Goal: Task Accomplishment & Management: Manage account settings

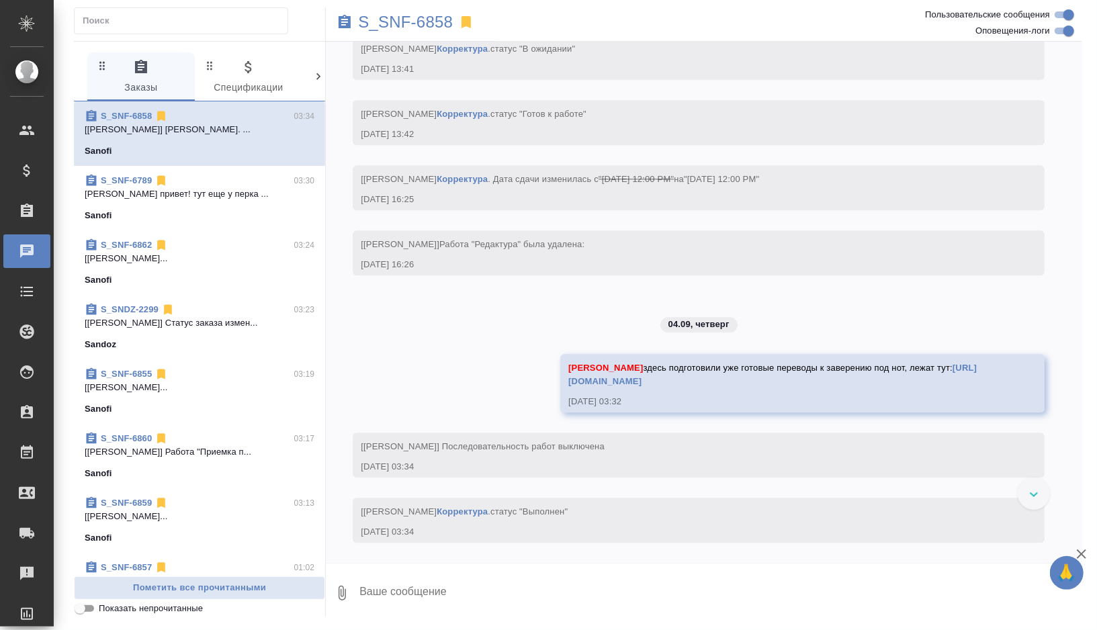
scroll to position [2271, 0]
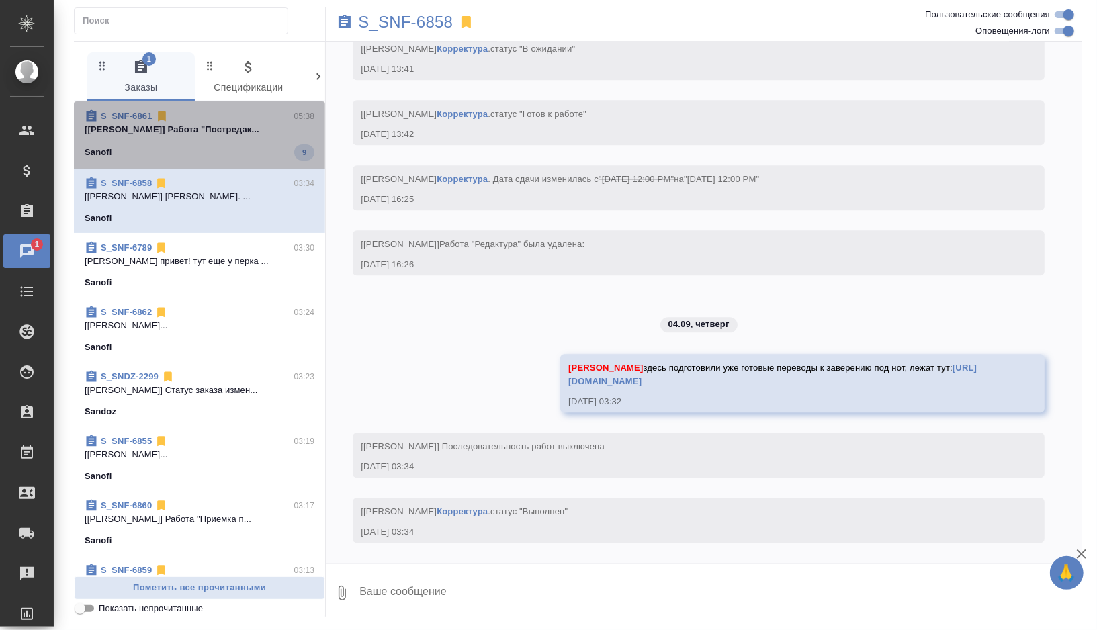
click at [220, 144] on div "Sanofi 9" at bounding box center [200, 152] width 230 height 16
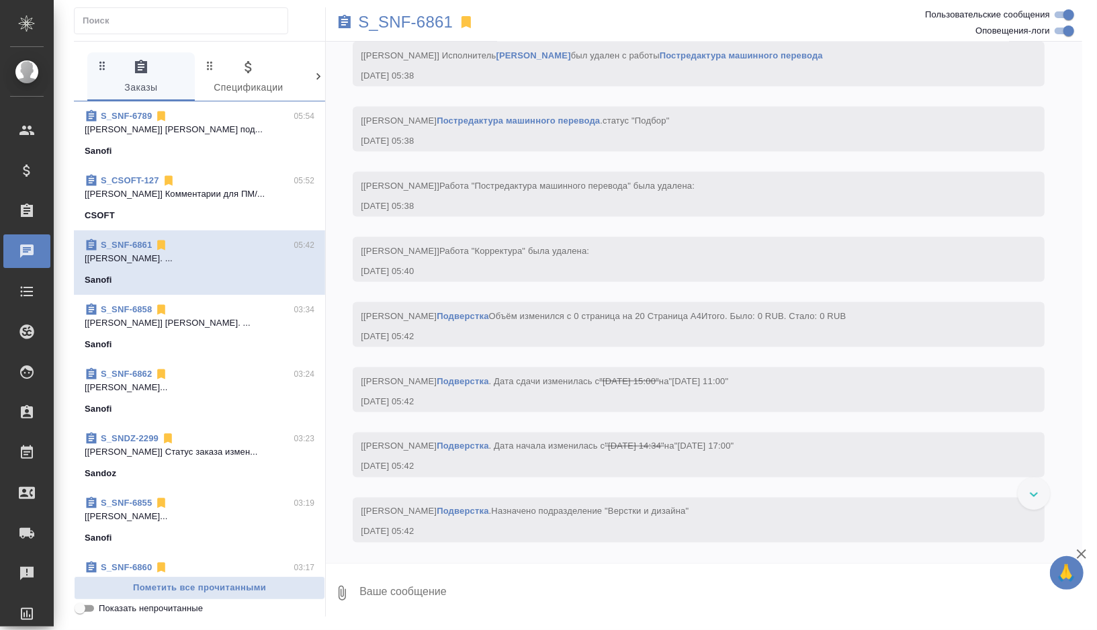
scroll to position [4779, 0]
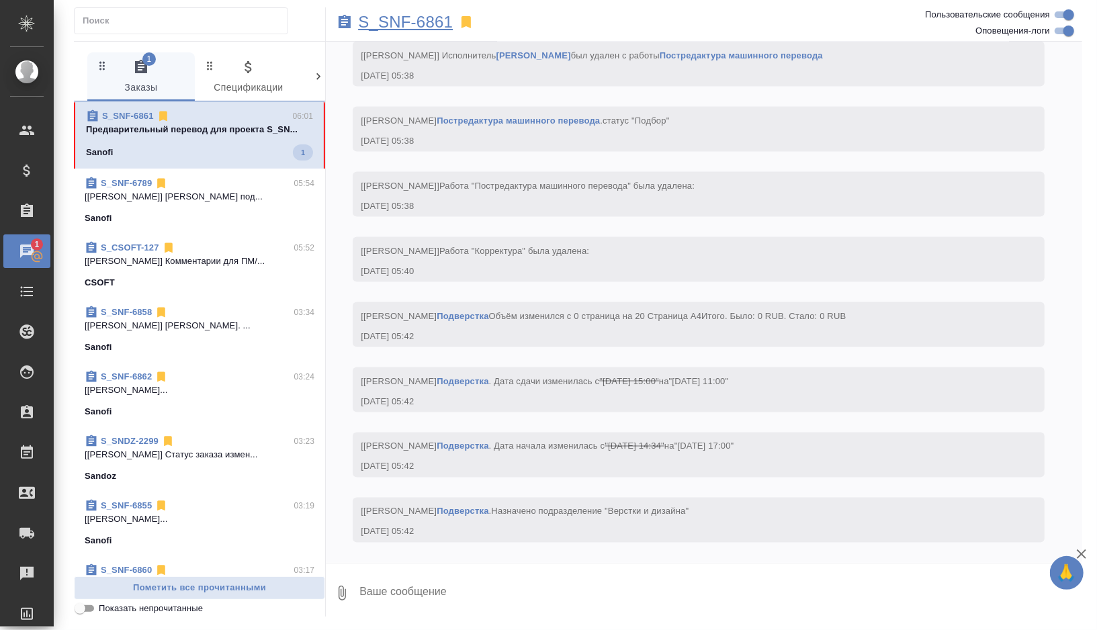
click at [435, 21] on p "S_SNF-6861" at bounding box center [405, 21] width 95 height 13
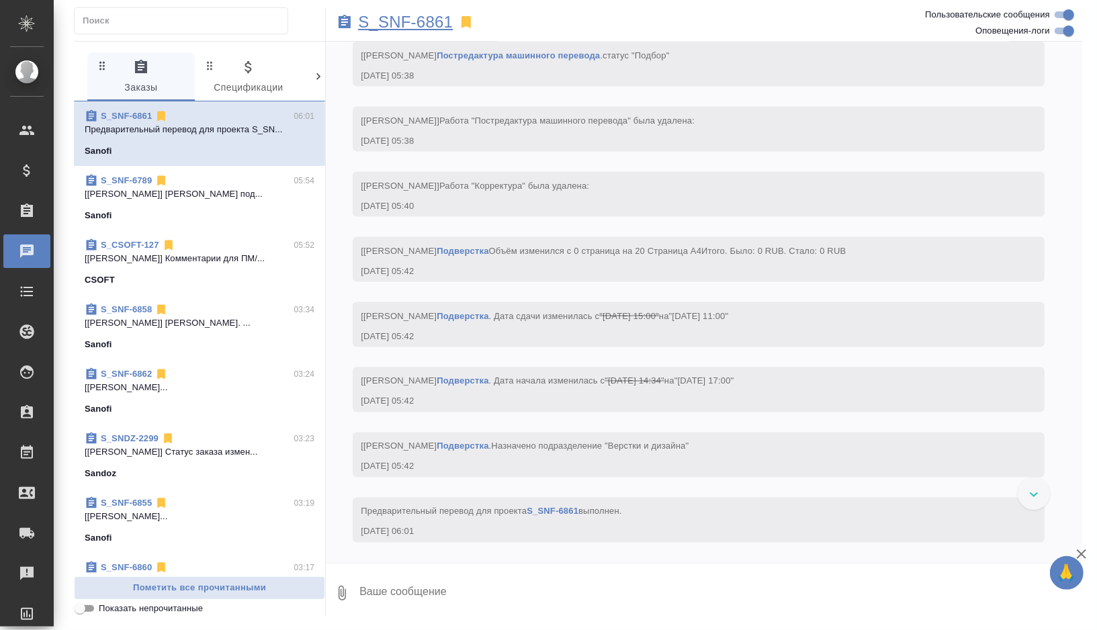
scroll to position [4845, 0]
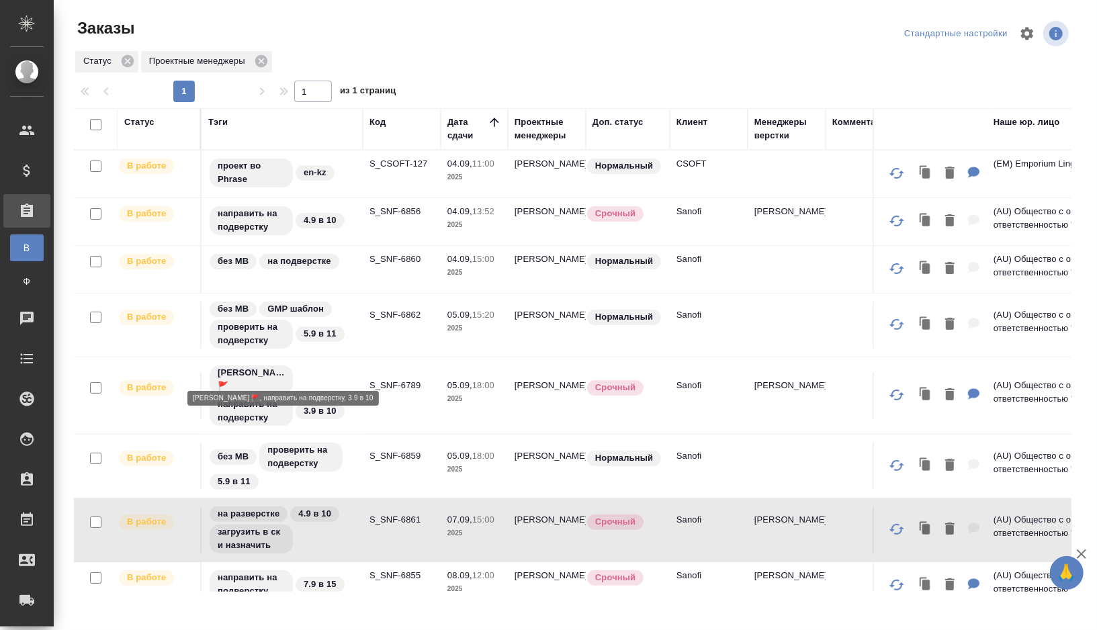
scroll to position [43, 0]
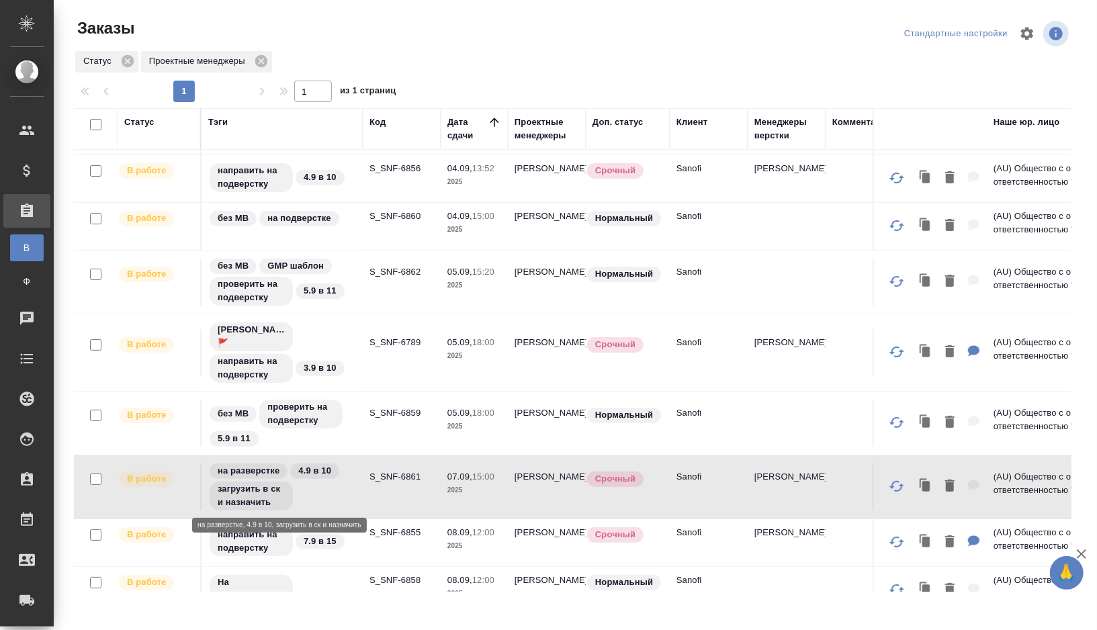
click at [353, 497] on div "на разверстке 4.9 в 10 загрузить в ск и назначить" at bounding box center [282, 487] width 148 height 50
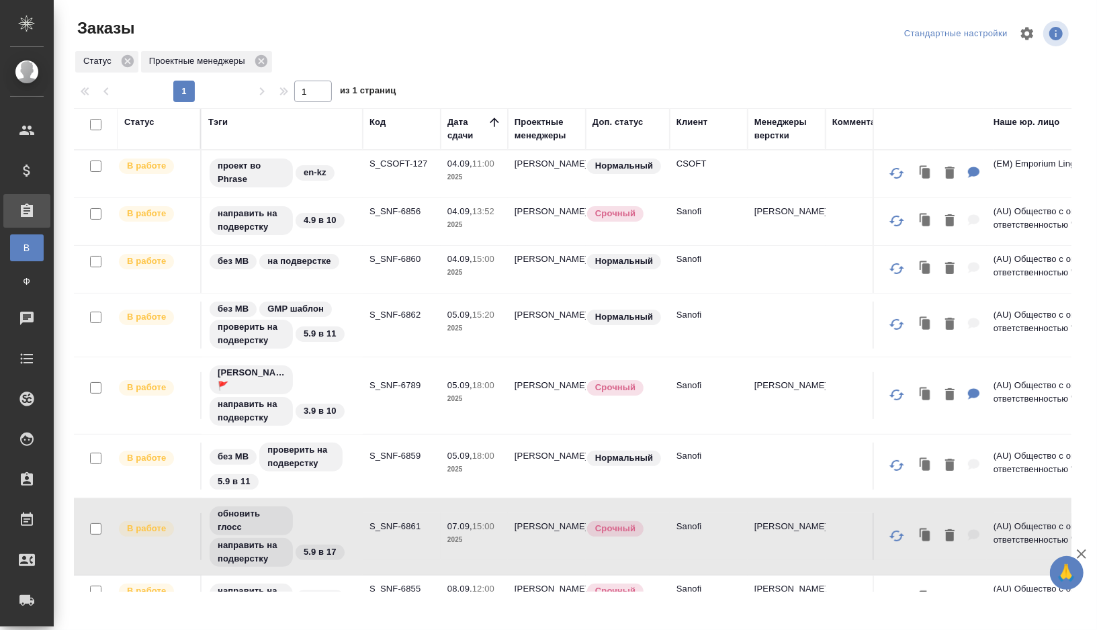
click at [391, 229] on td "S_SNF-6856" at bounding box center [402, 221] width 78 height 47
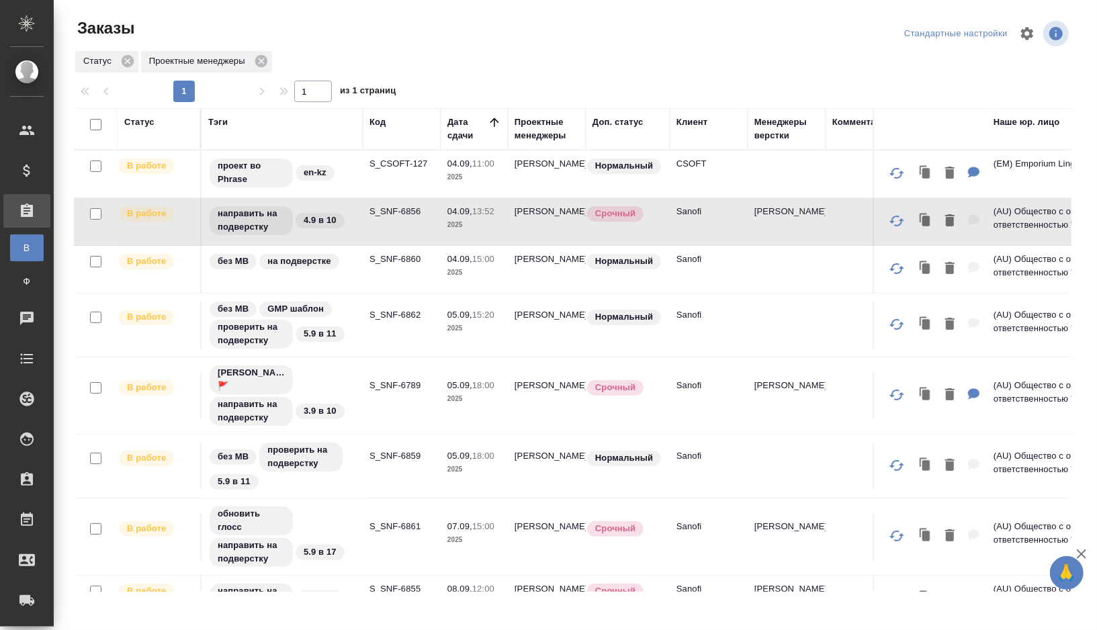
click at [386, 174] on td "S_CSOFT-127" at bounding box center [402, 174] width 78 height 47
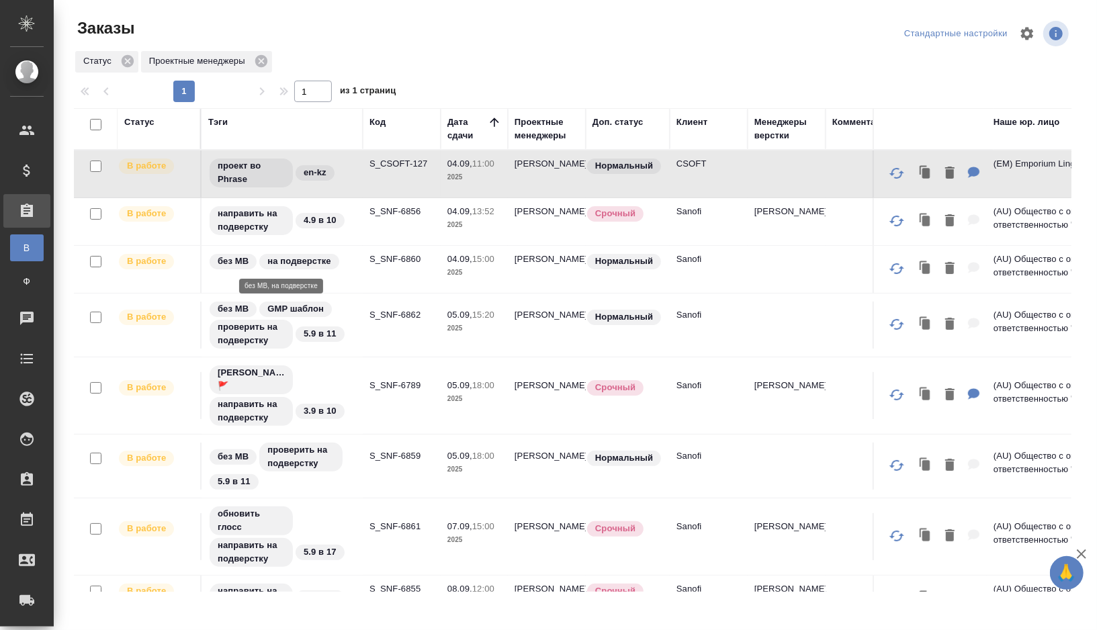
click at [353, 267] on div "без МВ на подверстке" at bounding box center [282, 262] width 148 height 18
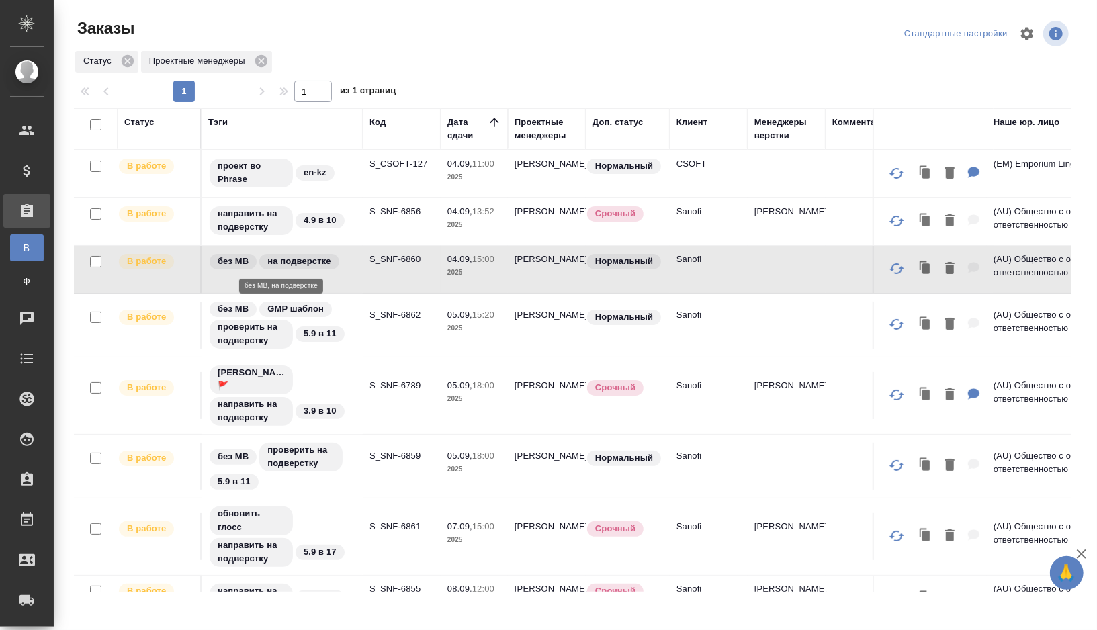
click at [353, 267] on div "без МВ на подверстке" at bounding box center [282, 262] width 148 height 18
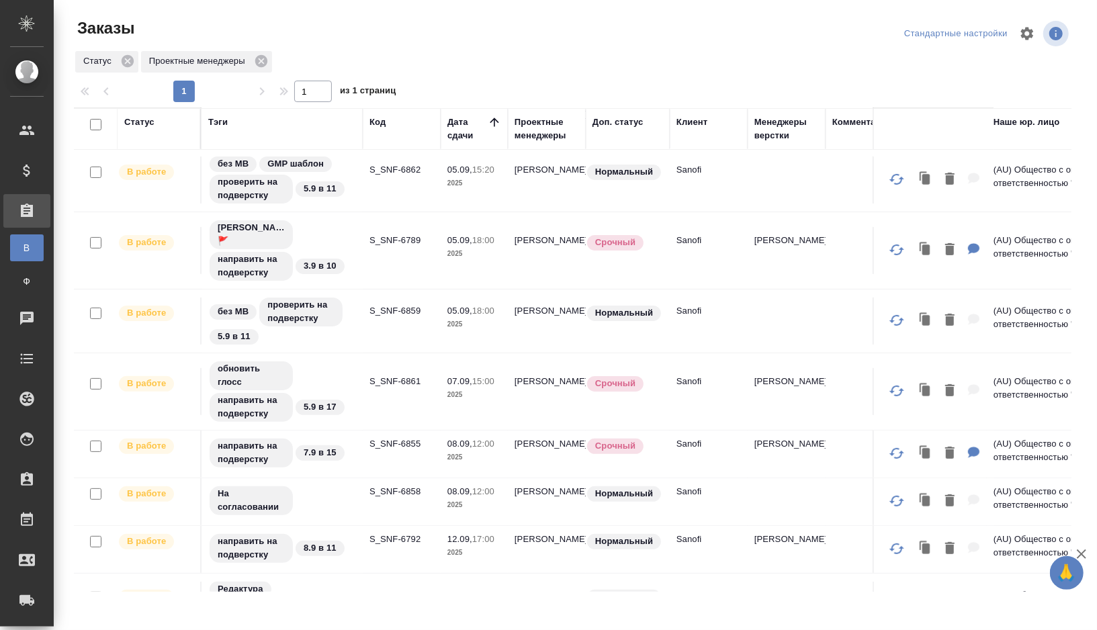
scroll to position [111, 0]
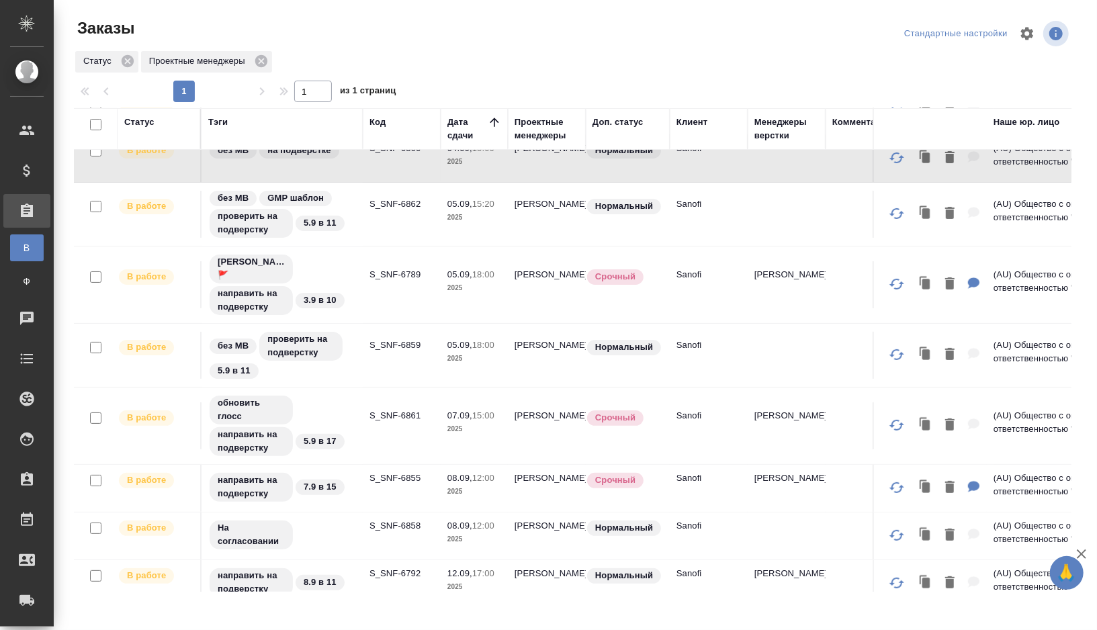
click at [386, 312] on tr "В работе Оля Дмитриева 🚩 направить на подверстку 3.9 в 10 S_SNF-6789 05.09, 18:…" at bounding box center [939, 285] width 1730 height 77
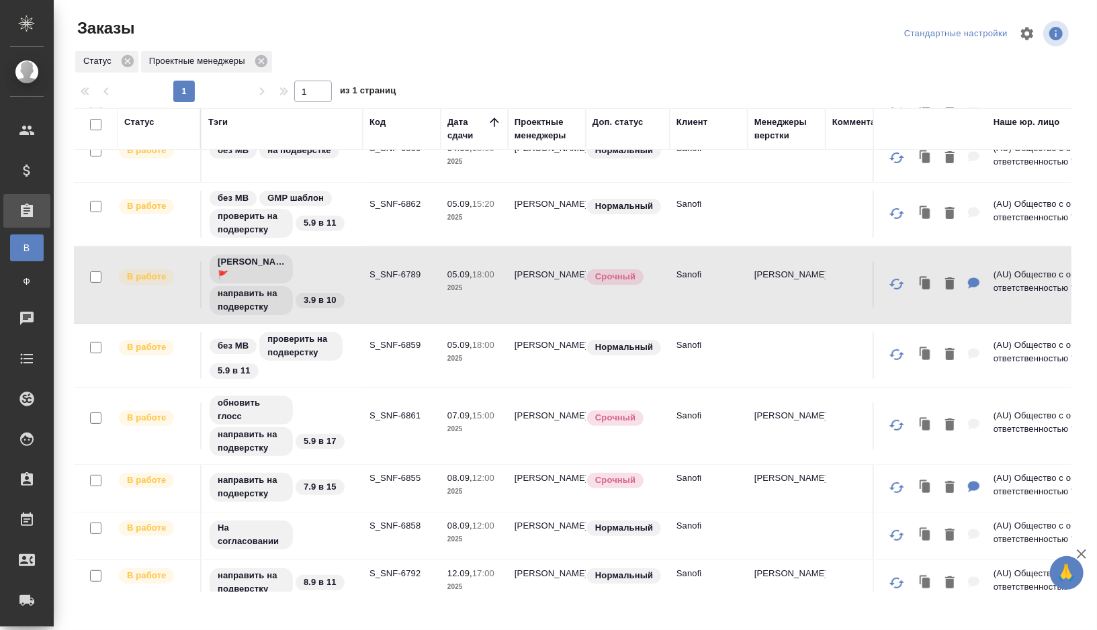
click at [391, 289] on td "S_SNF-6789" at bounding box center [402, 284] width 78 height 47
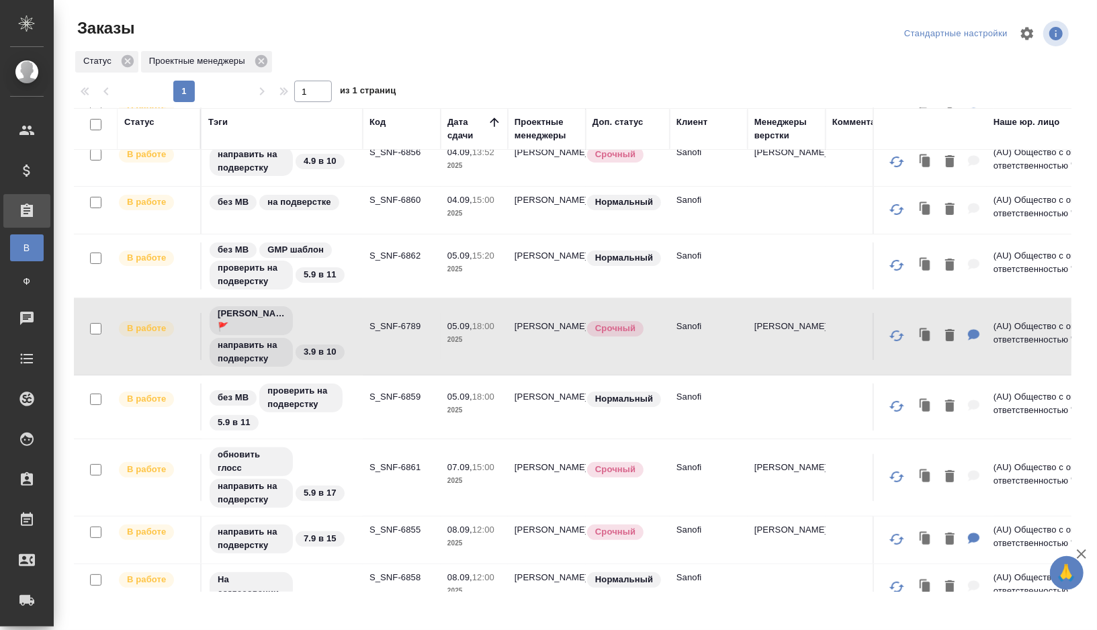
scroll to position [63, 0]
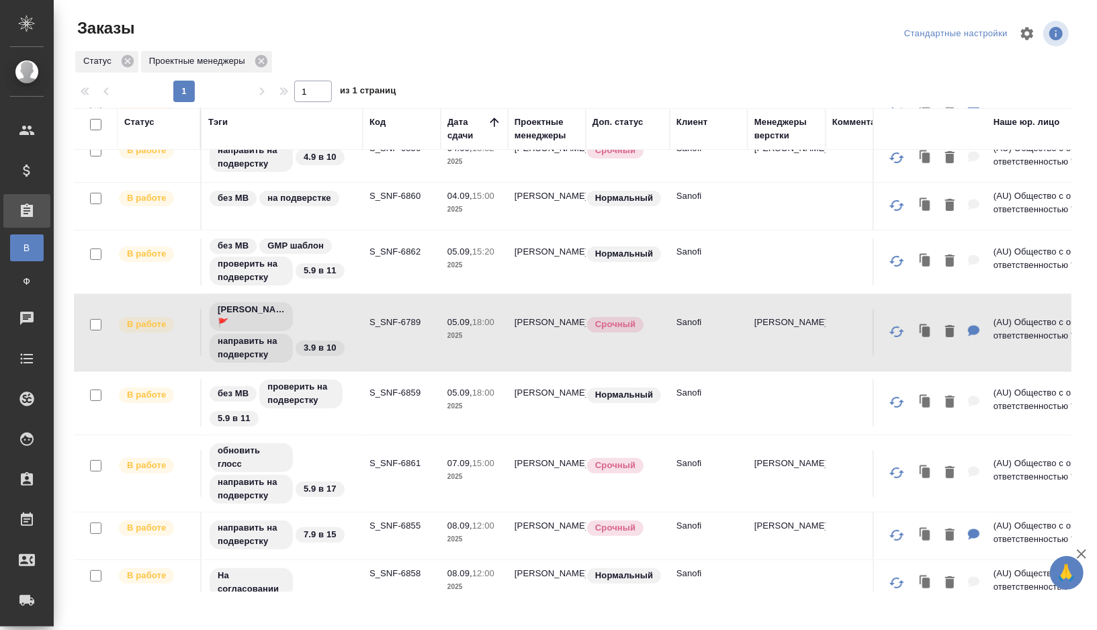
click at [352, 463] on div "обновить глосс направить на подверстку 5.9 в 17" at bounding box center [282, 473] width 148 height 63
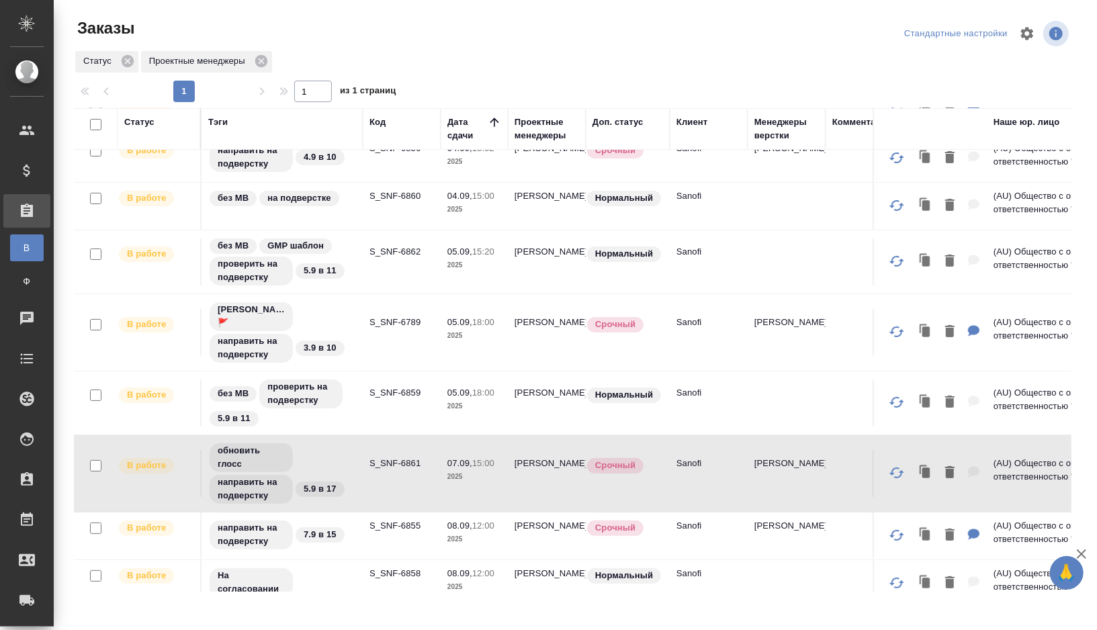
click at [352, 463] on div "обновить глосс направить на подверстку 5.9 в 17" at bounding box center [282, 473] width 148 height 63
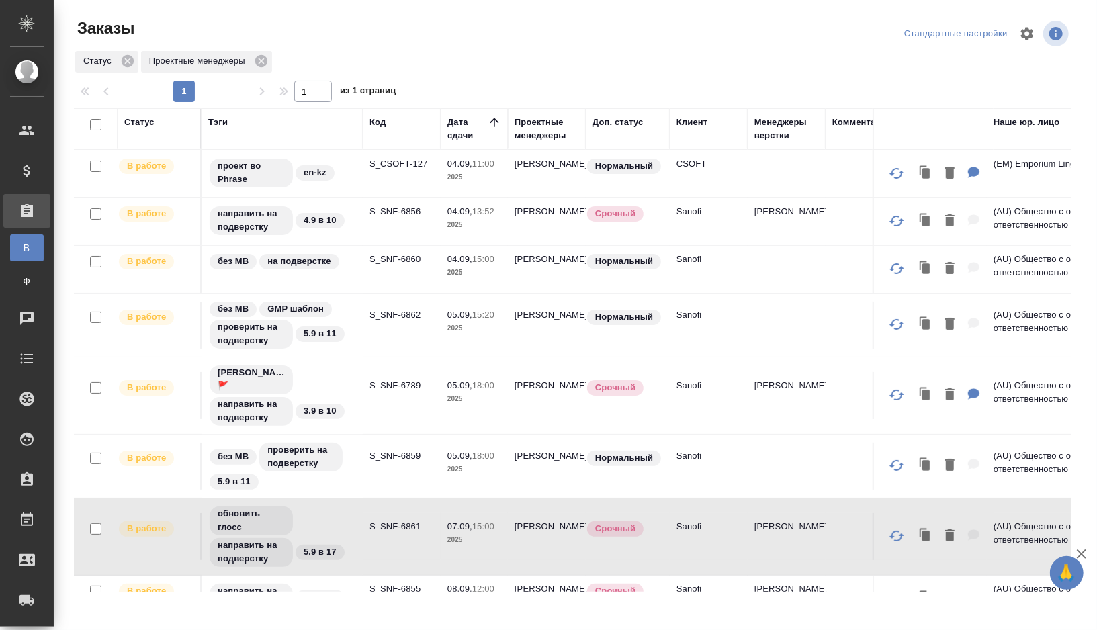
click at [364, 272] on td "S_SNF-6860" at bounding box center [402, 269] width 78 height 47
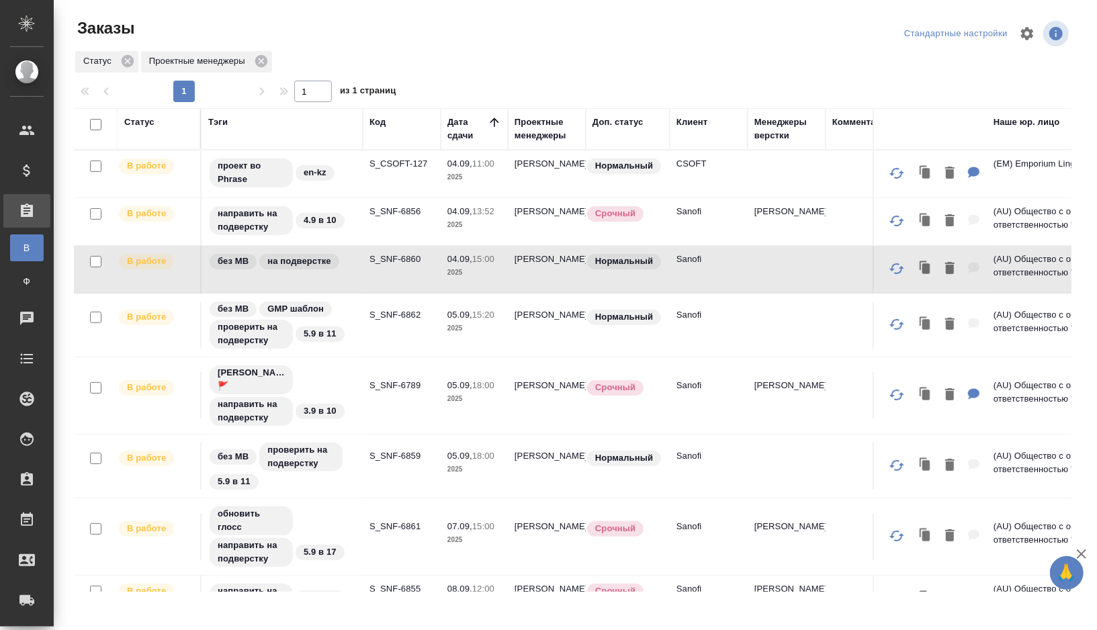
click at [373, 226] on td "S_SNF-6856" at bounding box center [402, 221] width 78 height 47
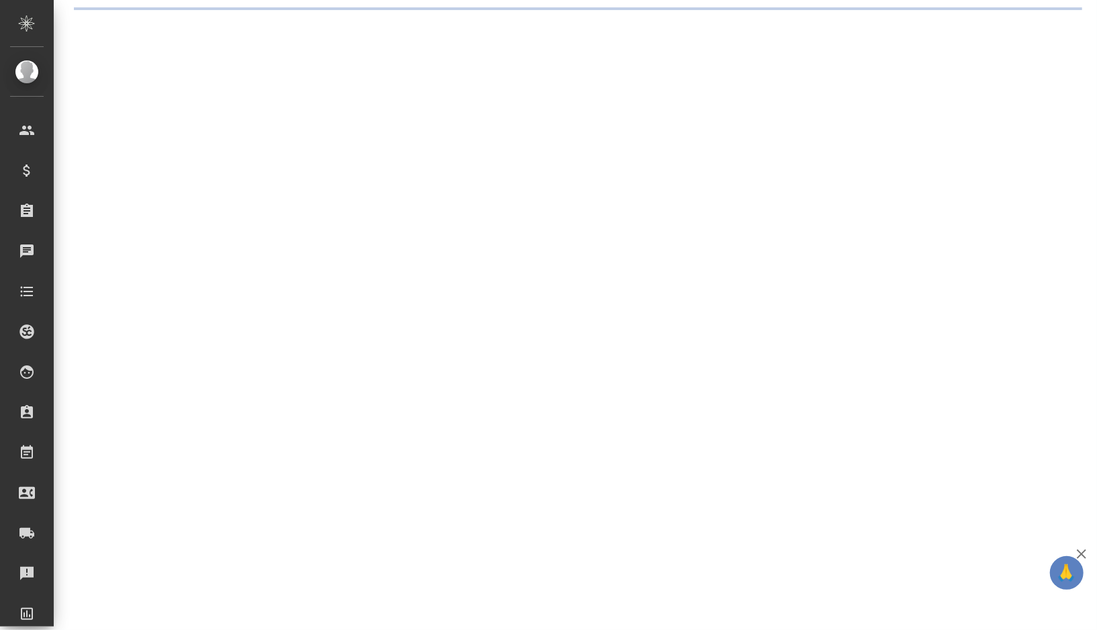
click at [525, 219] on div ".cls-1 fill:#fff; AWATERA [PERSON_NAME] Спецификации Заказы Чаты Todo Проекты S…" at bounding box center [548, 315] width 1097 height 630
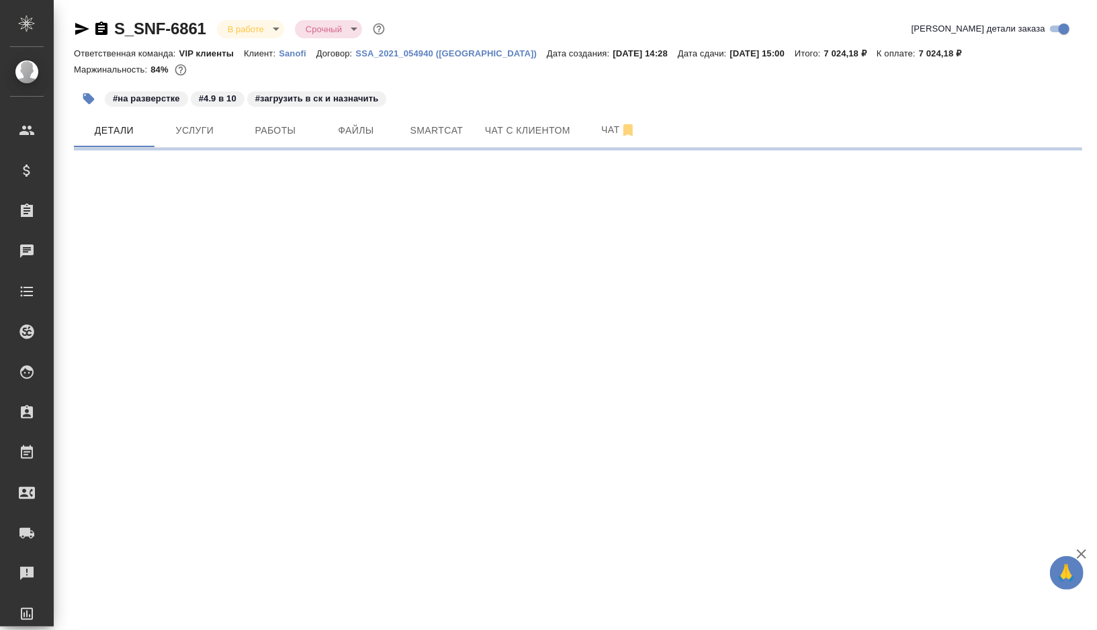
select select "RU"
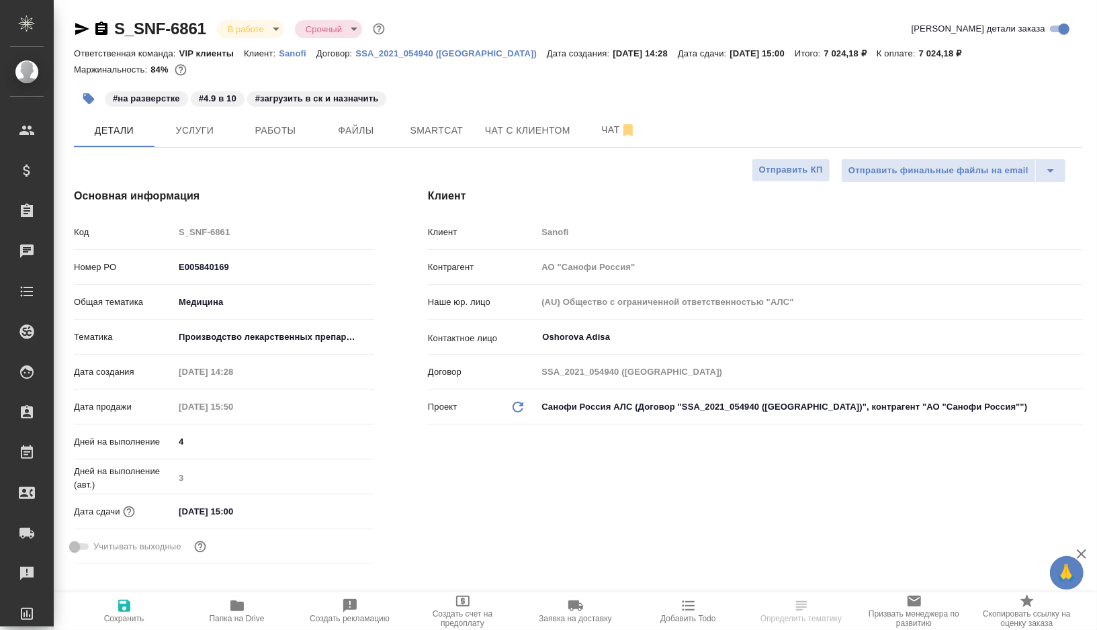
type textarea "x"
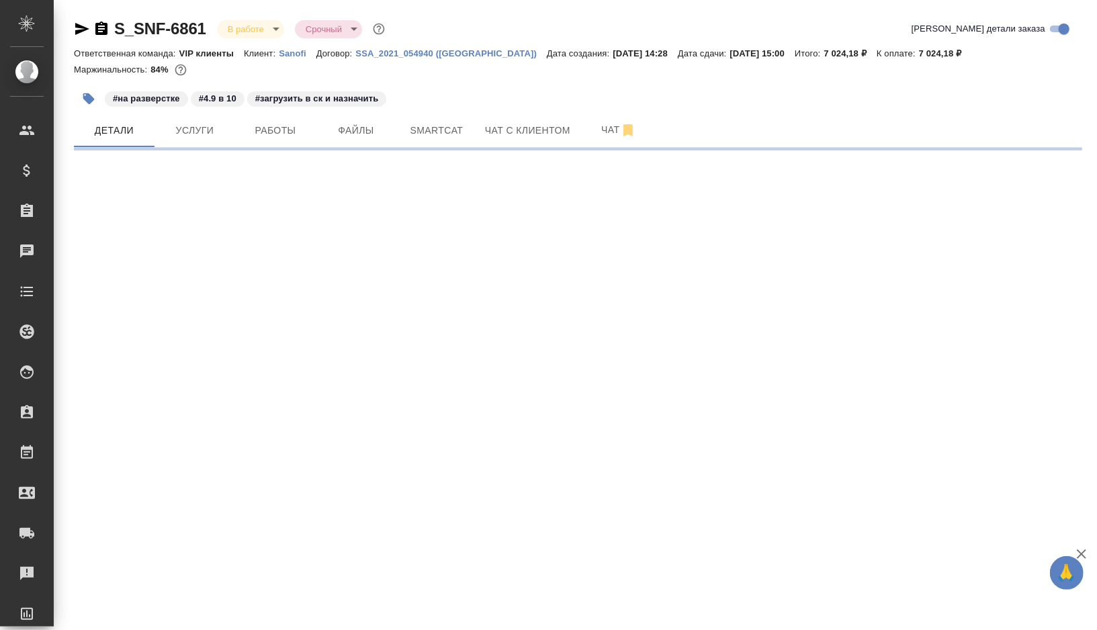
select select "RU"
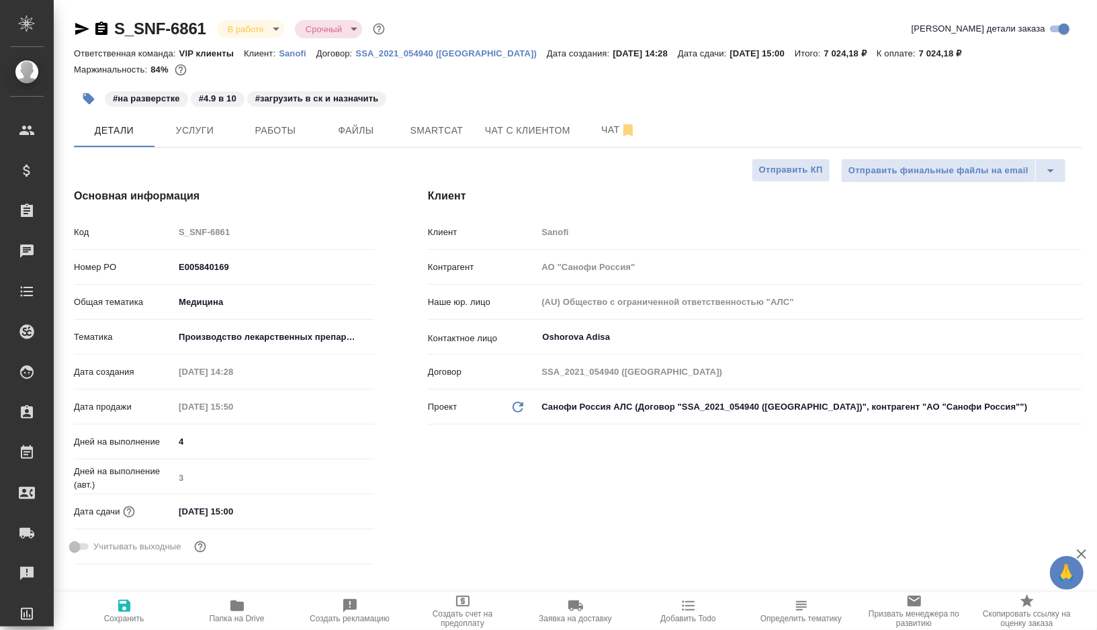
type textarea "x"
click at [424, 136] on span "Smartcat" at bounding box center [437, 130] width 65 height 17
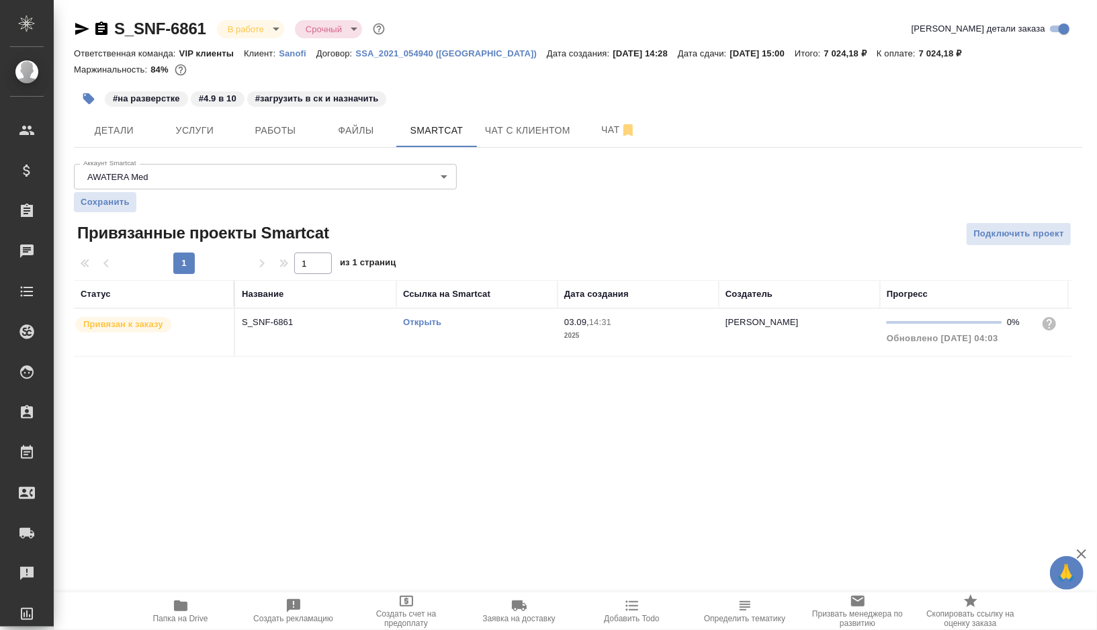
click at [424, 321] on link "Открыть" at bounding box center [422, 322] width 38 height 10
click at [115, 139] on button "Детали" at bounding box center [114, 131] width 81 height 34
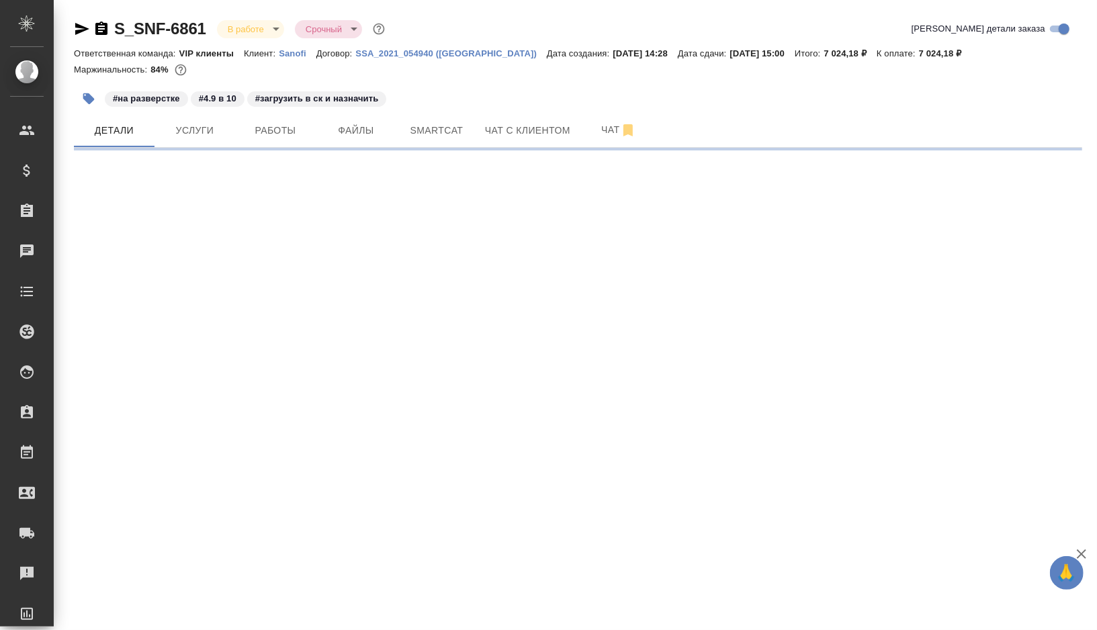
select select "RU"
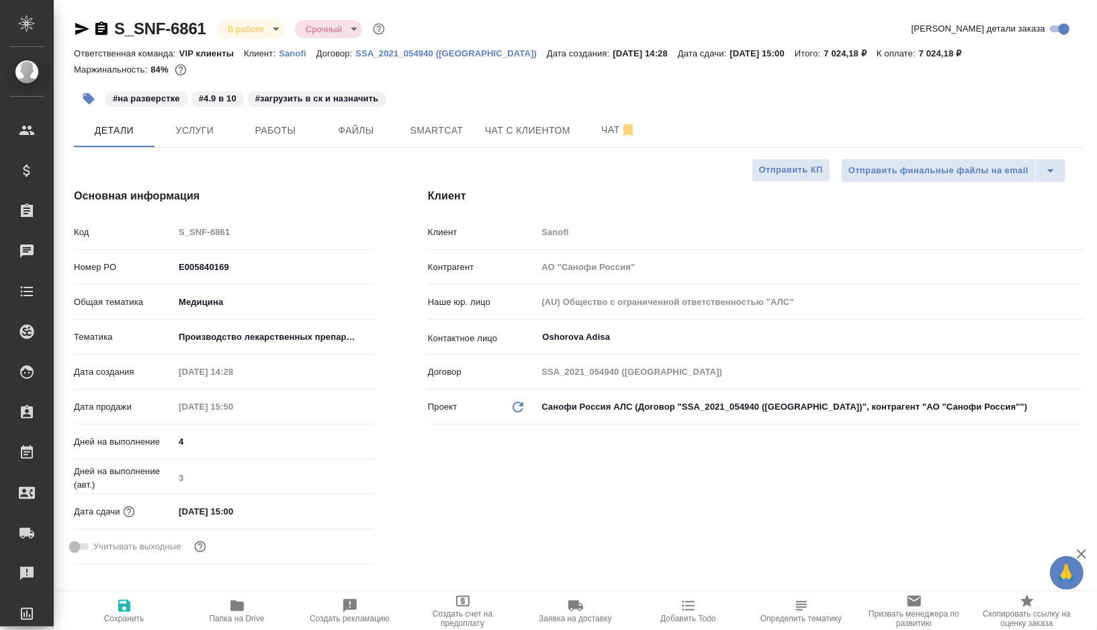
type textarea "x"
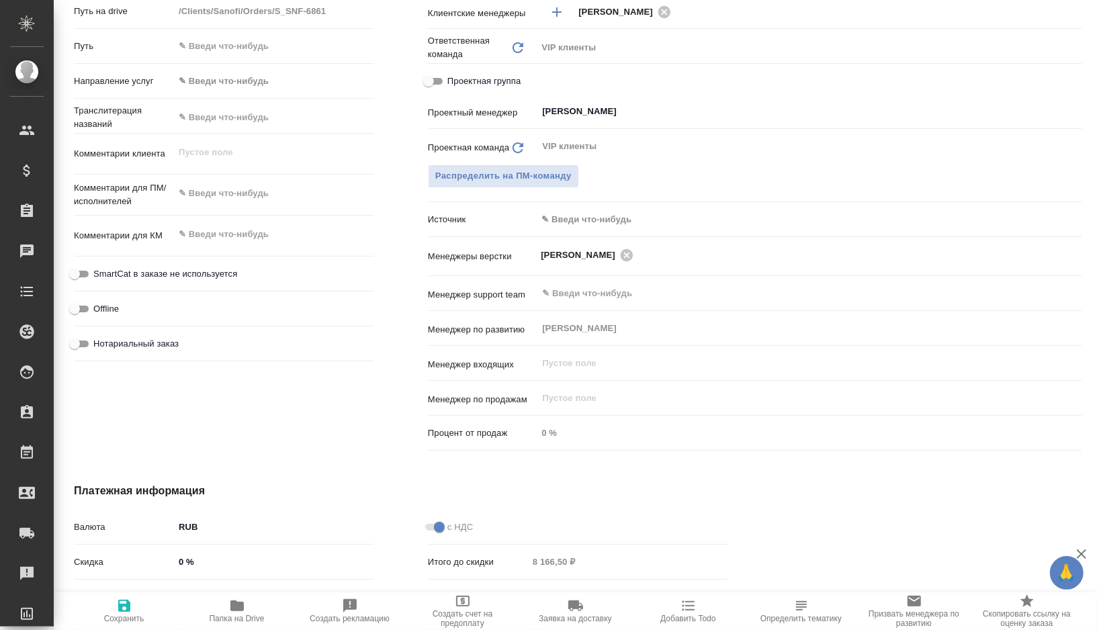
scroll to position [662, 0]
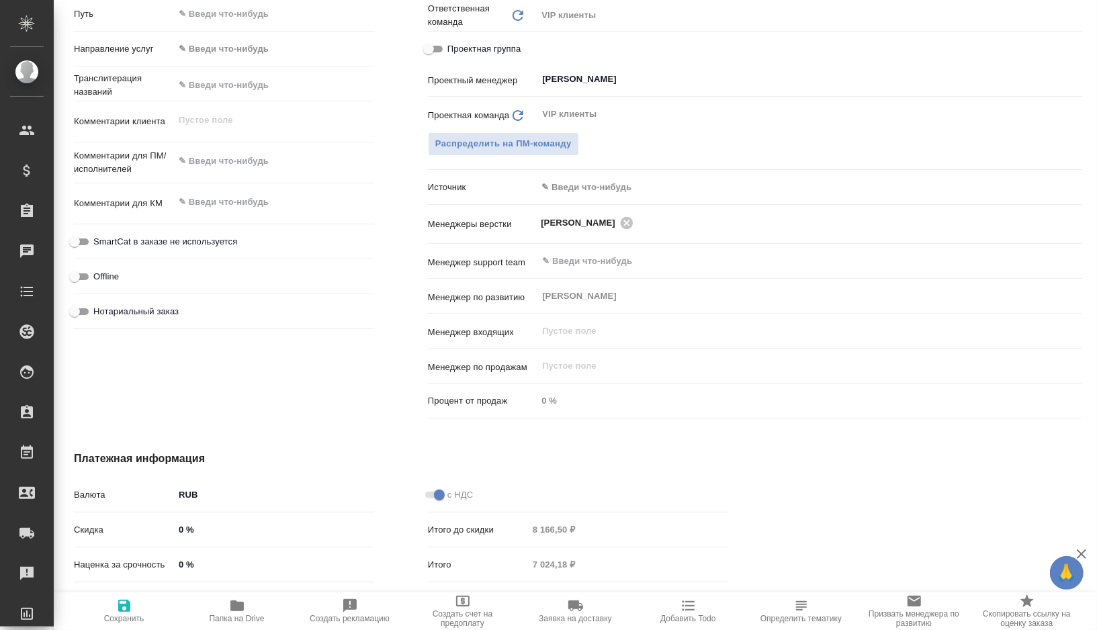
click at [245, 178] on div "Комментарии для ПМ/исполнителей x" at bounding box center [224, 168] width 300 height 41
type textarea "x"
click at [243, 166] on textarea at bounding box center [274, 162] width 199 height 23
type textarea "1"
type textarea "x"
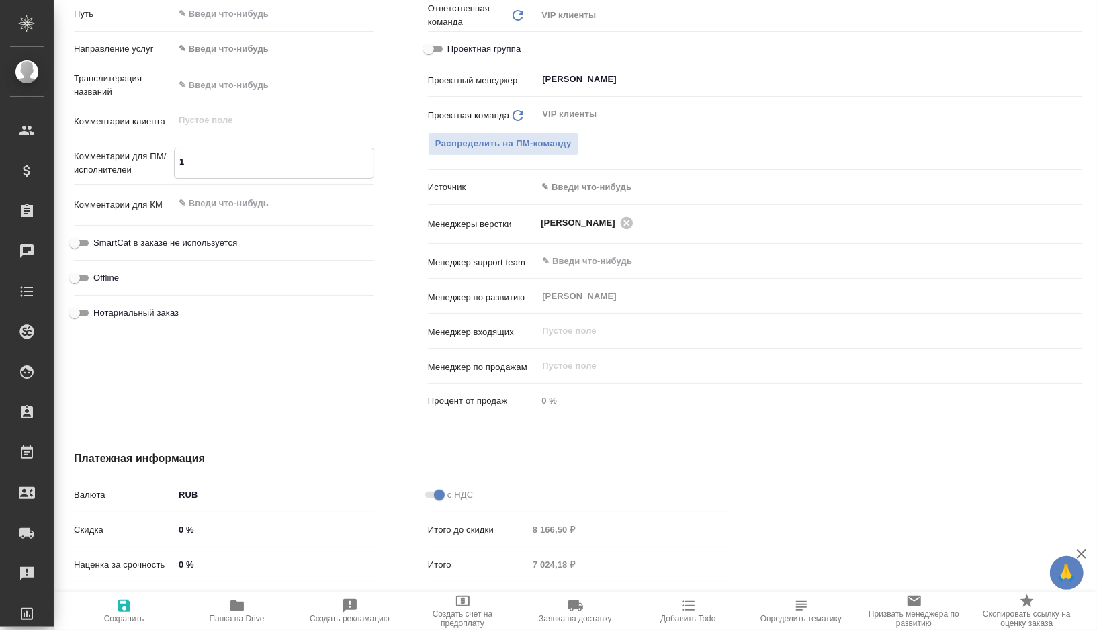
type textarea "x"
type textarea "10"
type textarea "x"
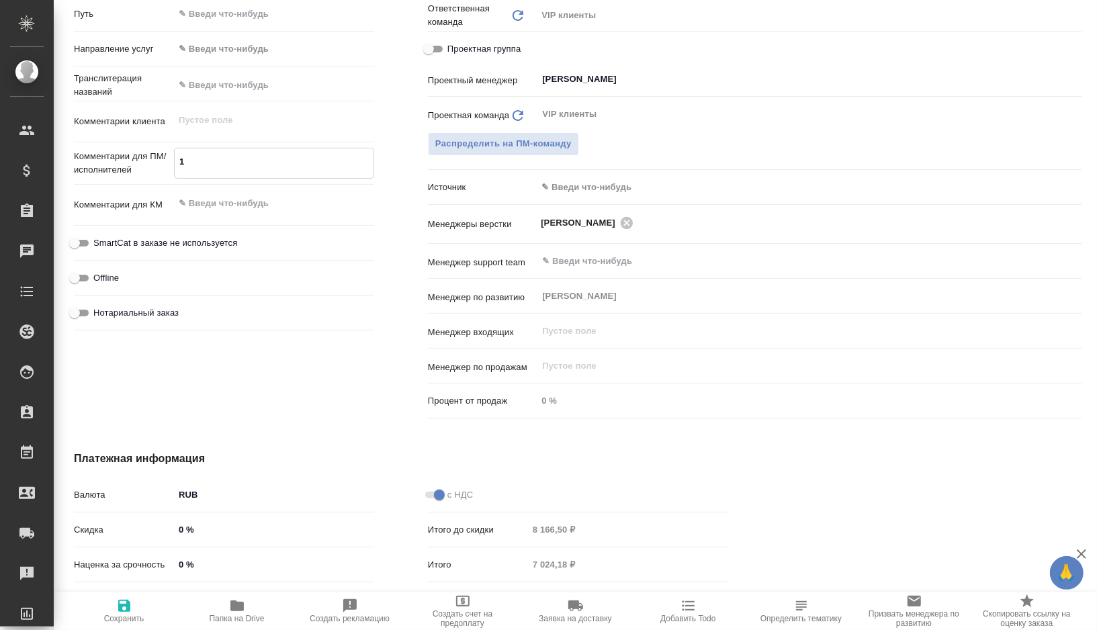
type textarea "x"
type textarea "102"
type textarea "x"
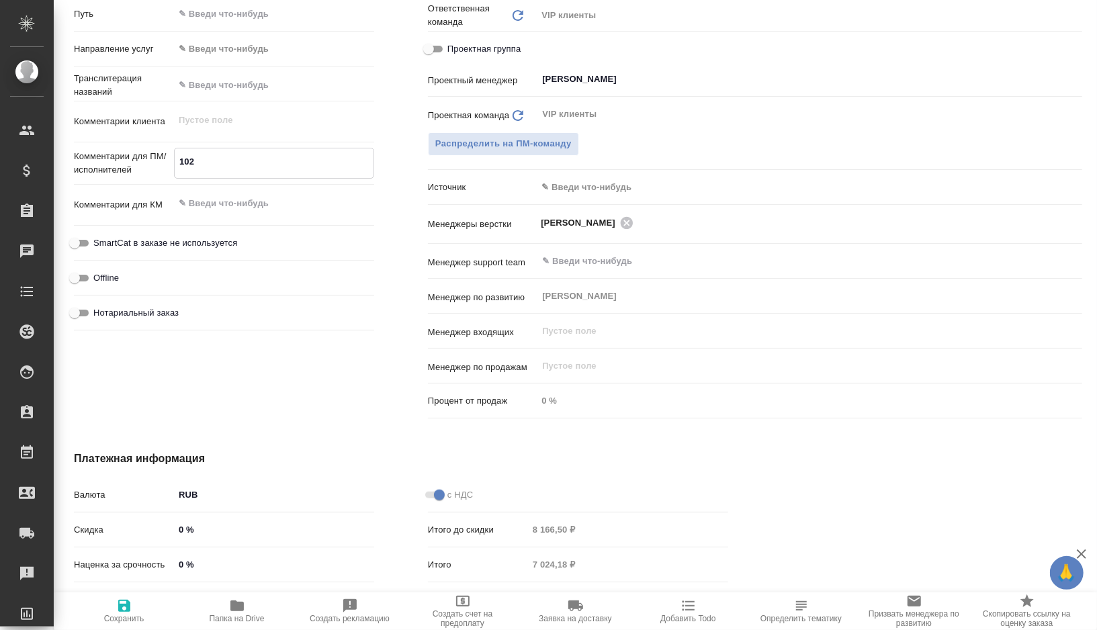
type textarea "x"
type textarea "1026"
type textarea "x"
type textarea "1026,"
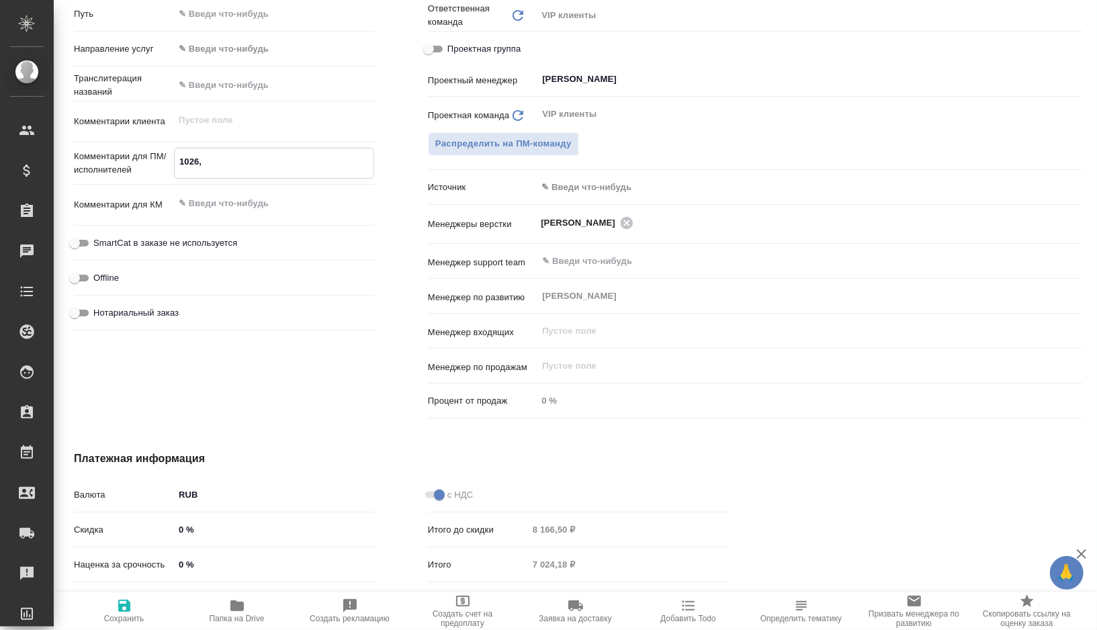
type textarea "x"
type textarea "1026,8"
type textarea "x"
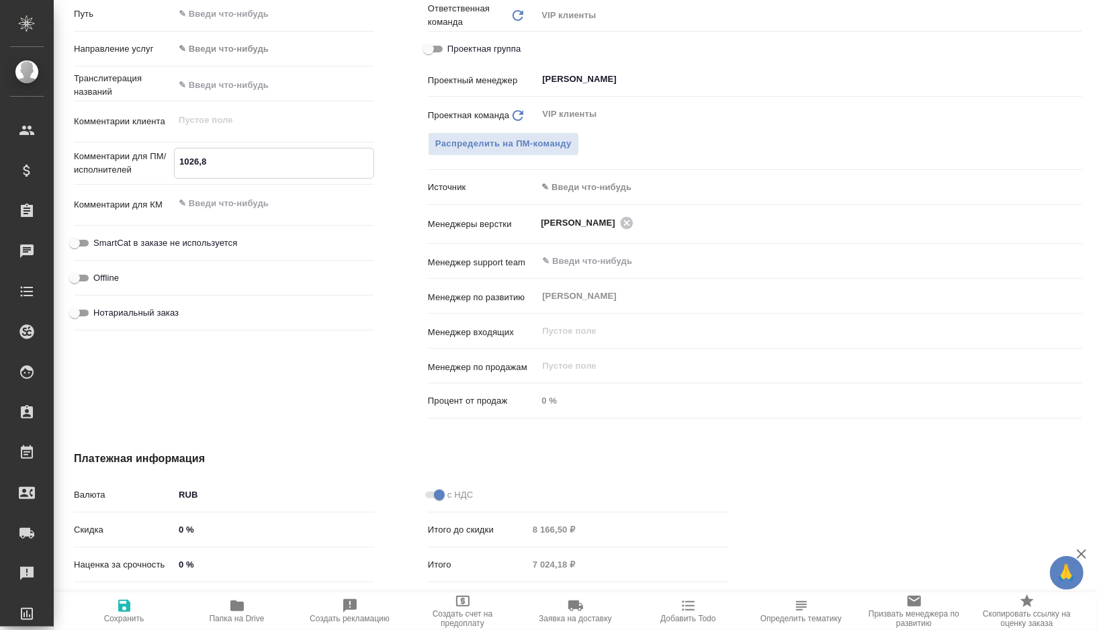
type textarea "x"
type textarea "1026,8"
type textarea "x"
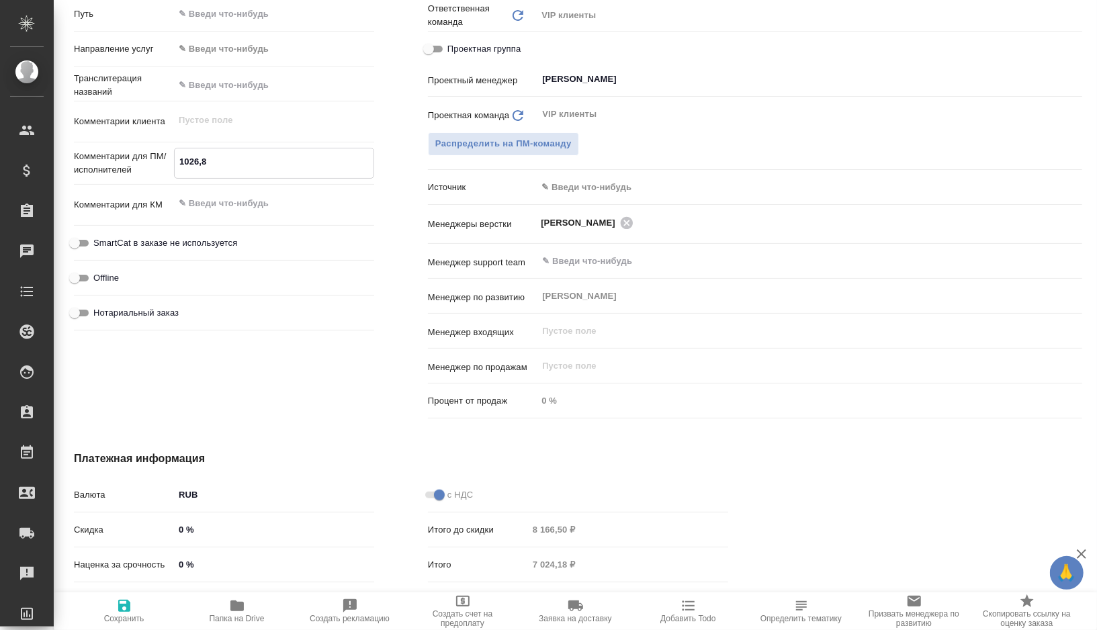
type textarea "x"
type textarea "1026,8 р"
type textarea "x"
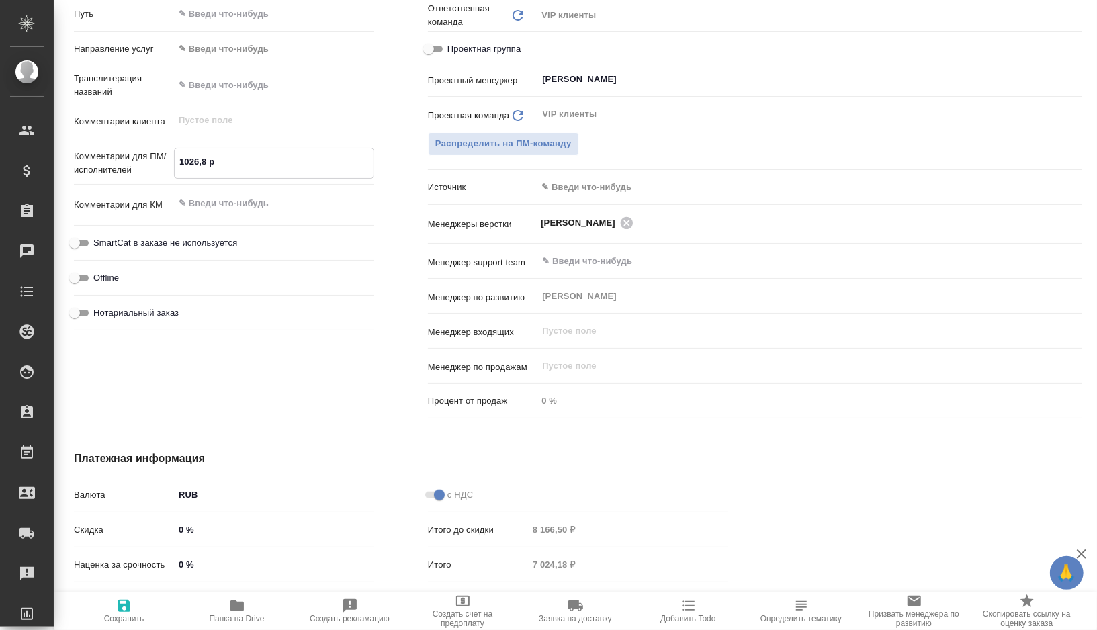
type textarea "1026,8 ре"
type textarea "x"
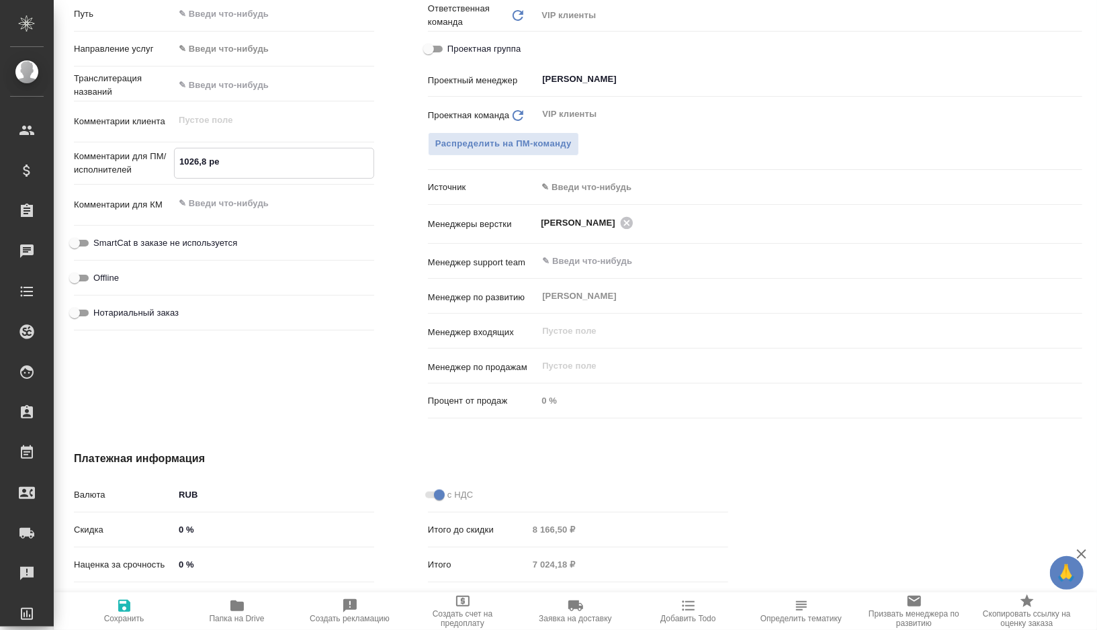
type textarea "1026,8 ред"
type textarea "x"
type textarea "1026,8 ред"
type textarea "x"
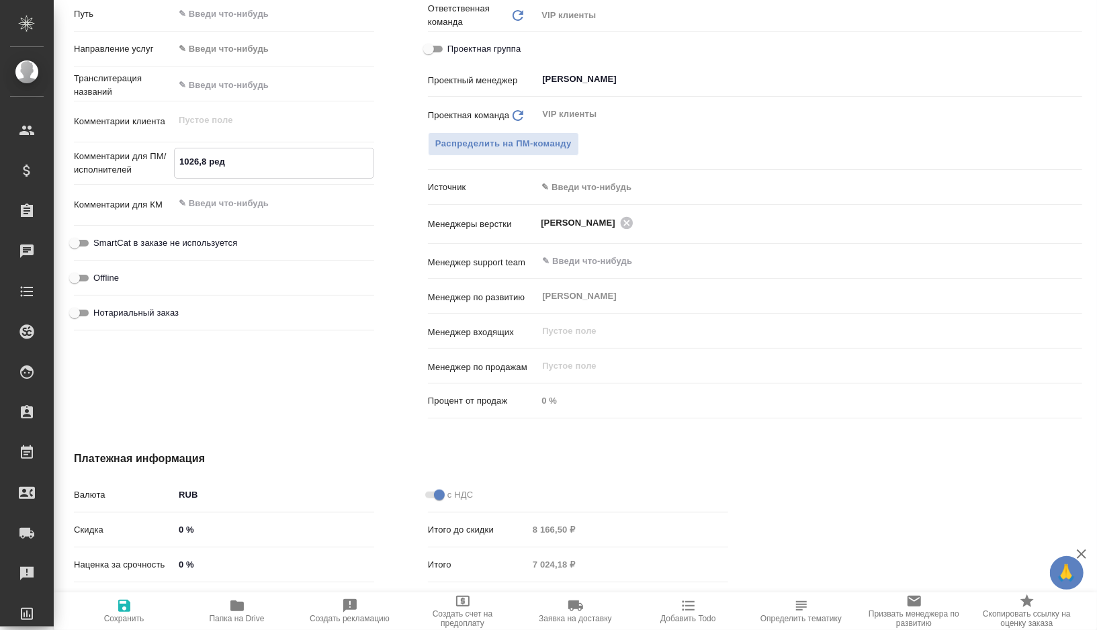
type textarea "x"
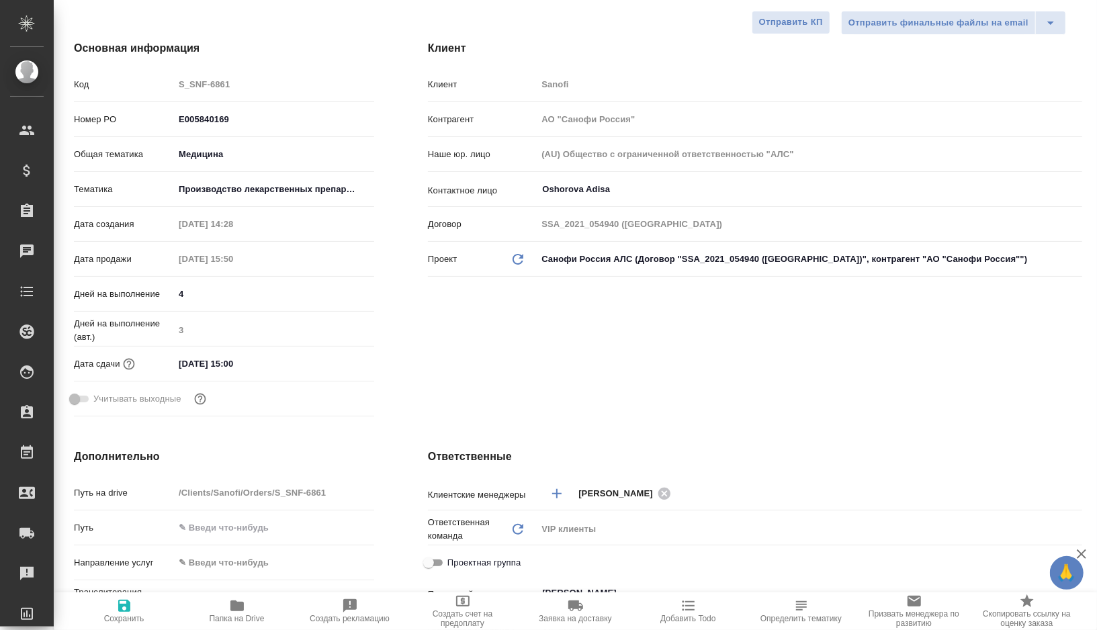
scroll to position [0, 0]
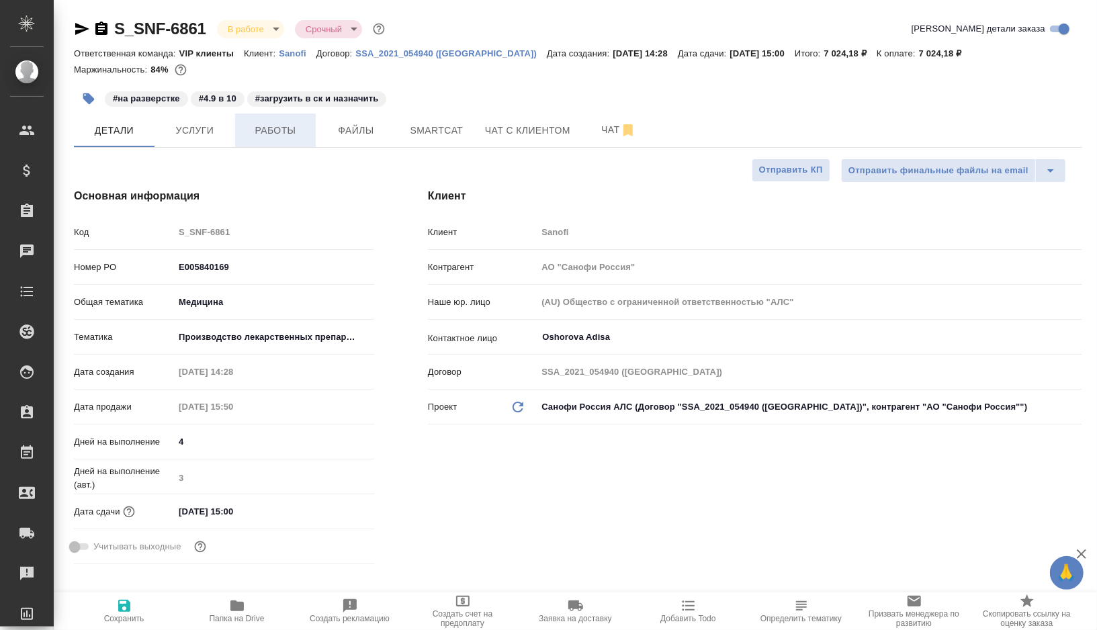
type textarea "1026,8 ред"
type textarea "x"
click at [278, 128] on span "Работы" at bounding box center [275, 130] width 65 height 17
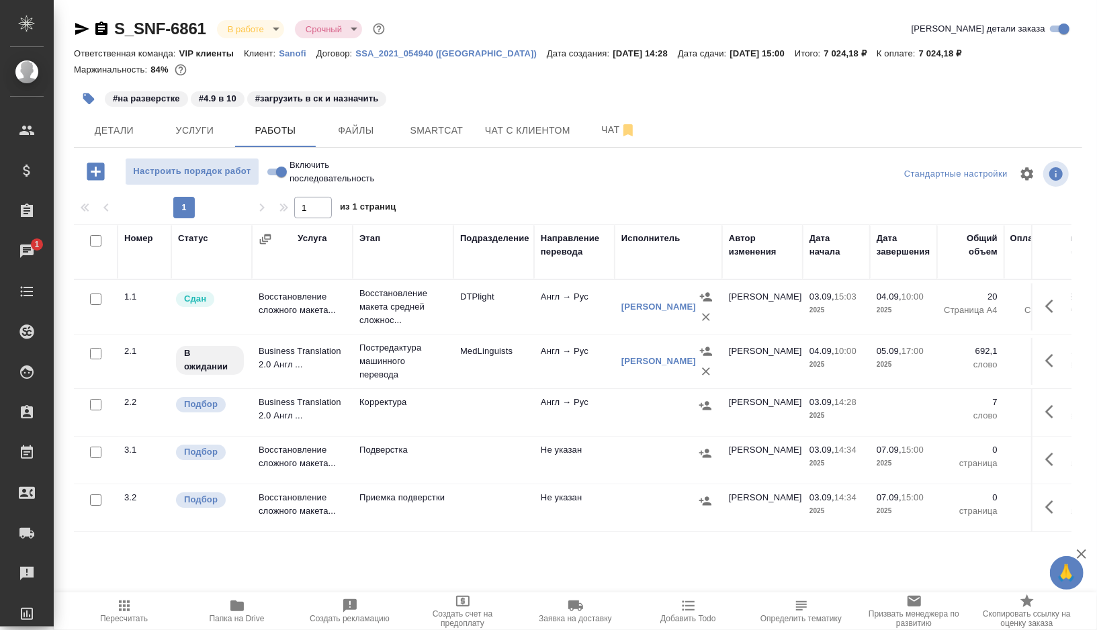
click at [95, 172] on icon "button" at bounding box center [96, 172] width 24 height 24
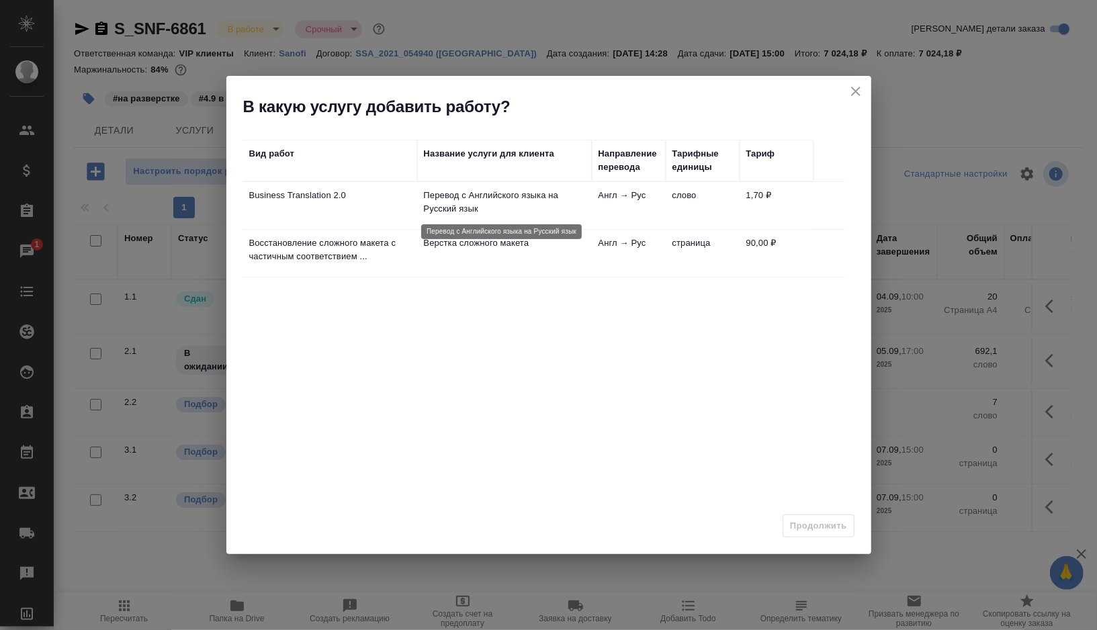
click at [564, 202] on p "Перевод с Английского языка на Русский язык" at bounding box center [504, 202] width 161 height 27
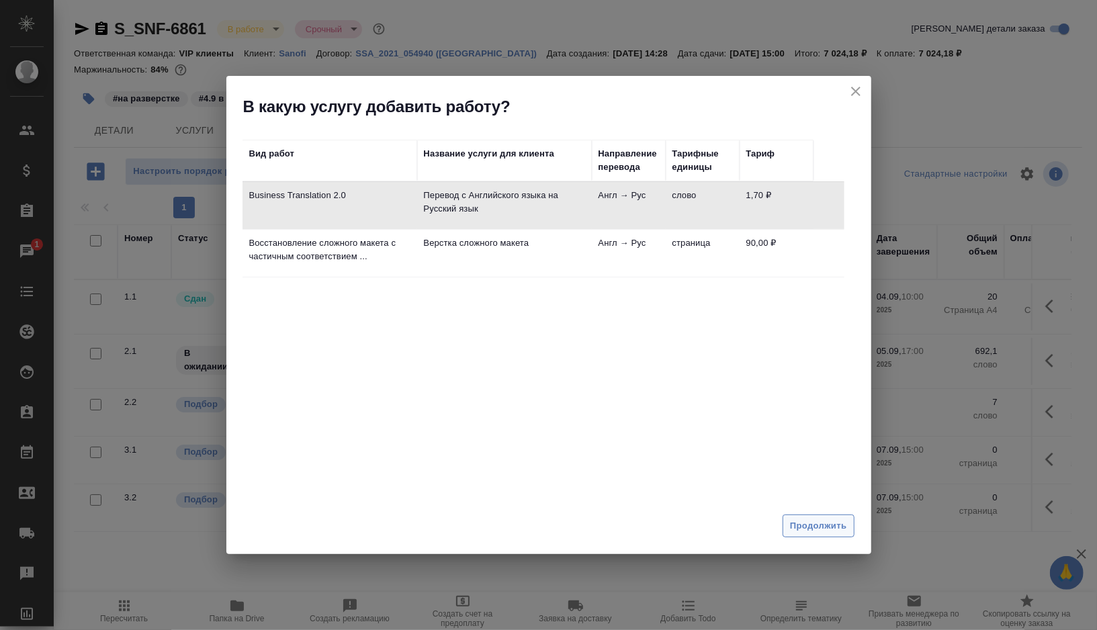
click at [796, 534] on button "Продолжить" at bounding box center [818, 527] width 71 height 24
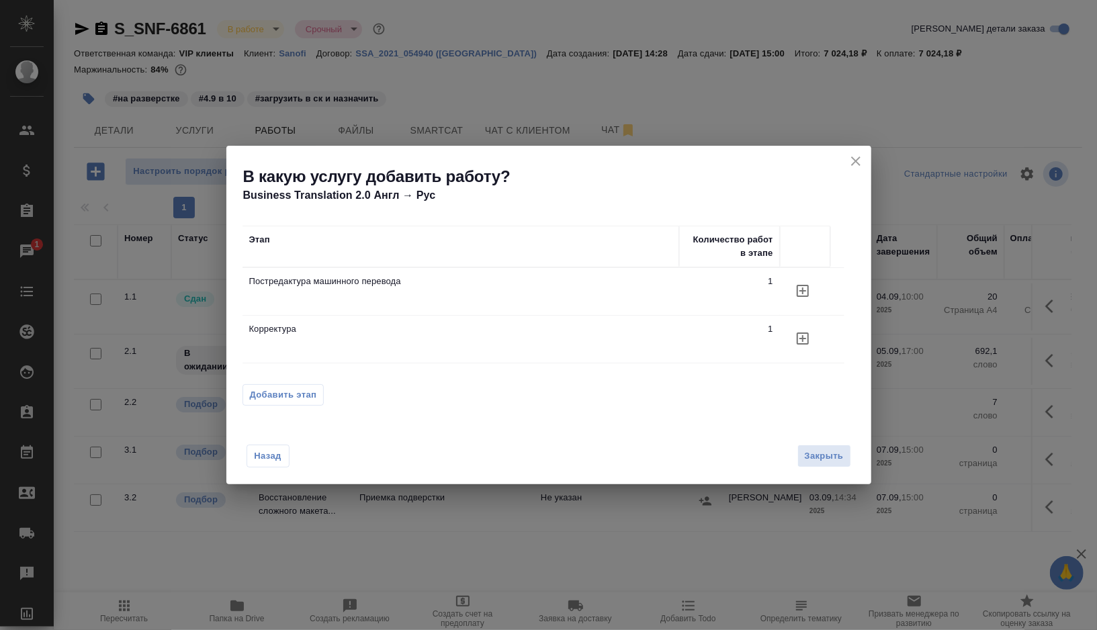
click at [274, 388] on span "Добавить этап" at bounding box center [283, 394] width 67 height 13
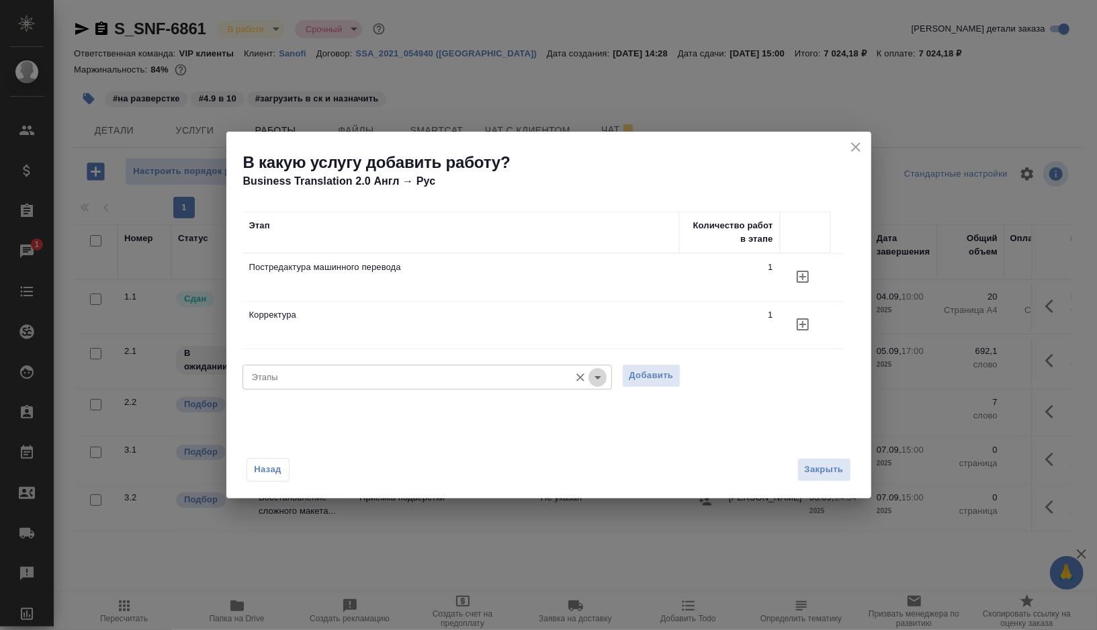
click at [598, 378] on icon "Open" at bounding box center [598, 377] width 7 height 3
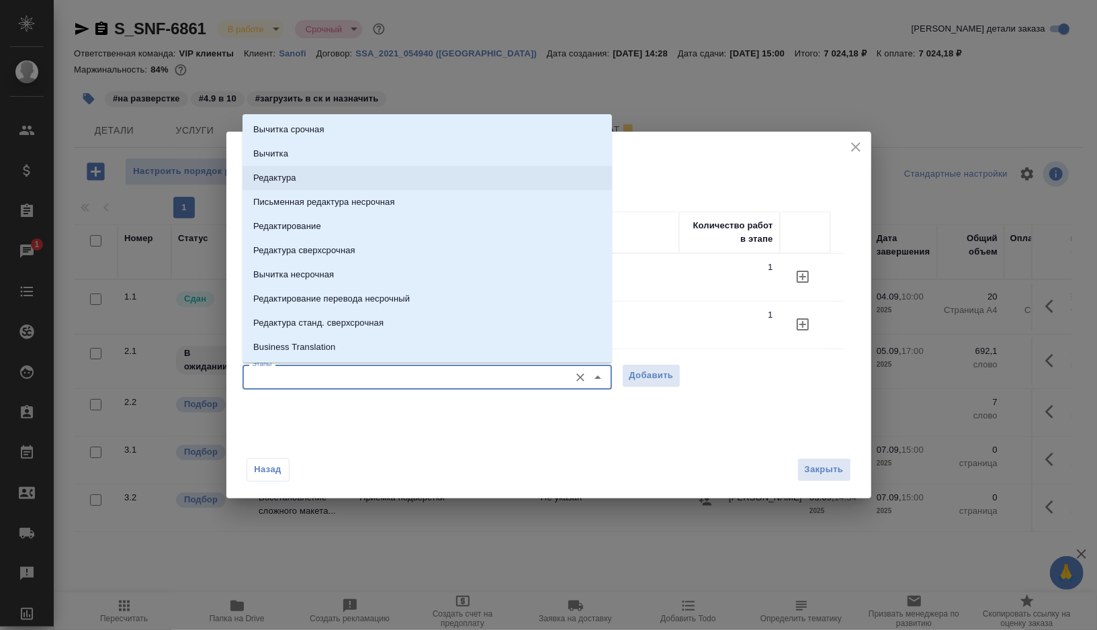
click at [325, 185] on li "Редактура" at bounding box center [428, 178] width 370 height 24
type input "Редактура"
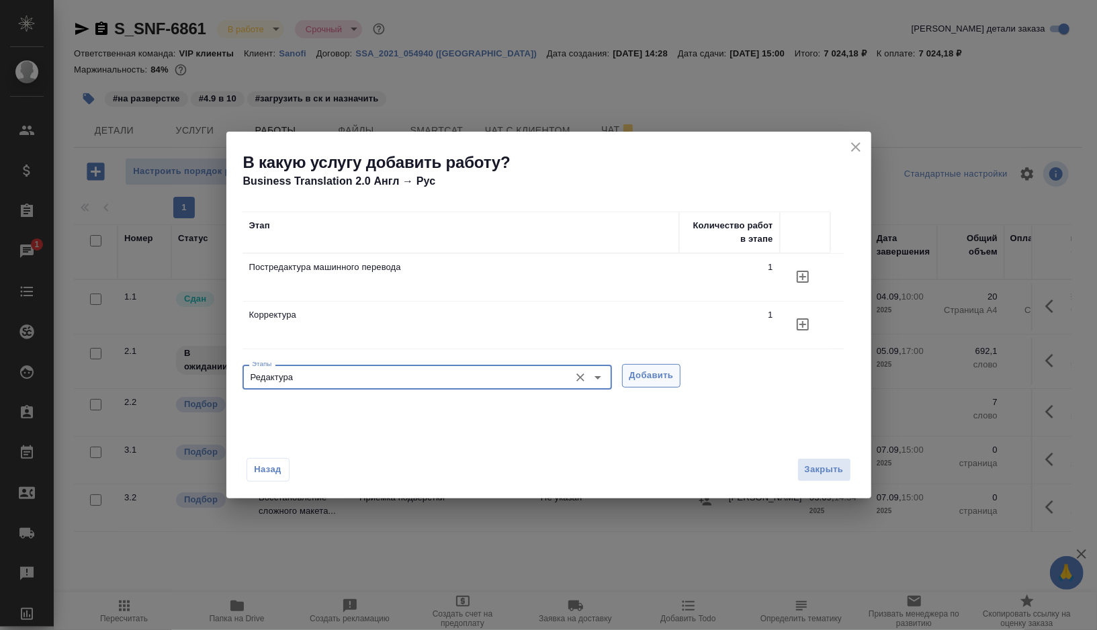
click at [641, 372] on span "Добавить" at bounding box center [652, 375] width 44 height 15
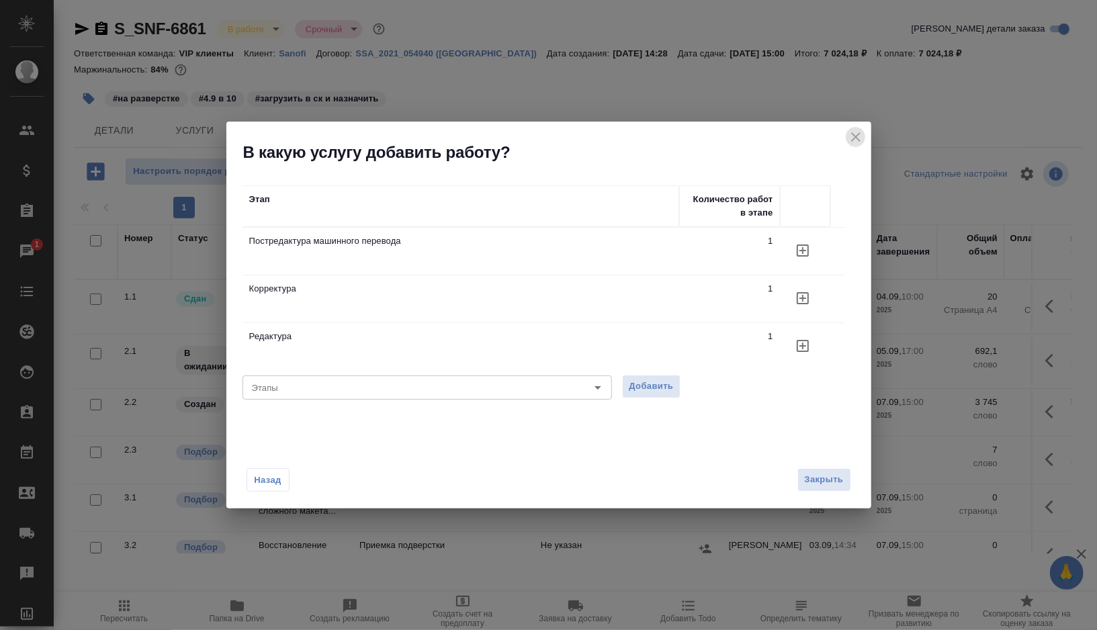
click at [859, 135] on icon "close" at bounding box center [856, 137] width 16 height 16
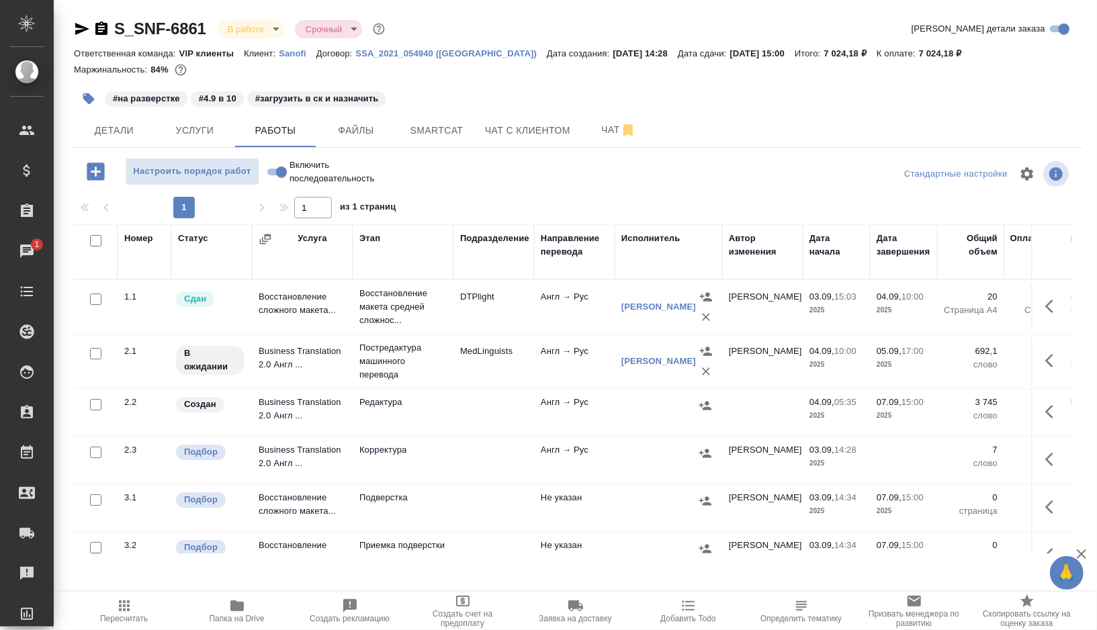
click at [472, 413] on td at bounding box center [494, 412] width 81 height 47
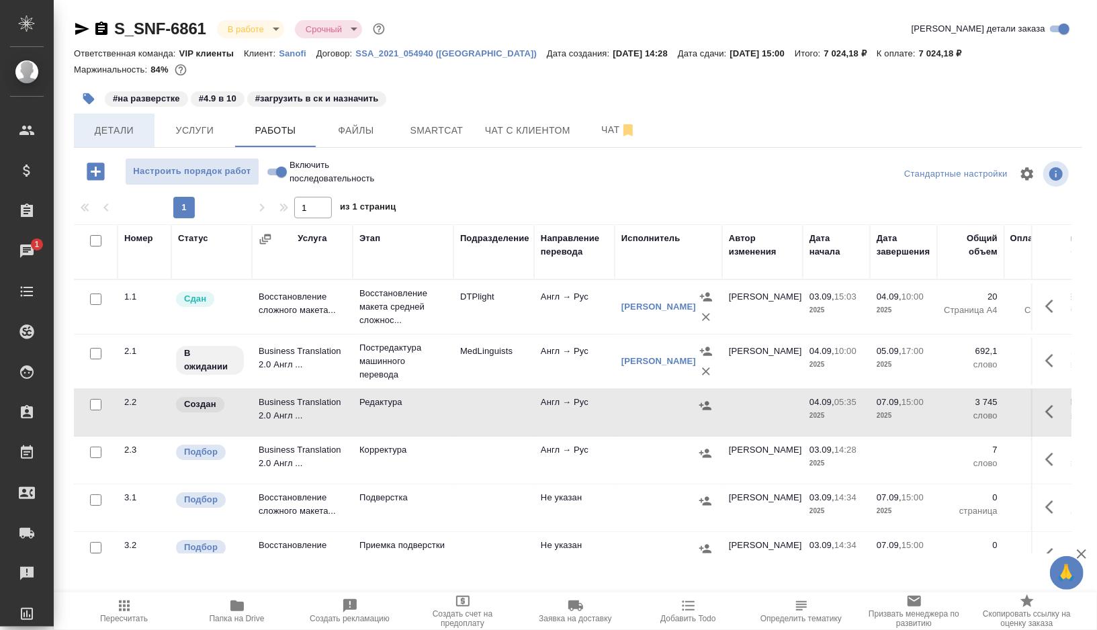
click at [116, 133] on span "Детали" at bounding box center [114, 130] width 65 height 17
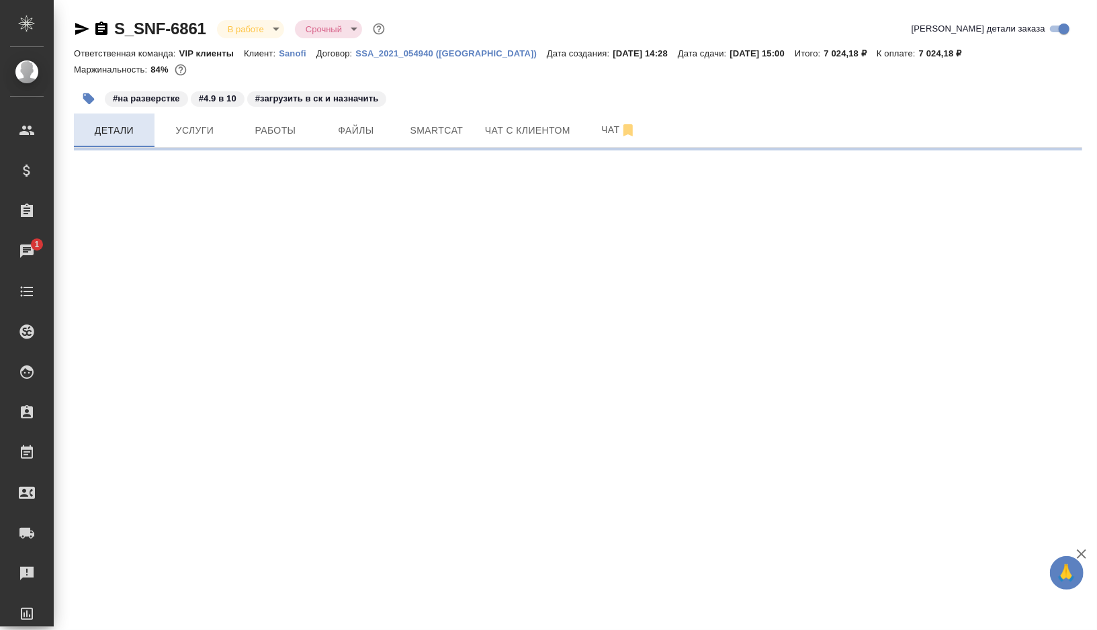
select select "RU"
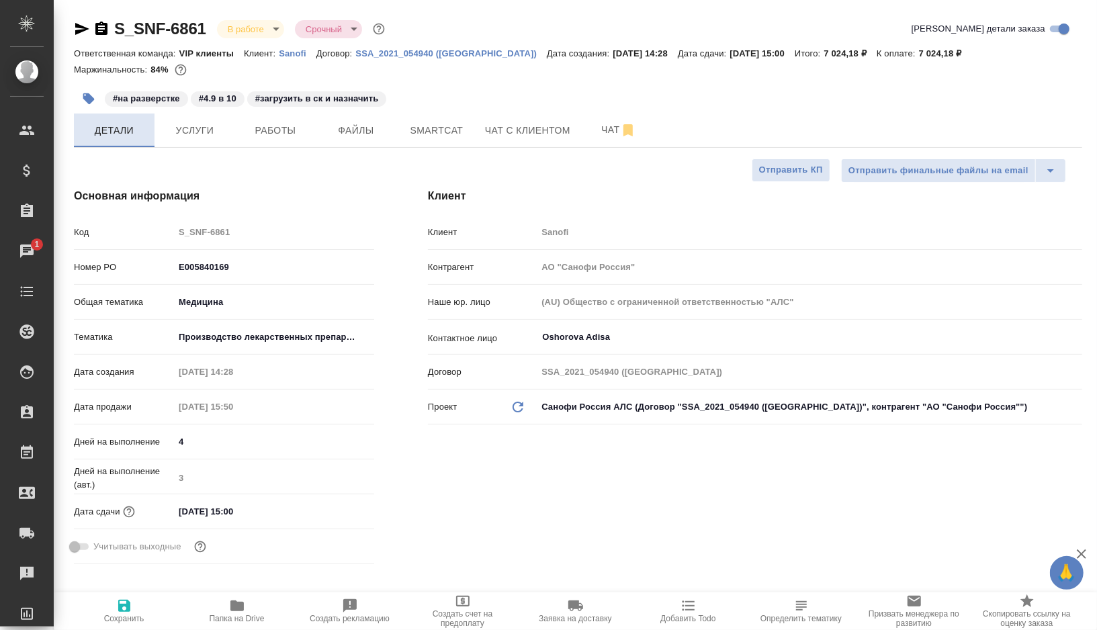
type textarea "x"
click at [439, 125] on span "Smartcat" at bounding box center [437, 130] width 65 height 17
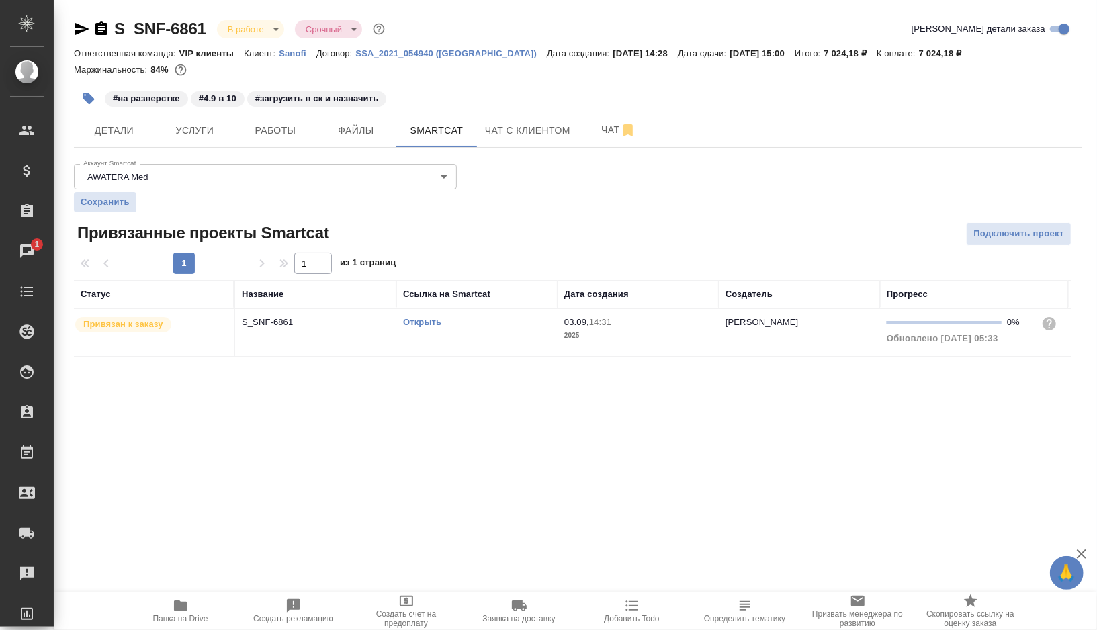
click at [505, 338] on td "Открыть" at bounding box center [476, 332] width 161 height 47
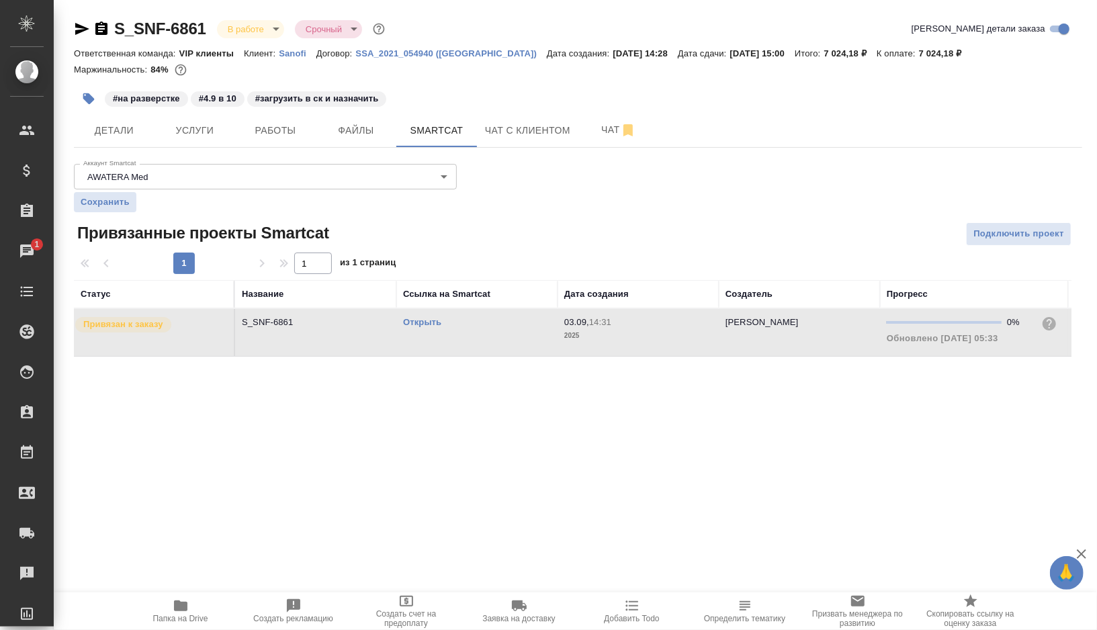
click at [505, 338] on td "Открыть" at bounding box center [476, 332] width 161 height 47
click at [299, 130] on span "Работы" at bounding box center [275, 130] width 65 height 17
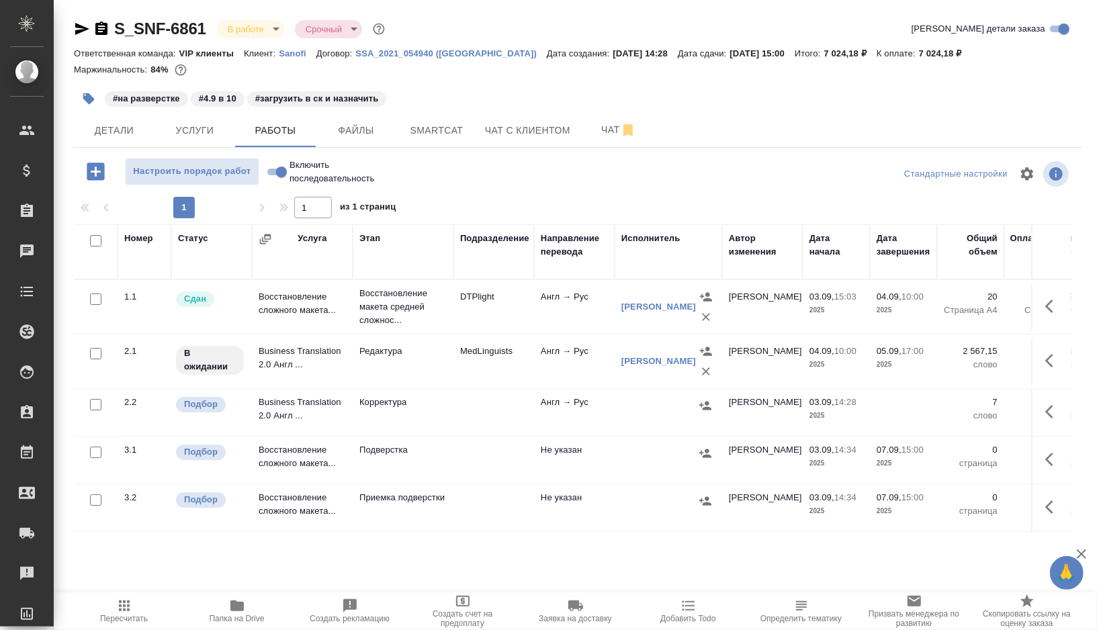
click at [93, 405] on input "checkbox" at bounding box center [95, 404] width 11 height 11
checkbox input "true"
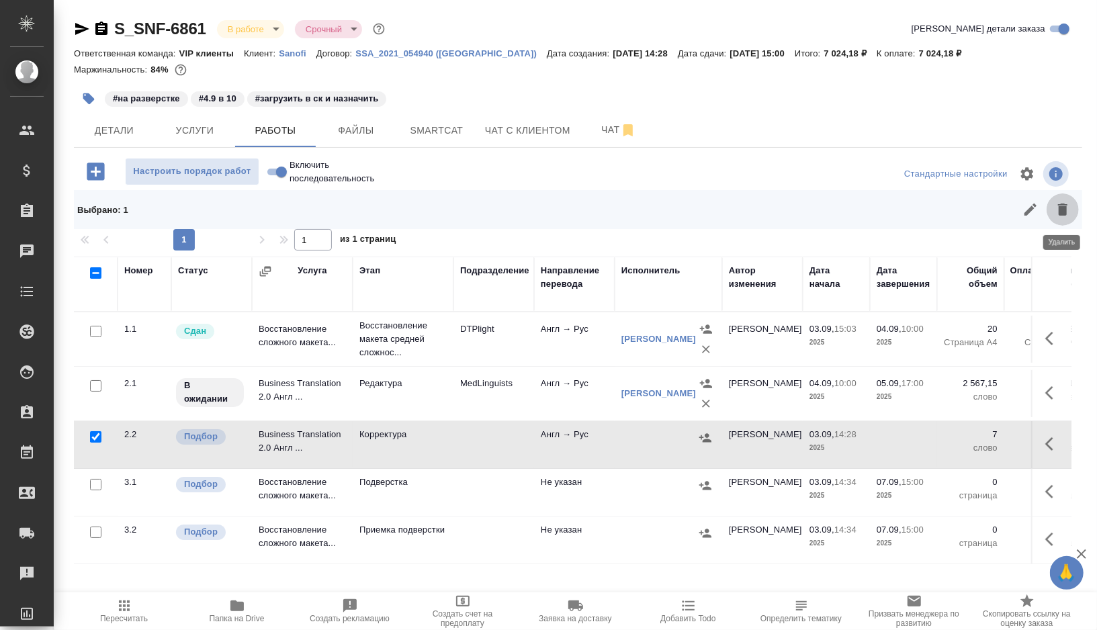
click at [1064, 210] on icon "button" at bounding box center [1062, 210] width 9 height 12
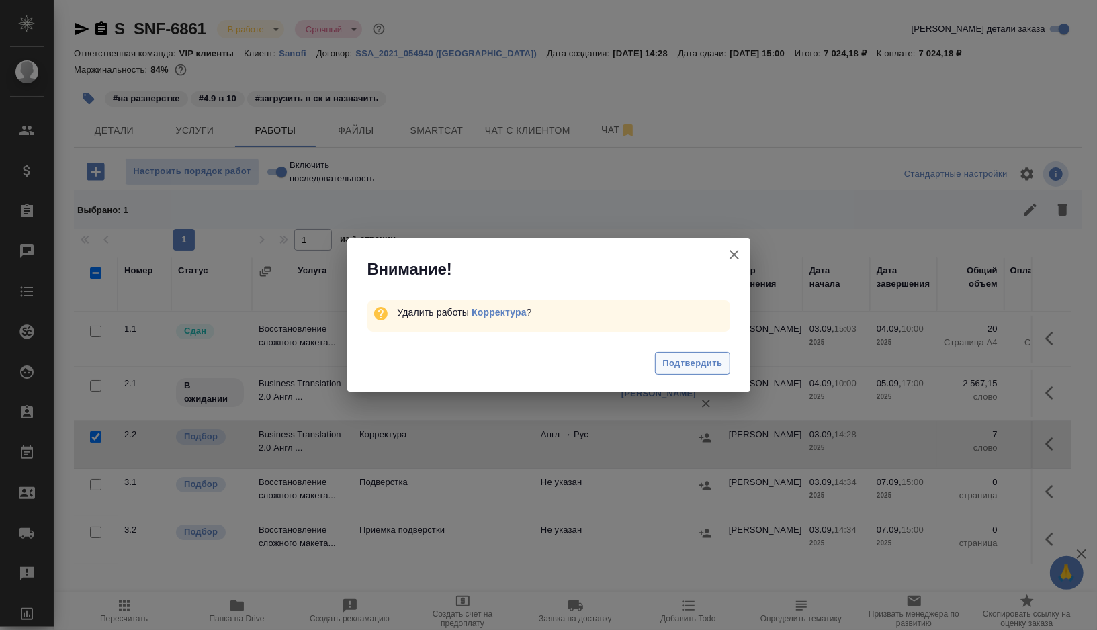
click at [677, 366] on span "Подтвердить" at bounding box center [693, 363] width 60 height 15
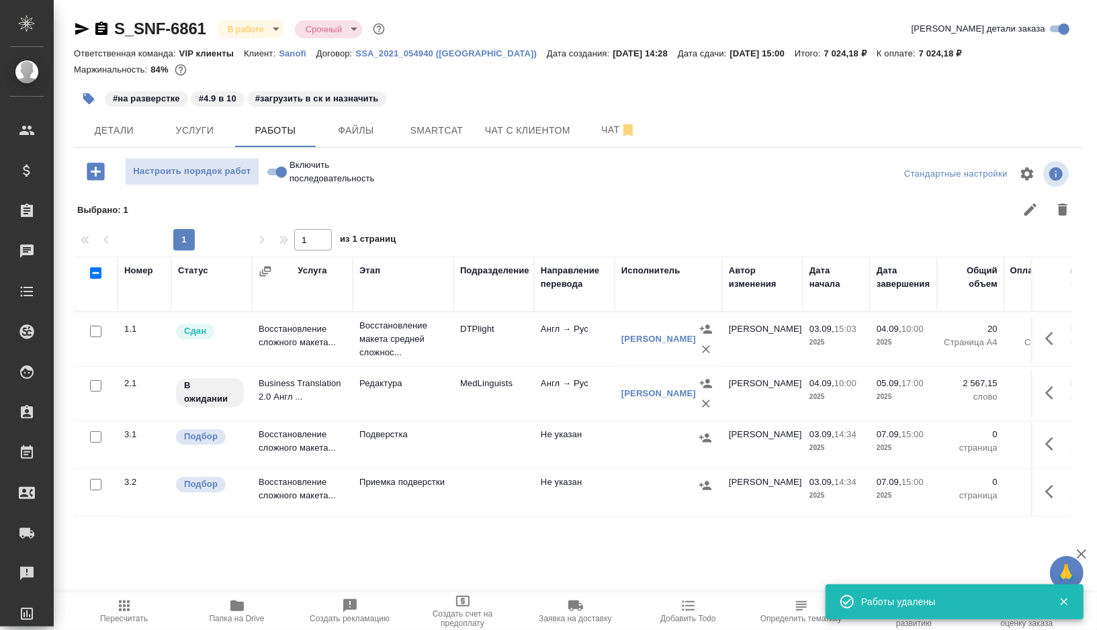
click at [85, 97] on icon "button" at bounding box center [88, 98] width 11 height 11
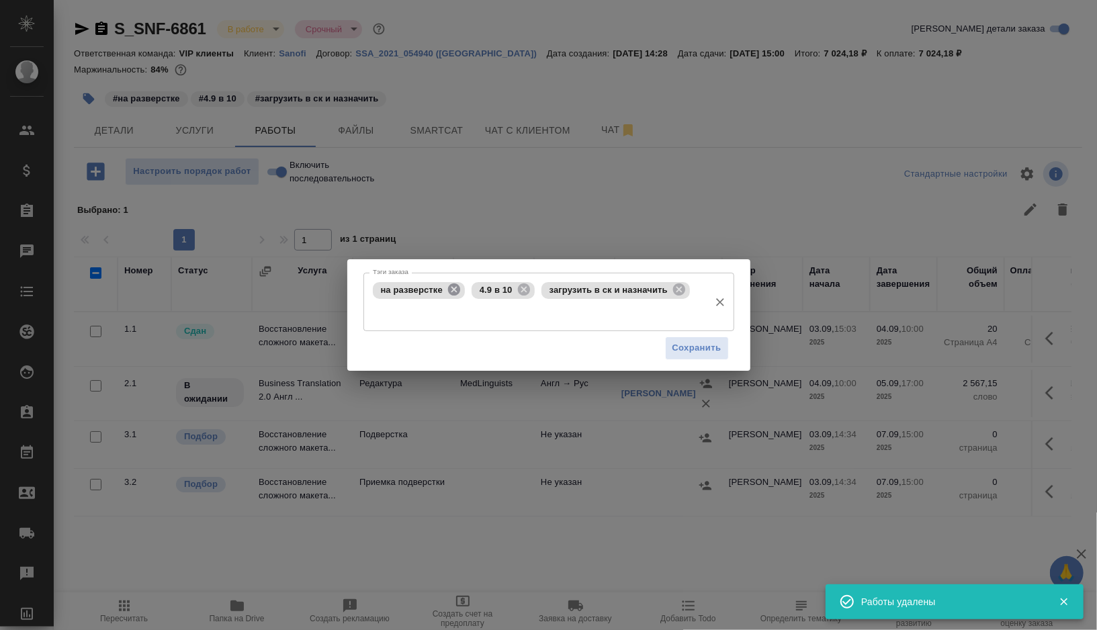
click at [454, 284] on icon at bounding box center [454, 290] width 12 height 12
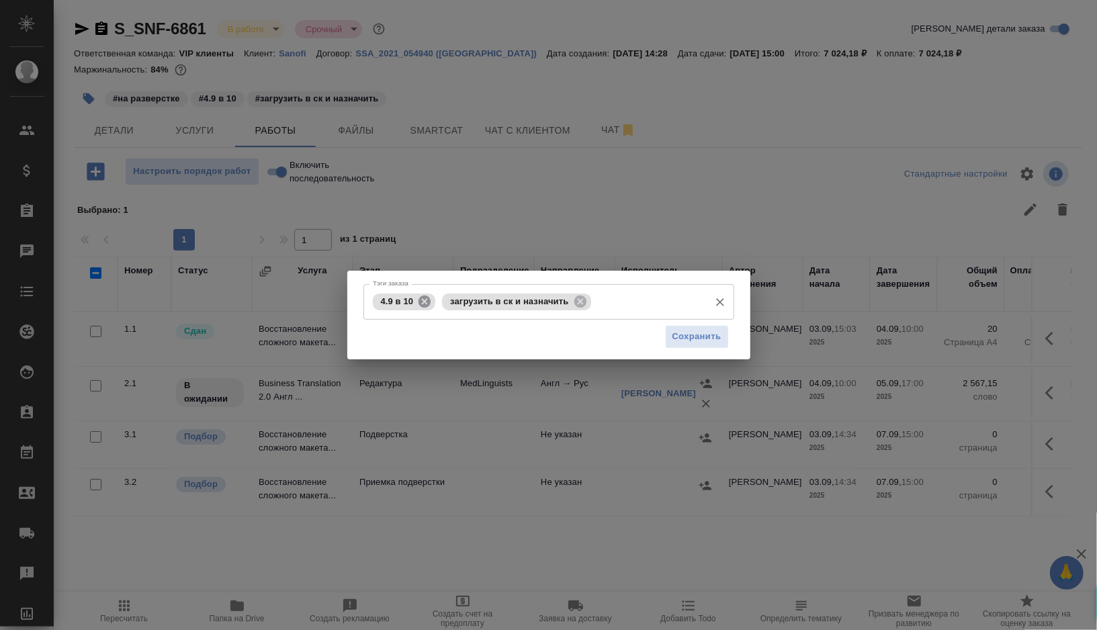
click at [425, 300] on icon at bounding box center [424, 301] width 15 height 15
click at [513, 304] on icon at bounding box center [511, 301] width 12 height 12
click at [525, 304] on input "Тэги заказа" at bounding box center [614, 301] width 178 height 23
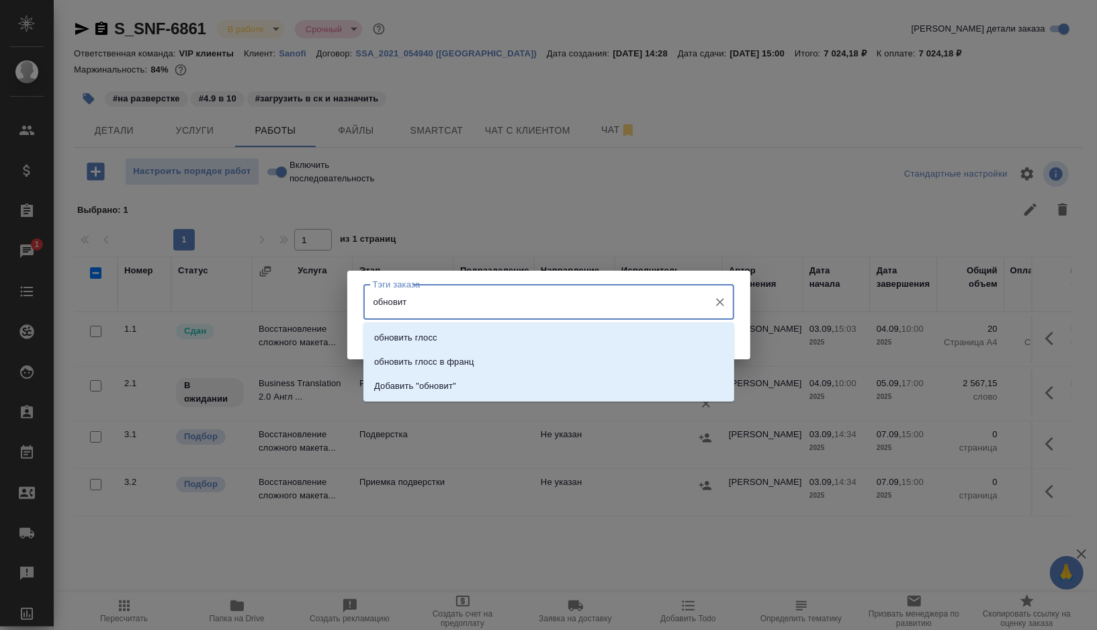
type input "обновить"
click at [490, 338] on li "обновить глосс" at bounding box center [549, 338] width 371 height 24
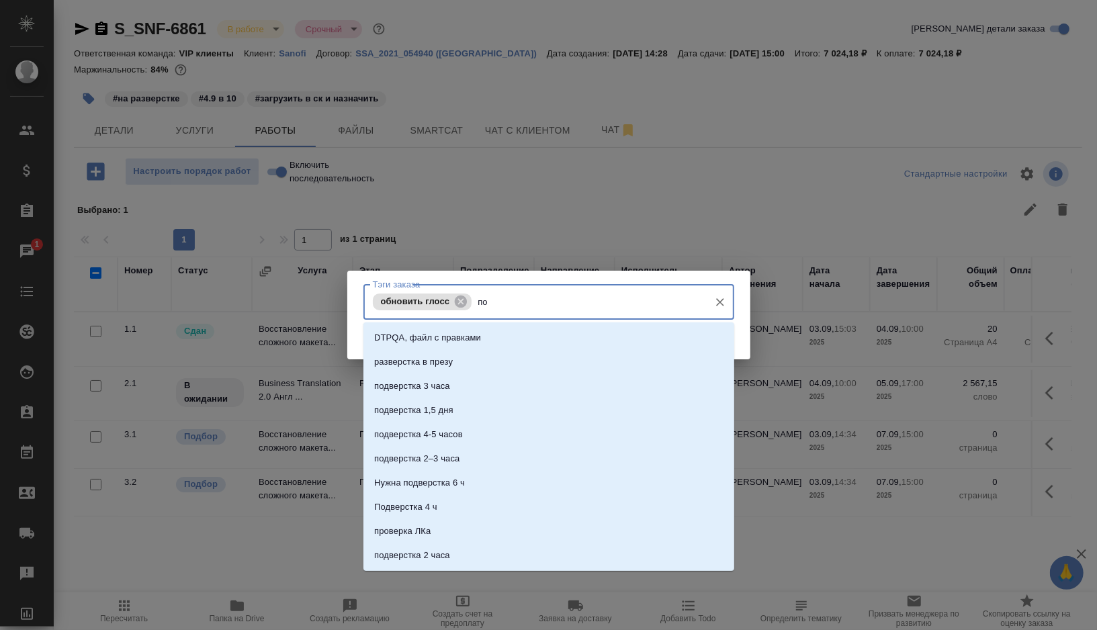
type input "п"
type input "напра"
click at [491, 338] on li "направить на подверстку" at bounding box center [549, 338] width 371 height 24
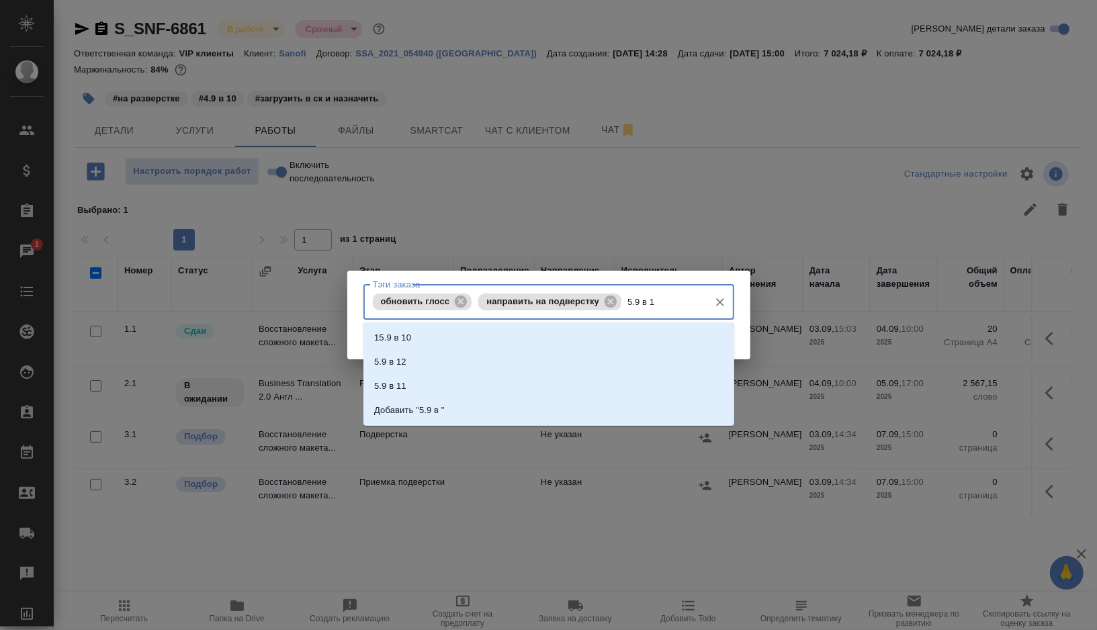
type input "5.9 в 17"
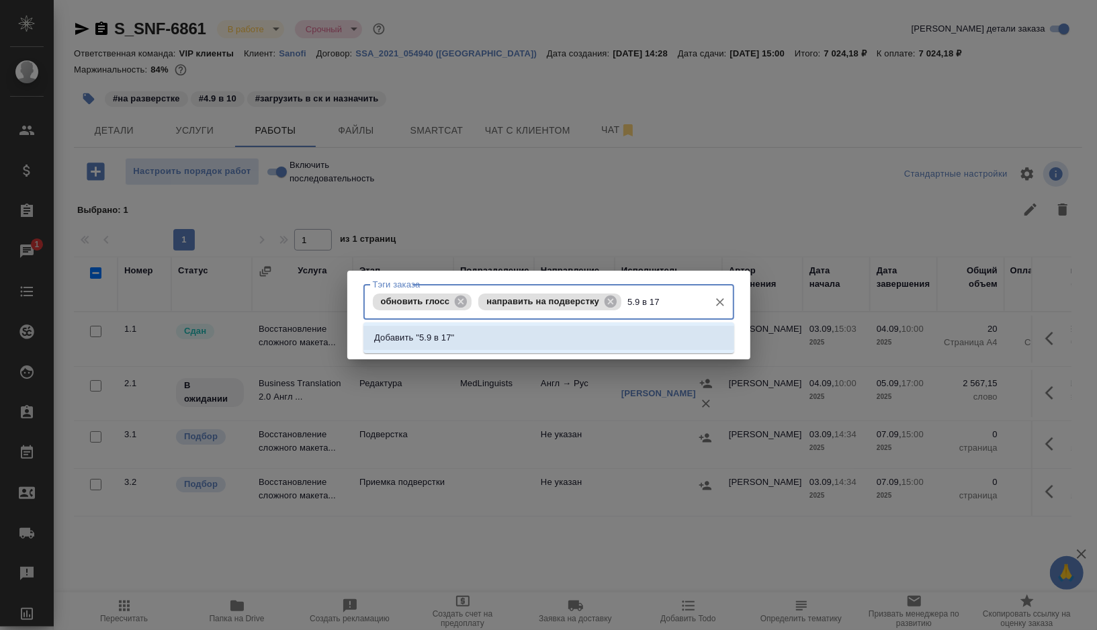
click at [391, 343] on p "Добавить "5.9 в 17"" at bounding box center [414, 337] width 80 height 13
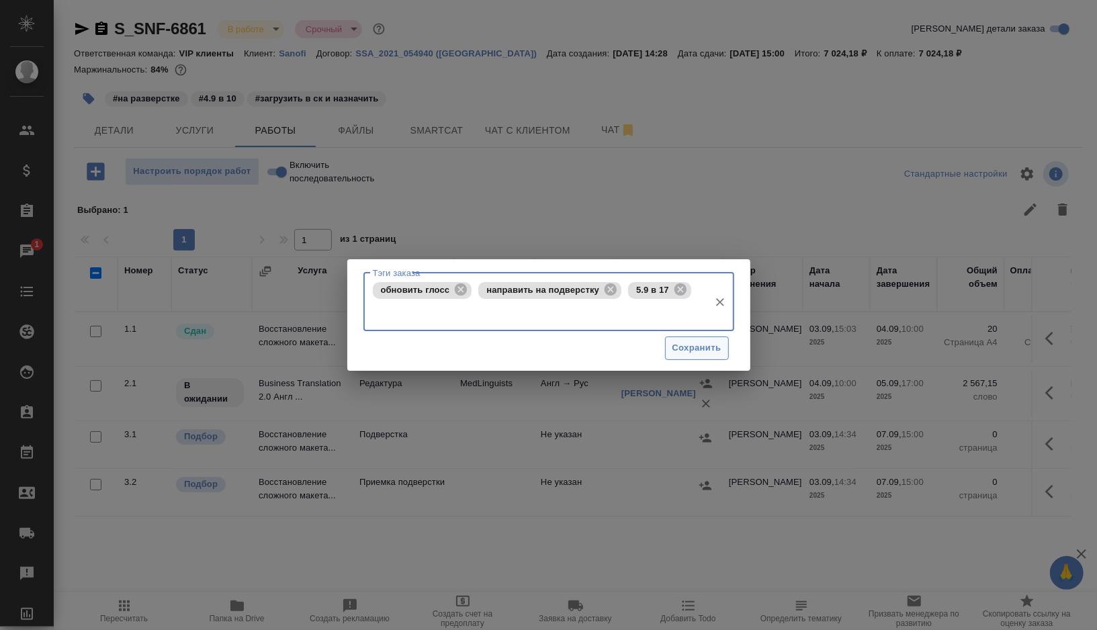
click at [696, 352] on span "Сохранить" at bounding box center [697, 348] width 49 height 15
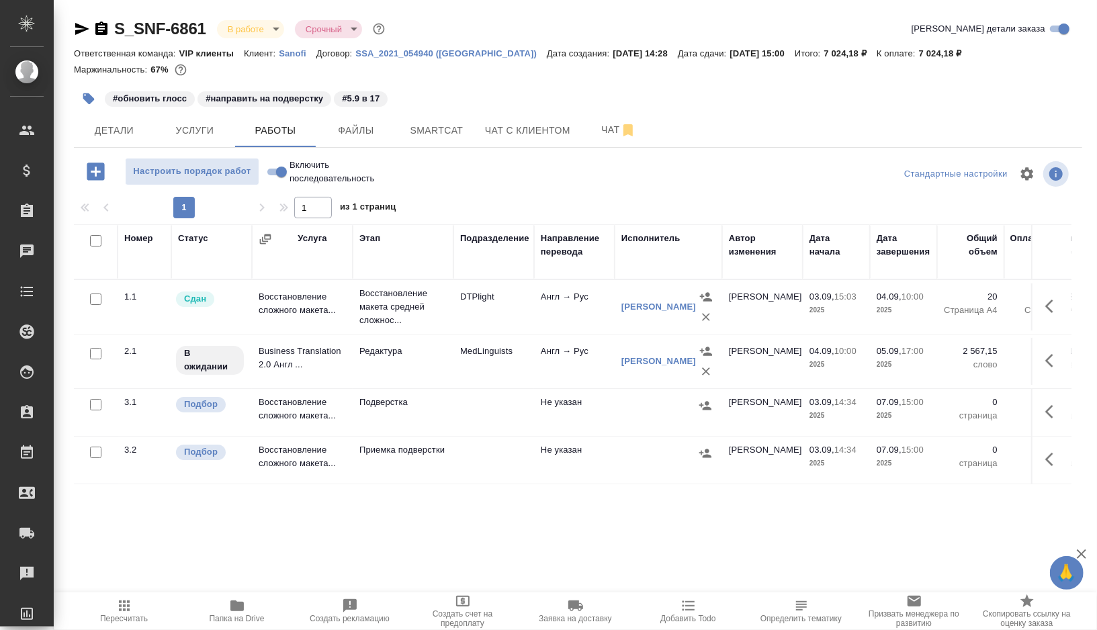
scroll to position [0, 497]
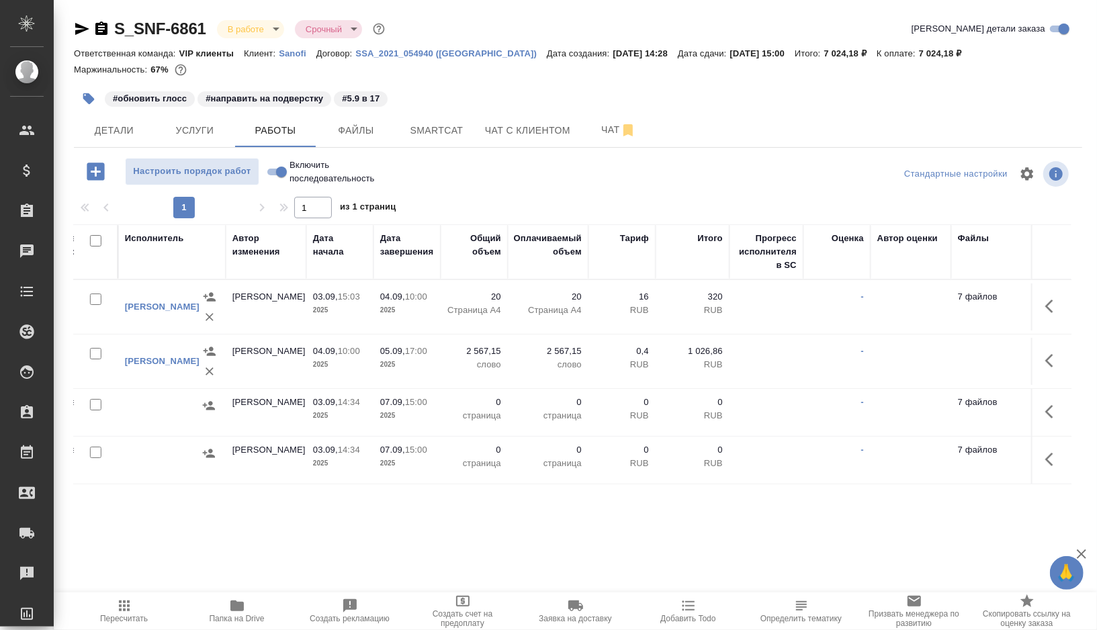
click at [122, 617] on span "Пересчитать" at bounding box center [124, 618] width 48 height 9
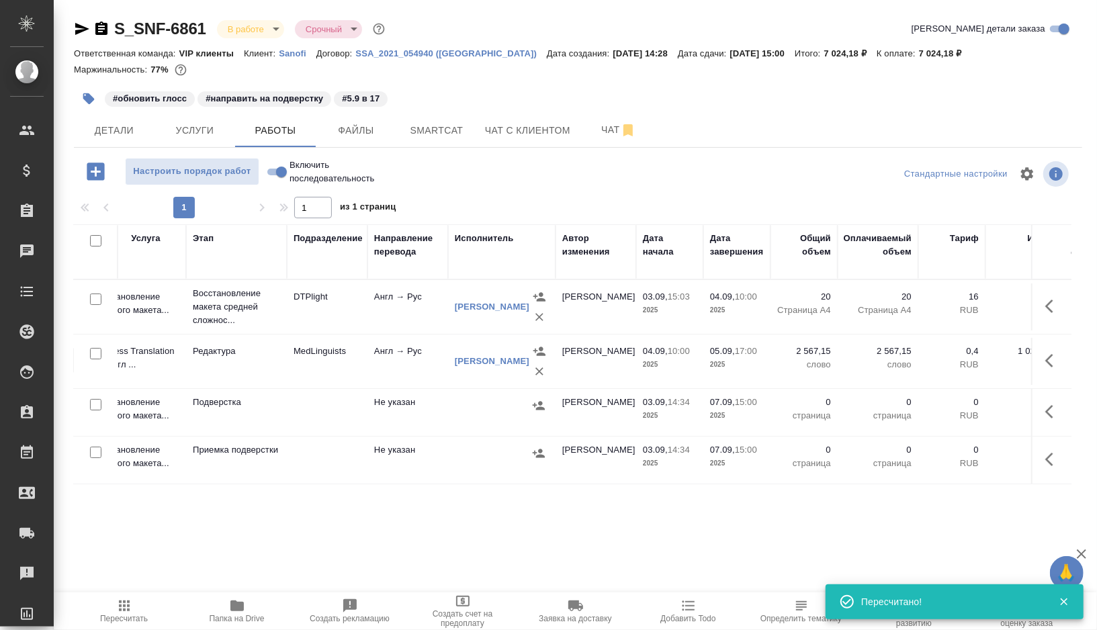
scroll to position [0, 0]
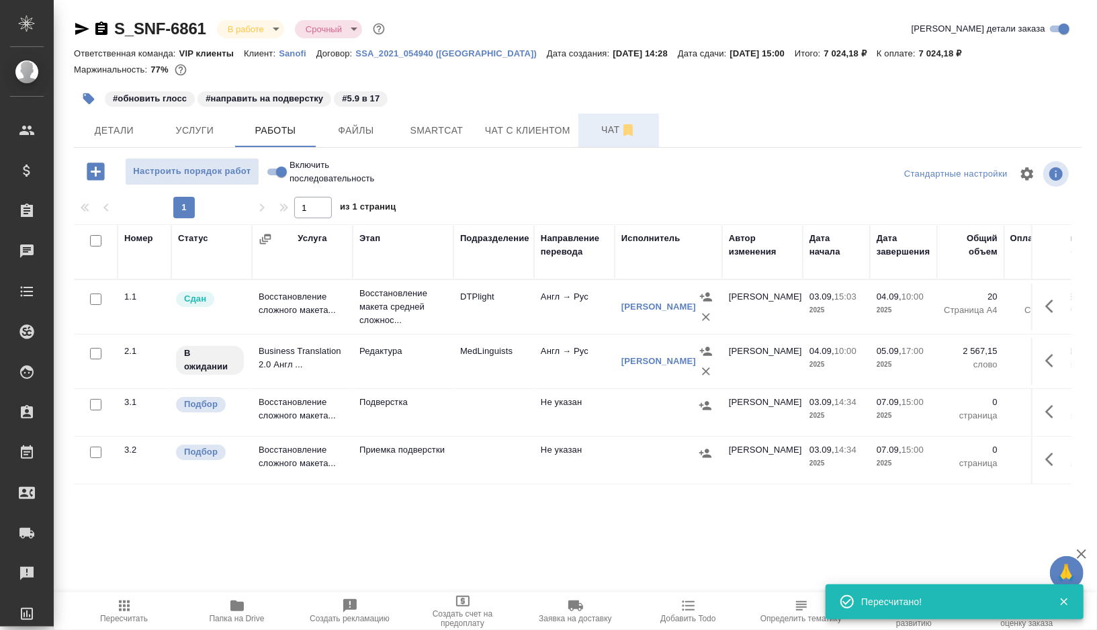
click at [604, 128] on span "Чат" at bounding box center [619, 130] width 65 height 17
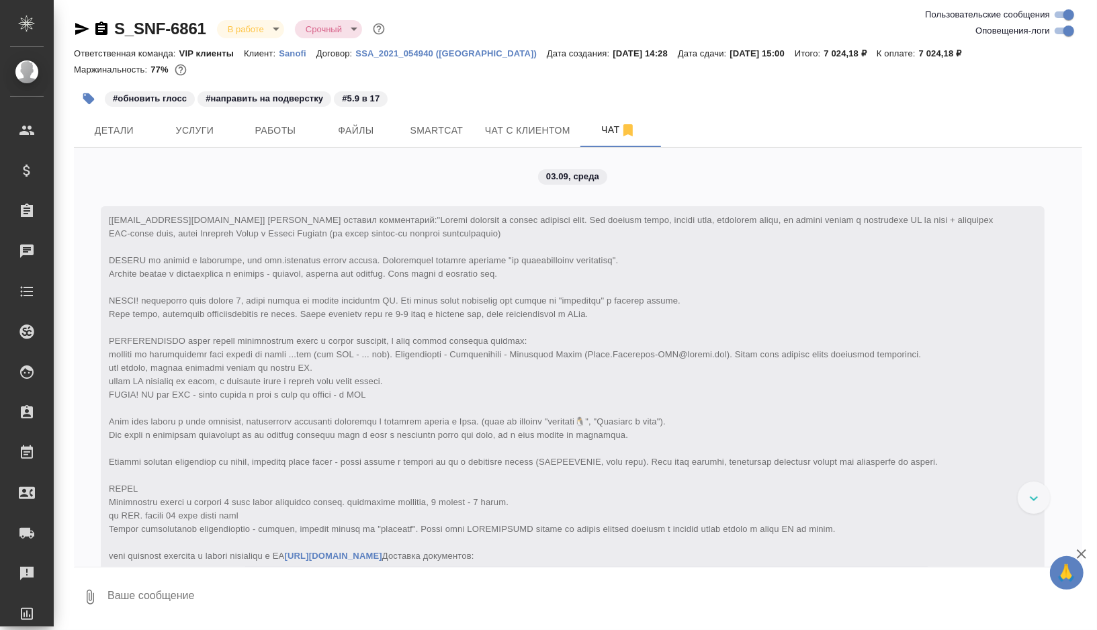
scroll to position [491, 0]
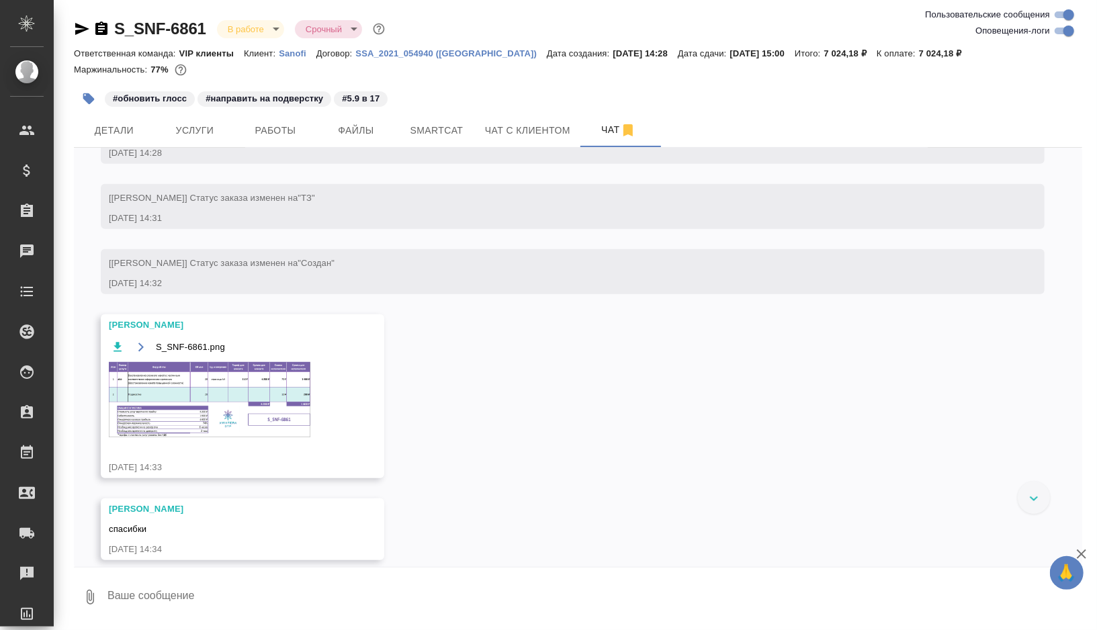
click at [237, 437] on img at bounding box center [210, 399] width 202 height 75
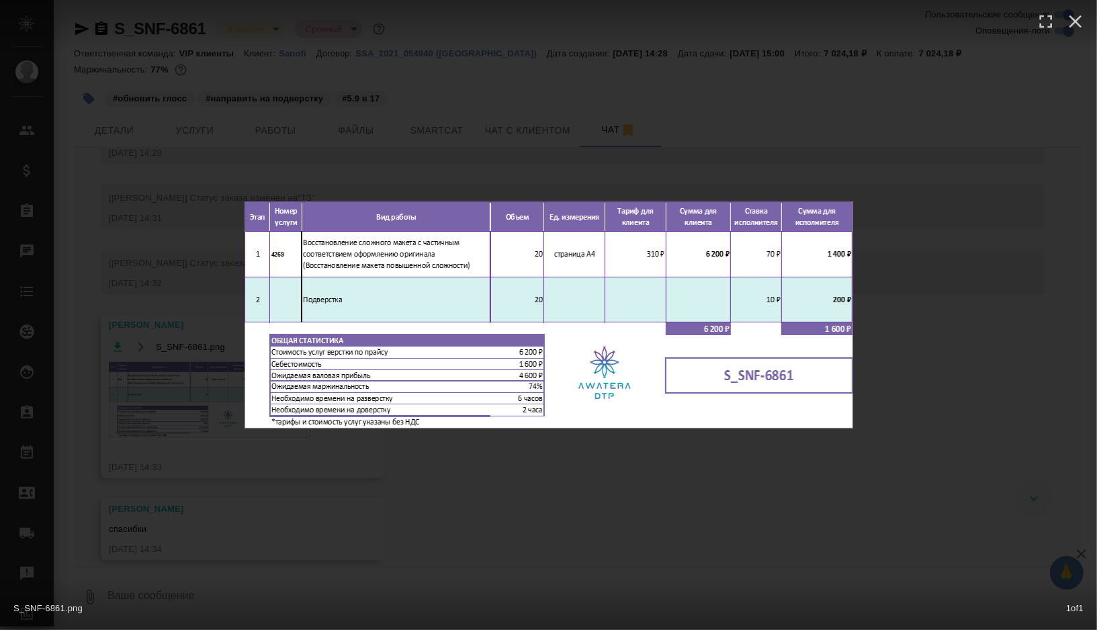
click at [506, 466] on div "S_SNF-6861.png 1 of 1" at bounding box center [548, 315] width 1097 height 630
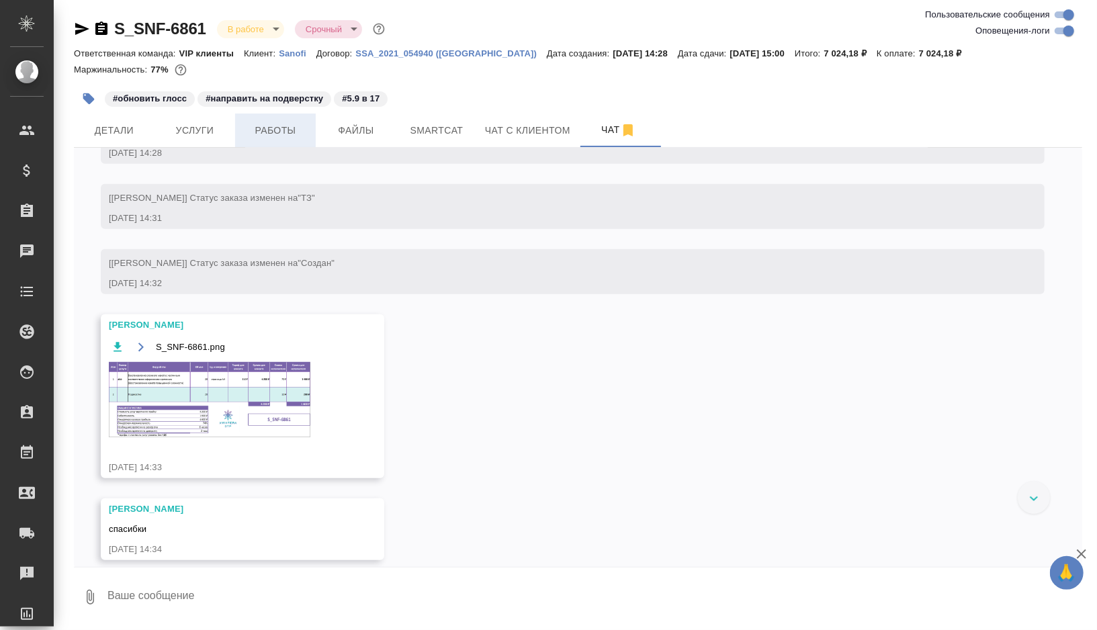
click at [282, 142] on button "Работы" at bounding box center [275, 131] width 81 height 34
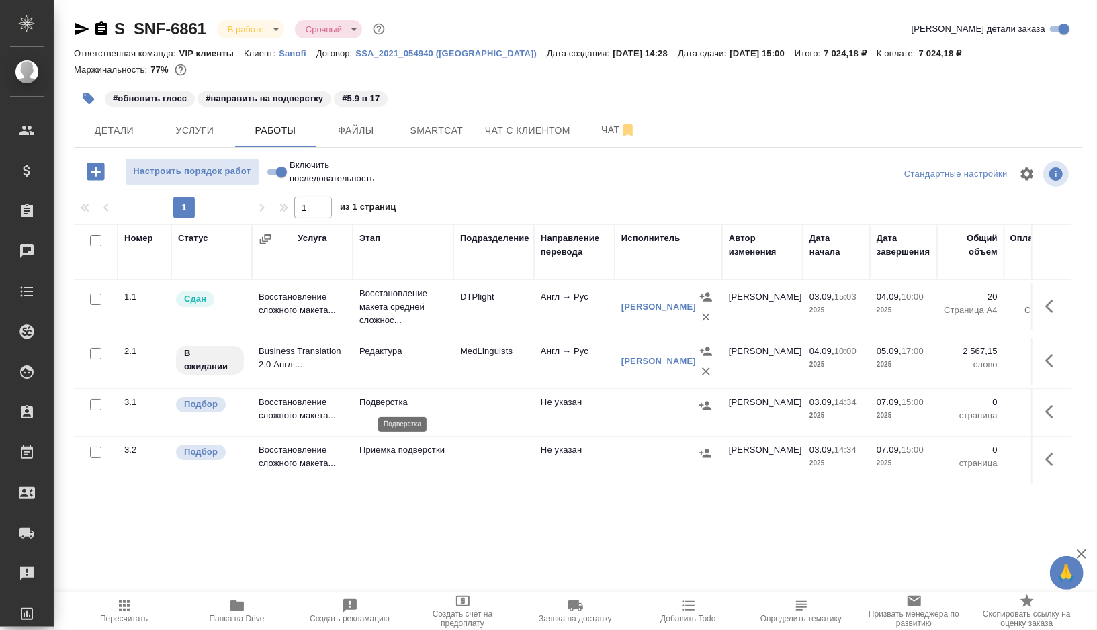
click at [443, 407] on p "Подверстка" at bounding box center [403, 402] width 87 height 13
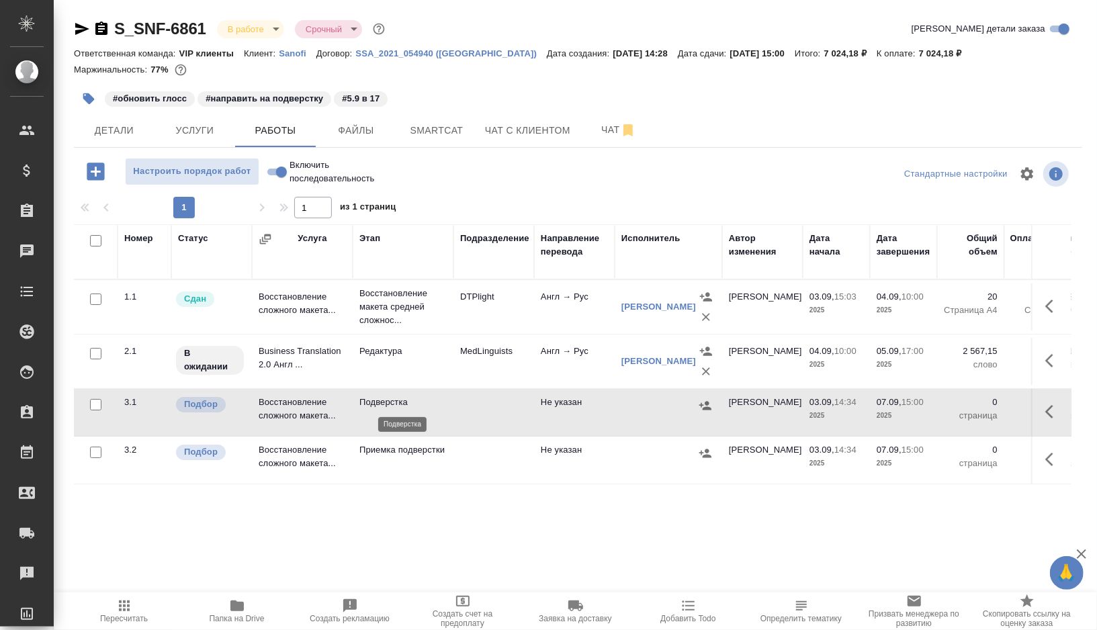
click at [443, 407] on p "Подверстка" at bounding box center [403, 402] width 87 height 13
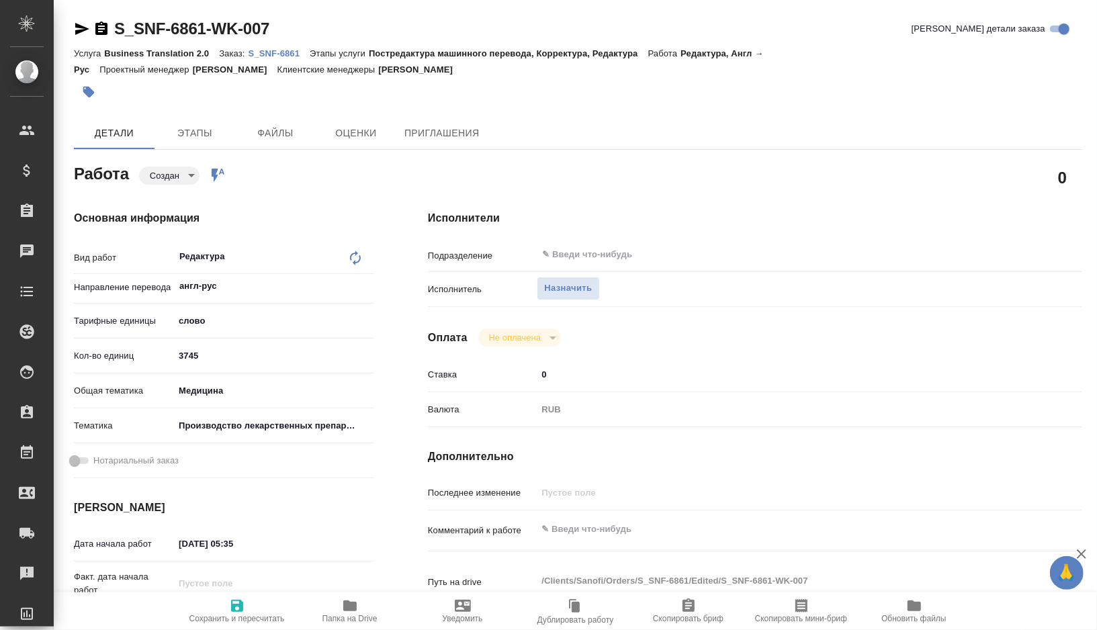
type textarea "x"
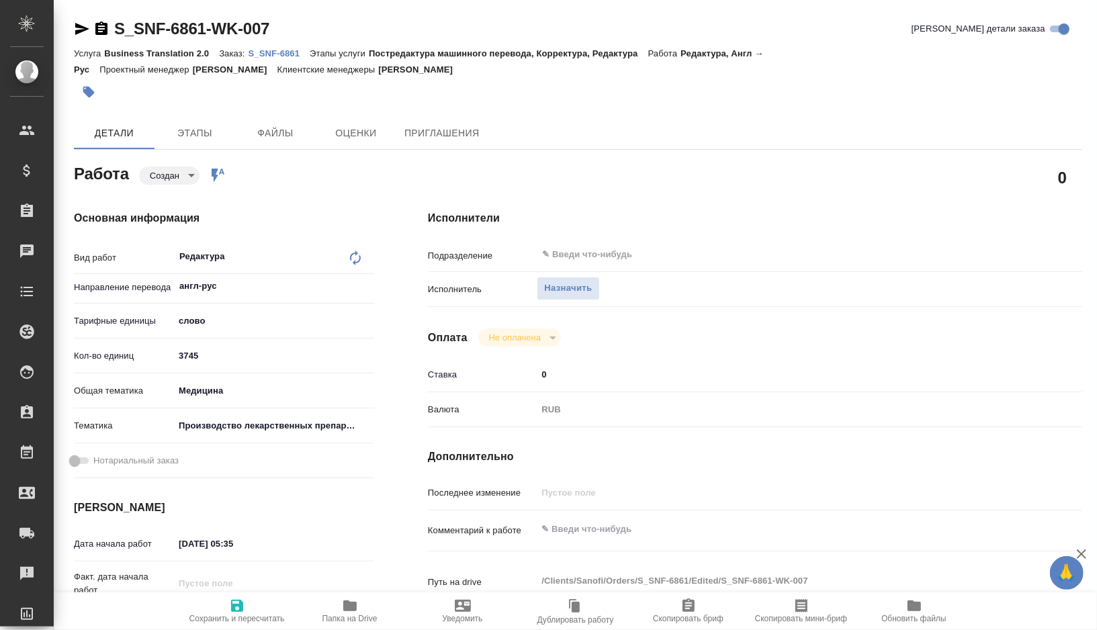
type textarea "x"
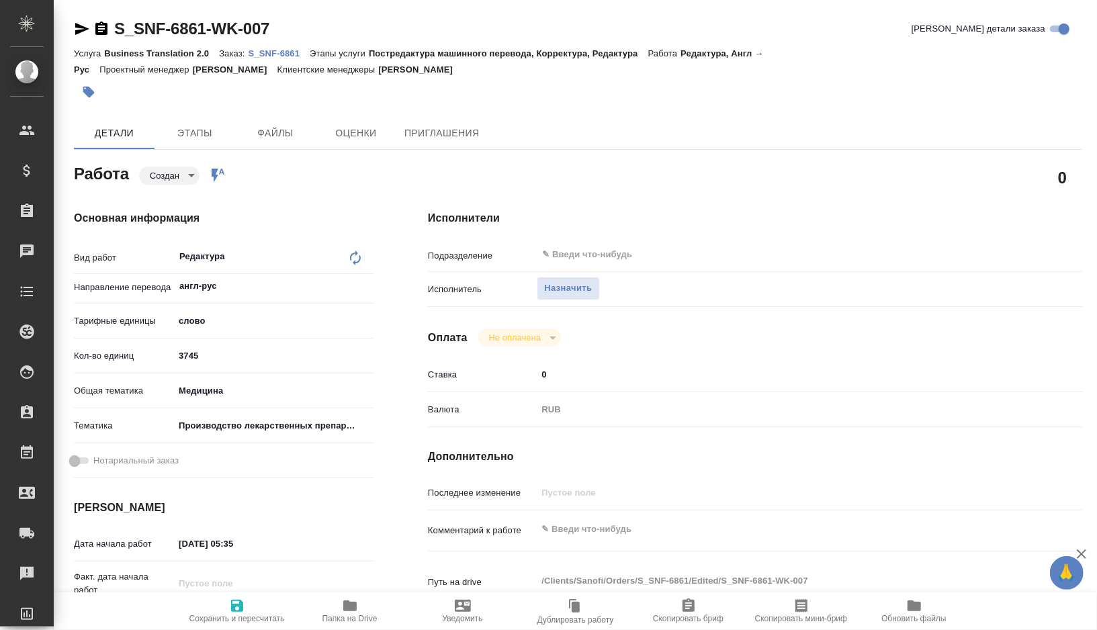
type textarea "x"
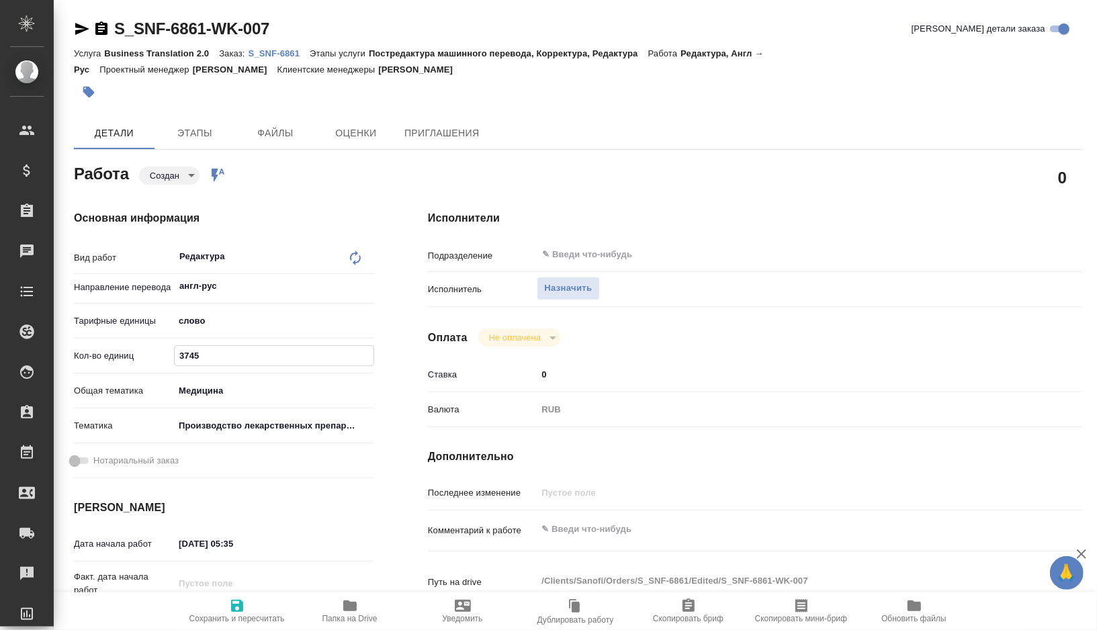
drag, startPoint x: 212, startPoint y: 355, endPoint x: 149, endPoint y: 356, distance: 63.2
click at [149, 356] on div "Кол-во единиц 3745" at bounding box center [224, 356] width 300 height 24
type textarea "x"
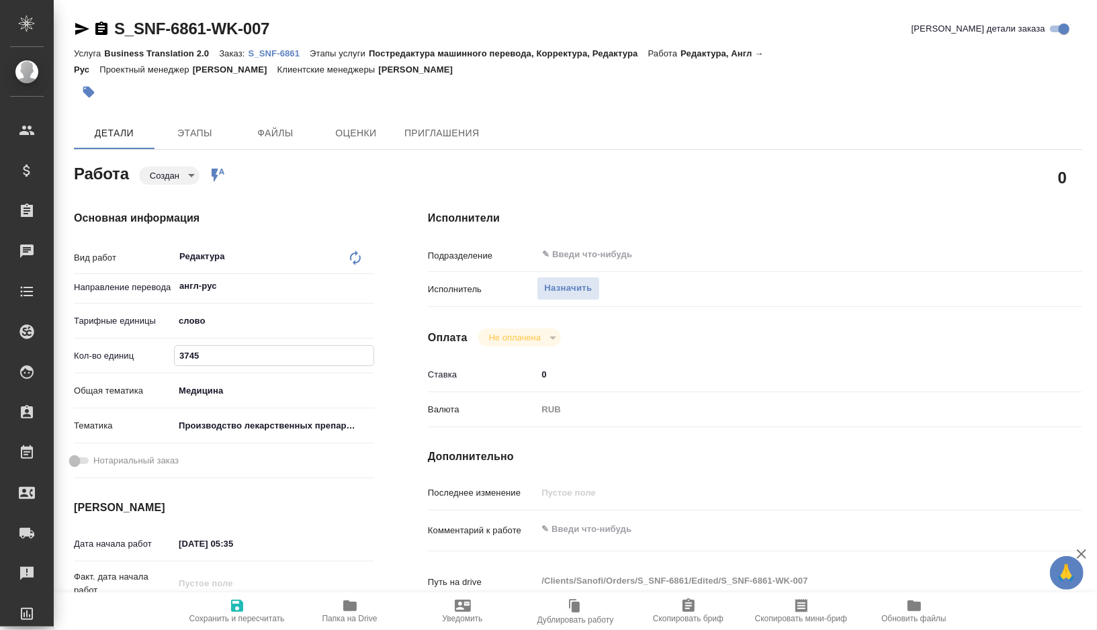
type textarea "x"
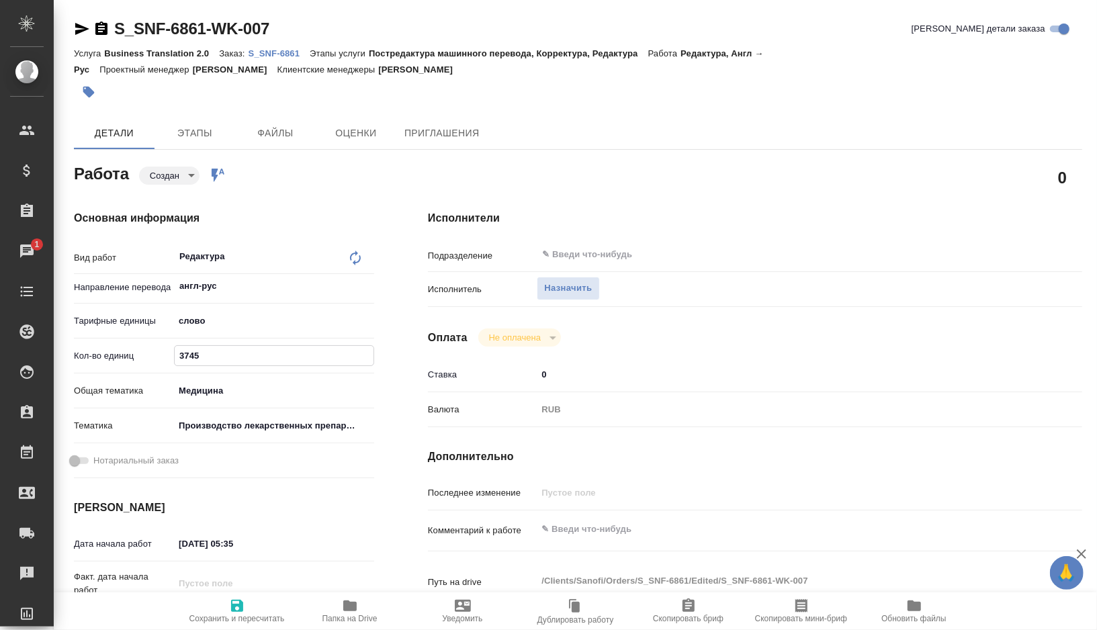
type textarea "x"
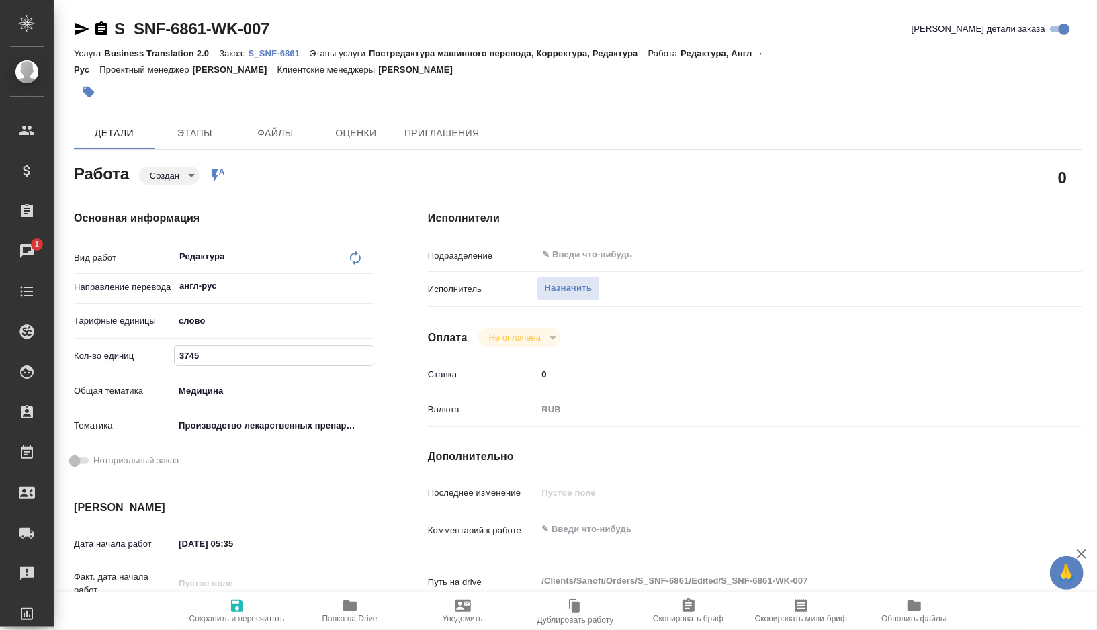
type textarea "x"
paste input "2567.1"
type textarea "x"
type input "2567.15"
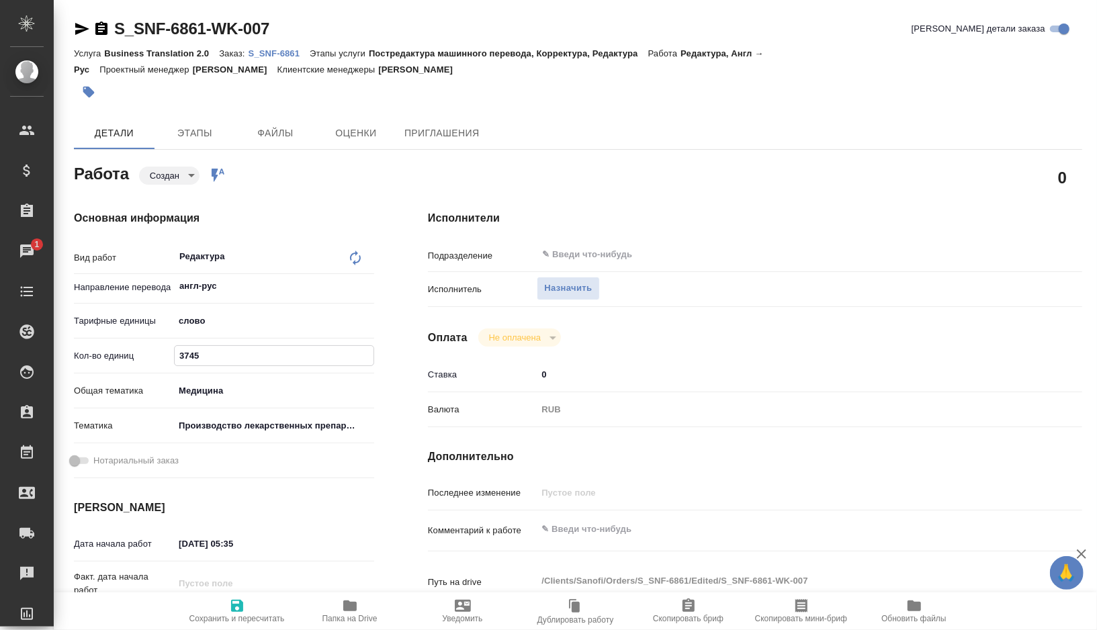
type textarea "x"
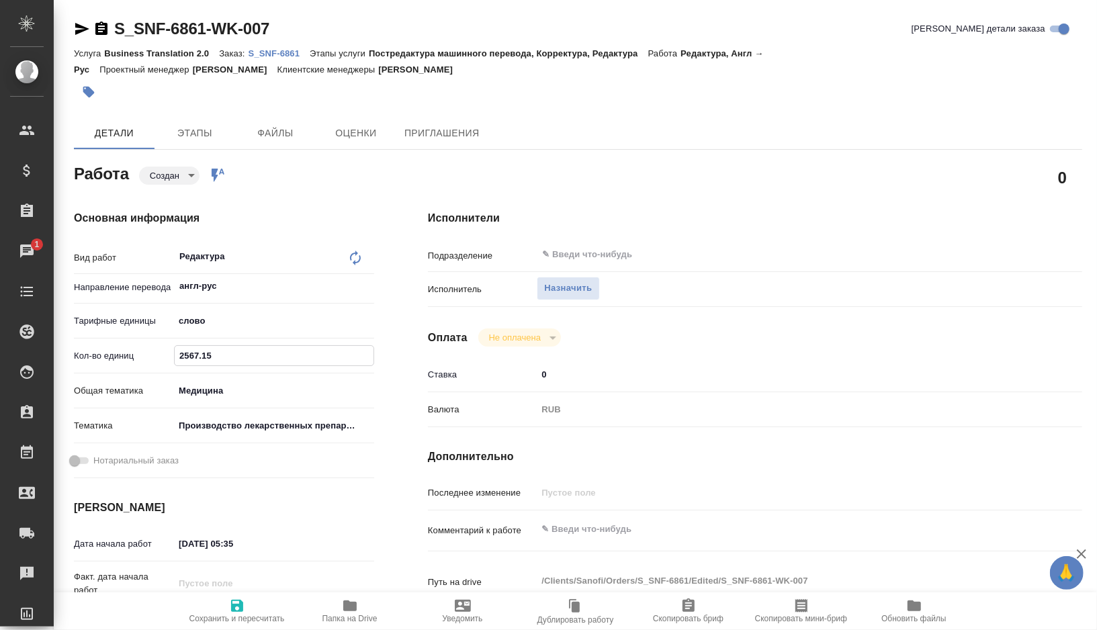
type textarea "x"
type input "2567.15"
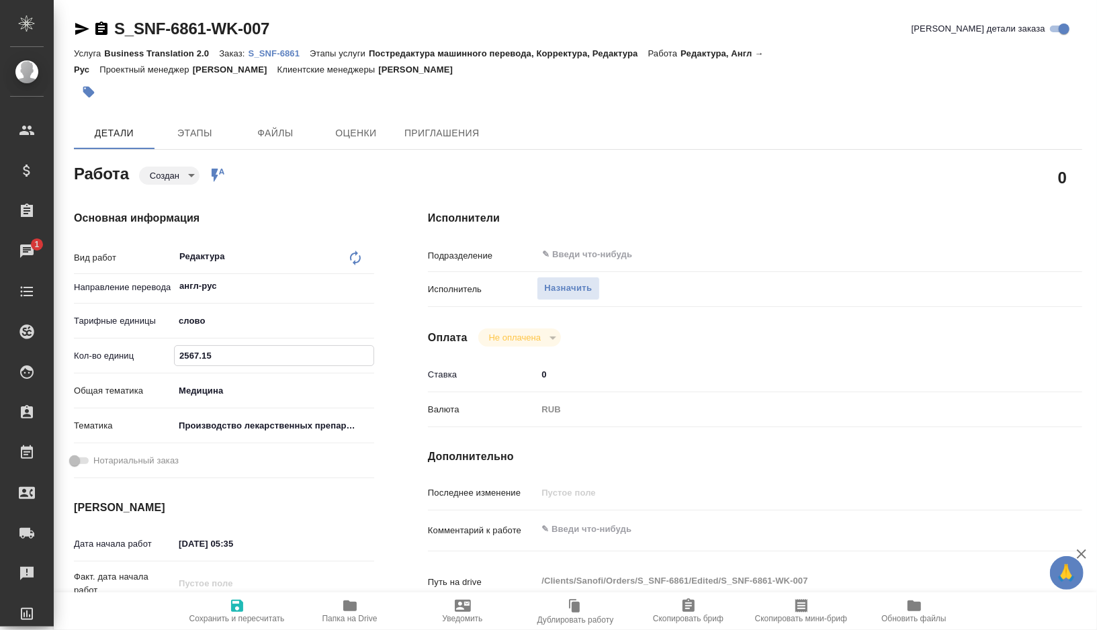
type textarea "x"
click at [612, 540] on textarea at bounding box center [783, 530] width 490 height 23
type textarea "x"
type textarea "р"
type textarea "x"
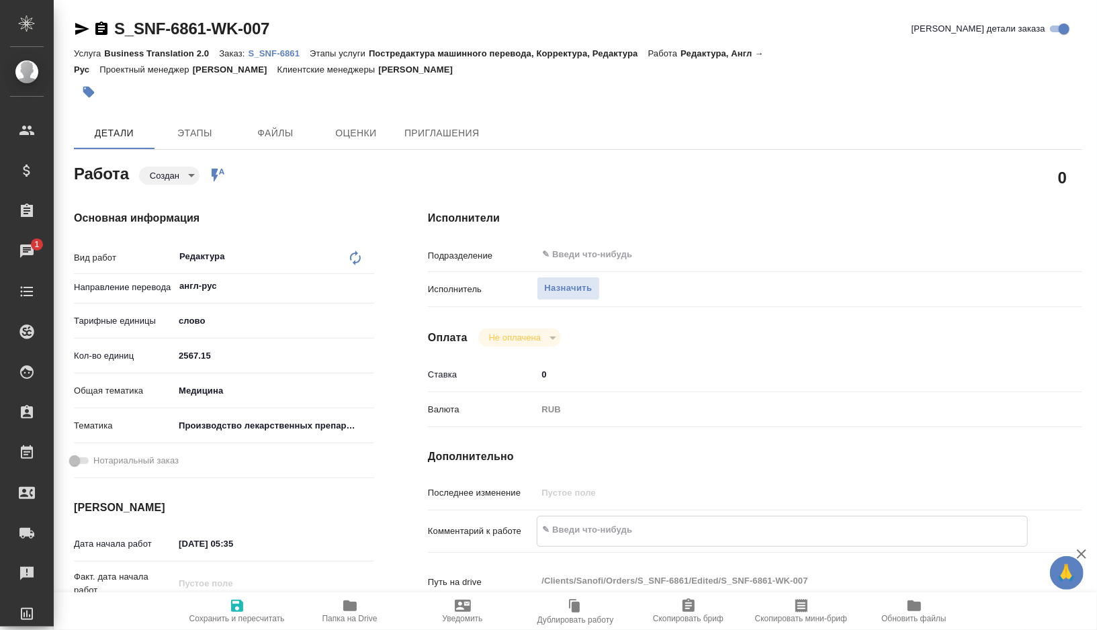
type textarea "x"
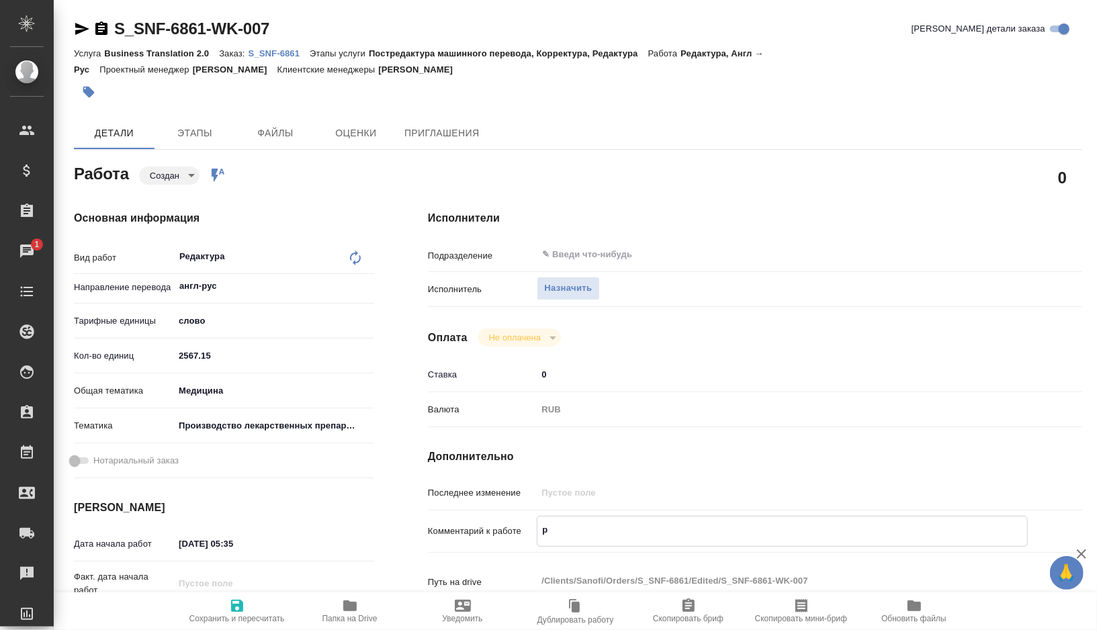
type textarea "x"
type textarea "ре"
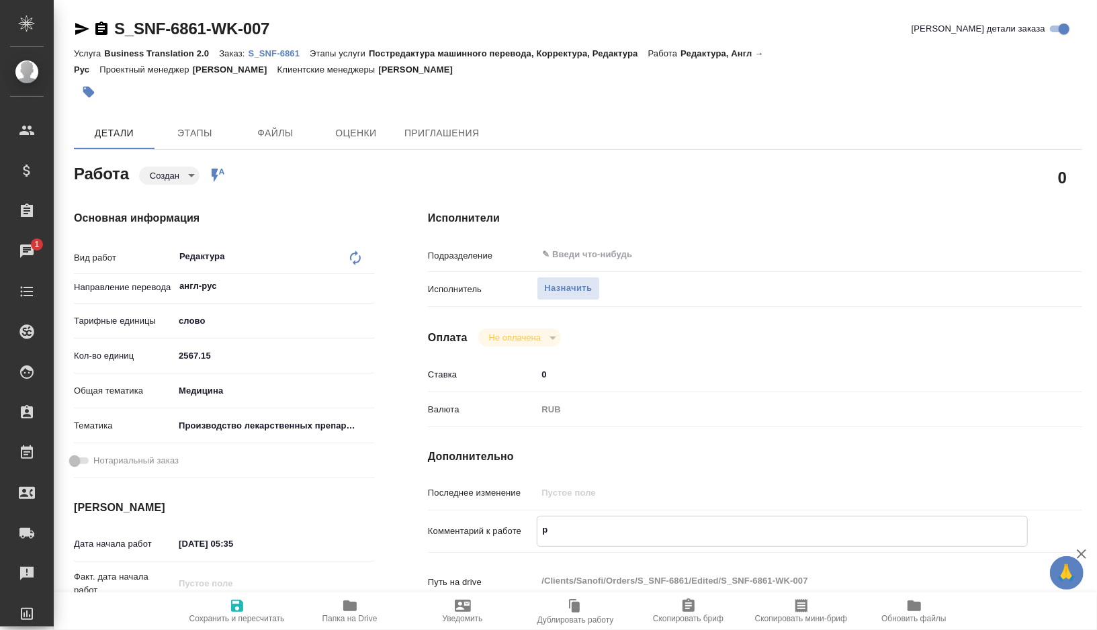
type textarea "x"
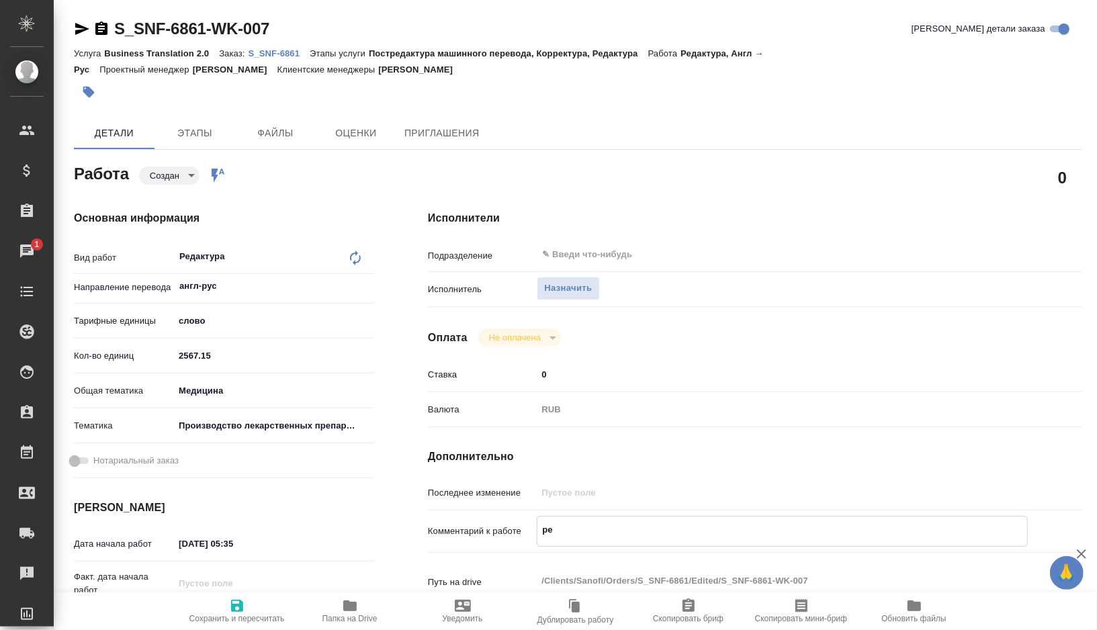
type textarea "ред"
type textarea "x"
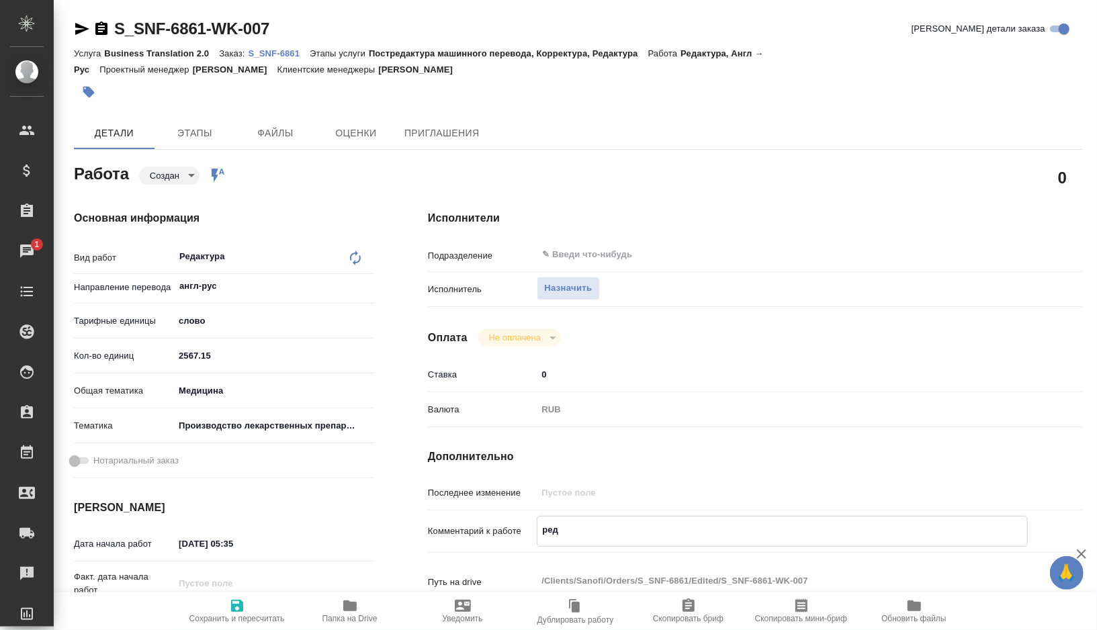
type textarea "x"
type textarea "реда"
type textarea "x"
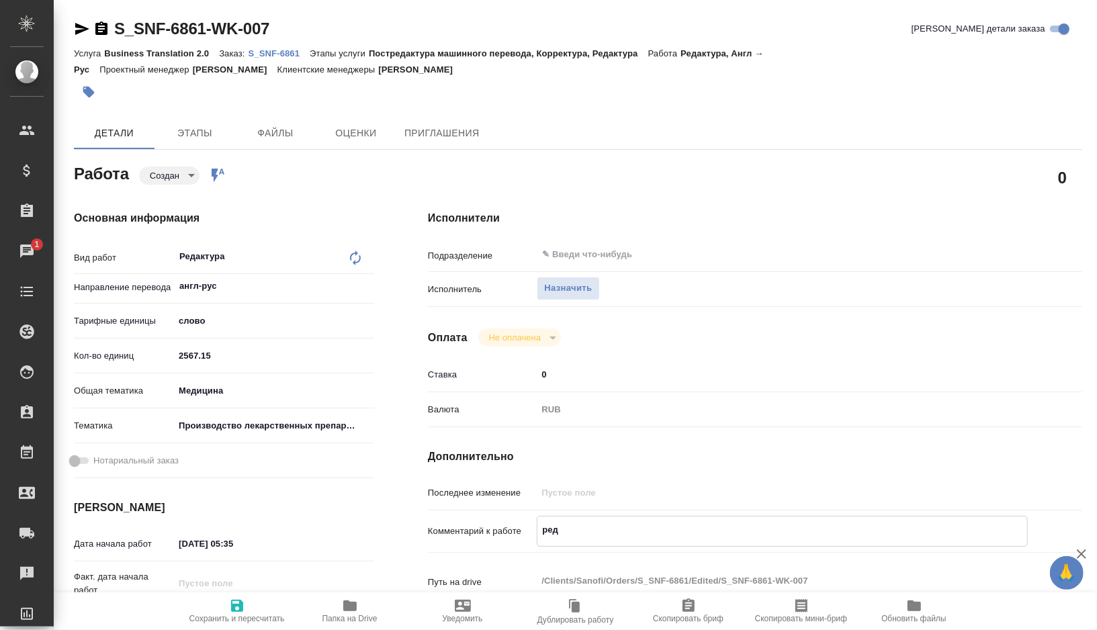
type textarea "x"
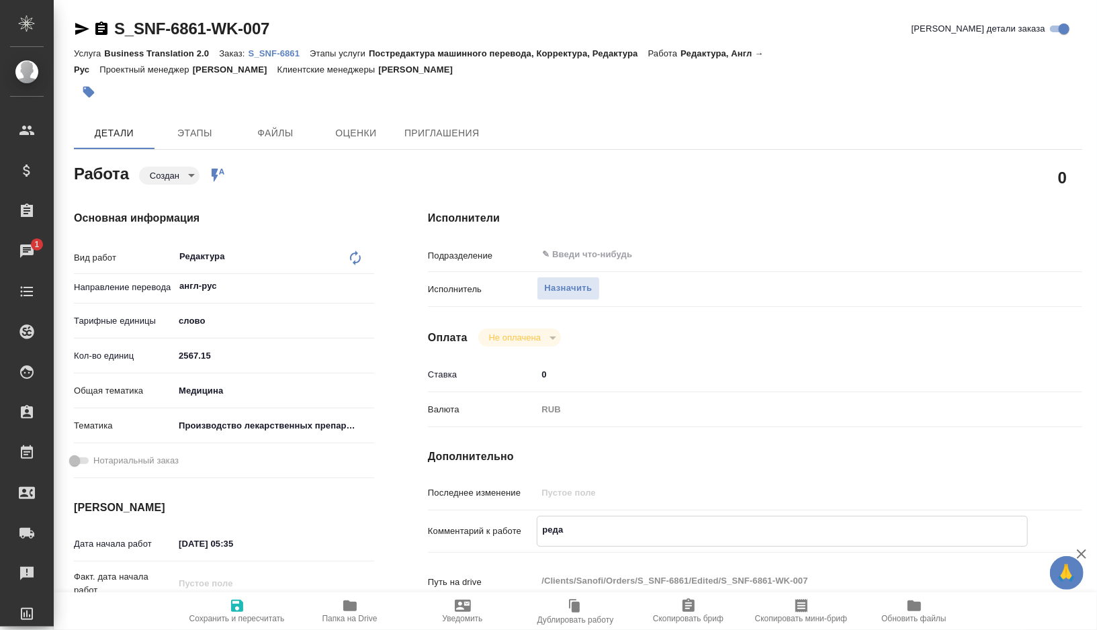
type textarea "x"
type textarea "редак"
type textarea "x"
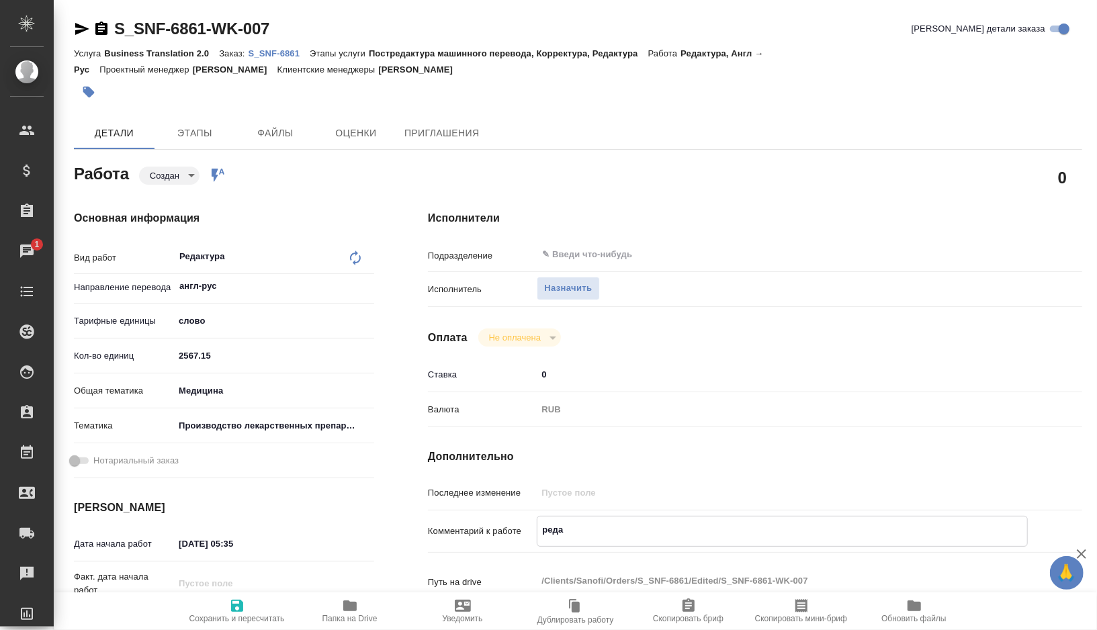
type textarea "x"
type textarea "редакт"
type textarea "x"
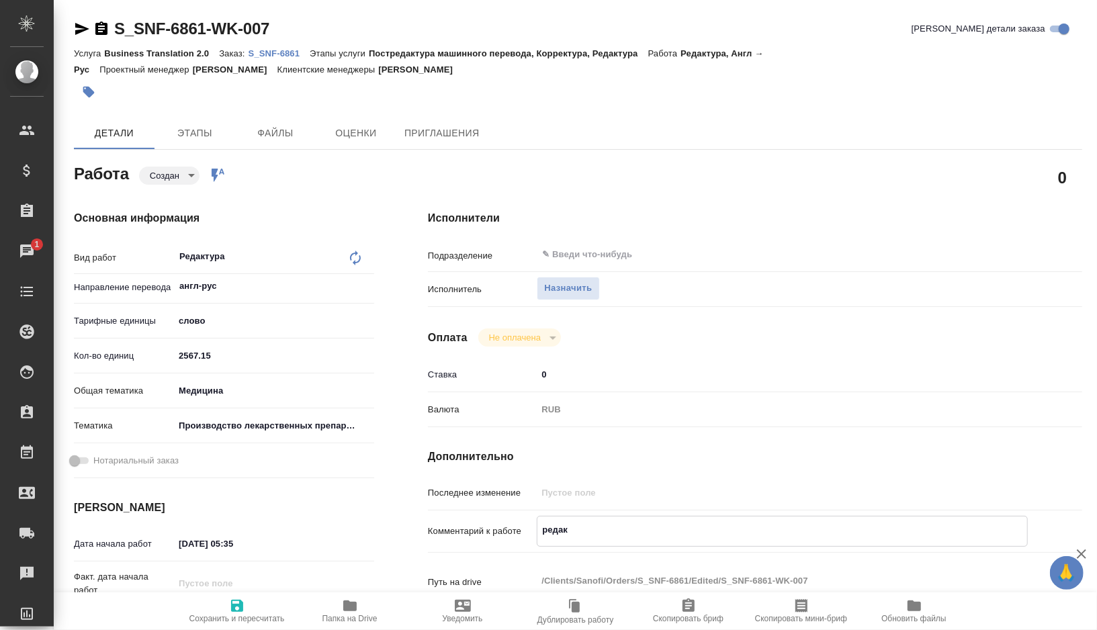
type textarea "x"
type textarea "редакту"
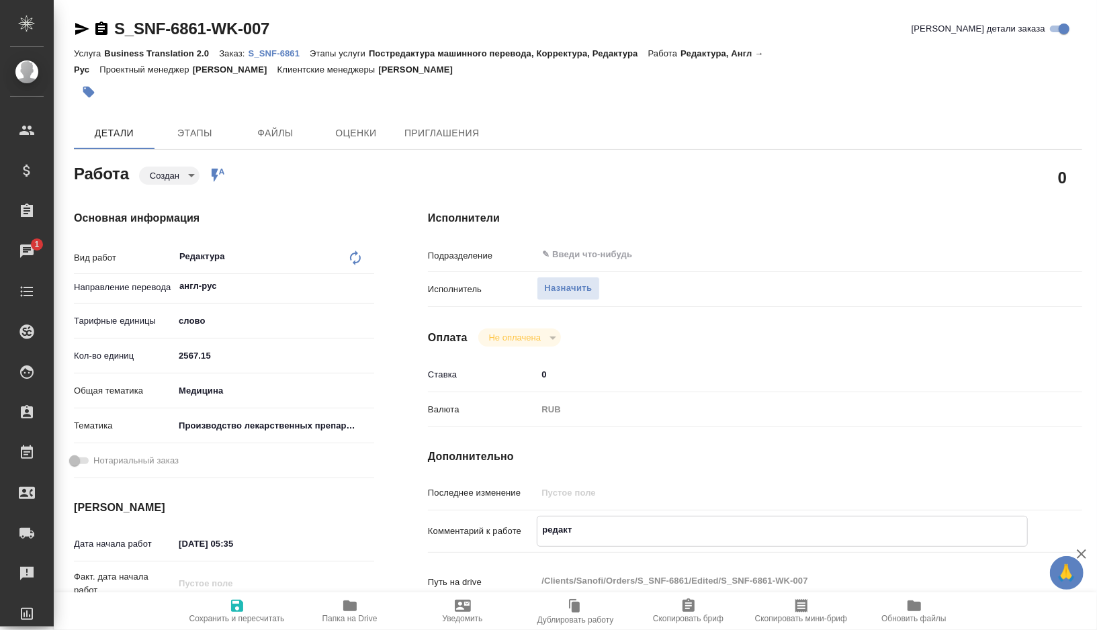
type textarea "x"
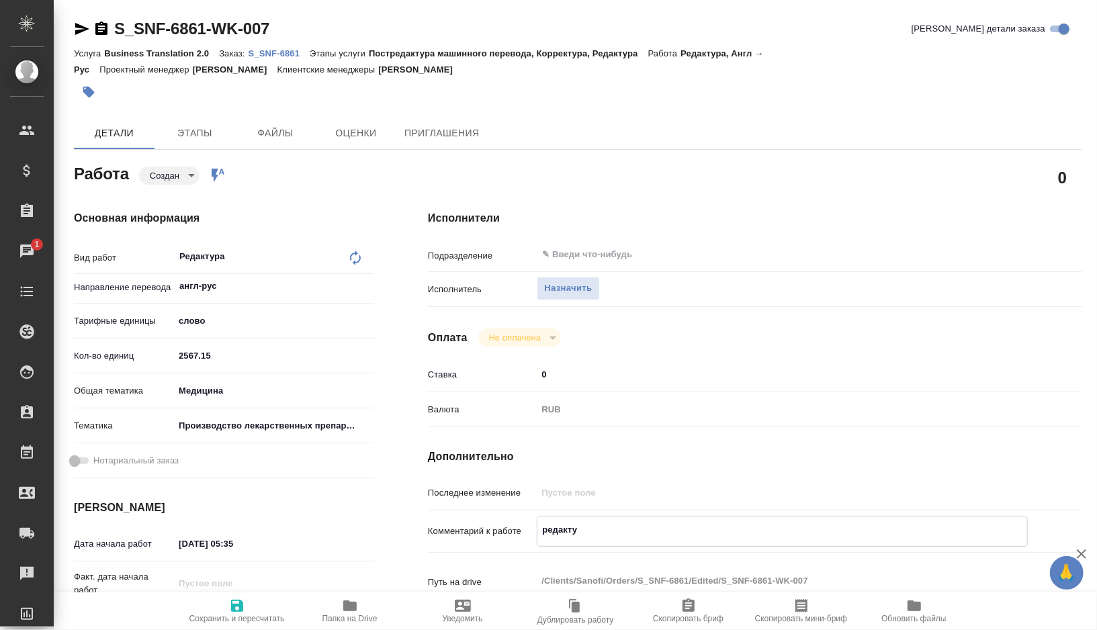
type textarea "редактур"
type textarea "x"
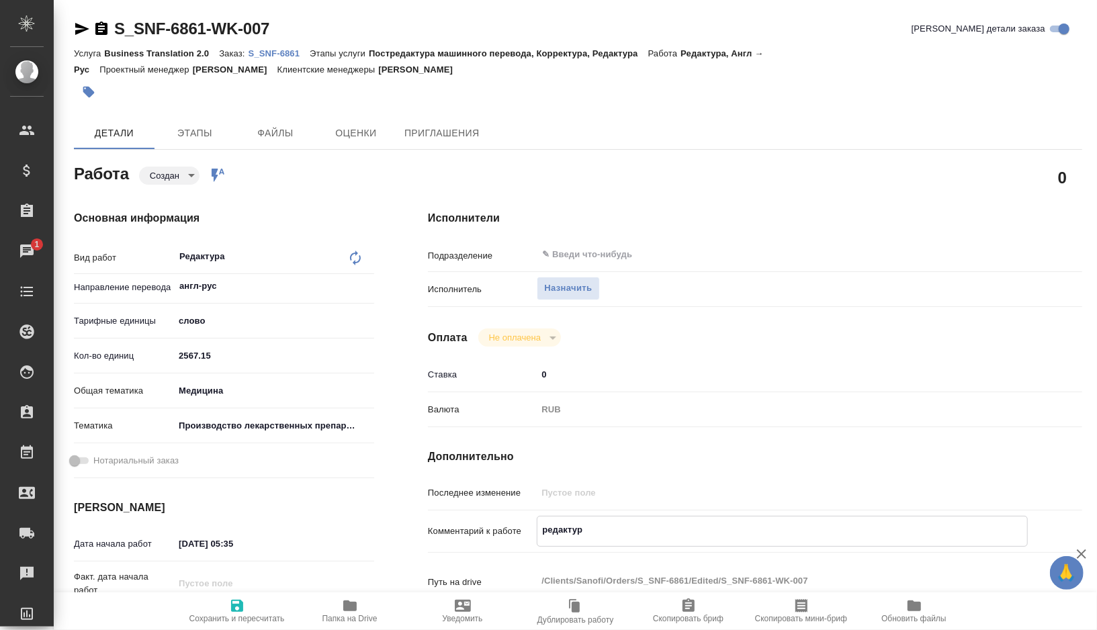
type textarea "x"
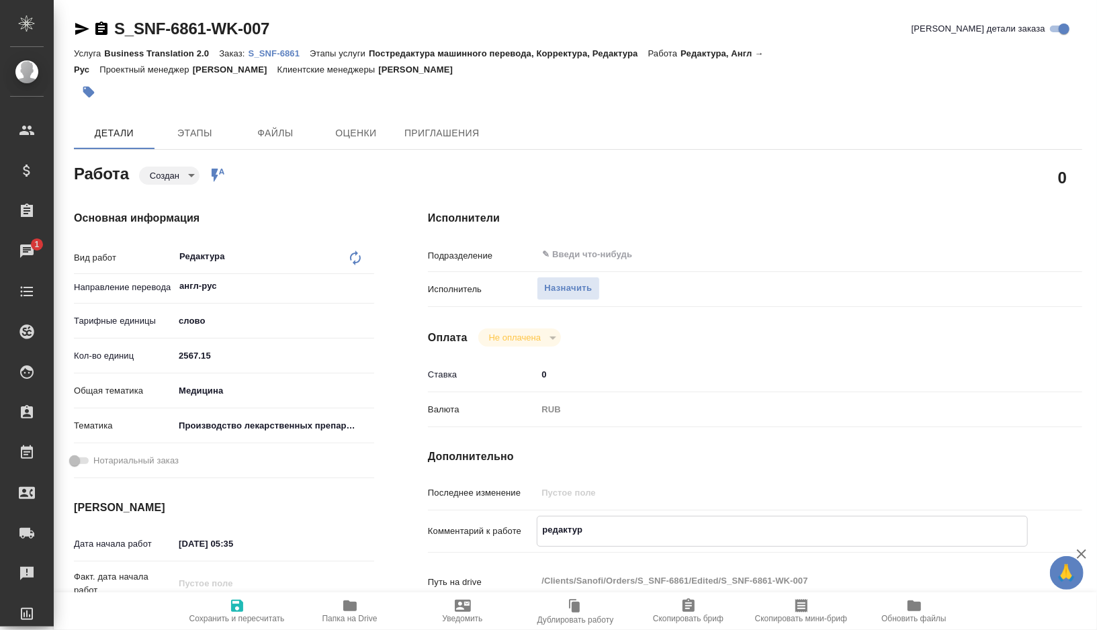
type textarea "x"
type textarea "редактура"
type textarea "x"
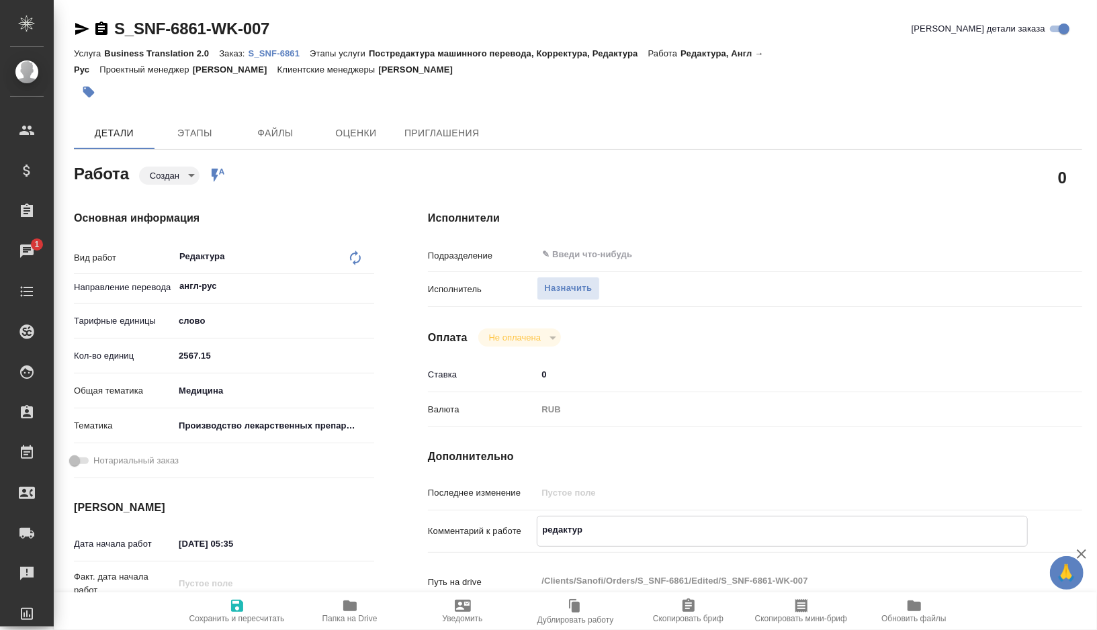
type textarea "x"
type textarea "редактура"
type textarea "x"
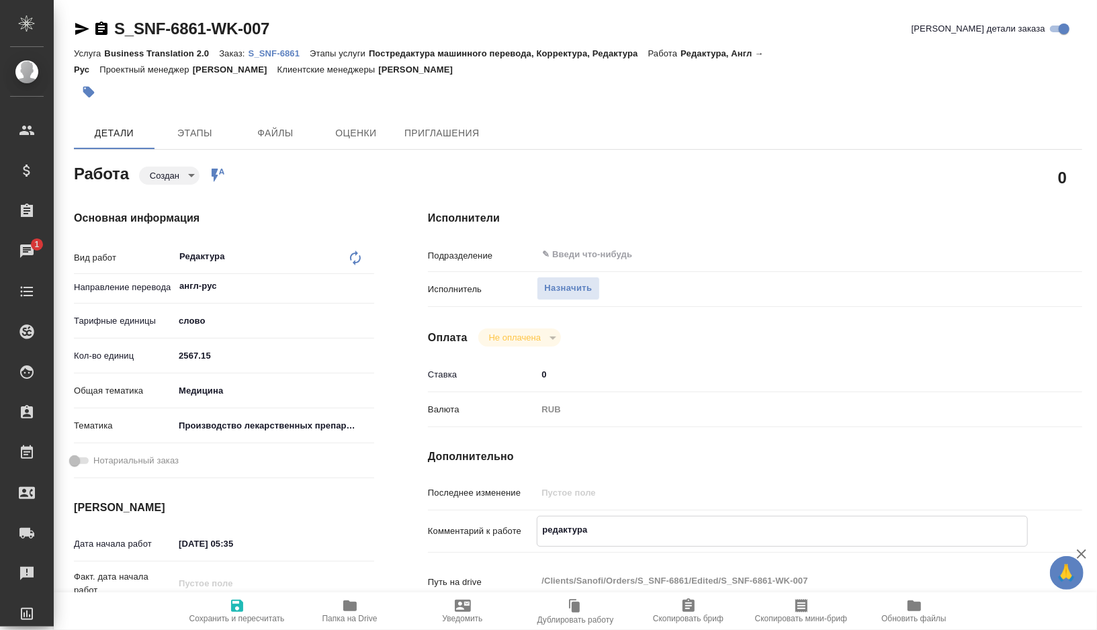
type textarea "x"
type textarea "редактура в"
type textarea "x"
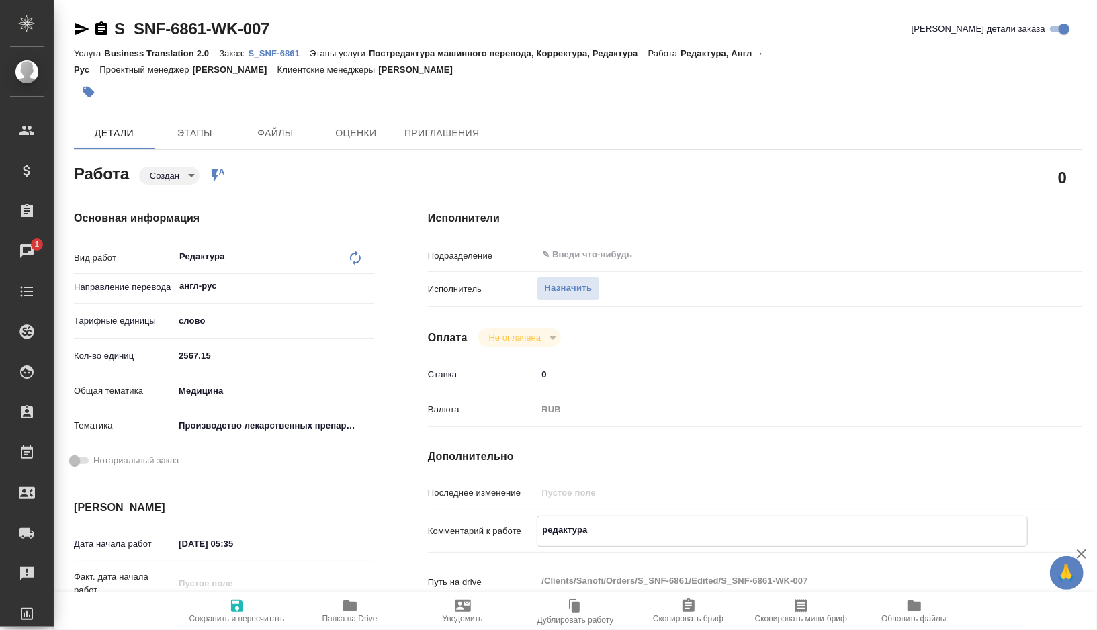
type textarea "x"
type textarea "редактура вм"
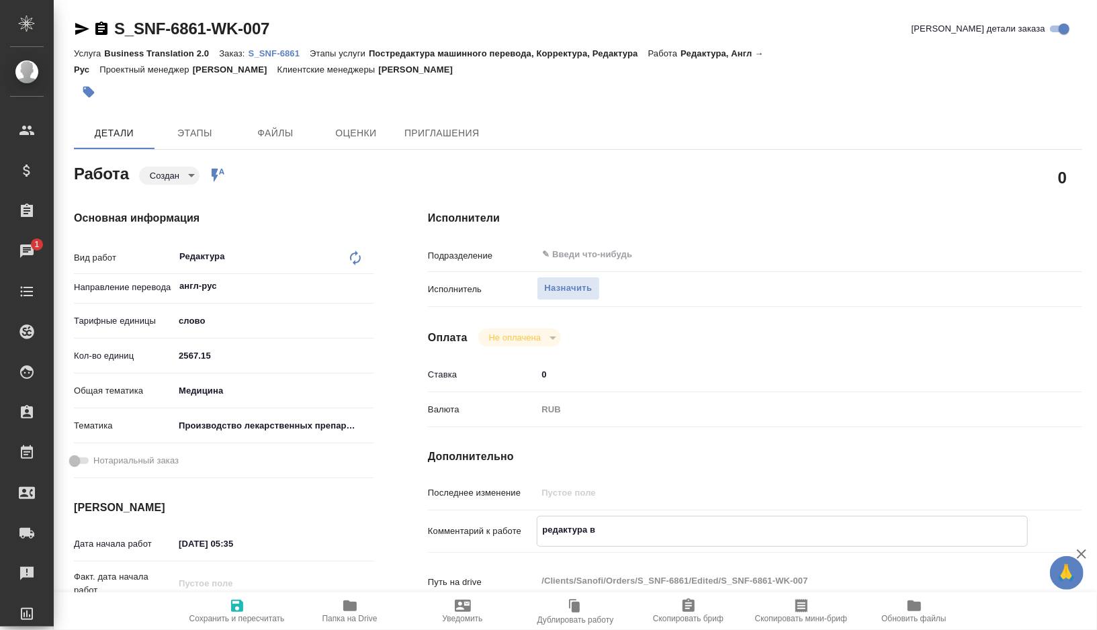
type textarea "x"
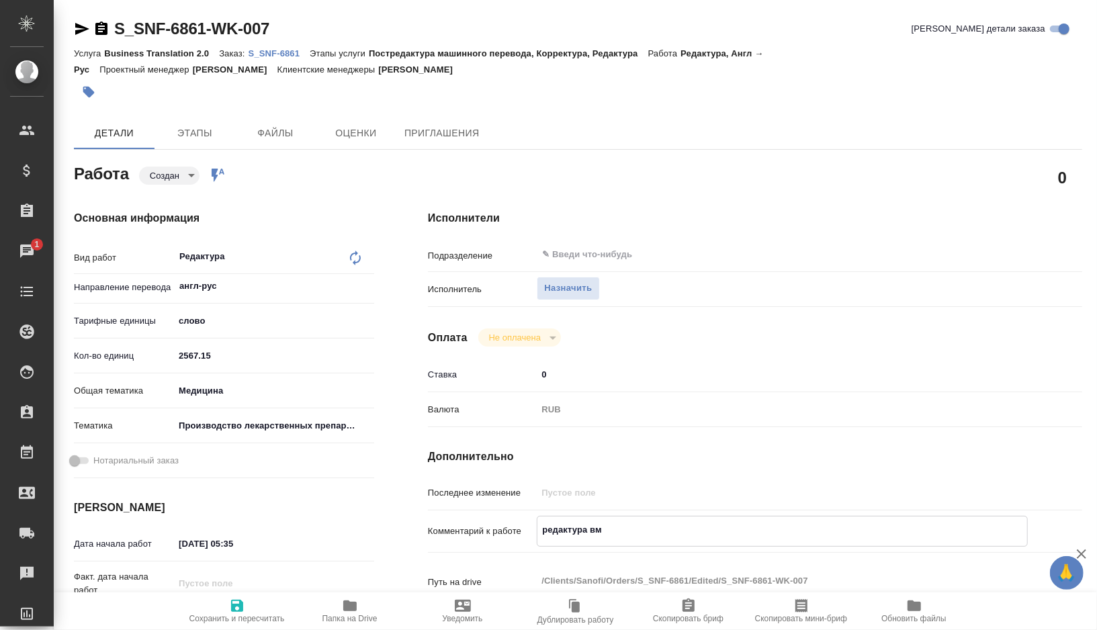
type textarea "редактура вме"
type textarea "x"
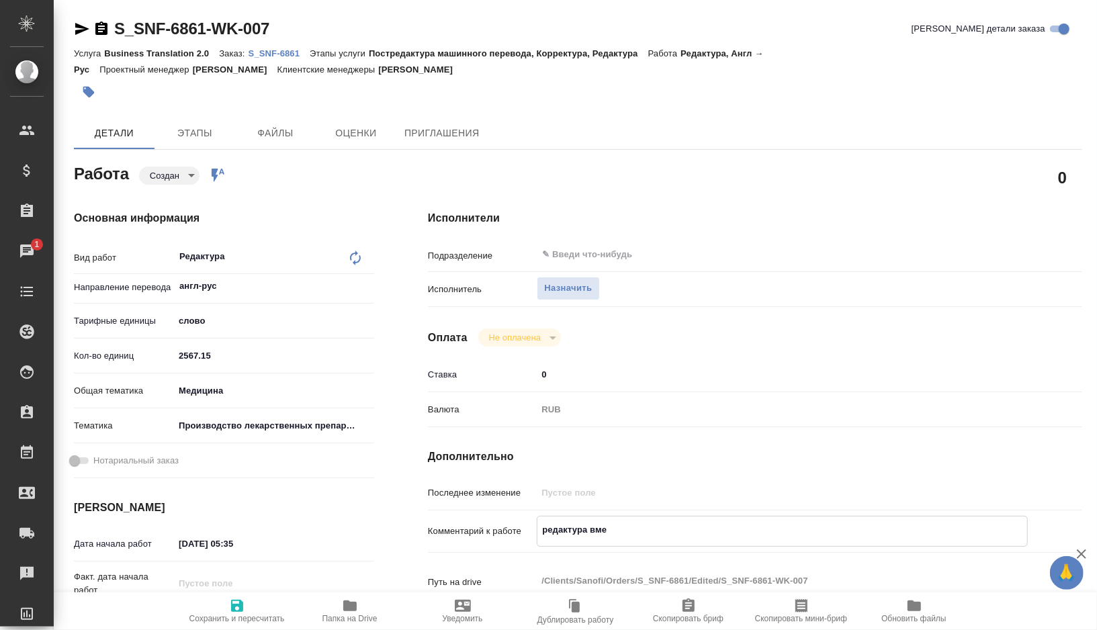
type textarea "x"
type textarea "редактура вмет"
type textarea "x"
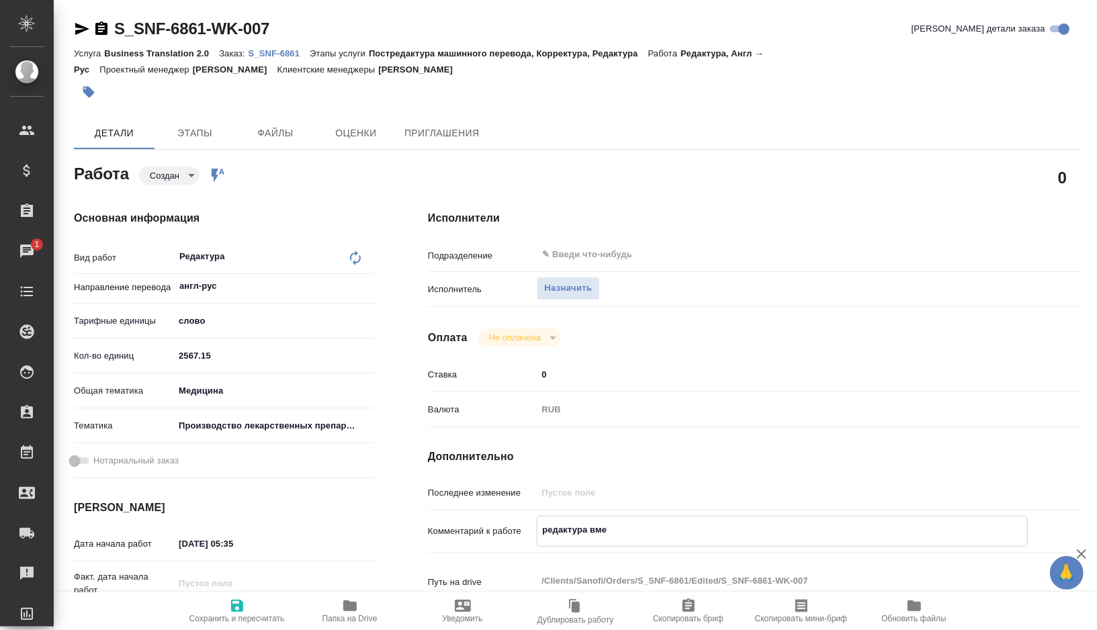
type textarea "x"
type textarea "редактура вмето"
type textarea "x"
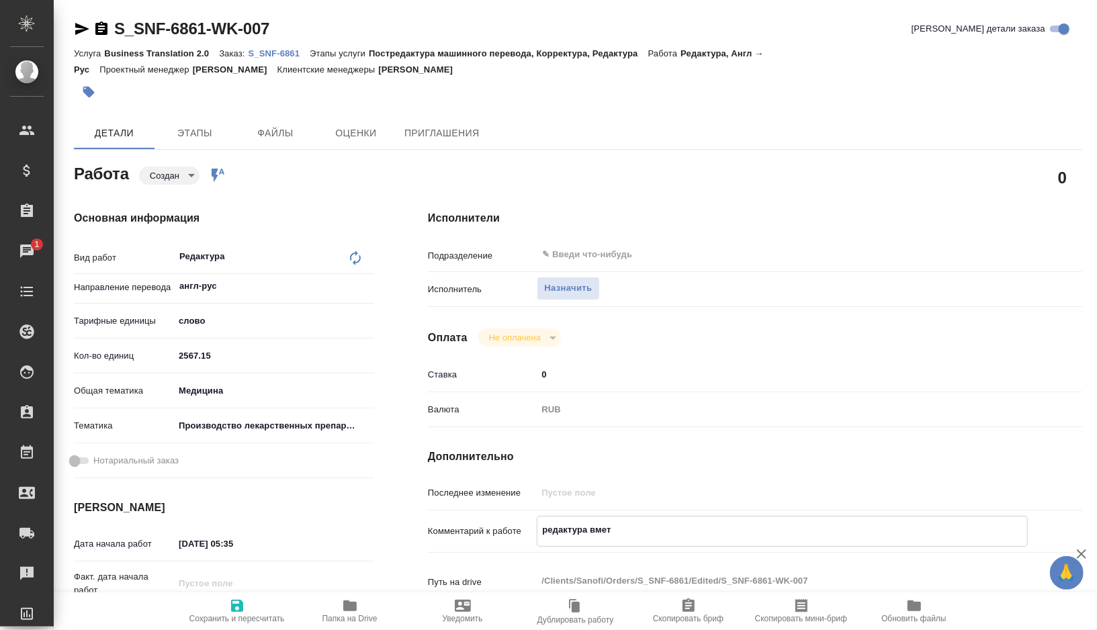
type textarea "x"
type textarea "редактура вмето"
type textarea "x"
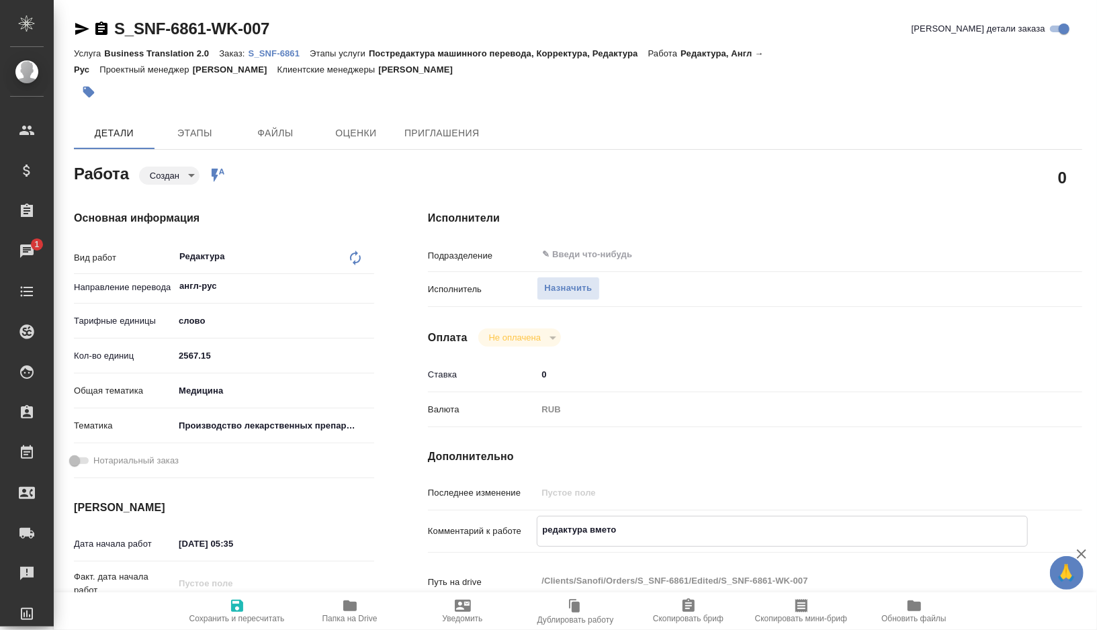
type textarea "x"
type textarea "редактура вмето"
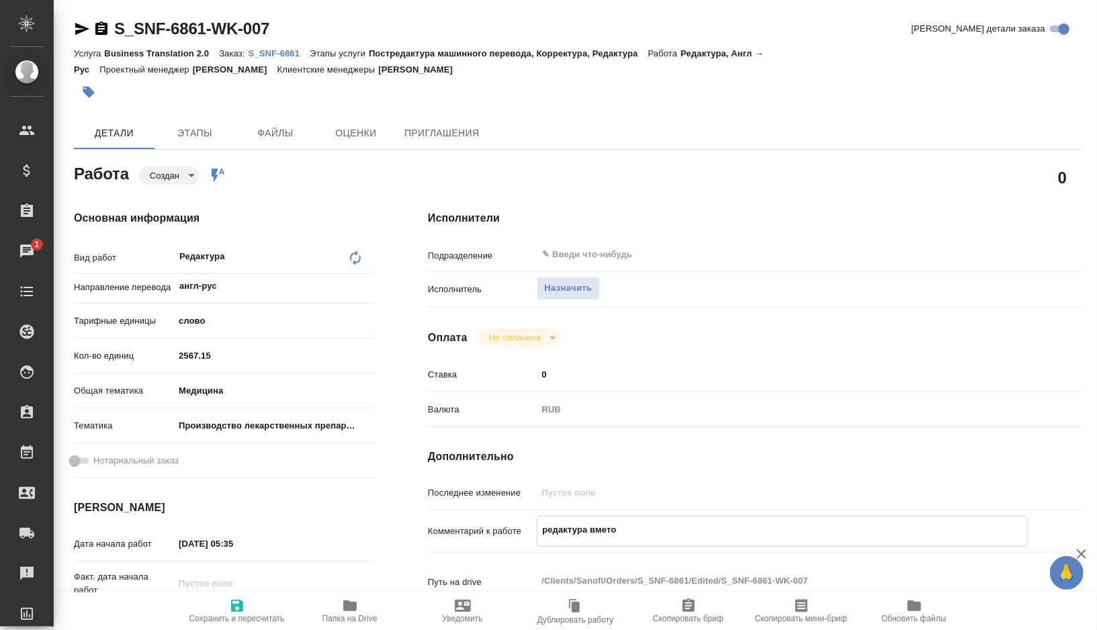
type textarea "x"
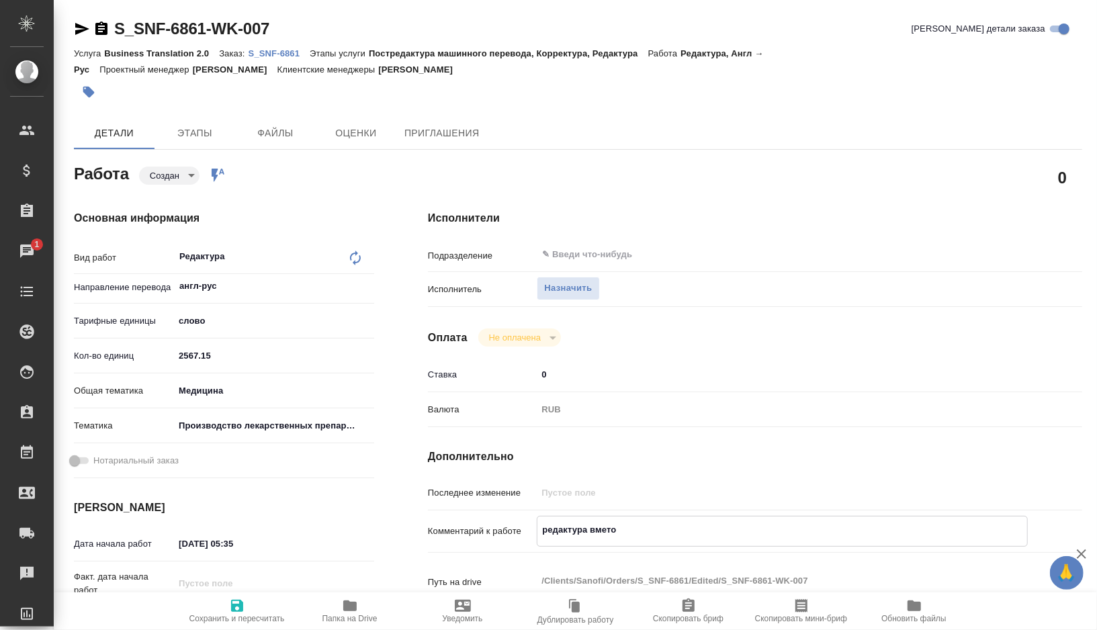
type textarea "редактура вмет"
type textarea "x"
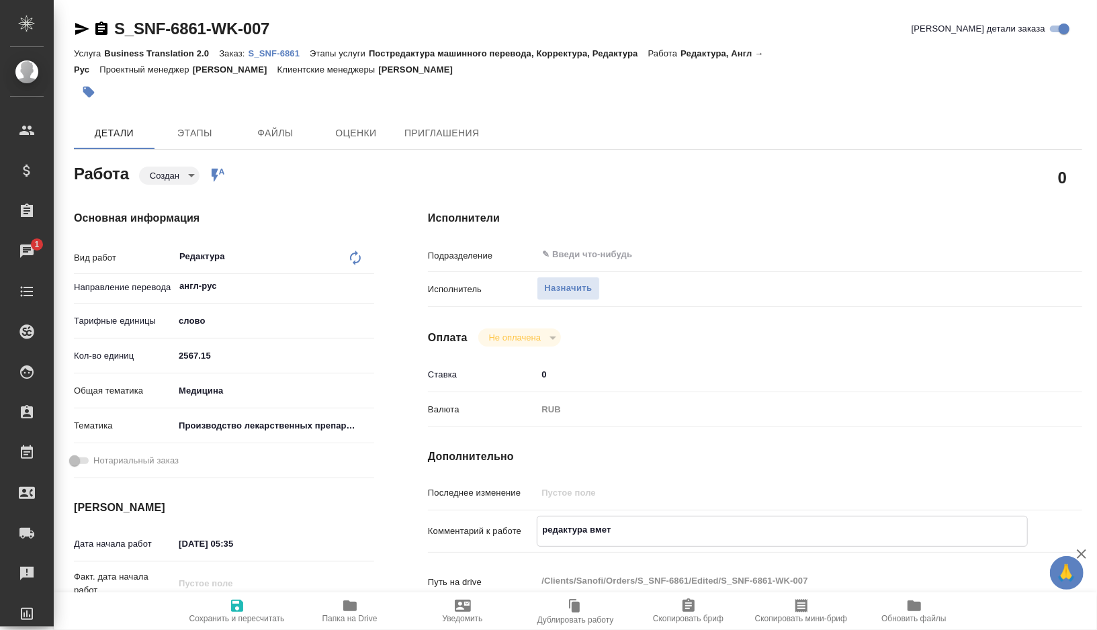
type textarea "x"
type textarea "редактура вме"
type textarea "x"
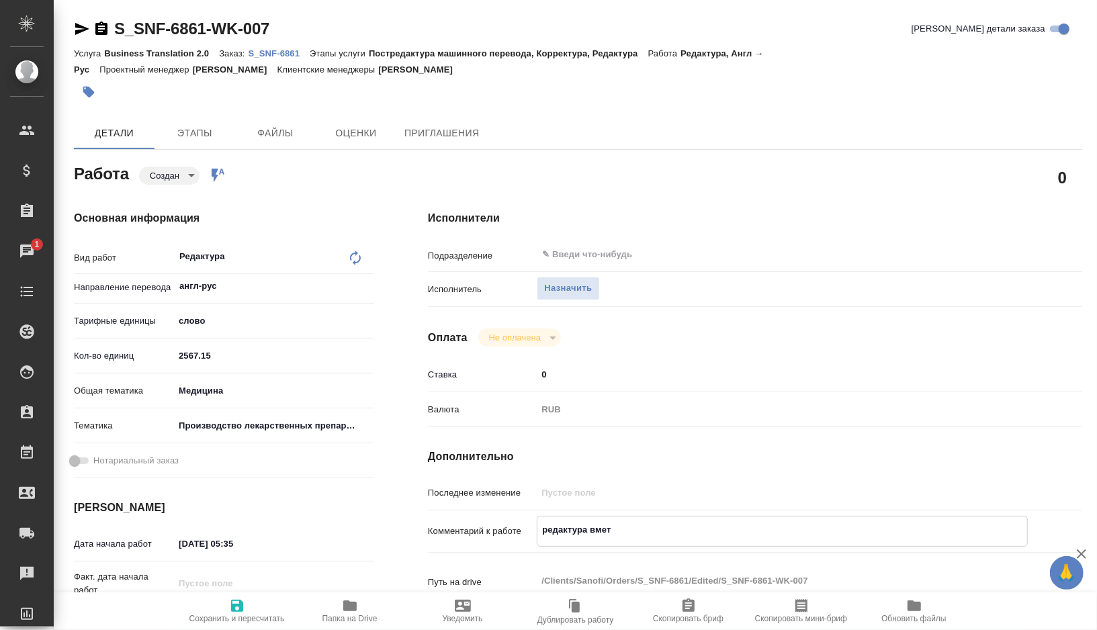
type textarea "x"
type textarea "редактура вмес"
type textarea "x"
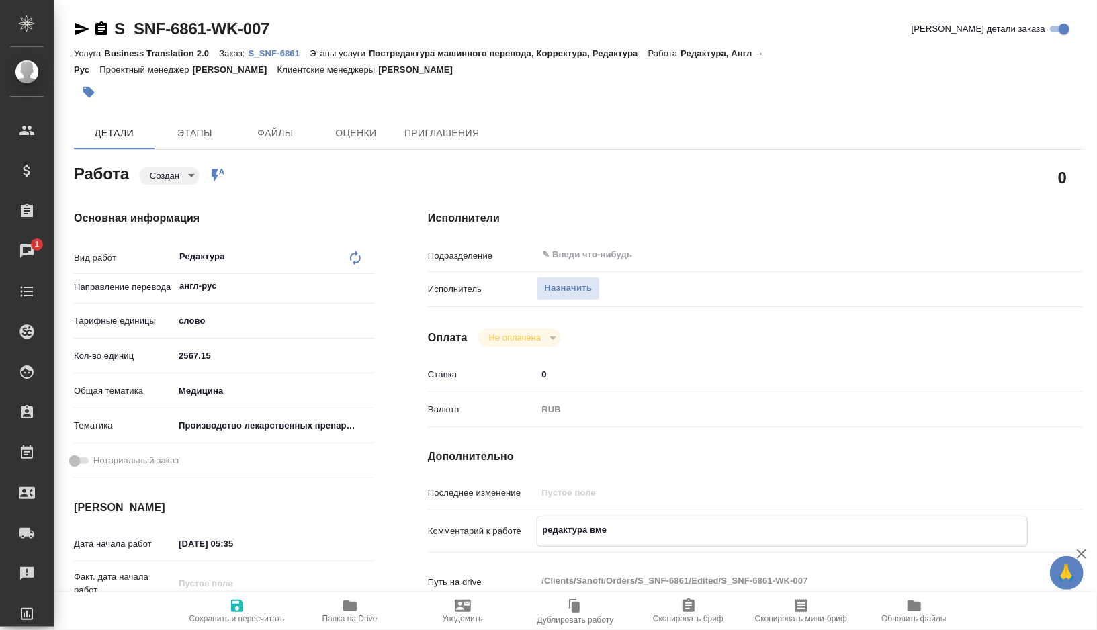
type textarea "x"
type textarea "редактура вмест"
type textarea "x"
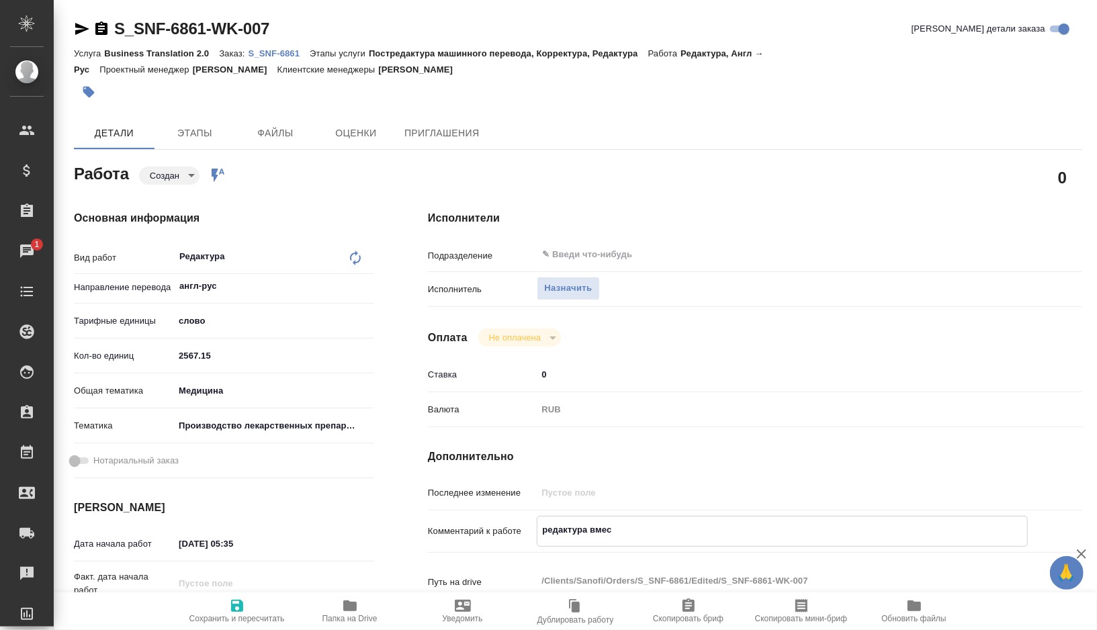
type textarea "x"
type textarea "редактура вместо"
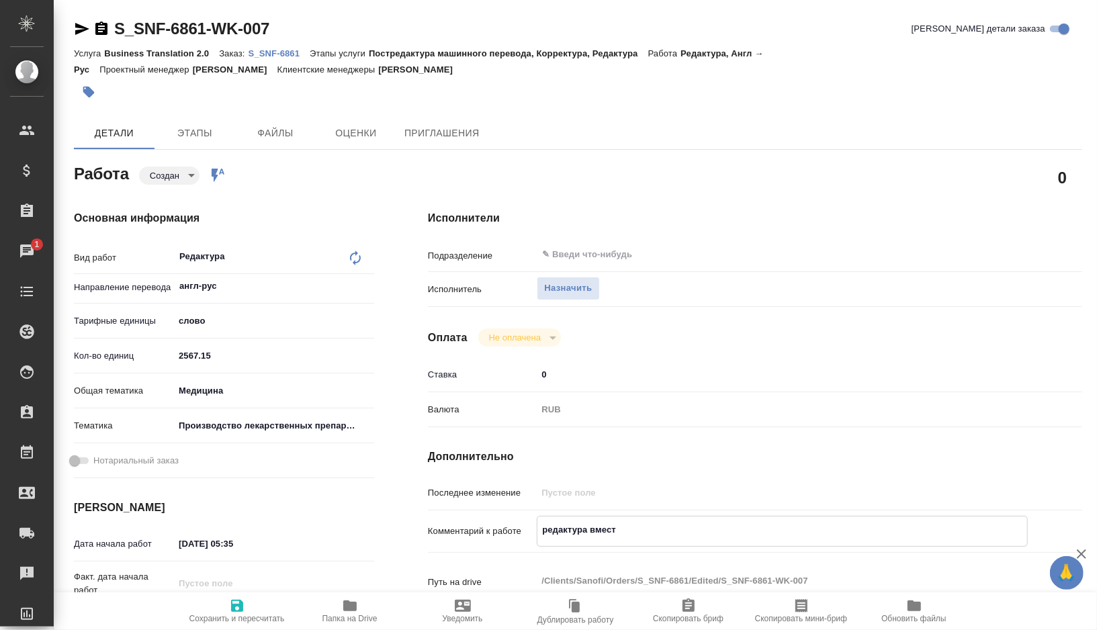
type textarea "x"
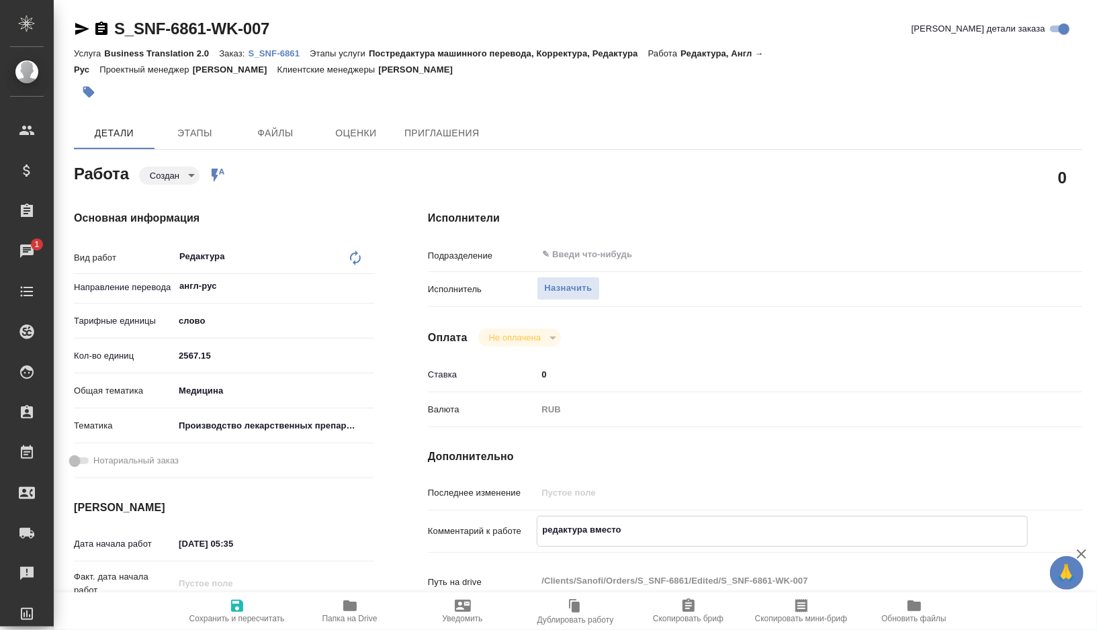
type textarea "редактура вместо"
type textarea "x"
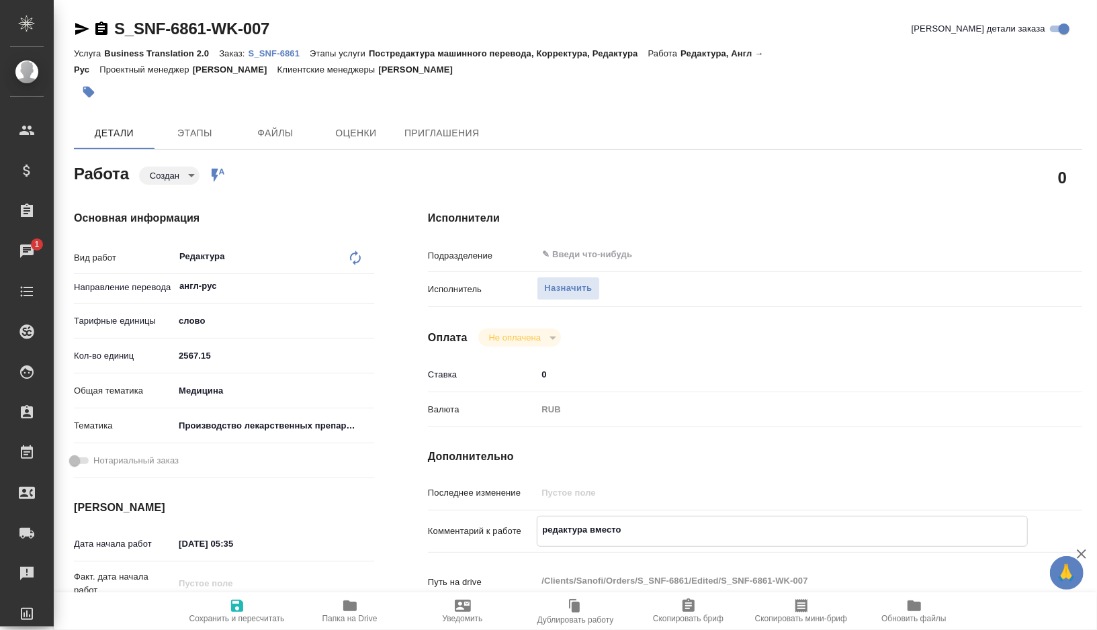
type textarea "x"
type textarea "редактура вместо п"
type textarea "x"
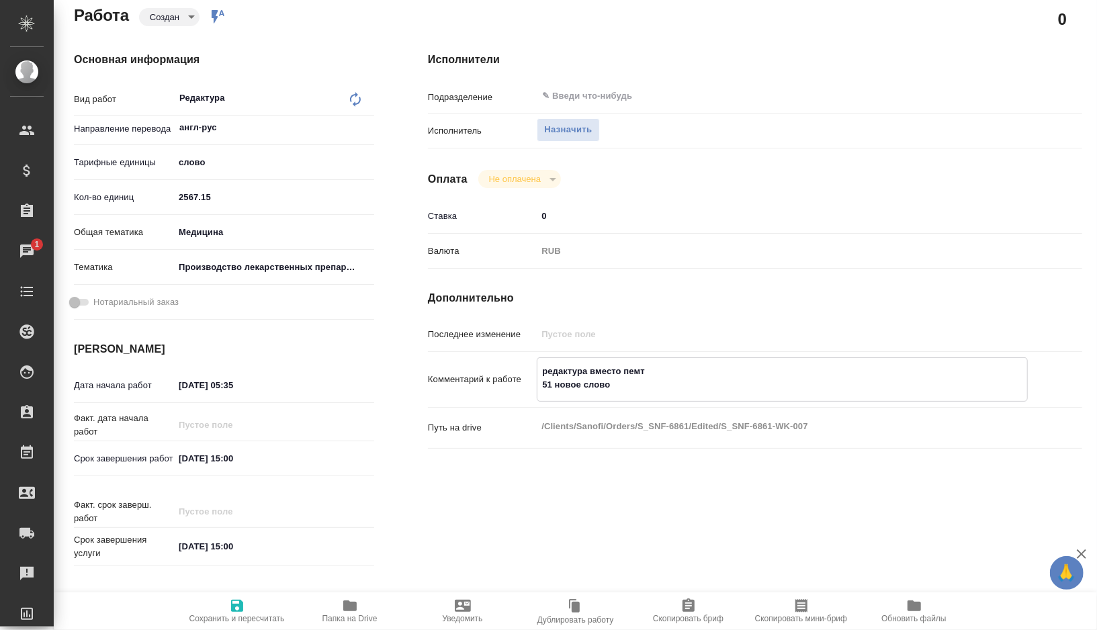
scroll to position [160, 0]
click at [185, 458] on input "07.09.2025 15:00" at bounding box center [233, 457] width 118 height 19
click at [236, 456] on input "05.09.2025 15:00" at bounding box center [234, 457] width 118 height 19
click at [259, 386] on input "04.09.2025 05:35" at bounding box center [234, 383] width 118 height 19
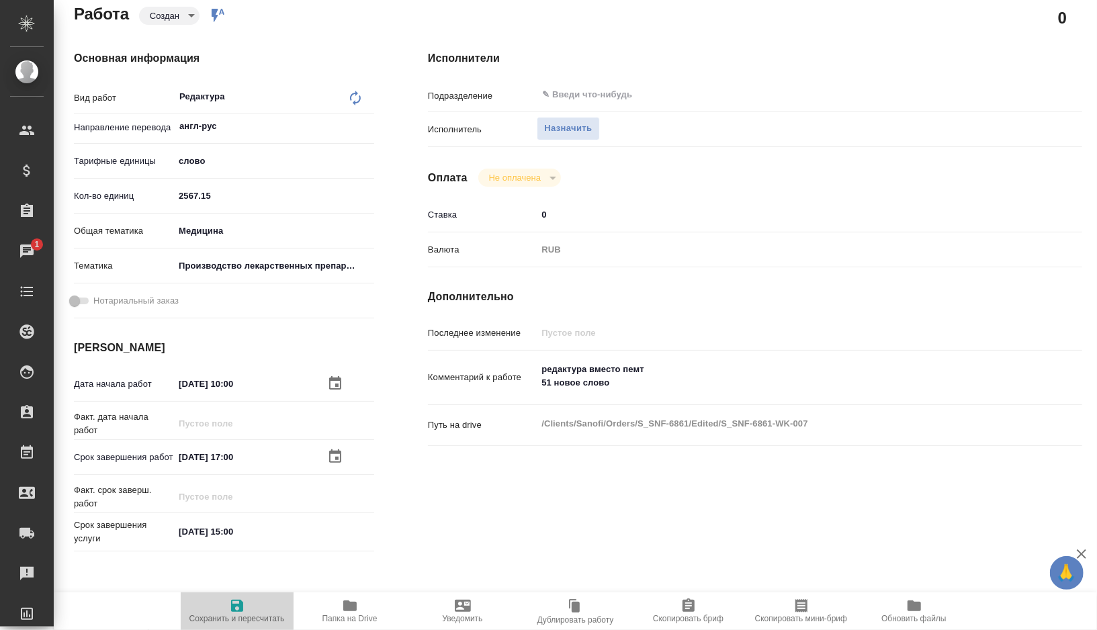
click at [245, 617] on span "Сохранить и пересчитать" at bounding box center [237, 618] width 95 height 9
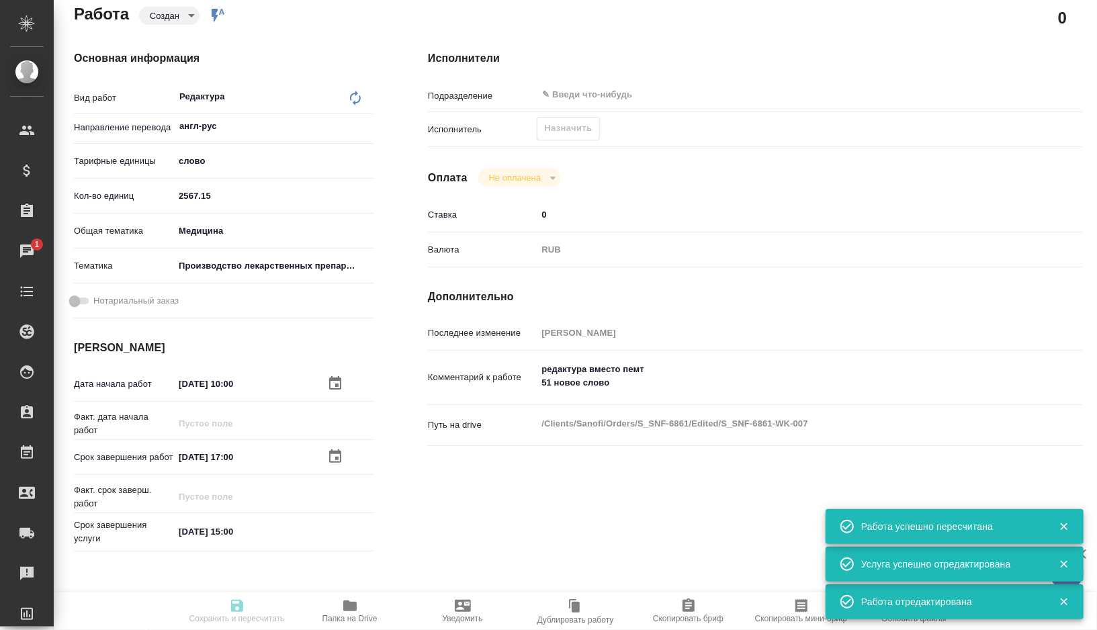
scroll to position [0, 0]
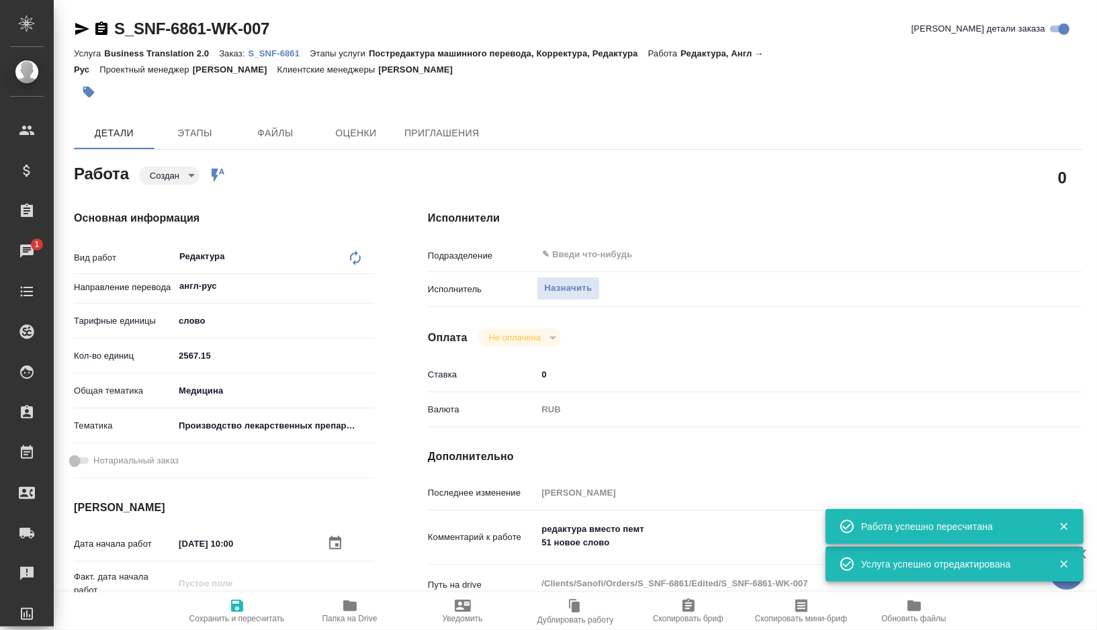
click at [192, 182] on body "🙏 .cls-1 fill:#fff; AWATERA Gorshkova Valentina Клиенты Спецификации Заказы 1 Ч…" at bounding box center [548, 315] width 1097 height 630
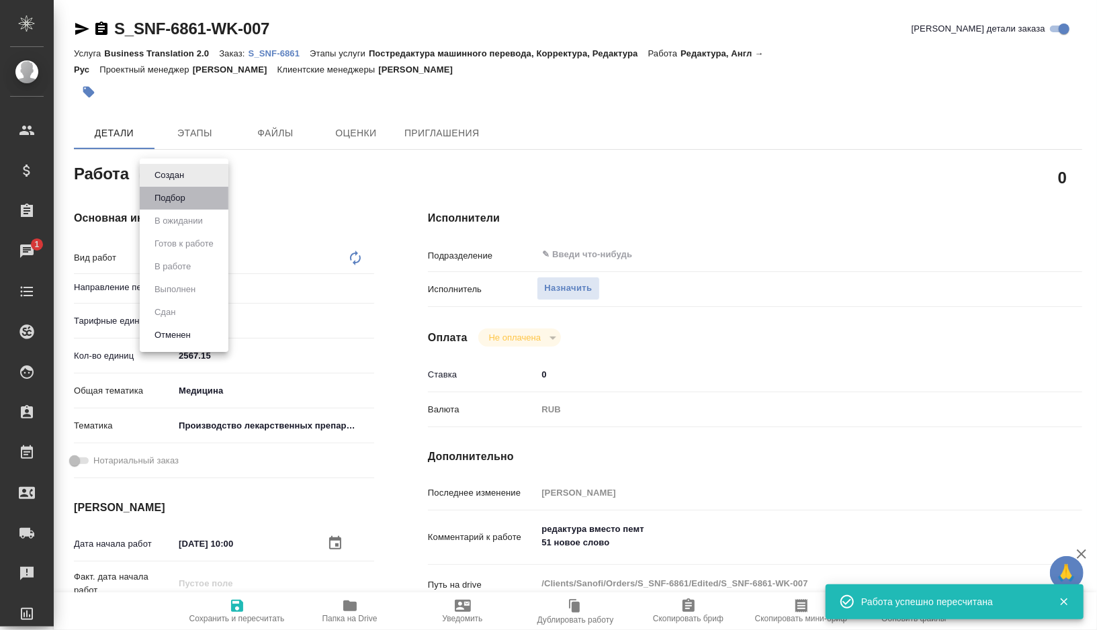
click at [185, 206] on li "Подбор" at bounding box center [184, 198] width 89 height 23
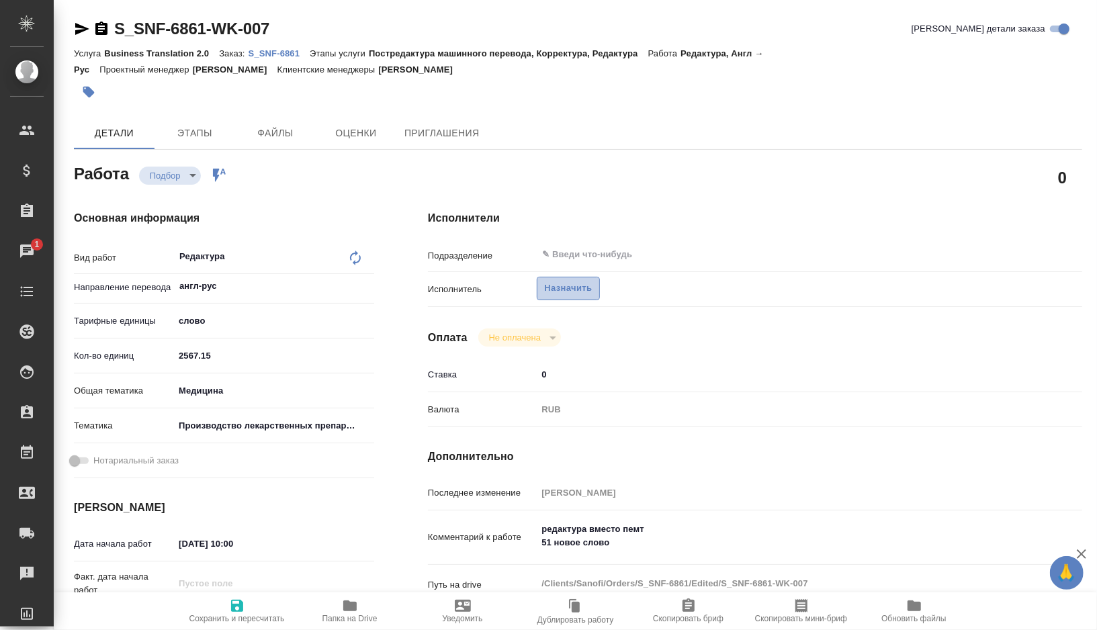
click at [589, 291] on span "Назначить" at bounding box center [568, 288] width 48 height 15
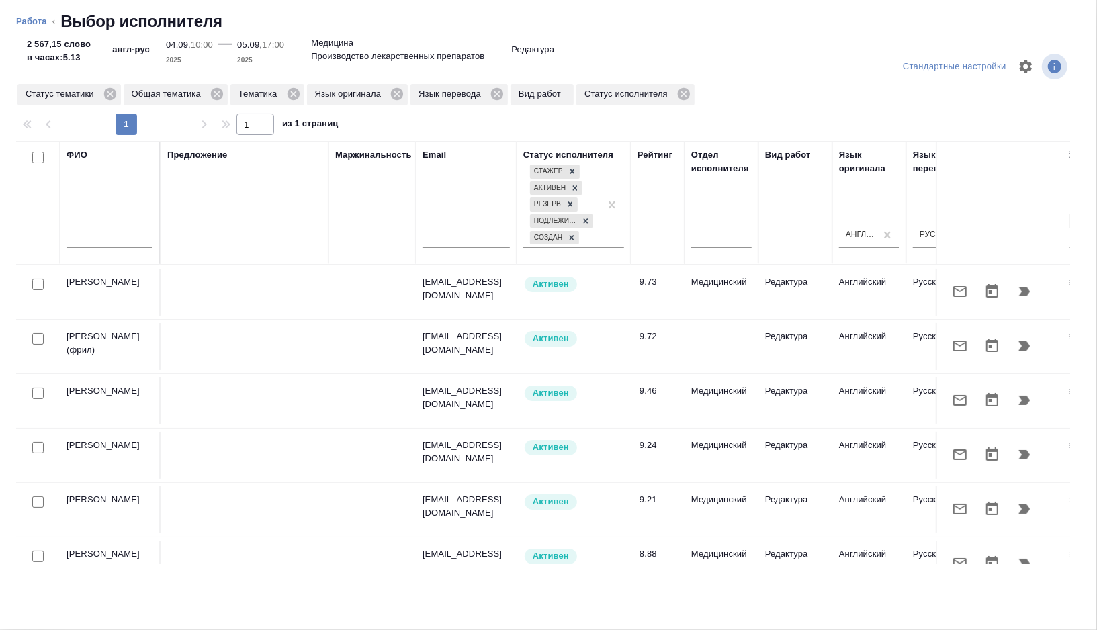
click at [112, 241] on input "text" at bounding box center [110, 239] width 86 height 17
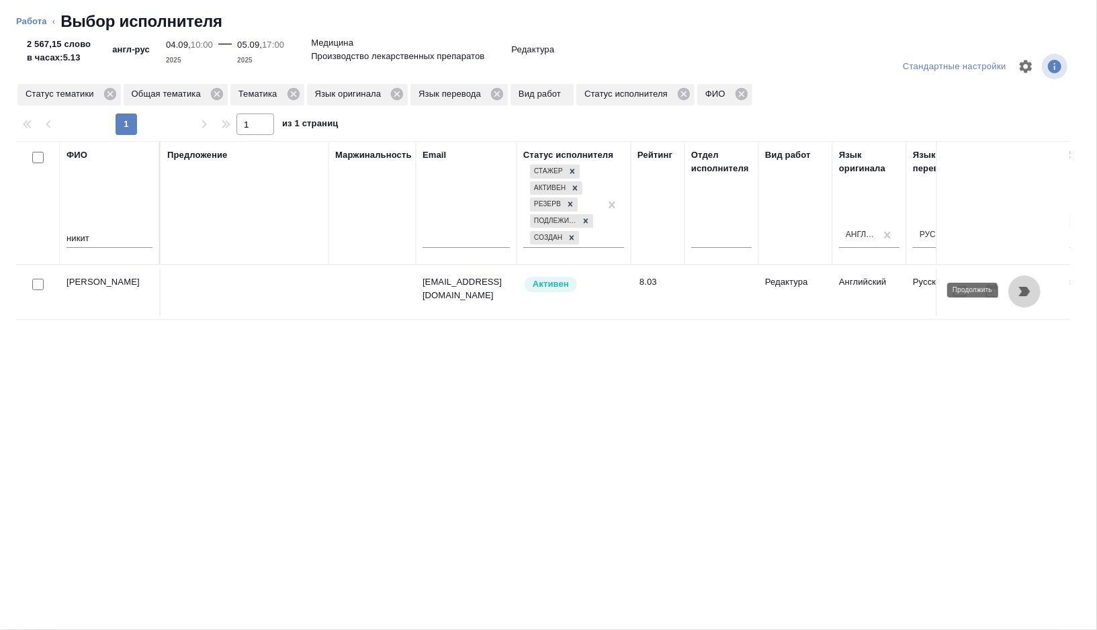
click at [1027, 294] on icon "button" at bounding box center [1024, 291] width 11 height 9
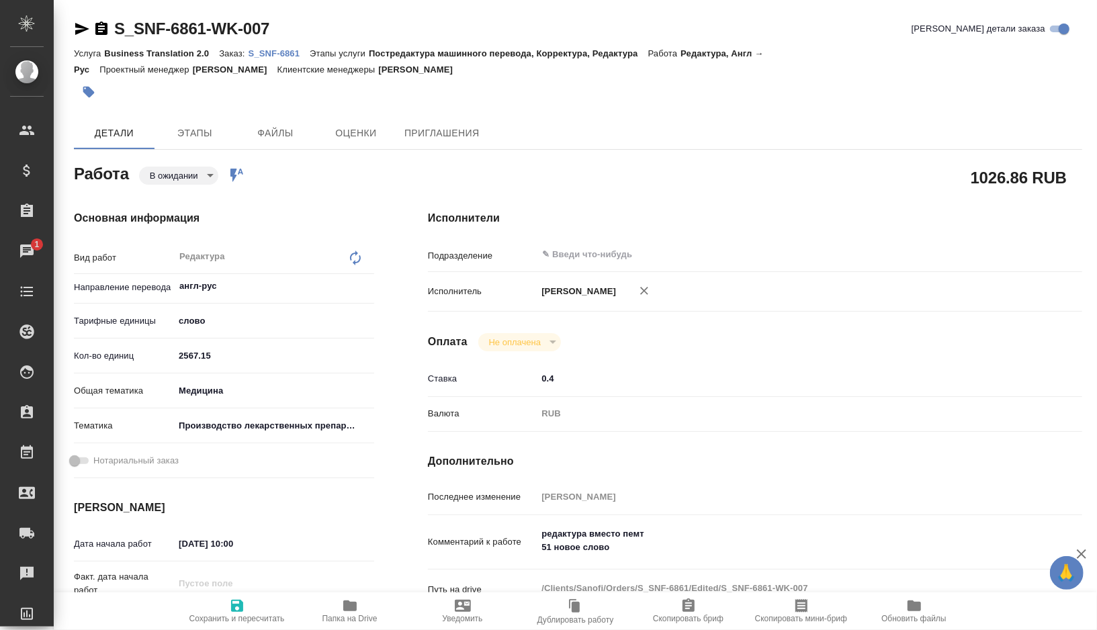
type textarea "x"
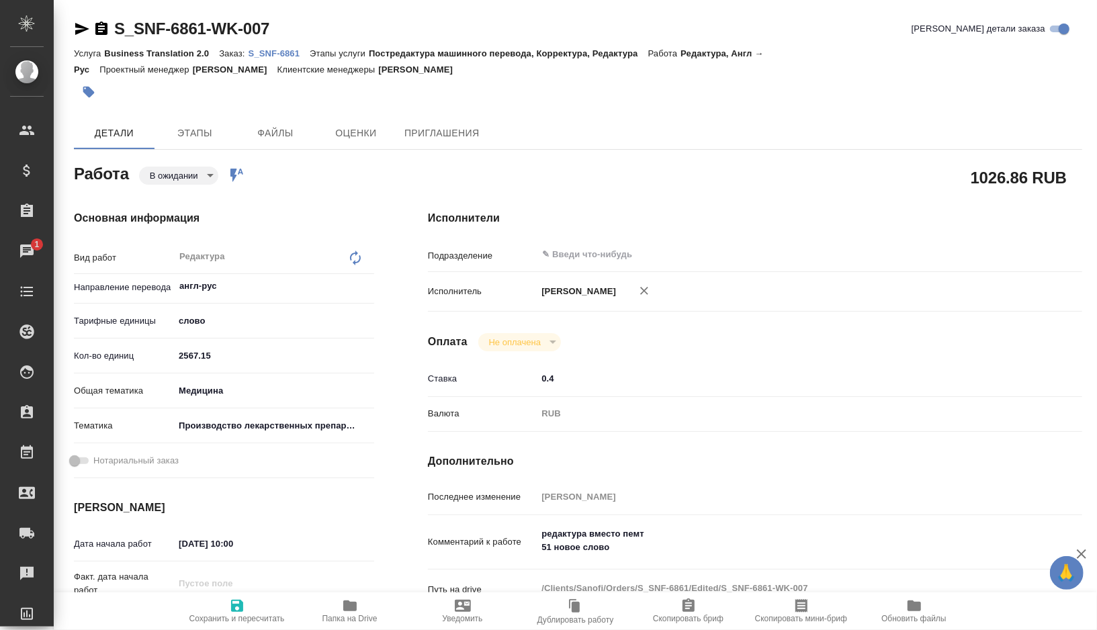
type textarea "x"
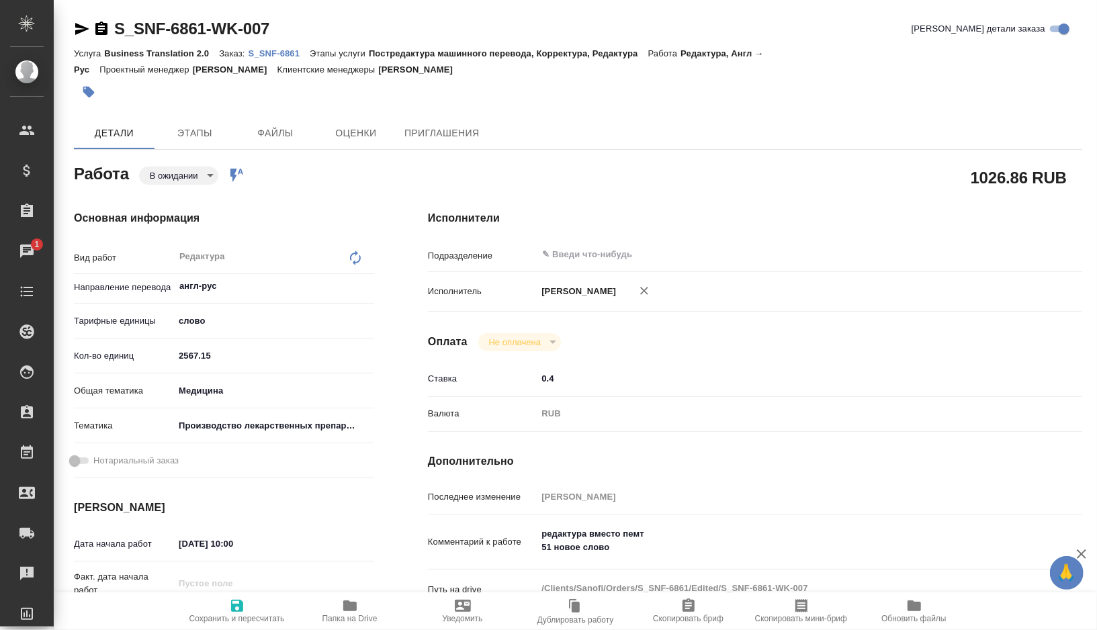
type textarea "x"
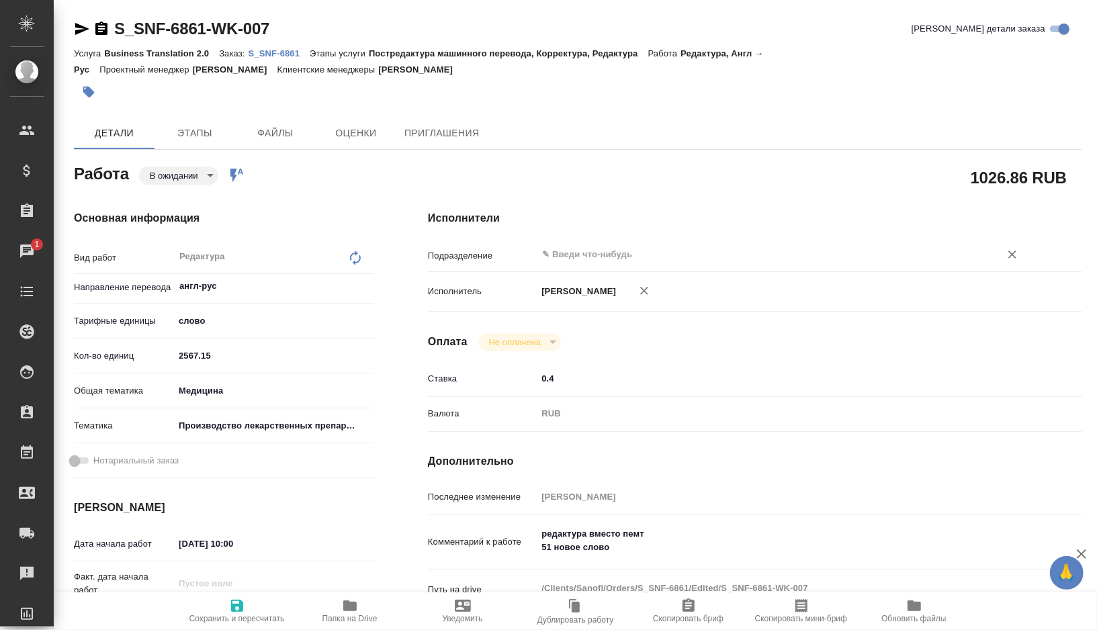
type textarea "x"
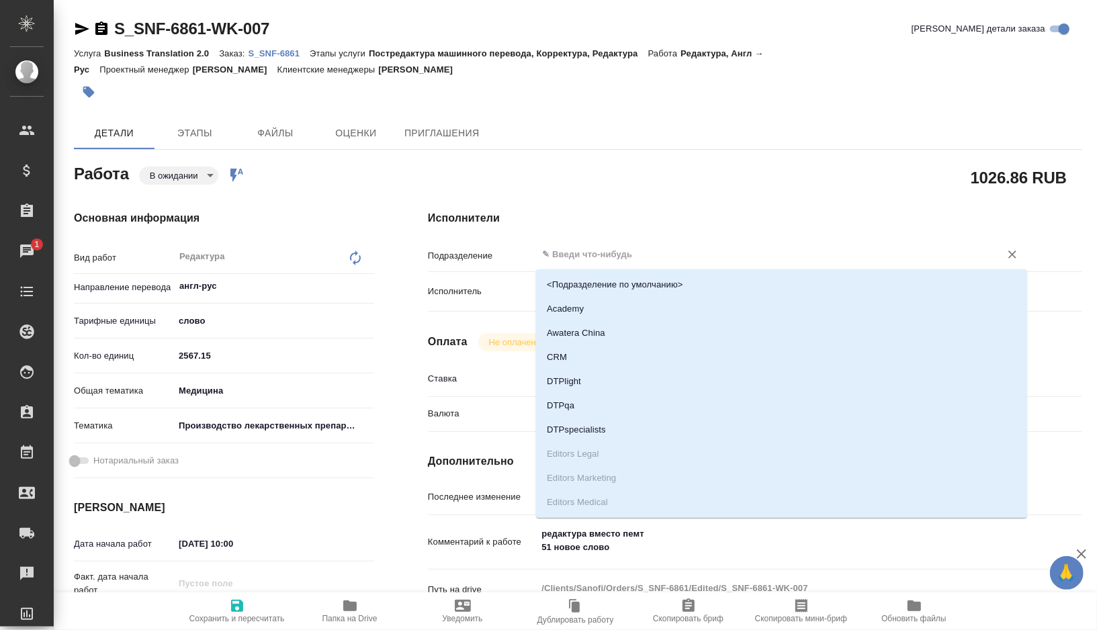
type textarea "x"
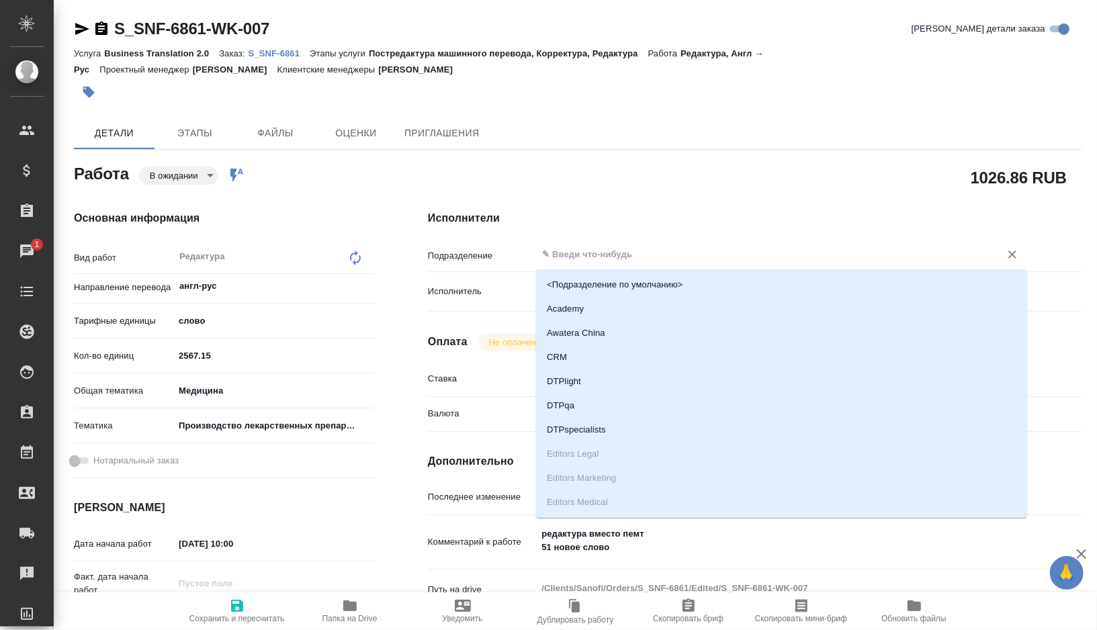
click at [610, 256] on input "text" at bounding box center [760, 255] width 438 height 16
type textarea "x"
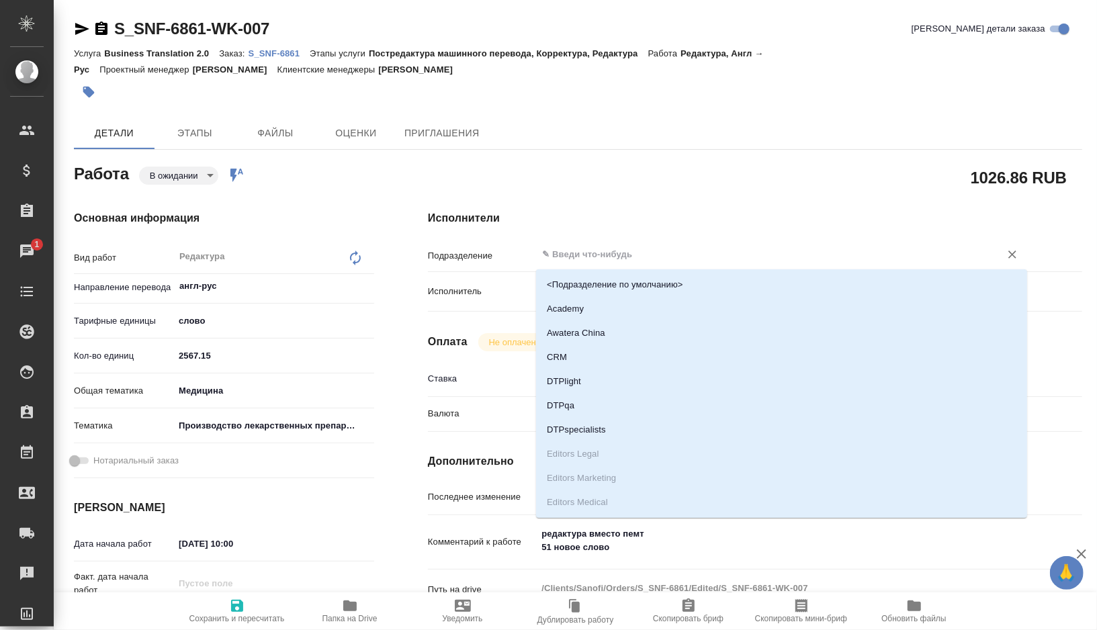
type textarea "x"
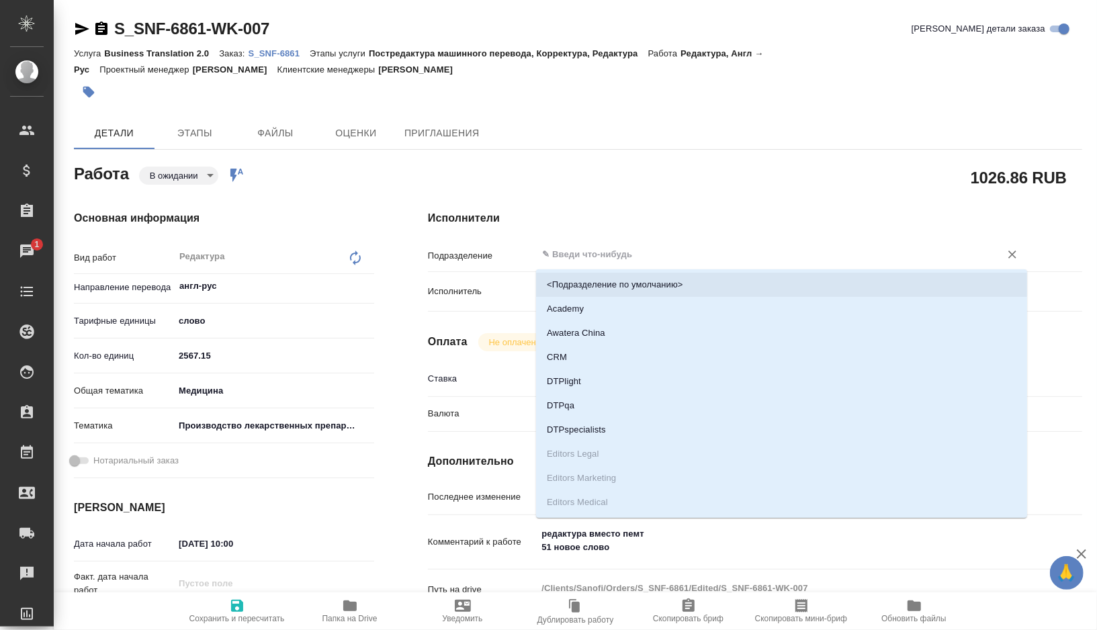
type textarea "x"
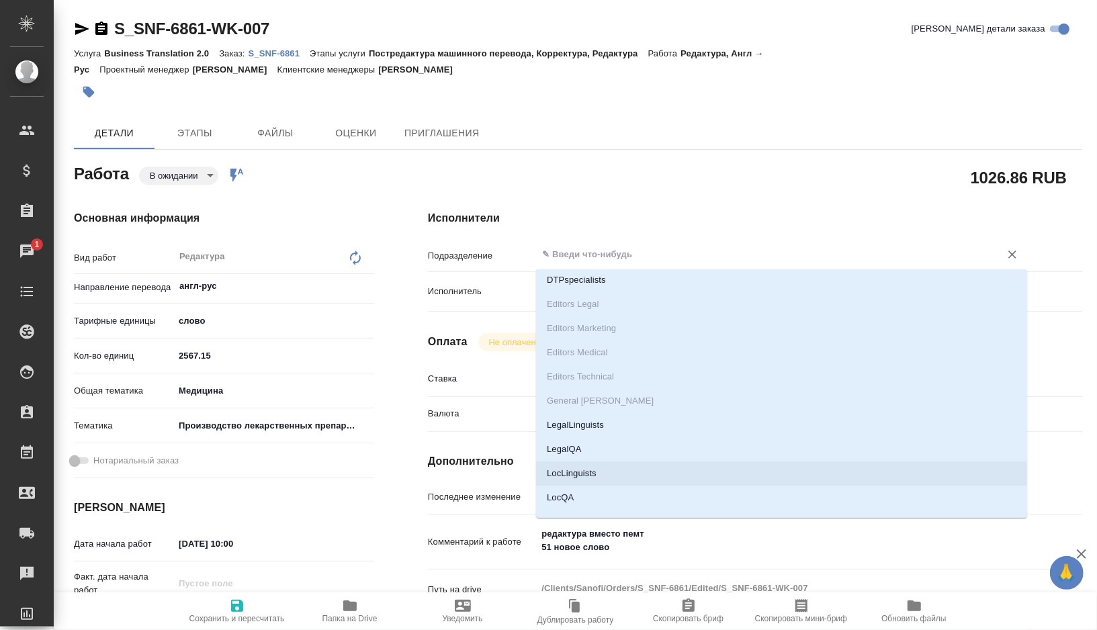
type textarea "x"
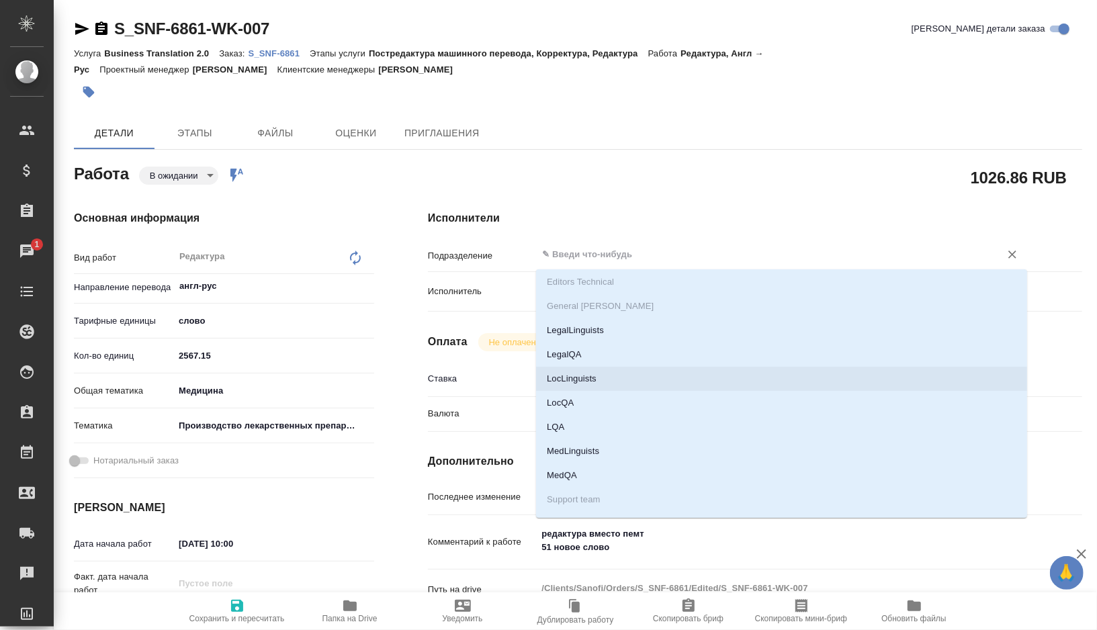
scroll to position [263, 0]
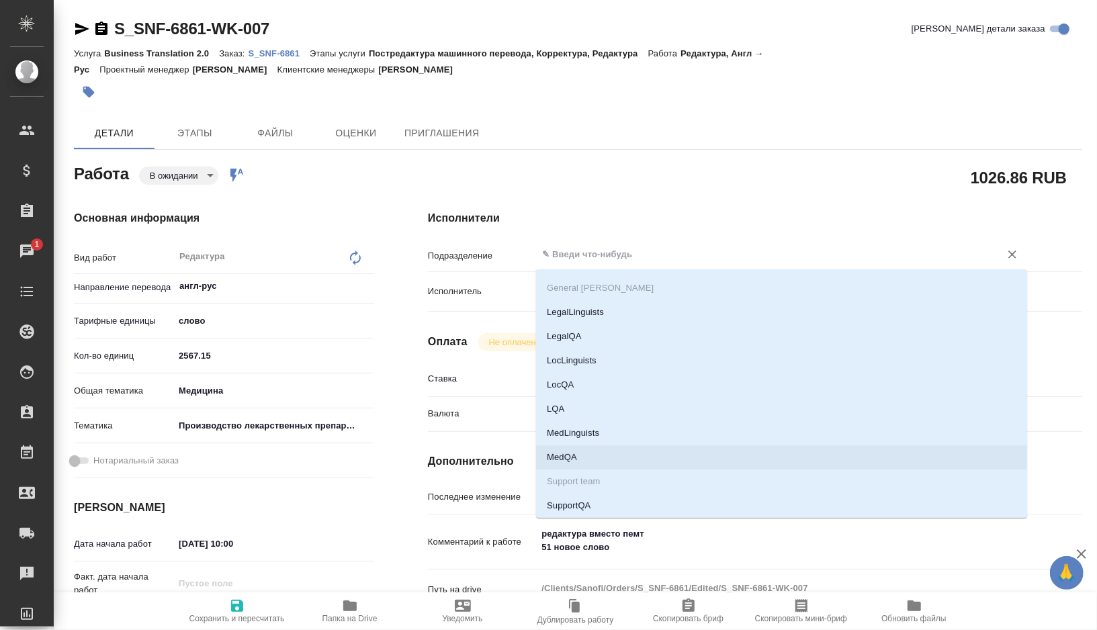
click at [583, 448] on li "MedQA" at bounding box center [781, 458] width 491 height 24
type textarea "x"
type input "MedQA"
type textarea "x"
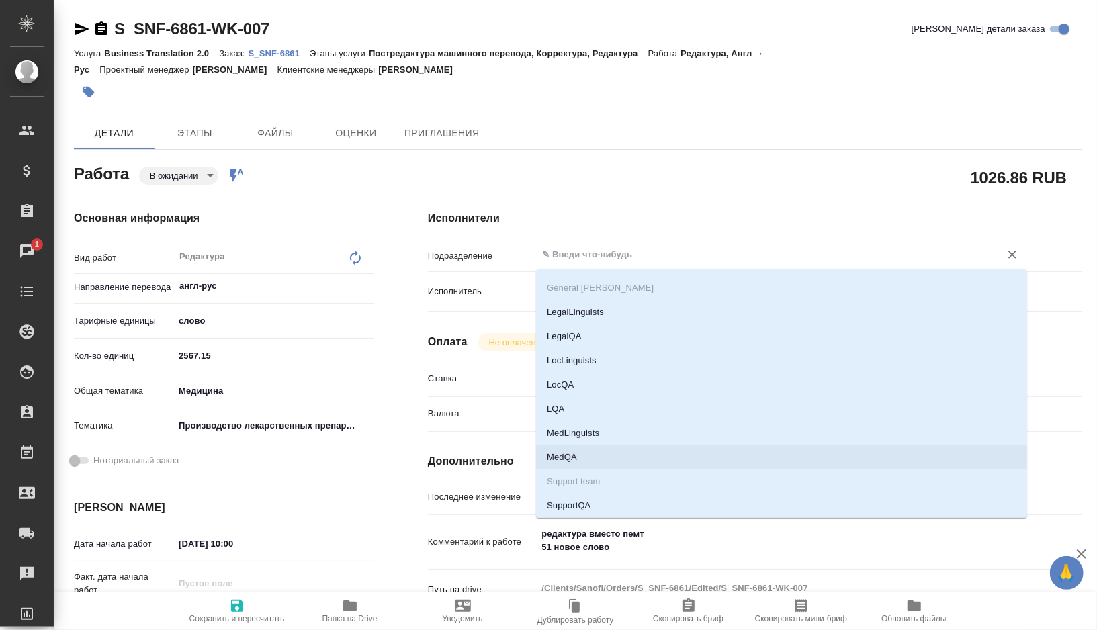
type textarea "x"
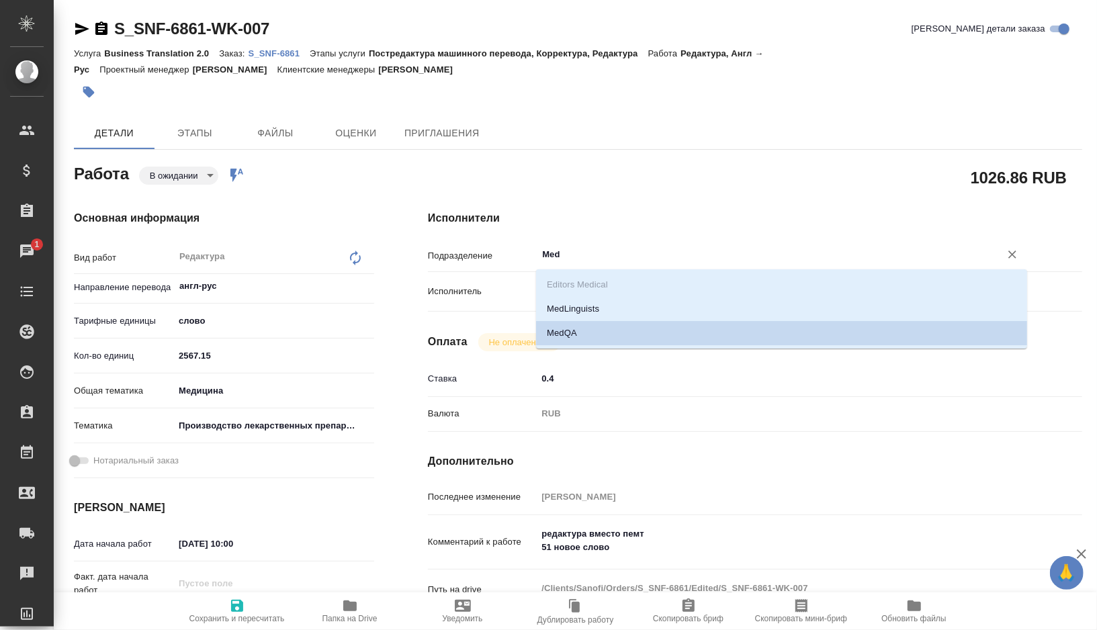
type input "Me"
click at [585, 316] on li "MedLinguists" at bounding box center [781, 309] width 491 height 24
type textarea "x"
type input "MedLinguists"
type textarea "x"
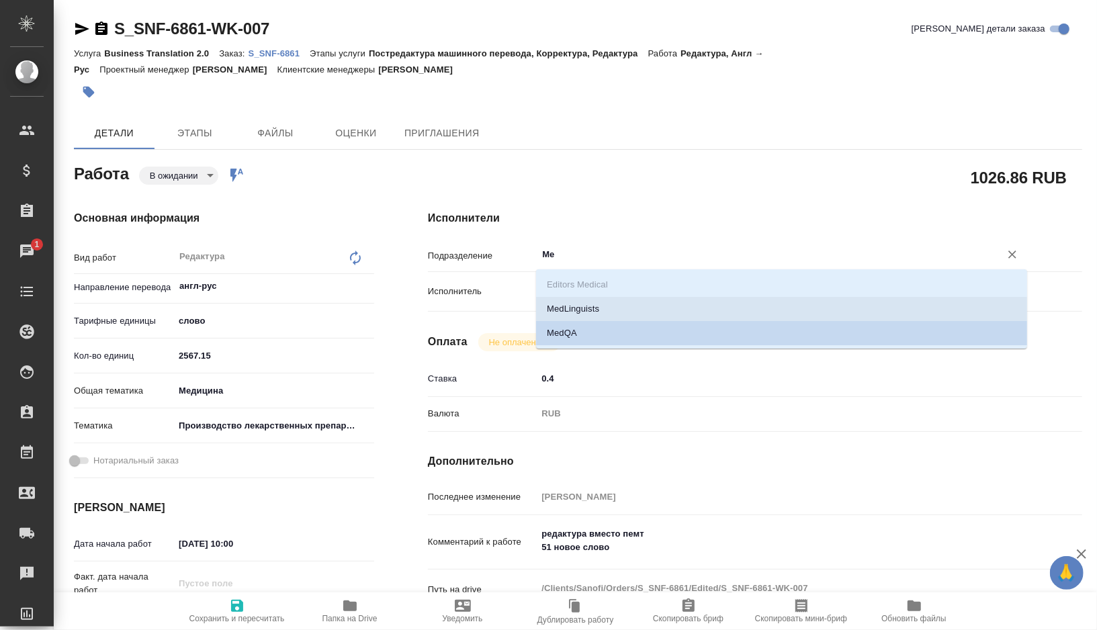
type textarea "x"
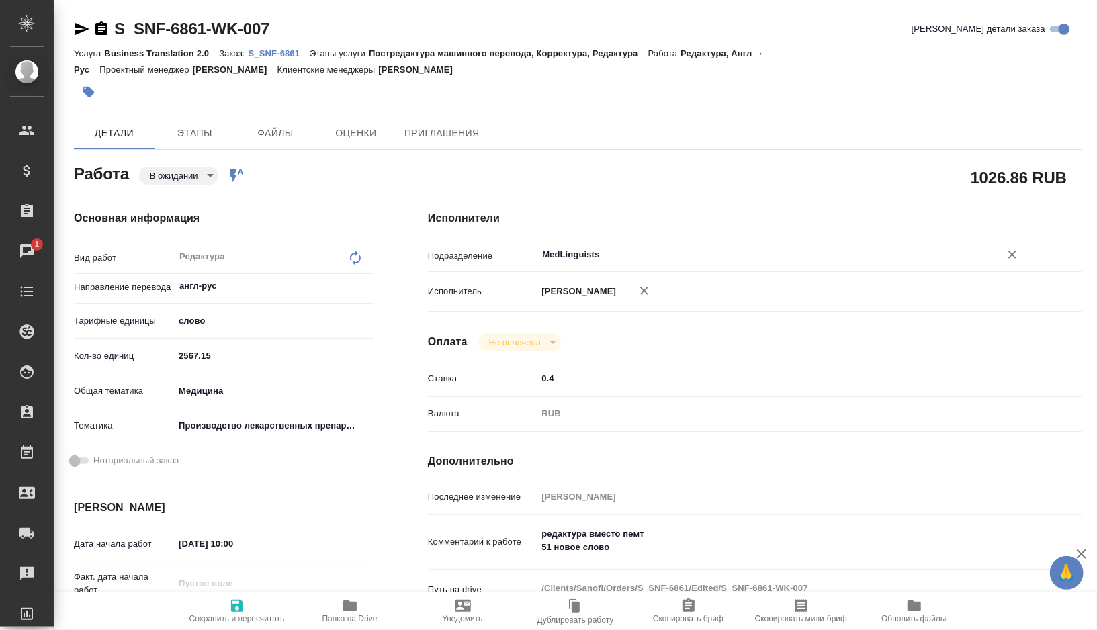
type input "MedLinguists"
click at [226, 618] on span "Сохранить и пересчитать" at bounding box center [237, 618] width 95 height 9
type textarea "x"
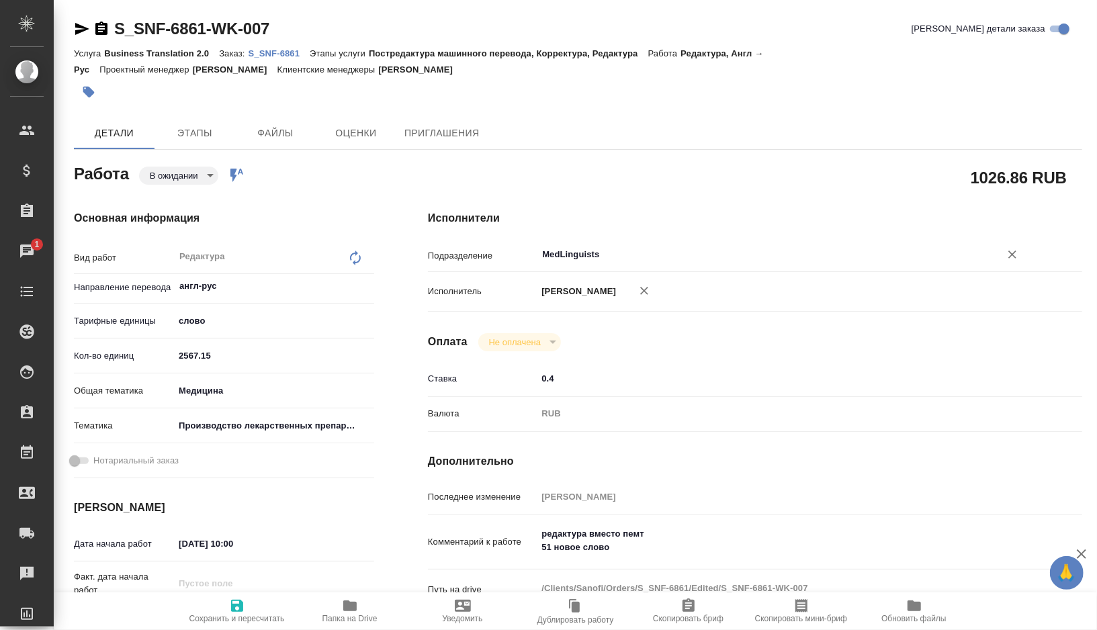
type textarea "x"
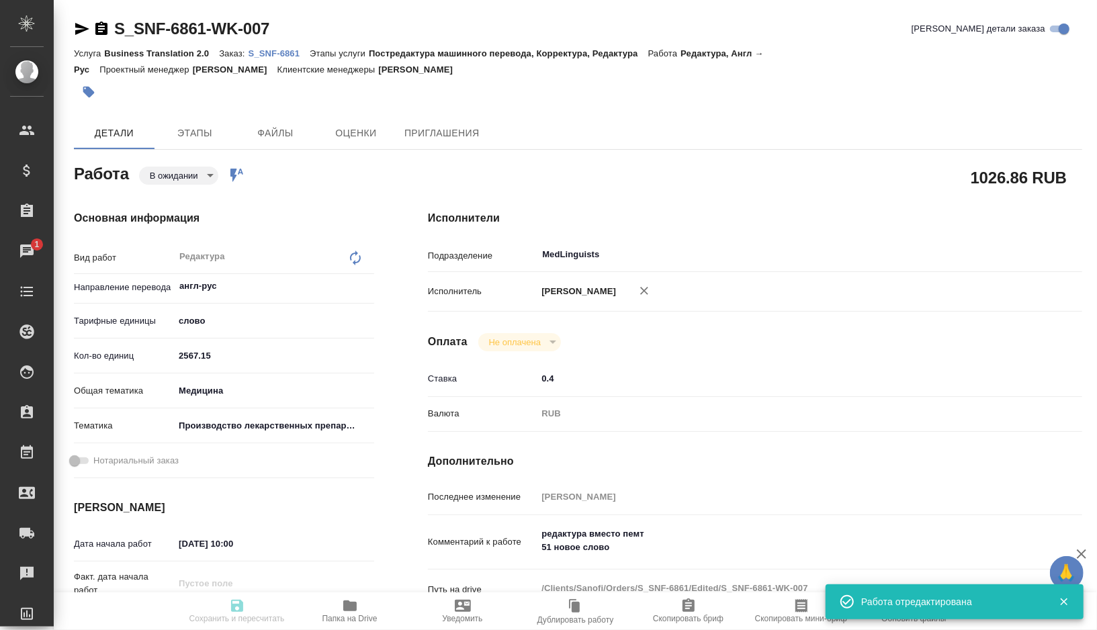
type textarea "x"
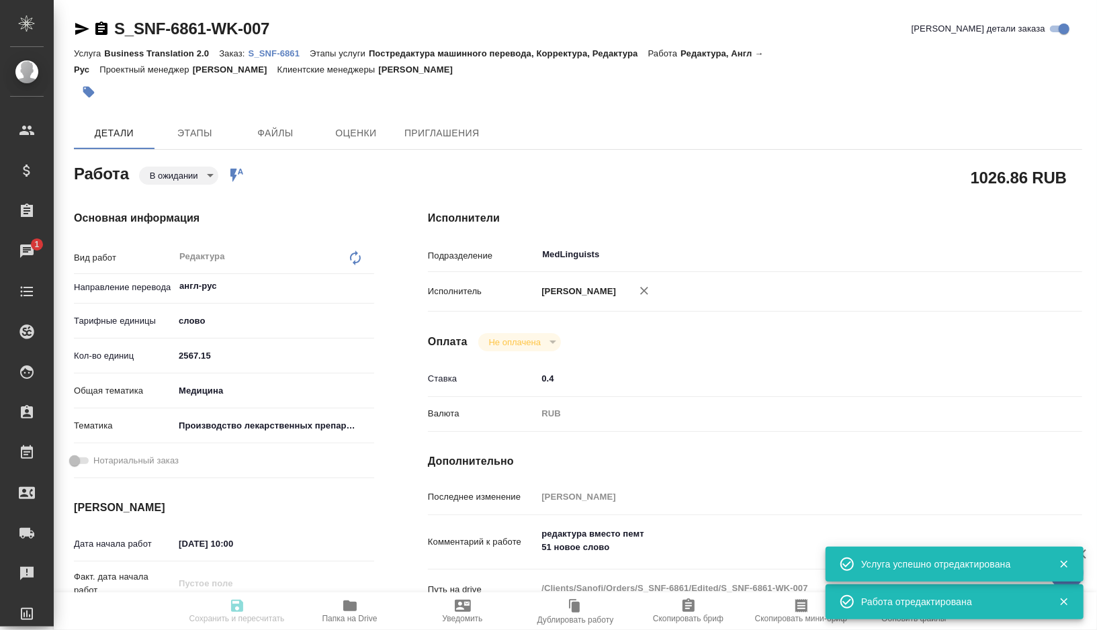
type textarea "x"
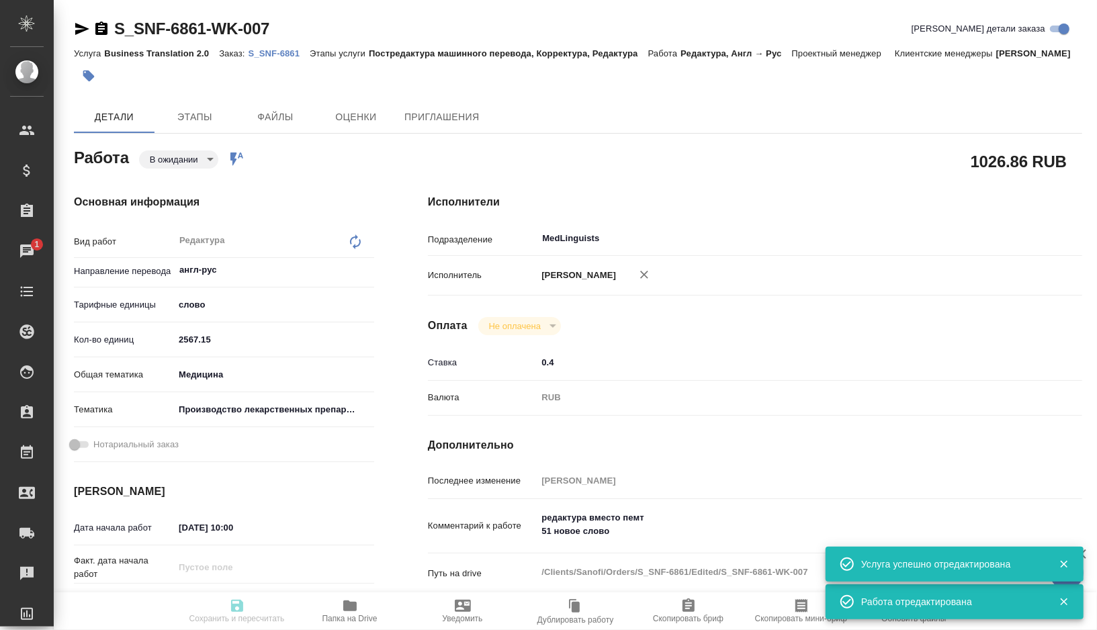
type input "pending"
type textarea "Редактура"
type textarea "x"
type input "англ-рус"
type input "5a8b1489cc6b4906c91bfd90"
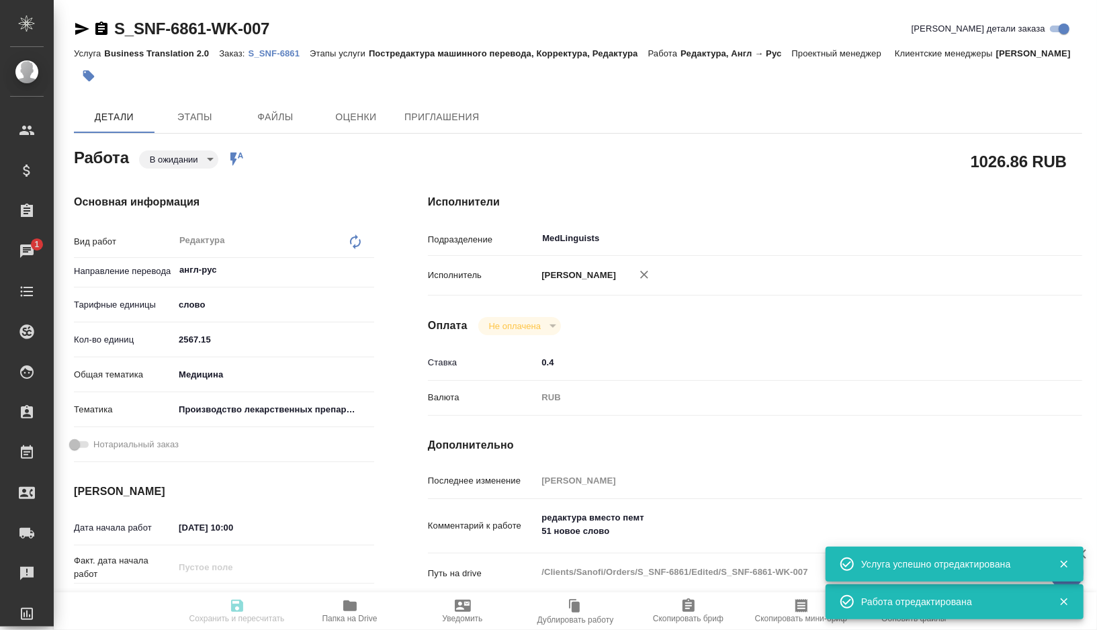
type input "2567.15"
type input "med"
type input "614982fec5ecbb70f805293f"
type input "04.09.2025 10:00"
type input "05.09.2025 17:00"
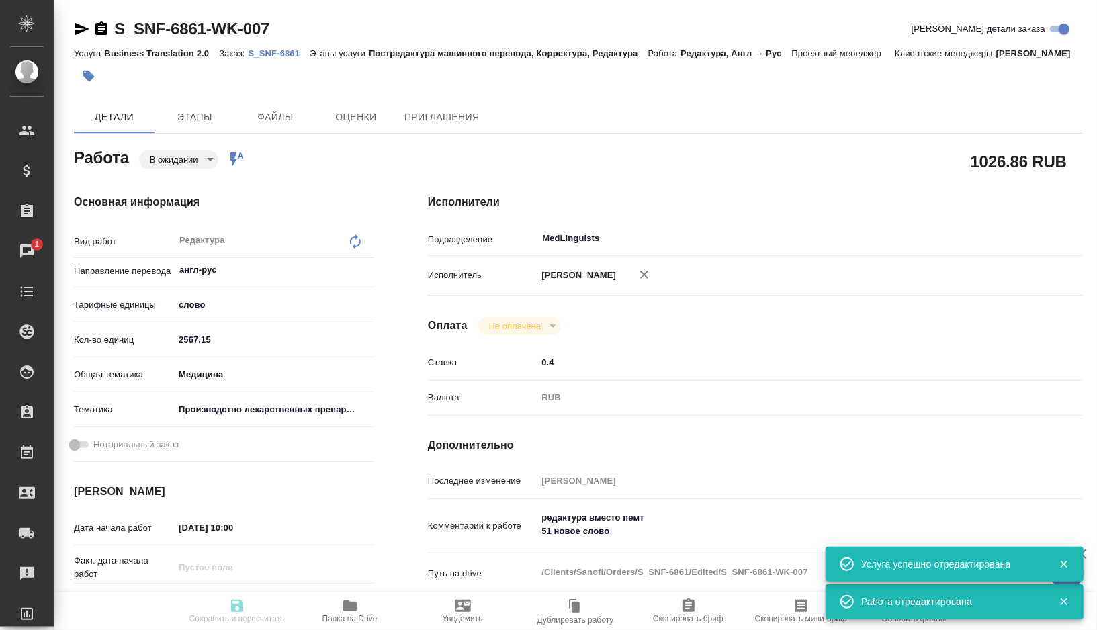
type input "07.09.2025 15:00"
type input "MedLinguists"
type input "notPayed"
type input "0.4"
type input "RUB"
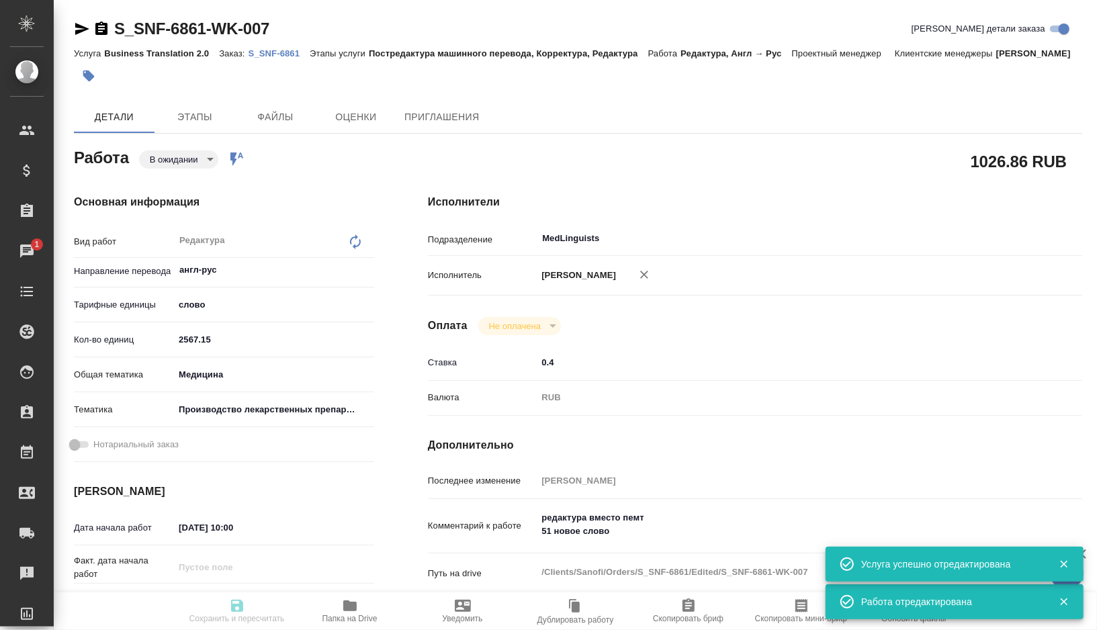
type input "[PERSON_NAME]"
type textarea "редактура вместо пемт 51 новое слово"
type textarea "x"
type textarea "/Clients/Sanofi/Orders/S_SNF-6861/Edited/S_SNF-6861-WK-007"
type textarea "x"
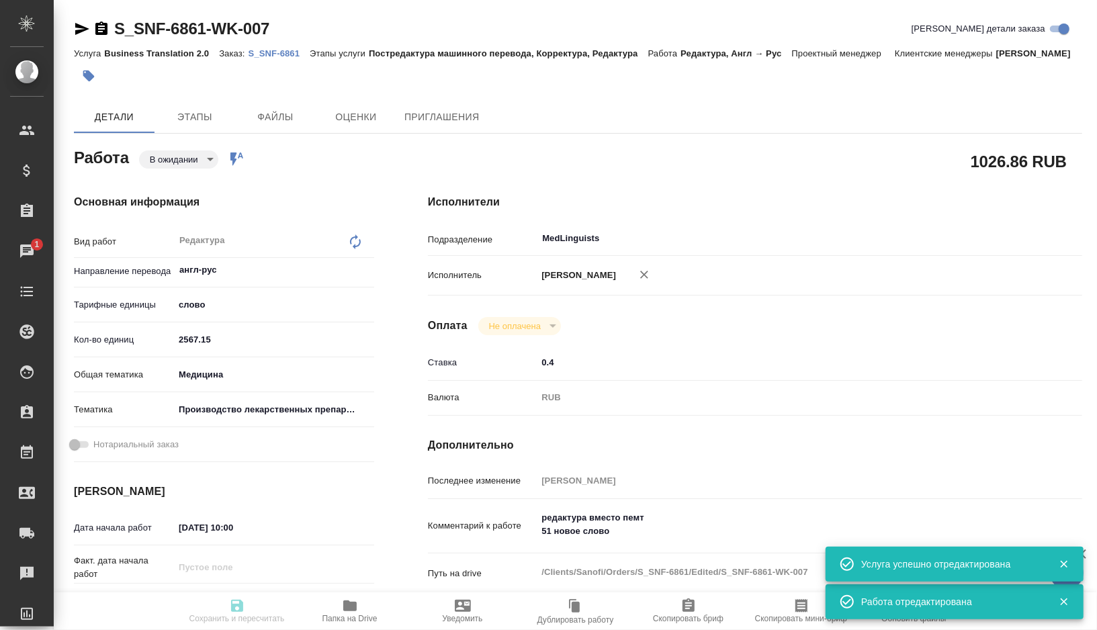
type input "S_SNF-6861"
type input "E005840169"
type input "Business Translation 2.0"
type input "Постредактура машинного перевода, Корректура, Редактура"
type input "[PERSON_NAME]"
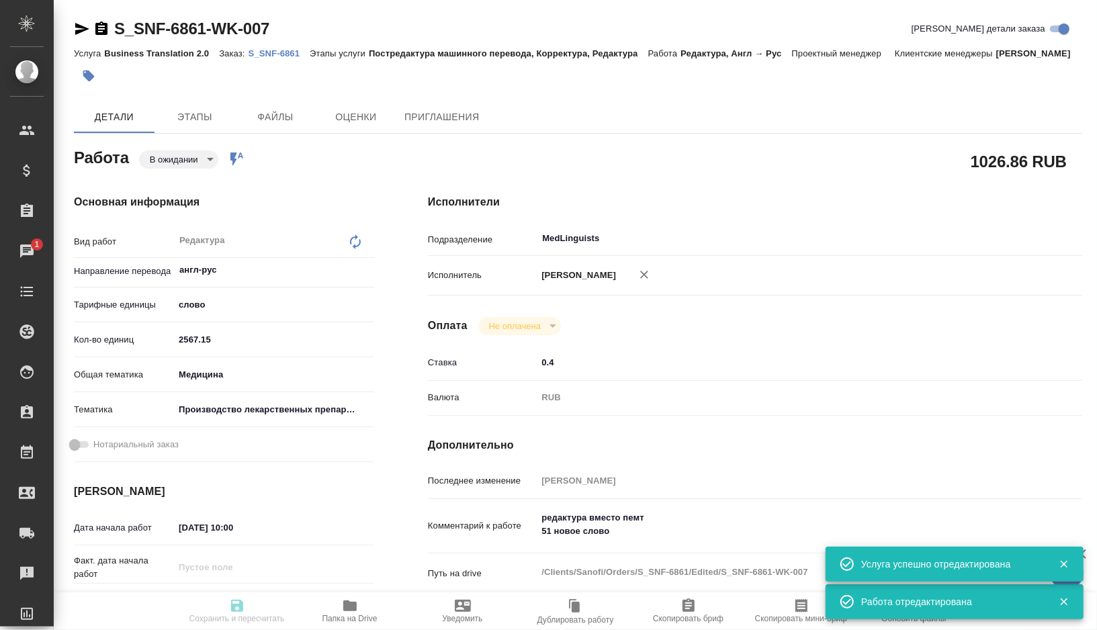
type input "[PERSON_NAME]"
type input "/Clients/Sanofi/Orders/S_SNF-6861"
type textarea "x"
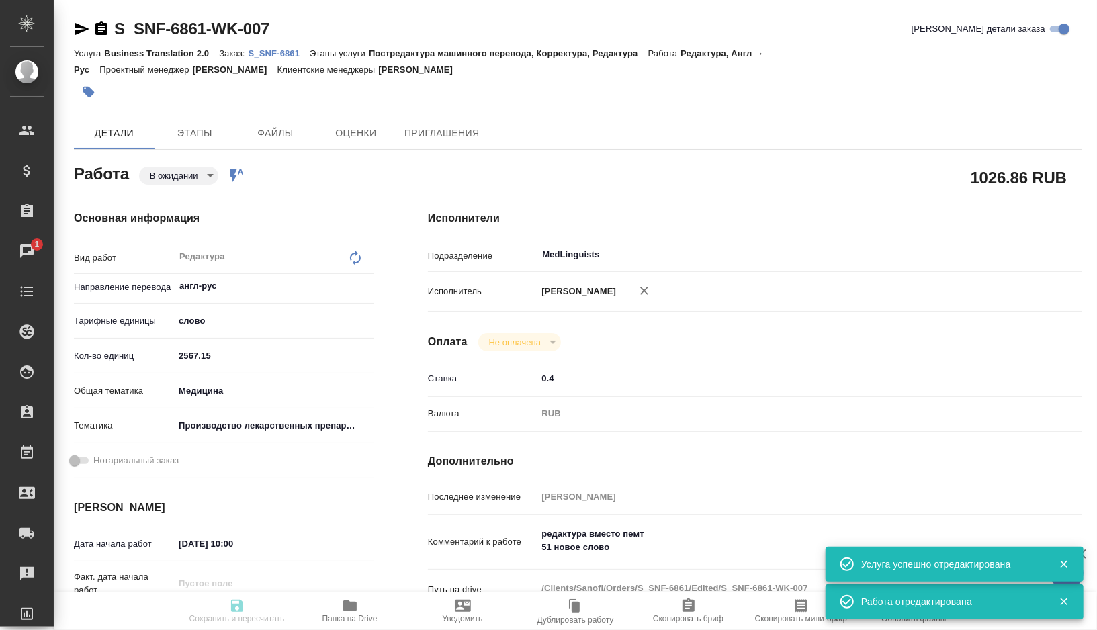
type textarea "x"
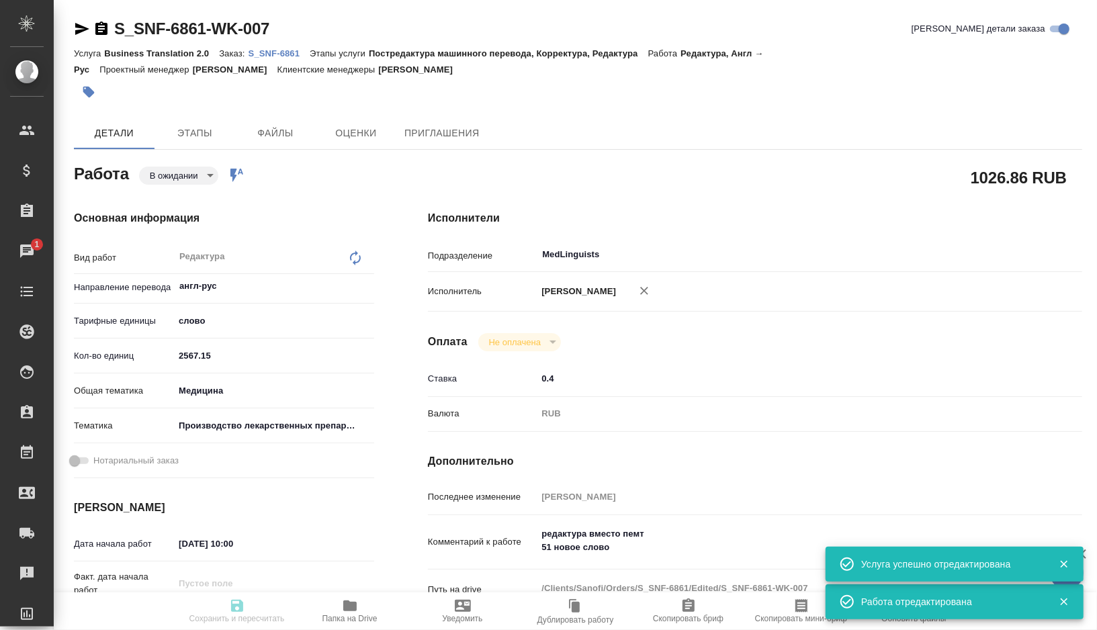
type textarea "x"
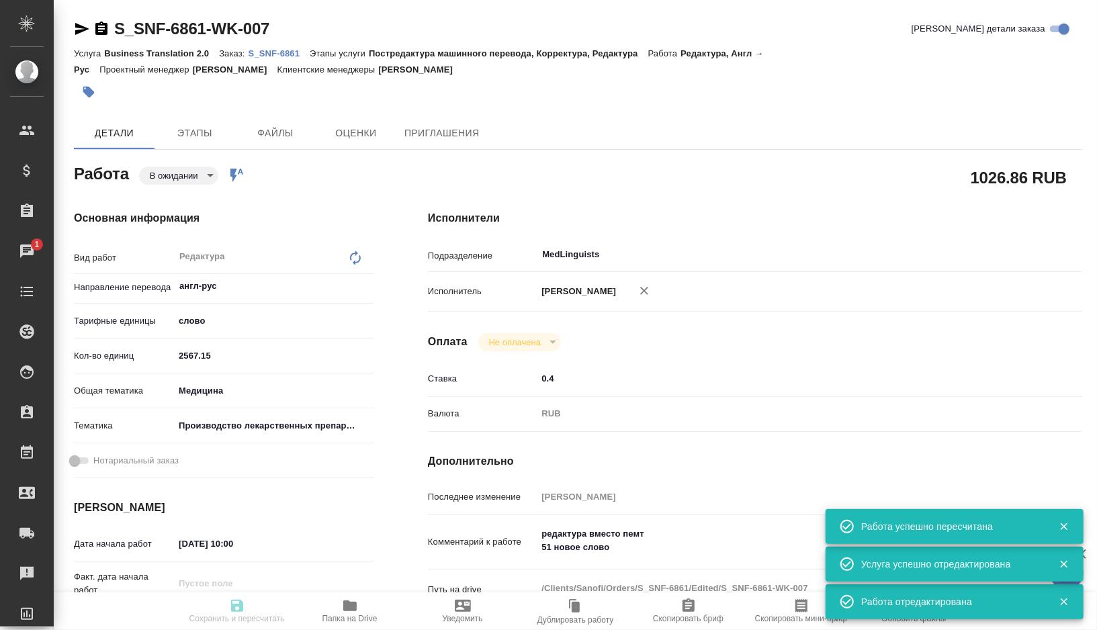
type textarea "x"
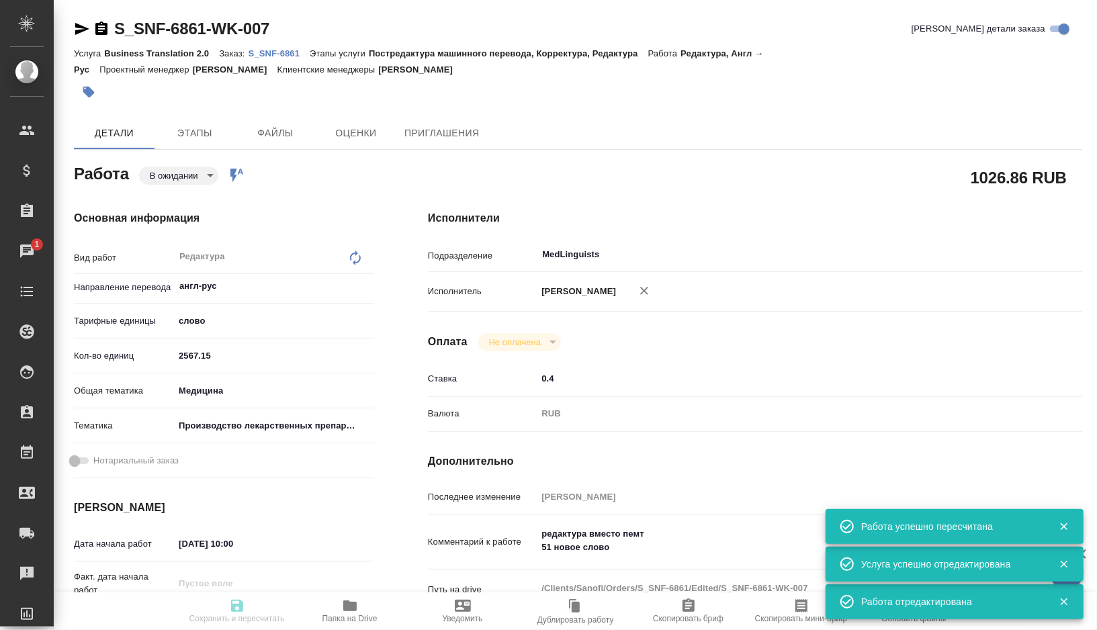
type textarea "x"
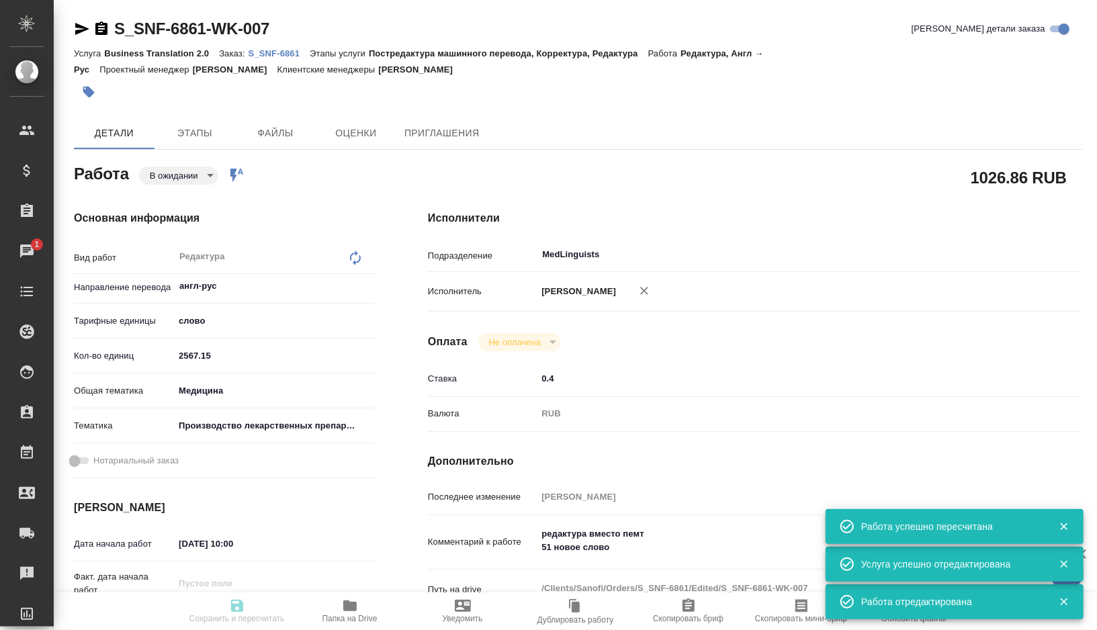
type input "pending"
type textarea "Редактура"
type textarea "x"
type input "англ-рус"
type input "5a8b1489cc6b4906c91bfd90"
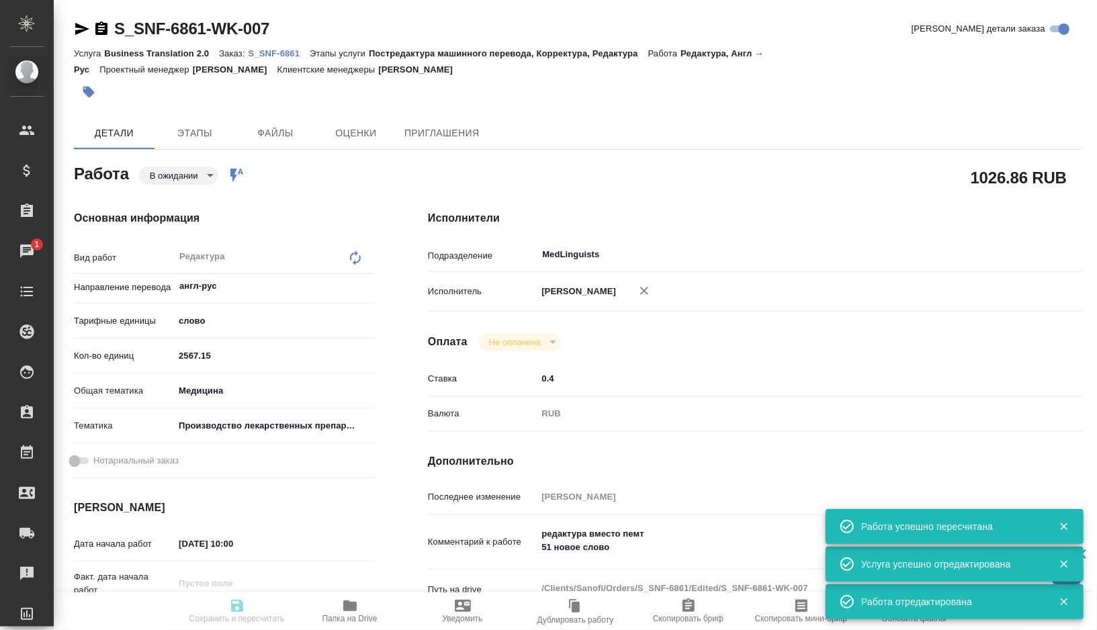
type input "2567.15"
type input "med"
type input "614982fec5ecbb70f805293f"
type input "[DATE] 10:00"
type input "[DATE] 17:00"
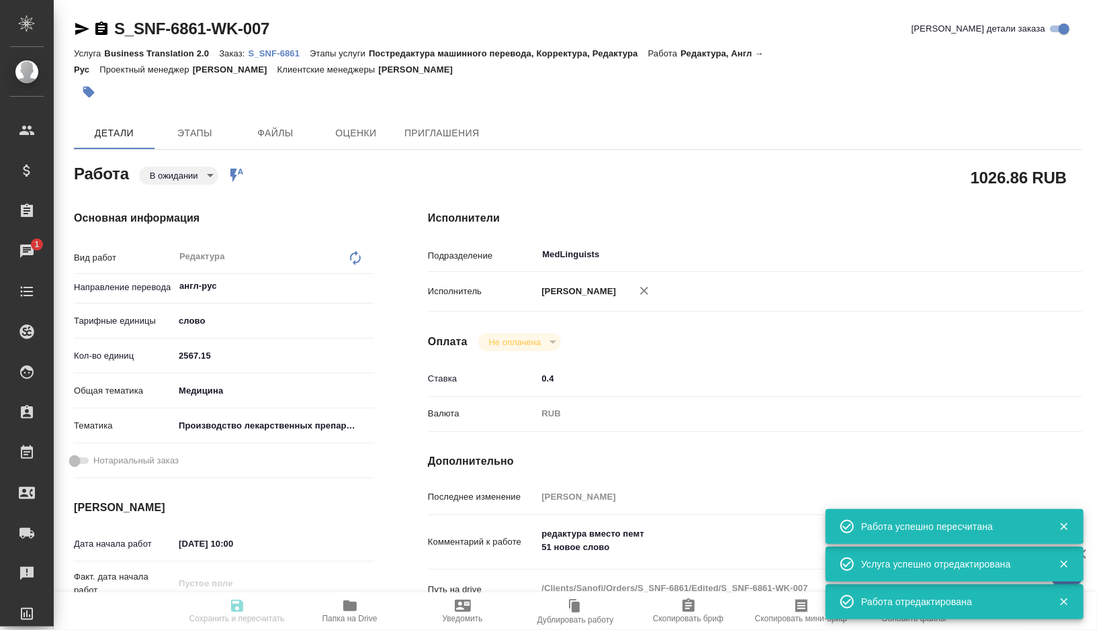
type input "[DATE] 15:00"
type input "MedLinguists"
type input "notPayed"
type input "0.4"
type input "RUB"
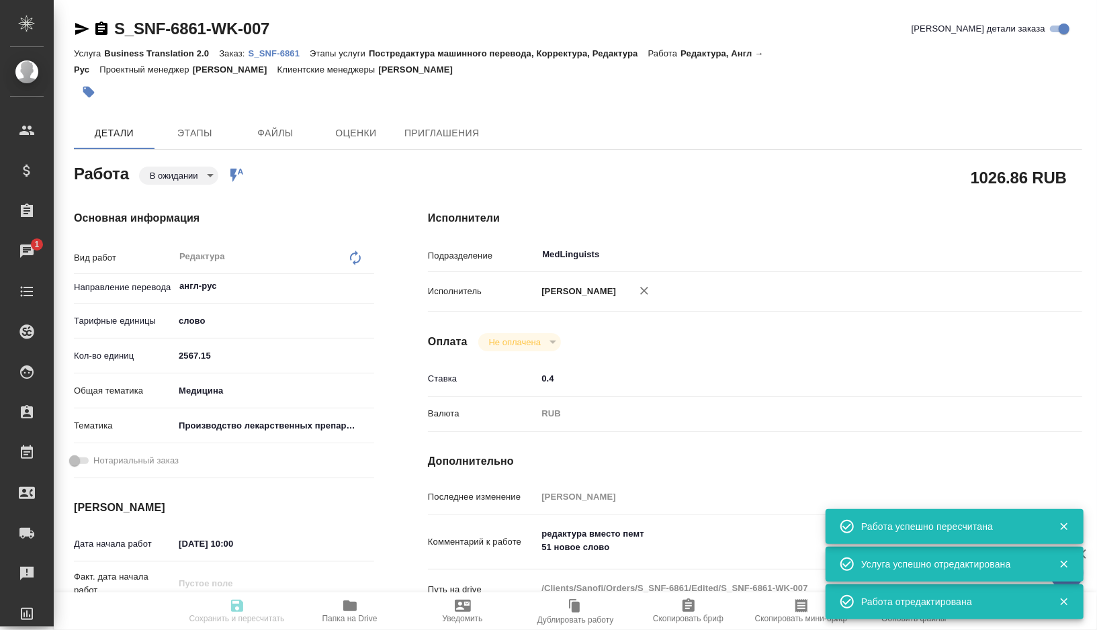
type input "[PERSON_NAME]"
type textarea "редактура вместо пемт 51 новое слово"
type textarea "x"
type textarea "/Clients/Sanofi/Orders/S_SNF-6861/Edited/S_SNF-6861-WK-007"
type textarea "x"
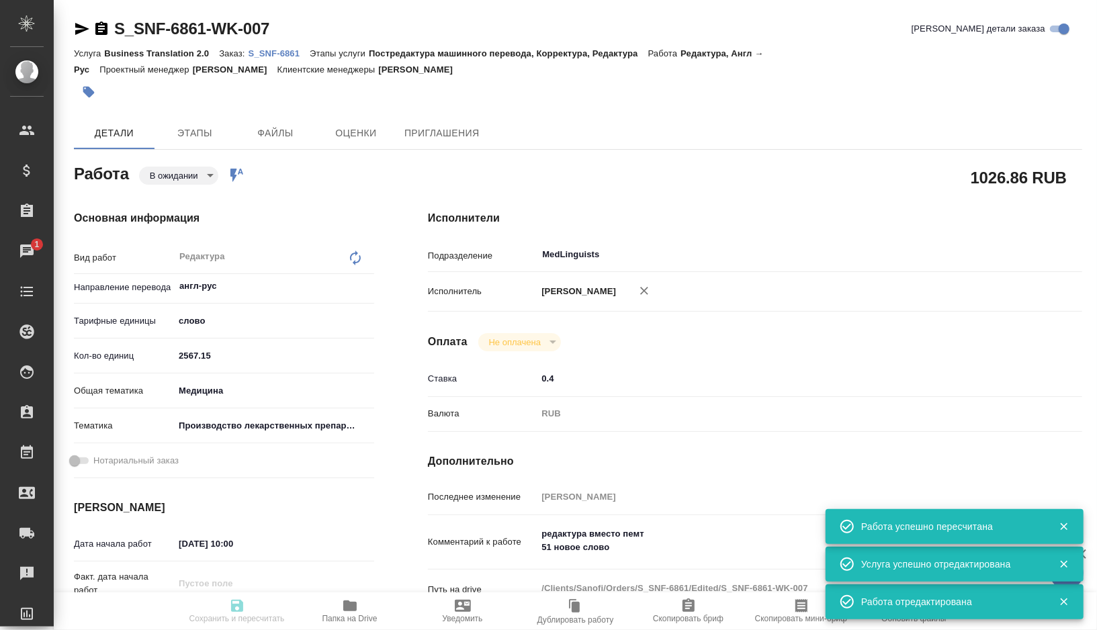
type input "S_SNF-6861"
type input "E005840169"
type input "Business Translation 2.0"
type input "Постредактура машинного перевода, Корректура, Редактура"
type input "[PERSON_NAME]"
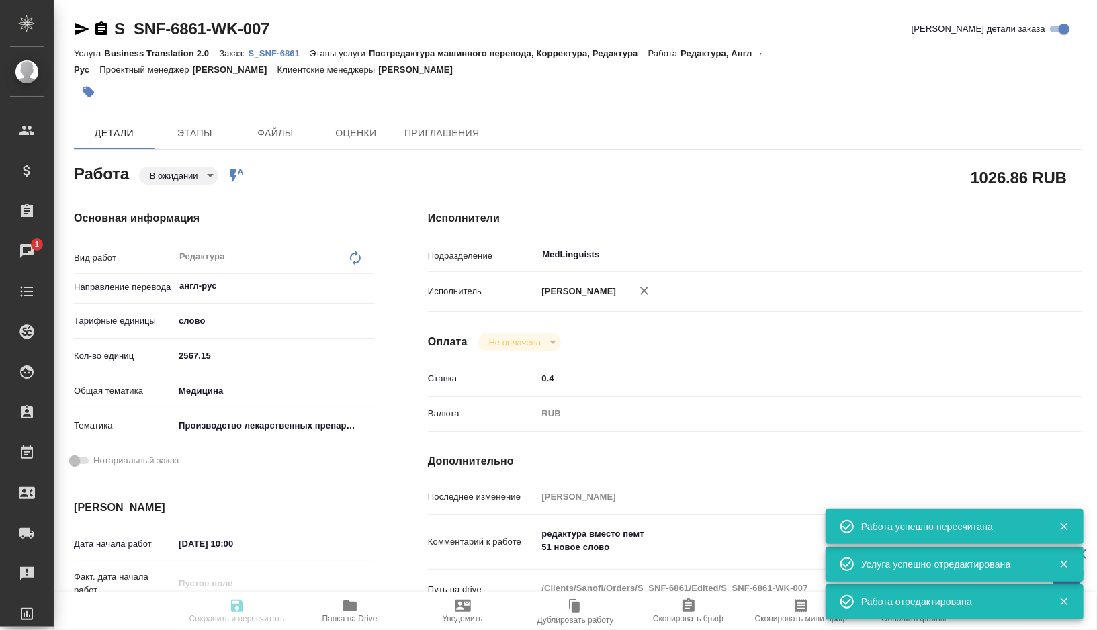
type input "[PERSON_NAME]"
type input "/Clients/Sanofi/Orders/S_SNF-6861"
type textarea "x"
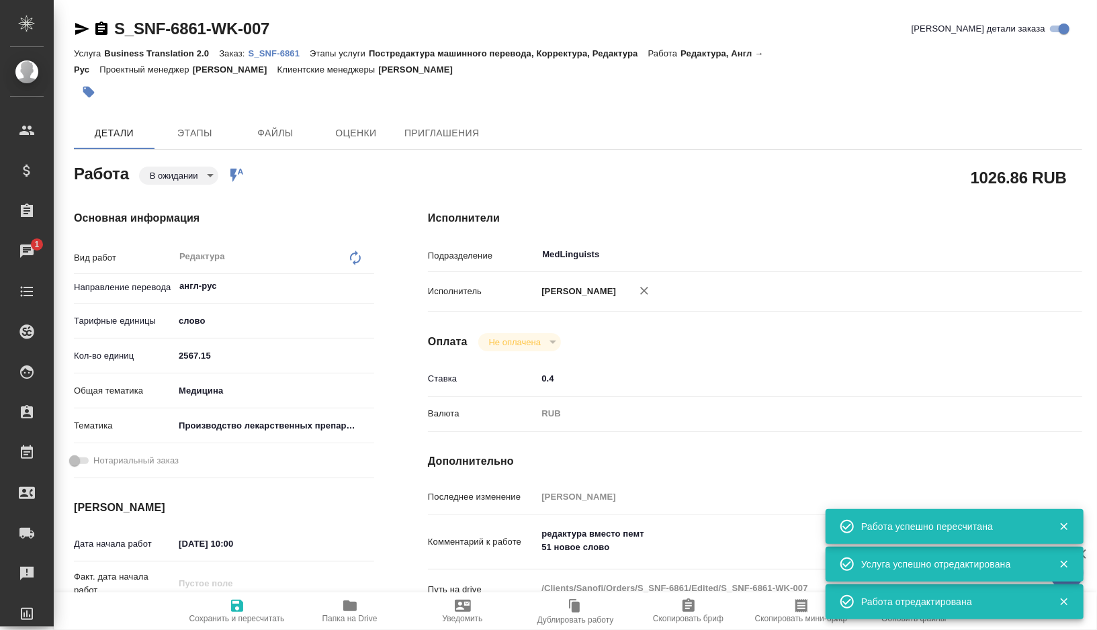
type textarea "x"
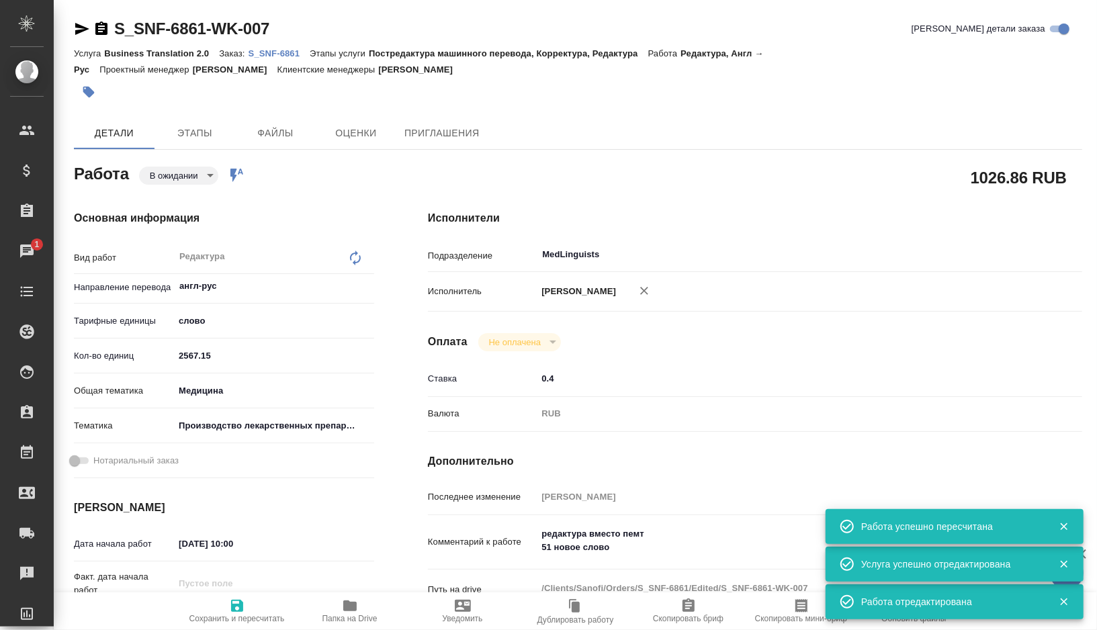
type textarea "x"
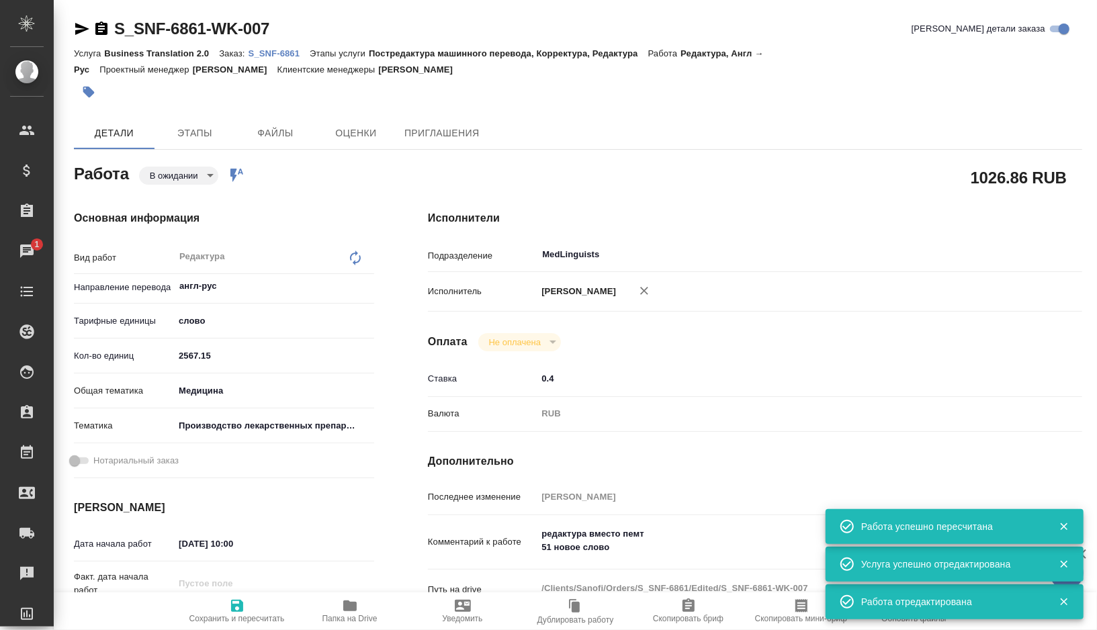
type textarea "x"
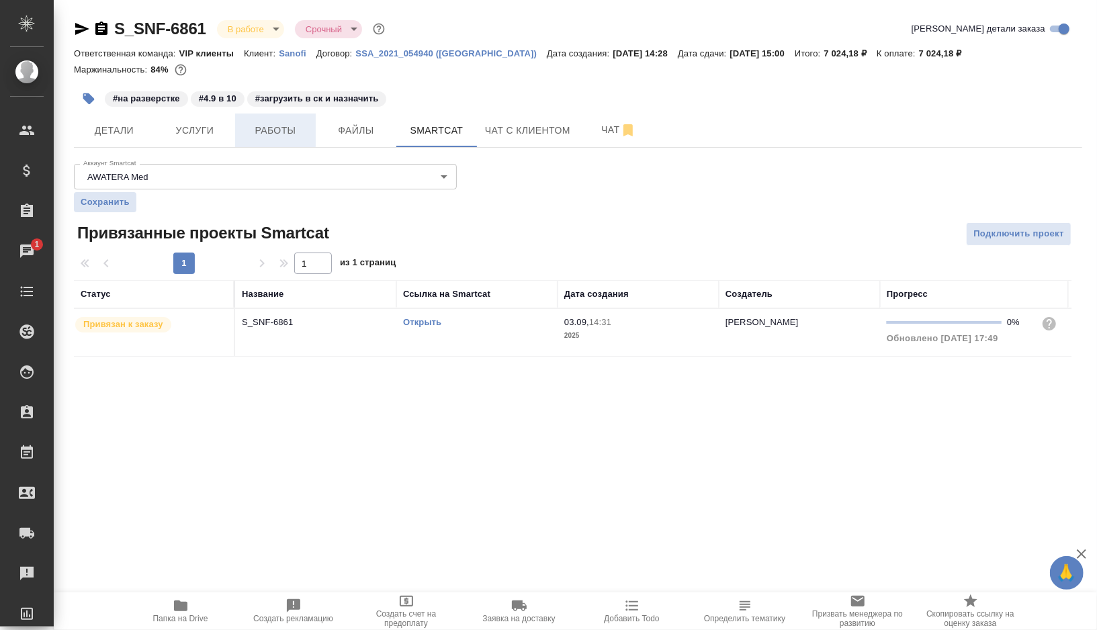
click at [259, 132] on span "Работы" at bounding box center [275, 130] width 65 height 17
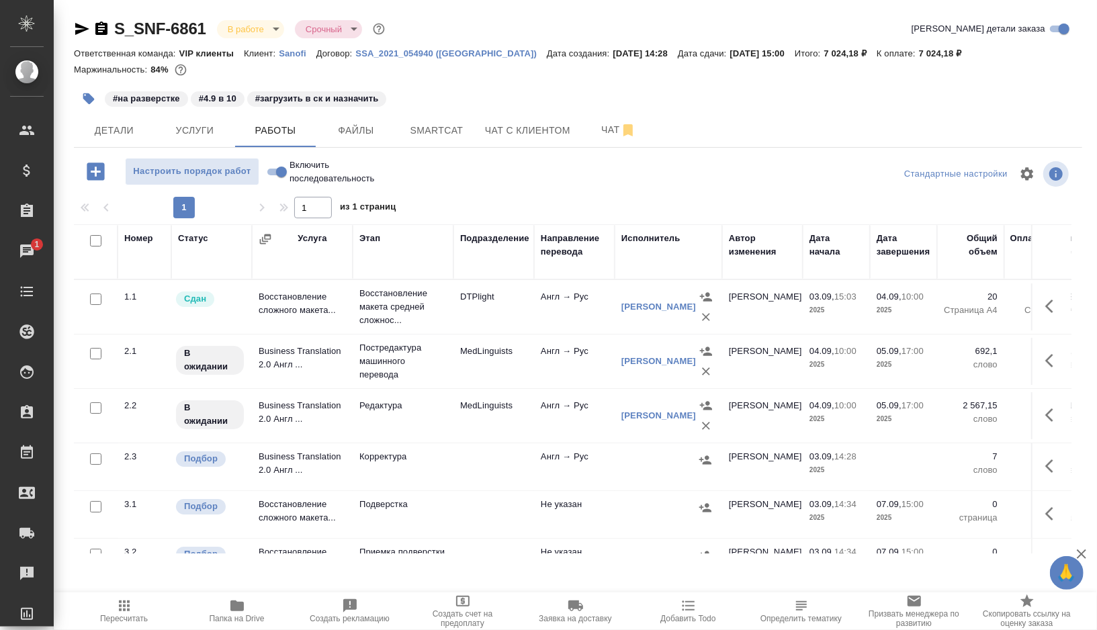
click at [707, 369] on icon "button" at bounding box center [706, 371] width 13 height 13
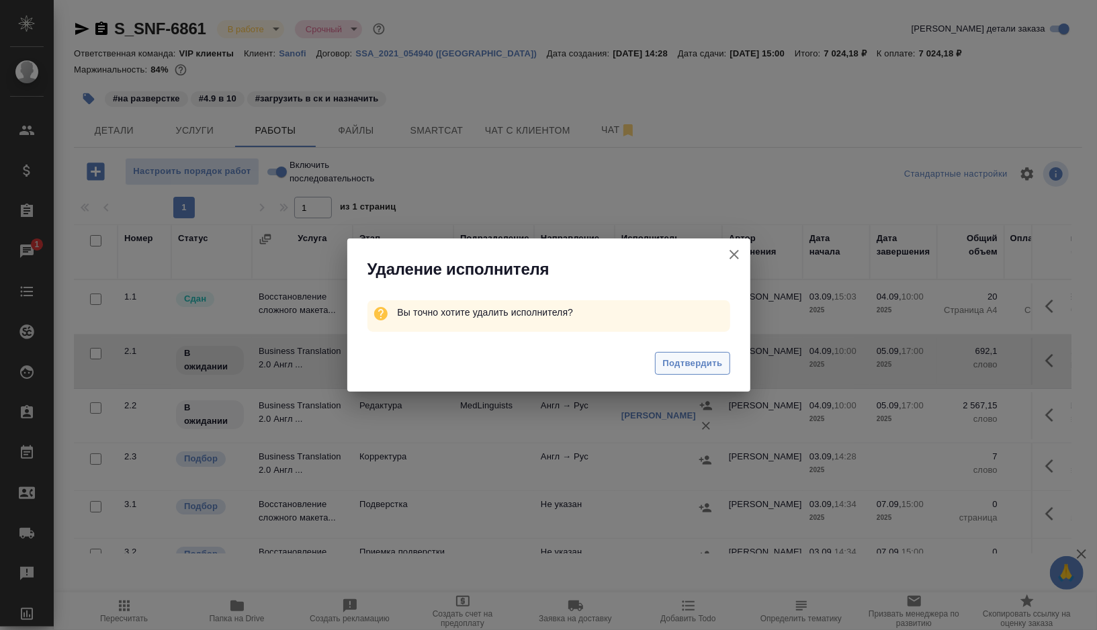
click at [692, 362] on span "Подтвердить" at bounding box center [693, 363] width 60 height 15
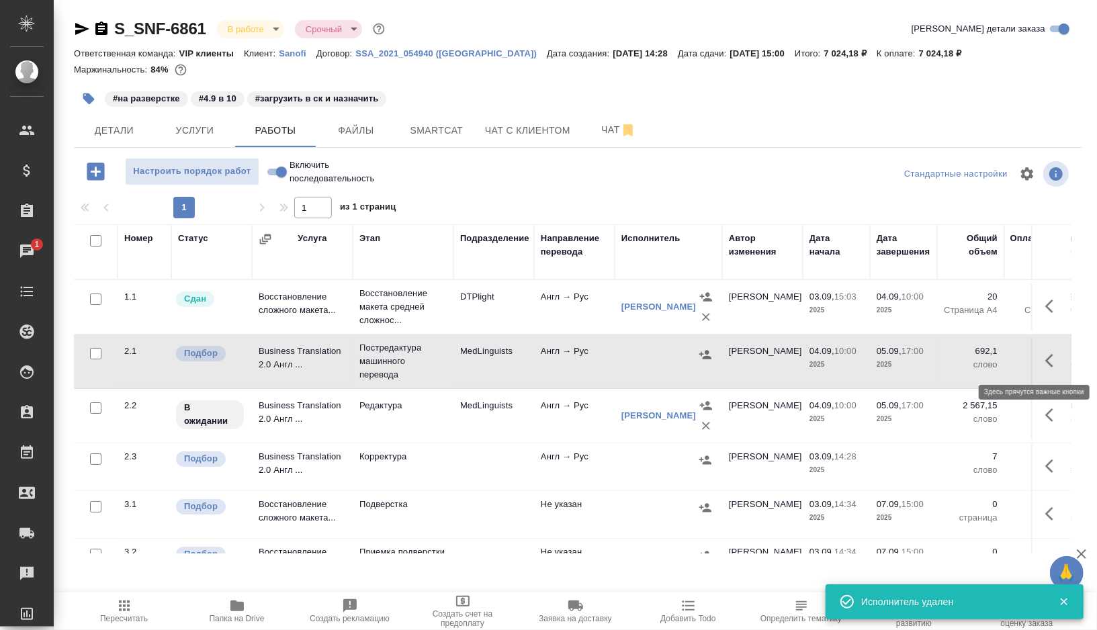
click at [1056, 359] on icon "button" at bounding box center [1054, 361] width 16 height 16
click at [1005, 364] on icon "button" at bounding box center [1003, 360] width 9 height 12
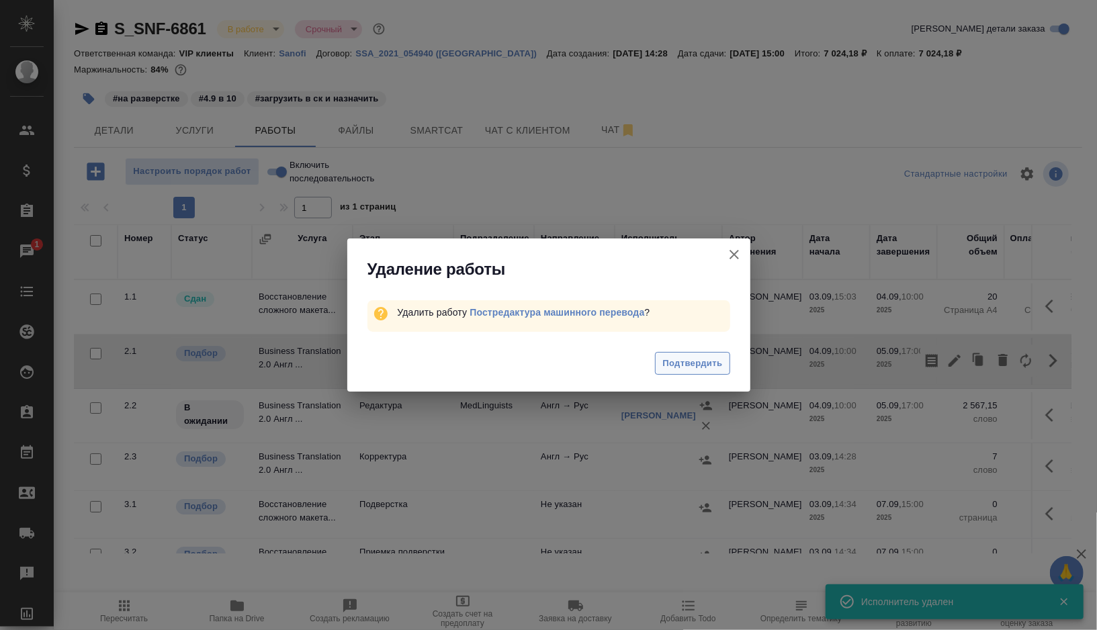
click at [715, 372] on button "Подтвердить" at bounding box center [692, 364] width 75 height 24
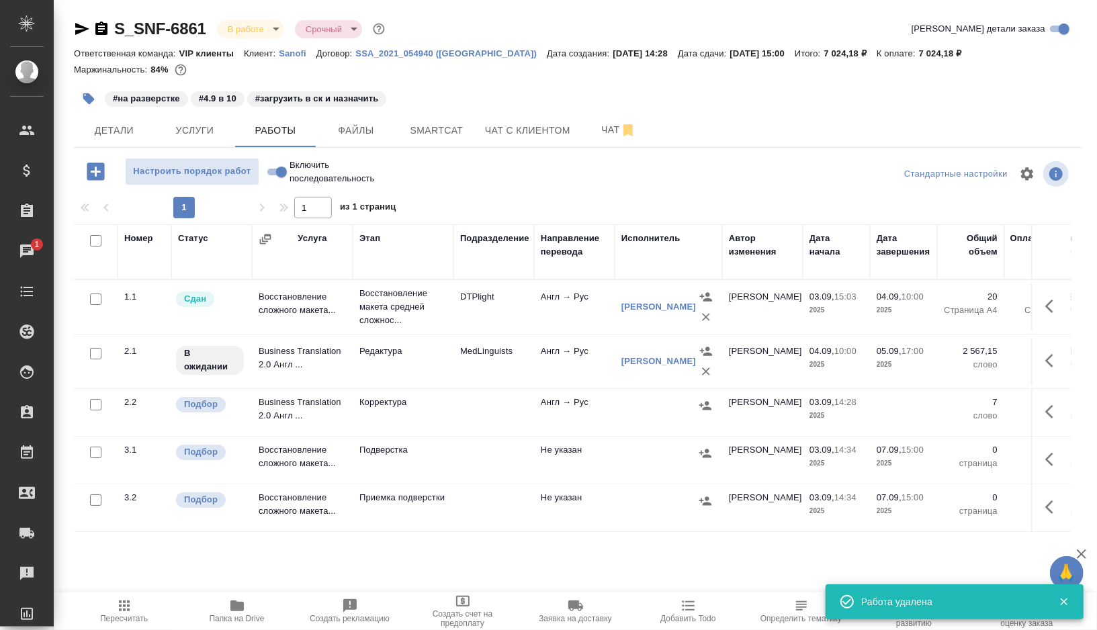
click at [519, 371] on td "MedLinguists" at bounding box center [494, 361] width 81 height 47
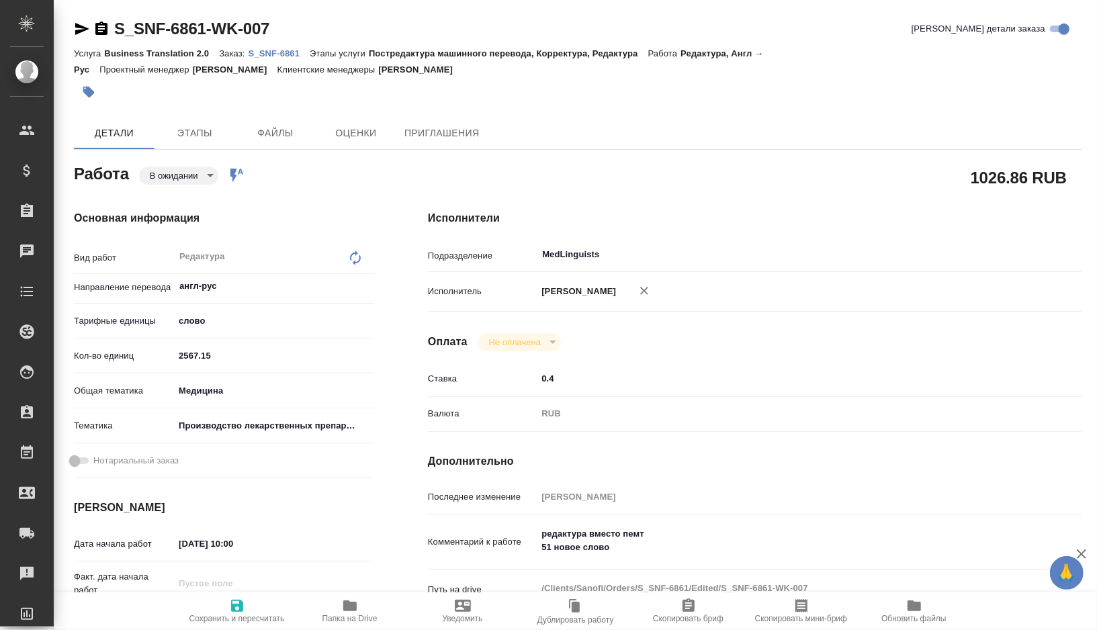
click at [77, 26] on icon "button" at bounding box center [82, 29] width 14 height 12
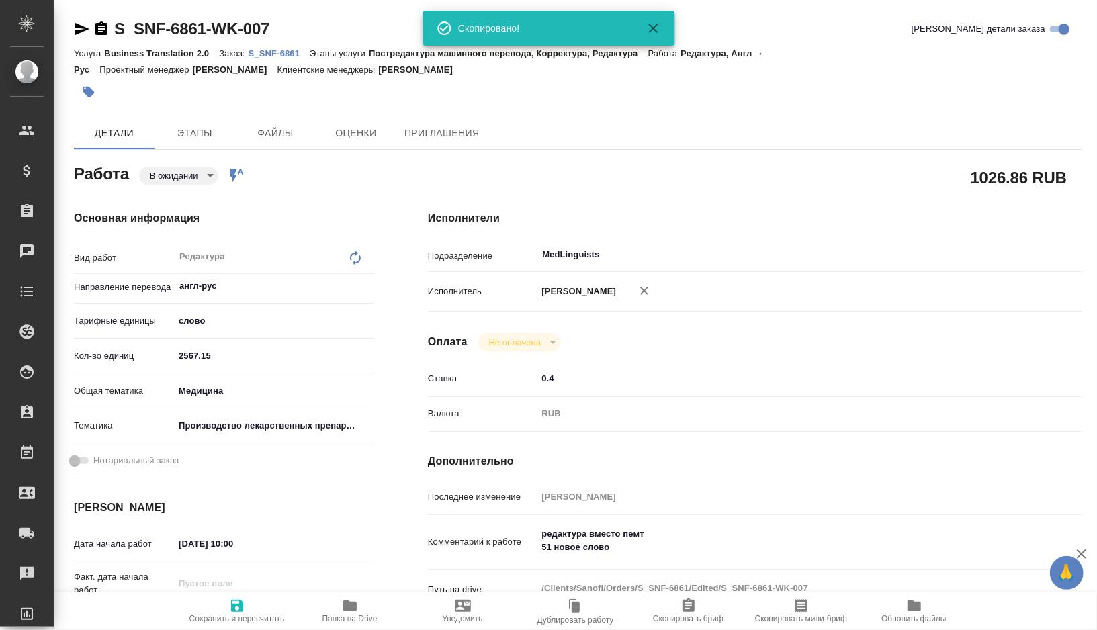
type textarea "x"
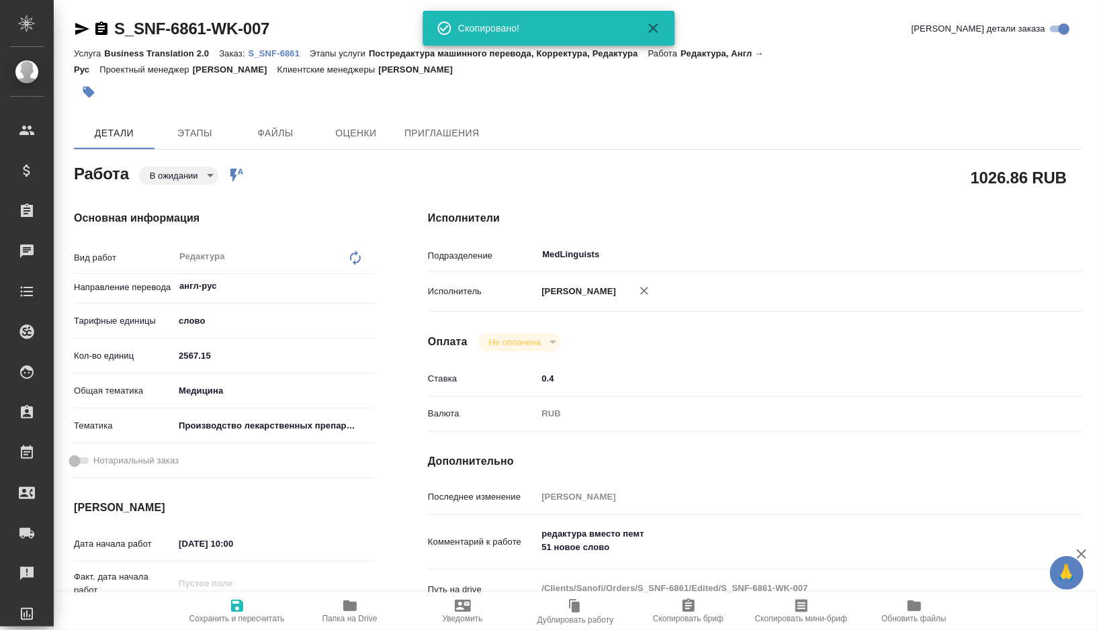
type textarea "x"
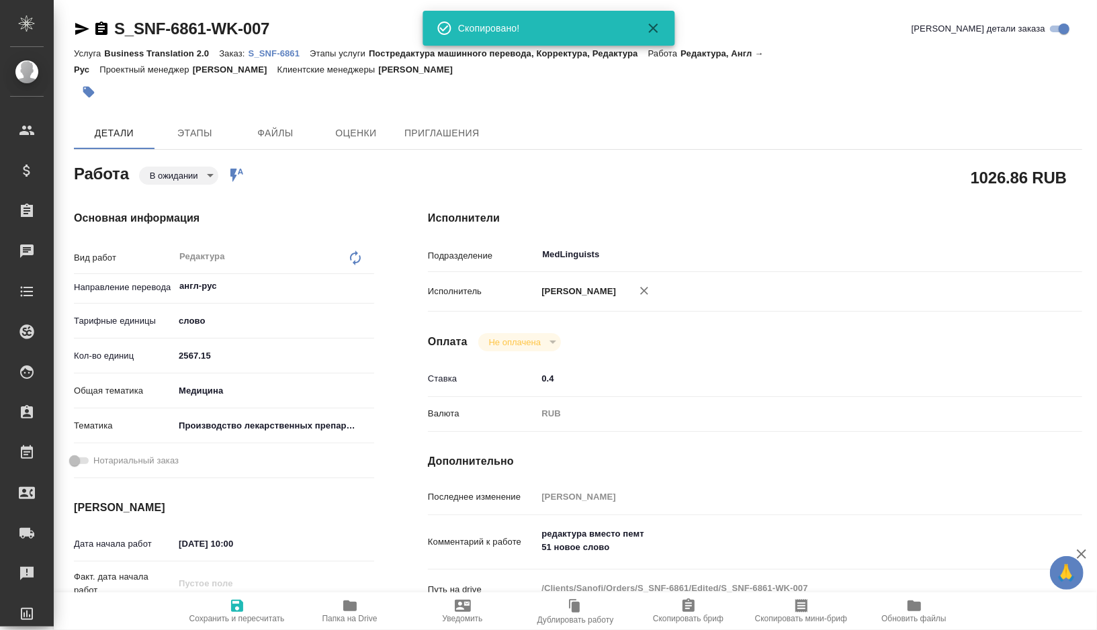
type textarea "x"
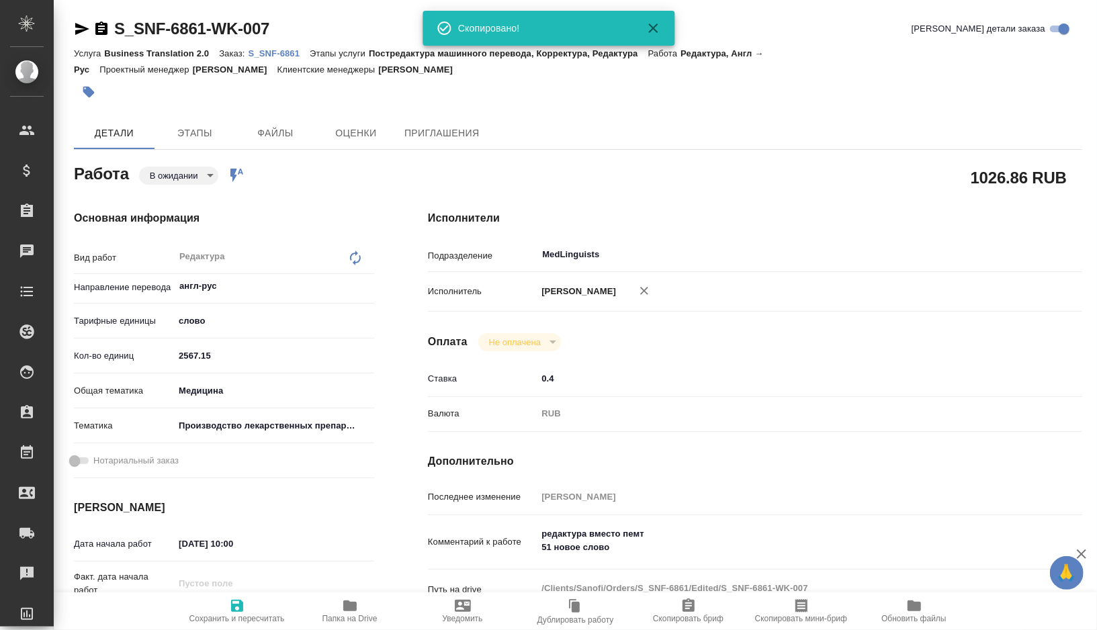
type textarea "x"
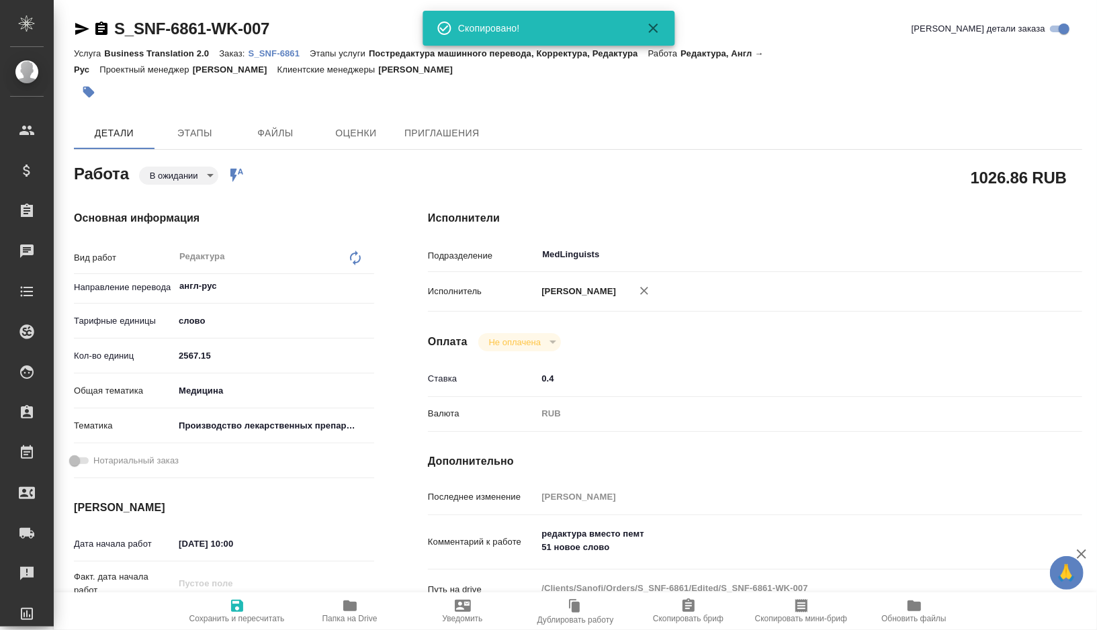
type textarea "x"
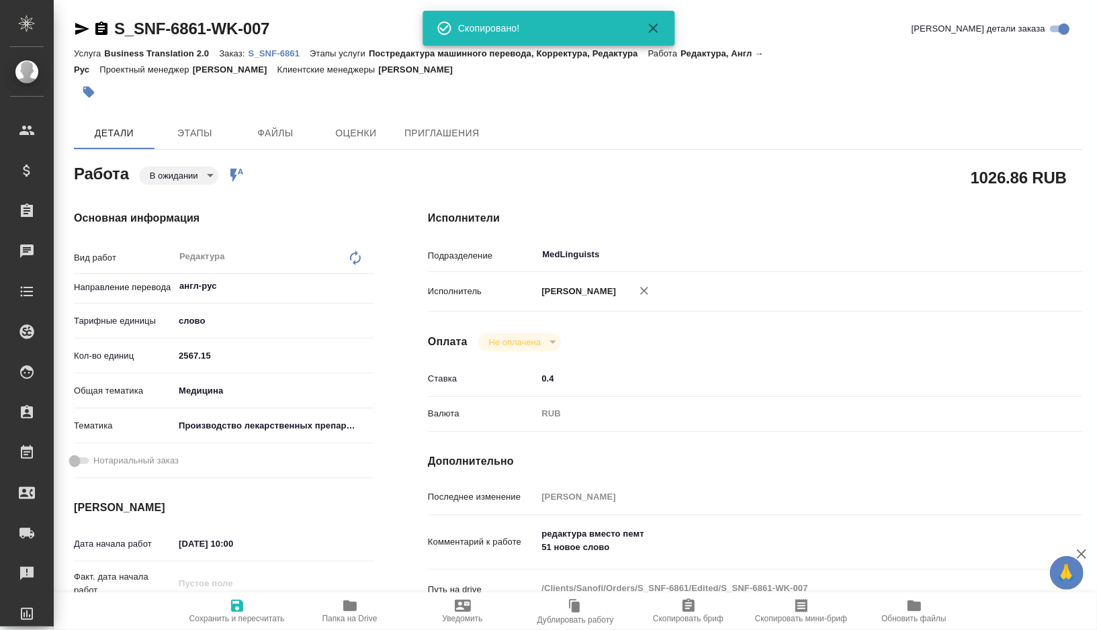
type textarea "x"
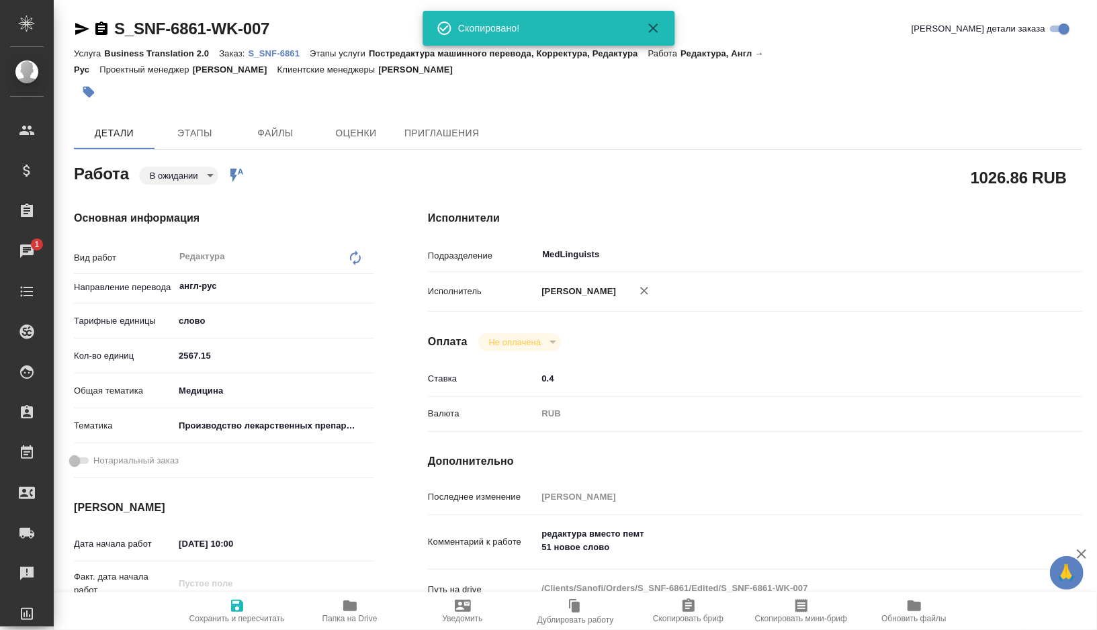
type textarea "x"
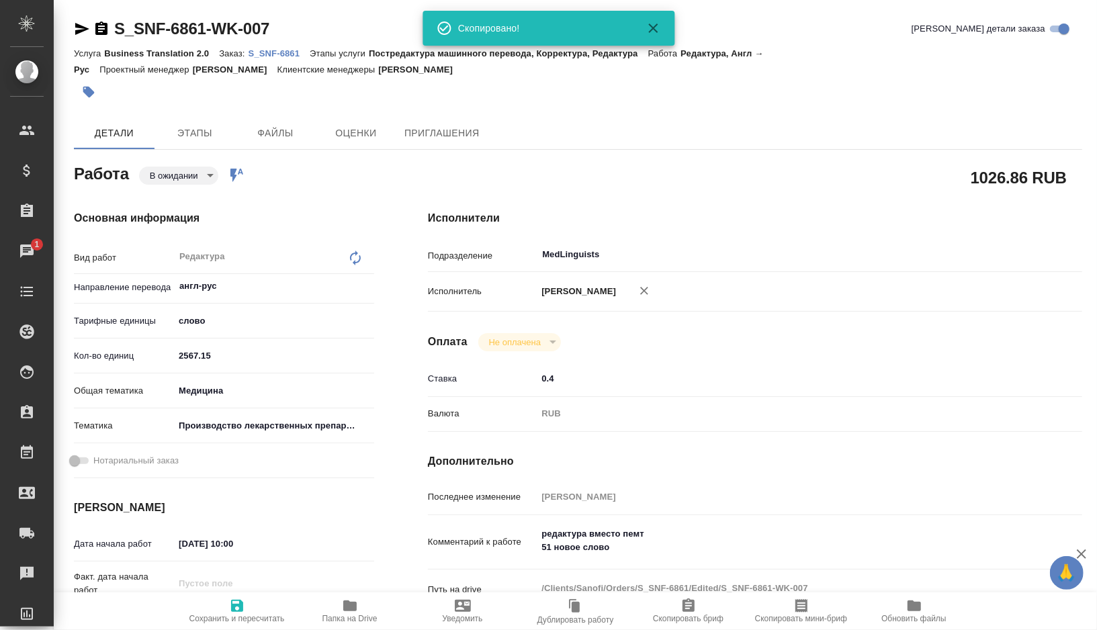
type textarea "x"
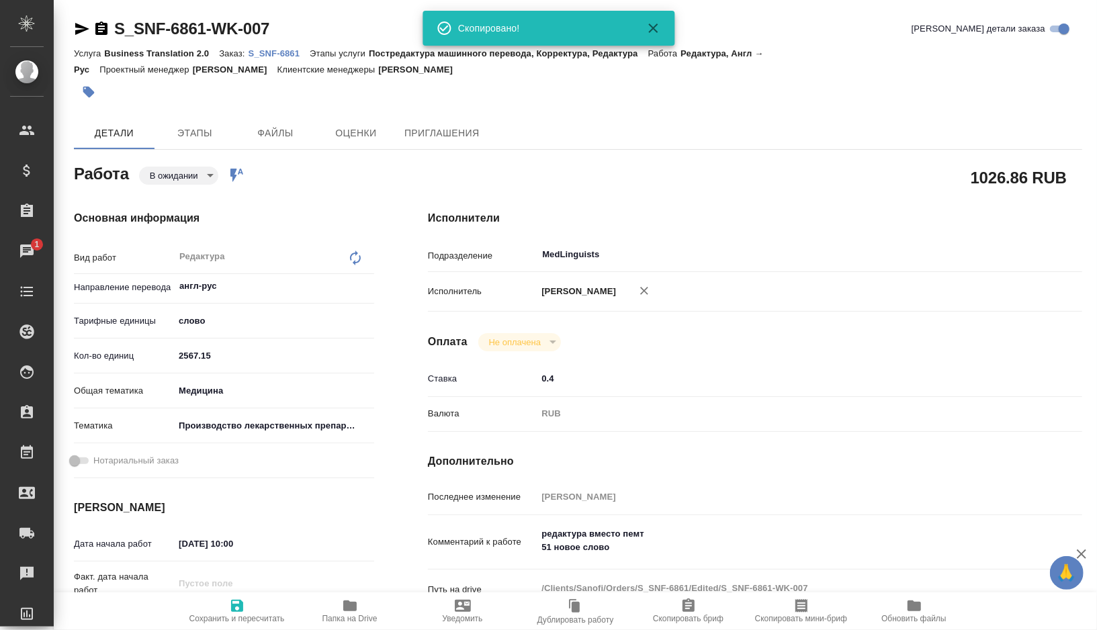
type textarea "x"
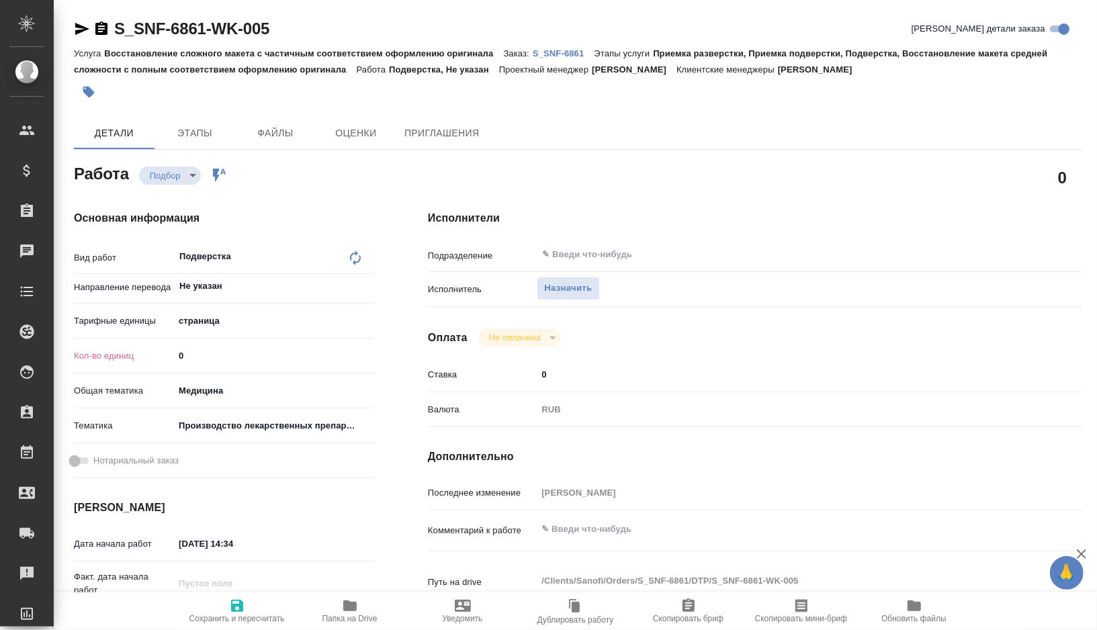
type textarea "x"
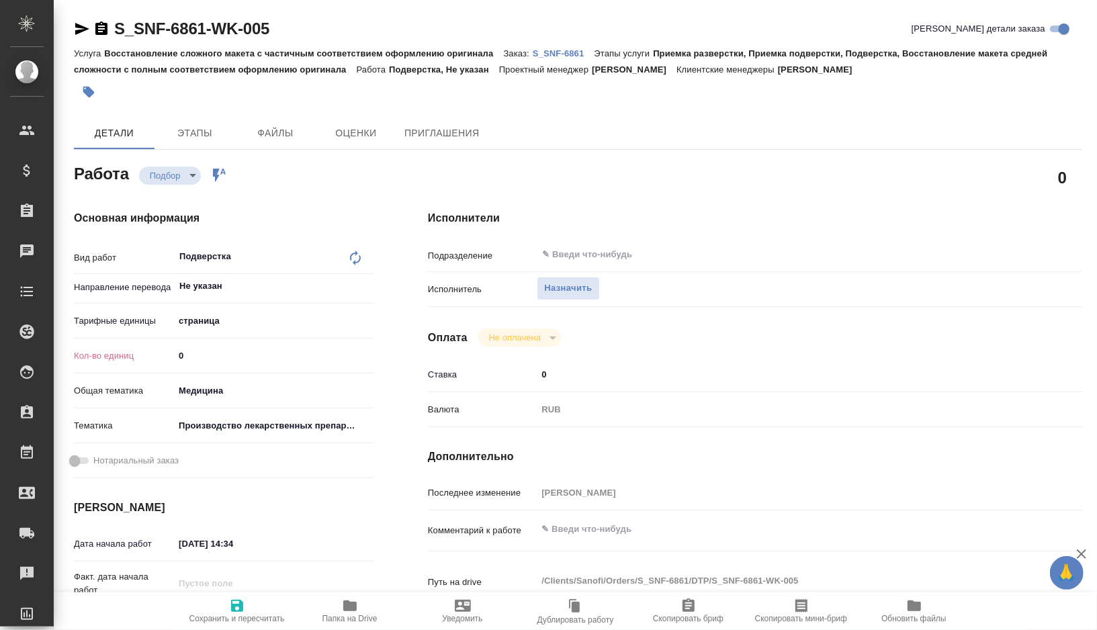
type textarea "x"
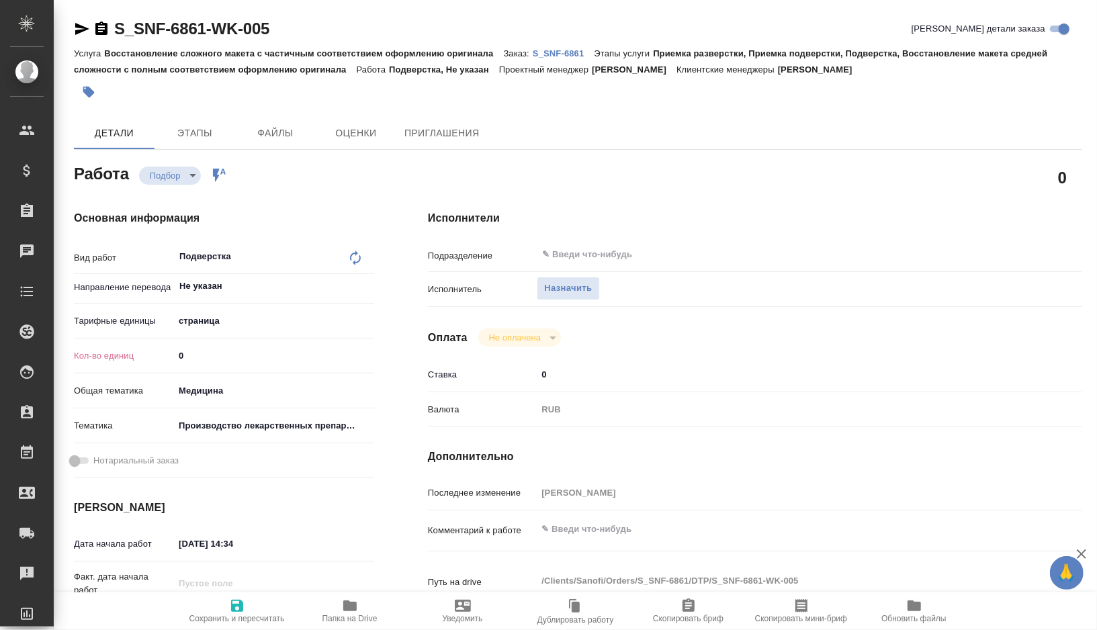
type textarea "x"
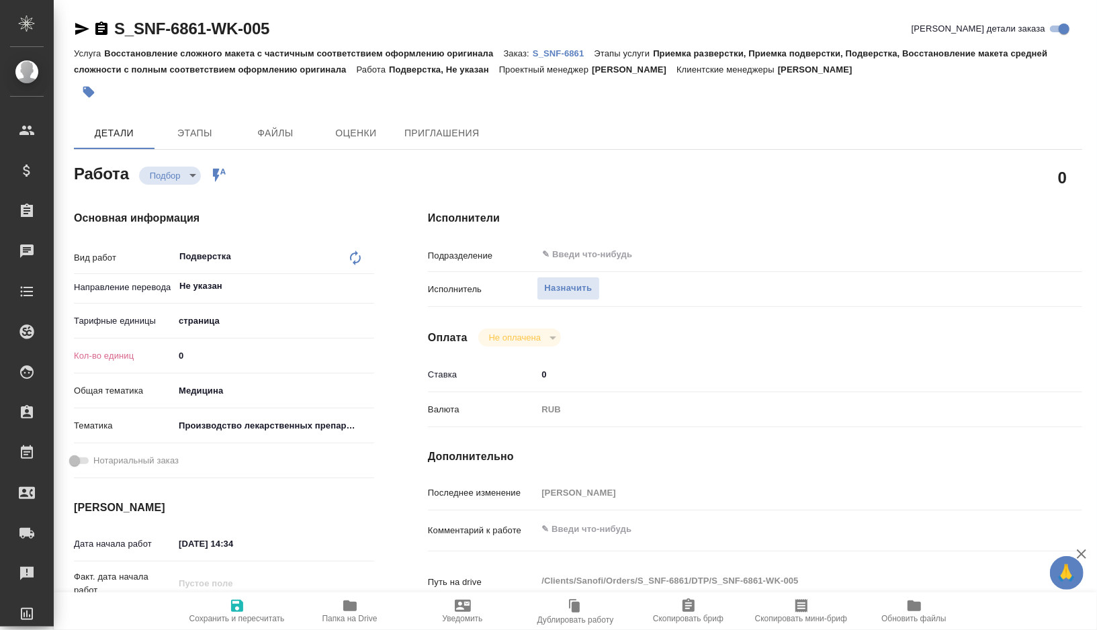
type textarea "x"
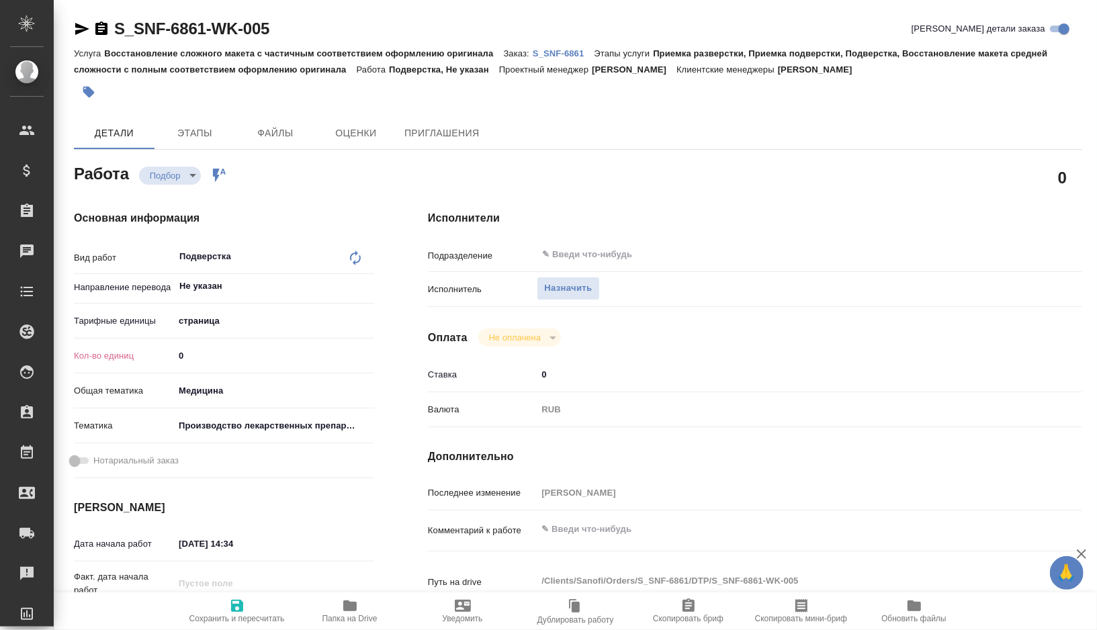
type textarea "x"
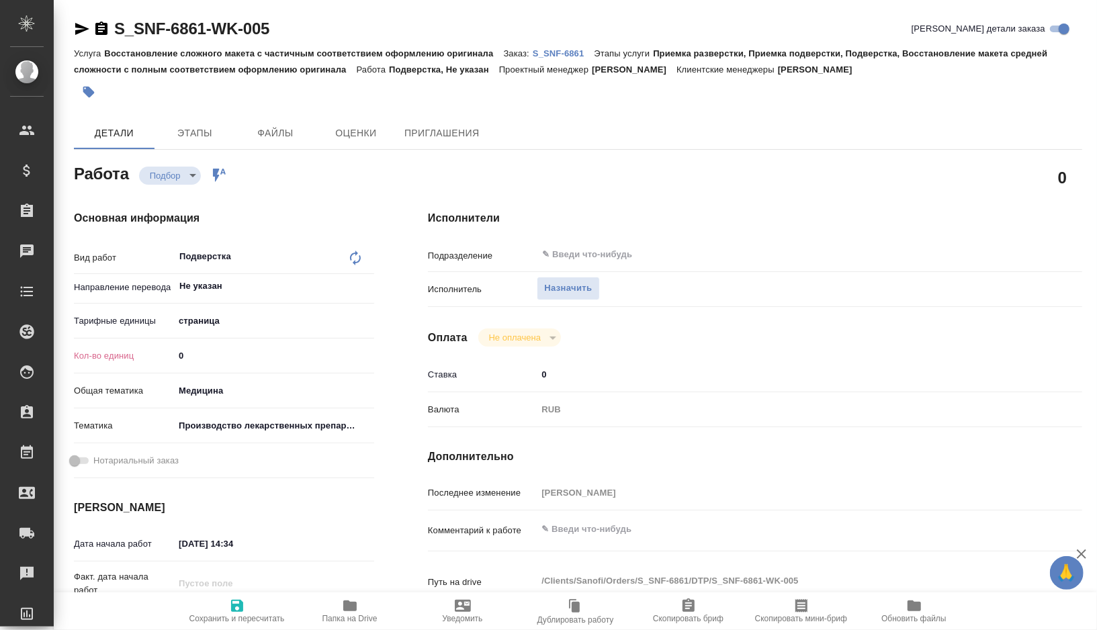
click at [230, 323] on body "🙏 .cls-1 fill:#fff; AWATERA Gorshkova Valentina Клиенты Спецификации Заказы Чат…" at bounding box center [548, 315] width 1097 height 630
type textarea "x"
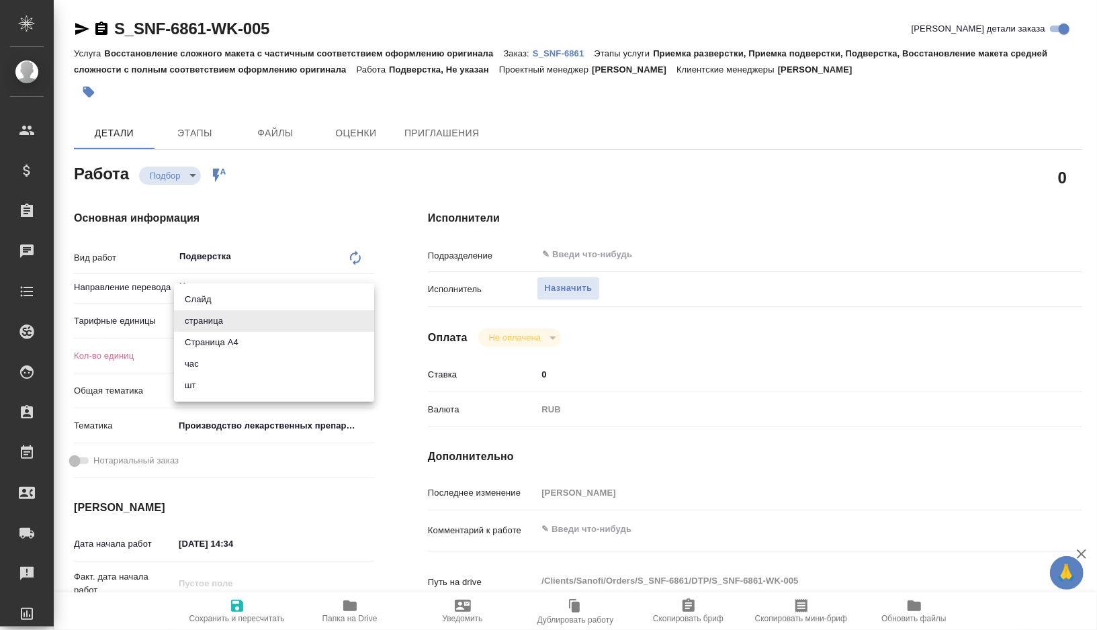
type textarea "x"
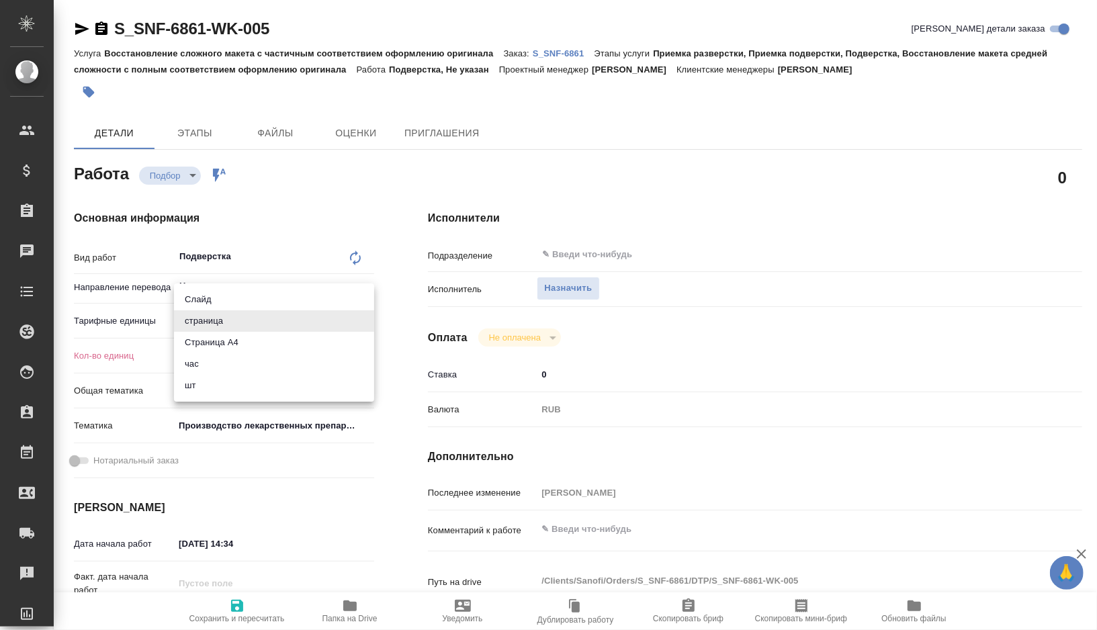
type textarea "x"
click at [228, 346] on li "Страница А4" at bounding box center [274, 343] width 200 height 22
type textarea "x"
type input "5f036ec4e16dec2d6b59c8ff"
type textarea "x"
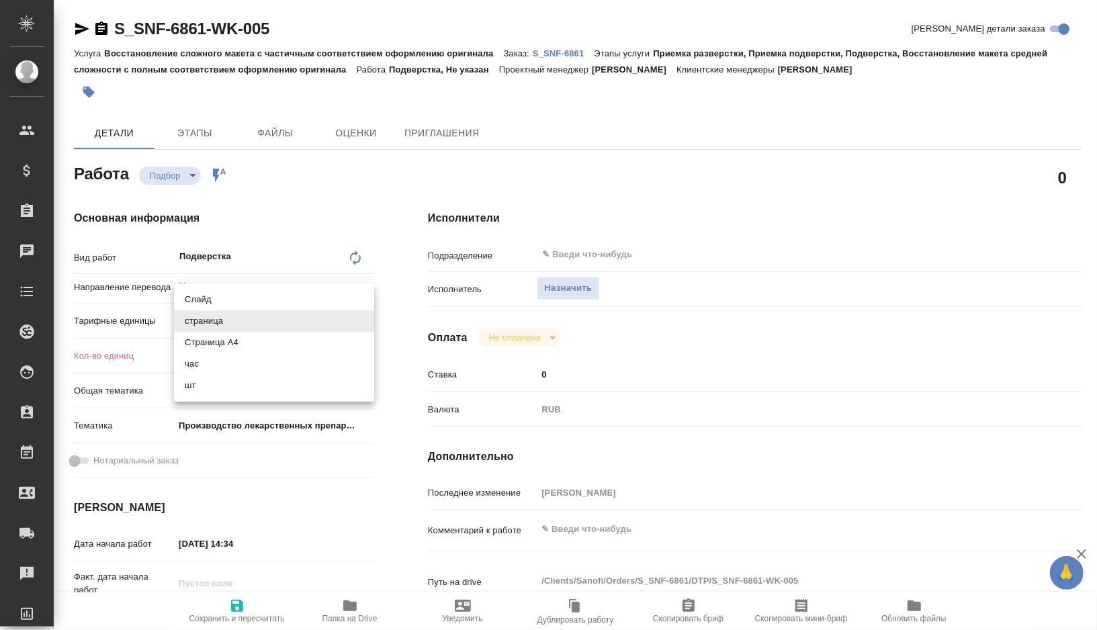
type textarea "x"
click at [204, 355] on input "0" at bounding box center [274, 355] width 200 height 19
type textarea "x"
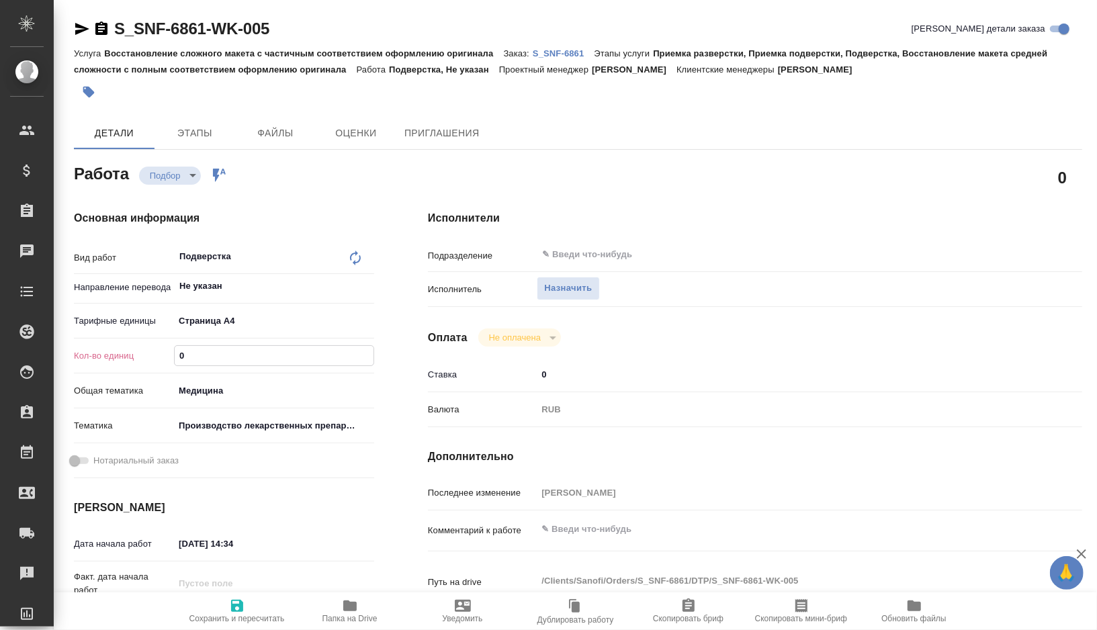
type textarea "x"
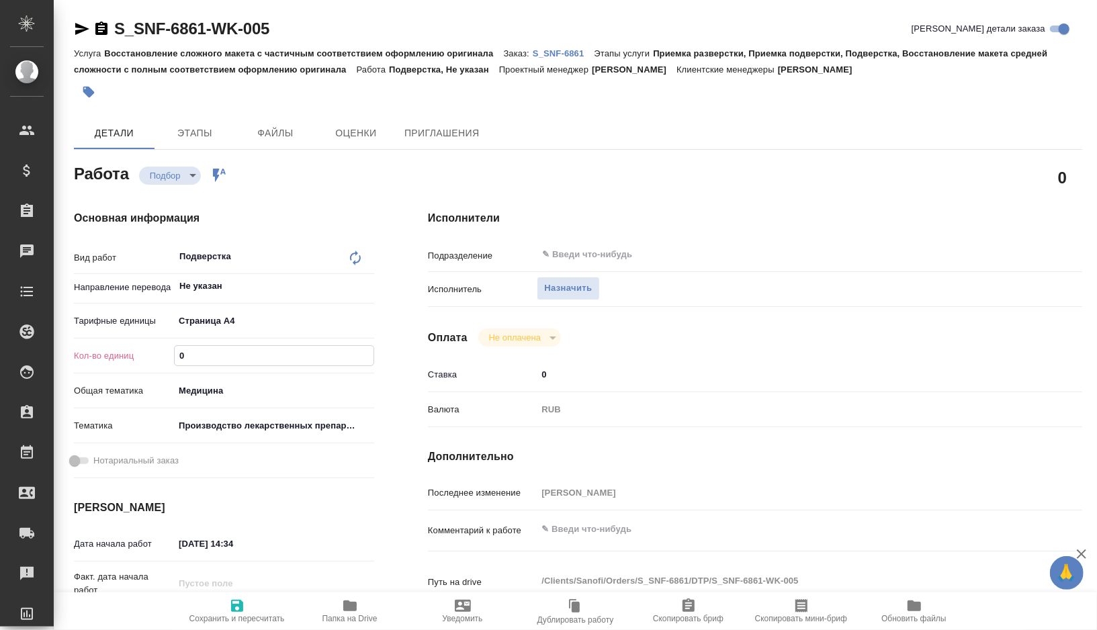
type textarea "x"
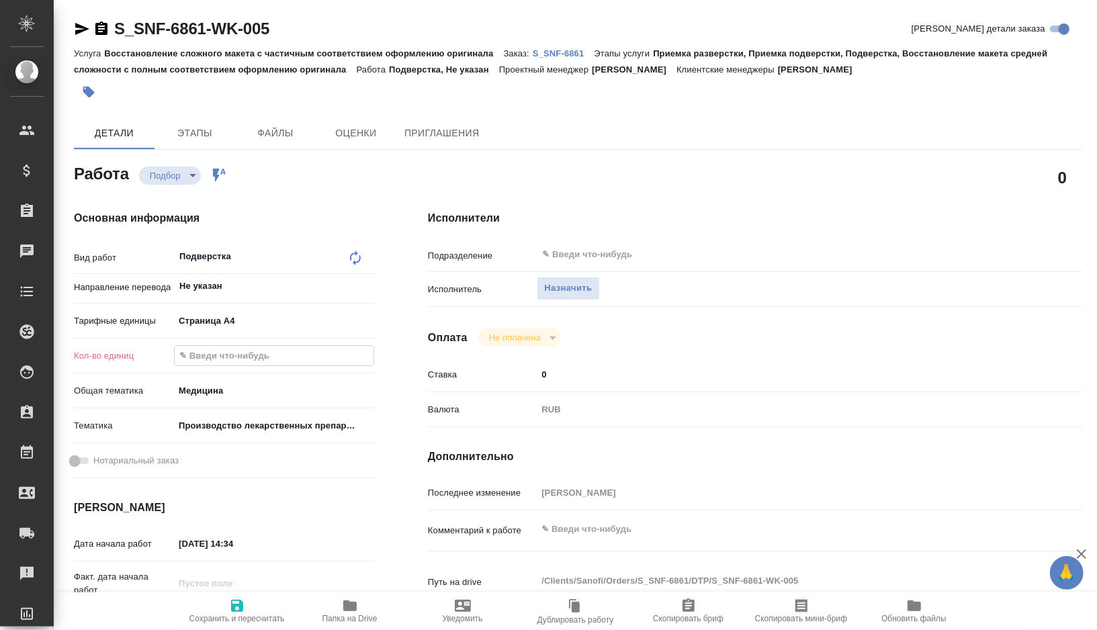
type input "2"
type textarea "x"
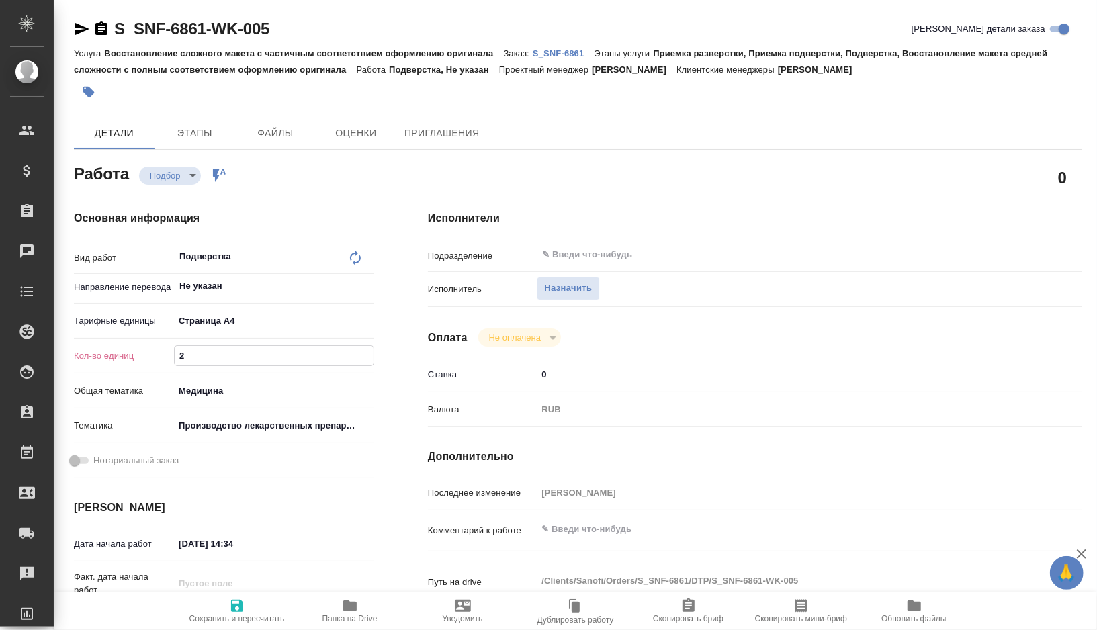
type textarea "x"
type input "20"
type textarea "x"
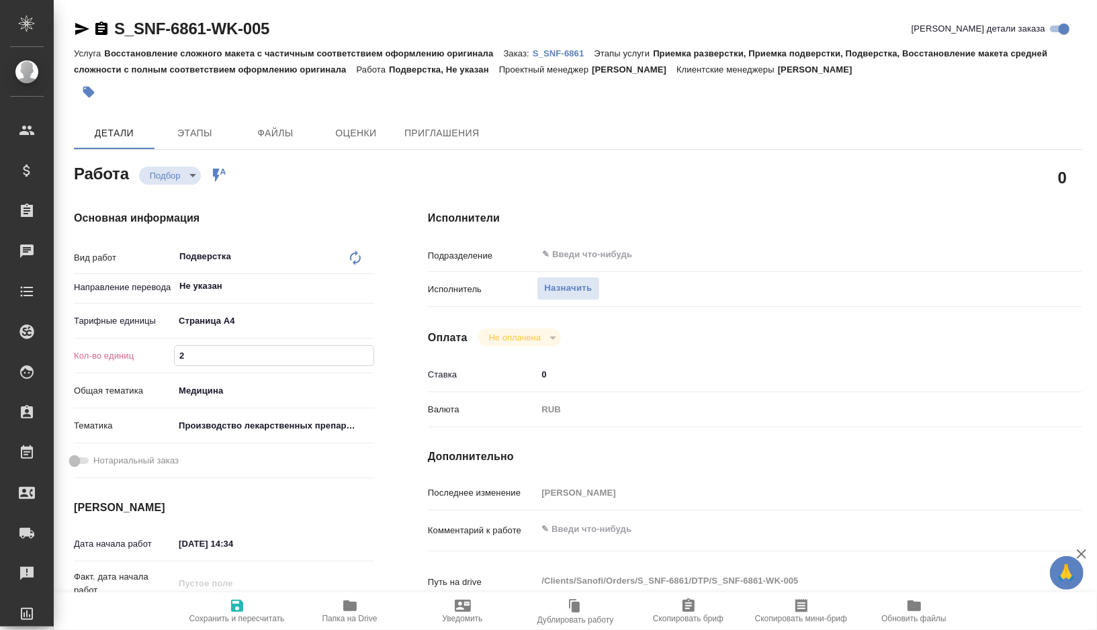
type textarea "x"
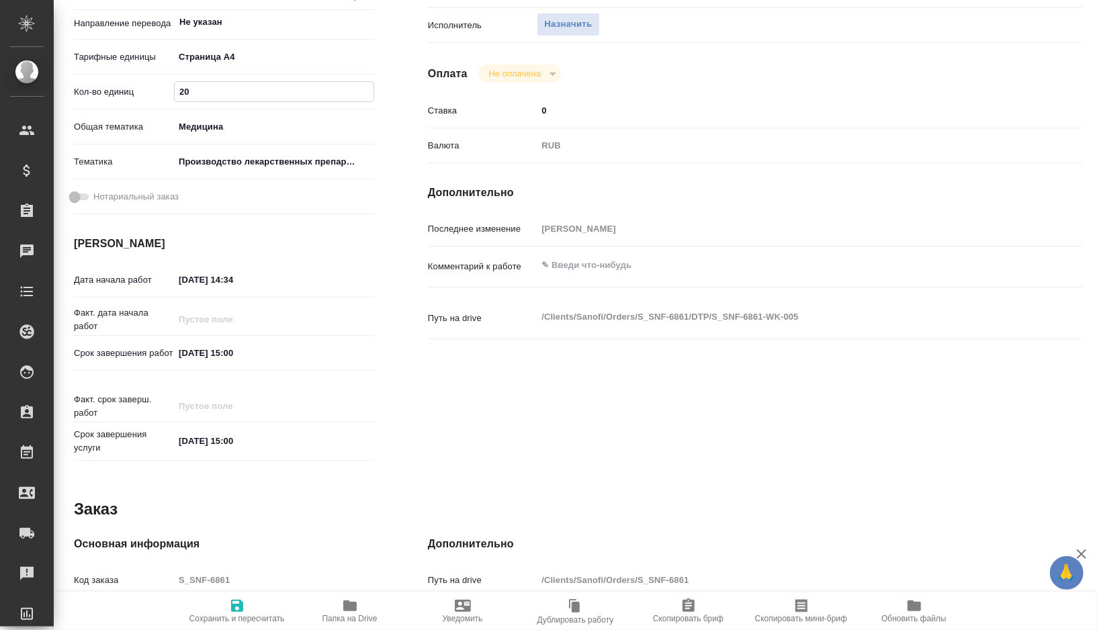
scroll to position [274, 0]
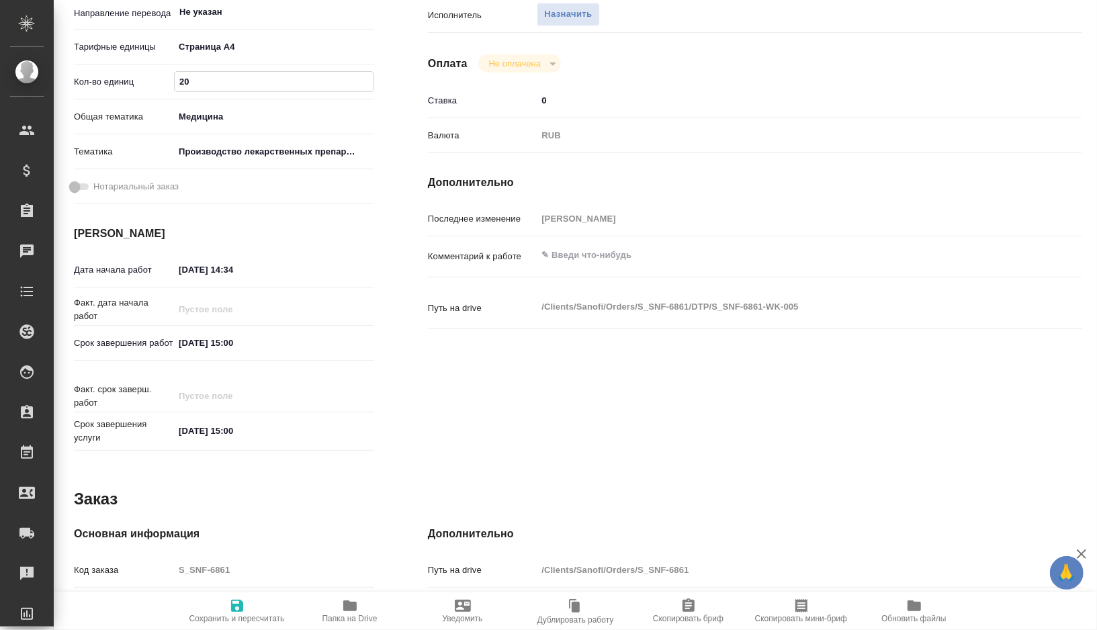
type input "20"
click at [187, 271] on input "03.09.2025 14:34" at bounding box center [233, 269] width 118 height 19
type textarea "x"
type input "00.92.0251 43:4_"
type textarea "x"
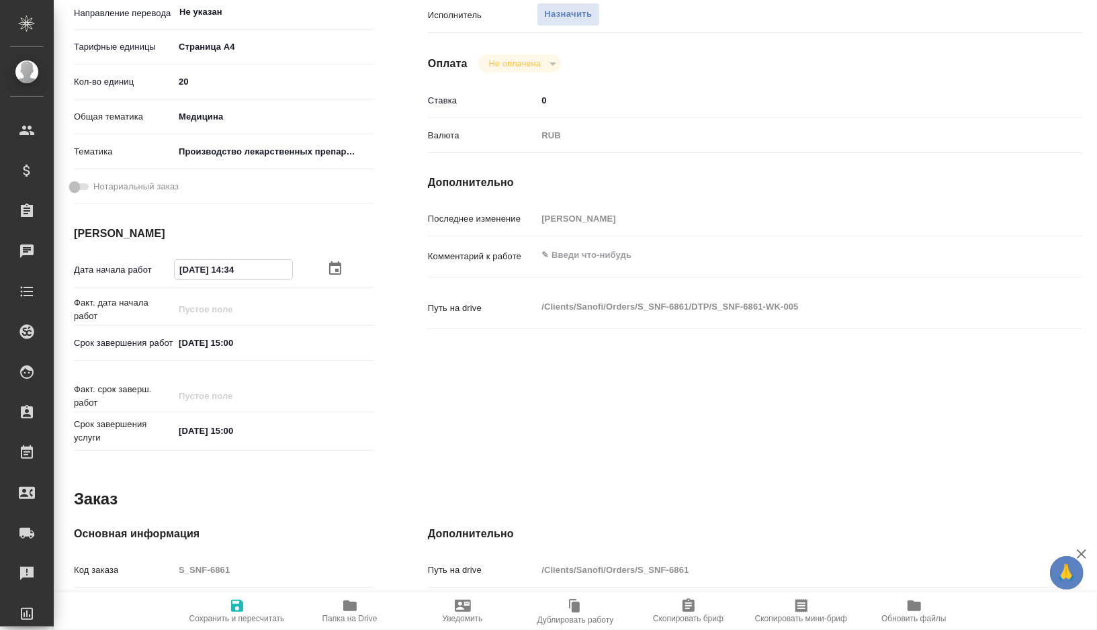
type textarea "x"
type input "05.09.2025 14:34"
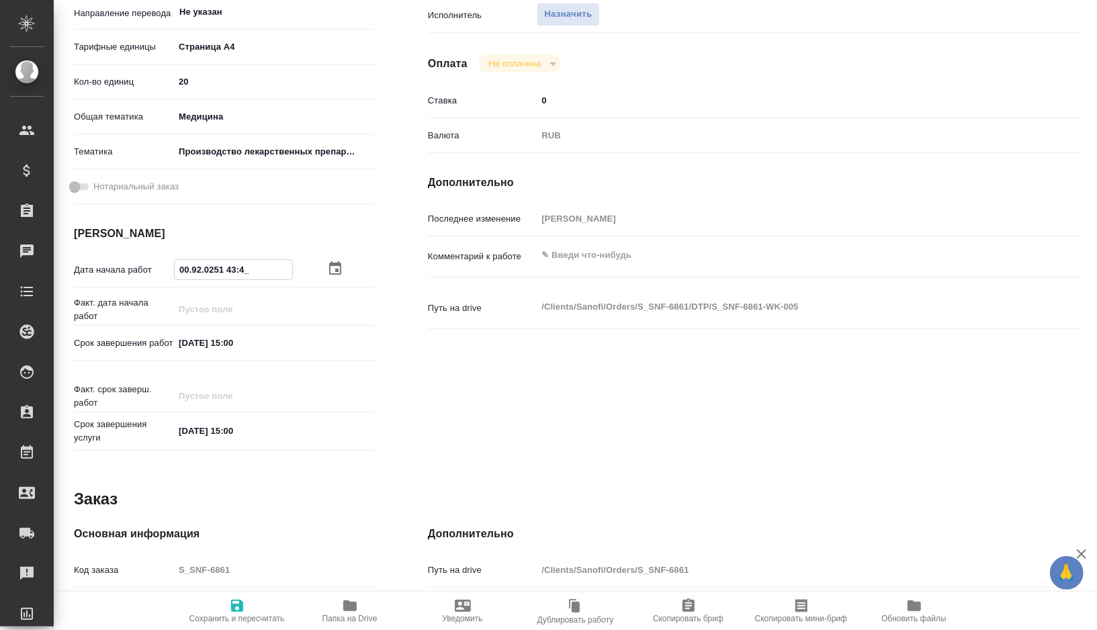
type textarea "x"
click at [256, 273] on input "05.09.2025 14:34" at bounding box center [234, 269] width 118 height 19
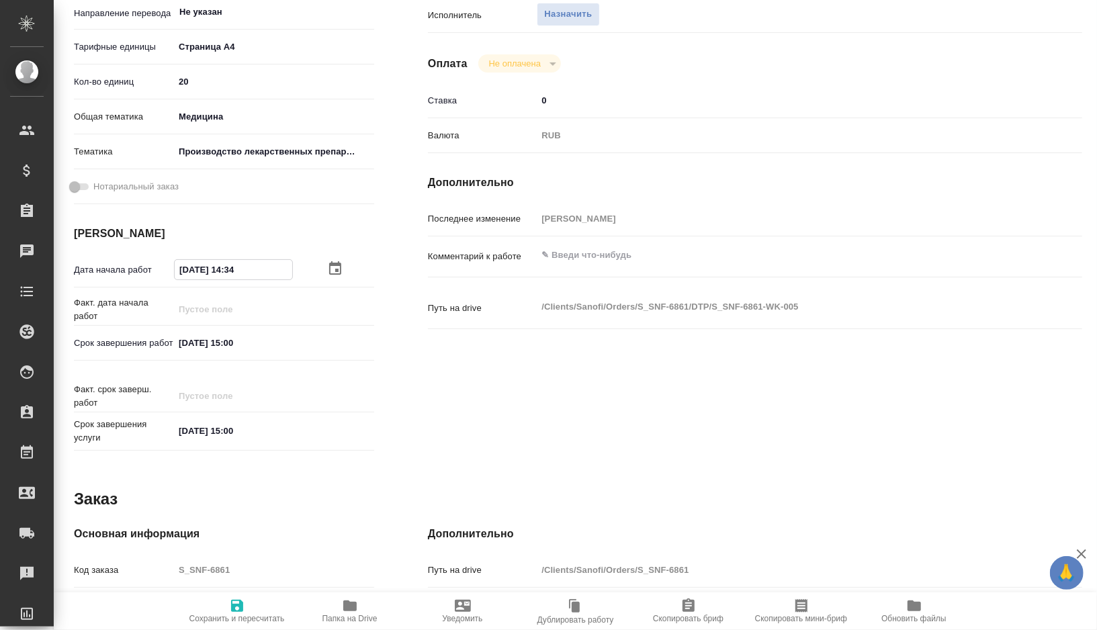
type textarea "x"
type input "05.09.2025 14:3_"
type textarea "x"
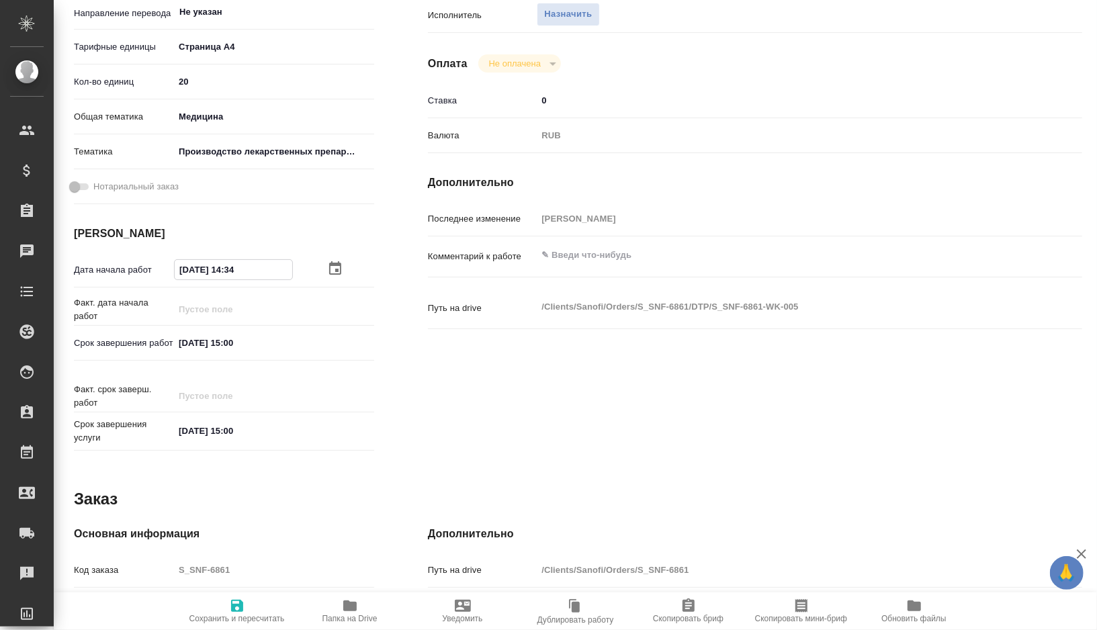
type textarea "x"
type input "05.09.2025 14:__"
type textarea "x"
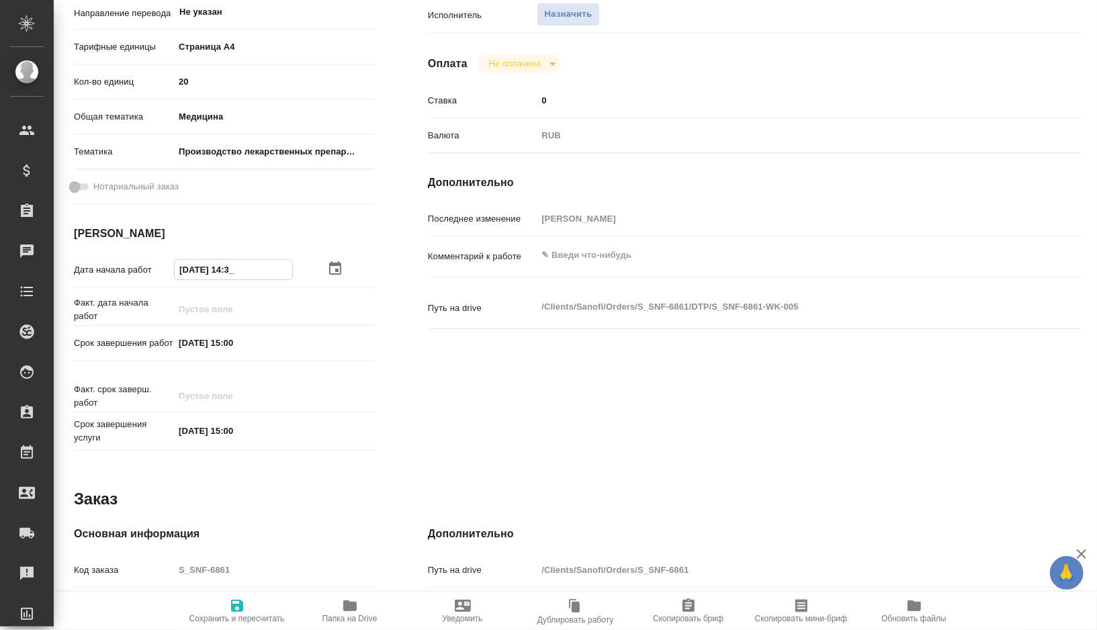
type textarea "x"
type input "05.09.2025 1_:__"
type textarea "x"
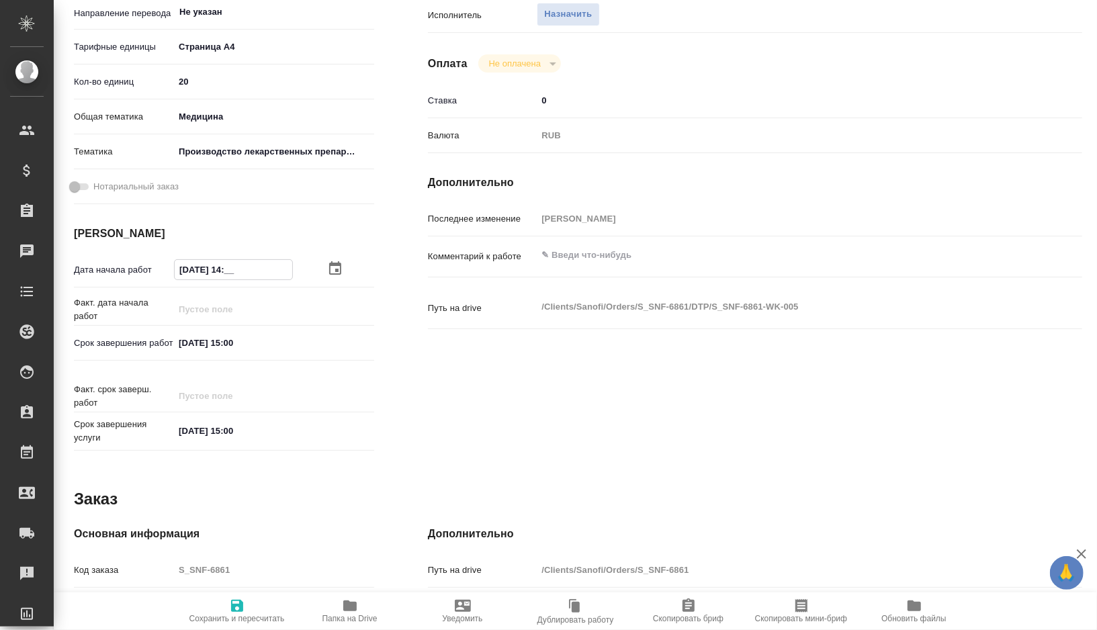
type textarea "x"
type input "05.09.2025 17:__"
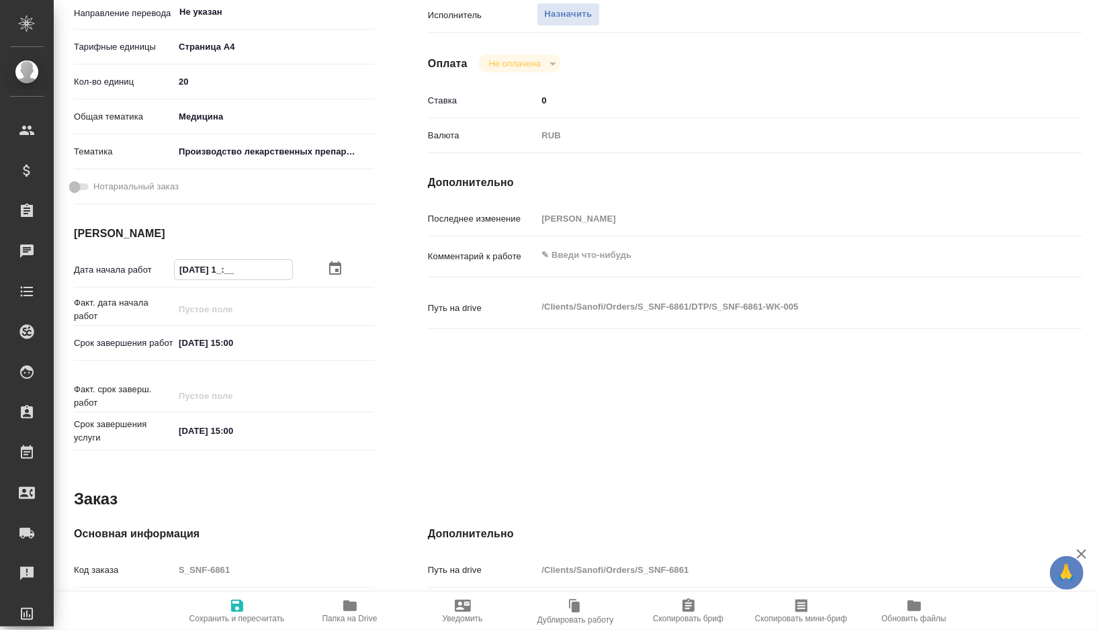
type textarea "x"
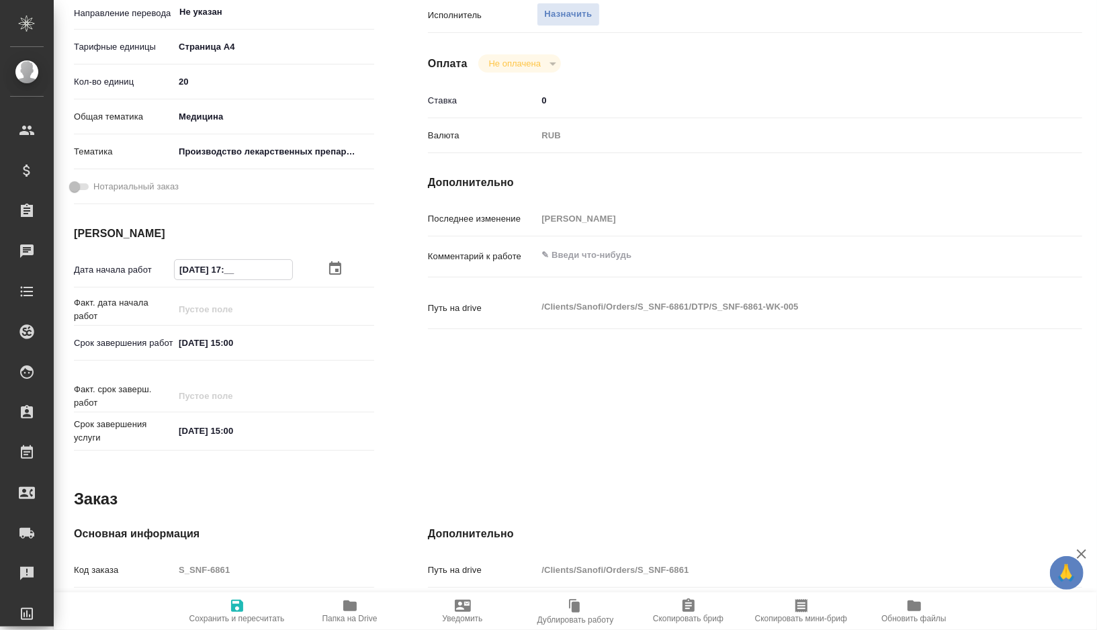
type input "05.09.2025 17:0_"
type textarea "x"
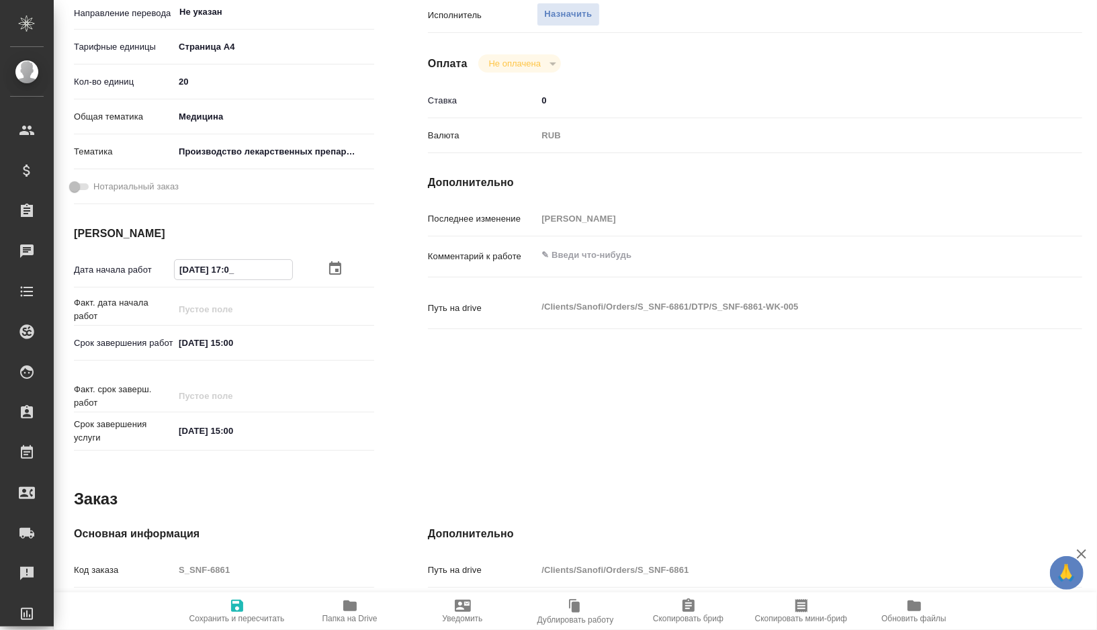
type textarea "x"
type input "05.09.2025 17:00"
type textarea "x"
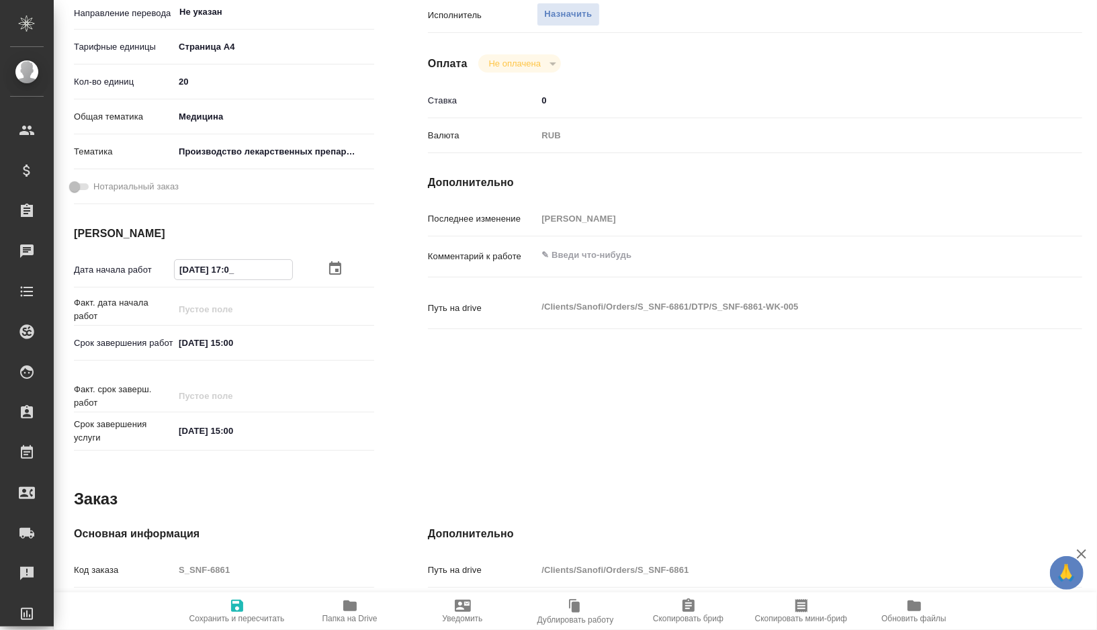
type textarea "x"
type input "05.09.2025 17:00"
click at [234, 345] on input "07.09.2025 15:00" at bounding box center [234, 342] width 118 height 19
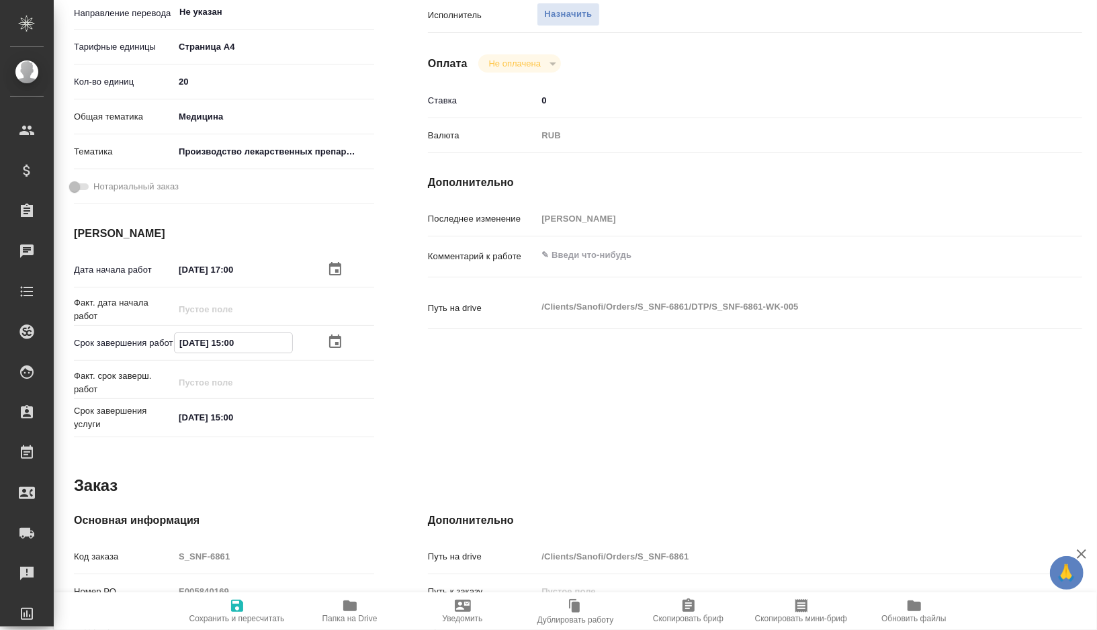
type textarea "x"
type input "07.09.2025 10:0_"
type textarea "x"
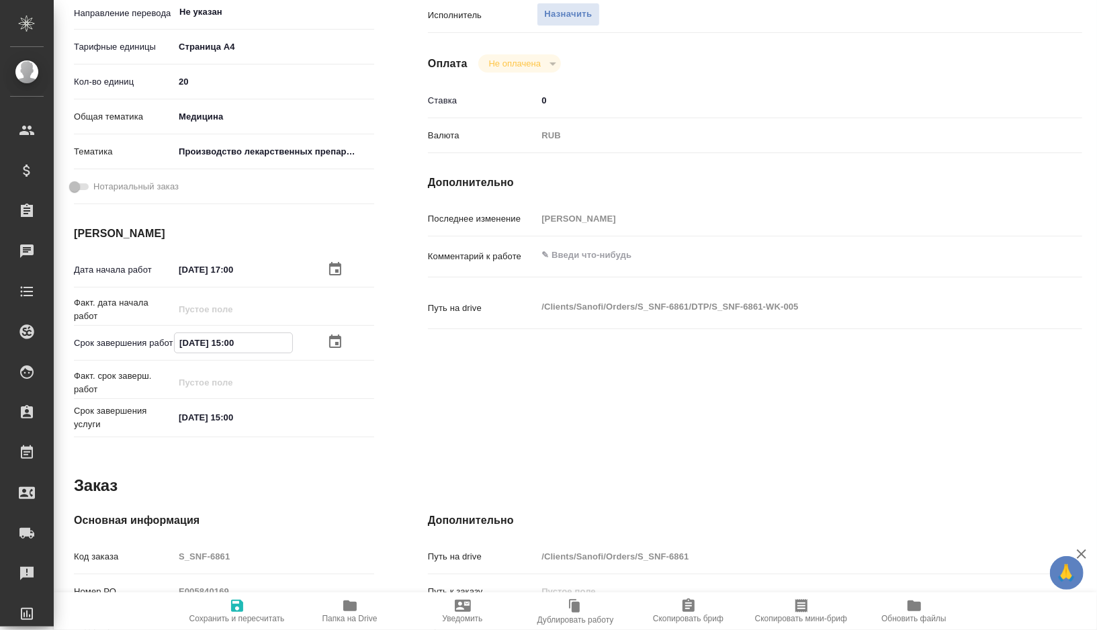
type textarea "x"
type input "07.09.2025 11:00"
type textarea "x"
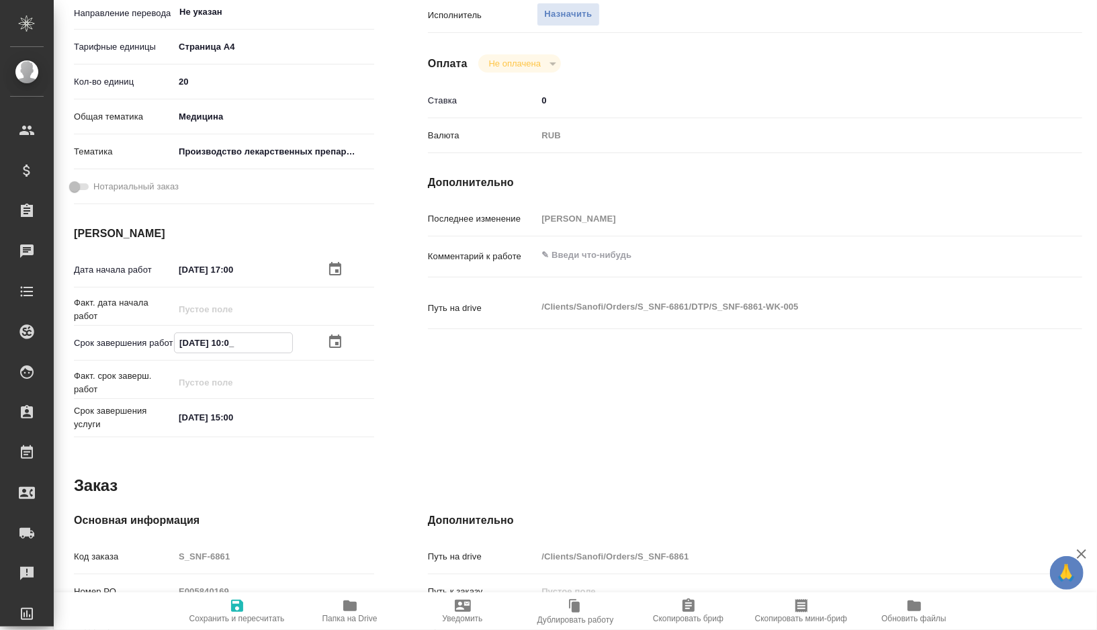
type textarea "x"
type input "07.09.2025 11:00"
click at [240, 607] on icon "button" at bounding box center [237, 606] width 16 height 16
type textarea "x"
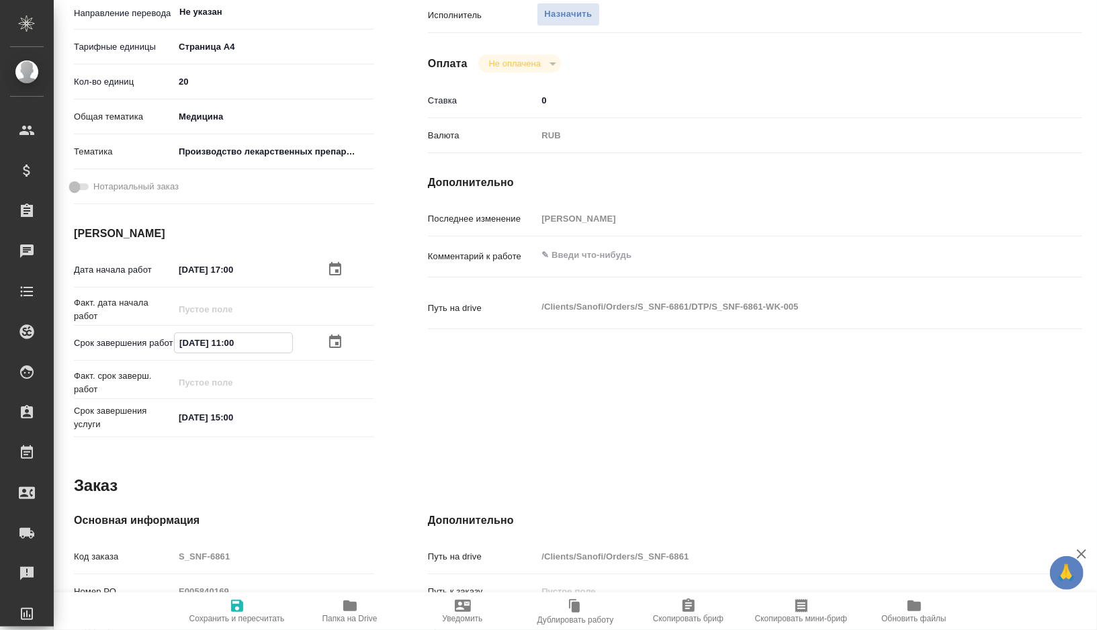
type textarea "x"
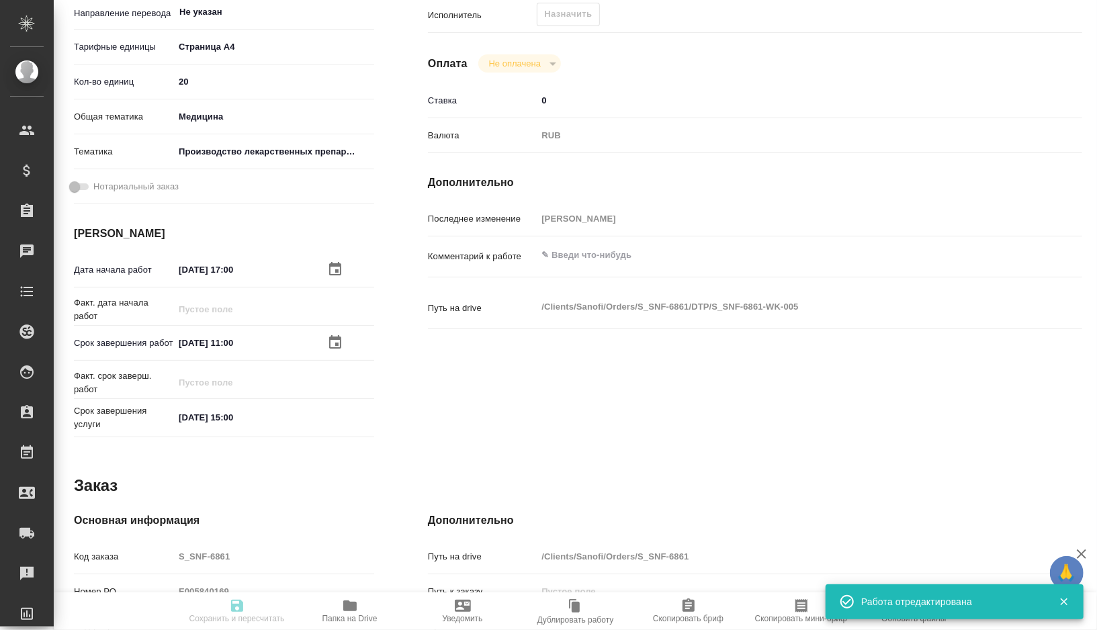
type textarea "x"
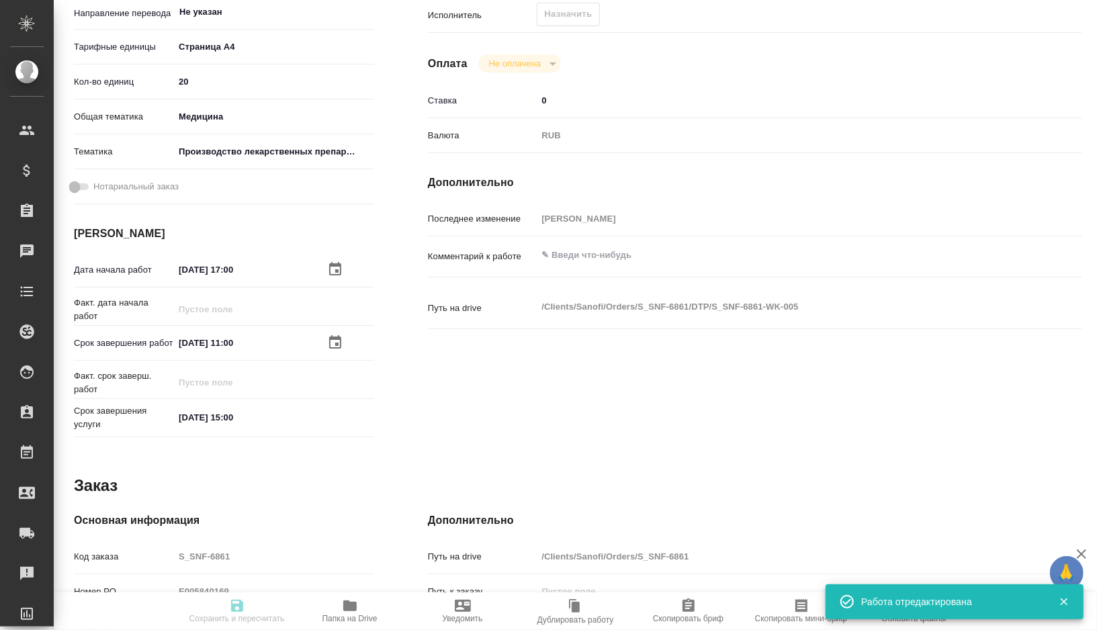
type textarea "x"
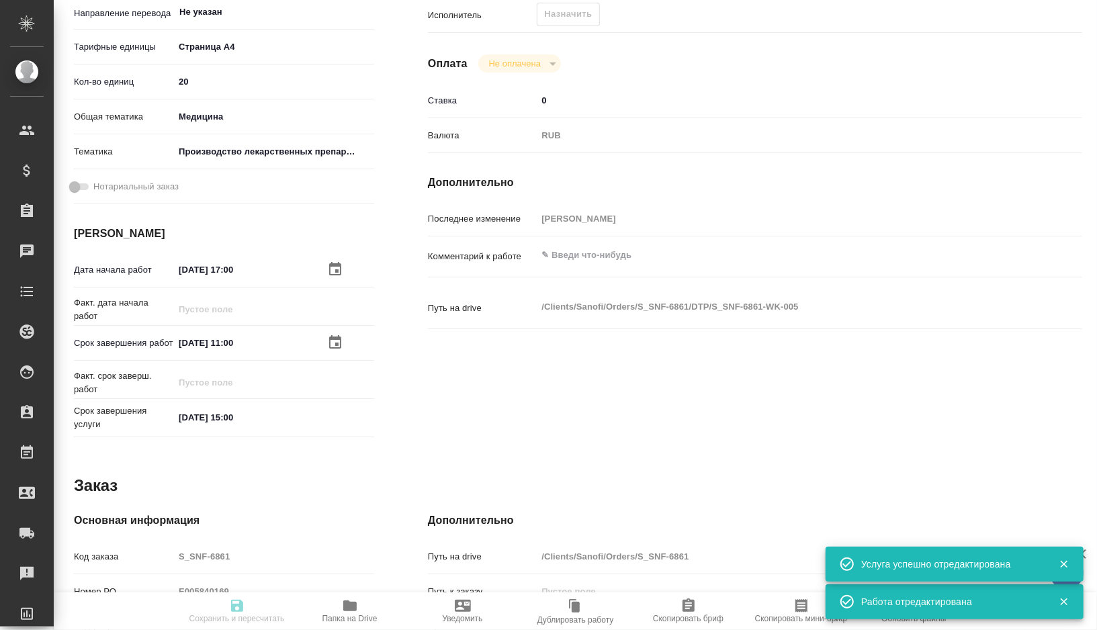
type input "recruiting"
type textarea "Подверстка"
type textarea "x"
type input "Не указан"
type input "5f036ec4e16dec2d6b59c8ff"
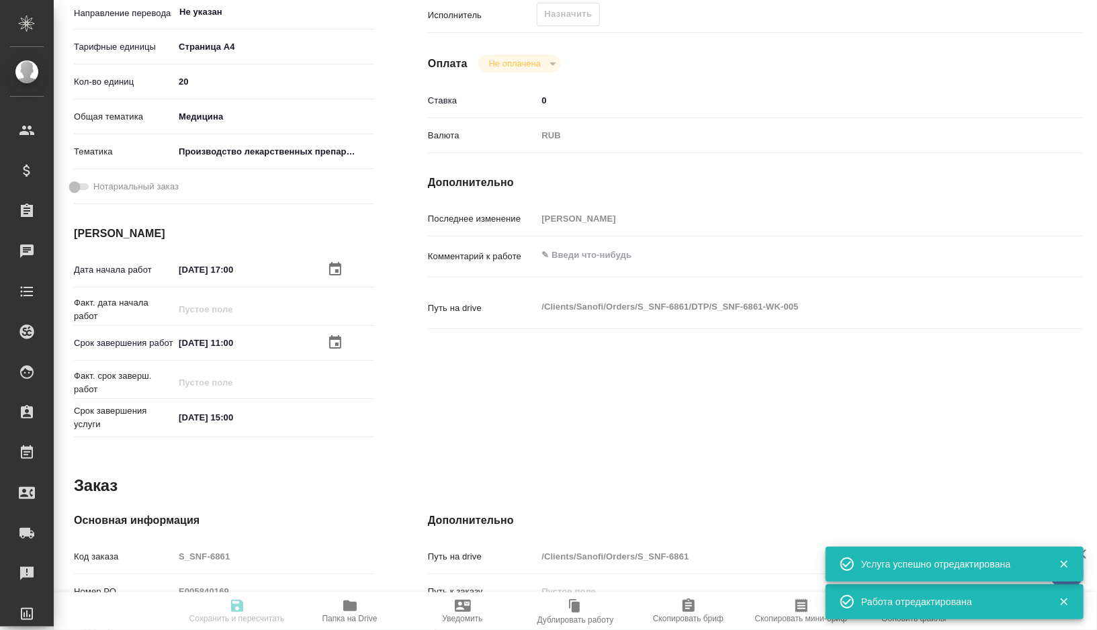
type input "20"
type input "med"
type input "614982fec5ecbb70f805293f"
type input "05.09.2025 17:00"
type input "07.09.2025 11:00"
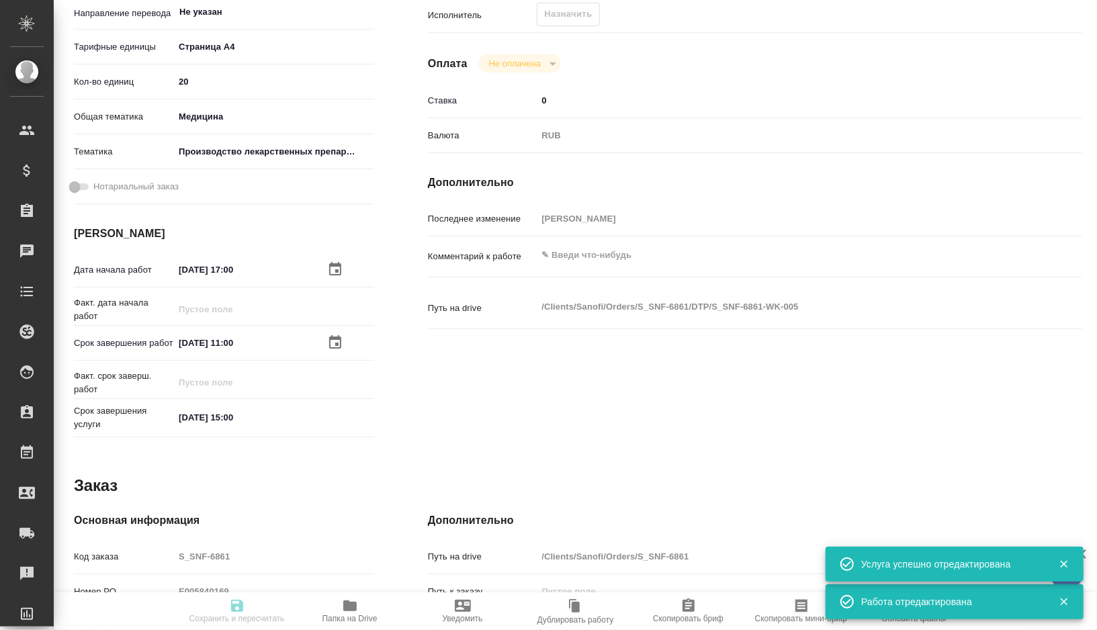
type input "07.09.2025 15:00"
type input "notPayed"
type input "0"
type input "RUB"
type input "[PERSON_NAME]"
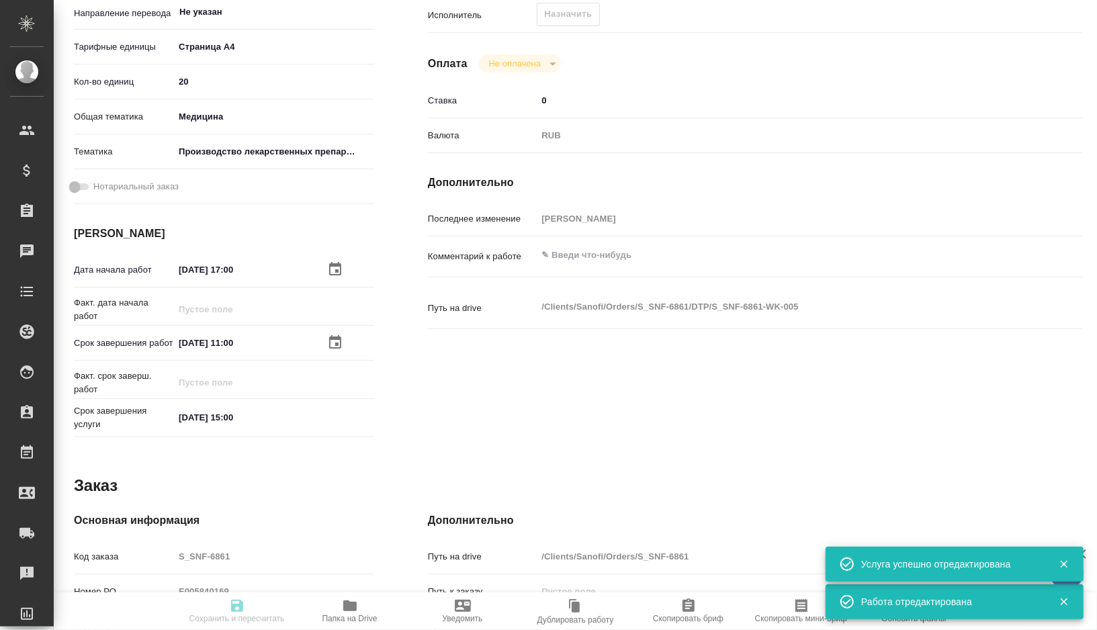
type textarea "x"
type textarea "/Clients/Sanofi/Orders/S_SNF-6861/DTP/S_SNF-6861-WK-005"
type textarea "x"
type input "S_SNF-6861"
type input "E005840169"
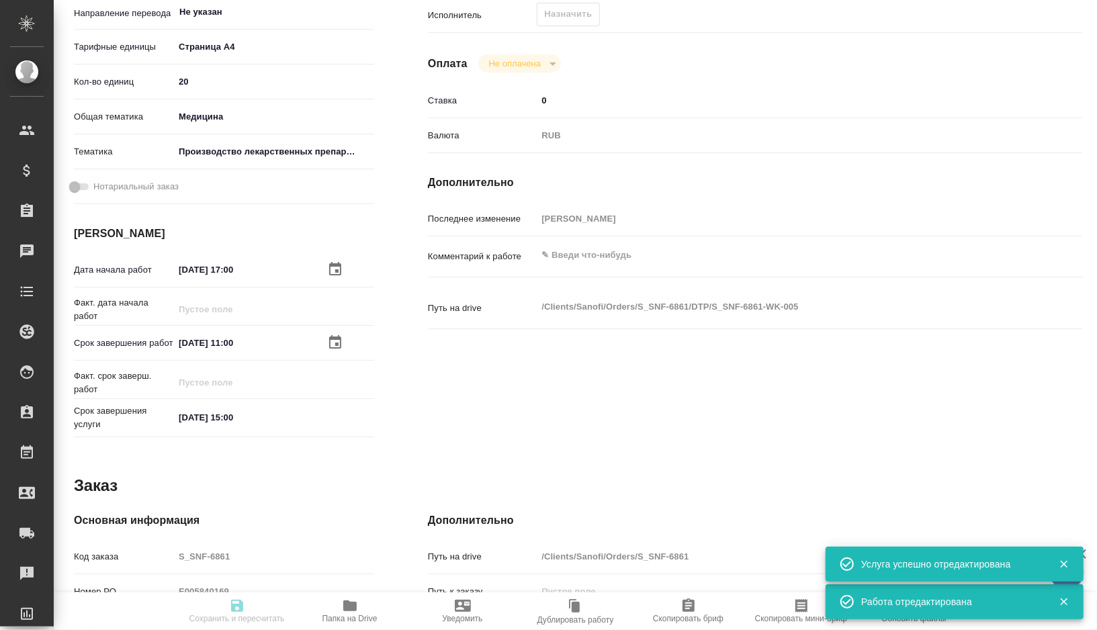
type input "Восстановление сложного макета с частичным соответствием оформлению оригинала"
type input "Приемка разверстки, Приемка подверстки, Подверстка, Восстановление макета средн…"
type input "[PERSON_NAME]"
type input "/Clients/Sanofi/Orders/S_SNF-6861"
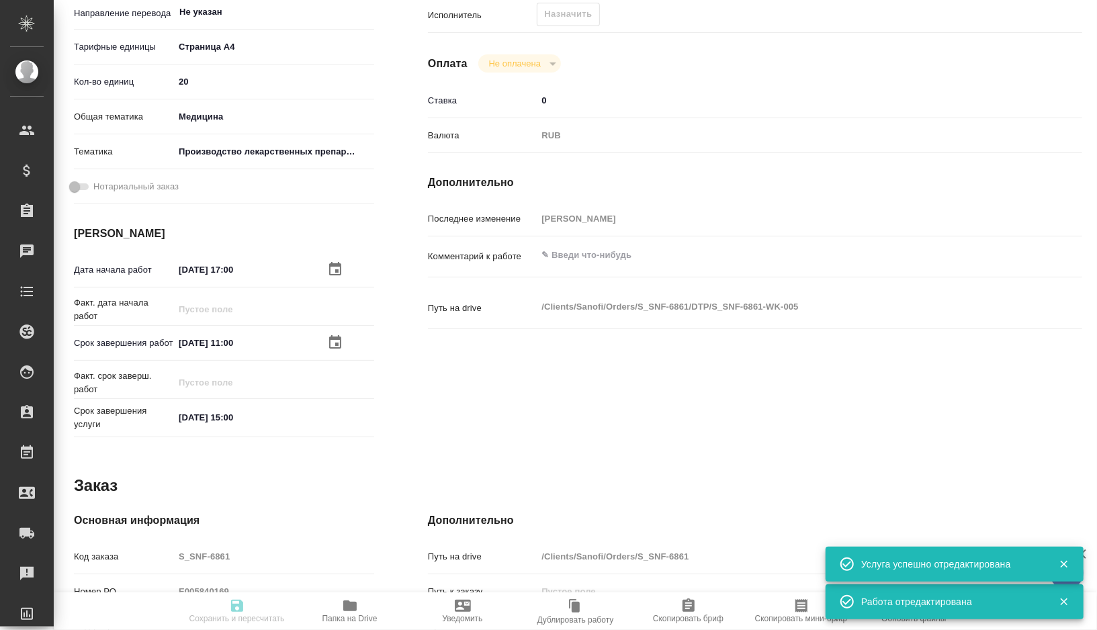
type textarea "x"
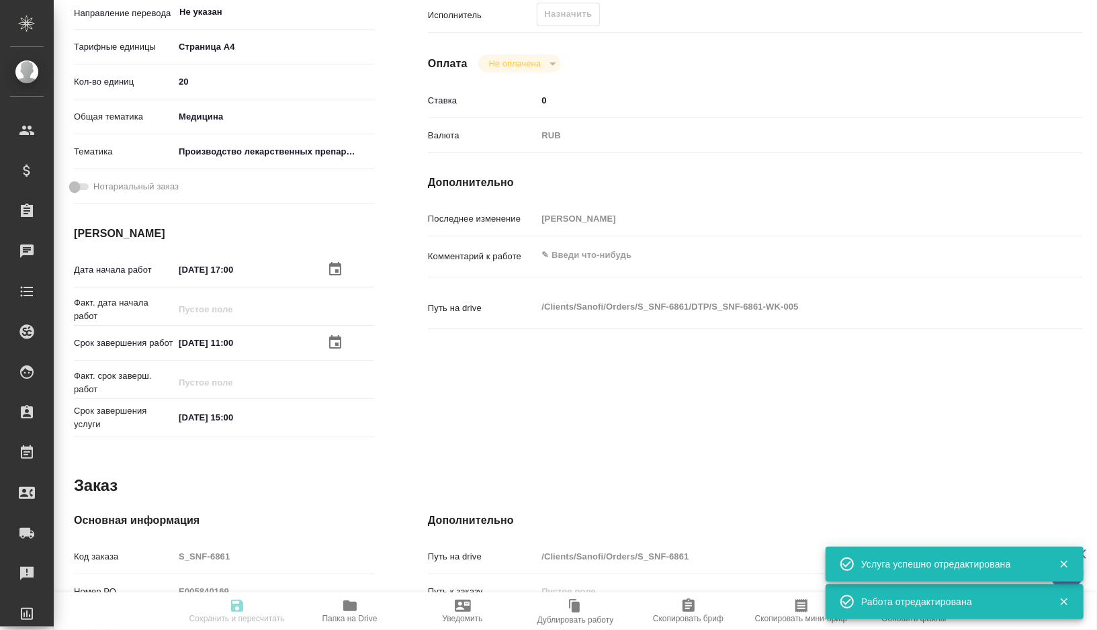
type textarea "x"
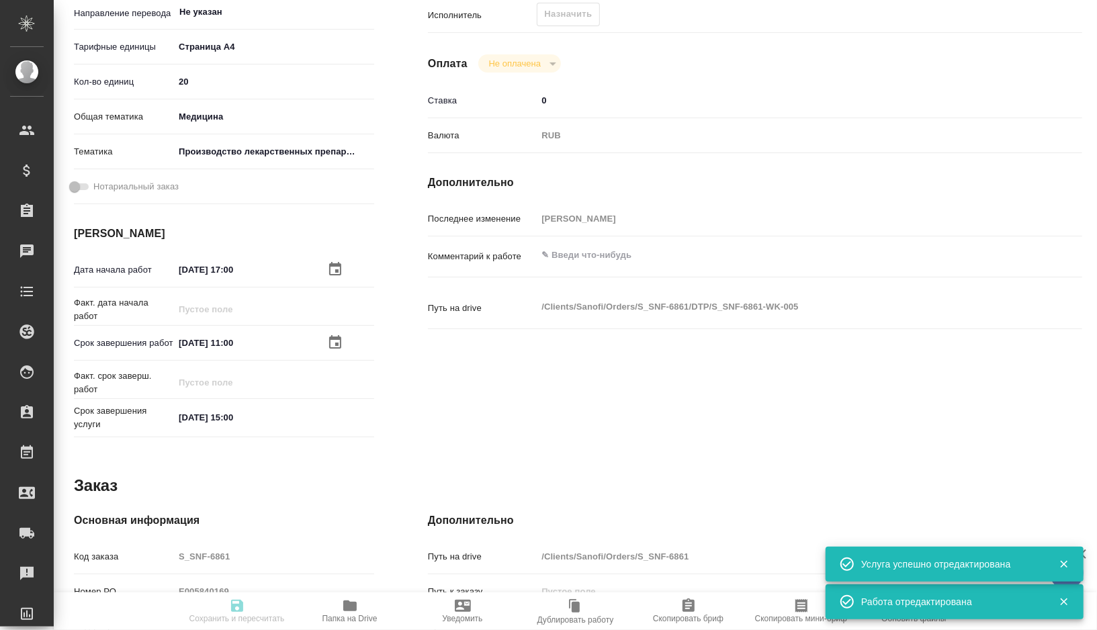
type textarea "x"
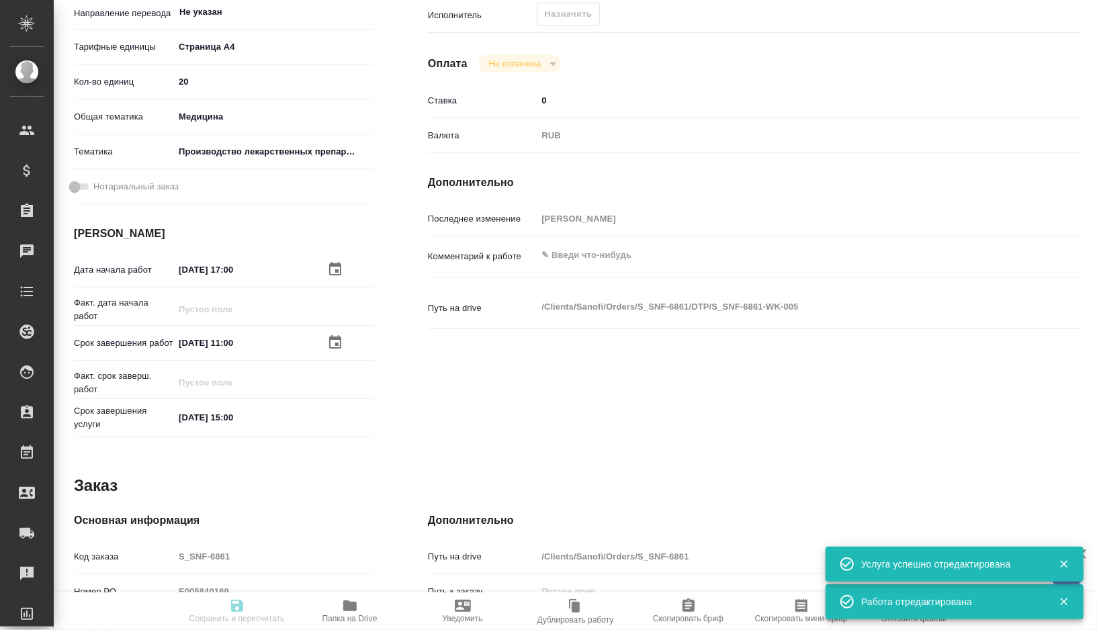
type textarea "x"
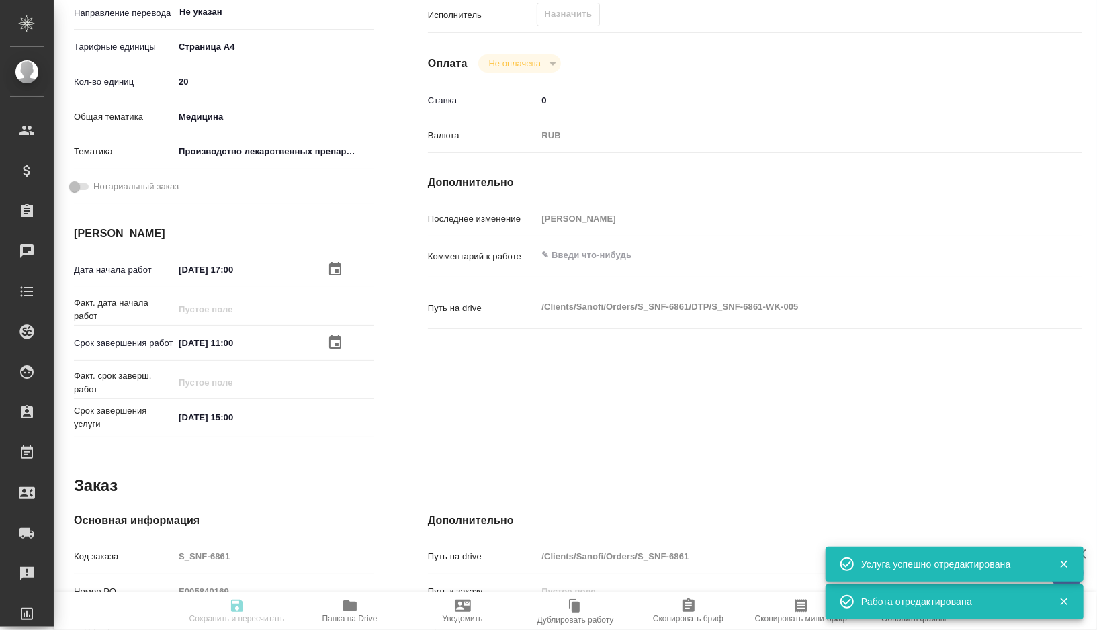
type textarea "x"
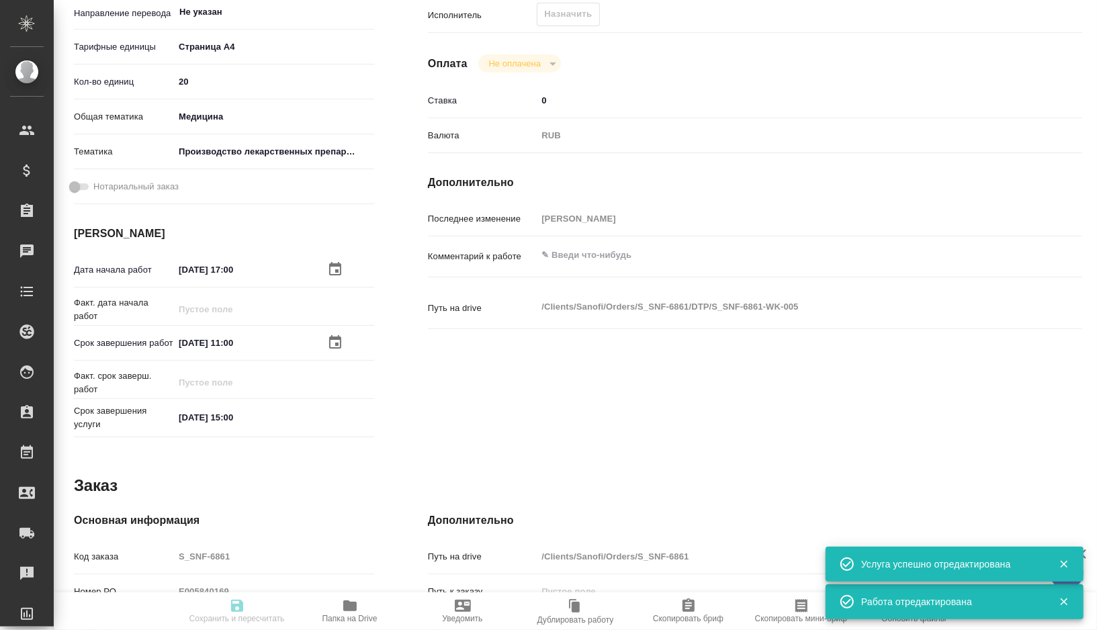
type textarea "x"
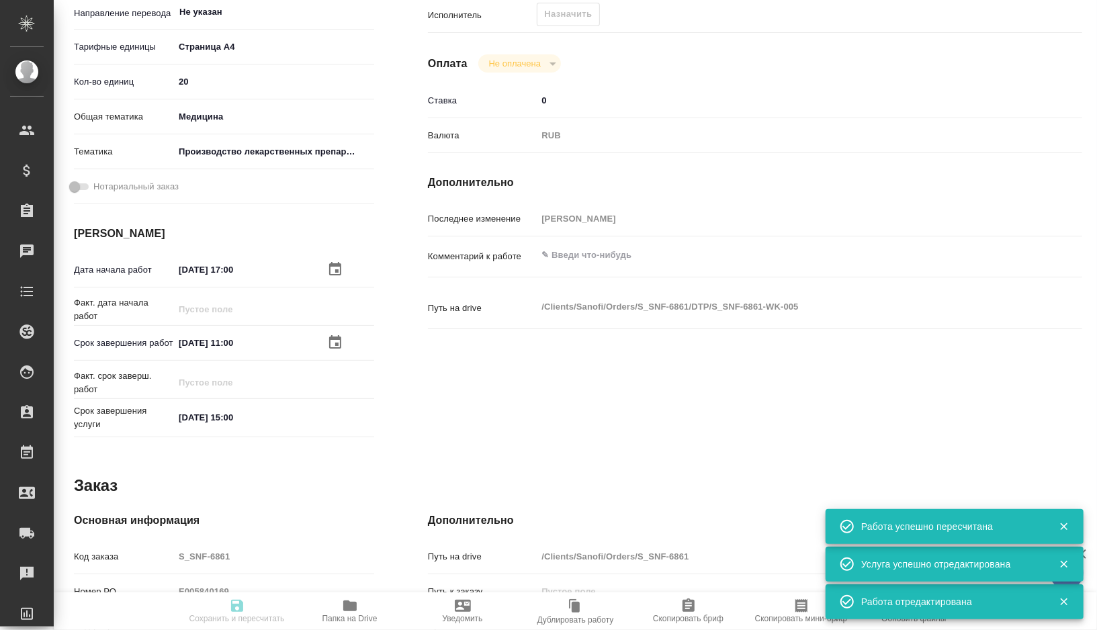
type input "recruiting"
type textarea "Подверстка"
type textarea "x"
type input "Не указан"
type input "5f036ec4e16dec2d6b59c8ff"
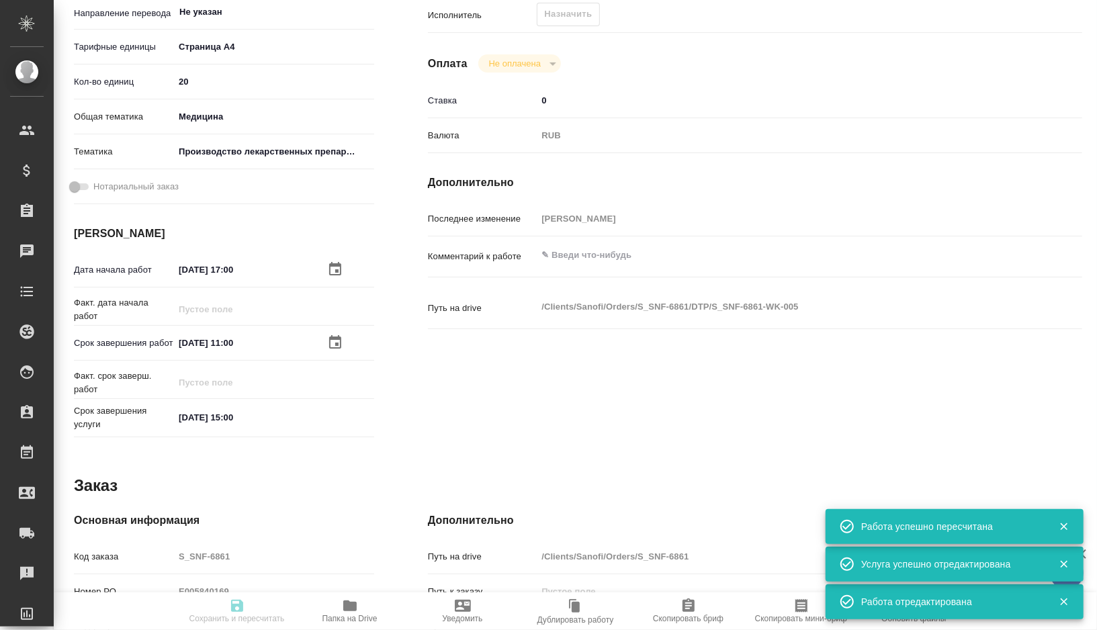
type input "20"
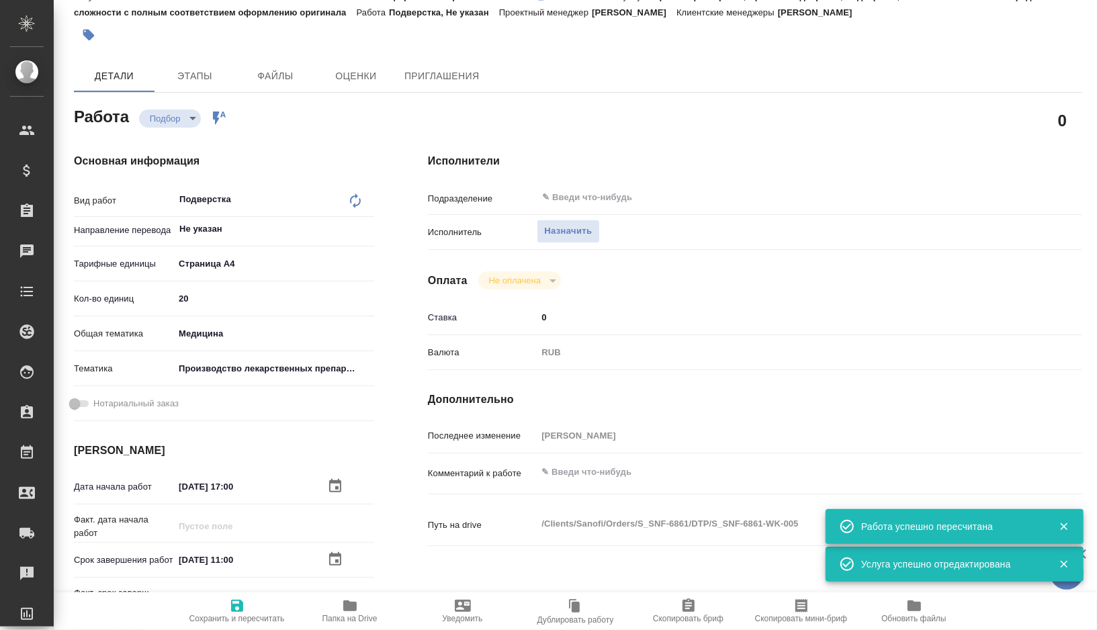
scroll to position [0, 0]
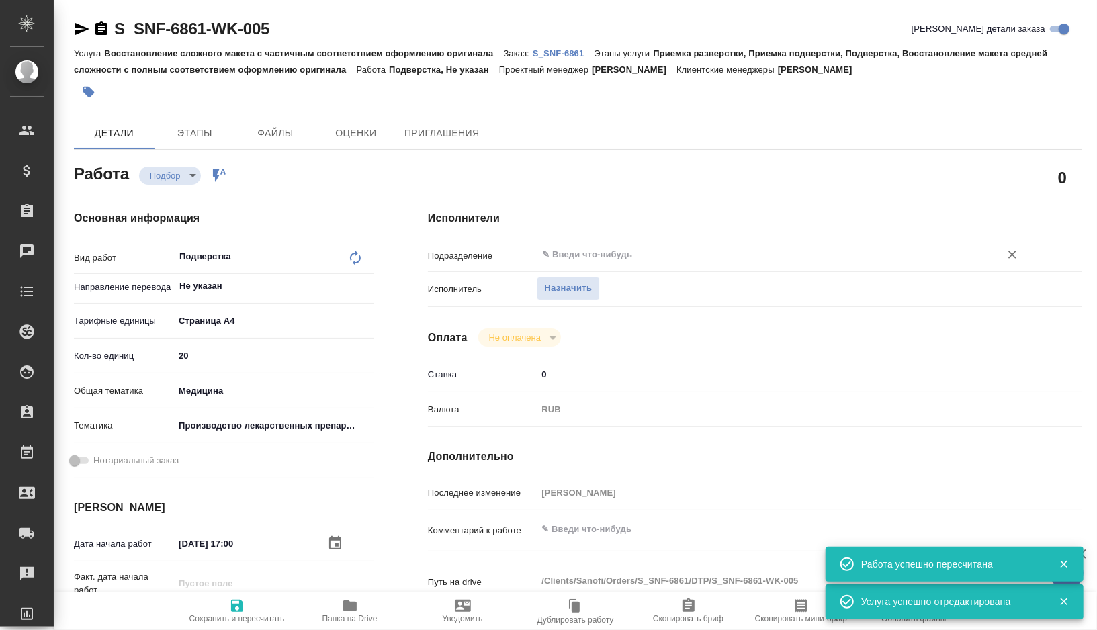
click at [622, 262] on input "text" at bounding box center [760, 255] width 438 height 16
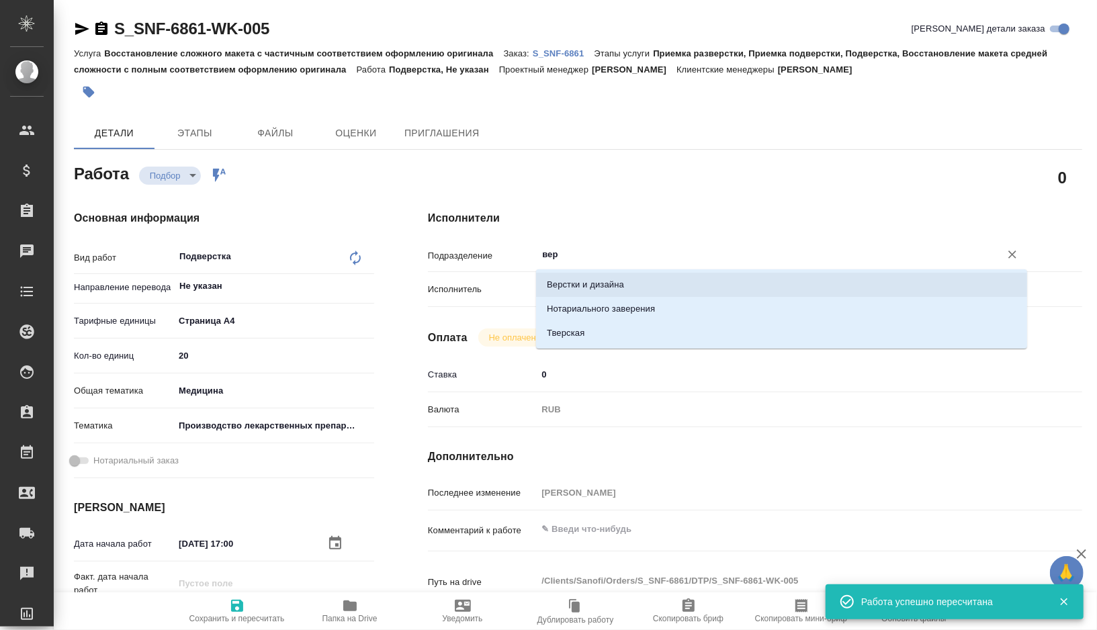
click at [620, 277] on li "Верстки и дизайна" at bounding box center [781, 285] width 491 height 24
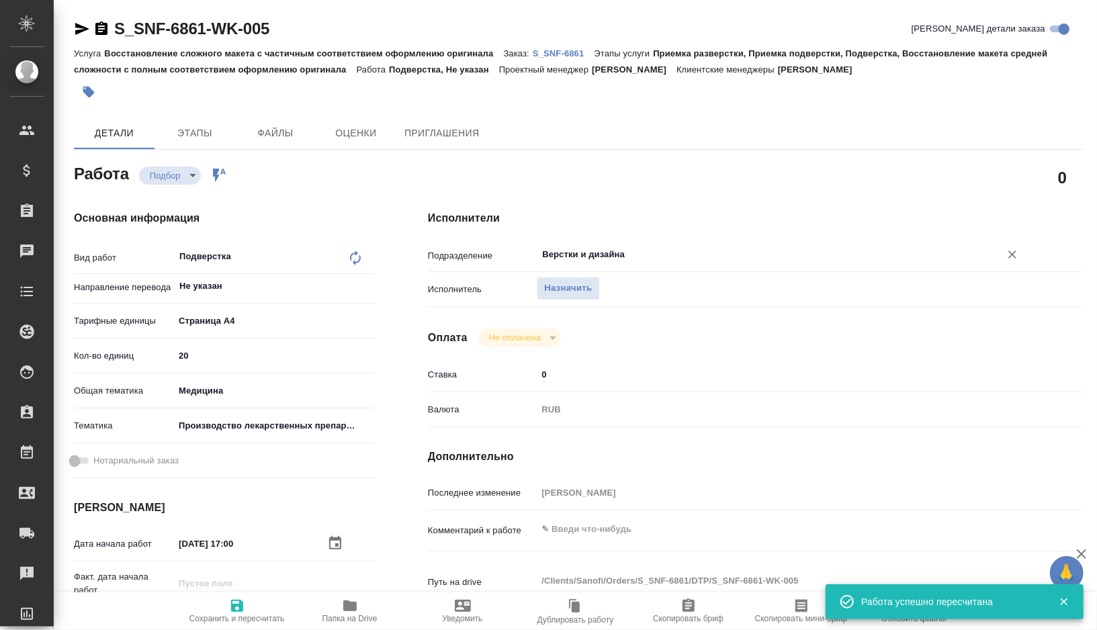
click at [249, 607] on span "Сохранить и пересчитать" at bounding box center [237, 611] width 97 height 26
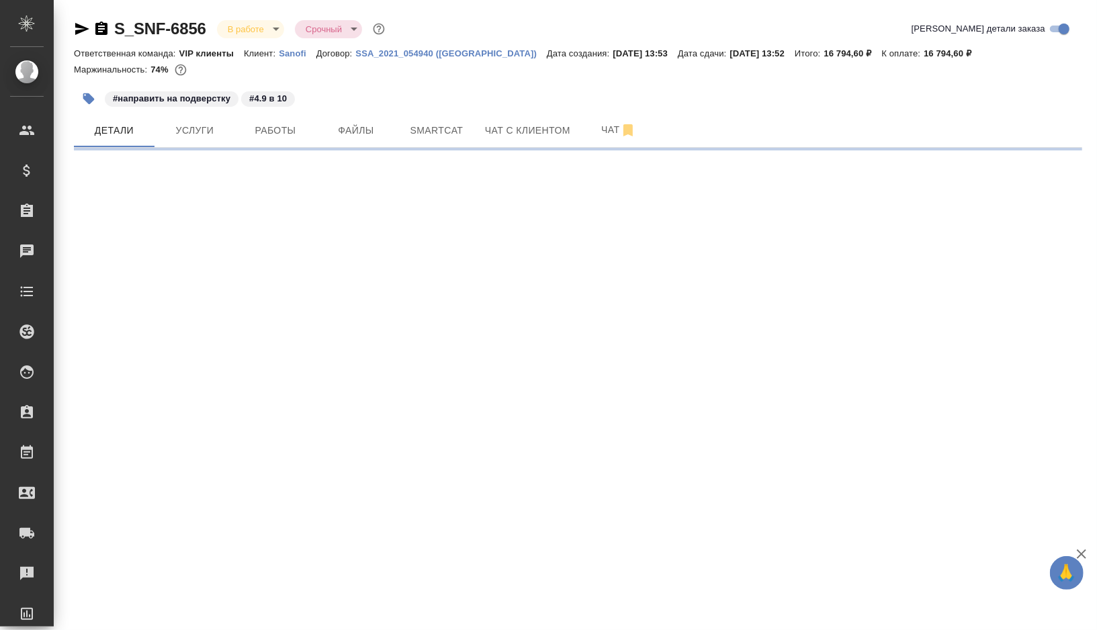
select select "RU"
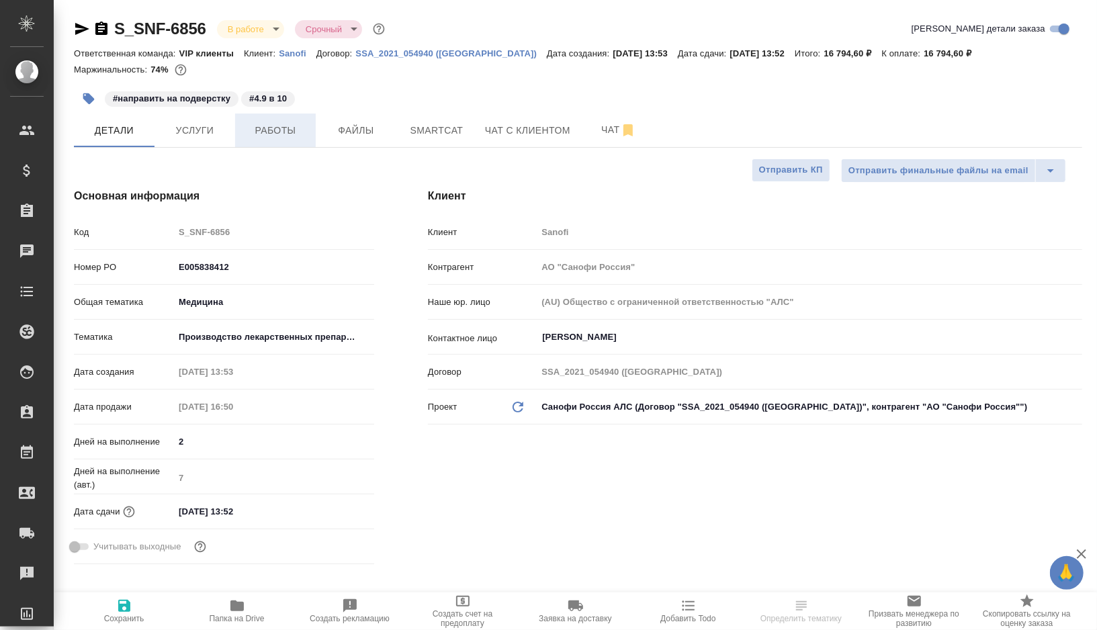
click at [290, 135] on span "Работы" at bounding box center [275, 130] width 65 height 17
type textarea "x"
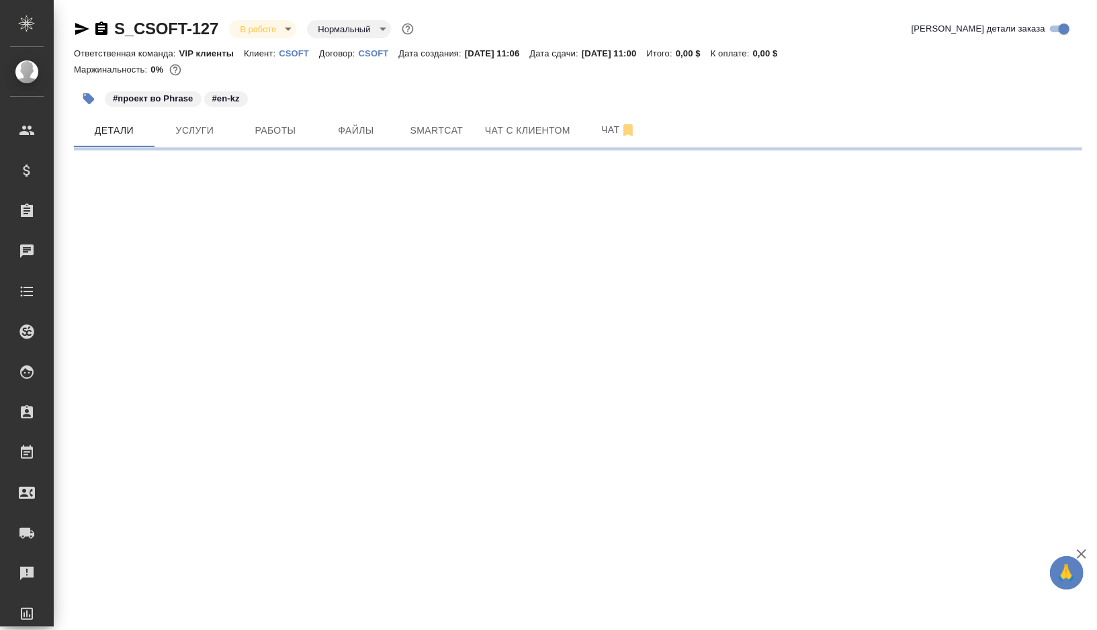
select select "RU"
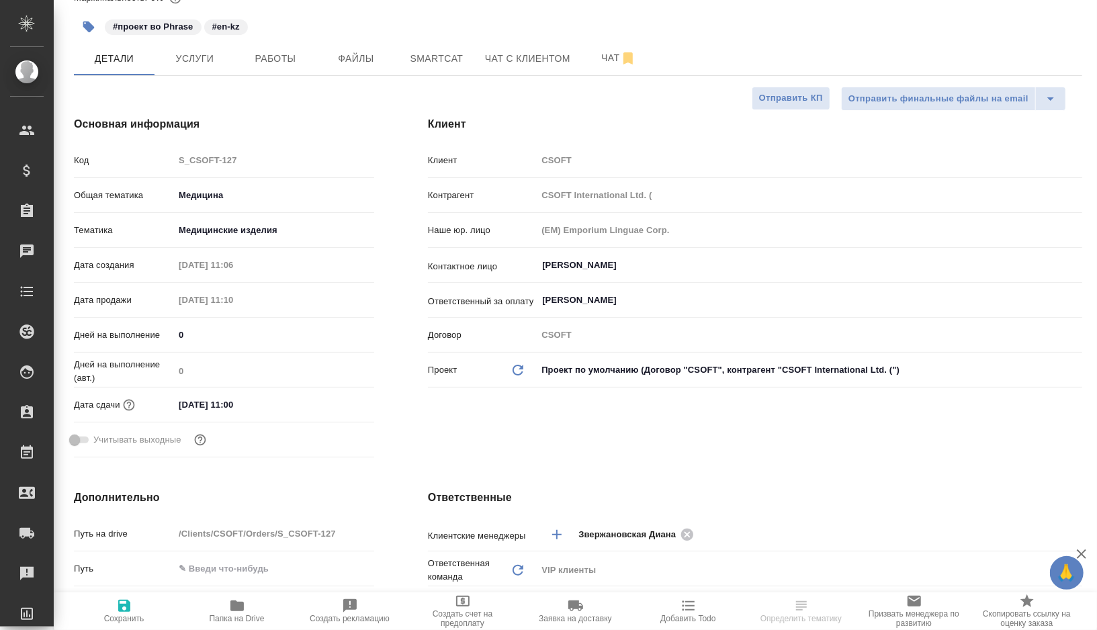
type textarea "x"
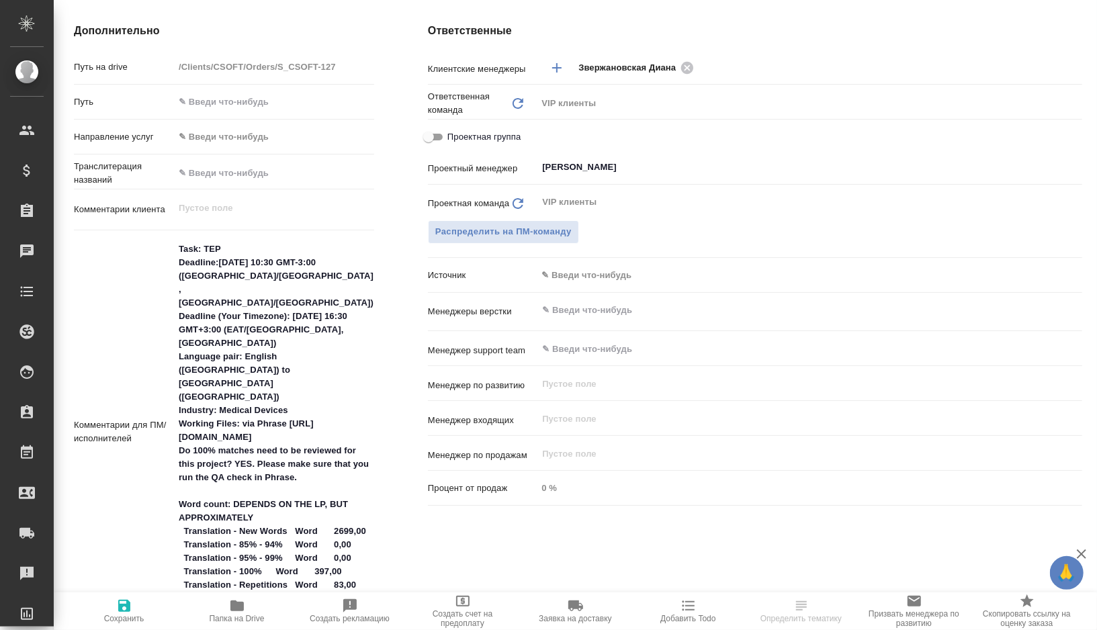
scroll to position [542, 0]
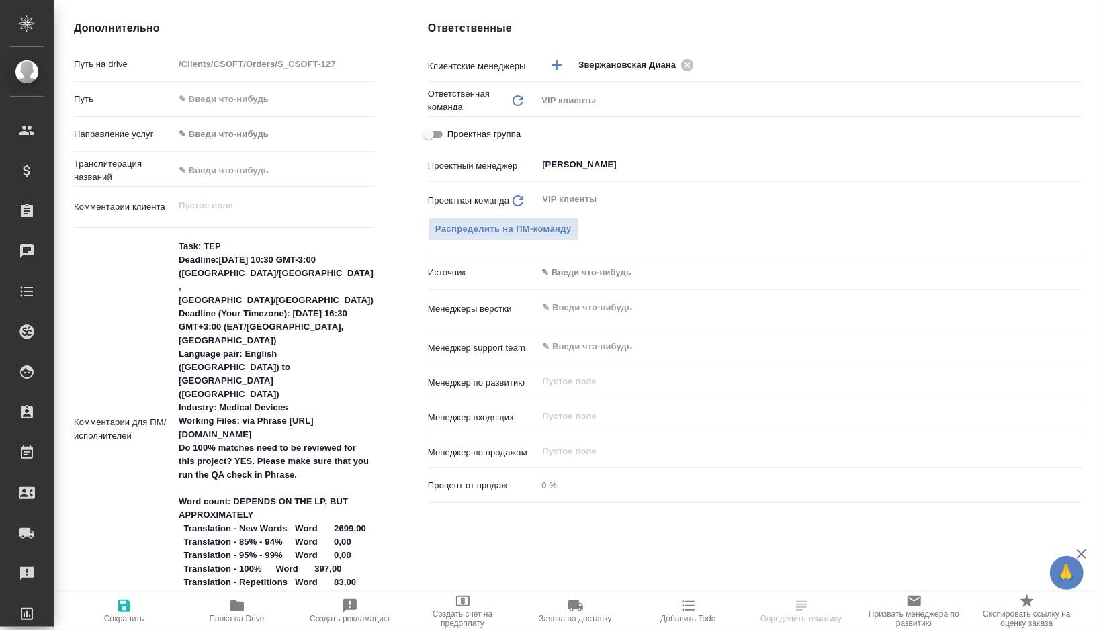
type textarea "x"
click at [190, 368] on textarea "Task: TEP Deadline:[DATE] 10:30 GMT-3:00 ([GEOGRAPHIC_DATA]/[GEOGRAPHIC_DATA], …" at bounding box center [274, 428] width 200 height 386
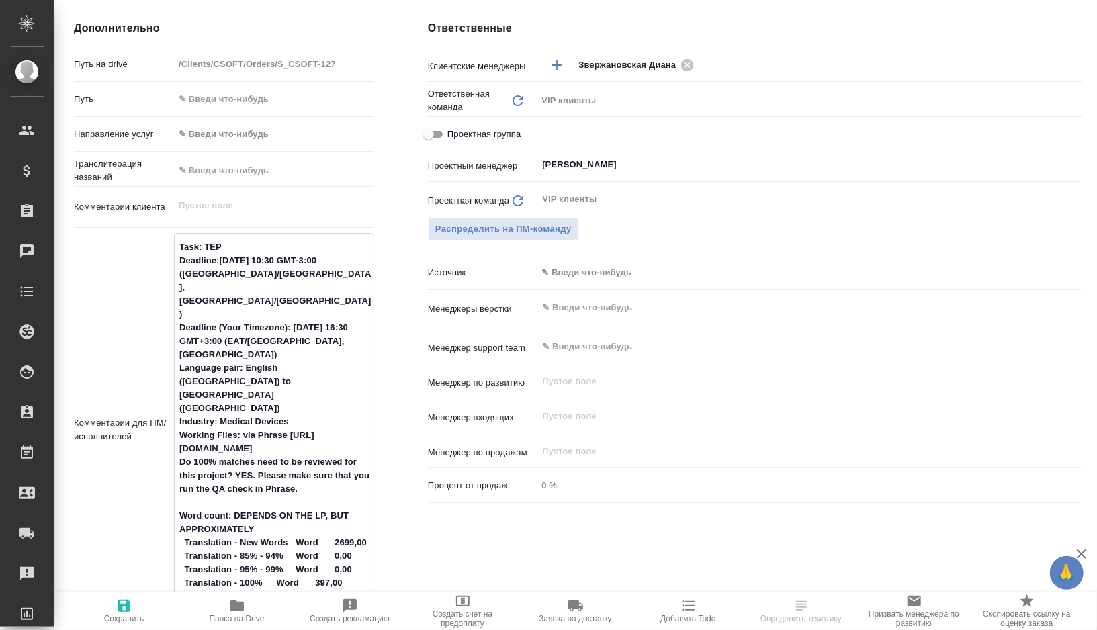
drag, startPoint x: 190, startPoint y: 368, endPoint x: 363, endPoint y: 382, distance: 173.2
click at [363, 382] on textarea "Task: TEP Deadline:[DATE] 10:30 GMT-3:00 ([GEOGRAPHIC_DATA]/[GEOGRAPHIC_DATA], …" at bounding box center [274, 429] width 199 height 386
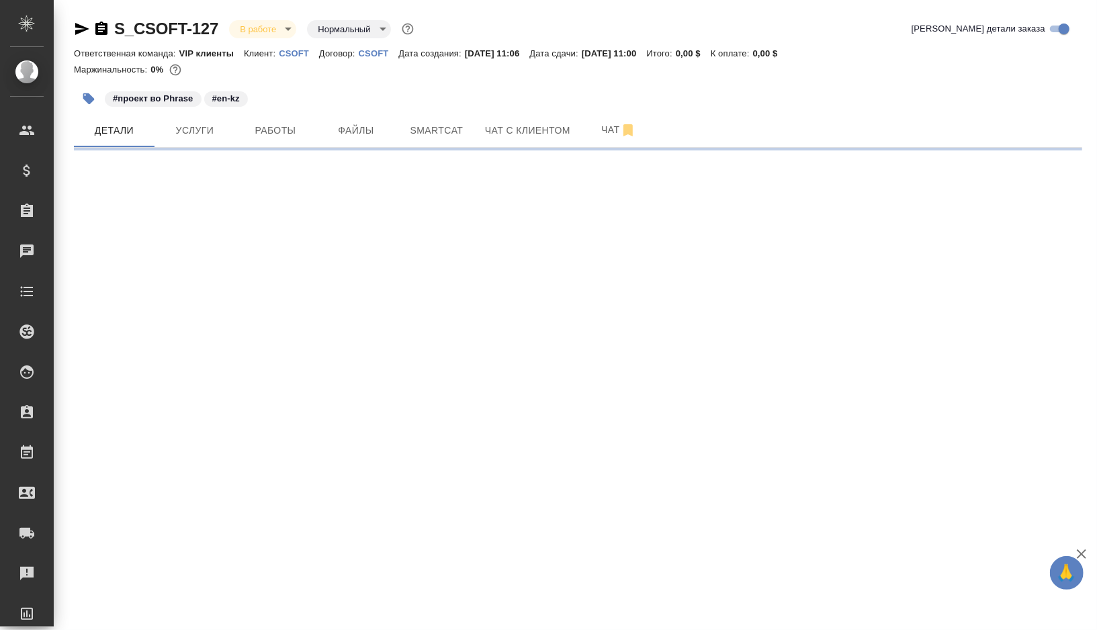
select select "RU"
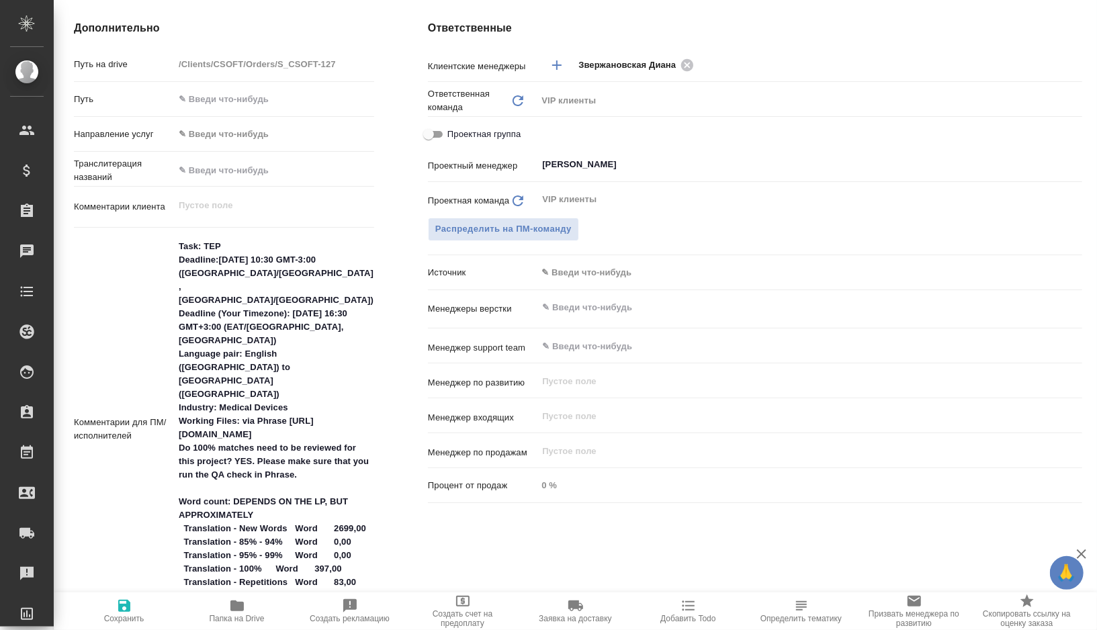
type textarea "x"
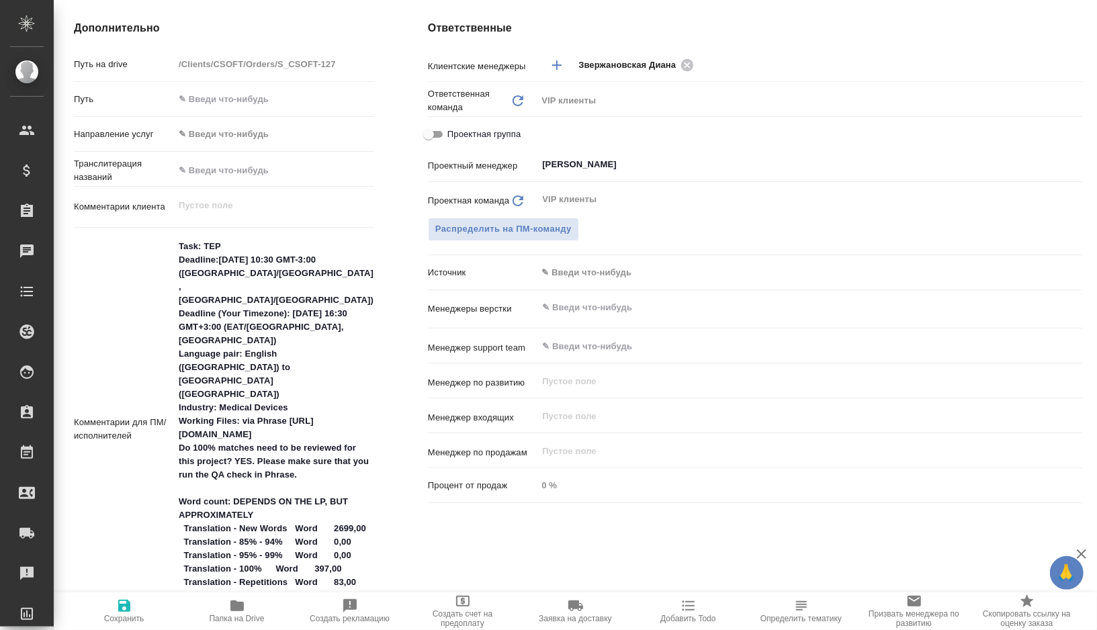
type textarea "x"
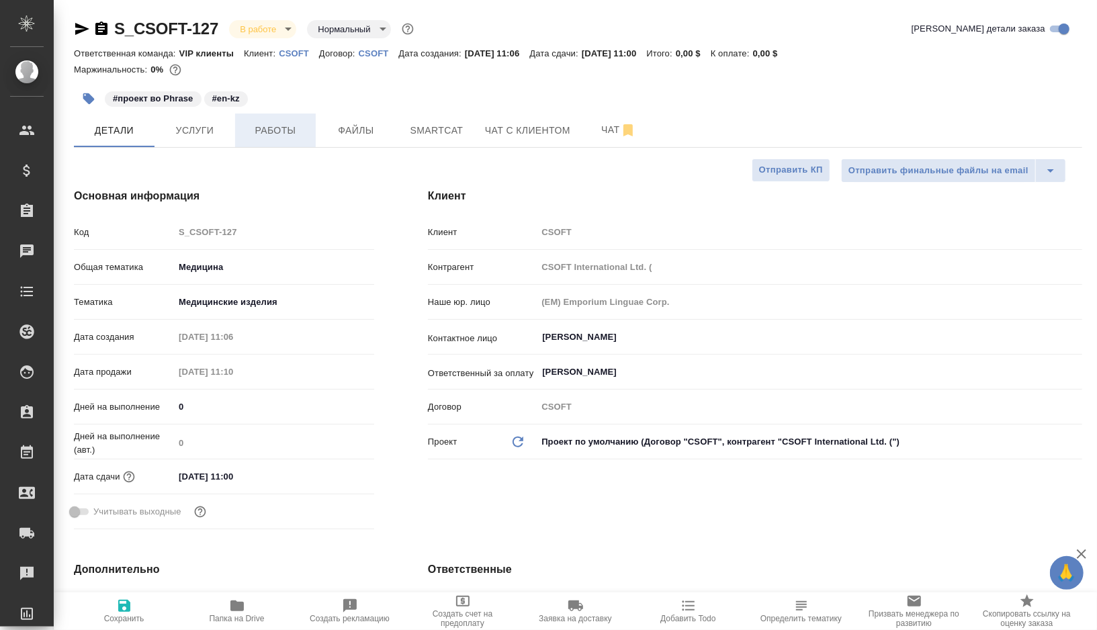
click at [269, 131] on span "Работы" at bounding box center [275, 130] width 65 height 17
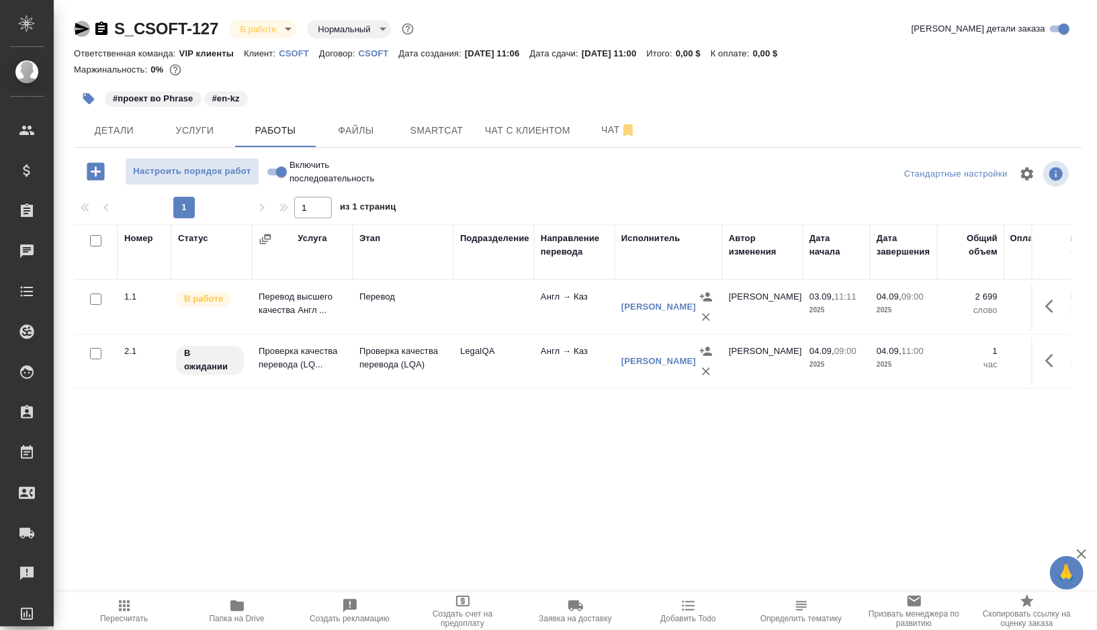
click at [75, 30] on icon "button" at bounding box center [82, 29] width 16 height 16
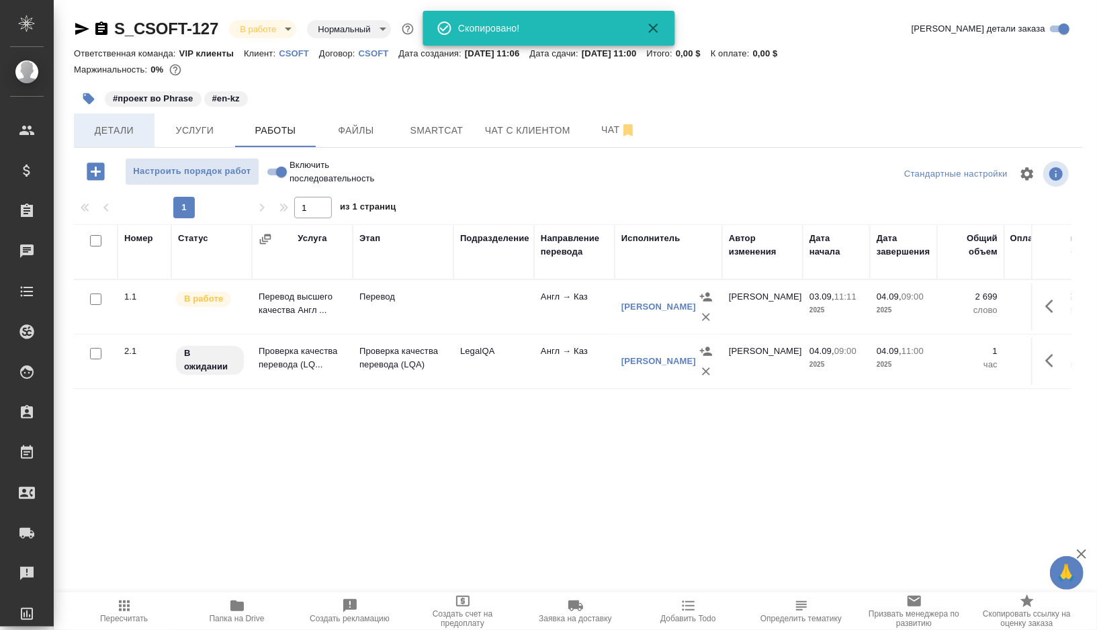
click at [127, 140] on button "Детали" at bounding box center [114, 131] width 81 height 34
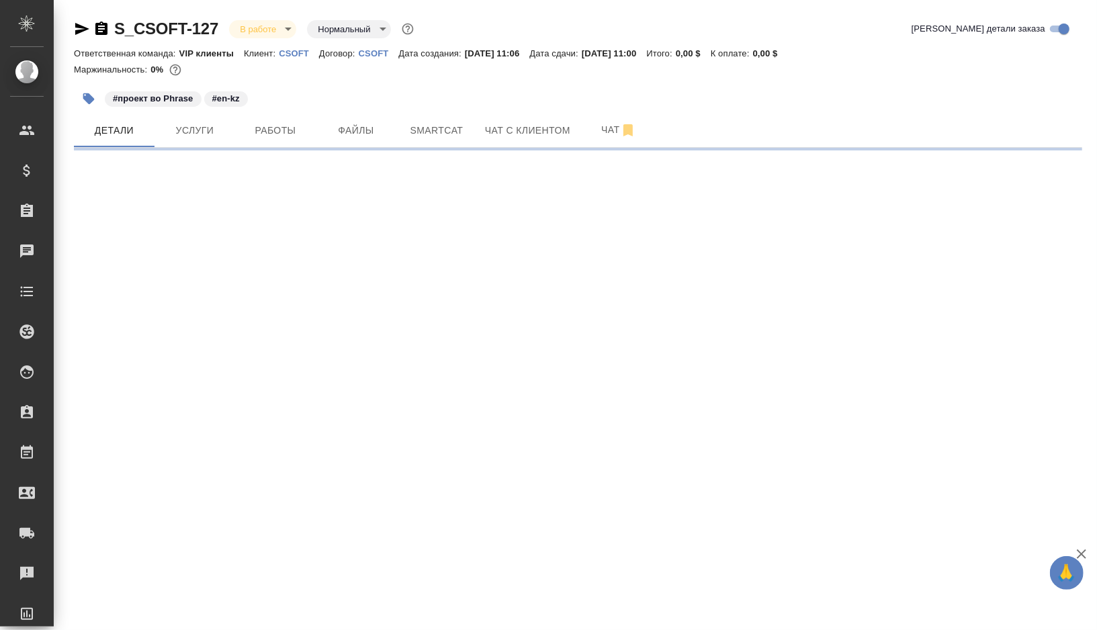
select select "RU"
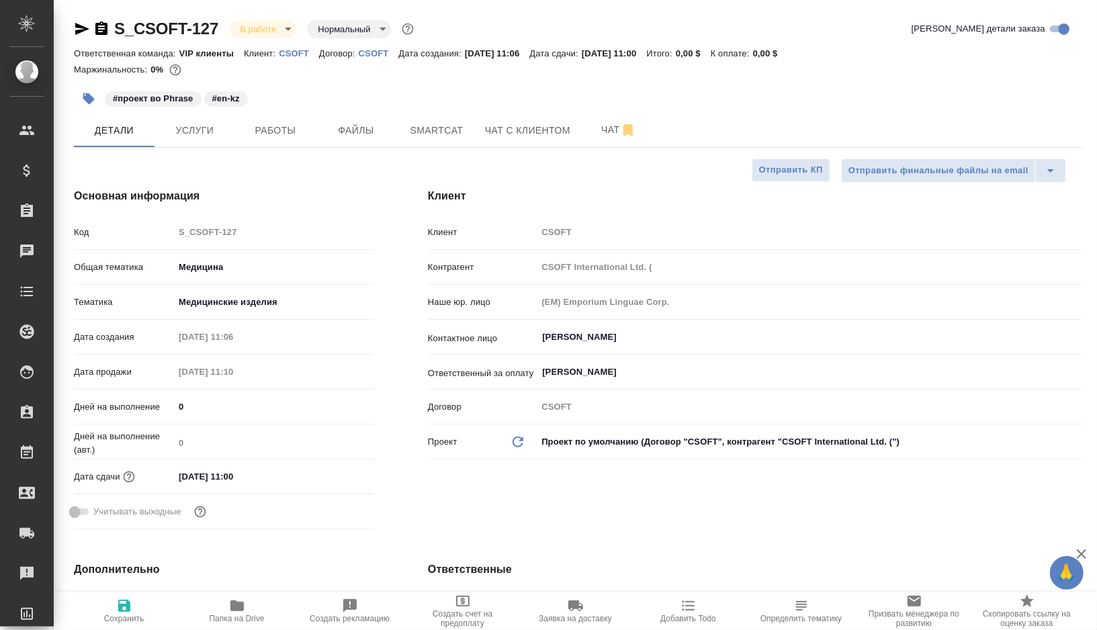
type textarea "x"
click at [267, 133] on span "Работы" at bounding box center [275, 130] width 65 height 17
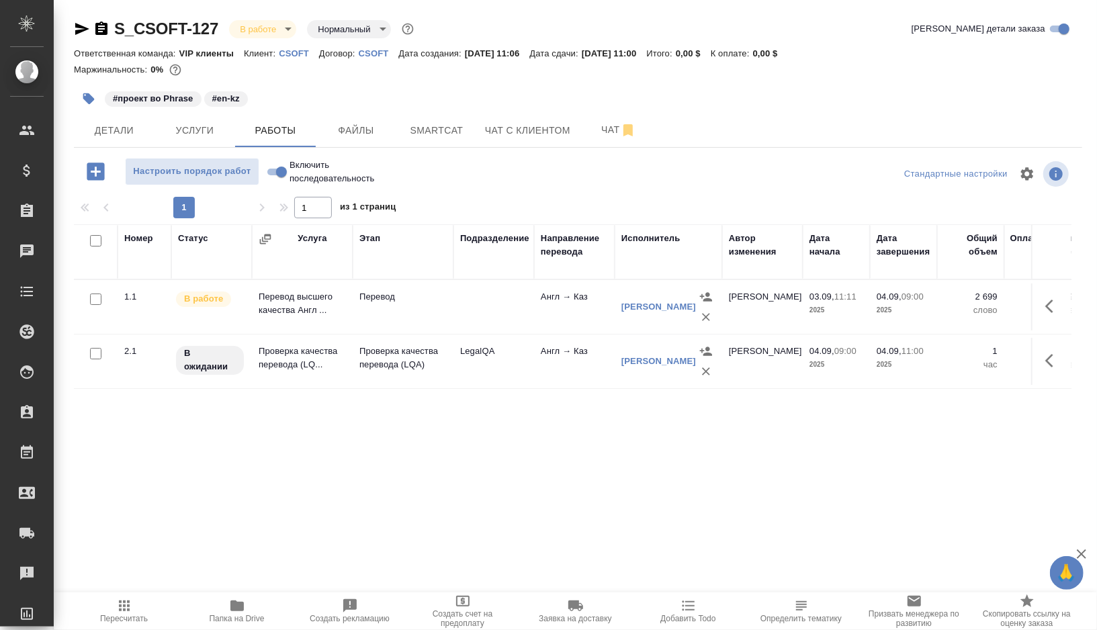
click at [463, 304] on td at bounding box center [494, 307] width 81 height 47
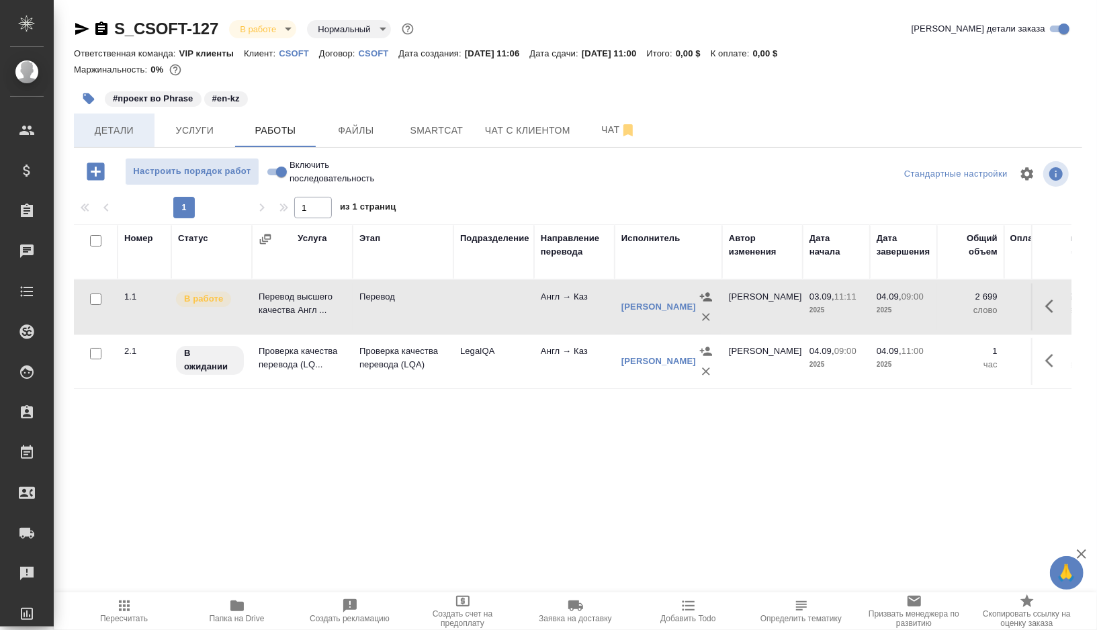
click at [118, 136] on span "Детали" at bounding box center [114, 130] width 65 height 17
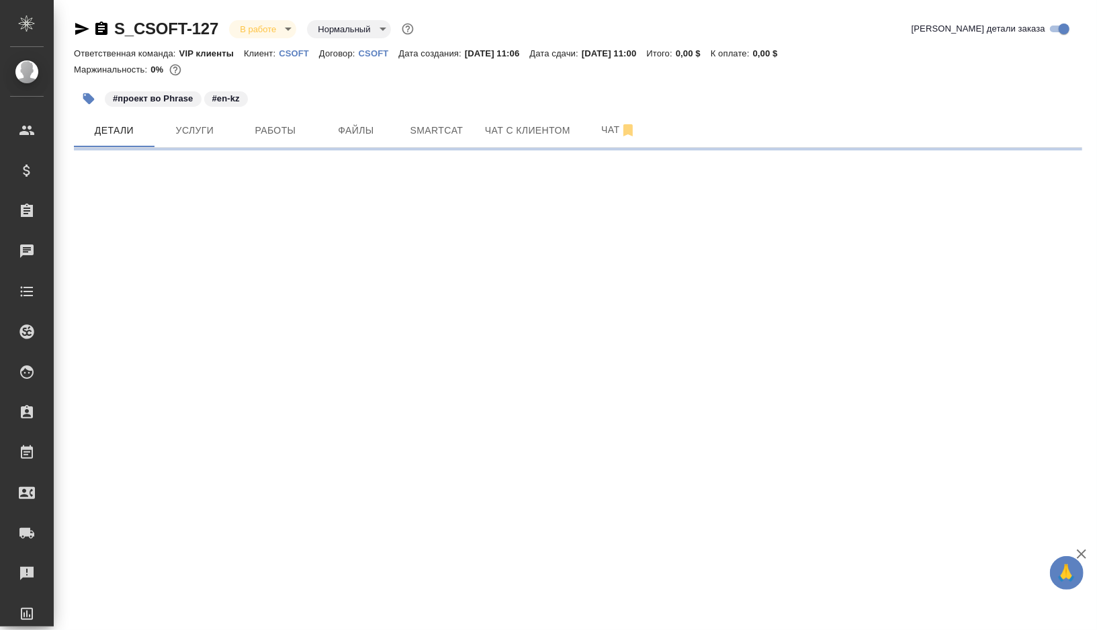
select select "RU"
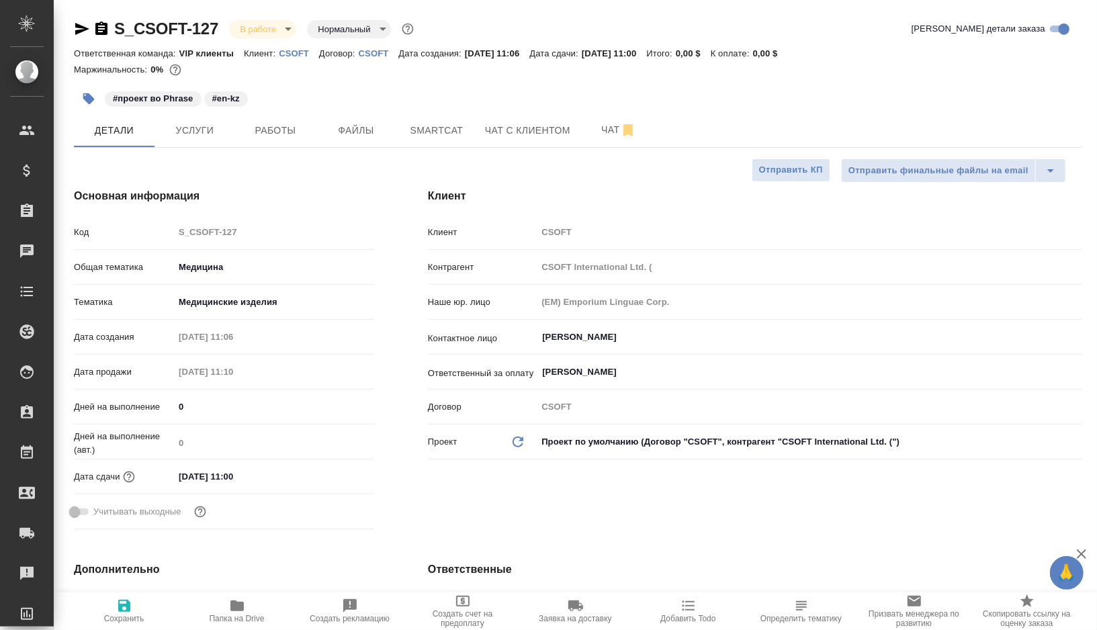
type textarea "x"
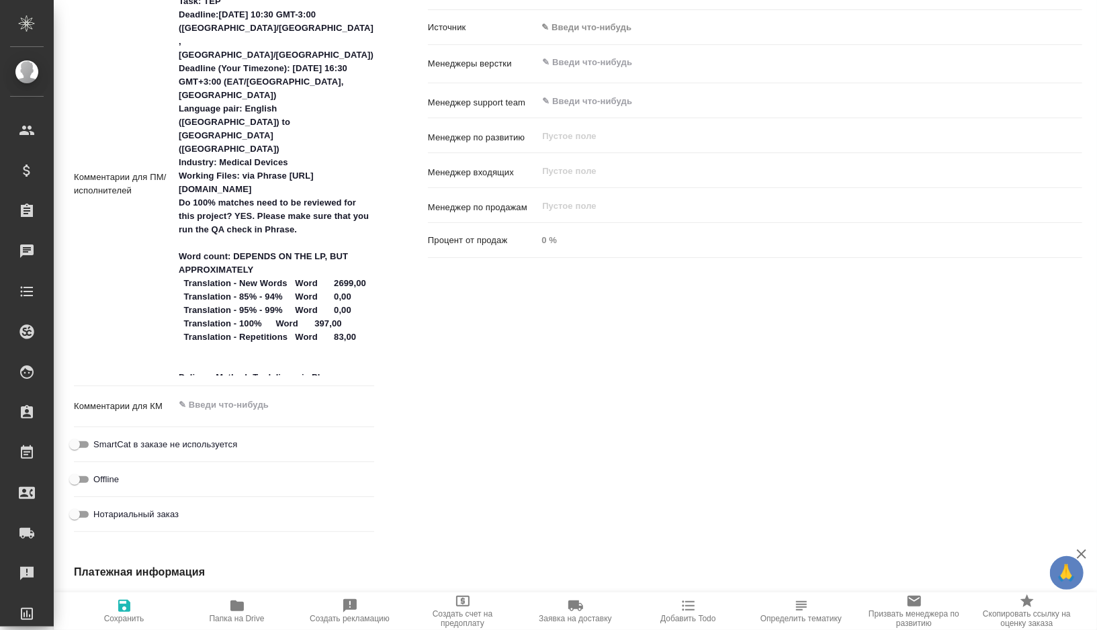
type textarea "x"
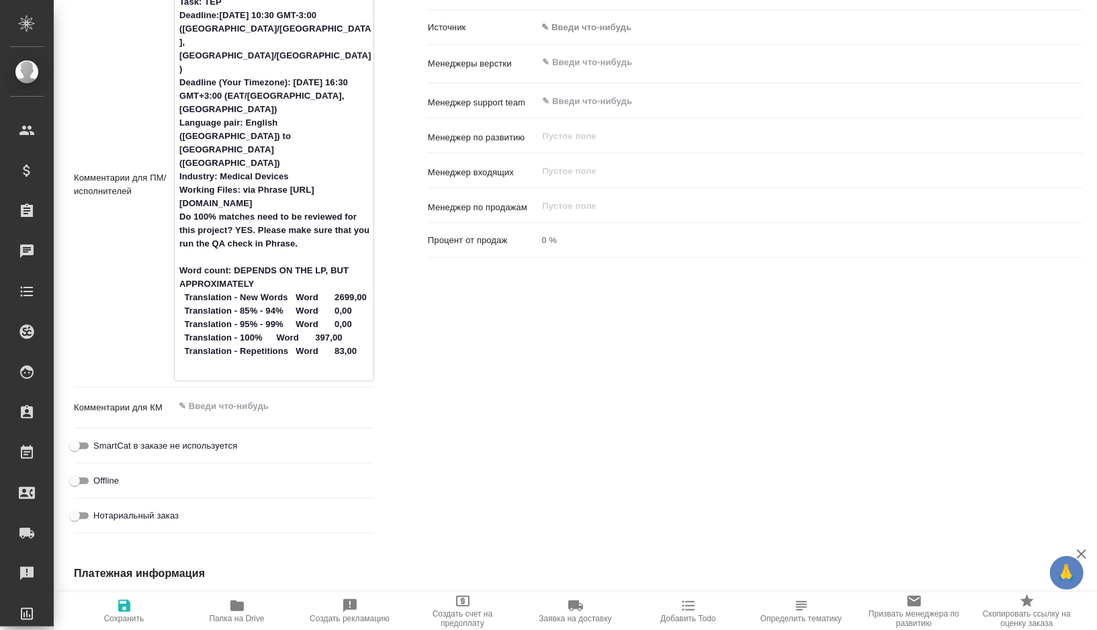
click at [339, 369] on textarea "Task: TEP Deadline:[DATE] 10:30 GMT-3:00 ([GEOGRAPHIC_DATA]/[GEOGRAPHIC_DATA], …" at bounding box center [274, 184] width 199 height 386
type textarea "Task: TEP Deadline:[DATE] 10:30 GMT-3:00 ([GEOGRAPHIC_DATA]/[GEOGRAPHIC_DATA], …"
type textarea "x"
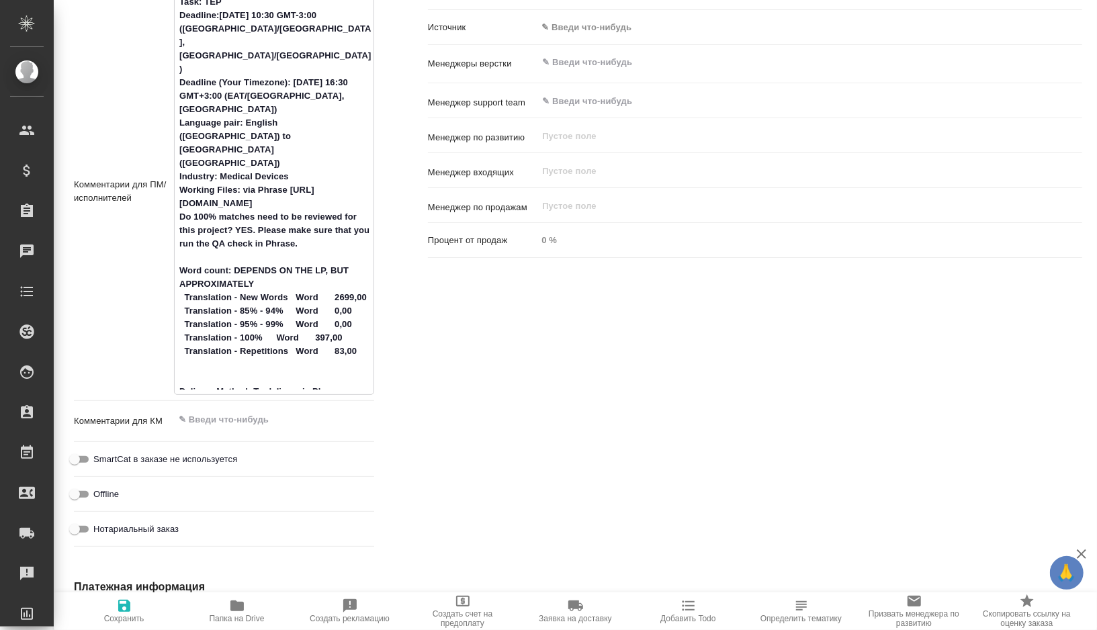
type textarea "Task: TEP Deadline:[DATE] 10:30 GMT-3:00 ([GEOGRAPHIC_DATA]/[GEOGRAPHIC_DATA], …"
type textarea "x"
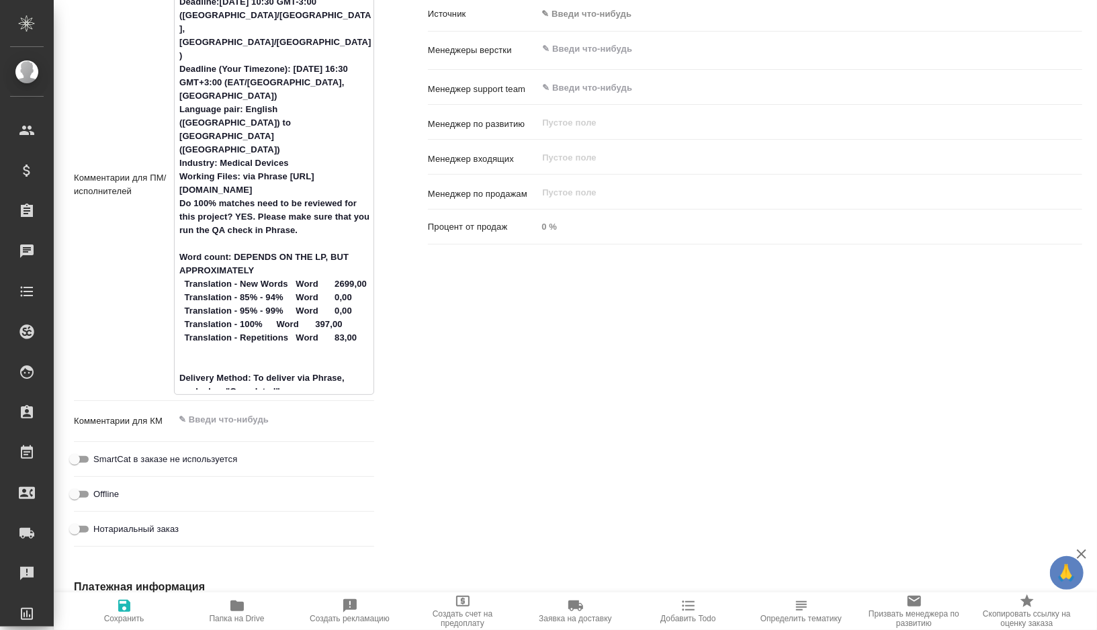
paste textarea "логин: requests.emporium-worldwide.com пароль: CODE555code555 выбираем Центр об…"
type textarea "x"
type textarea "Task: TEP Deadline:09/04/2025 10:30 GMT-3:00 (Brazil/East, America/Argentina) D…"
type textarea "x"
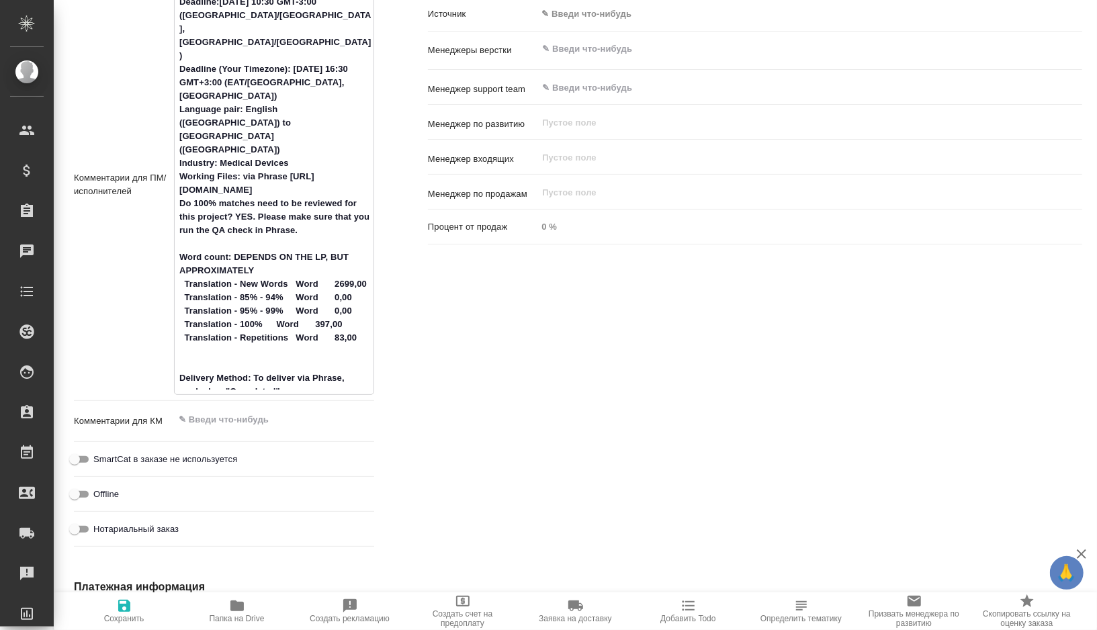
scroll to position [827, 0]
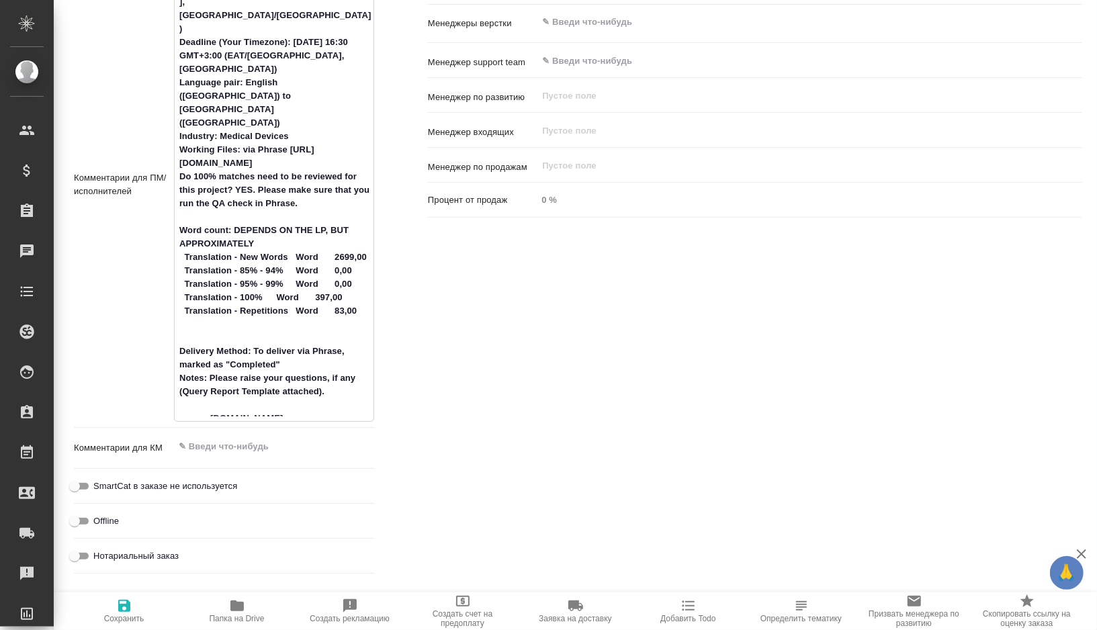
type textarea "Task: TEP Deadline:09/04/2025 10:30 GMT-3:00 (Brazil/East, America/Argentina) D…"
type textarea "x"
click at [128, 621] on span "Сохранить" at bounding box center [124, 618] width 40 height 9
type textarea "x"
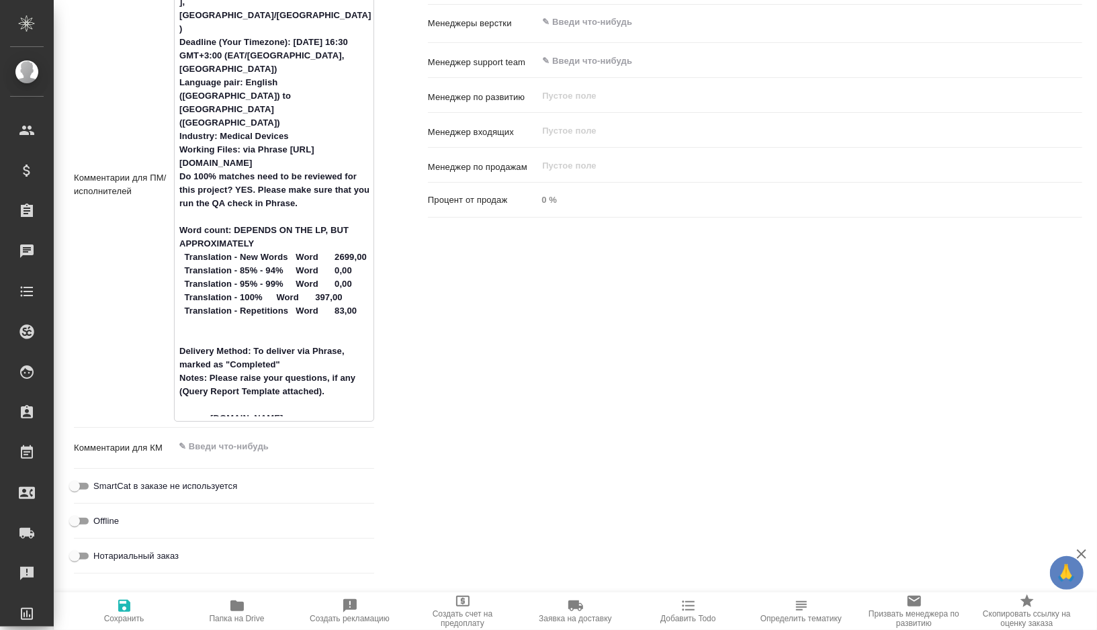
type textarea "x"
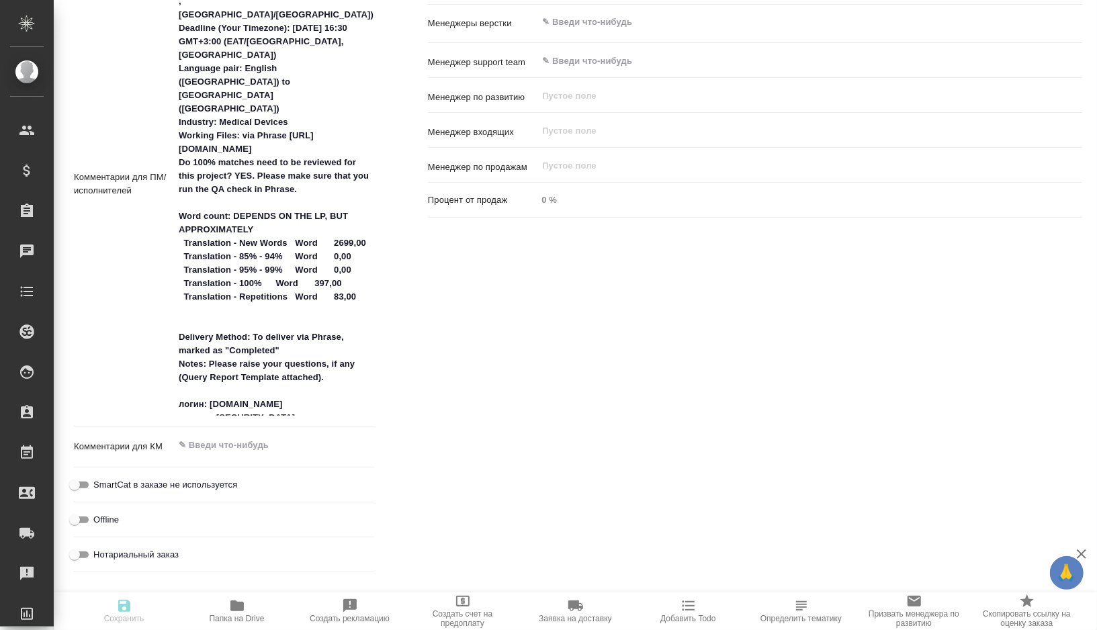
type textarea "x"
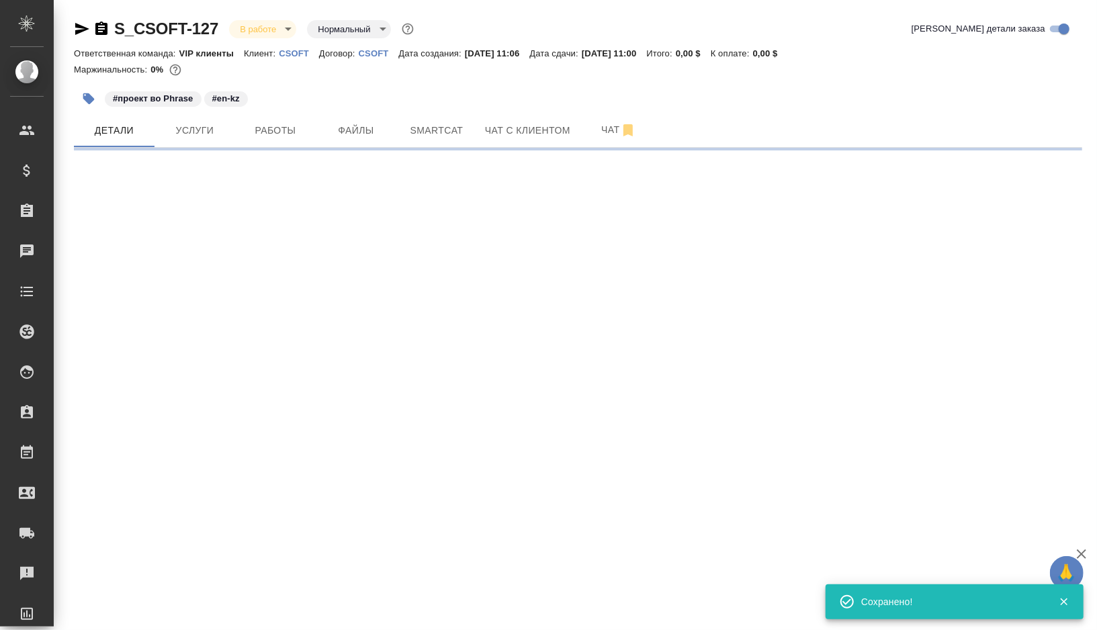
scroll to position [0, 0]
select select "RU"
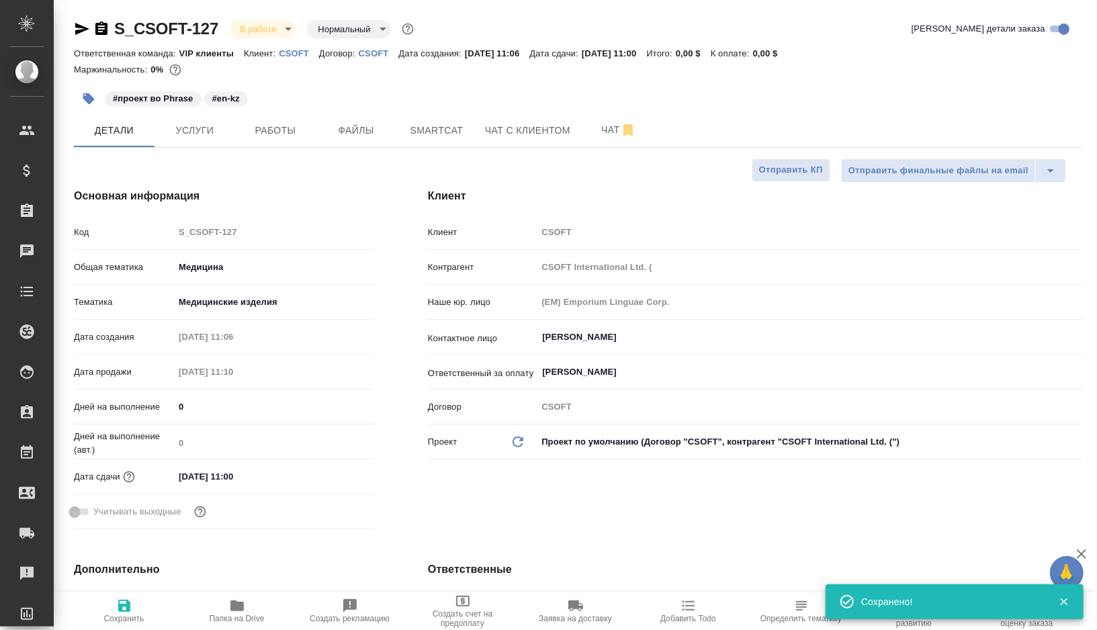
type textarea "x"
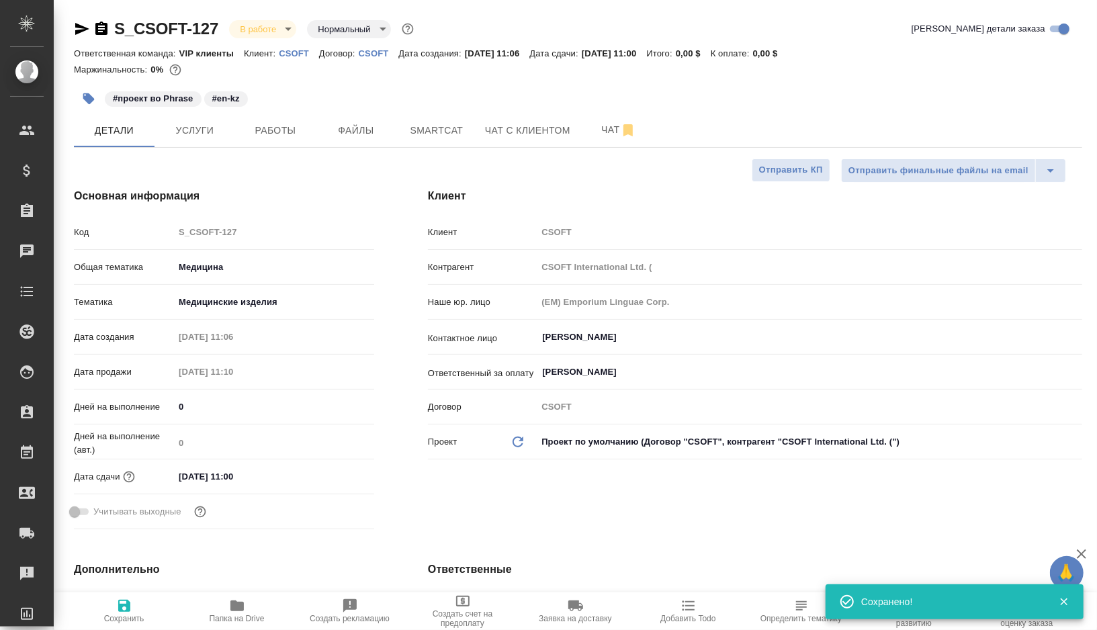
type textarea "x"
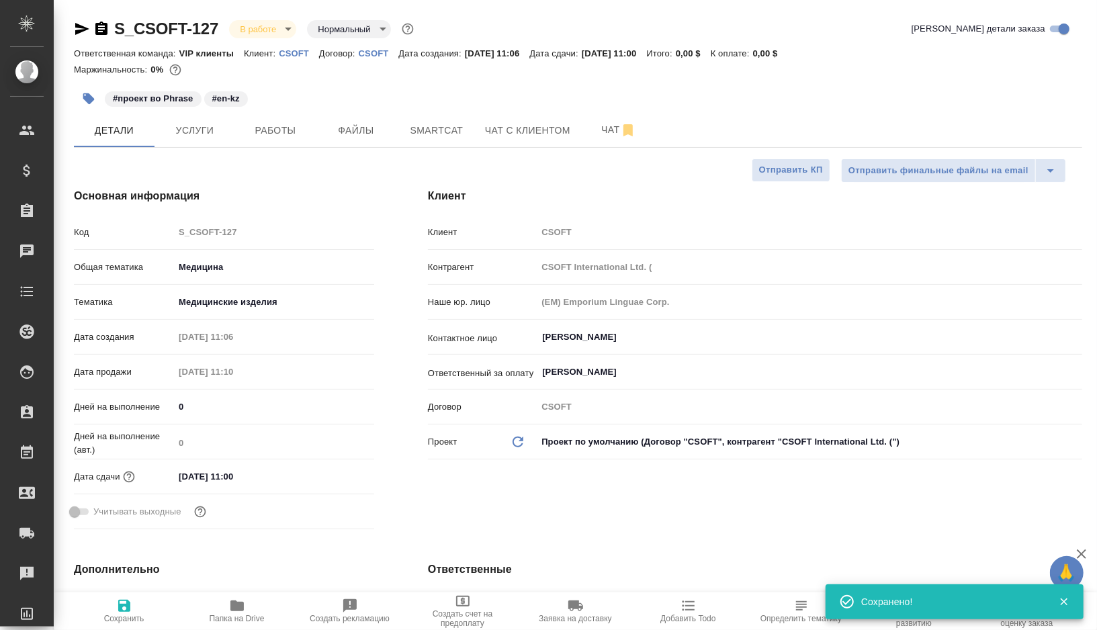
type textarea "x"
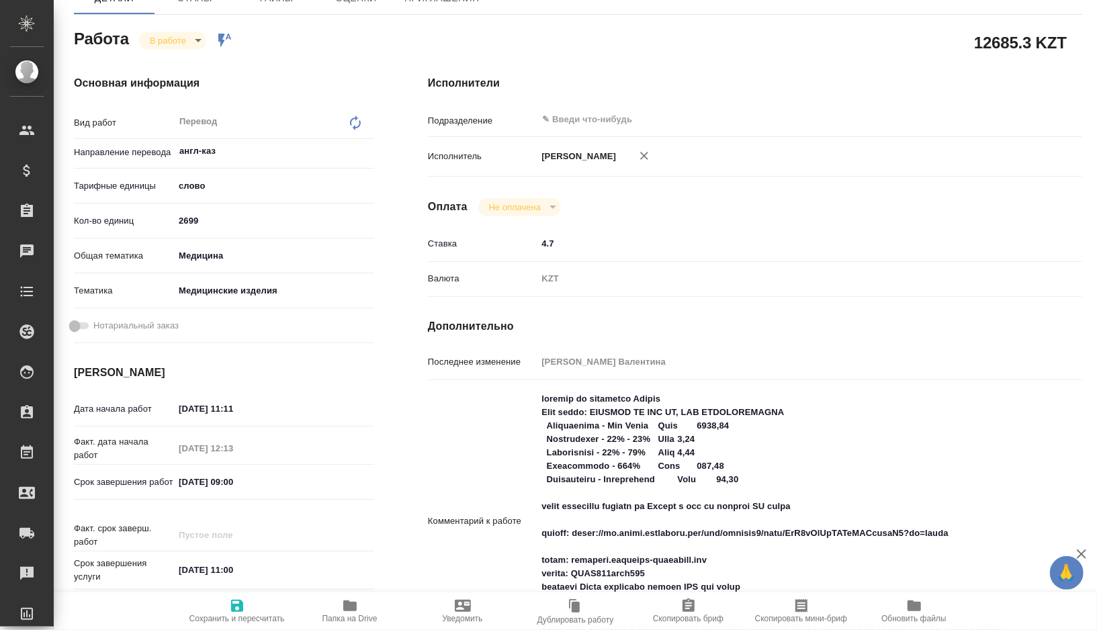
type textarea "x"
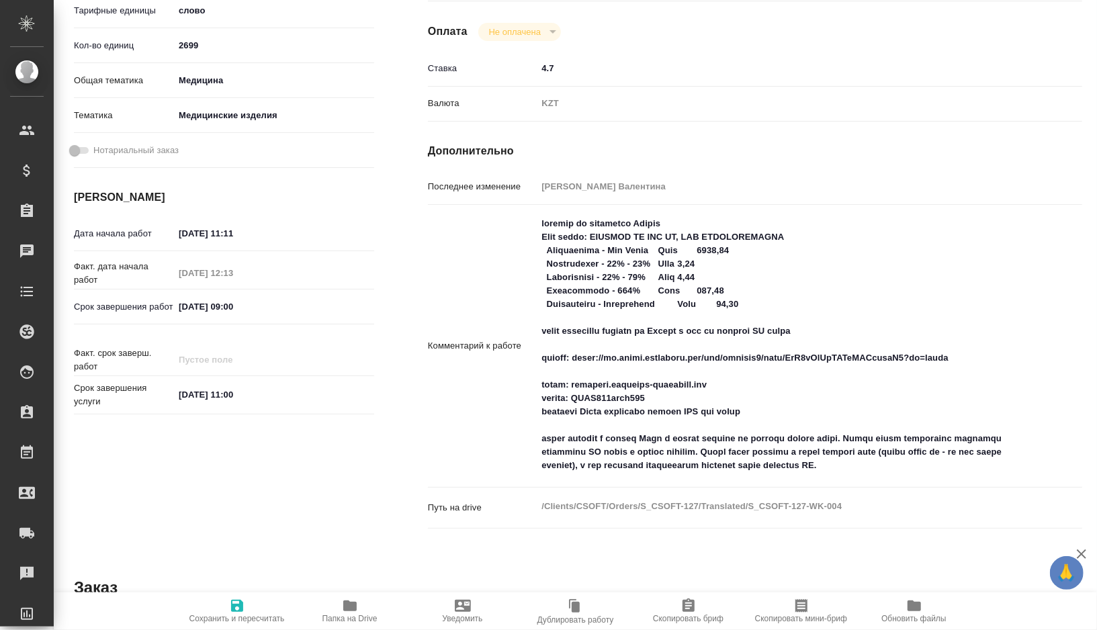
scroll to position [325, 0]
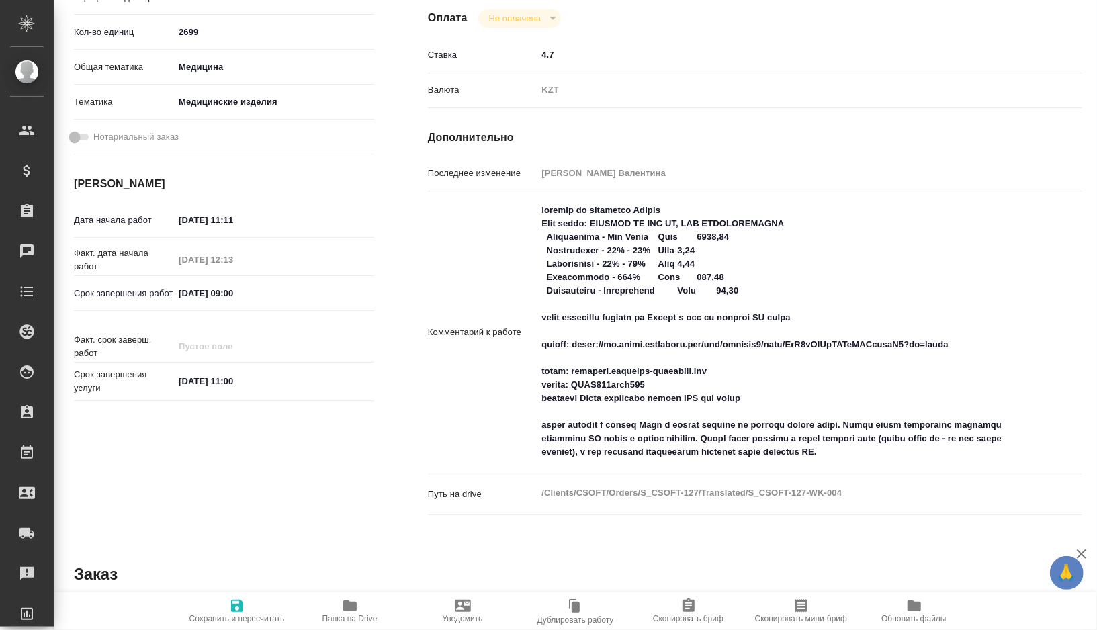
type textarea "x"
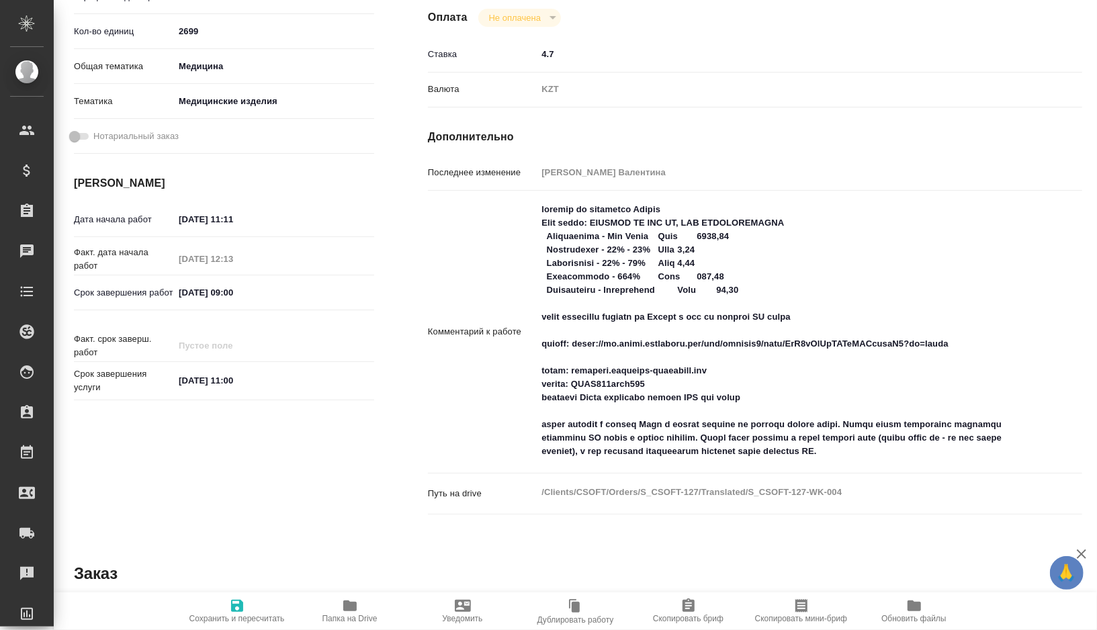
type textarea "x"
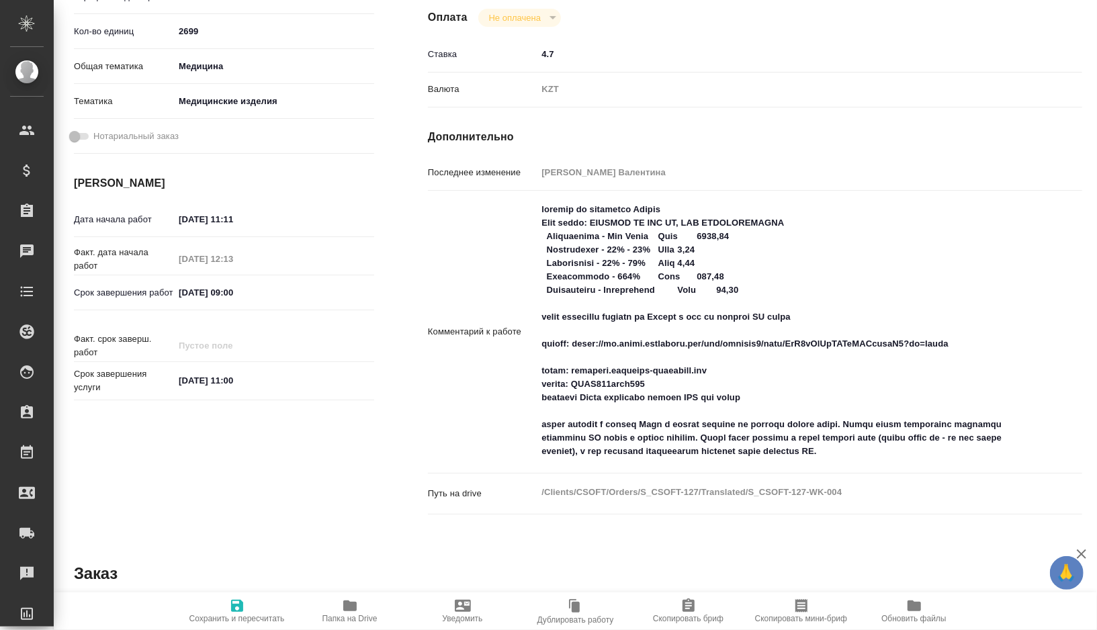
type textarea "x"
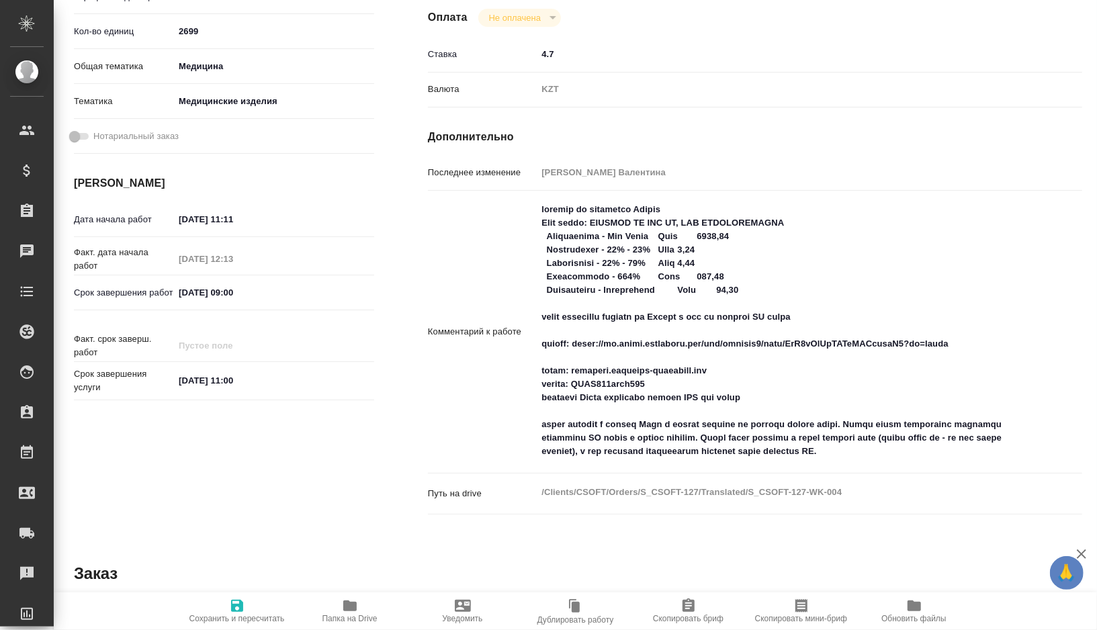
type textarea "x"
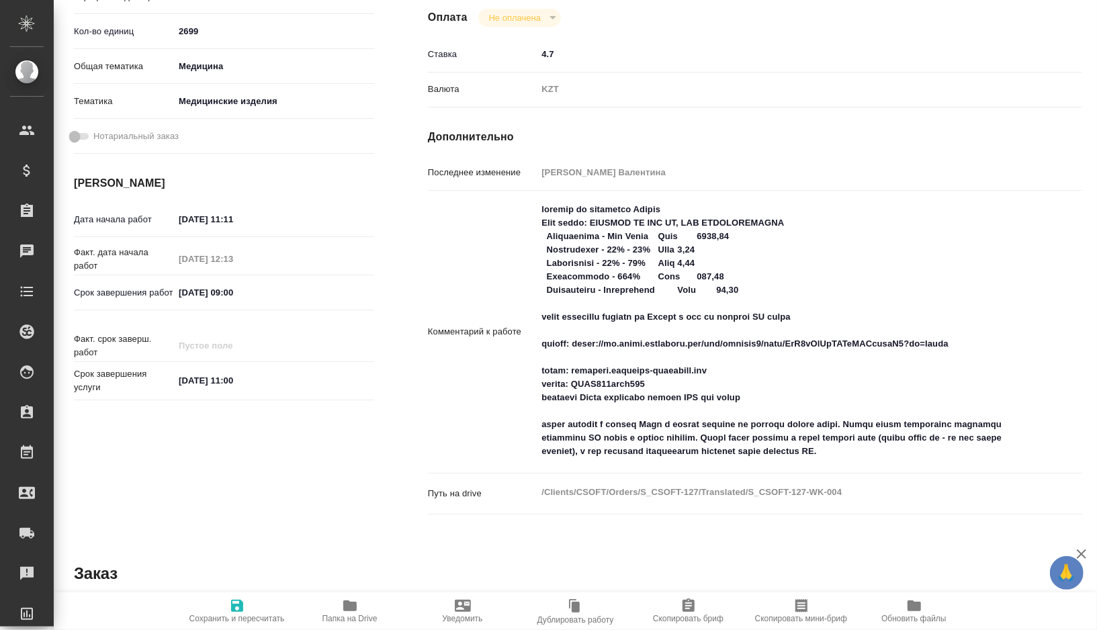
type textarea "x"
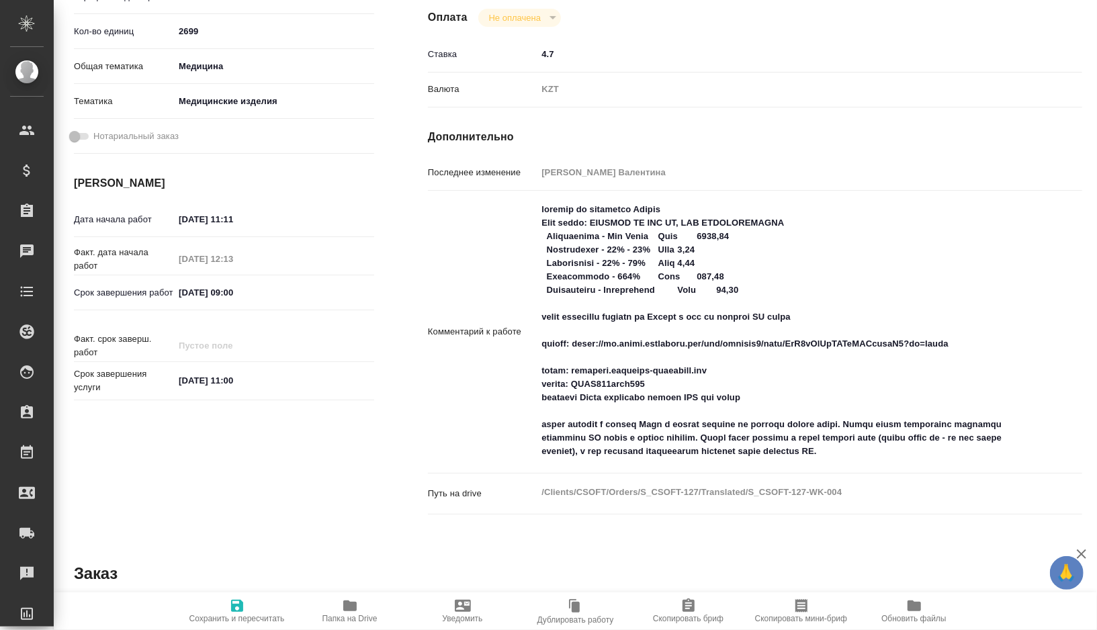
type textarea "x"
click at [550, 384] on textarea at bounding box center [782, 330] width 491 height 265
drag, startPoint x: 550, startPoint y: 384, endPoint x: 790, endPoint y: 415, distance: 241.9
click at [790, 415] on textarea at bounding box center [783, 331] width 490 height 265
type textarea "x"
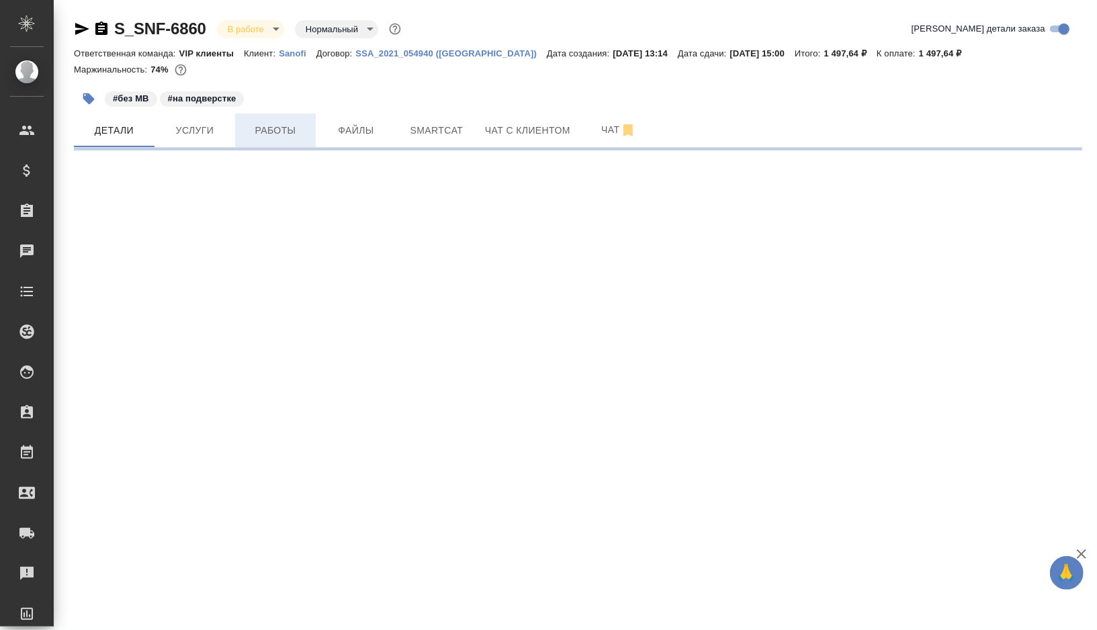
click at [298, 140] on button "Работы" at bounding box center [275, 131] width 81 height 34
select select "RU"
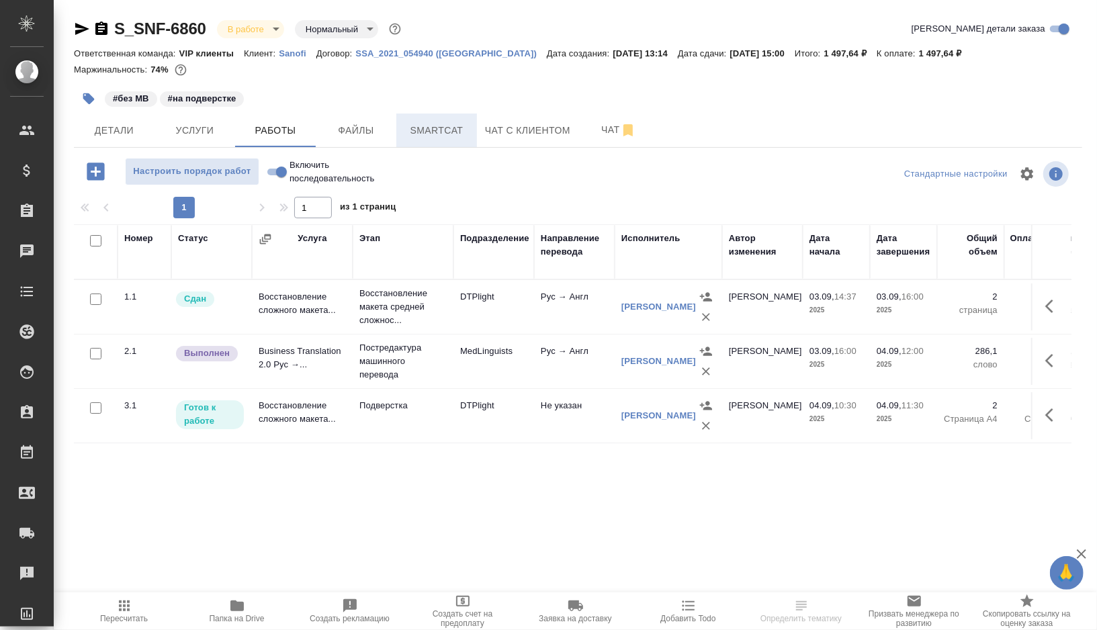
click at [446, 124] on span "Smartcat" at bounding box center [437, 130] width 65 height 17
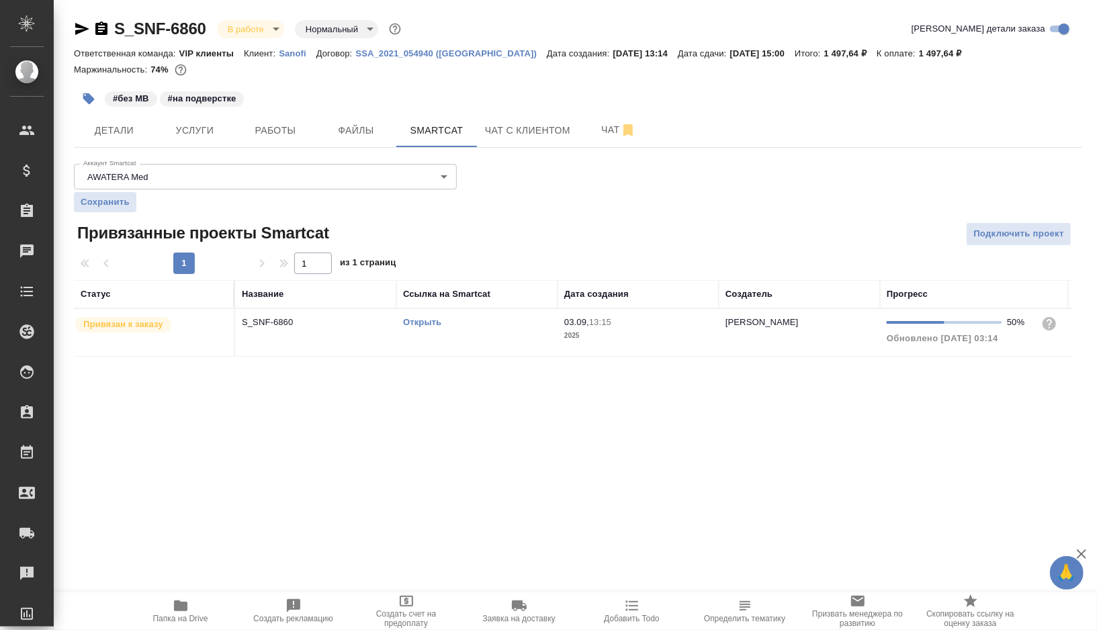
click at [494, 337] on td "Открыть" at bounding box center [476, 332] width 161 height 47
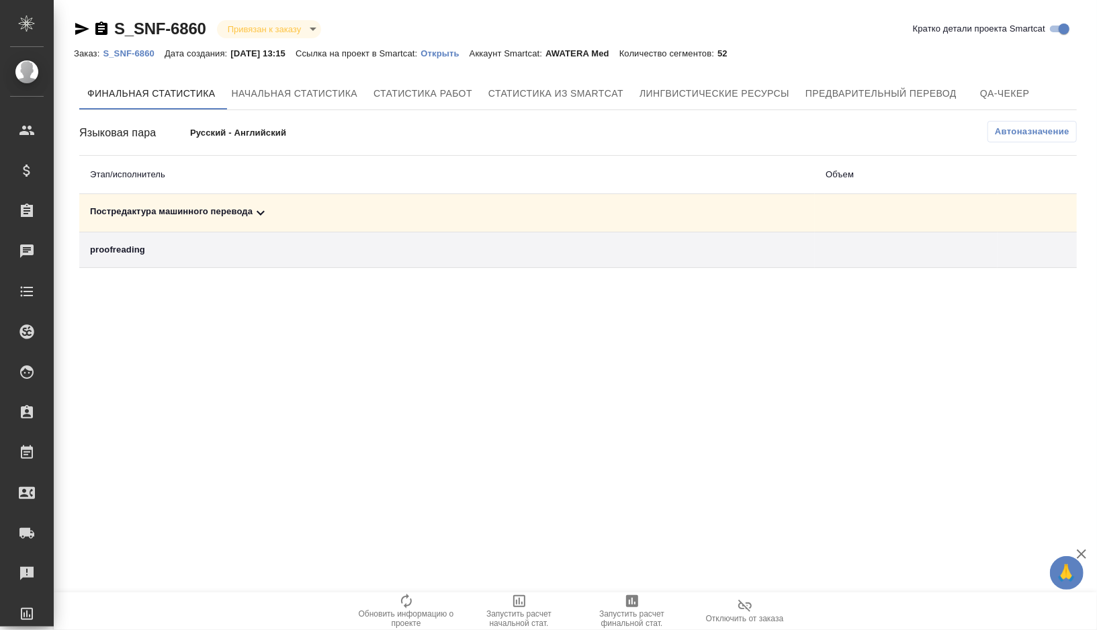
click at [325, 206] on div "Постредактура машинного перевода" at bounding box center [447, 213] width 714 height 16
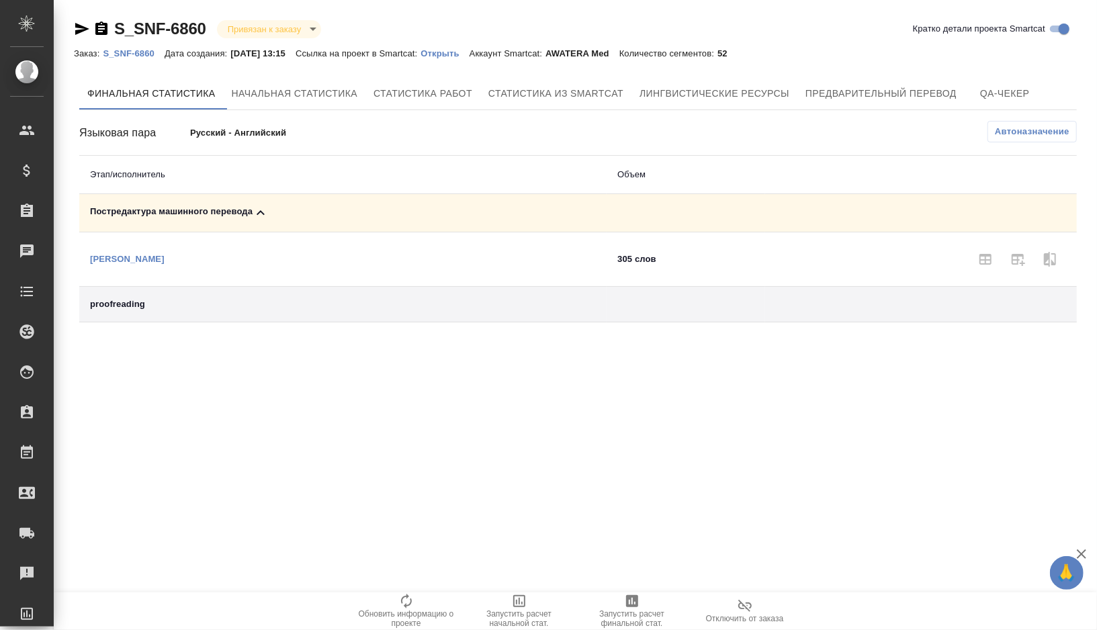
click at [634, 599] on icon "button" at bounding box center [632, 601] width 12 height 12
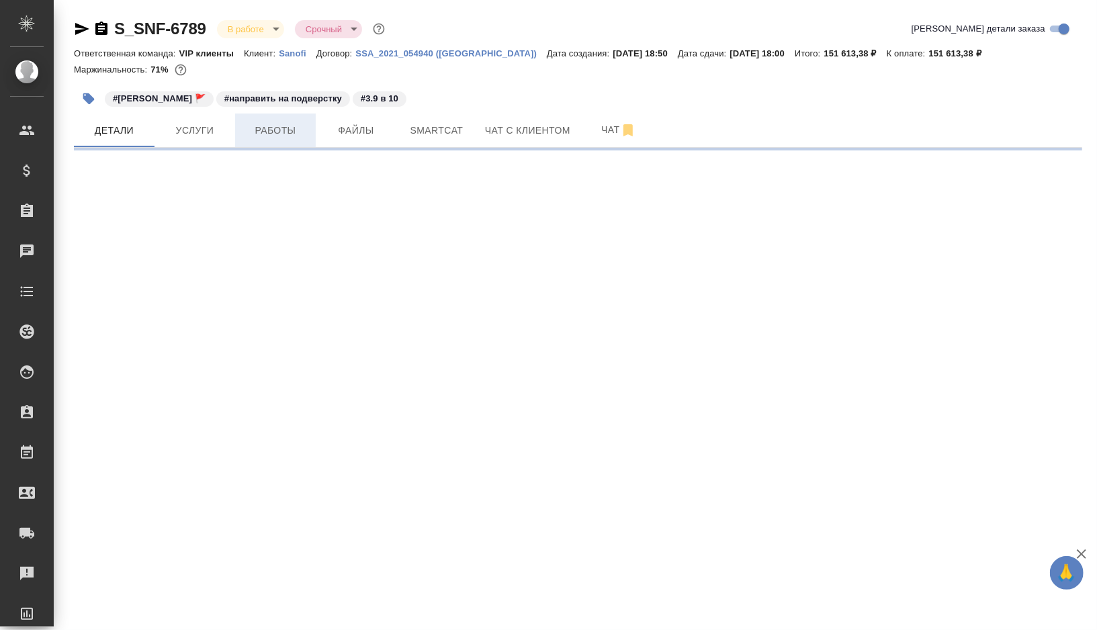
select select "RU"
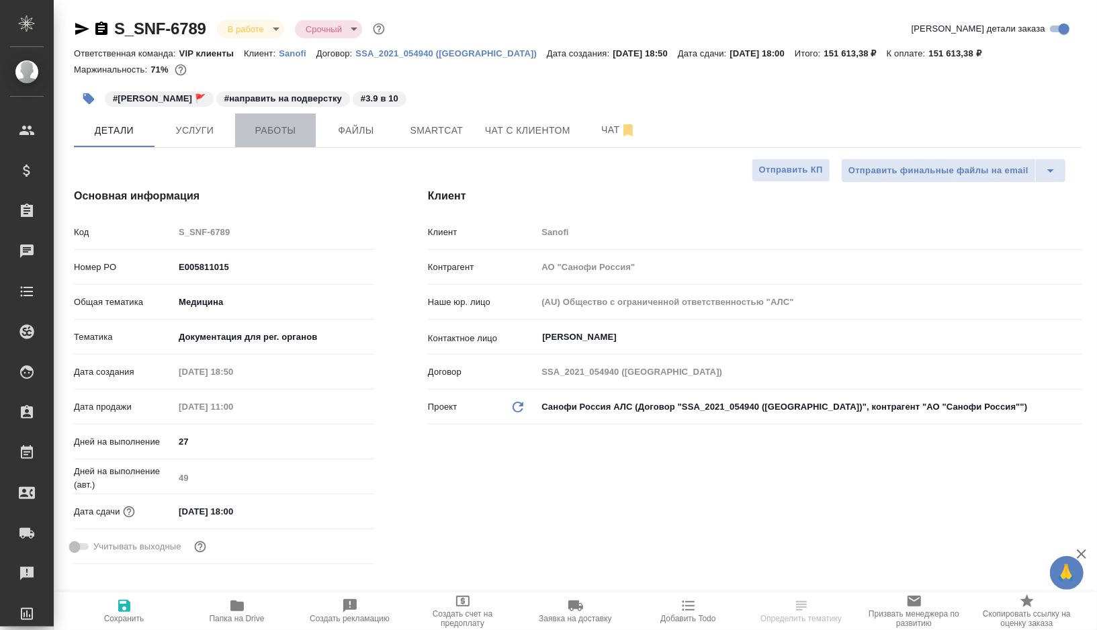
click at [286, 137] on span "Работы" at bounding box center [275, 130] width 65 height 17
type textarea "x"
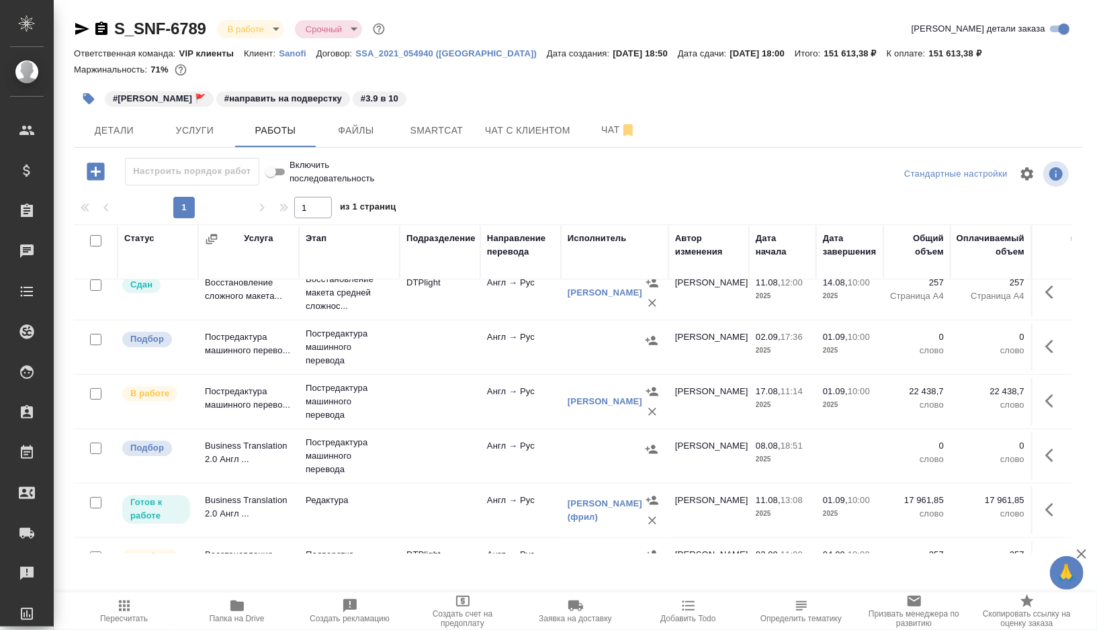
scroll to position [104, 0]
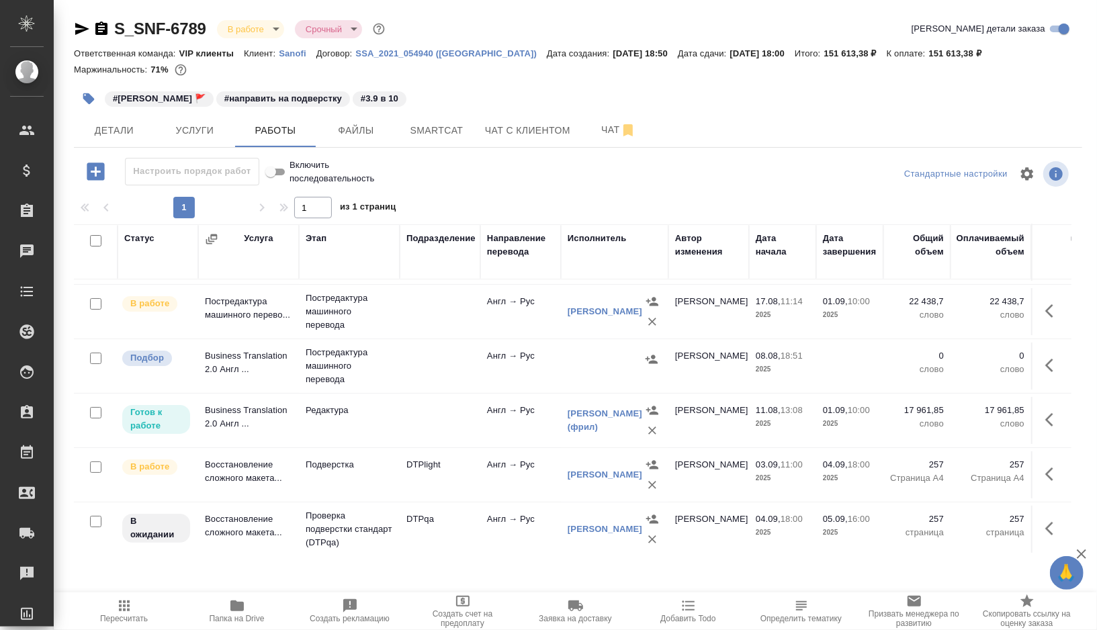
click at [465, 480] on td "DTPlight" at bounding box center [440, 475] width 81 height 47
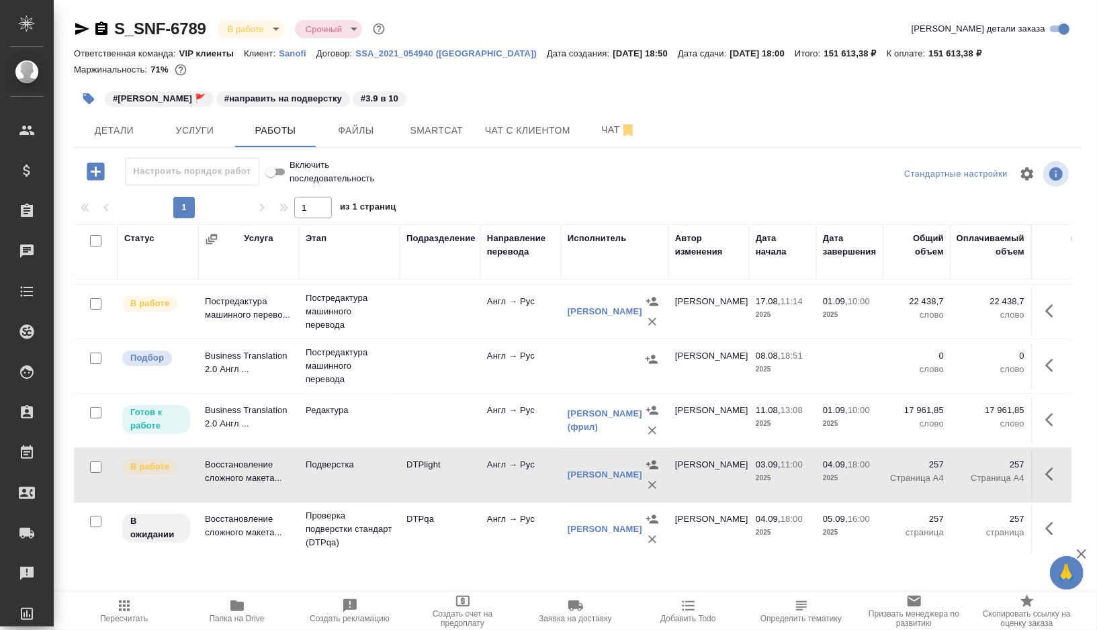
click at [465, 480] on td "DTPlight" at bounding box center [440, 475] width 81 height 47
click at [452, 535] on td "DTPqa" at bounding box center [440, 529] width 81 height 47
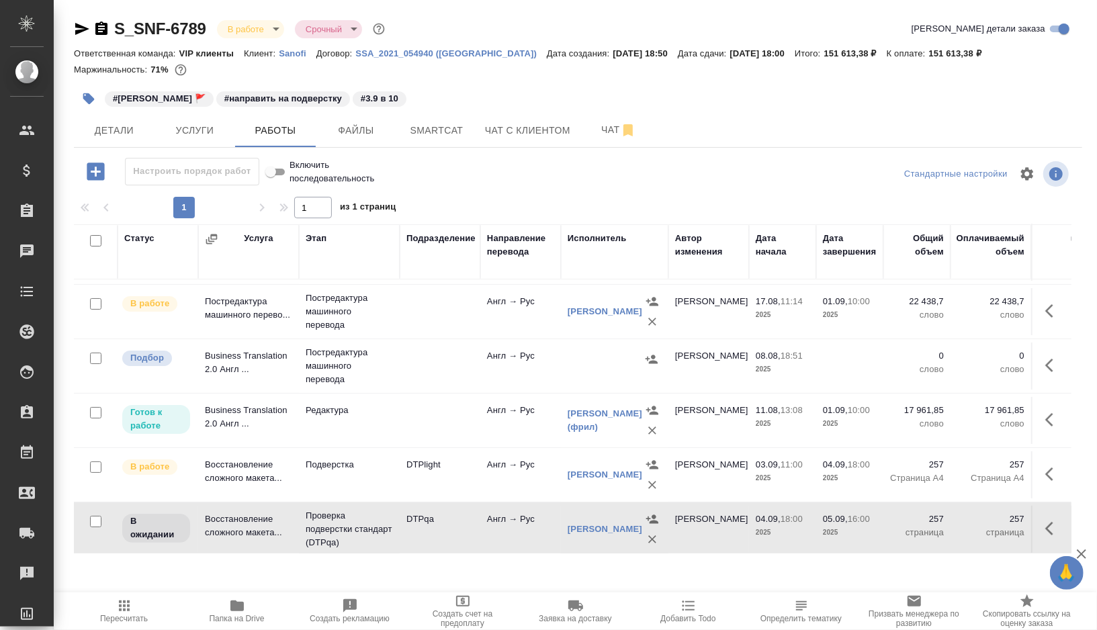
click at [452, 535] on td "DTPqa" at bounding box center [440, 529] width 81 height 47
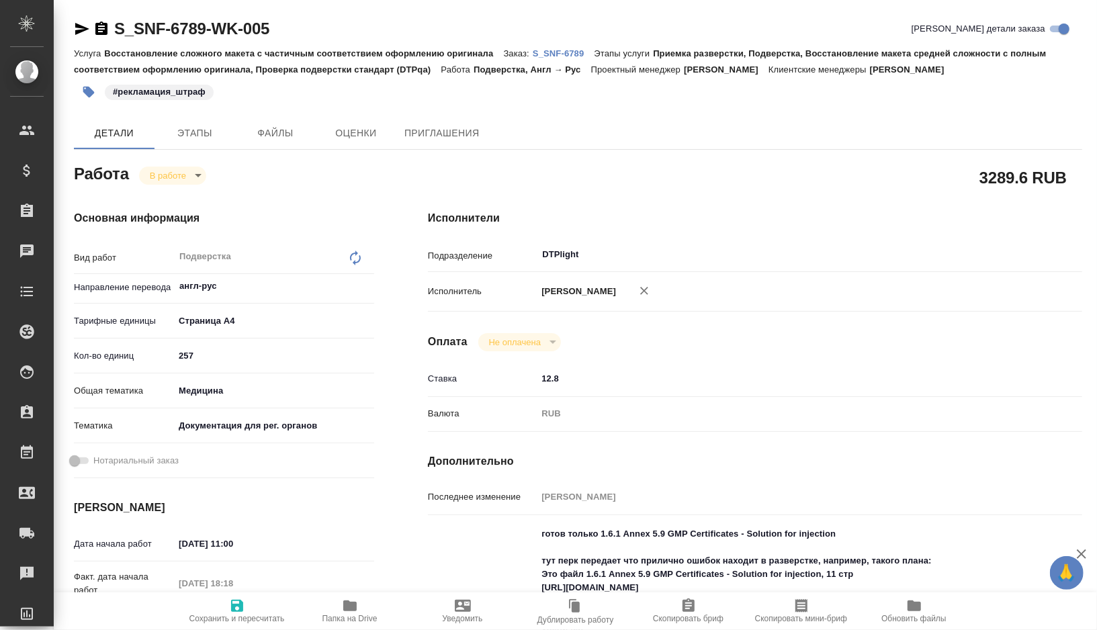
type textarea "x"
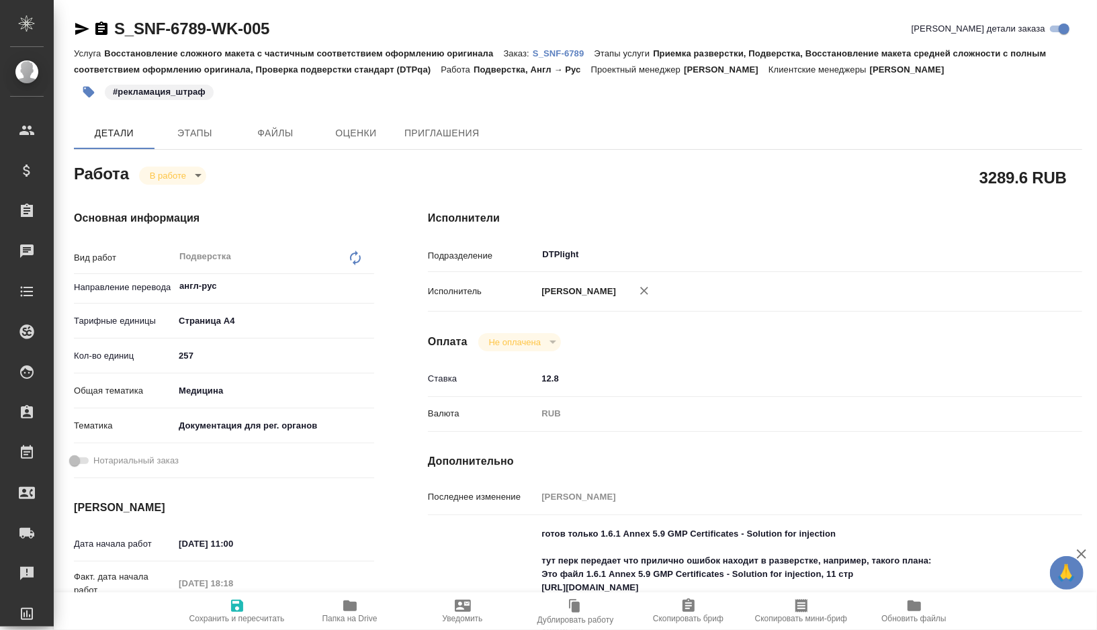
type textarea "x"
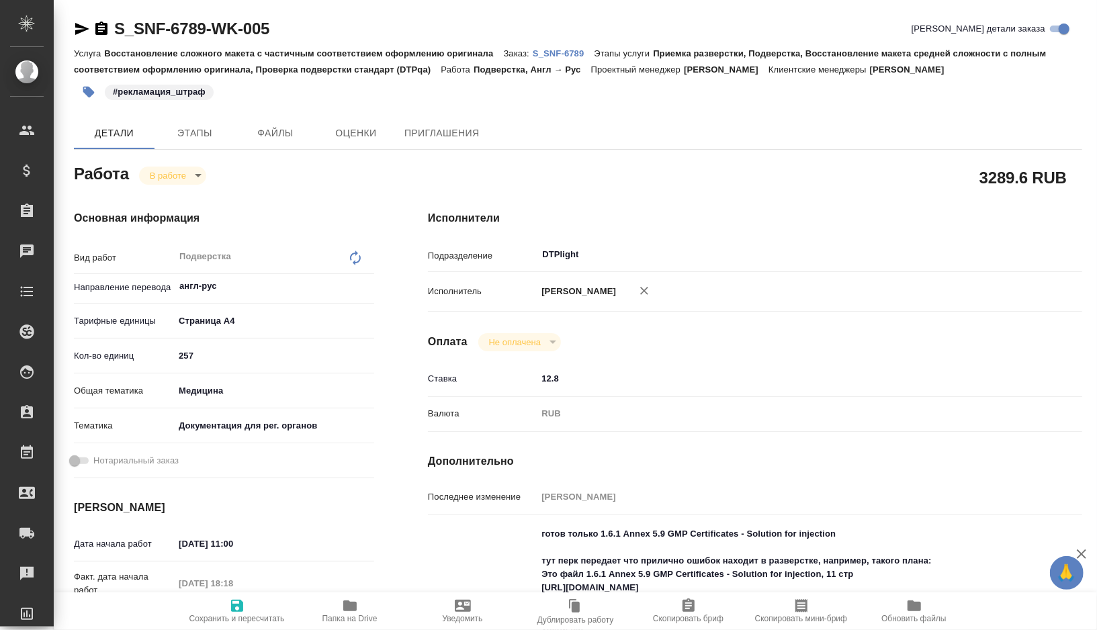
type textarea "x"
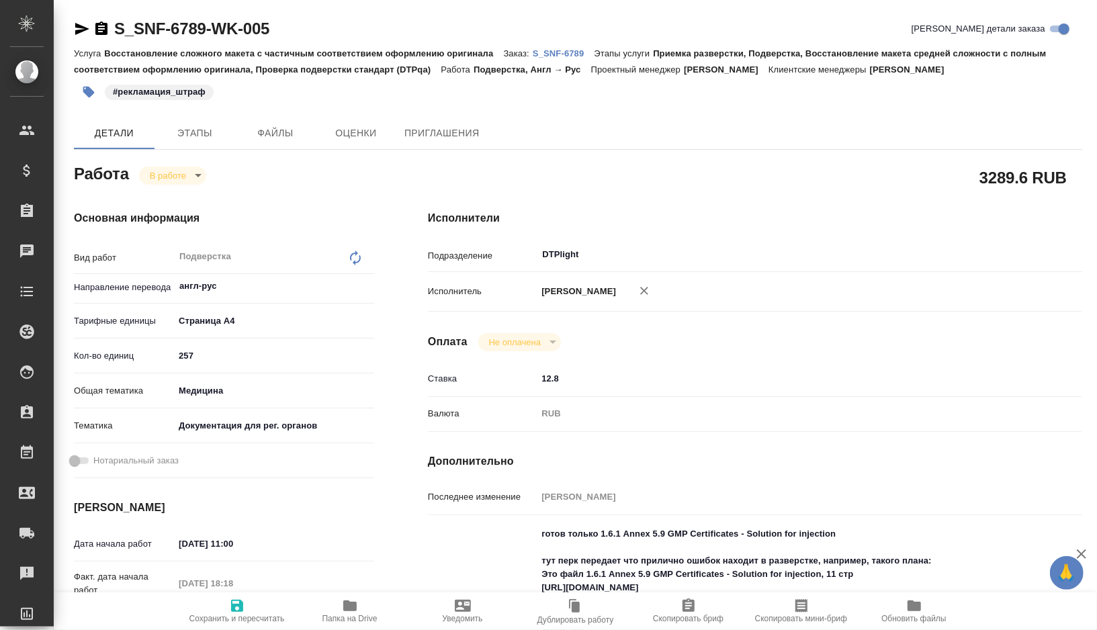
type textarea "x"
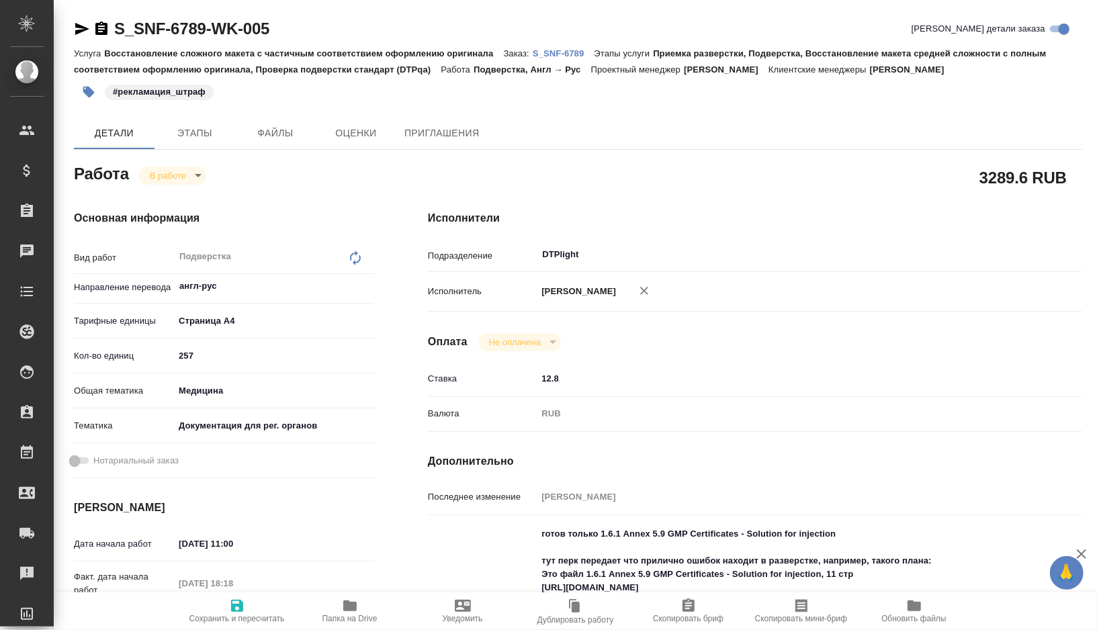
type textarea "x"
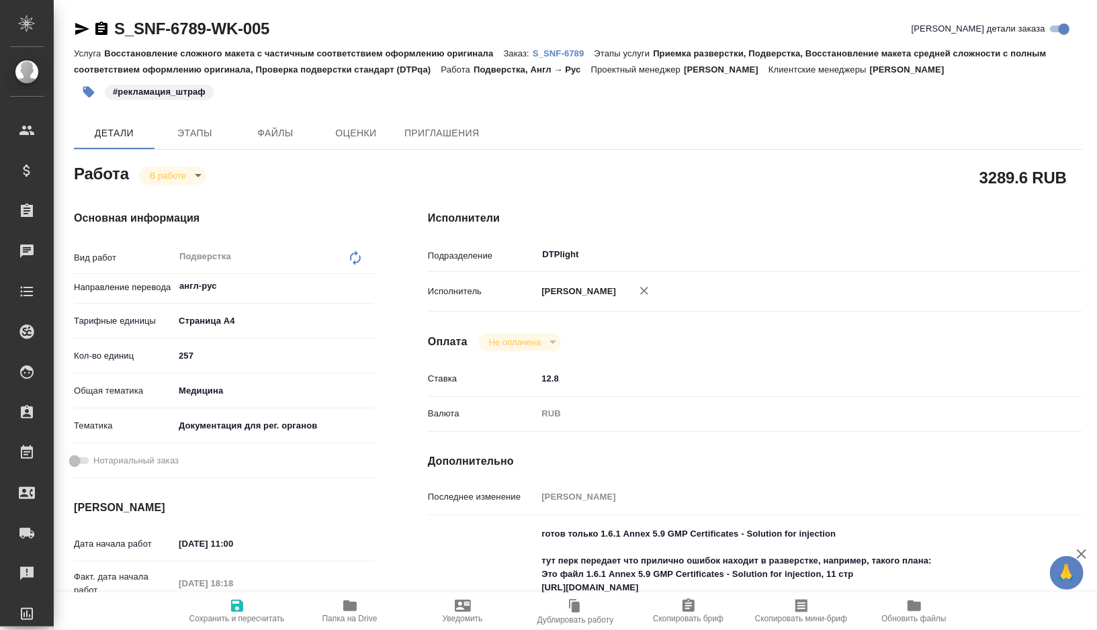
type textarea "x"
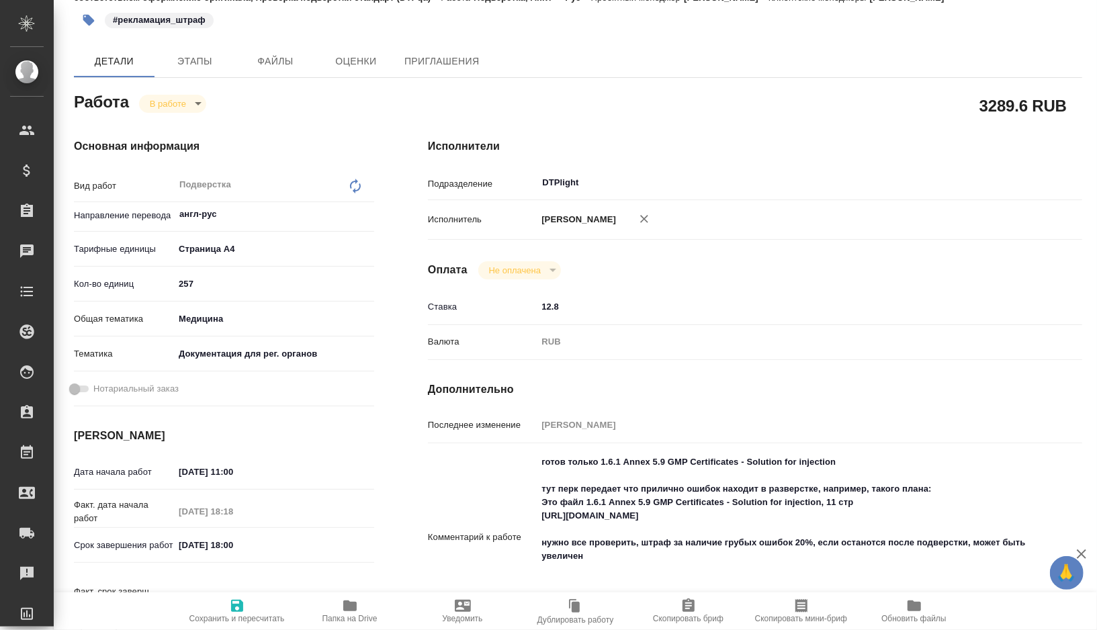
type textarea "x"
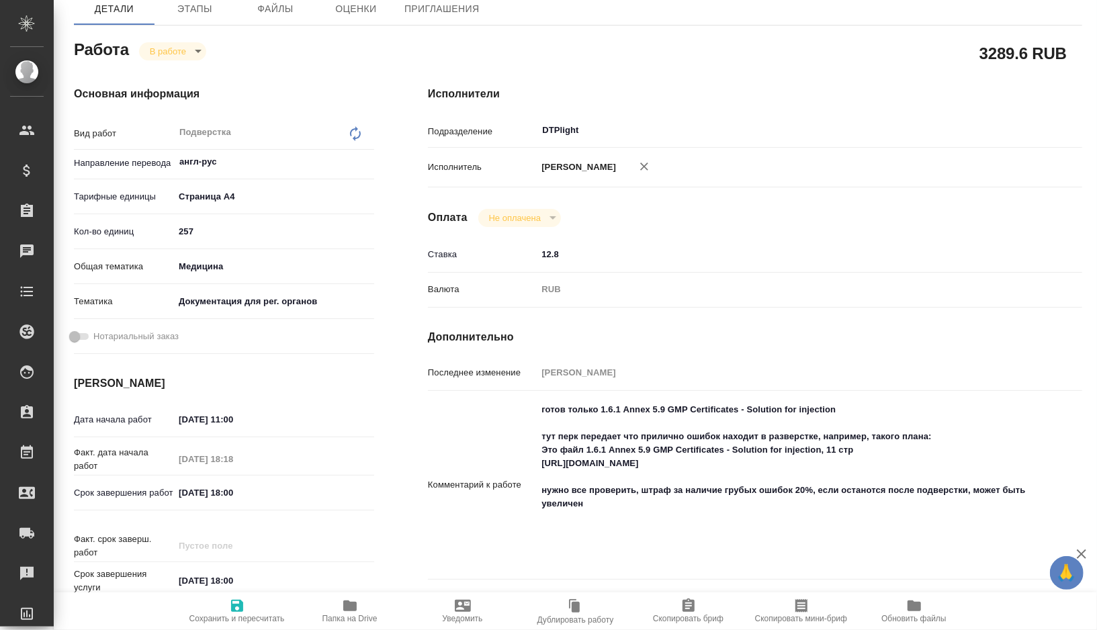
type textarea "x"
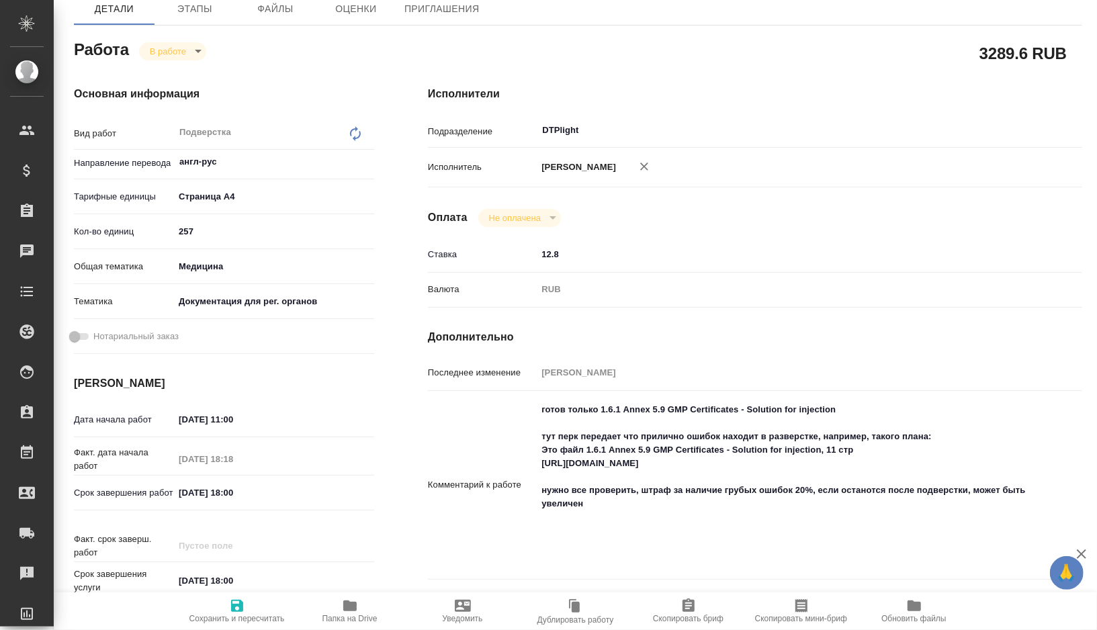
scroll to position [149, 0]
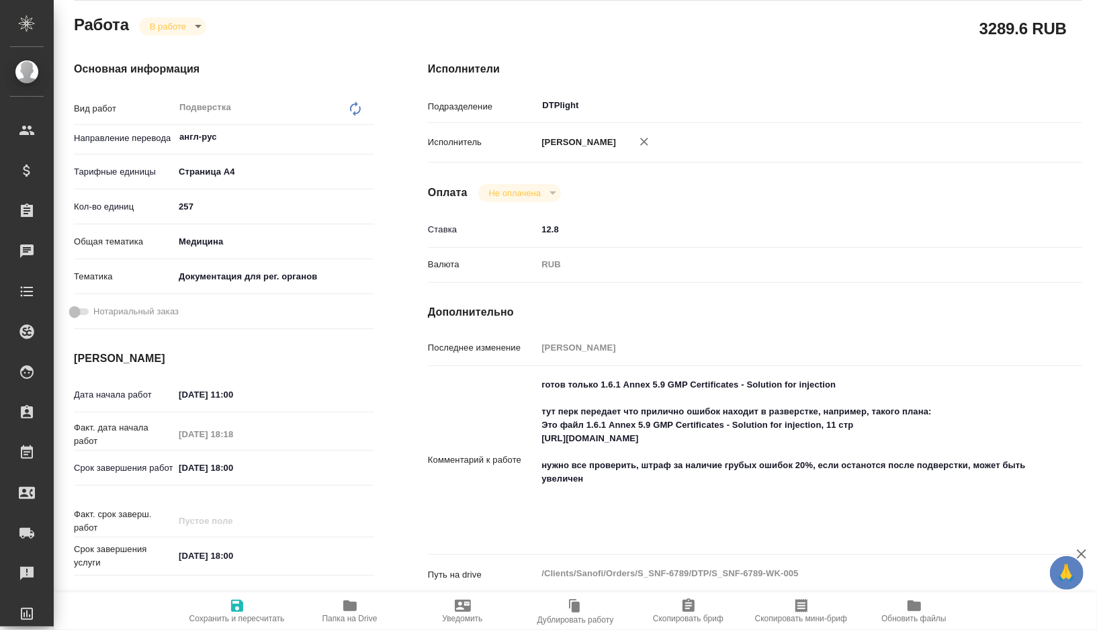
type textarea "x"
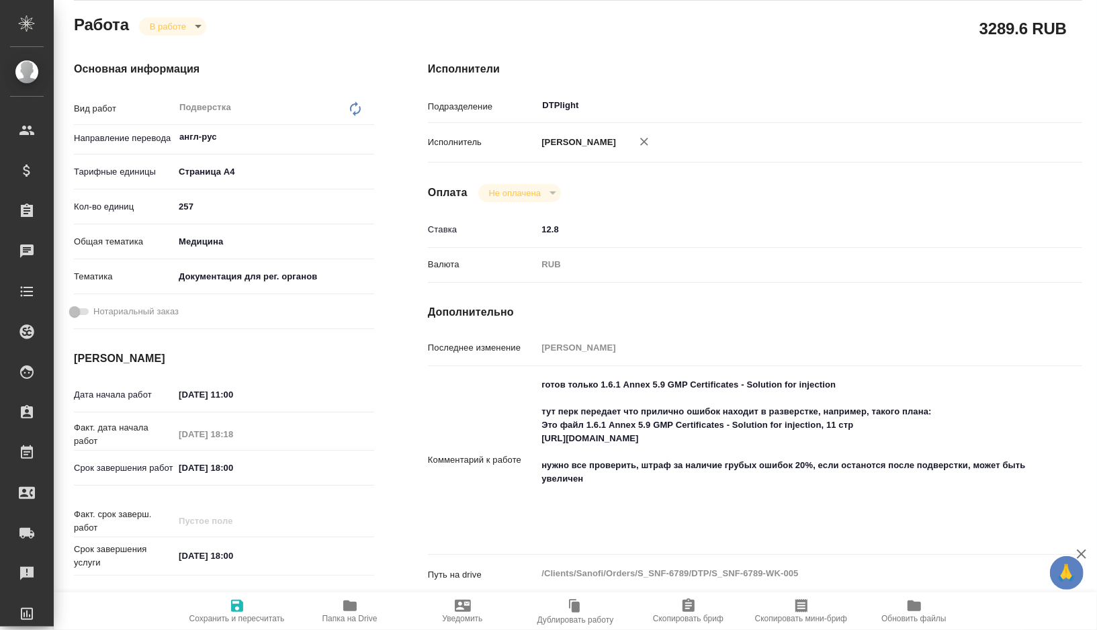
type textarea "x"
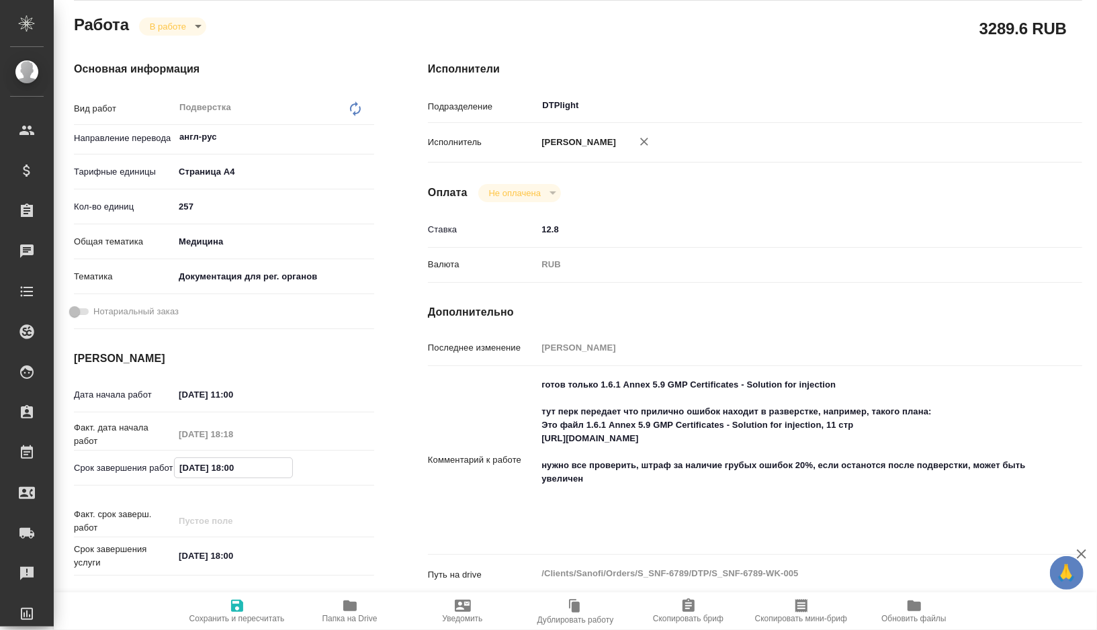
click at [187, 470] on input "[DATE] 18:00" at bounding box center [234, 467] width 118 height 19
type input "00.92.0251 80:0_"
type textarea "x"
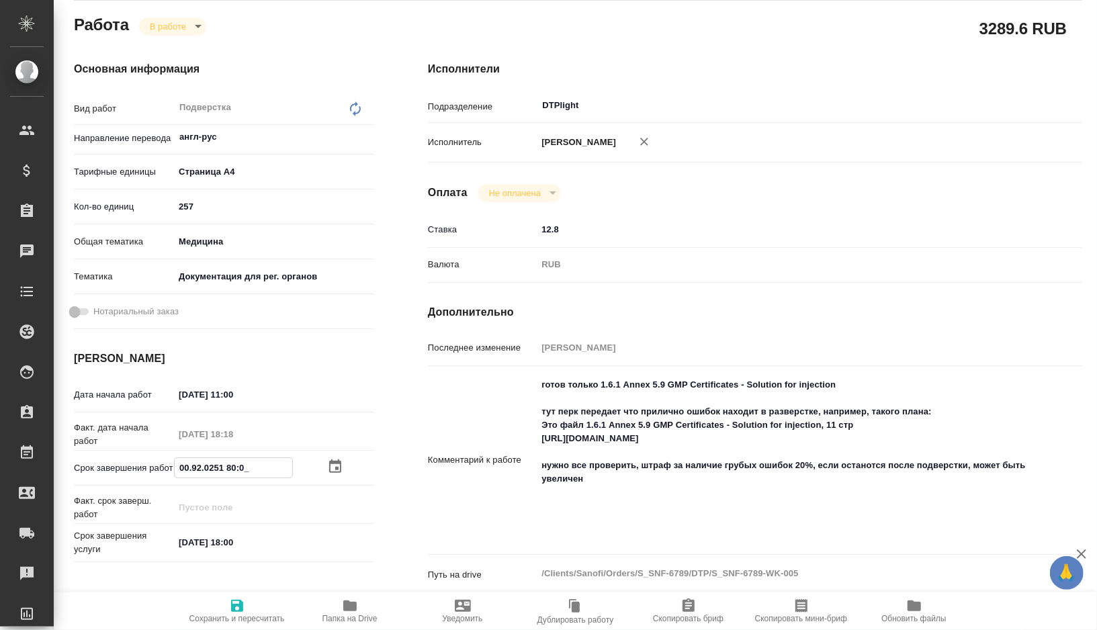
type textarea "x"
type input "[DATE] 18:00"
type textarea "x"
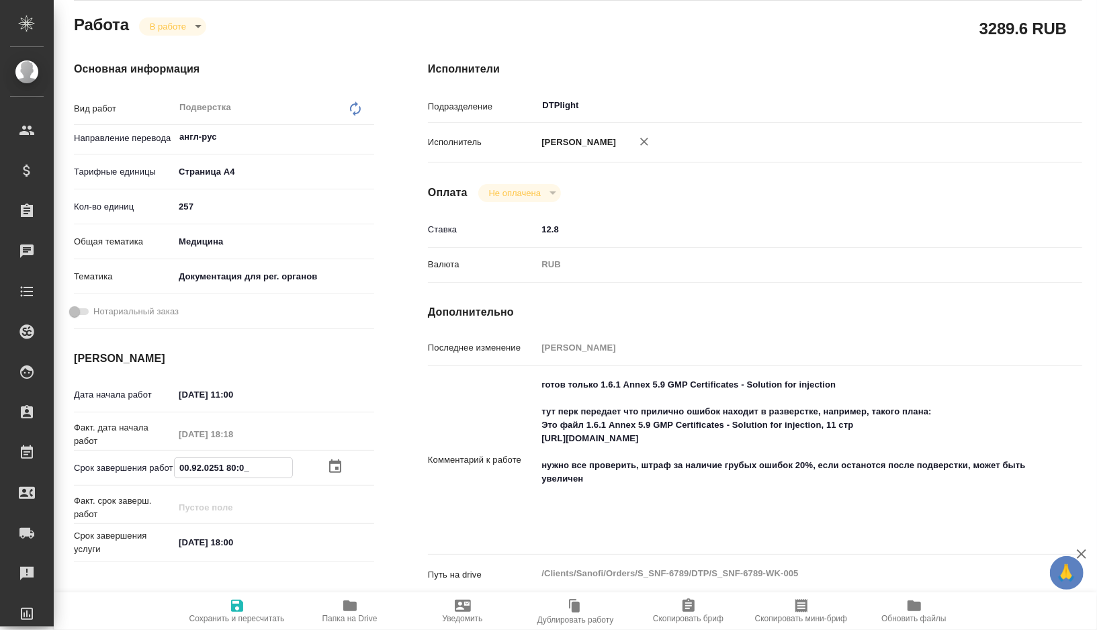
type textarea "x"
click at [233, 472] on input "[DATE] 18:00" at bounding box center [234, 467] width 118 height 19
type textarea "x"
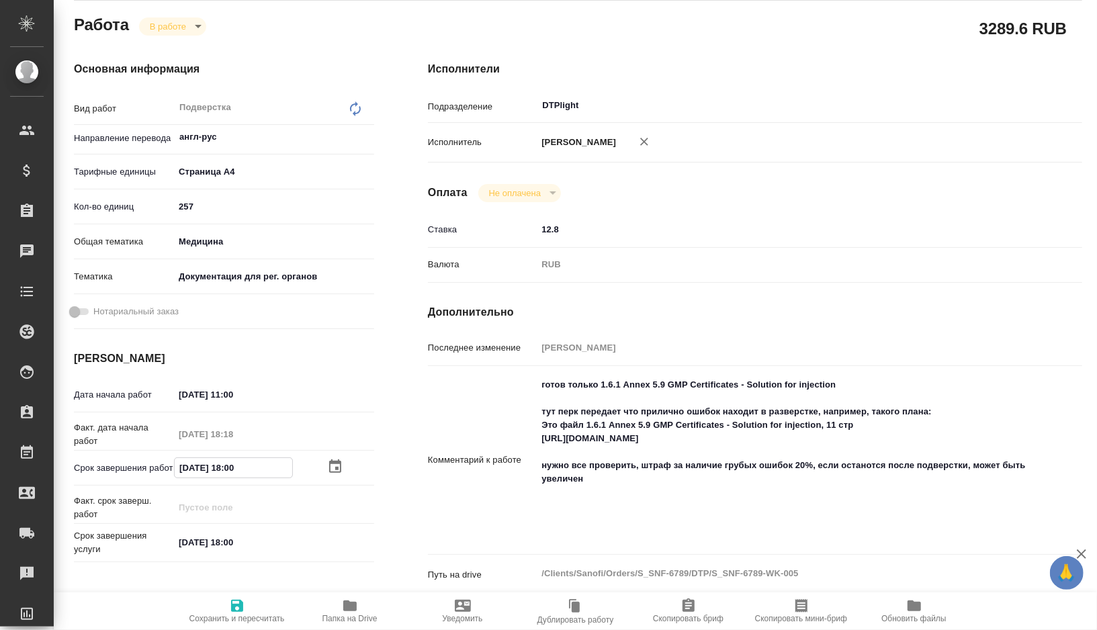
type input "[DATE] 10:0_"
type textarea "x"
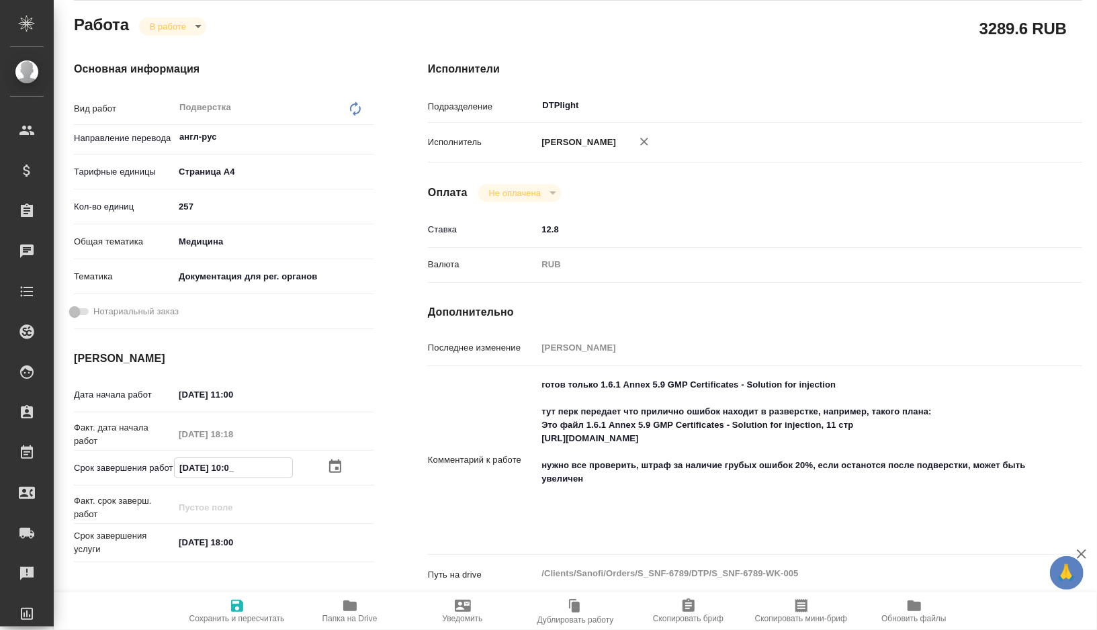
type textarea "x"
type input "[DATE] 11:00"
type textarea "x"
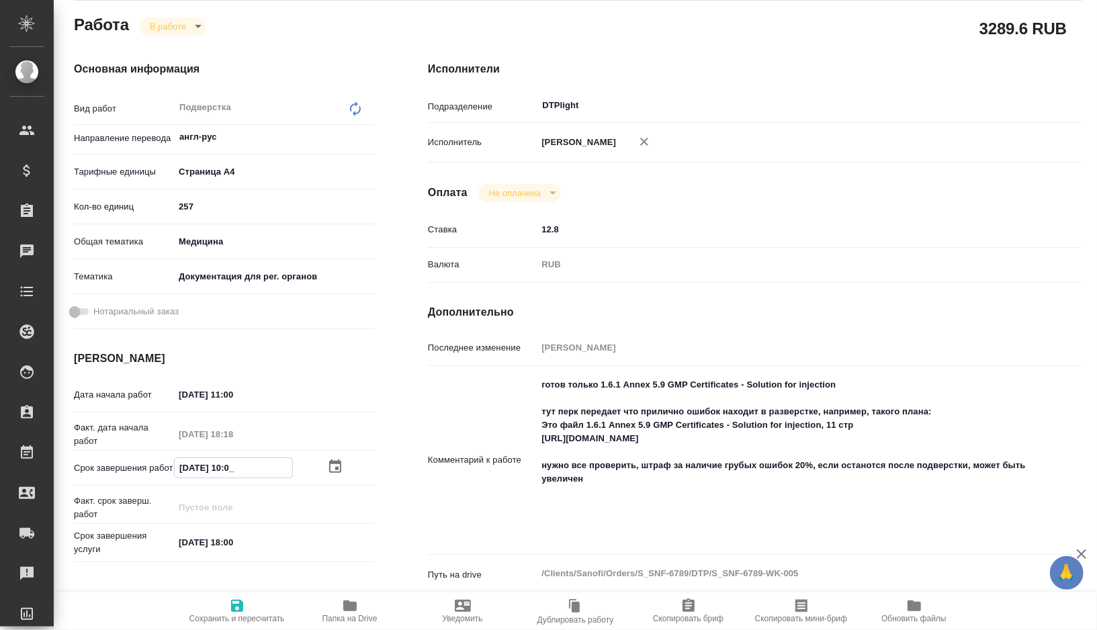
type textarea "x"
type input "[DATE] 11:00"
click at [245, 598] on icon "button" at bounding box center [237, 606] width 16 height 16
type textarea "x"
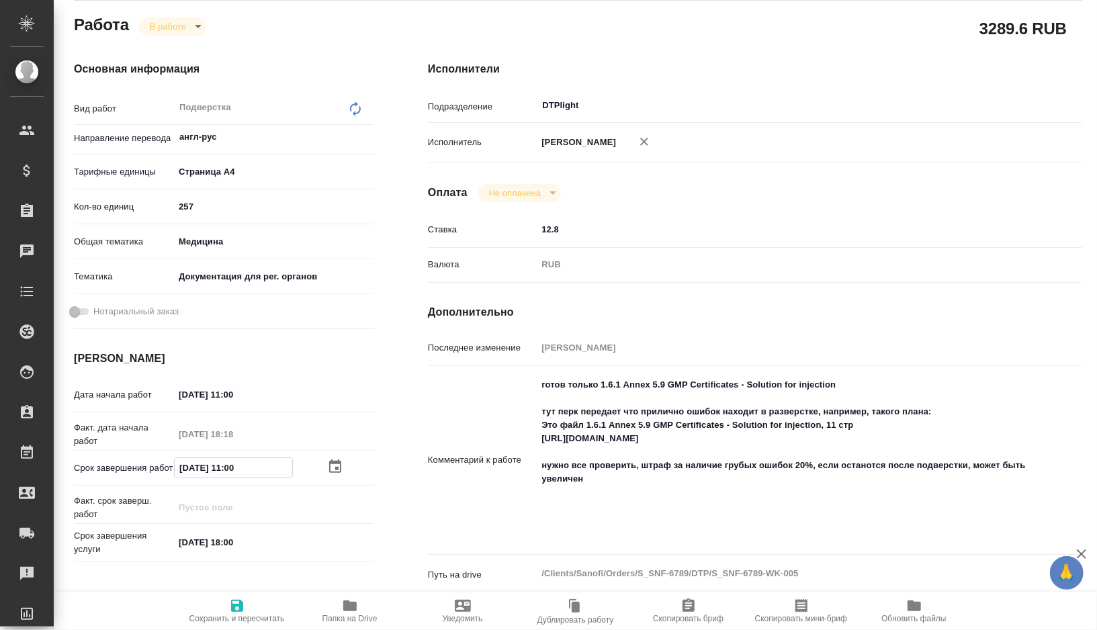
type textarea "x"
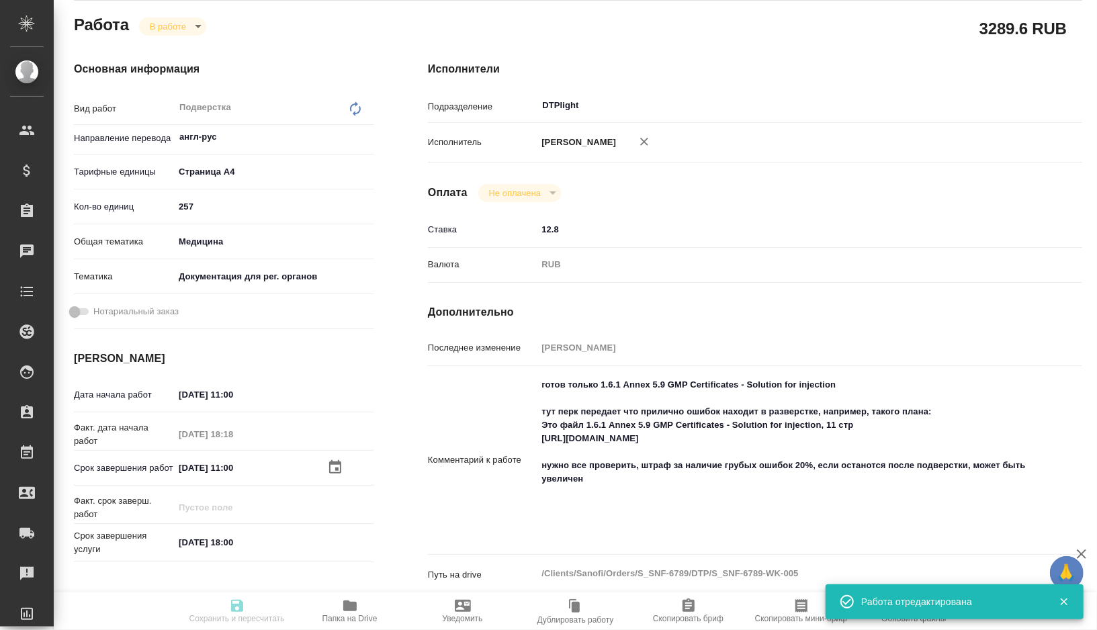
type textarea "x"
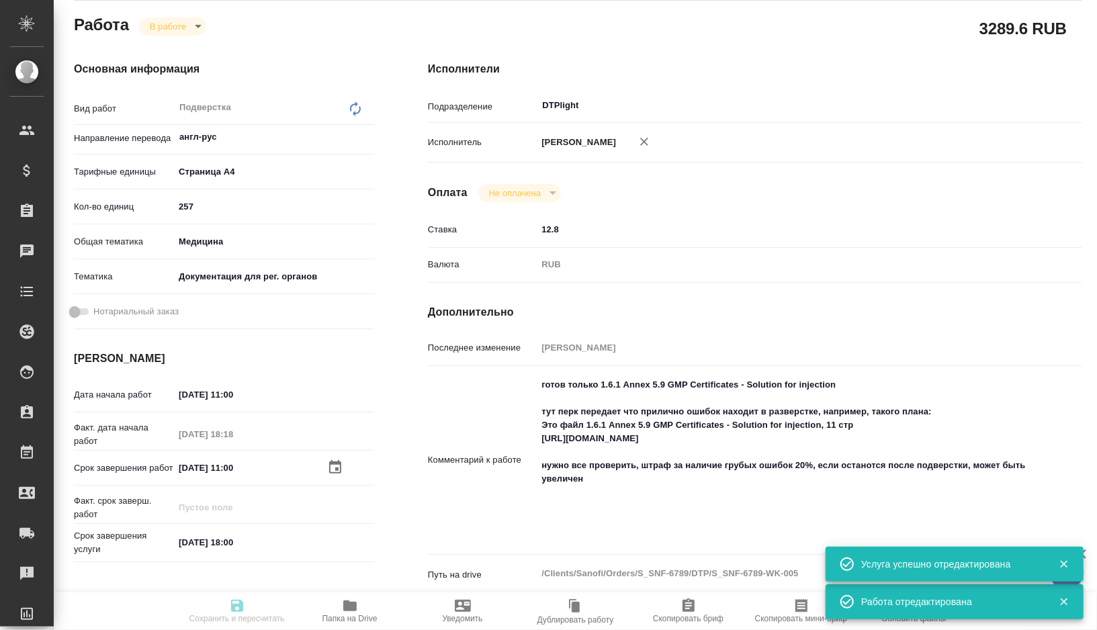
type textarea "x"
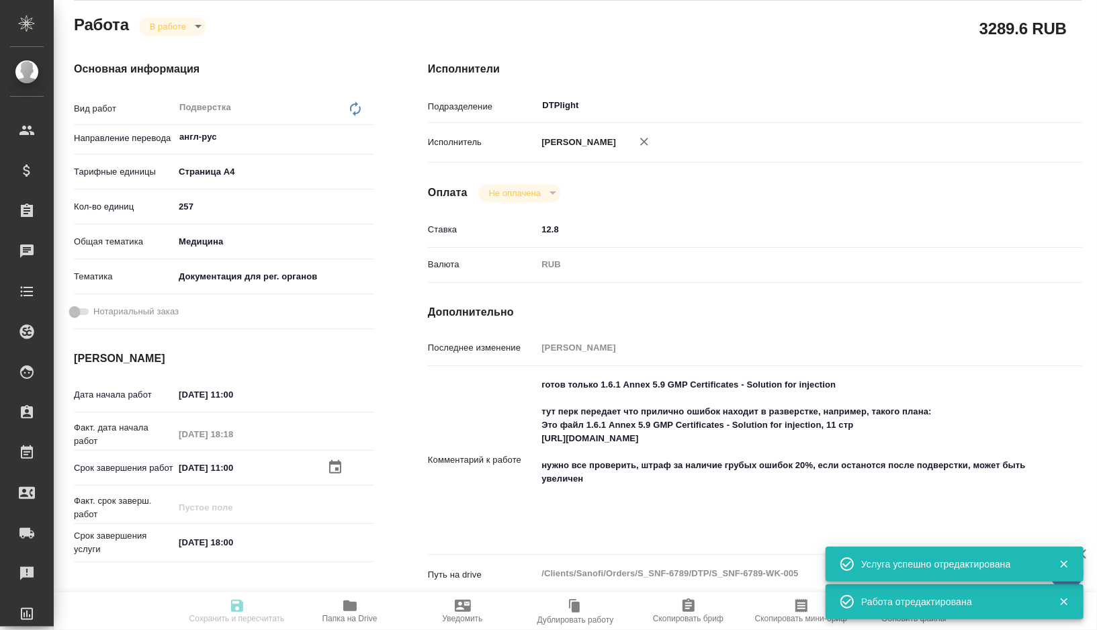
type input "inProgress"
type textarea "Подверстка"
type textarea "x"
type input "англ-рус"
type input "5f036ec4e16dec2d6b59c8ff"
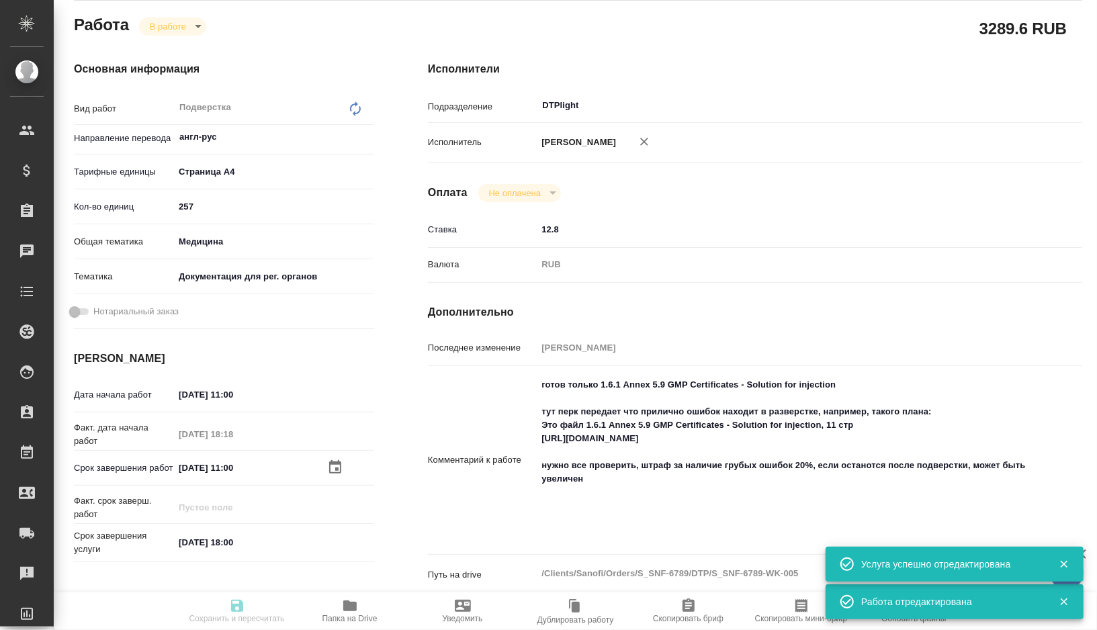
type input "257"
type input "med"
type input "5f647205b73bc97568ca66c6"
type input "03.09.2025 11:00"
type input "02.09.2025 18:18"
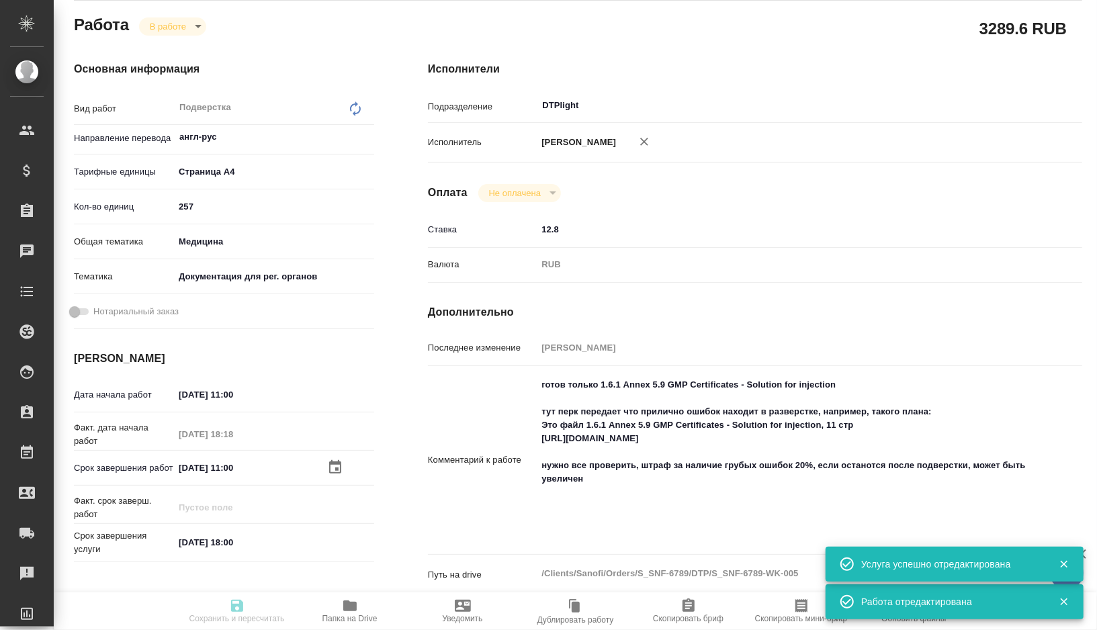
type input "[DATE] 11:00"
type input "[DATE] 18:00"
type input "DTPlight"
type input "notPayed"
type input "12.8"
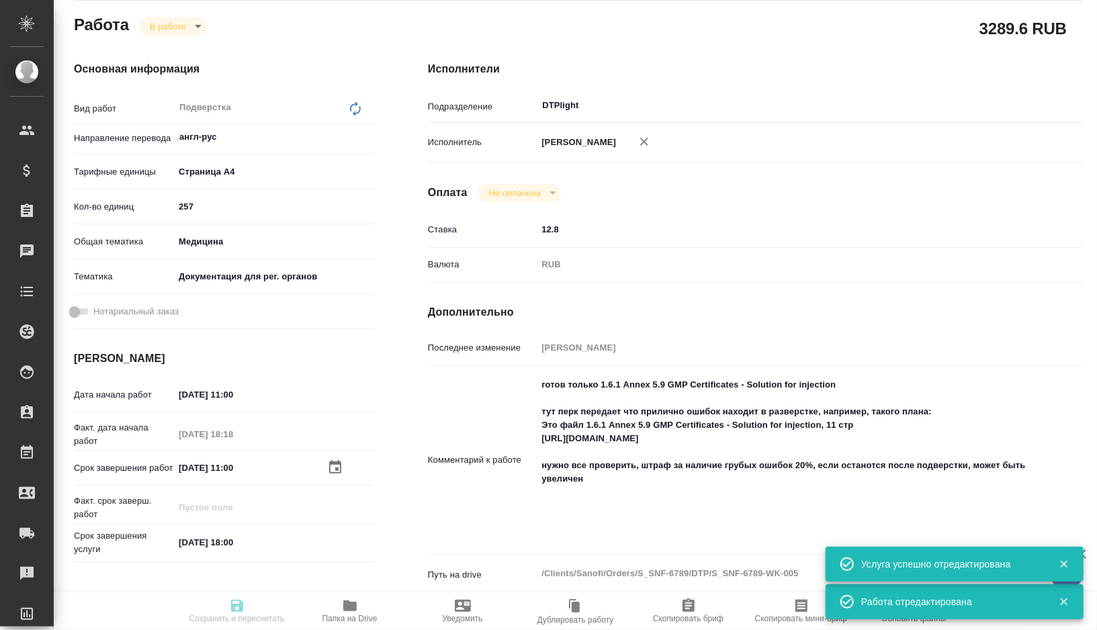
type input "RUB"
type input "Сархатов Руслан"
type textarea "готов только 1.6.1 Annex 5.9 GMP Certificates - Solution for injection тут перк…"
type textarea "x"
type textarea "/Clients/Sanofi/Orders/S_SNF-6789/DTP/S_SNF-6789-WK-005"
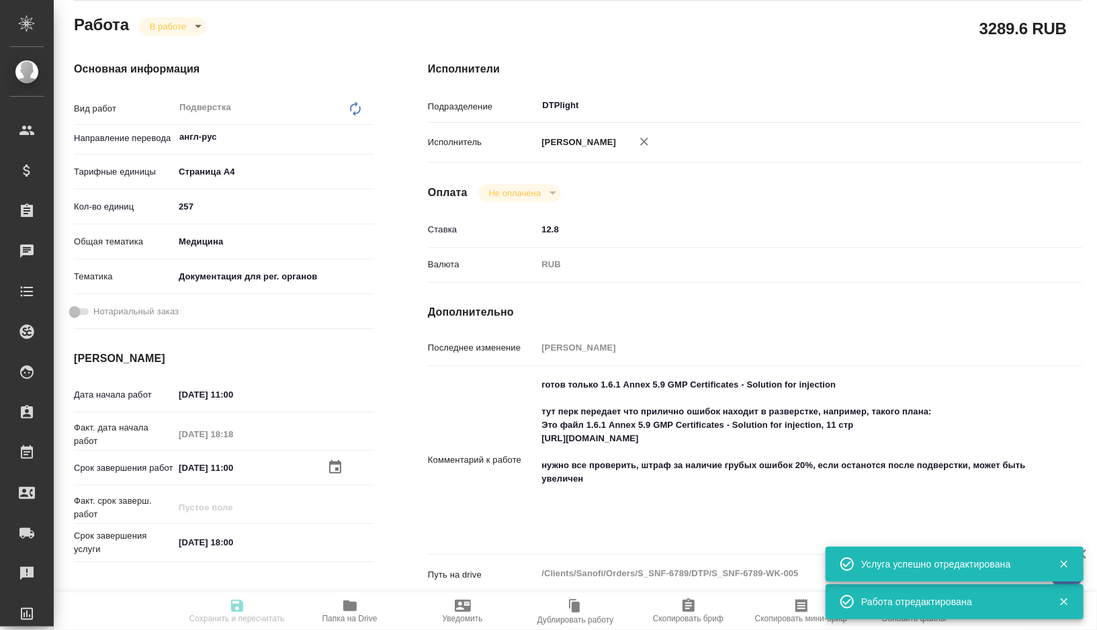
type textarea "x"
type input "S_SNF-6789"
type input "E005811015"
type input "Восстановление сложного макета с частичным соответствием оформлению оригинала"
type input "Приемка разверстки, Подверстка, Восстановление макета средней сложности с полны…"
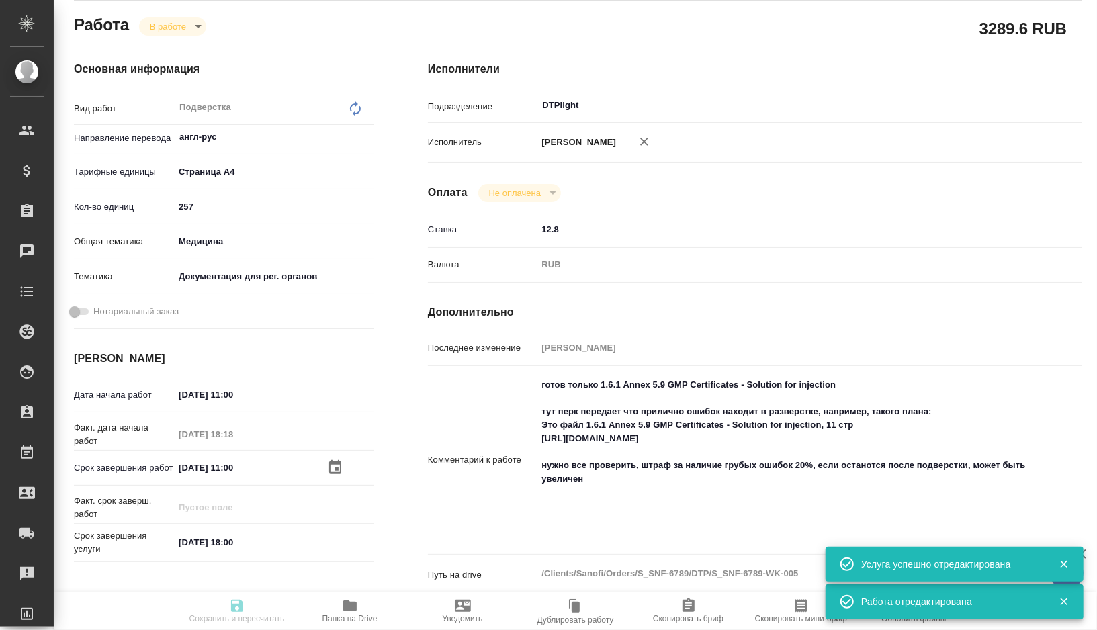
type input "[PERSON_NAME]"
type input "/Clients/Sanofi/Orders/S_SNF-6789"
type textarea "x"
type textarea "клин исследования: 2.5 clinical-overview-sc-international производство, предост…"
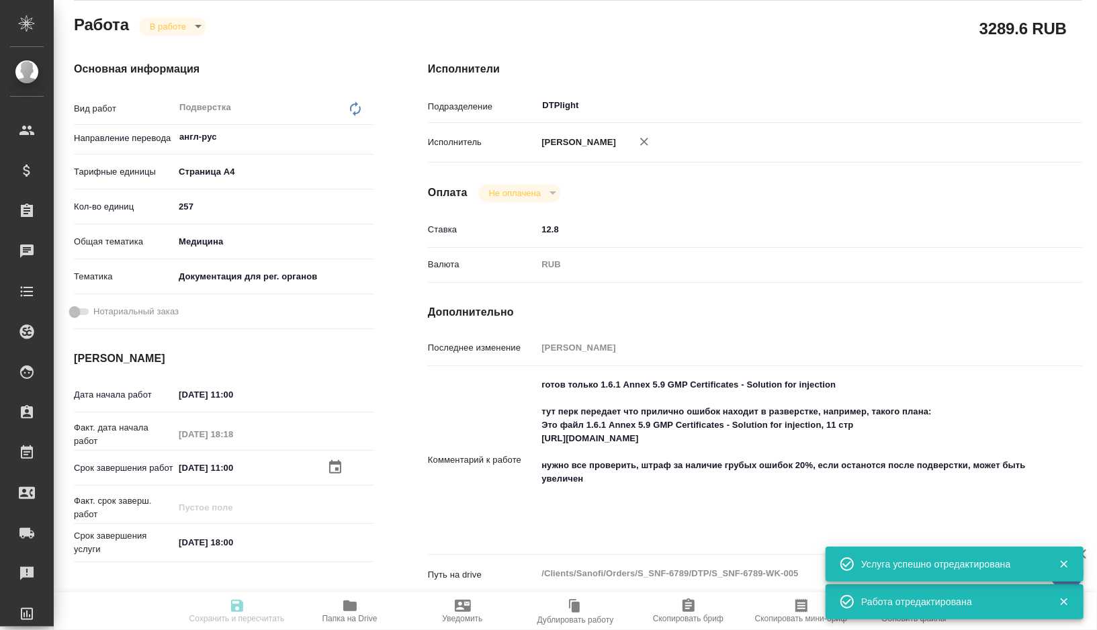
type textarea "x"
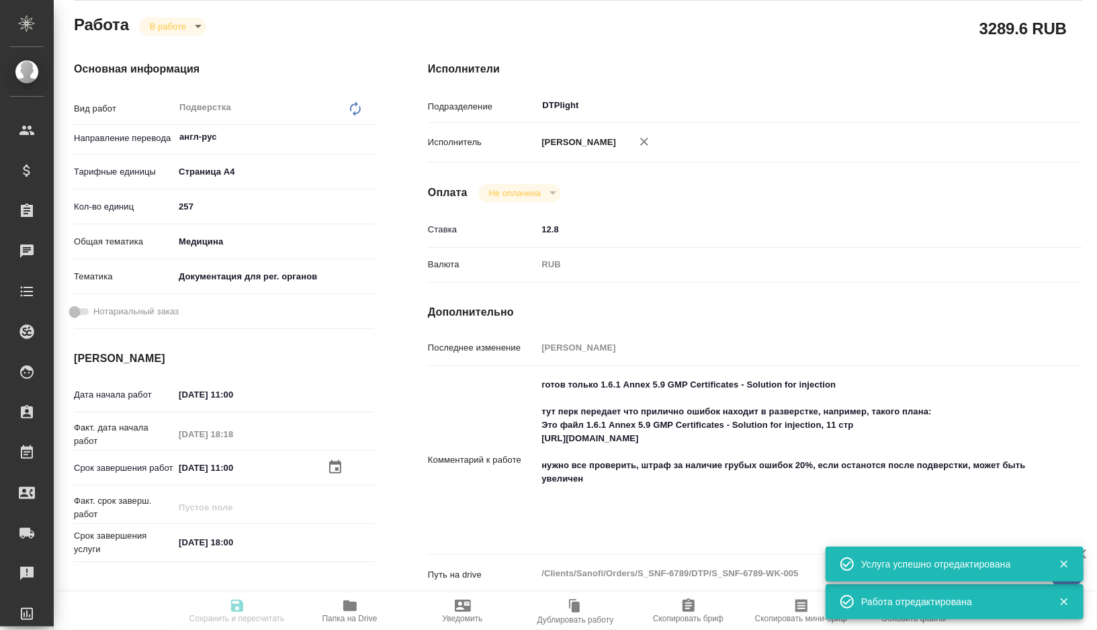
type textarea "x"
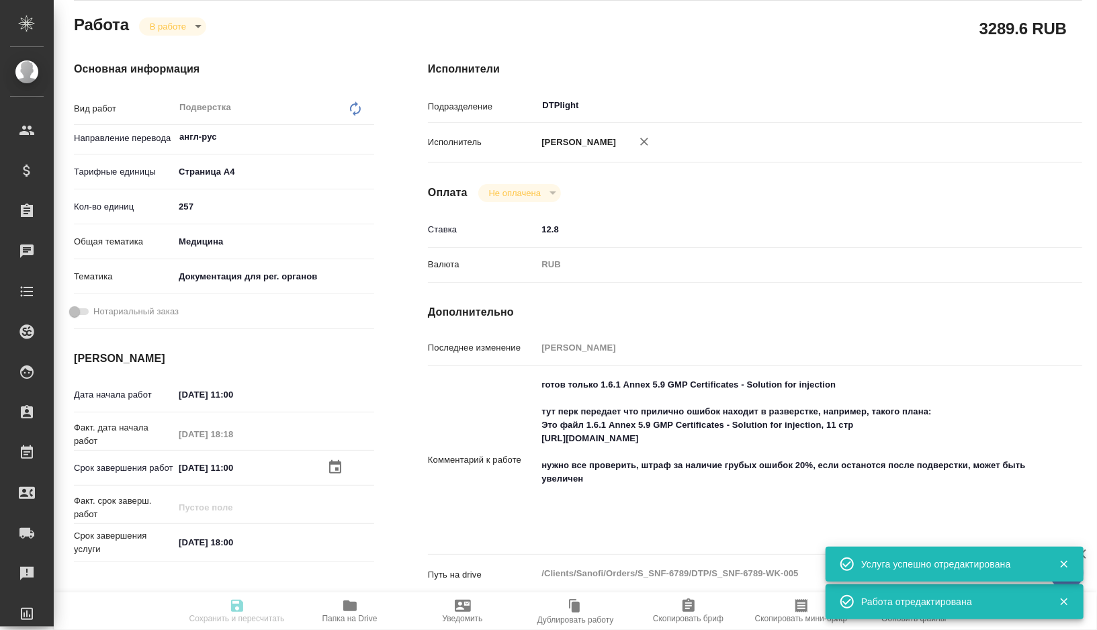
type textarea "x"
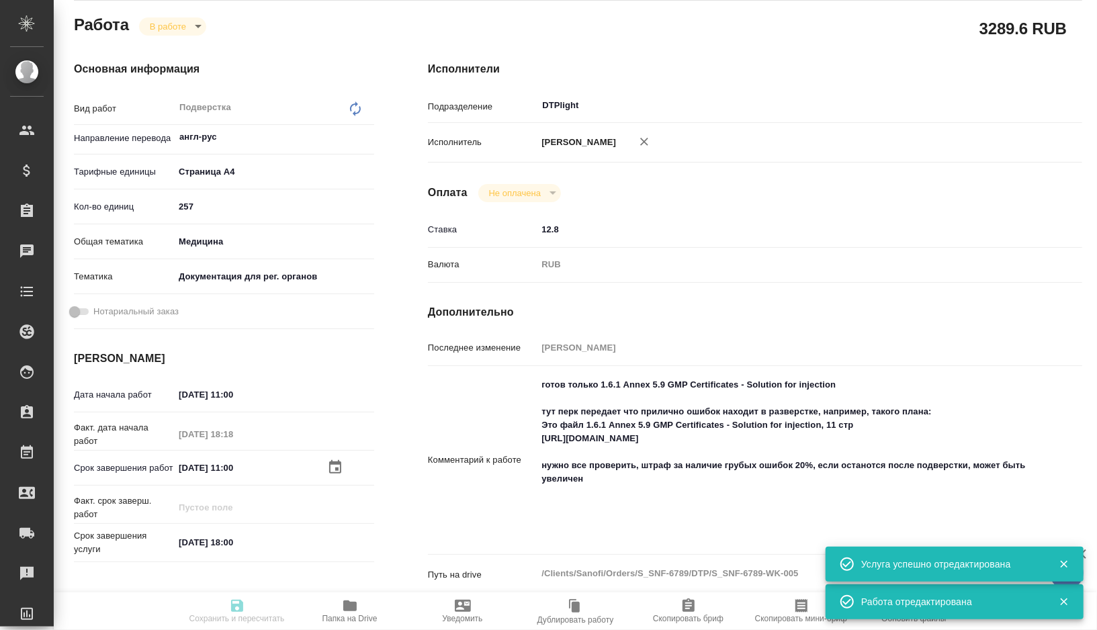
type textarea "x"
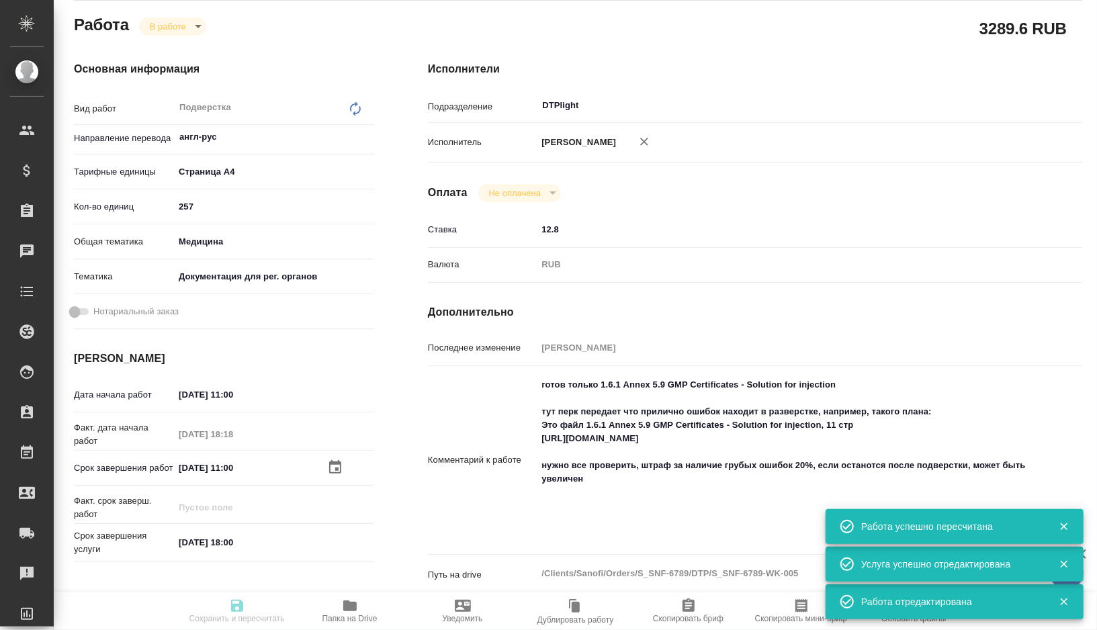
type textarea "x"
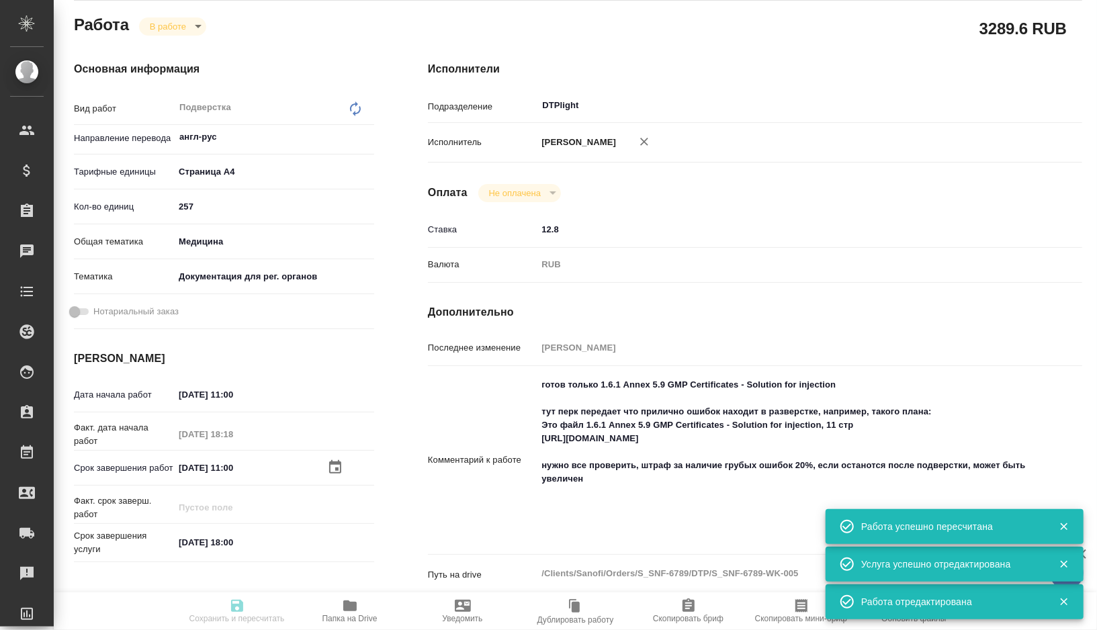
type input "inProgress"
type textarea "Подверстка"
type textarea "x"
type input "англ-рус"
type input "5f036ec4e16dec2d6b59c8ff"
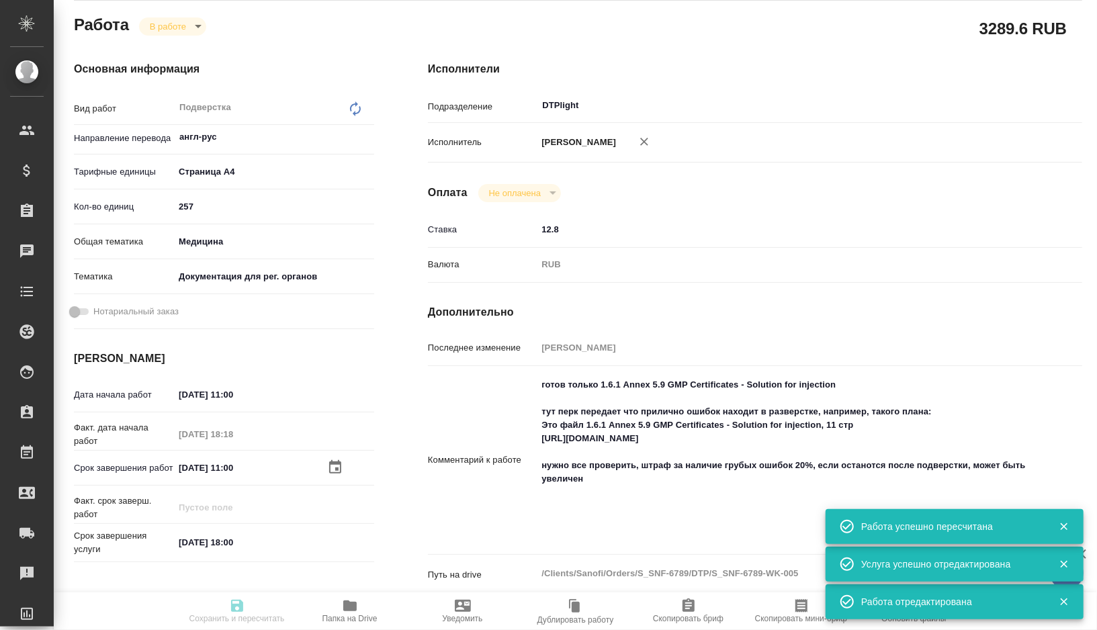
type input "257"
type input "med"
type input "5f647205b73bc97568ca66c6"
type input "03.09.2025 11:00"
type input "02.09.2025 18:18"
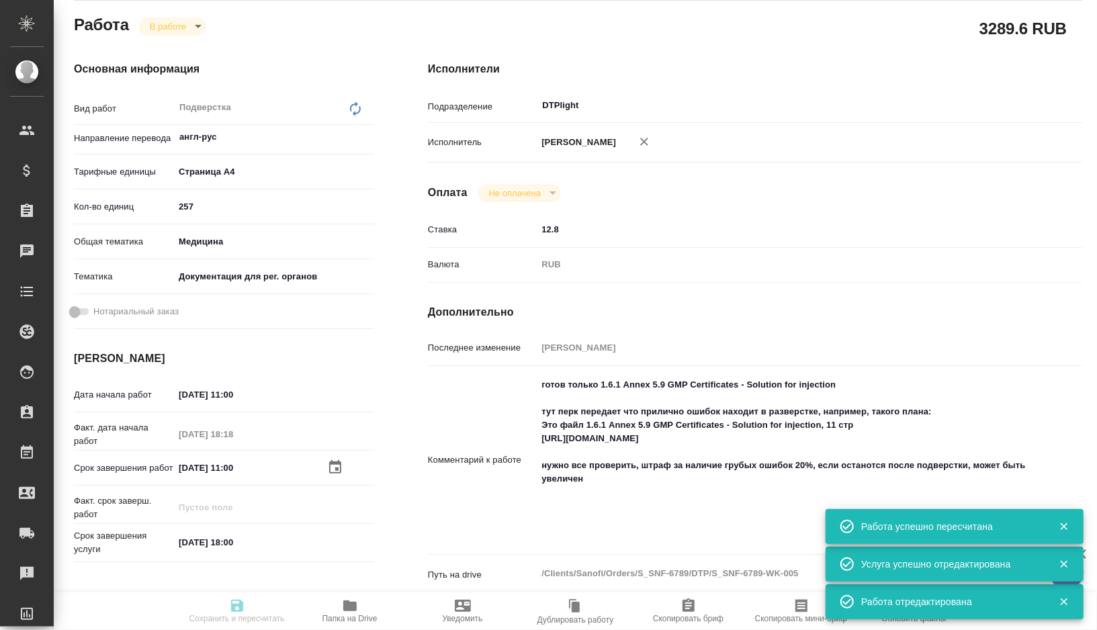
type input "05.09.2025 11:00"
type input "05.09.2025 18:00"
type input "DTPlight"
type input "notPayed"
type input "12.8"
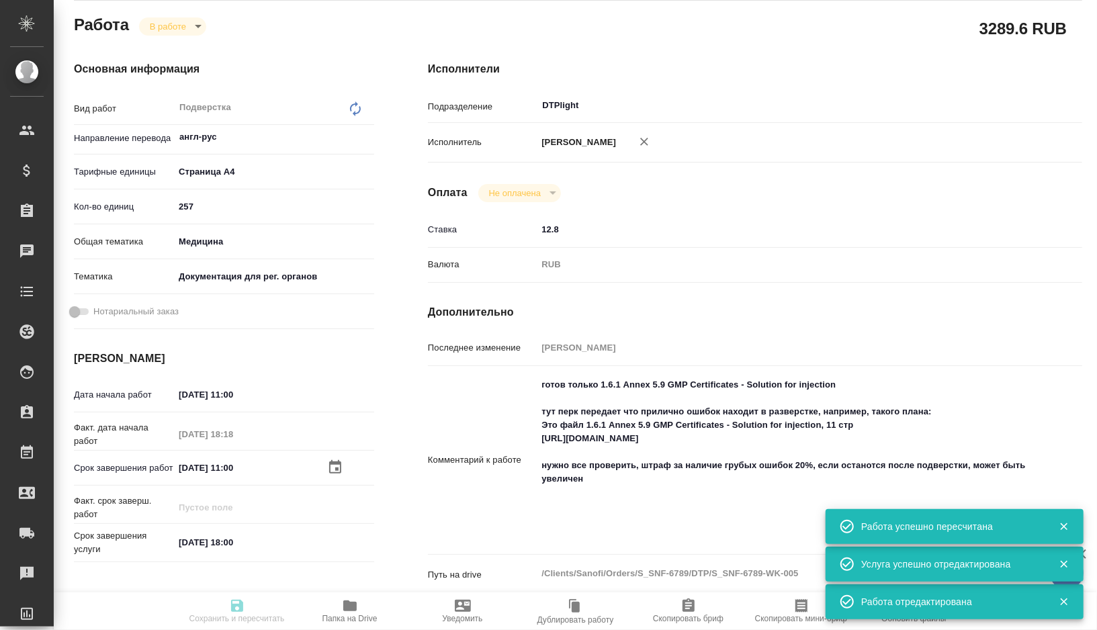
type input "RUB"
type input "[PERSON_NAME]"
type textarea "готов только 1.6.1 Annex 5.9 GMP Certificates - Solution for injection тут перк…"
type textarea "x"
type textarea "/Clients/Sanofi/Orders/S_SNF-6789/DTP/S_SNF-6789-WK-005"
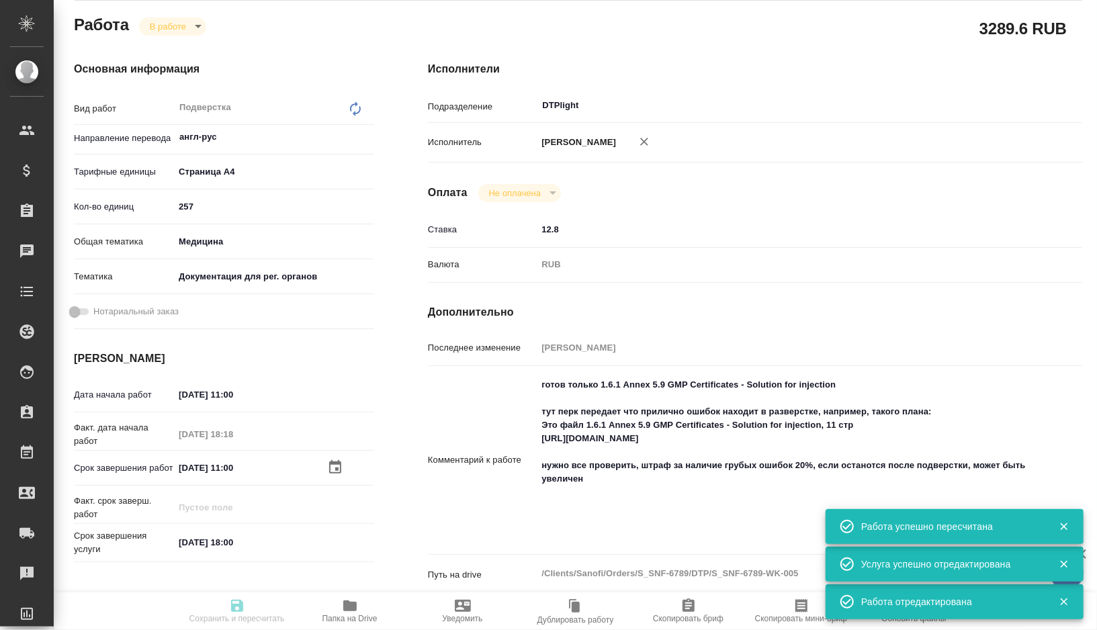
type textarea "x"
type input "S_SNF-6789"
type input "E005811015"
type input "Восстановление сложного макета с частичным соответствием оформлению оригинала"
type input "Приемка разверстки, Подверстка, Восстановление макета средней сложности с полны…"
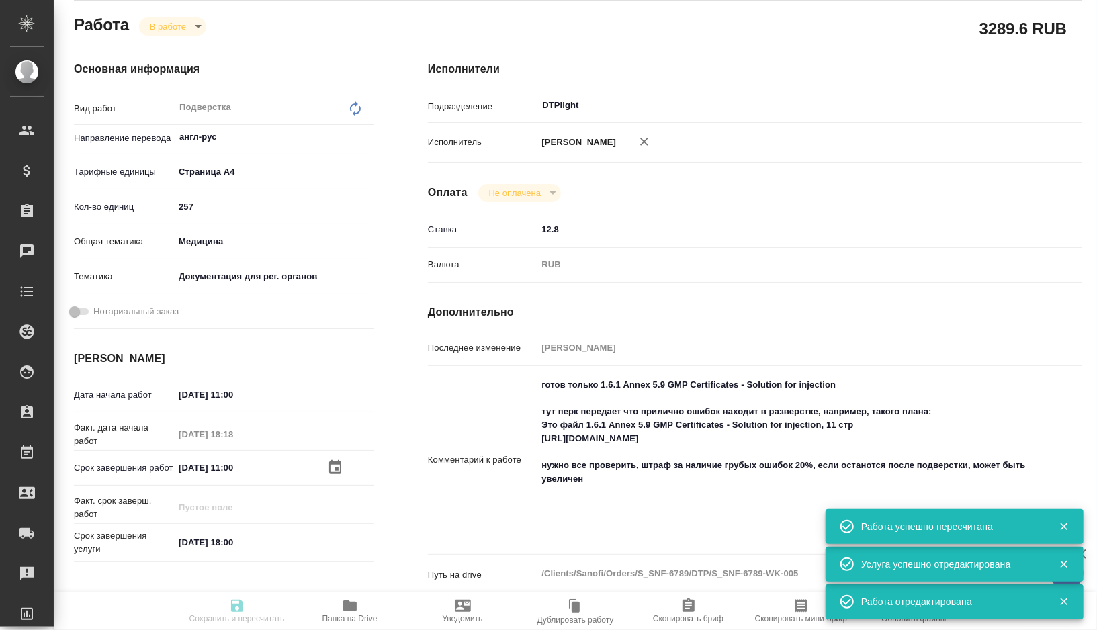
type input "[PERSON_NAME]"
type input "/Clients/Sanofi/Orders/S_SNF-6789"
type textarea "x"
type textarea "клин исследования: 2.5 clinical-overview-sc-international производство, предост…"
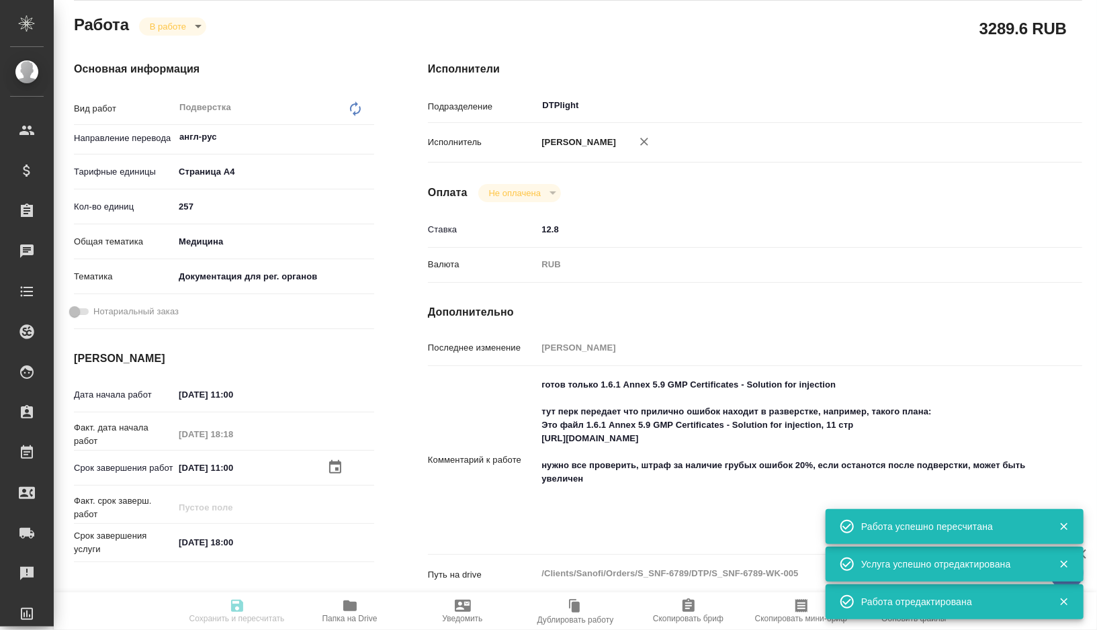
type textarea "x"
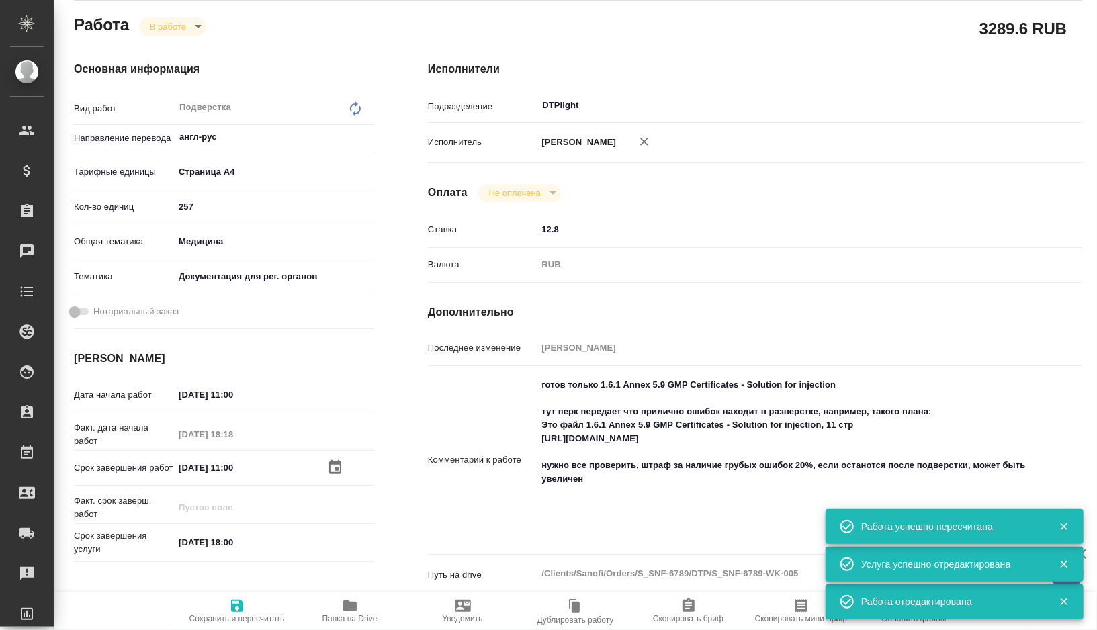
type textarea "x"
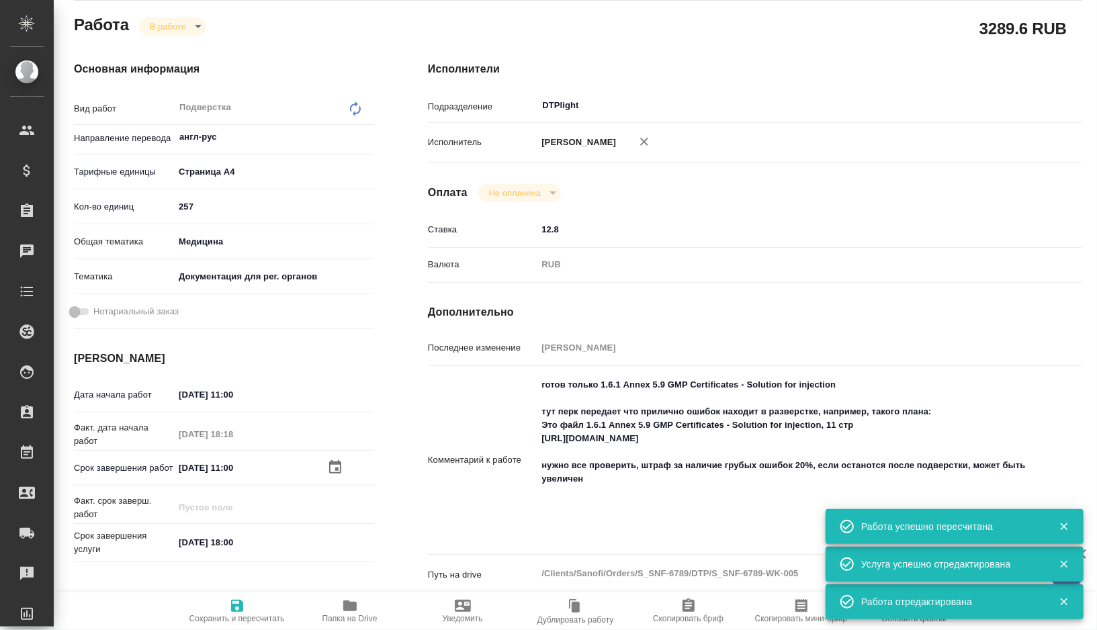
type textarea "x"
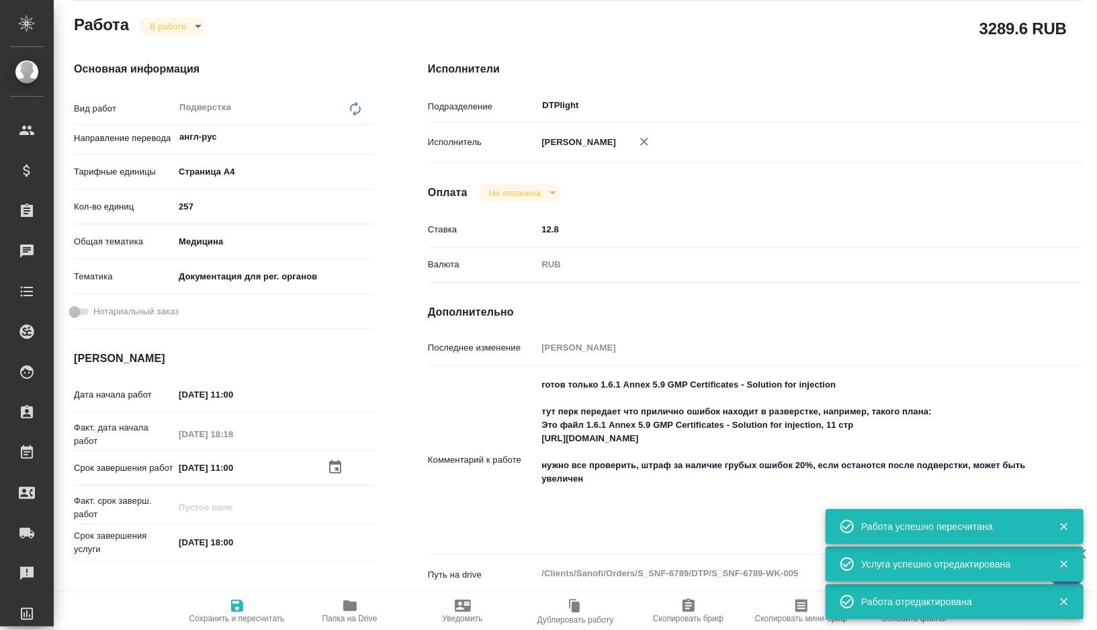
type textarea "x"
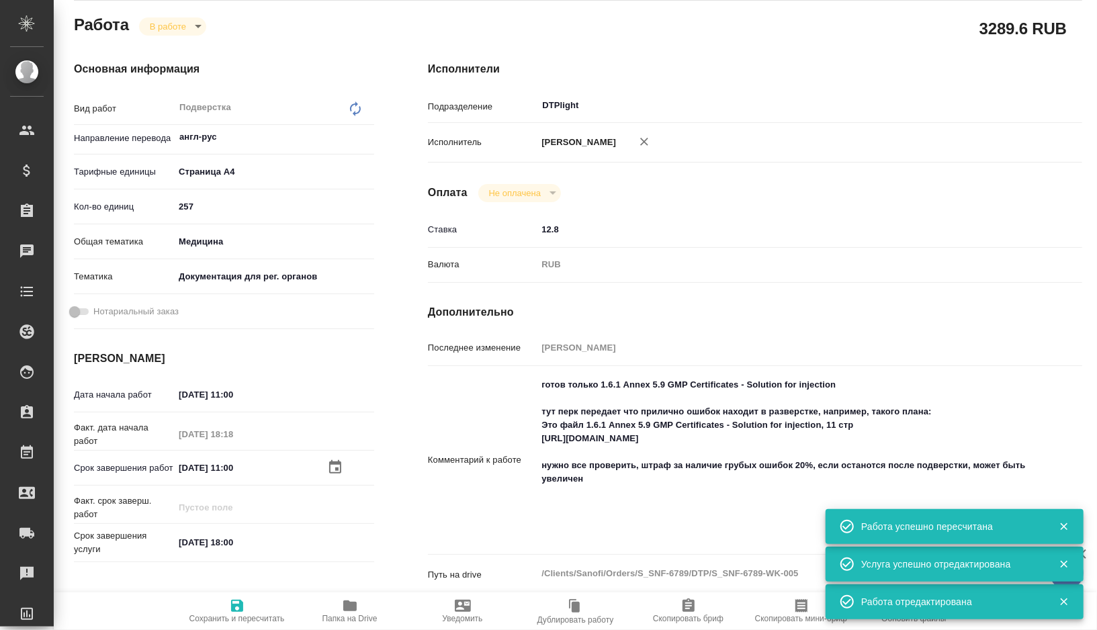
type textarea "x"
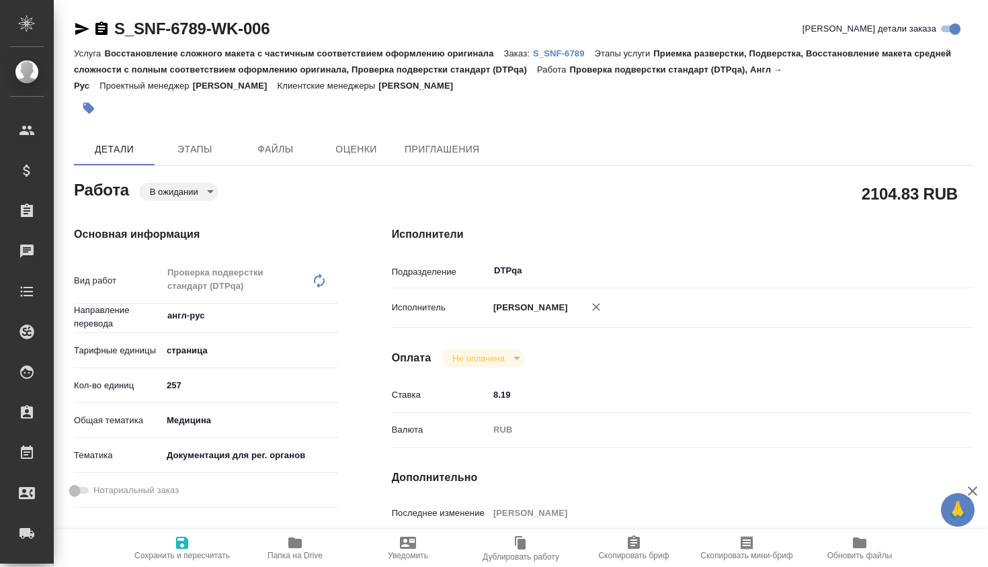
type textarea "x"
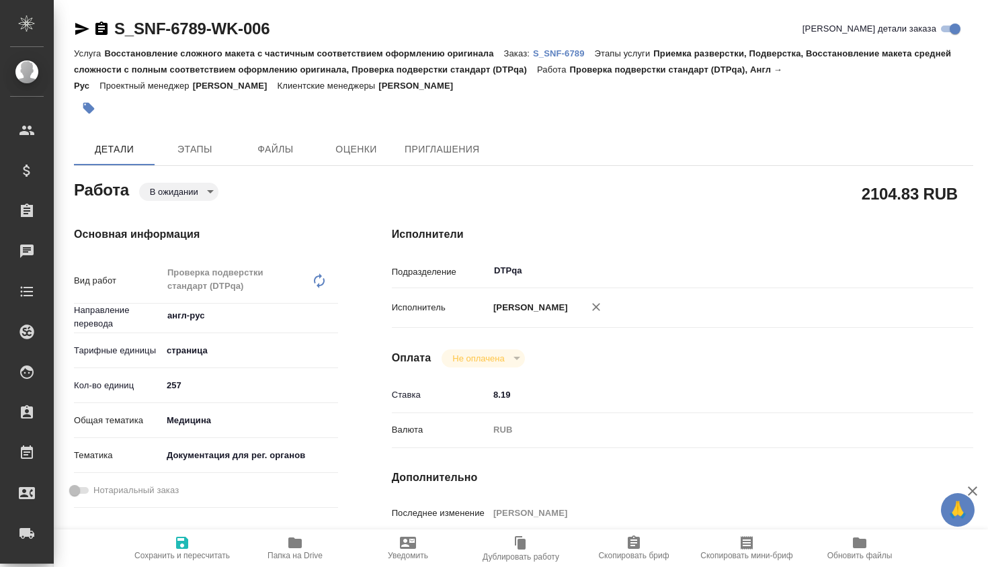
type textarea "x"
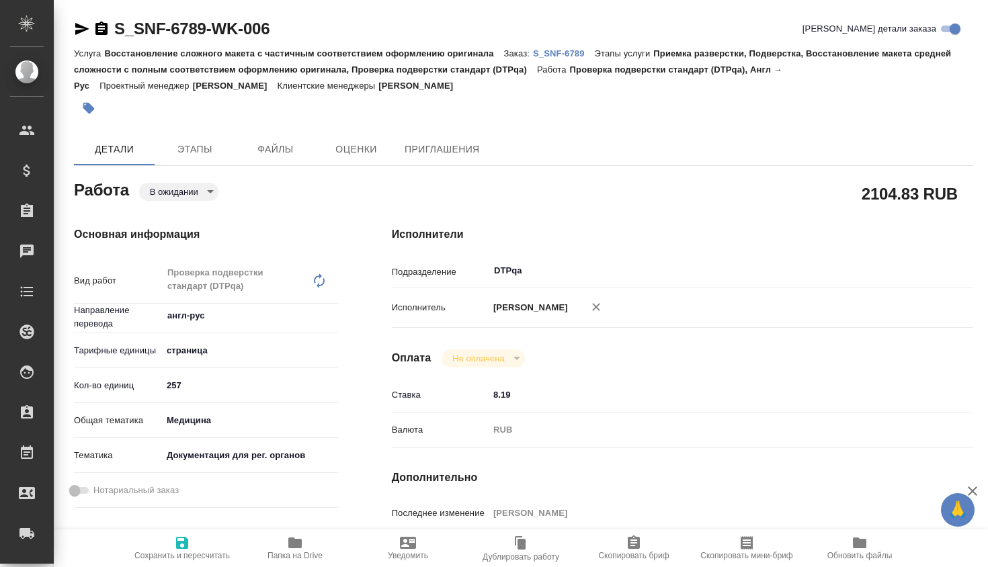
type textarea "x"
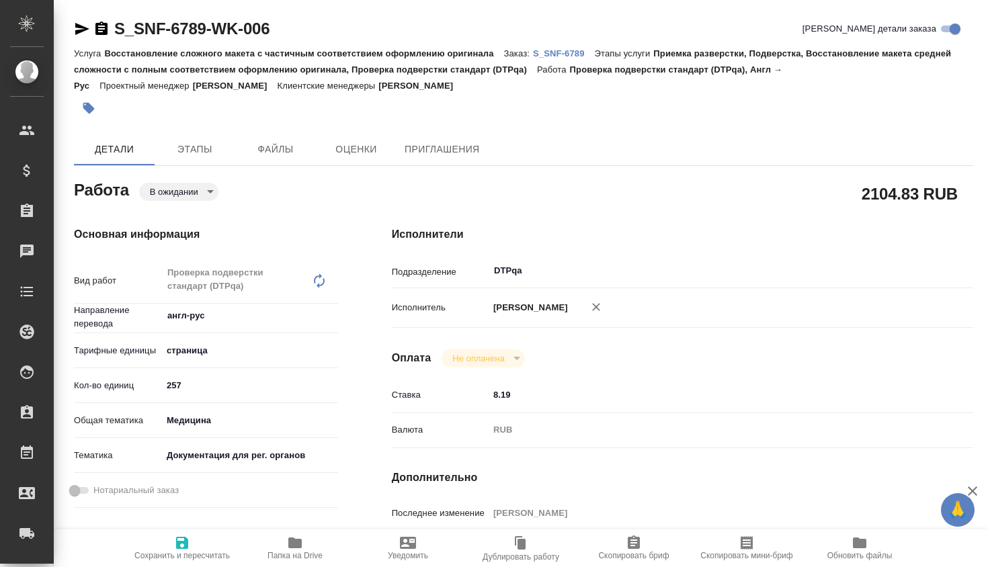
type textarea "x"
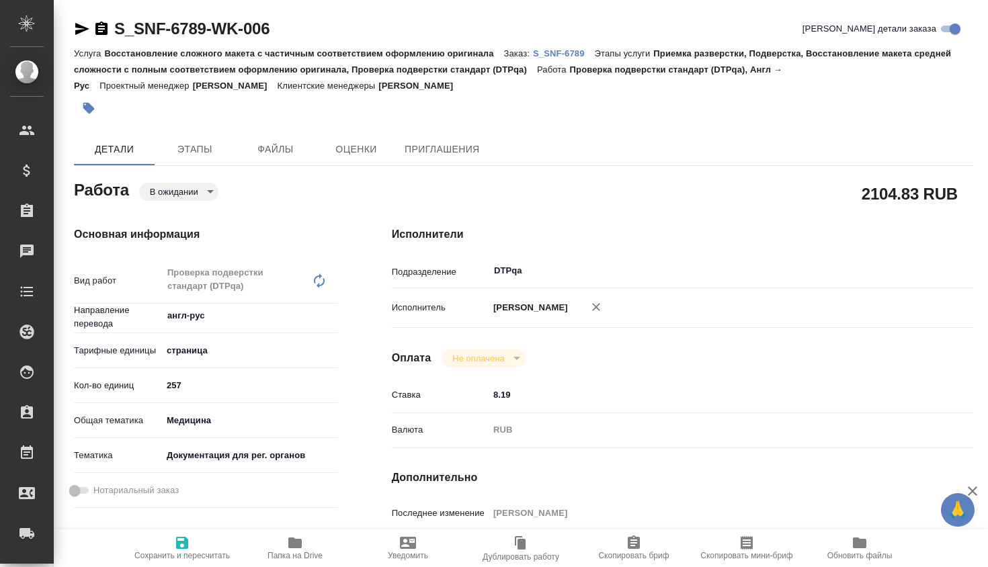
type textarea "x"
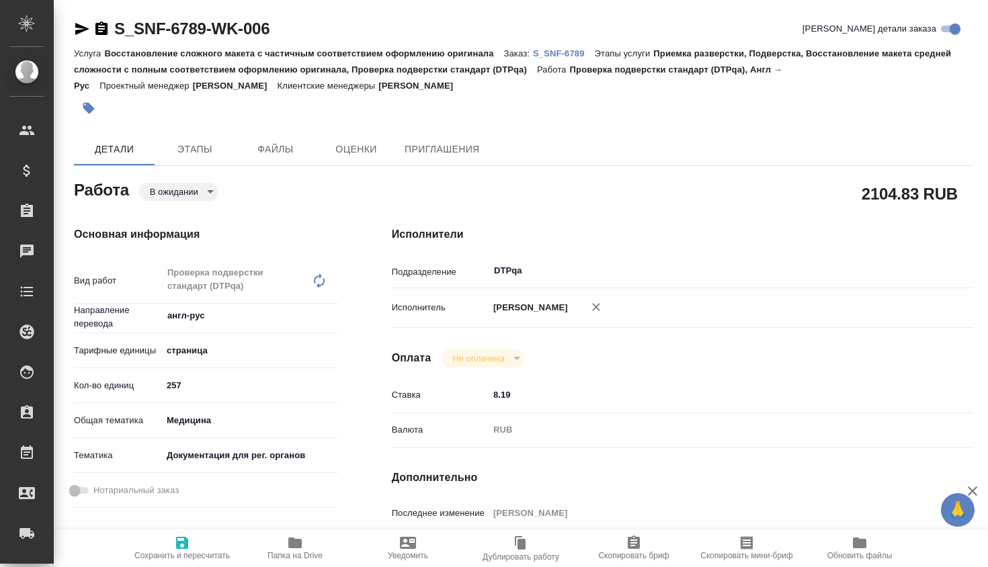
type textarea "x"
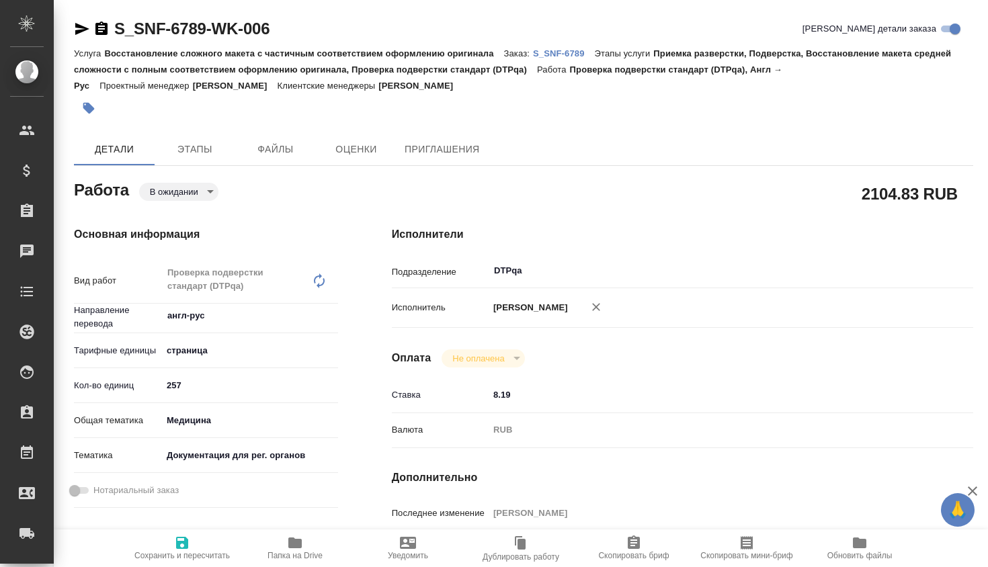
type textarea "x"
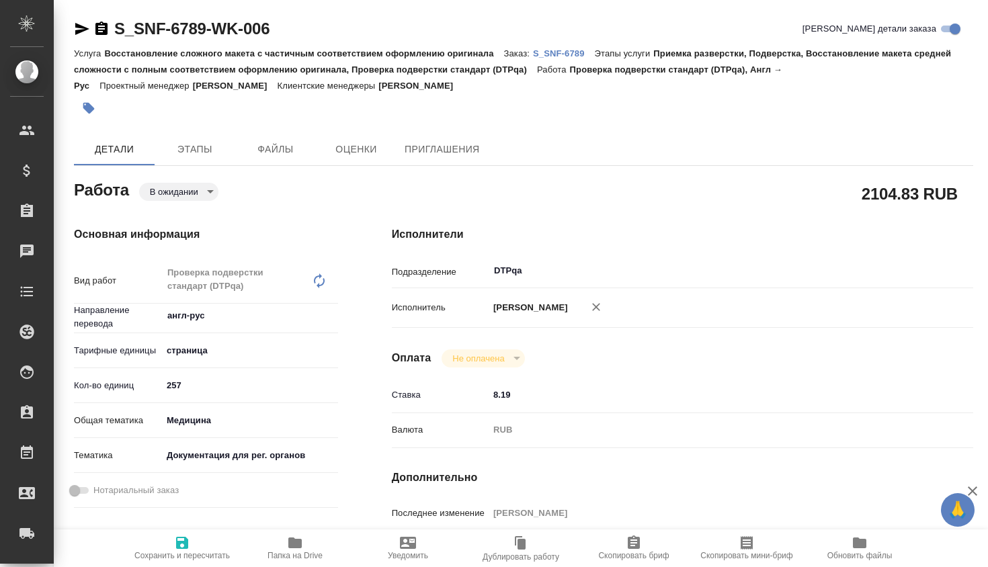
type textarea "x"
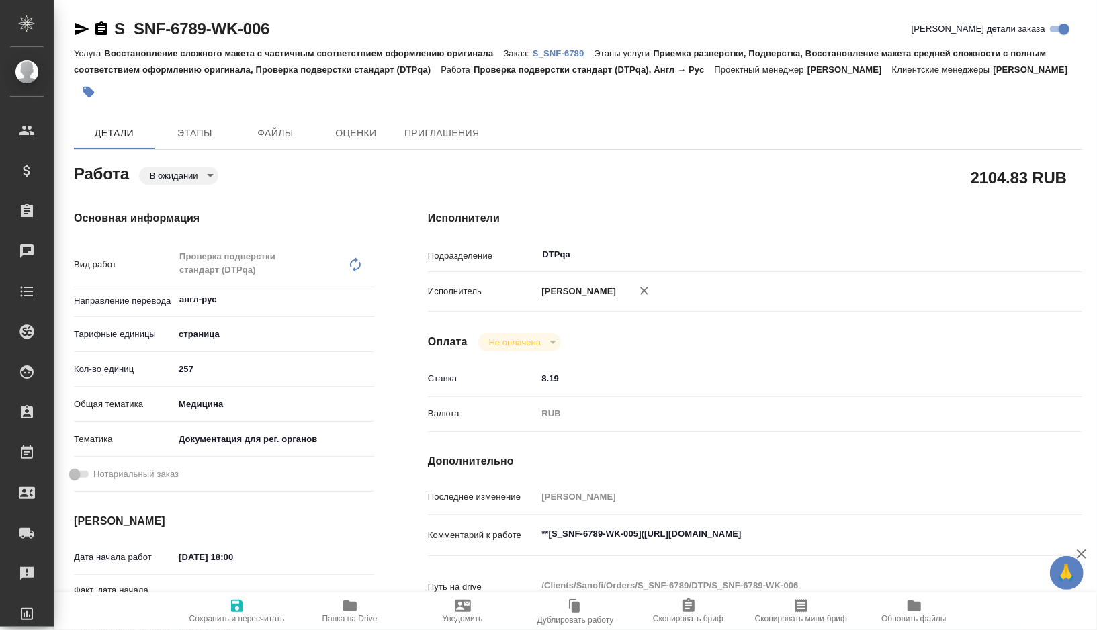
type textarea "x"
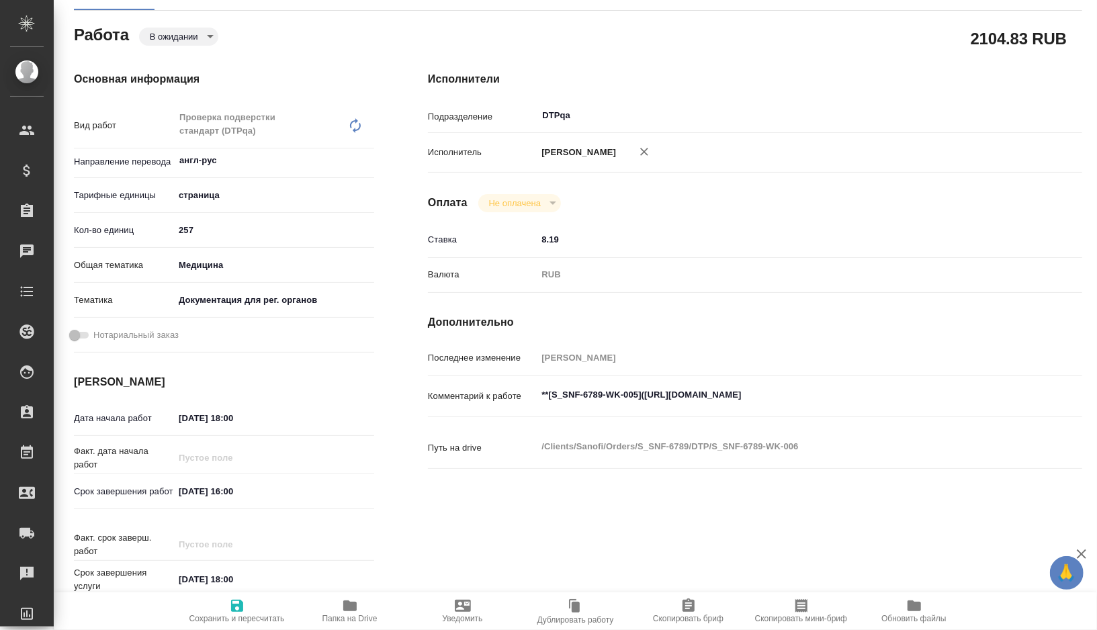
scroll to position [194, 0]
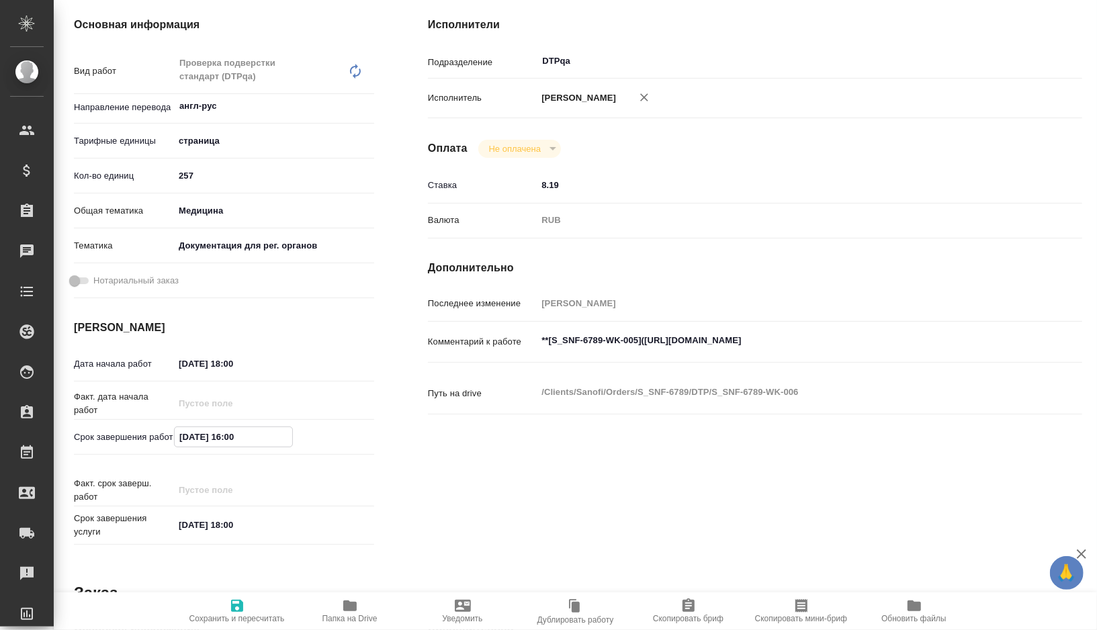
click at [235, 447] on input "05.09.2025 16:00" at bounding box center [234, 436] width 118 height 19
type input "05.09.2025 10:0_"
type textarea "x"
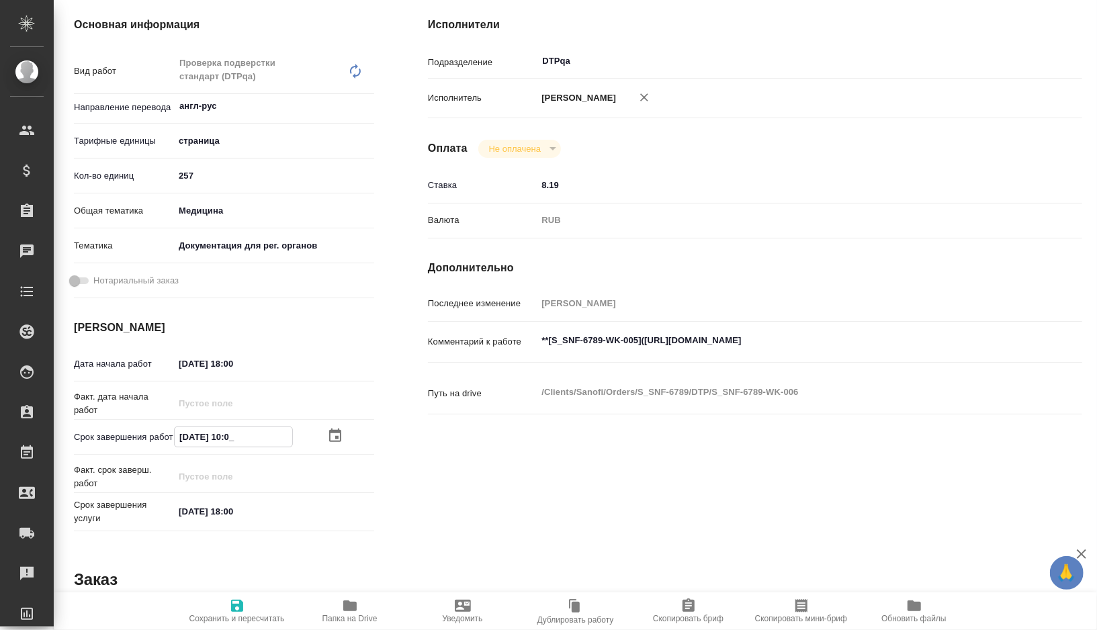
type textarea "x"
type input "05.09.2025 19:00"
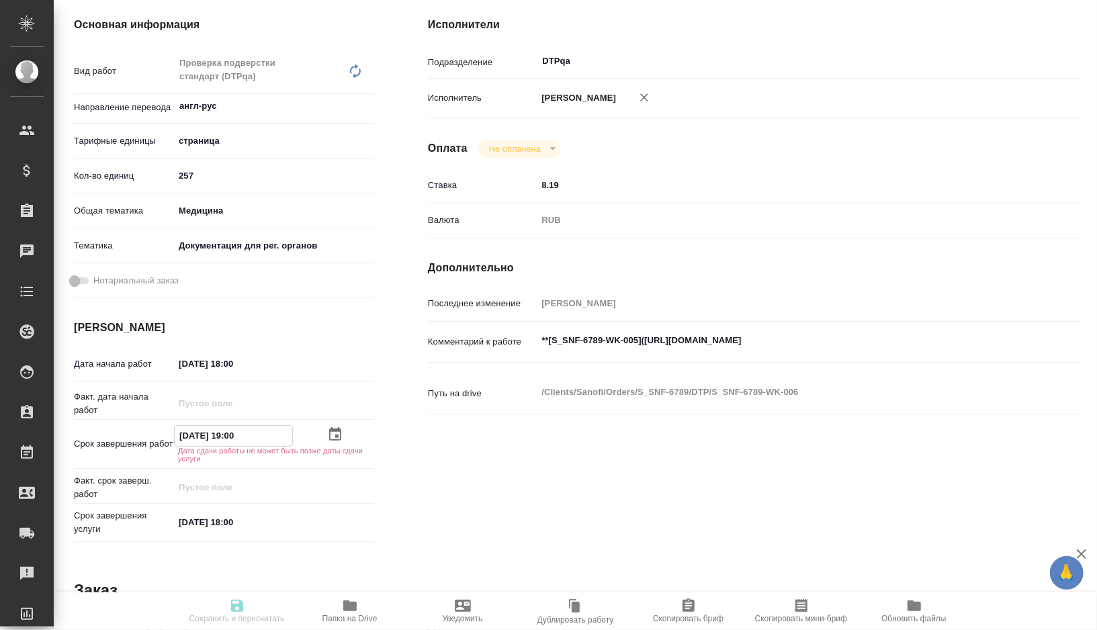
type textarea "x"
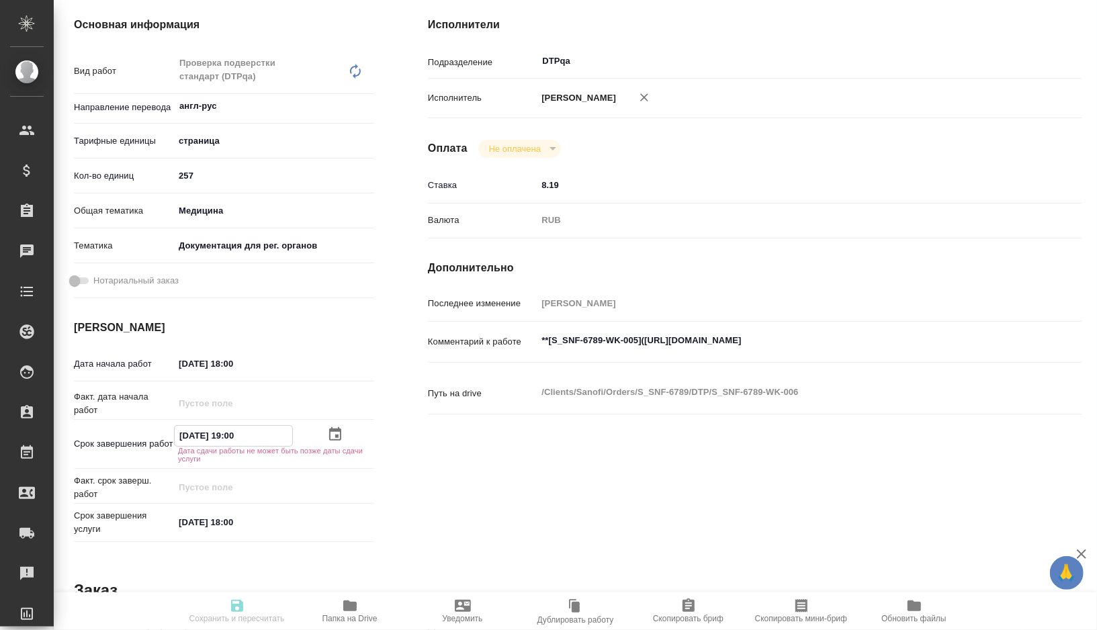
type input "05.09.2025 10:0_"
type textarea "x"
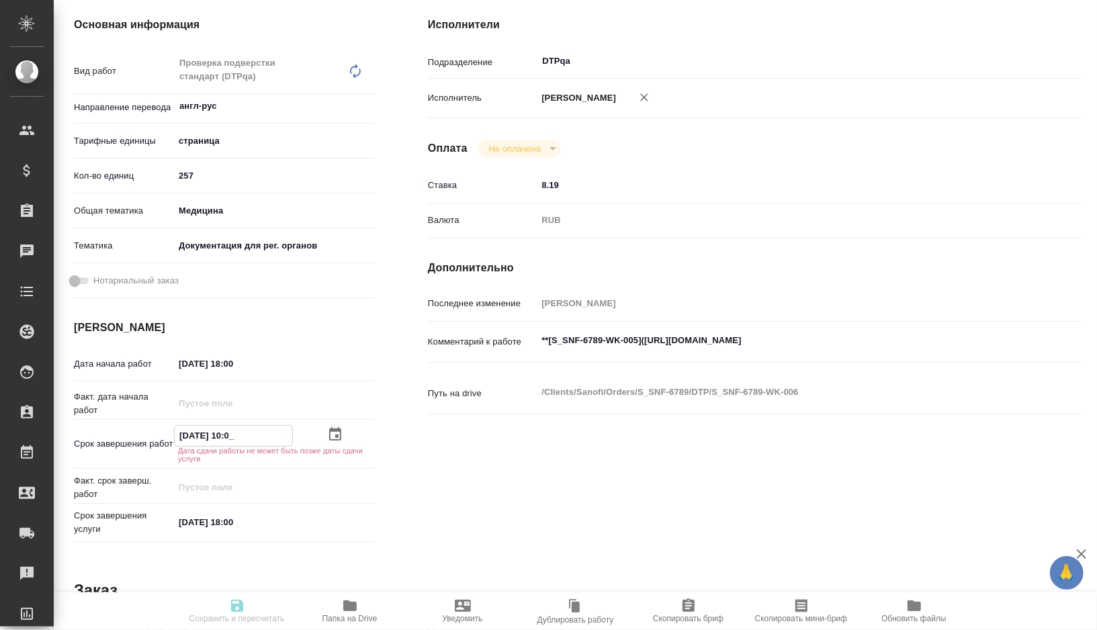
type textarea "x"
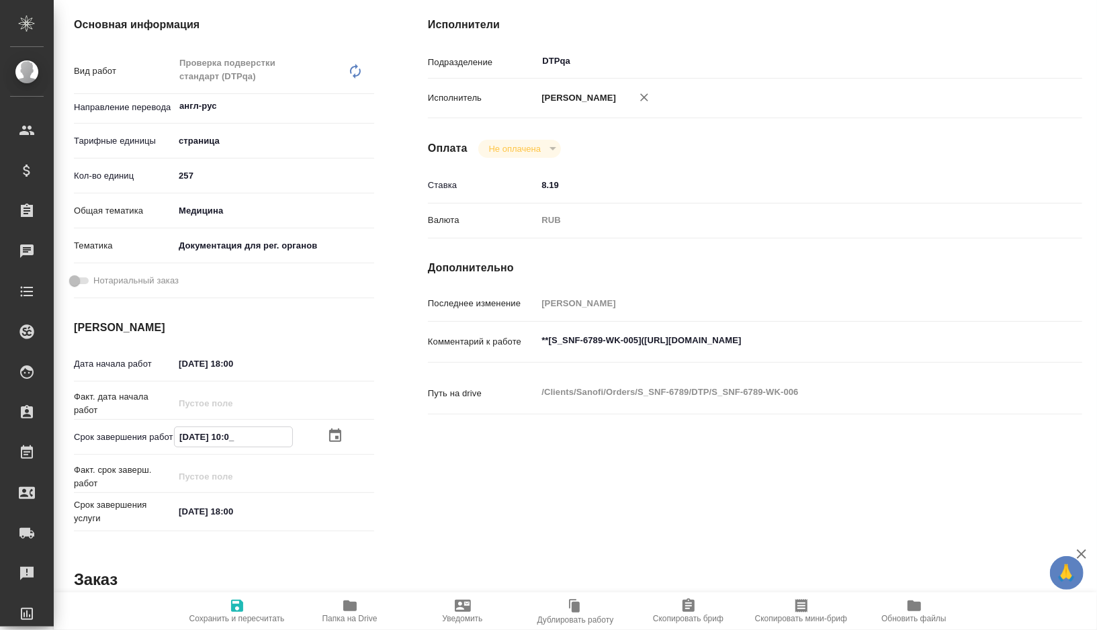
type textarea "x"
type input "05.09.2025 18:00"
type textarea "x"
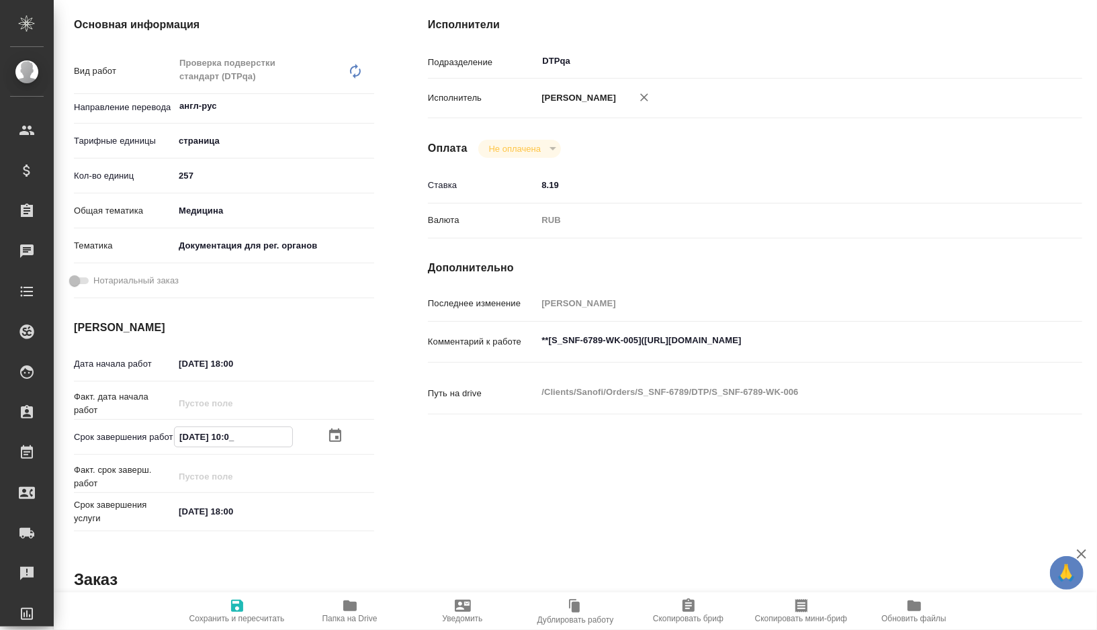
type textarea "x"
type input "05.09.2025 18:00"
click at [187, 374] on input "04.09.2025 18:00" at bounding box center [234, 363] width 118 height 19
type textarea "x"
type input "00.92.0251 80:0_"
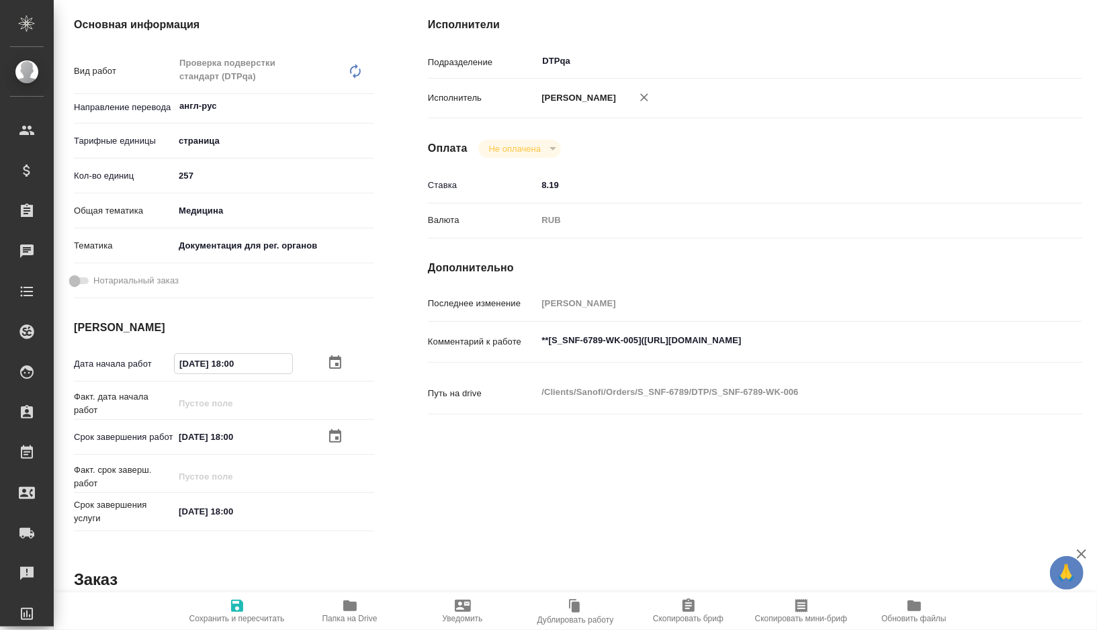
type textarea "x"
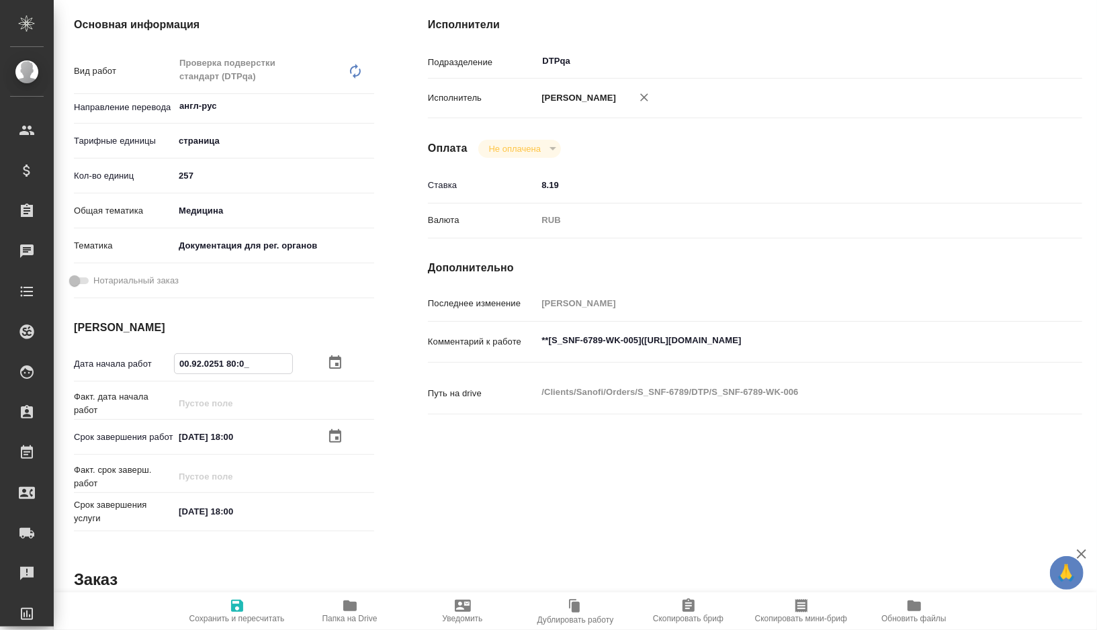
type input "05.09.2025 18:00"
type textarea "x"
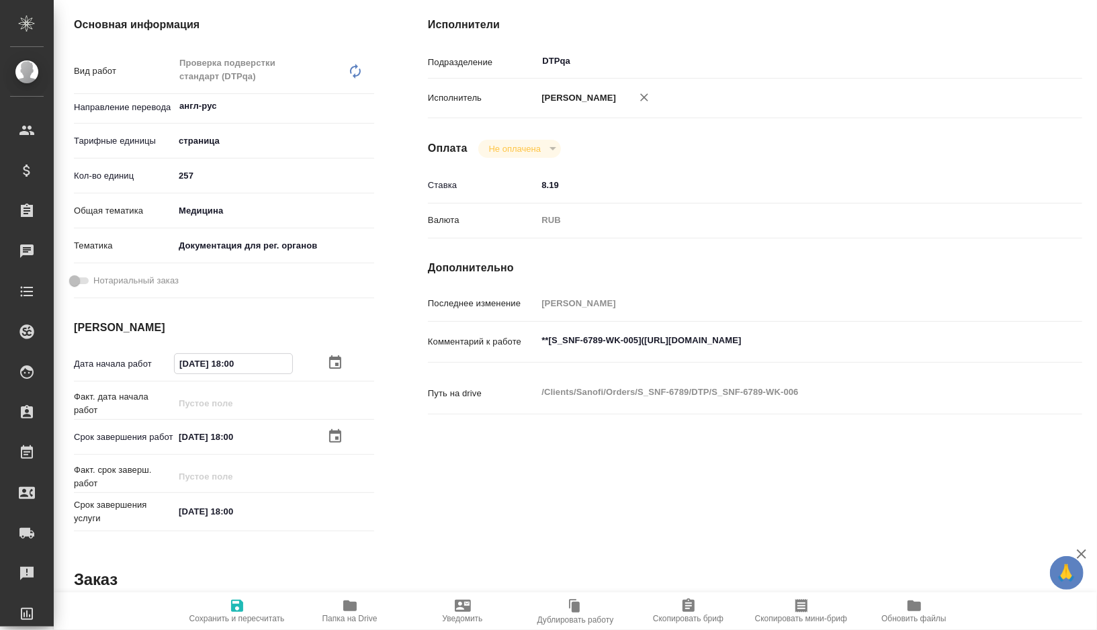
type textarea "x"
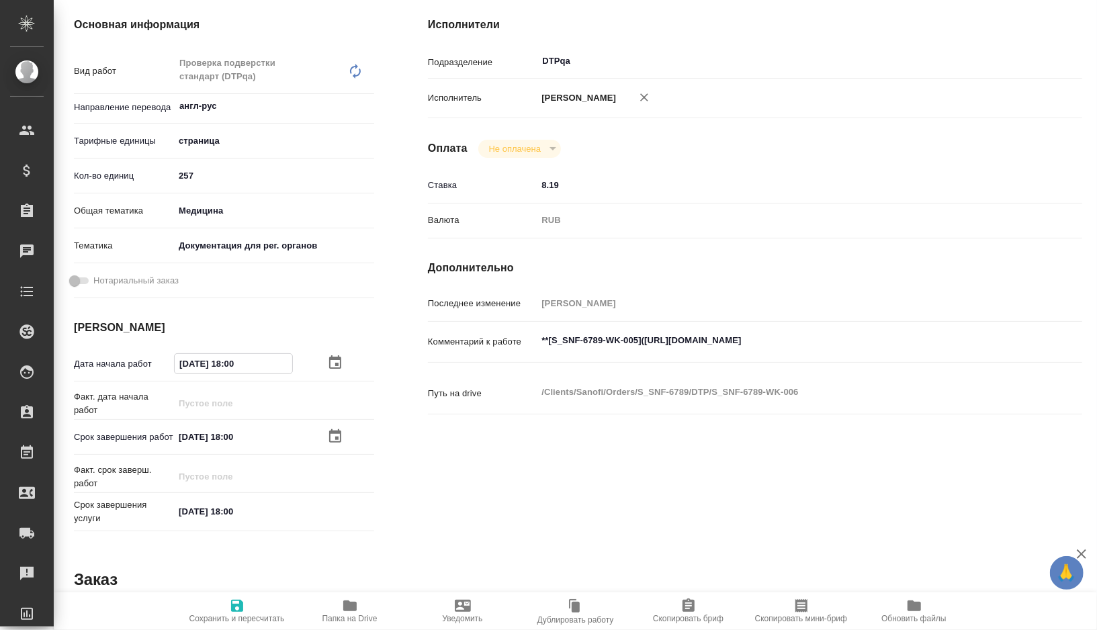
click at [235, 374] on input "05.09.2025 18:00" at bounding box center [234, 363] width 118 height 19
type textarea "x"
type input "05.09.2025 10:0_"
type textarea "x"
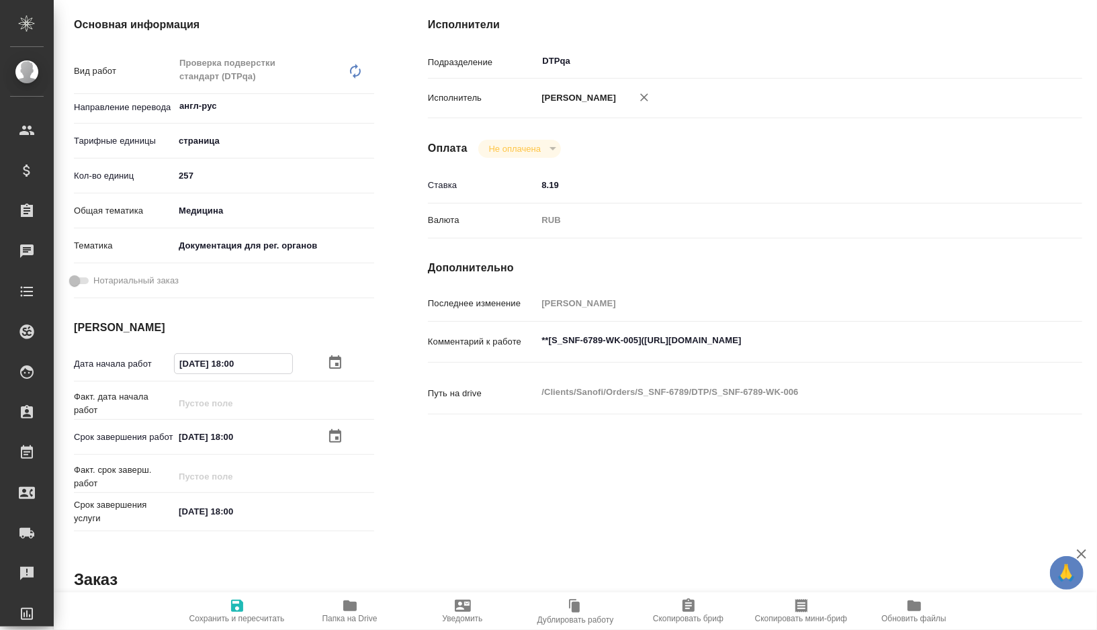
type textarea "x"
type input "05.09.2025 11:00"
type textarea "x"
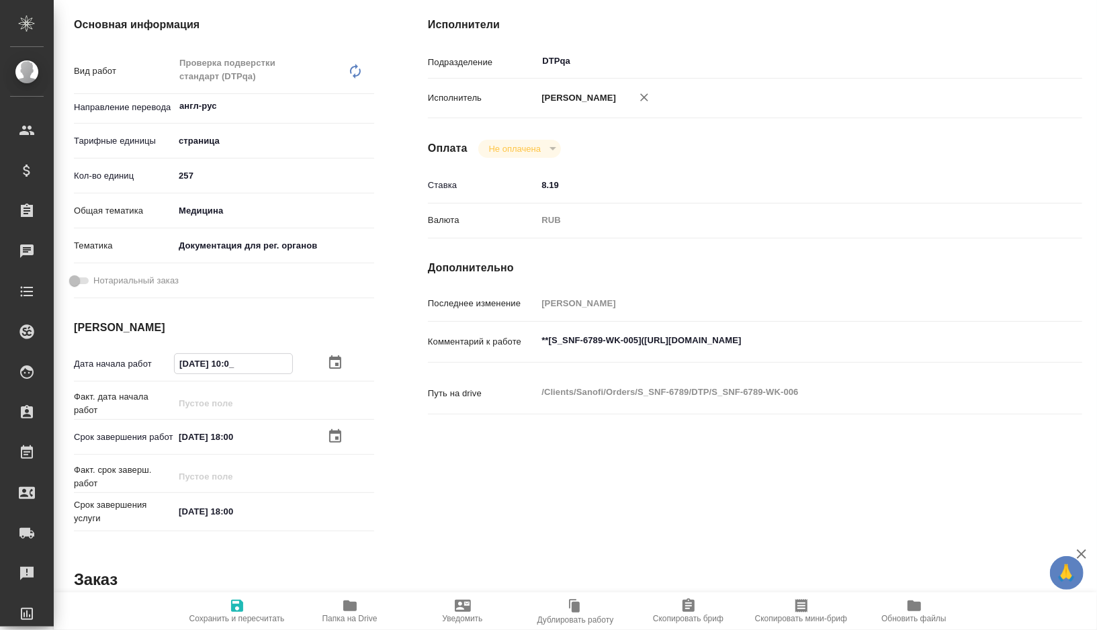
type textarea "x"
type input "05.09.2025 11:00"
click at [247, 566] on span "Сохранить и пересчитать" at bounding box center [237, 618] width 95 height 9
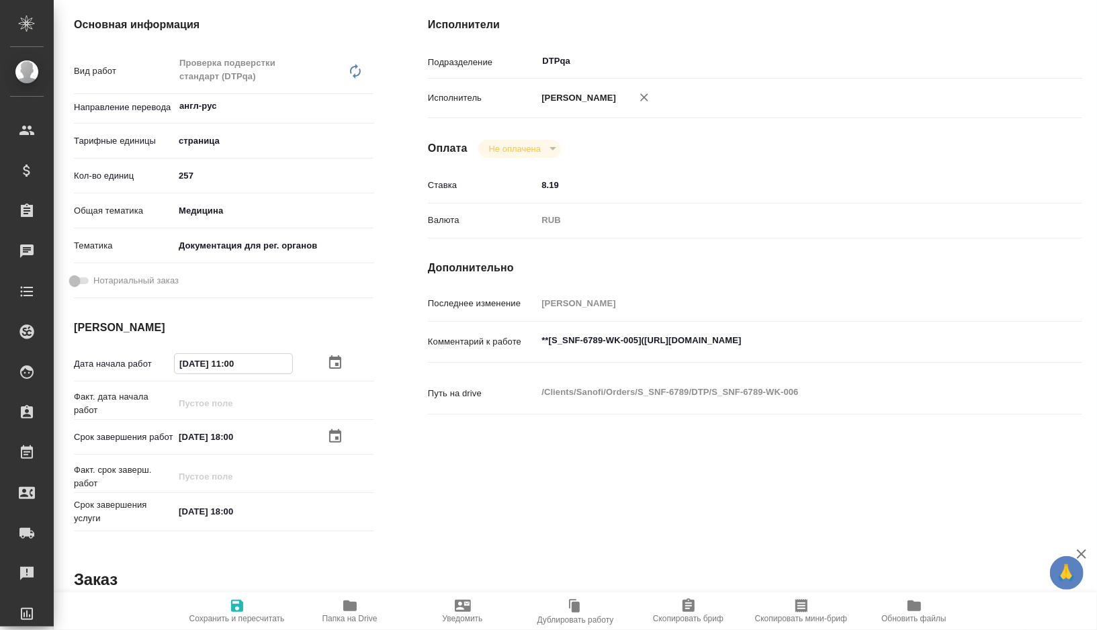
type textarea "x"
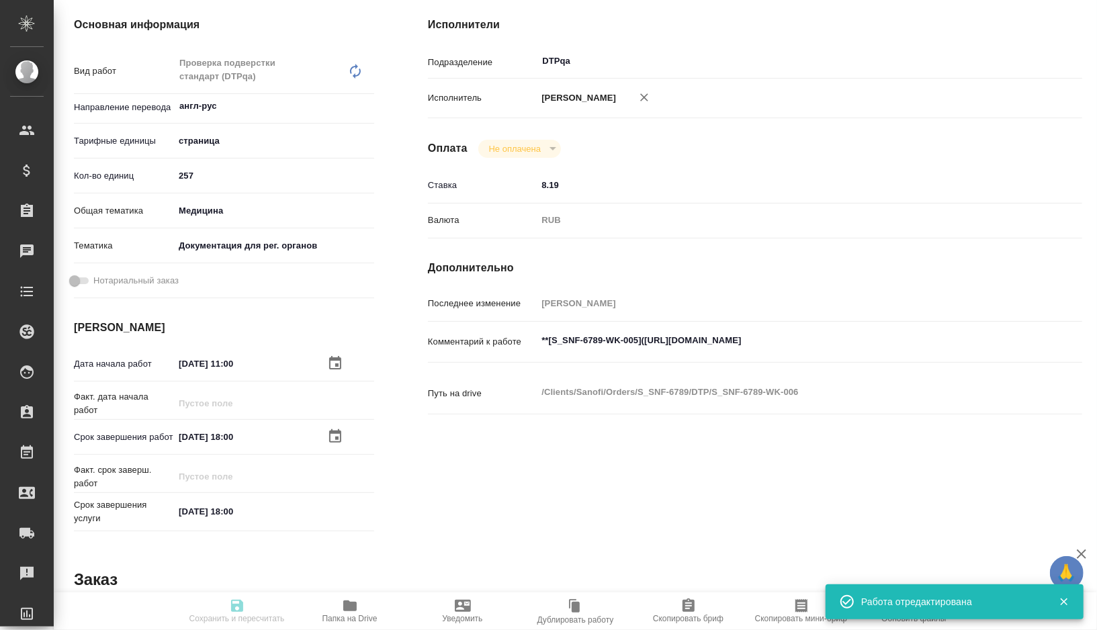
type textarea "x"
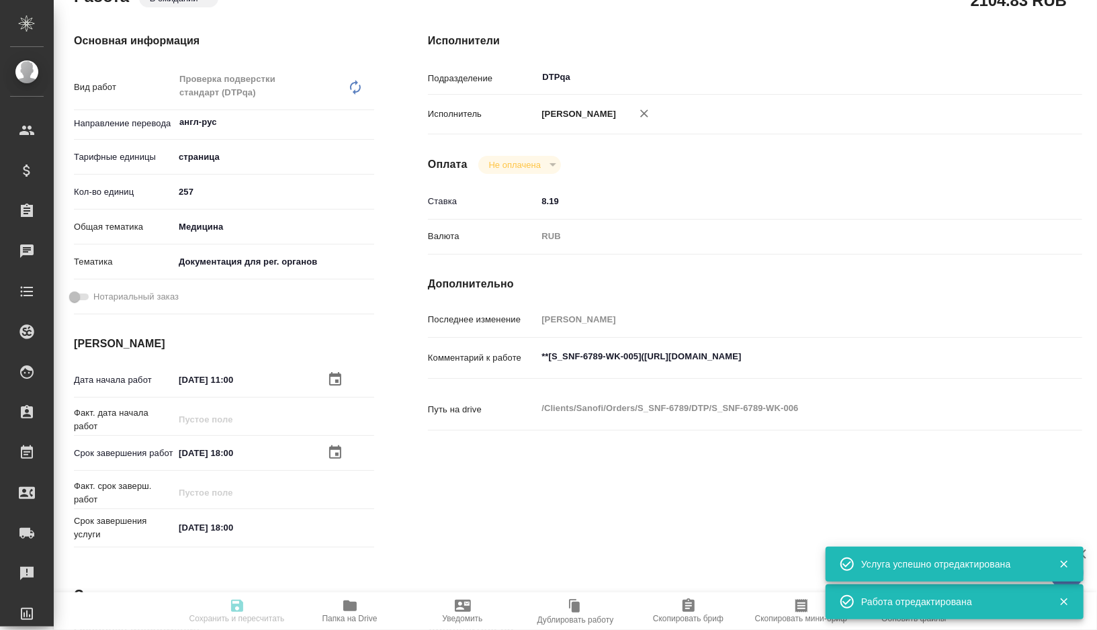
type input "pending"
type textarea "Проверка подверстки стандарт (DTPqa)"
type textarea "x"
type input "англ-рус"
type input "5a8b1489cc6b4906c91bfdb2"
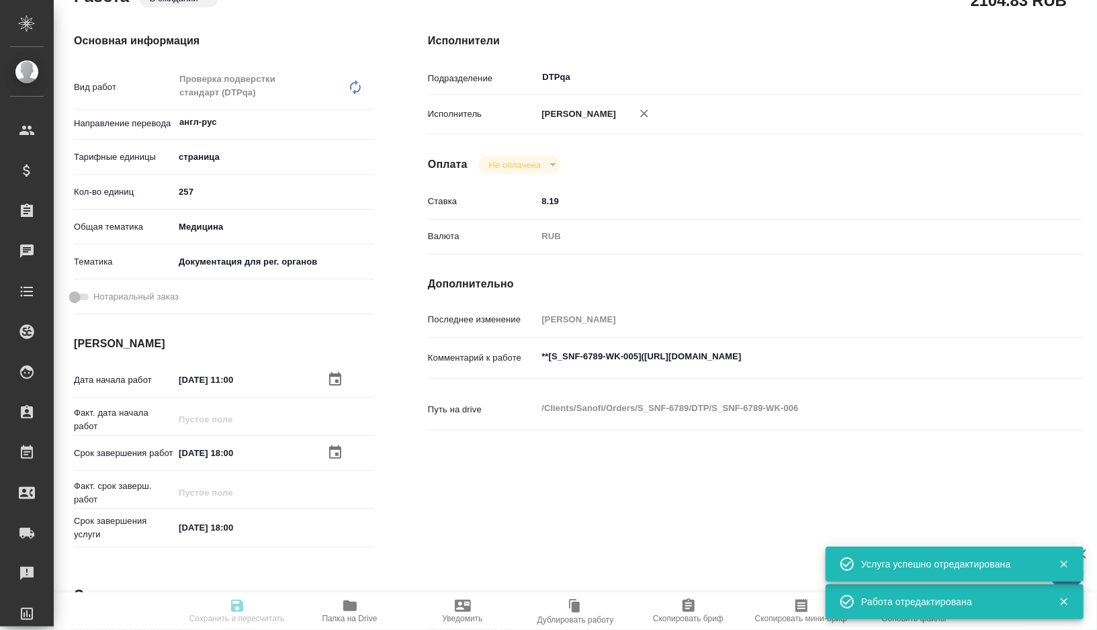
type input "257"
type input "med"
type input "5f647205b73bc97568ca66c6"
type input "05.09.2025 11:00"
type input "05.09.2025 18:00"
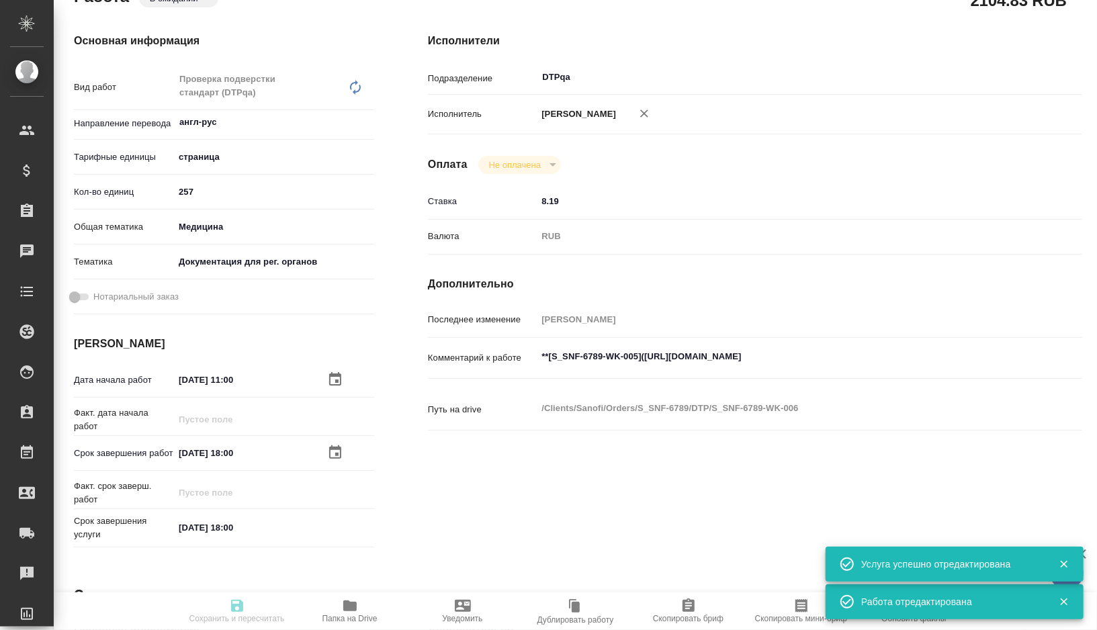
type input "05.09.2025 18:00"
type input "DTPqa"
type input "notPayed"
type input "8.19"
type input "RUB"
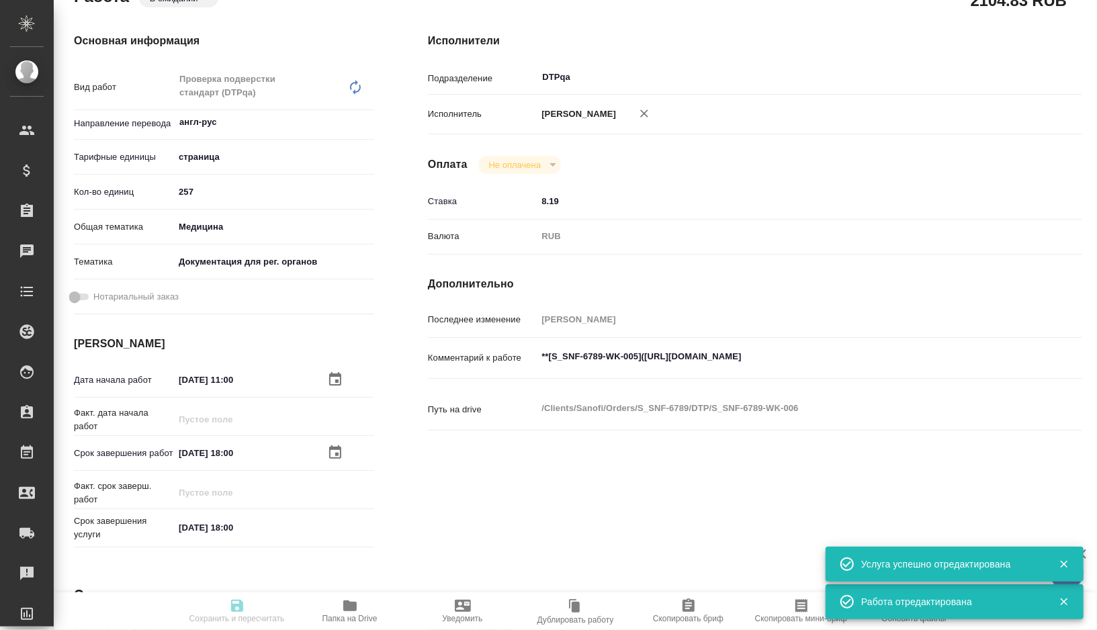
type input "Полушина Алена"
type textarea "**[S_SNF-6789-WK-005](https://tera.awatera.com/Work/689620056109b9c421f294f9/)**"
type textarea "x"
type textarea "/Clients/Sanofi/Orders/S_SNF-6789/DTP/S_SNF-6789-WK-006"
type textarea "x"
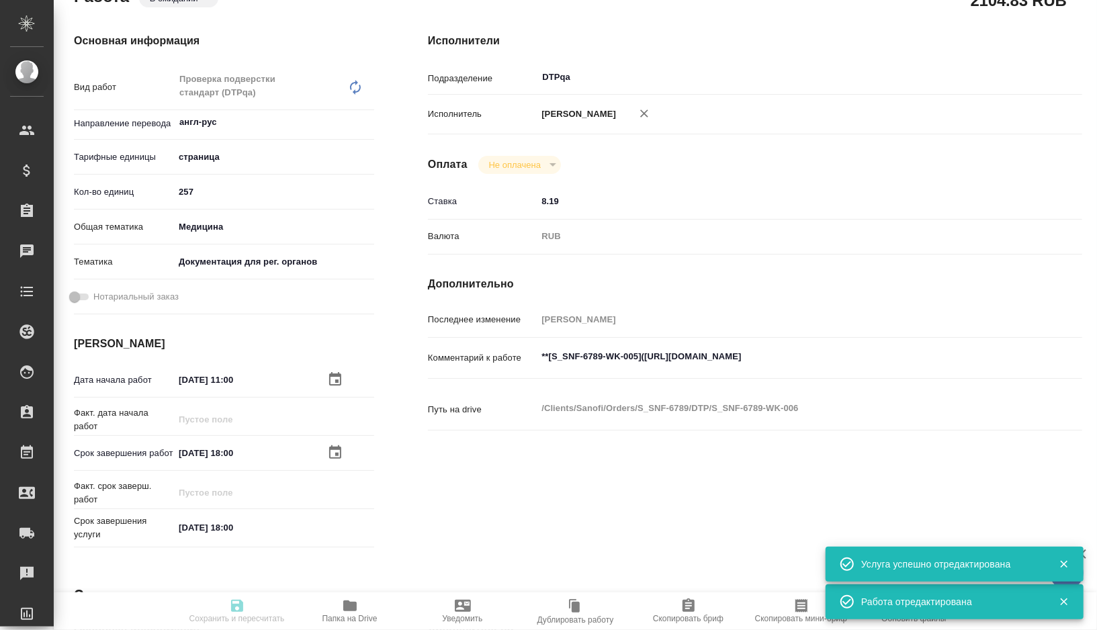
type input "S_SNF-6789"
type input "E005811015"
type input "Восстановление сложного макета с частичным соответствием оформлению оригинала"
type input "Приемка разверстки, Подверстка, Восстановление макета средней сложности с полны…"
type input "[PERSON_NAME]"
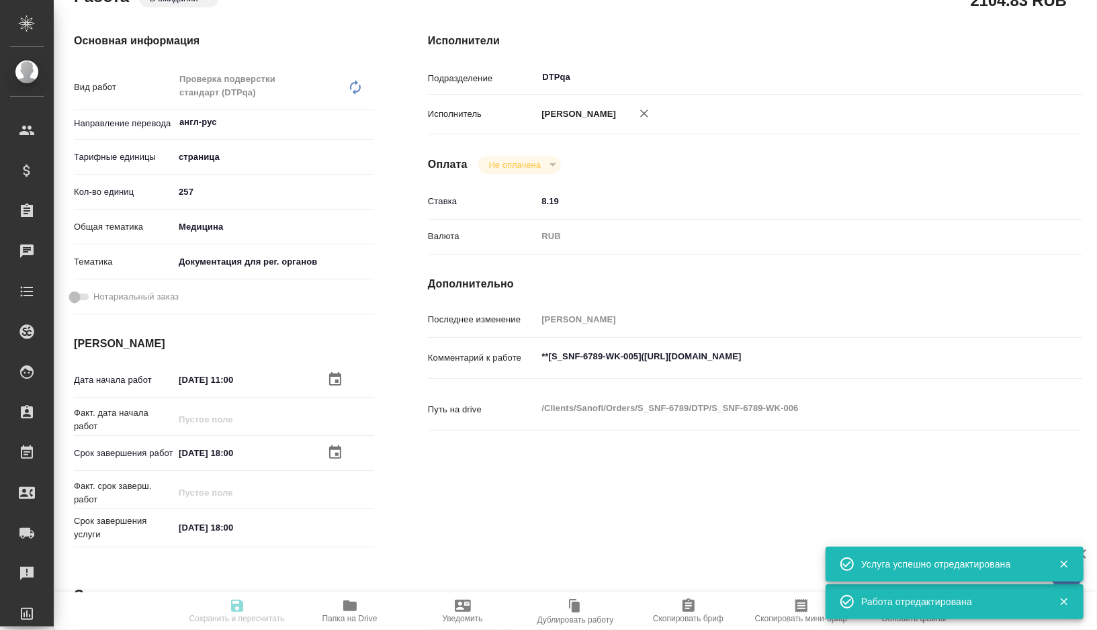
type input "Петрова Валерия"
type input "/Clients/Sanofi/Orders/S_SNF-6789"
type textarea "x"
type textarea "клин исследования: 2.5 clinical-overview-sc-international производство, предост…"
type textarea "x"
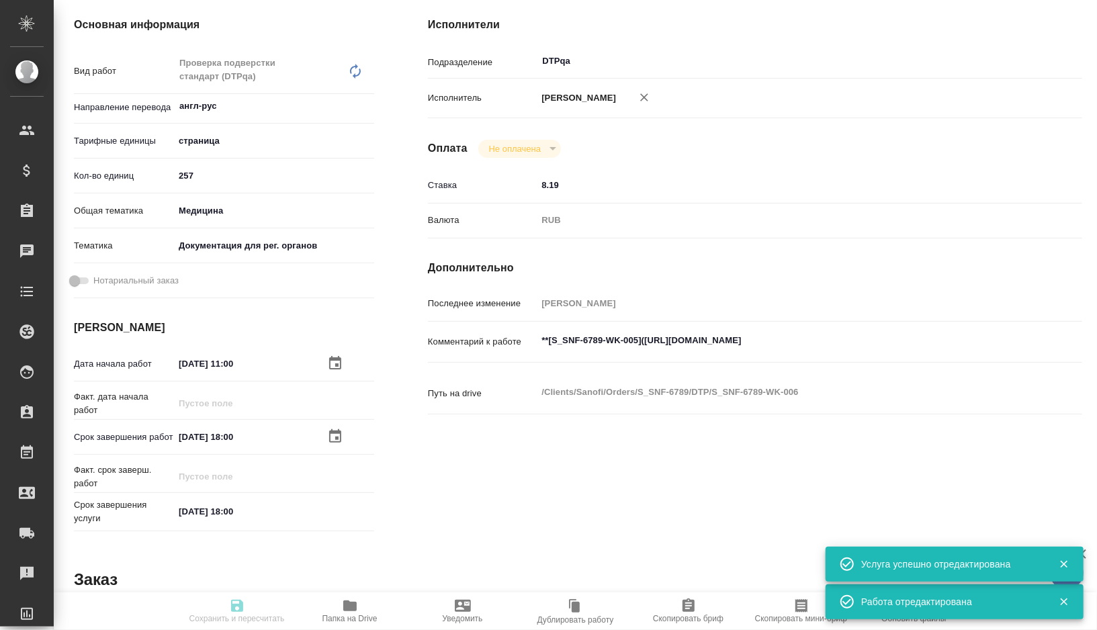
type textarea "x"
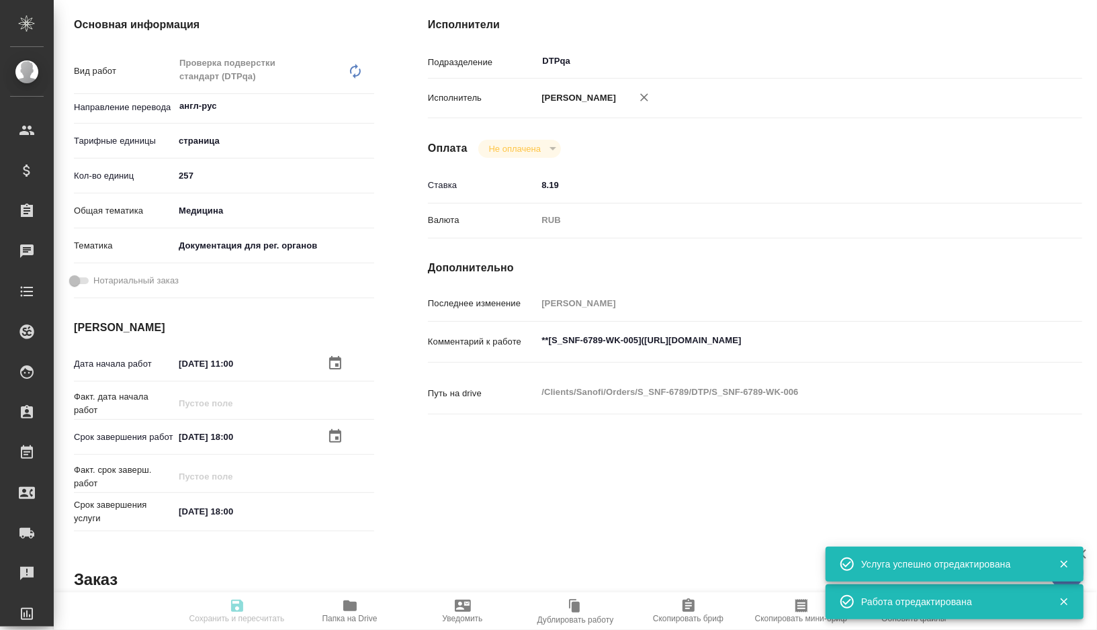
type textarea "x"
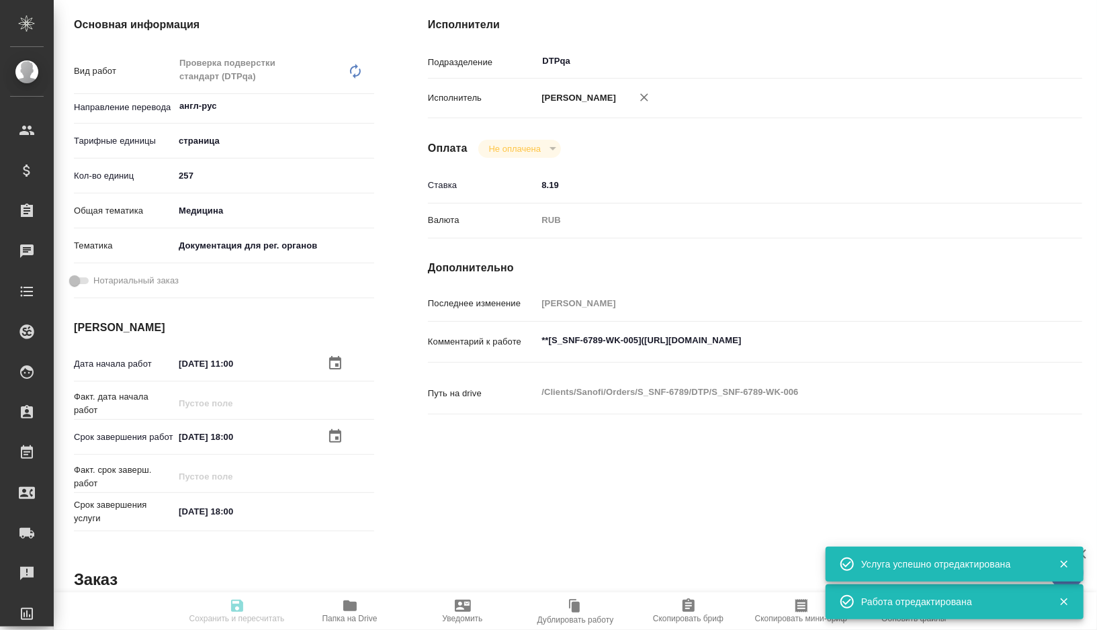
type textarea "x"
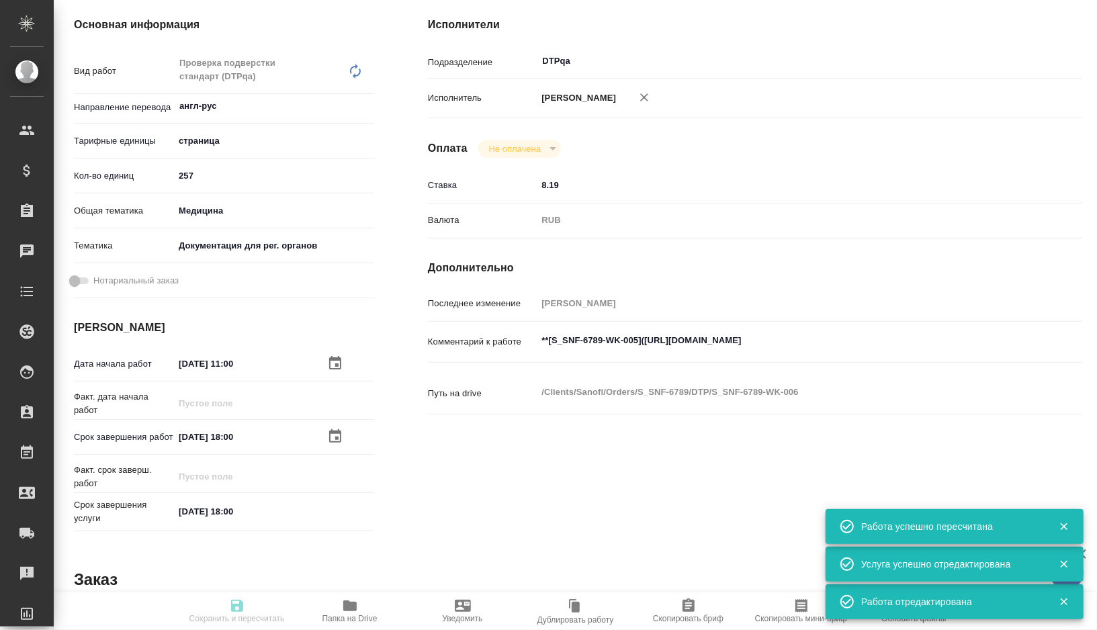
type textarea "x"
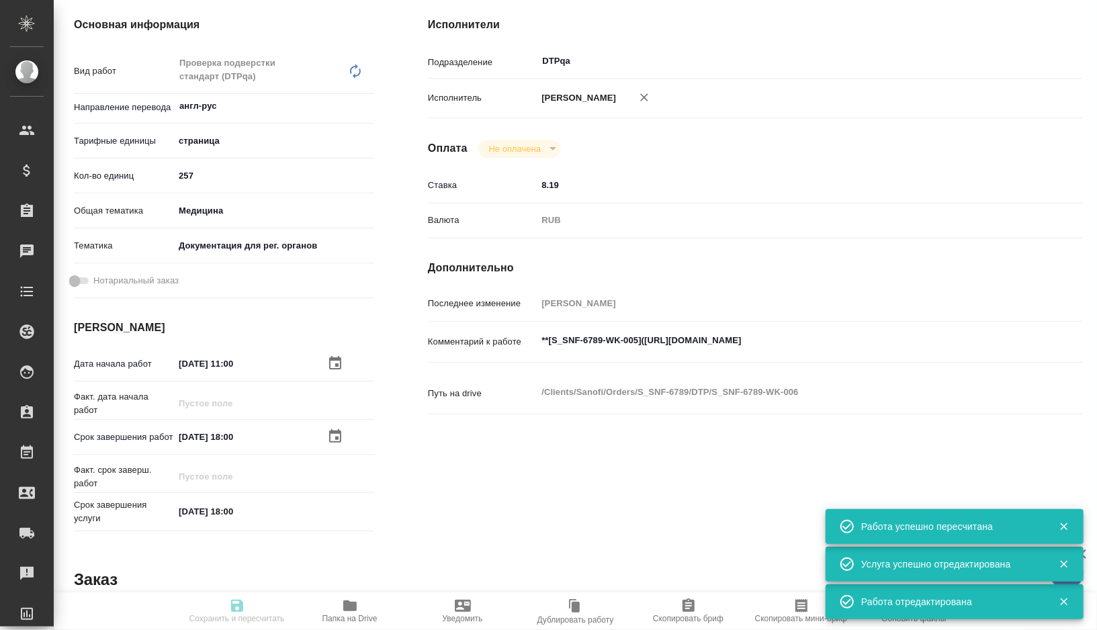
type input "pending"
type textarea "Проверка подверстки стандарт (DTPqa)"
type textarea "x"
type input "англ-рус"
type input "5a8b1489cc6b4906c91bfdb2"
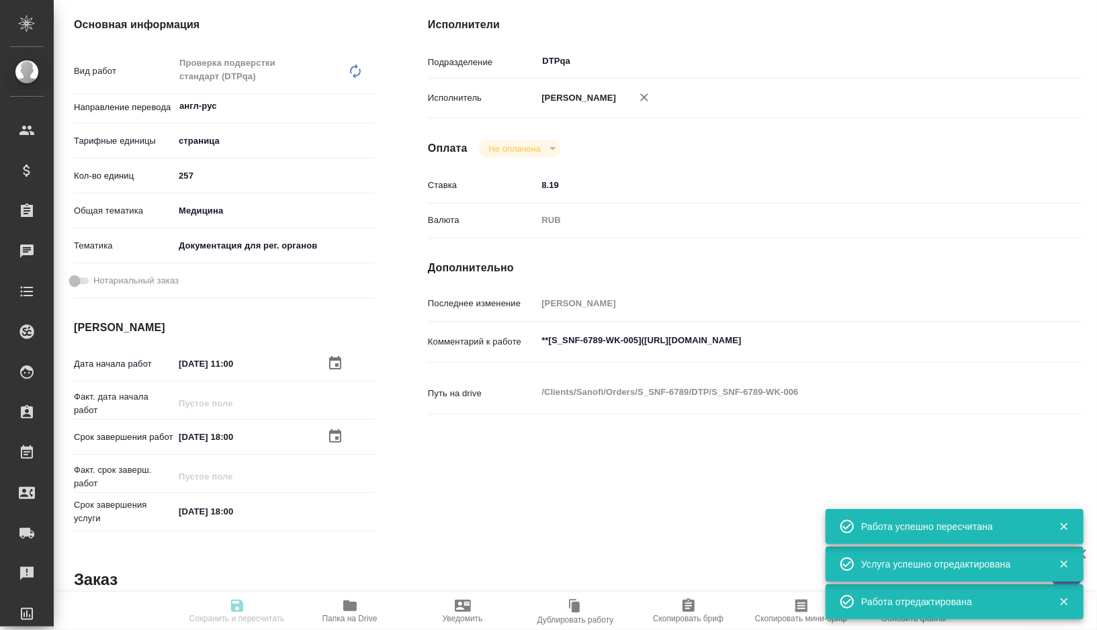
type input "257"
type input "med"
type input "5f647205b73bc97568ca66c6"
type input "05.09.2025 11:00"
type input "05.09.2025 18:00"
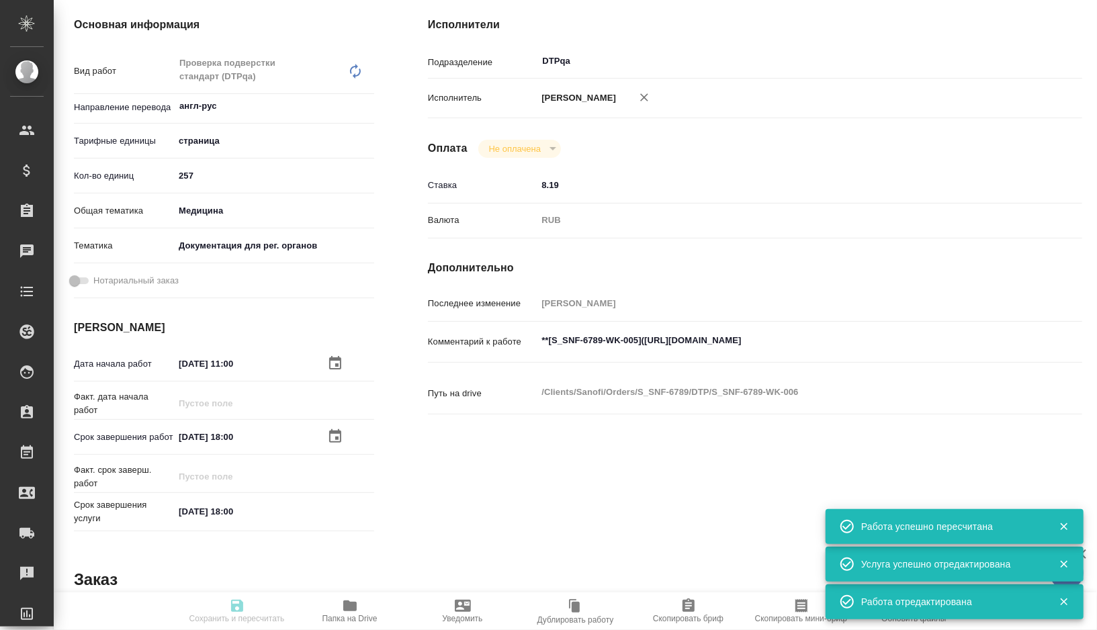
type input "05.09.2025 18:00"
type input "DTPqa"
type input "notPayed"
type input "8.19"
type input "RUB"
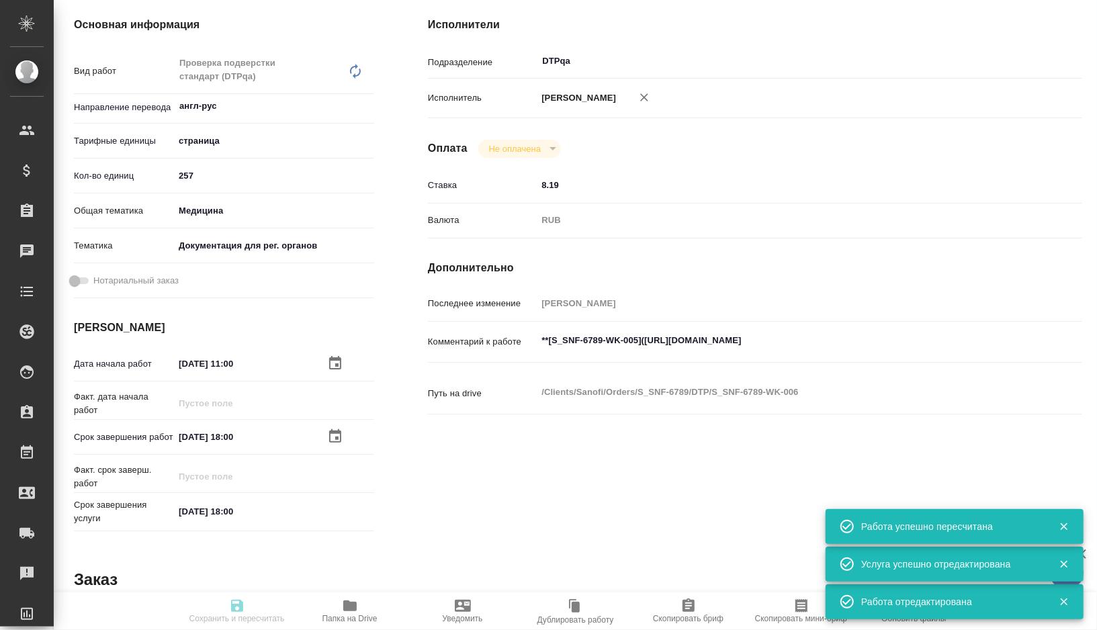
type input "Полушина Алена"
type textarea "**[S_SNF-6789-WK-005](https://tera.awatera.com/Work/689620056109b9c421f294f9/)**"
type textarea "x"
type textarea "/Clients/Sanofi/Orders/S_SNF-6789/DTP/S_SNF-6789-WK-006"
type textarea "x"
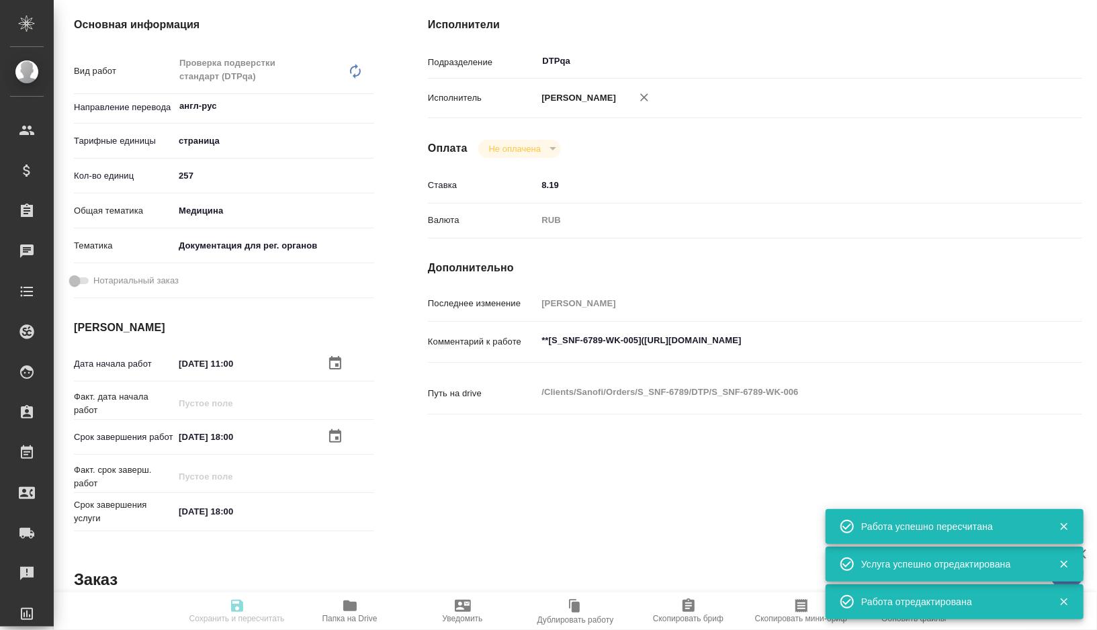
type input "S_SNF-6789"
type input "E005811015"
type input "Восстановление сложного макета с частичным соответствием оформлению оригинала"
type input "Приемка разверстки, Подверстка, Восстановление макета средней сложности с полны…"
type input "[PERSON_NAME]"
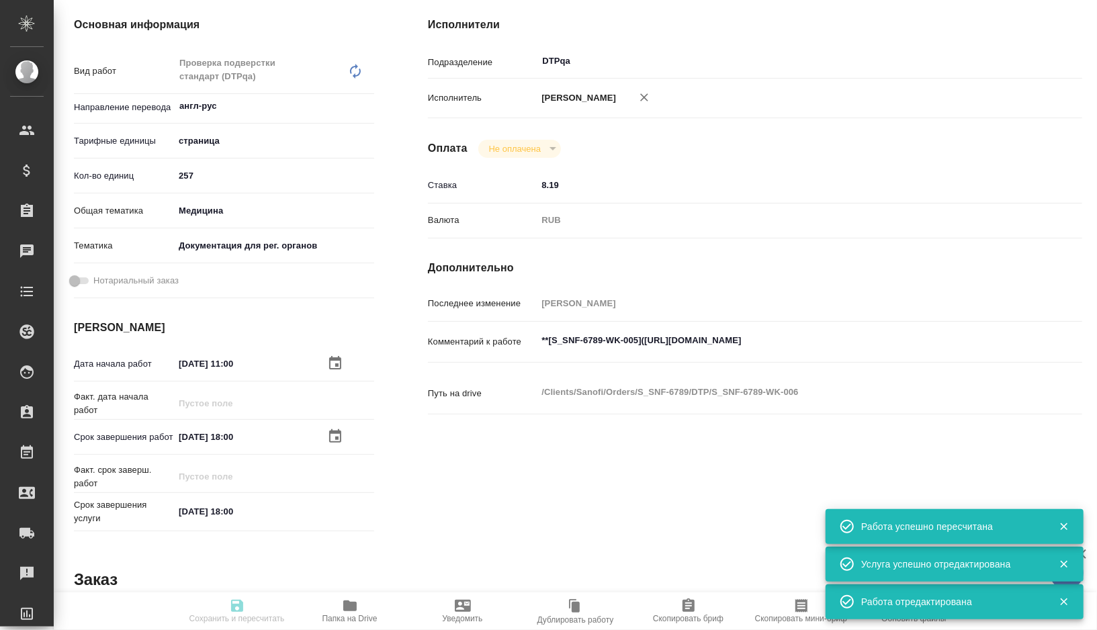
type input "Петрова Валерия"
type input "/Clients/Sanofi/Orders/S_SNF-6789"
type textarea "x"
type textarea "клин исследования: 2.5 clinical-overview-sc-international производство, предост…"
type textarea "x"
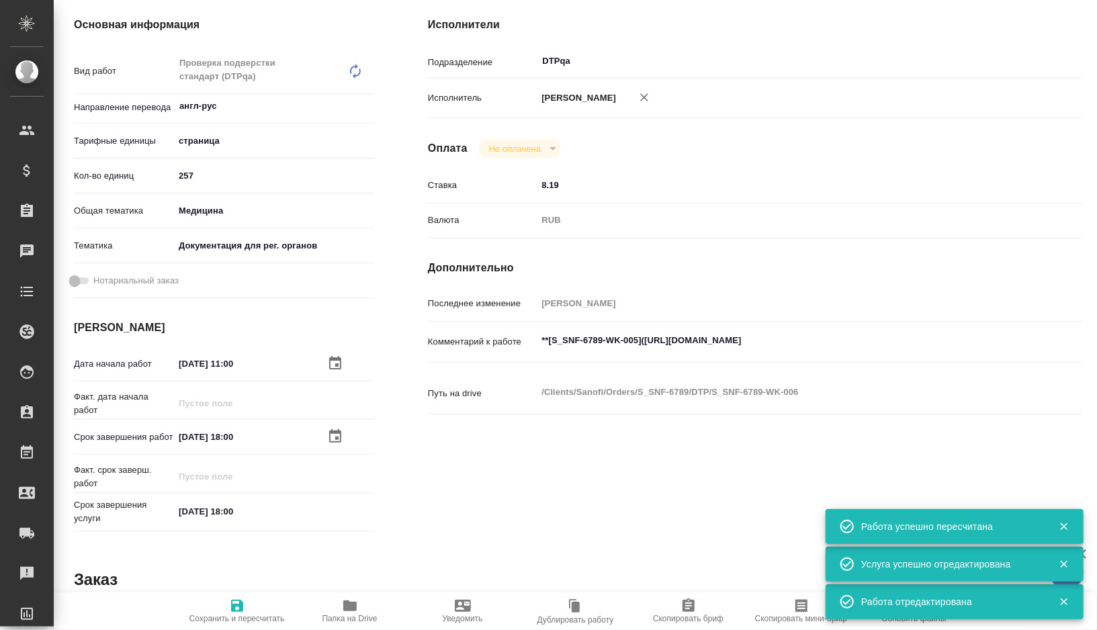
type textarea "x"
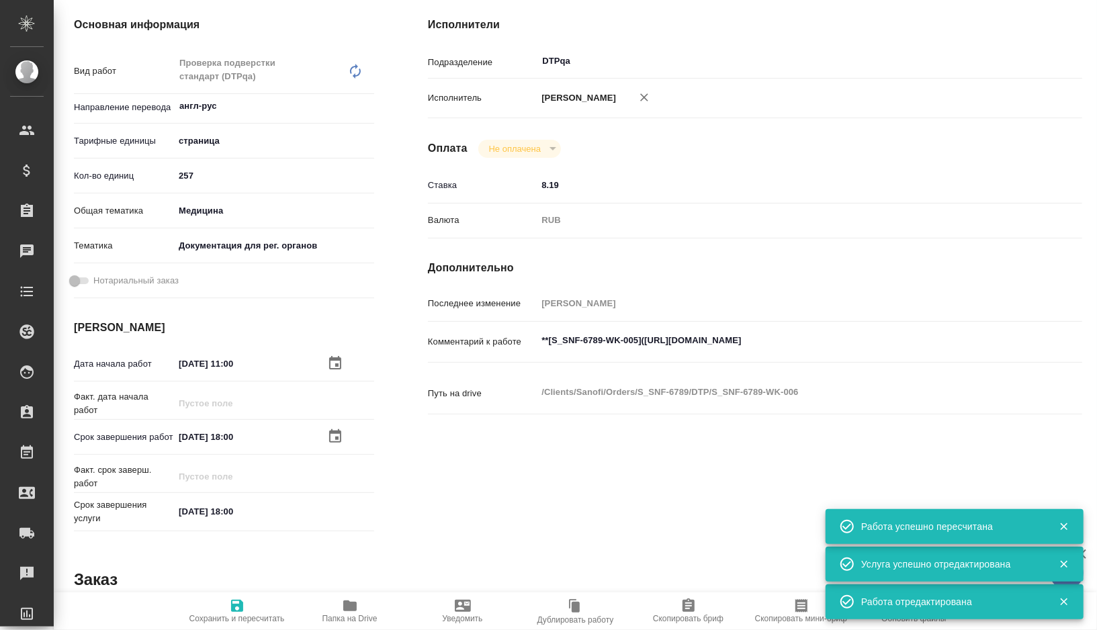
type textarea "x"
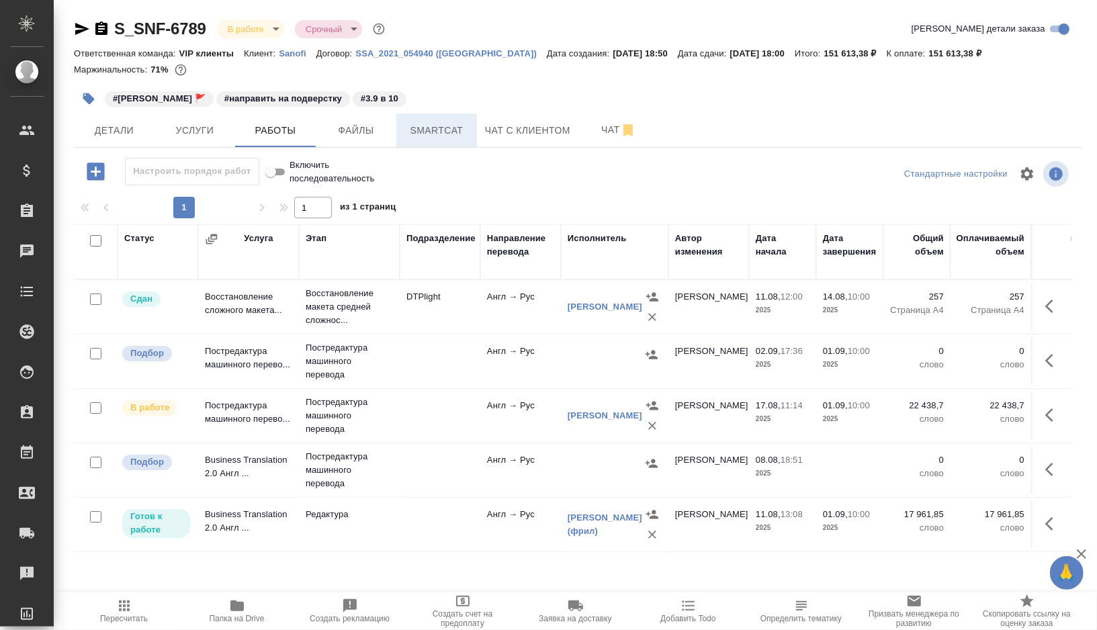
click at [456, 134] on span "Smartcat" at bounding box center [437, 130] width 65 height 17
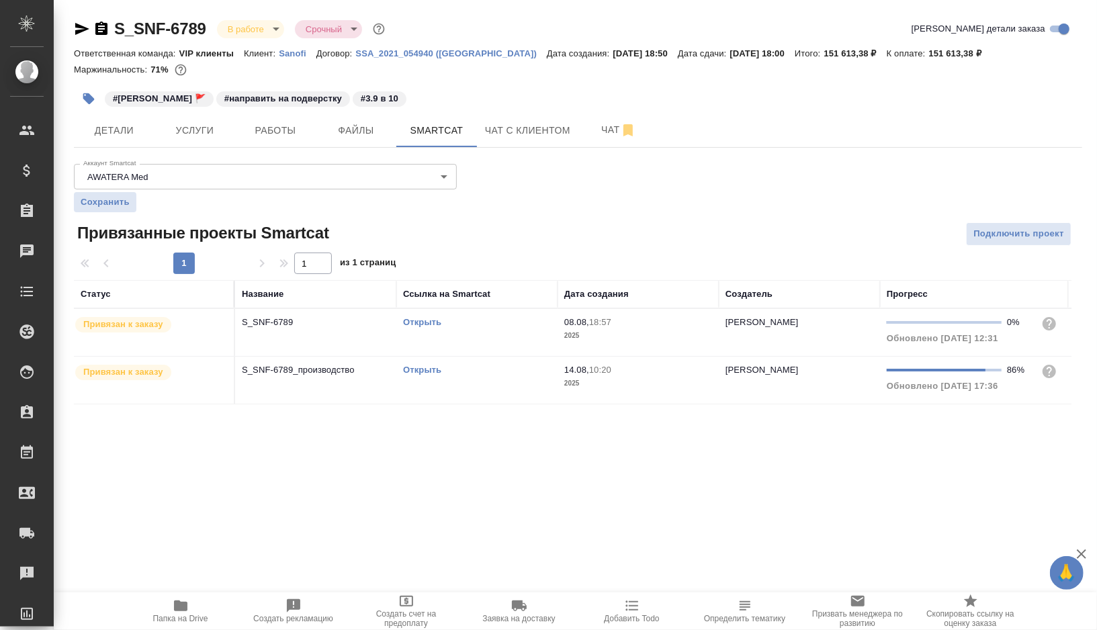
click at [420, 322] on link "Открыть" at bounding box center [422, 322] width 38 height 10
click at [84, 28] on icon "button" at bounding box center [82, 29] width 14 height 12
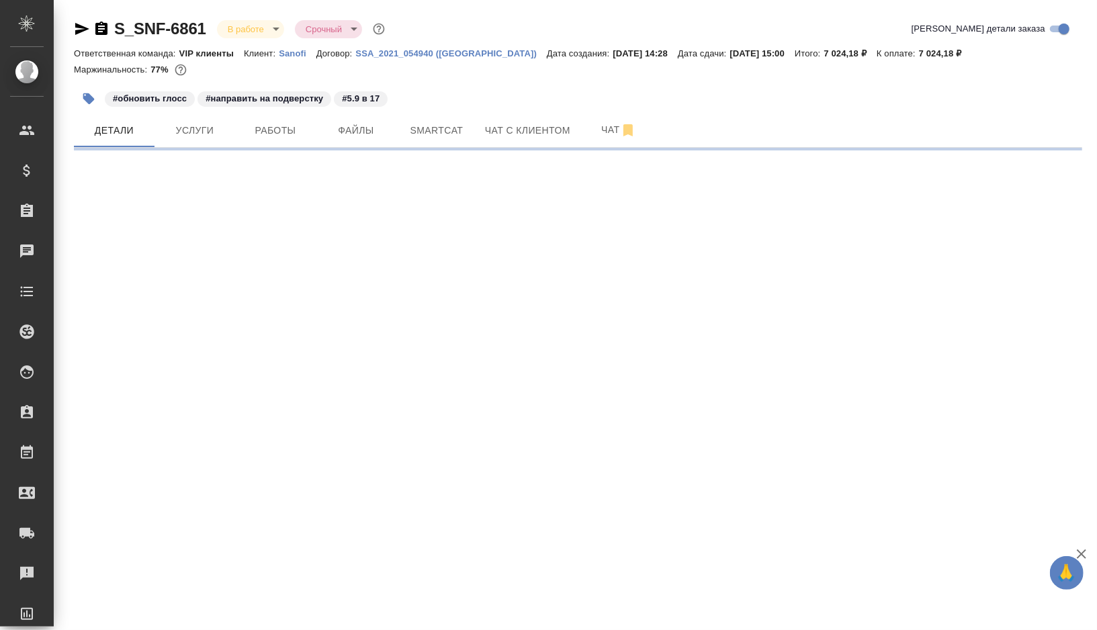
select select "RU"
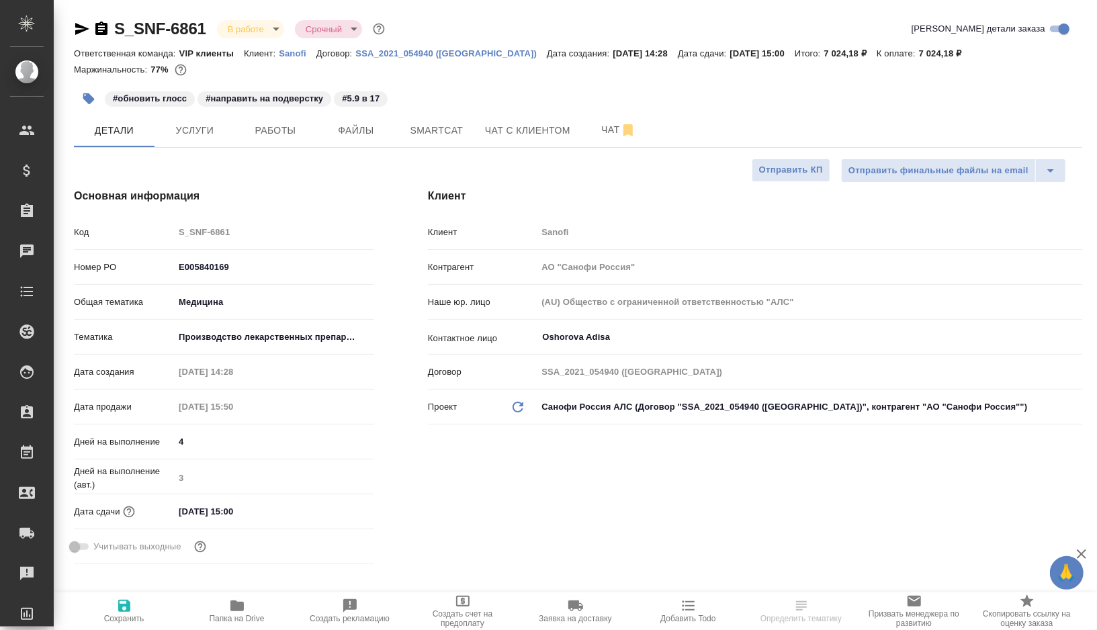
click at [79, 32] on icon "button" at bounding box center [82, 29] width 14 height 12
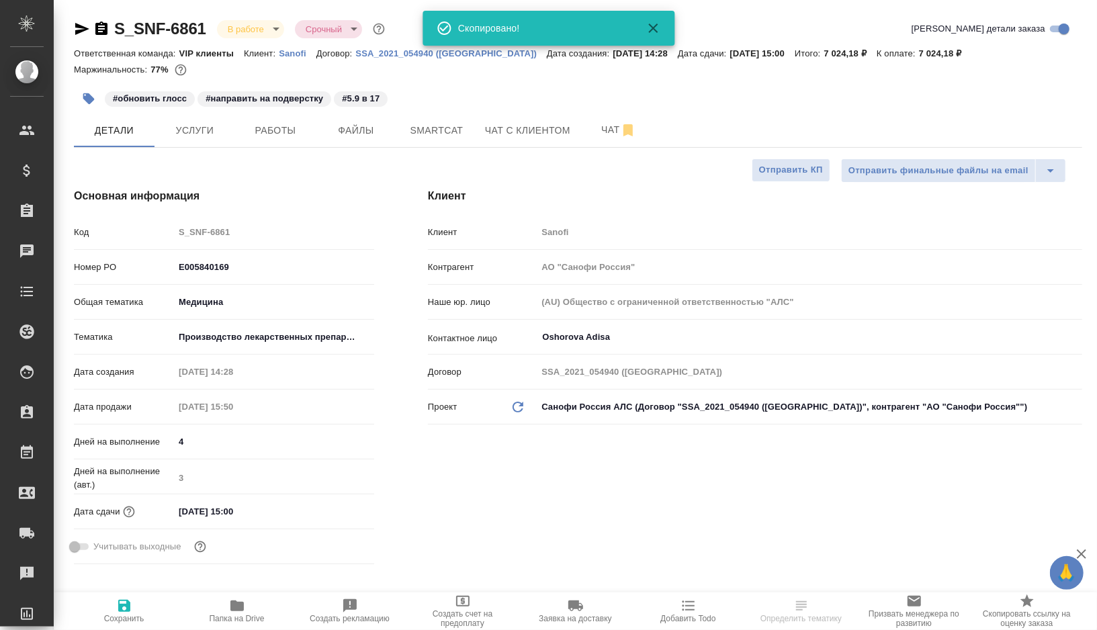
type textarea "x"
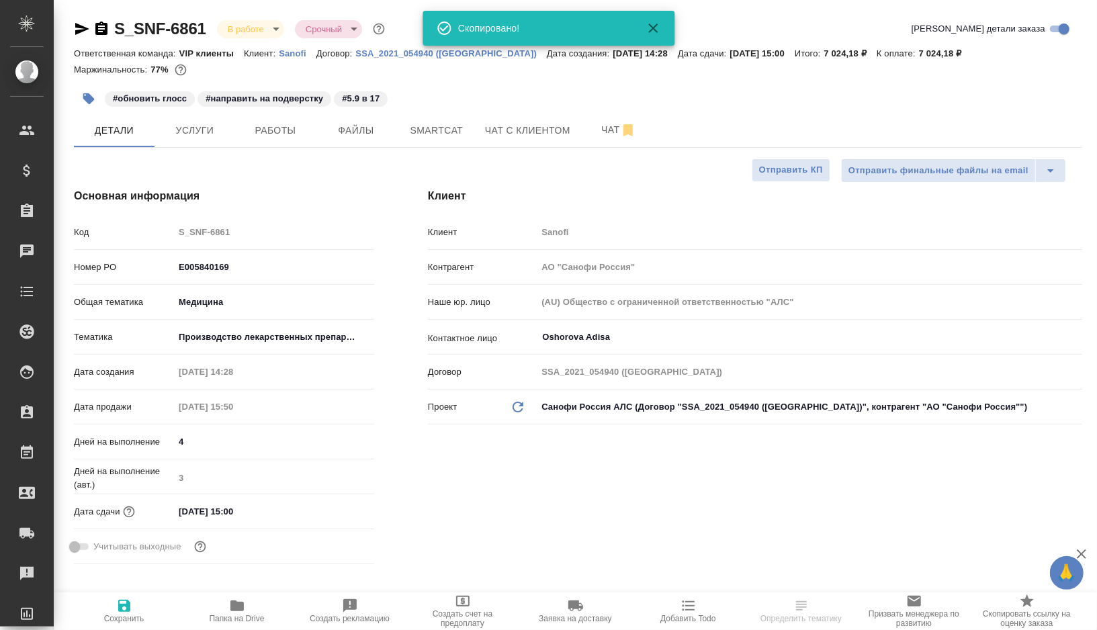
type textarea "x"
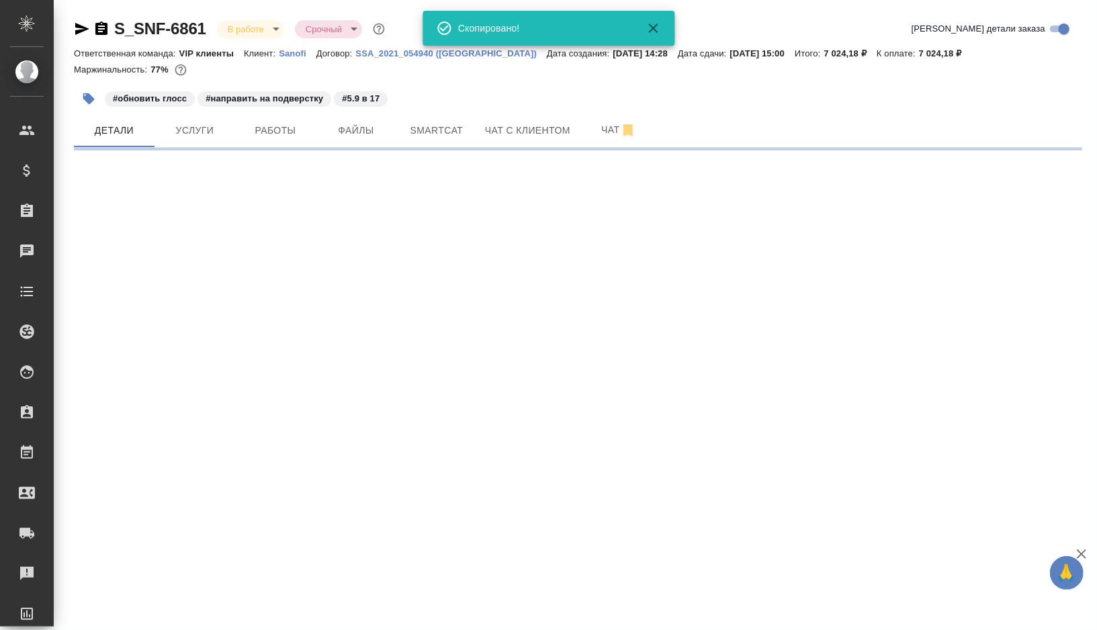
select select "RU"
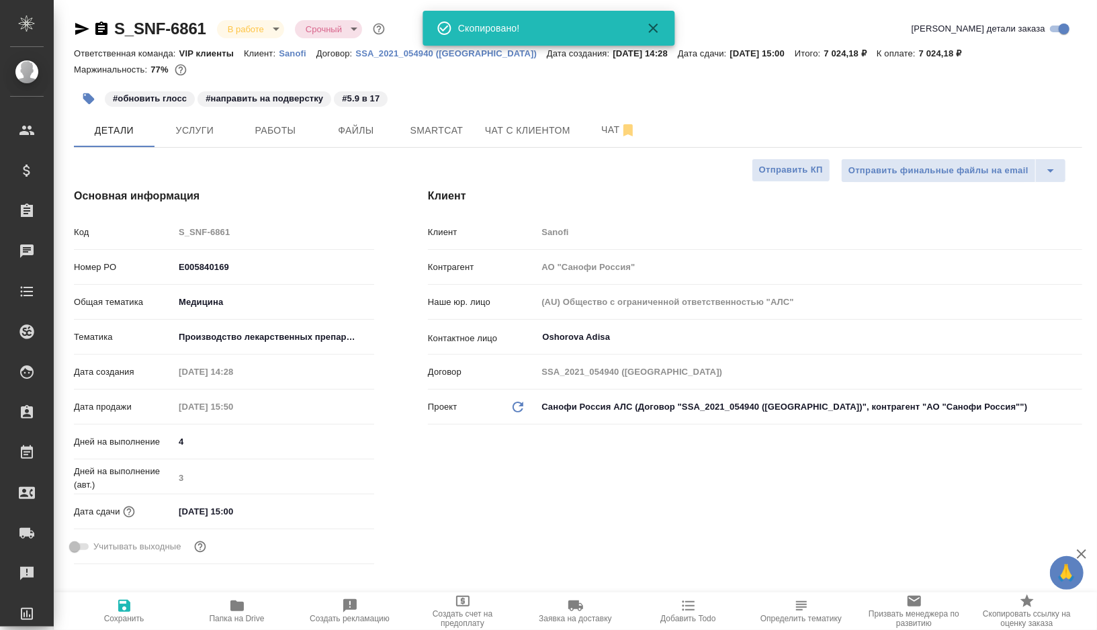
type textarea "x"
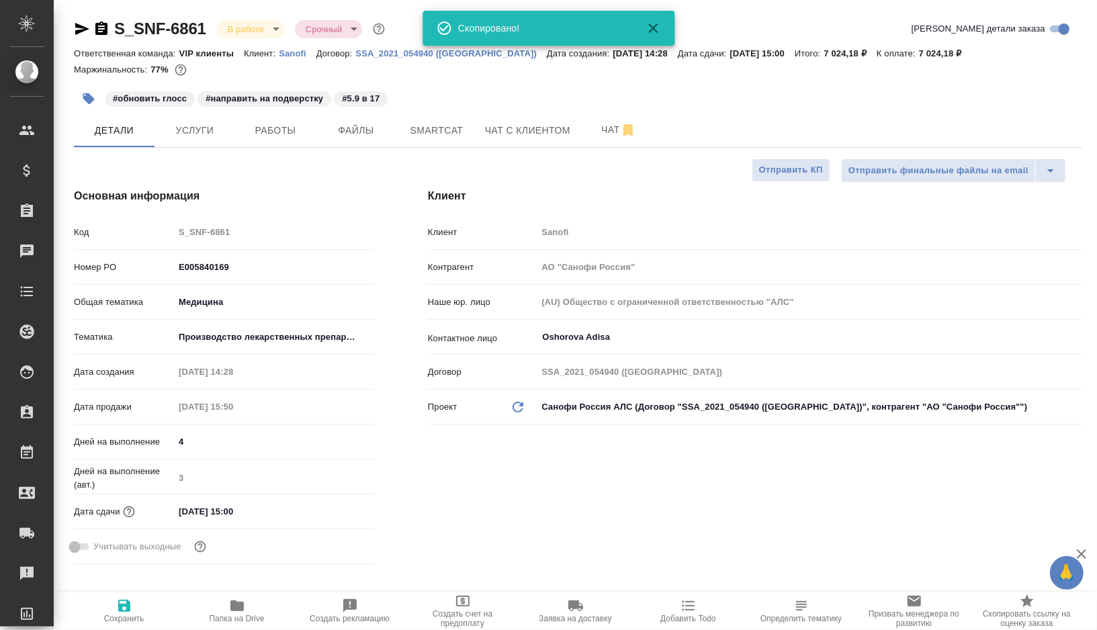
type textarea "x"
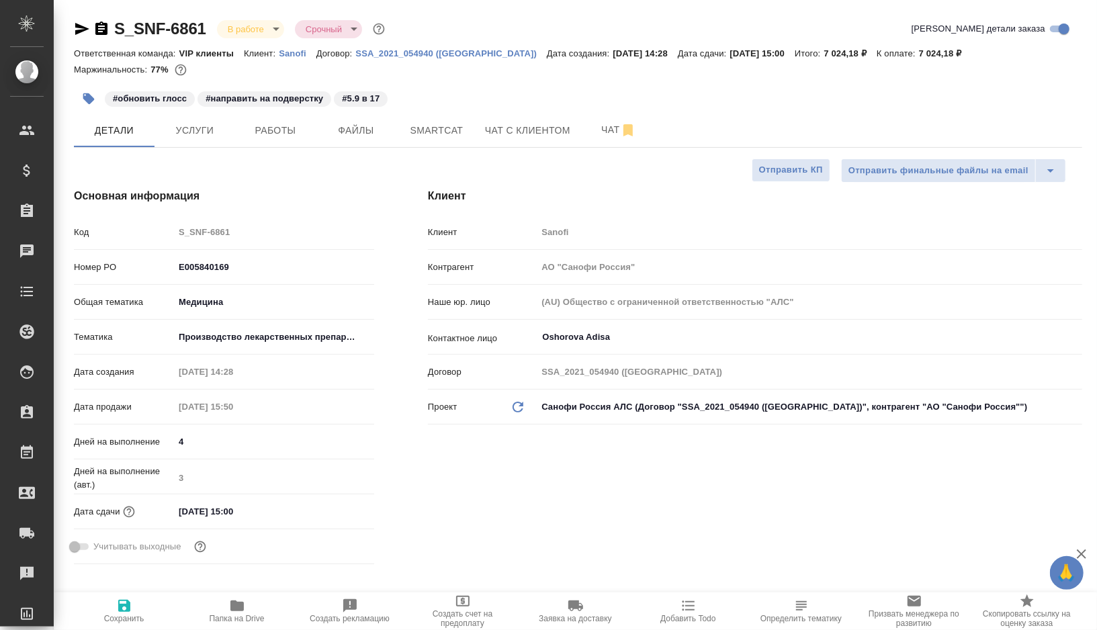
type textarea "x"
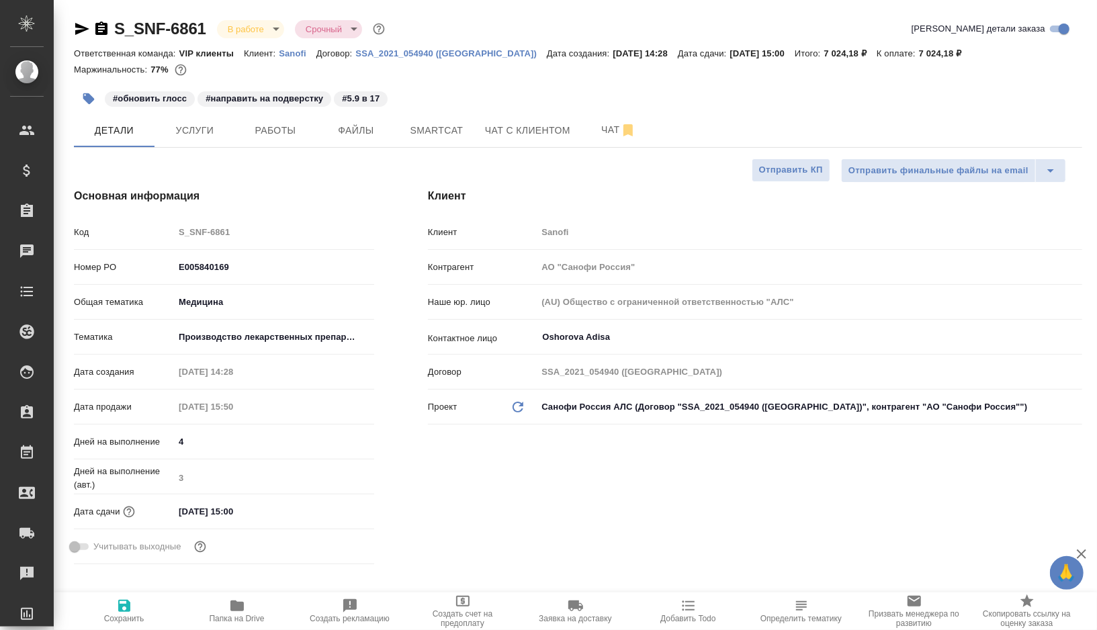
type textarea "x"
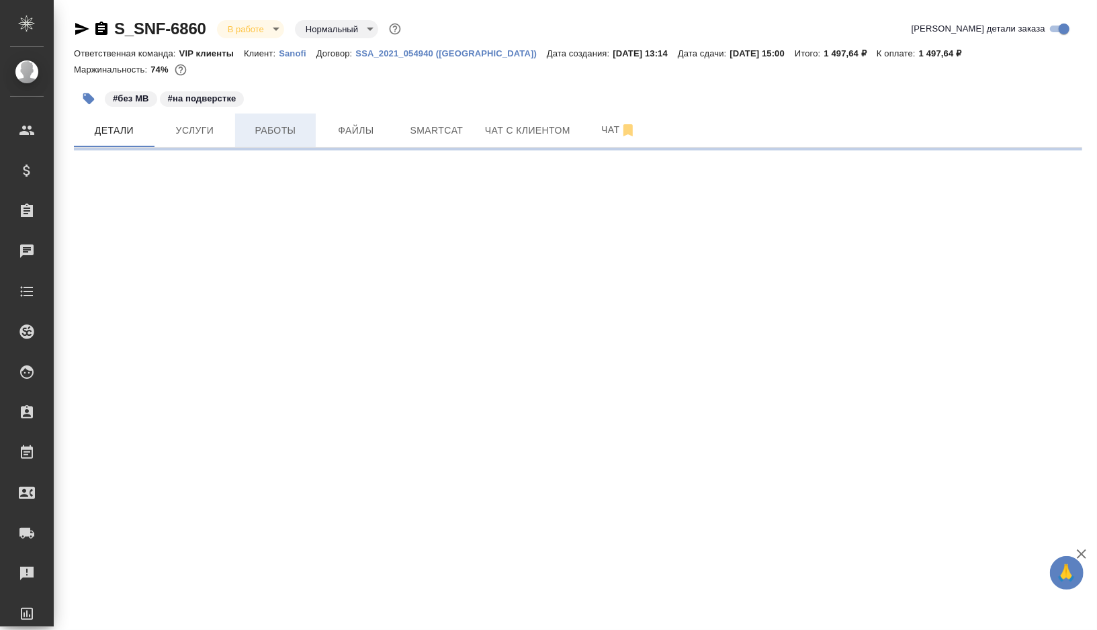
click at [282, 134] on span "Работы" at bounding box center [275, 130] width 65 height 17
select select "RU"
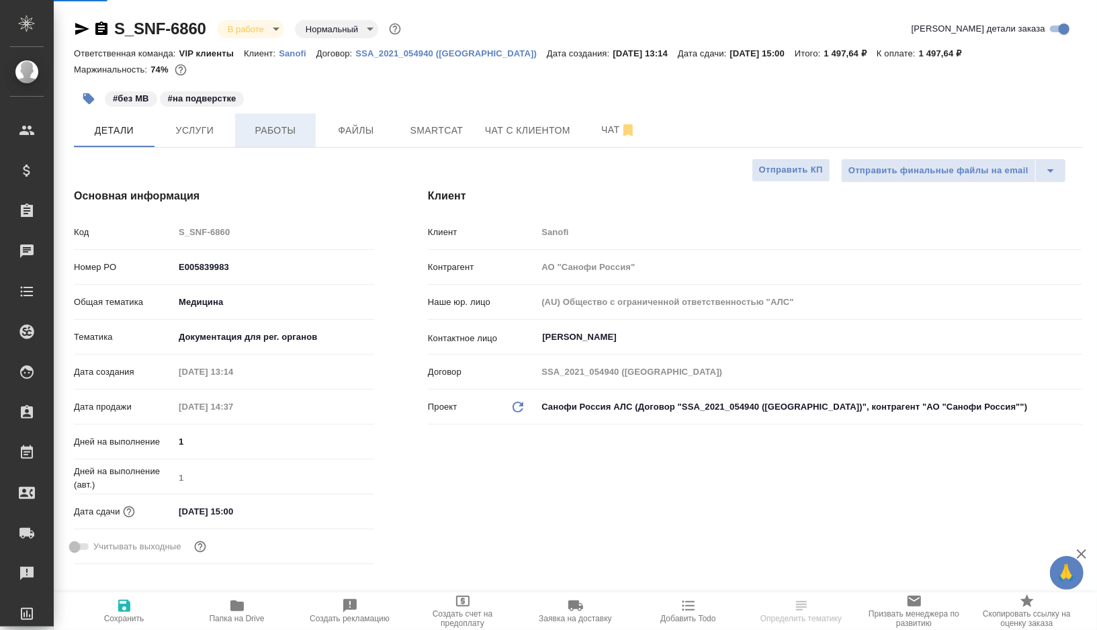
type textarea "x"
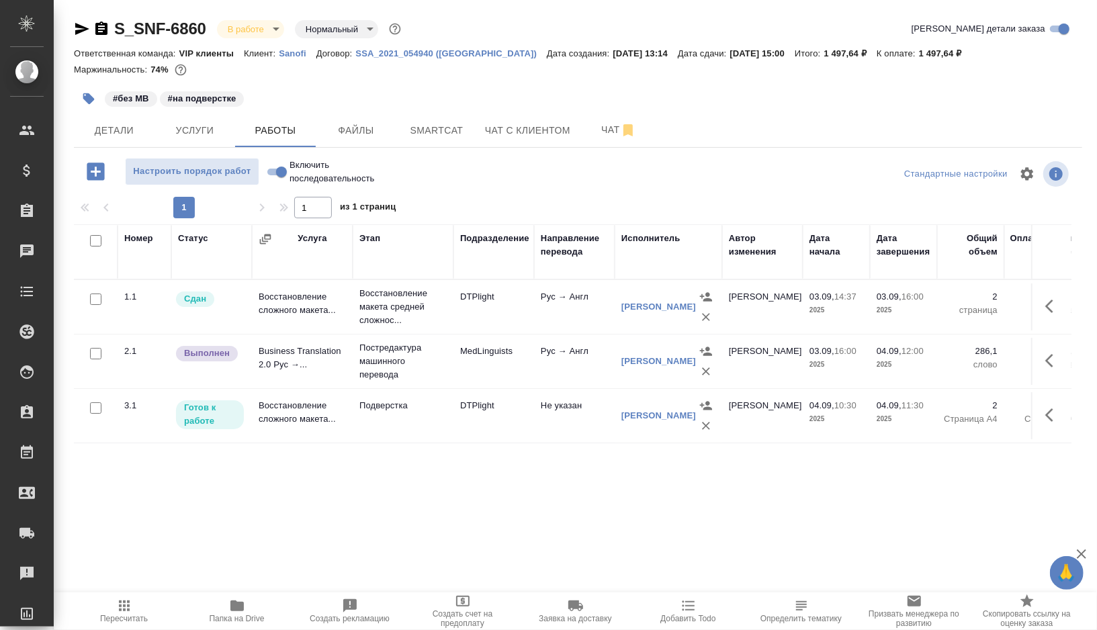
click at [77, 30] on icon "button" at bounding box center [82, 29] width 14 height 12
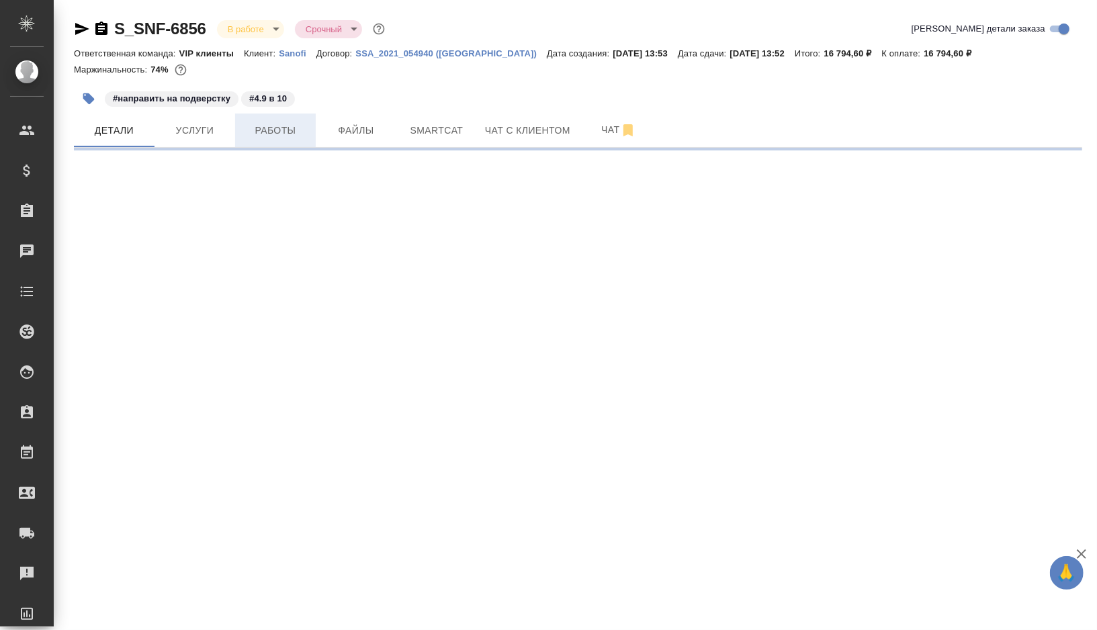
click at [298, 127] on span "Работы" at bounding box center [275, 130] width 65 height 17
select select "RU"
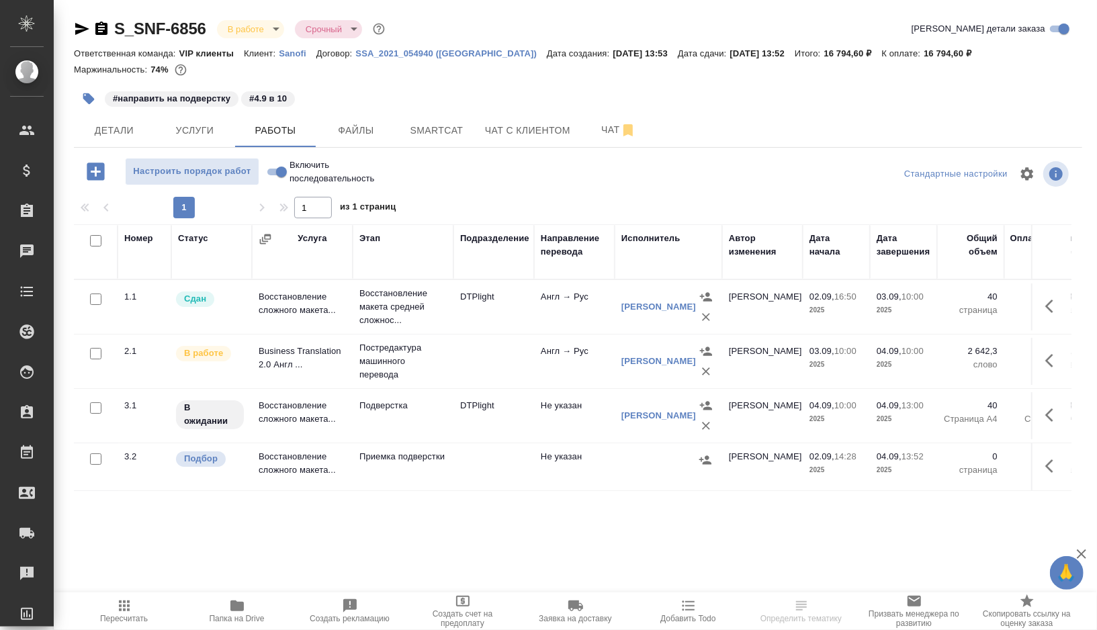
click at [77, 32] on icon "button" at bounding box center [82, 29] width 14 height 12
click at [237, 609] on icon "button" at bounding box center [236, 606] width 13 height 11
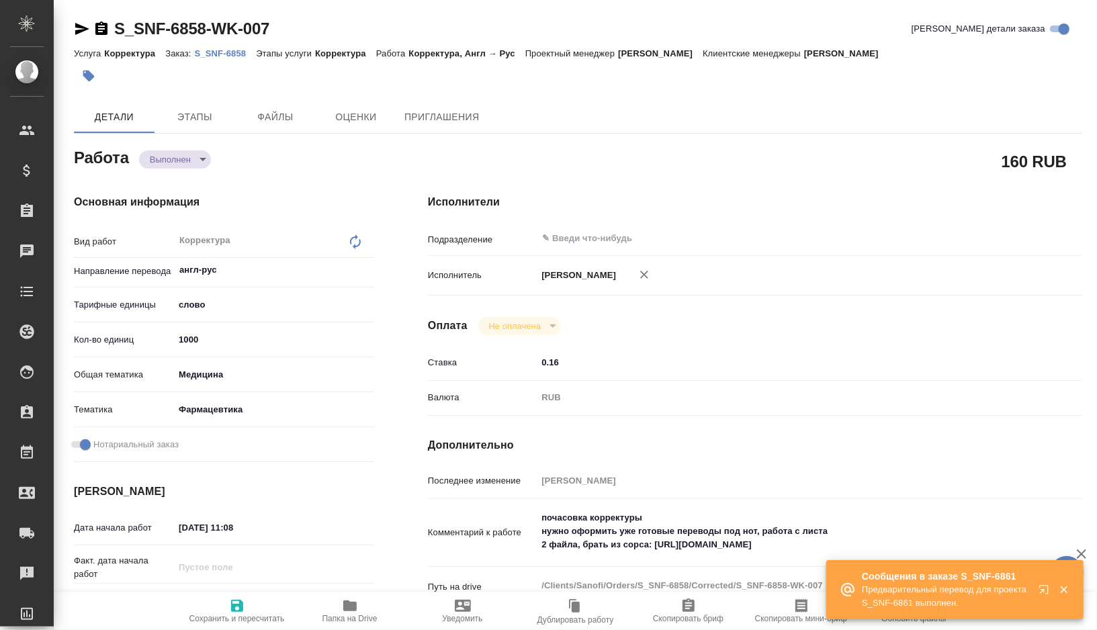
type textarea "x"
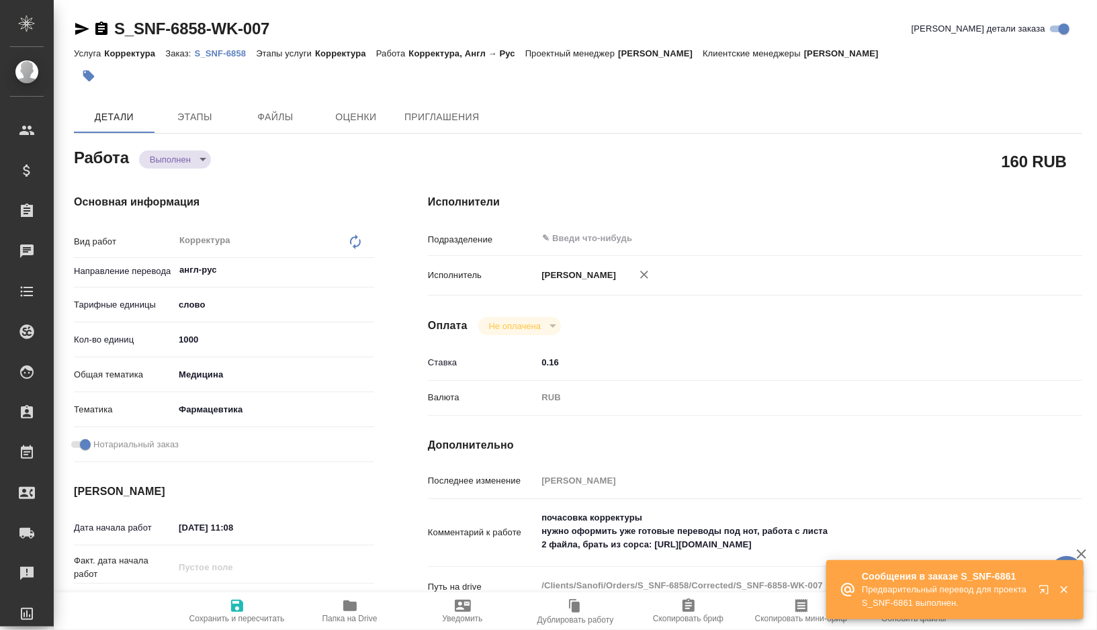
click at [243, 52] on p "S_SNF-6858" at bounding box center [226, 53] width 62 height 10
type textarea "x"
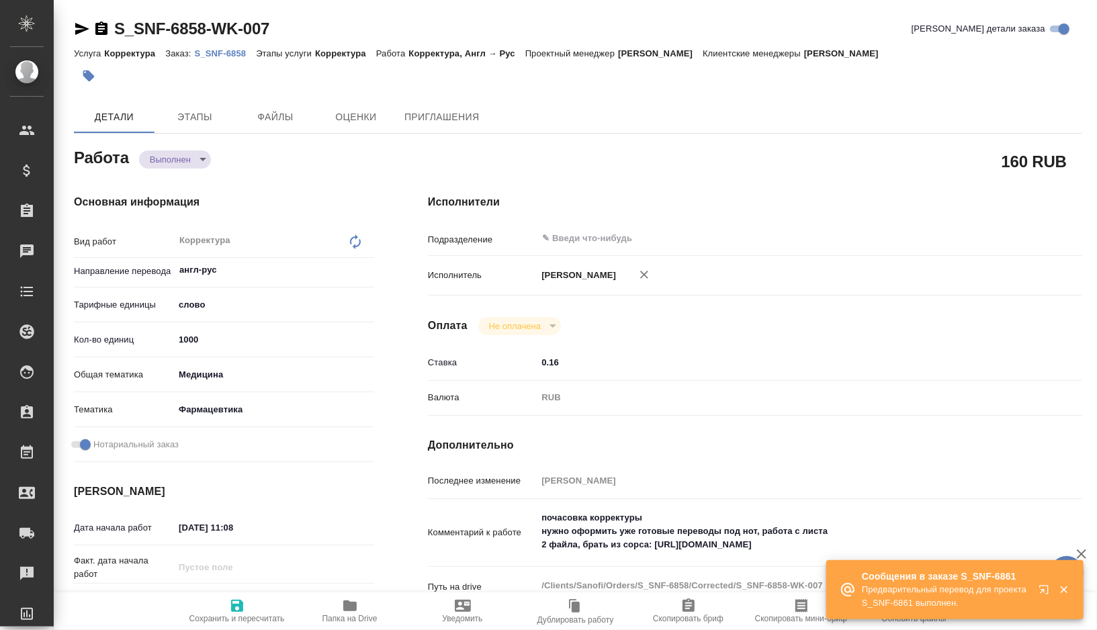
type textarea "x"
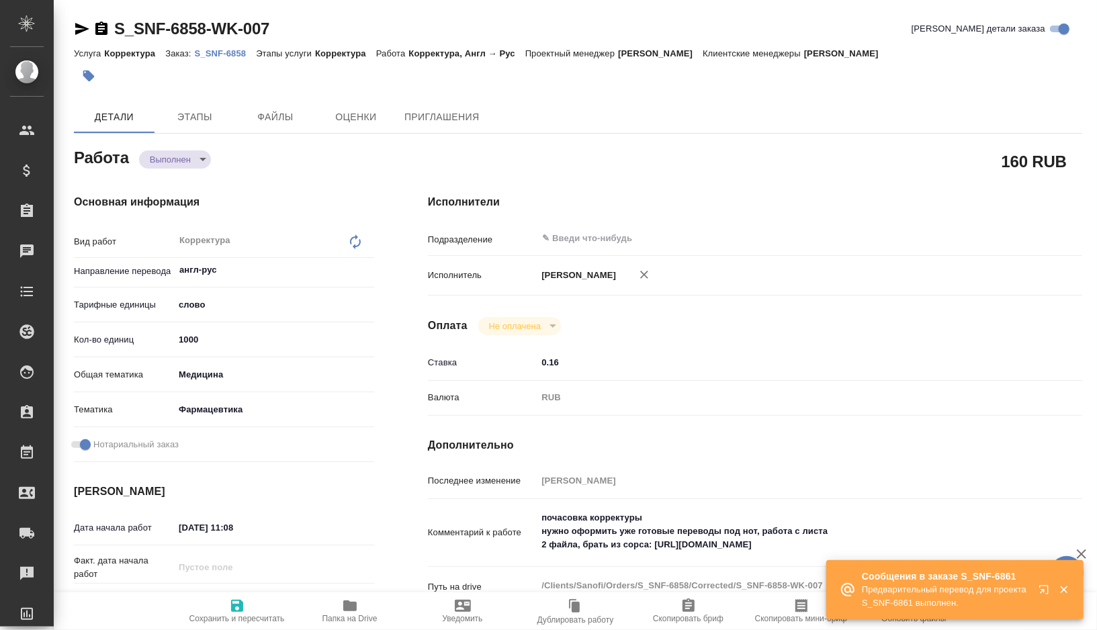
type textarea "x"
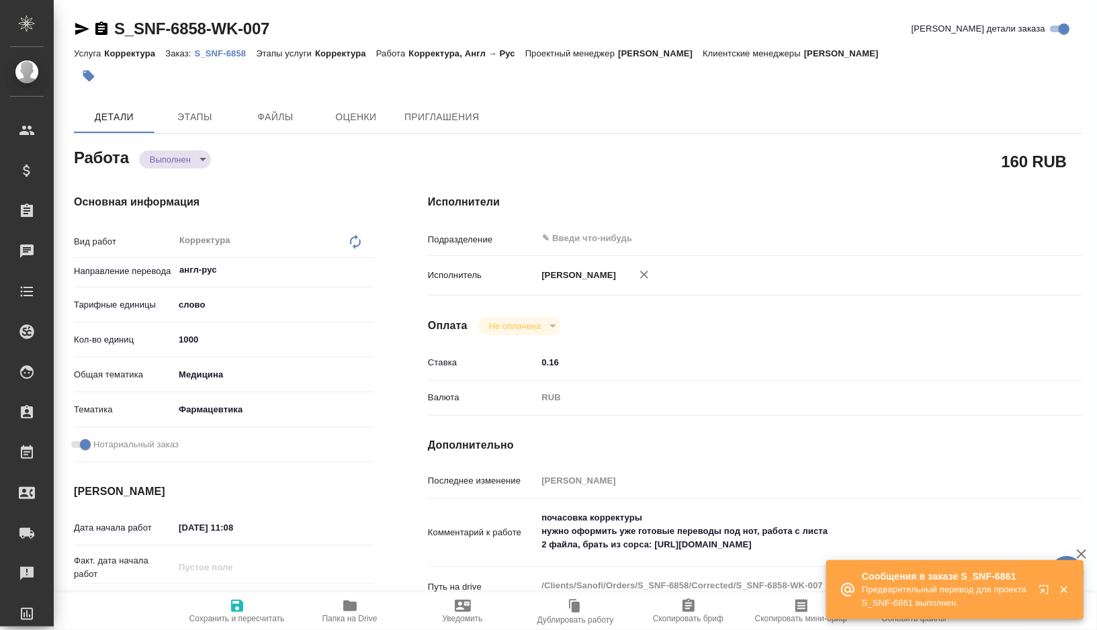
type textarea "x"
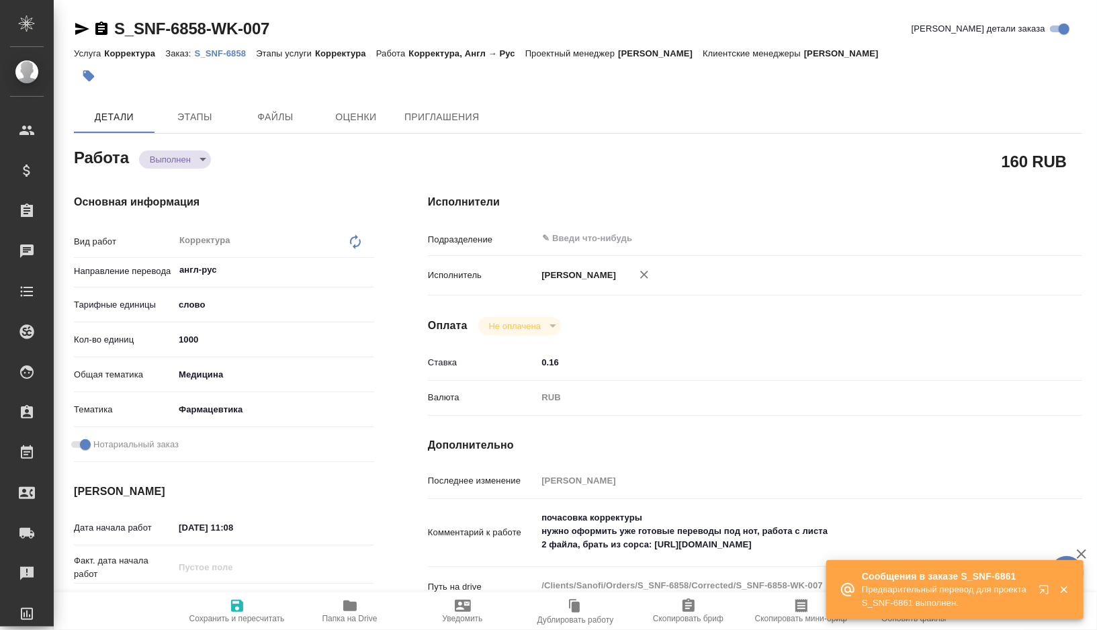
type textarea "x"
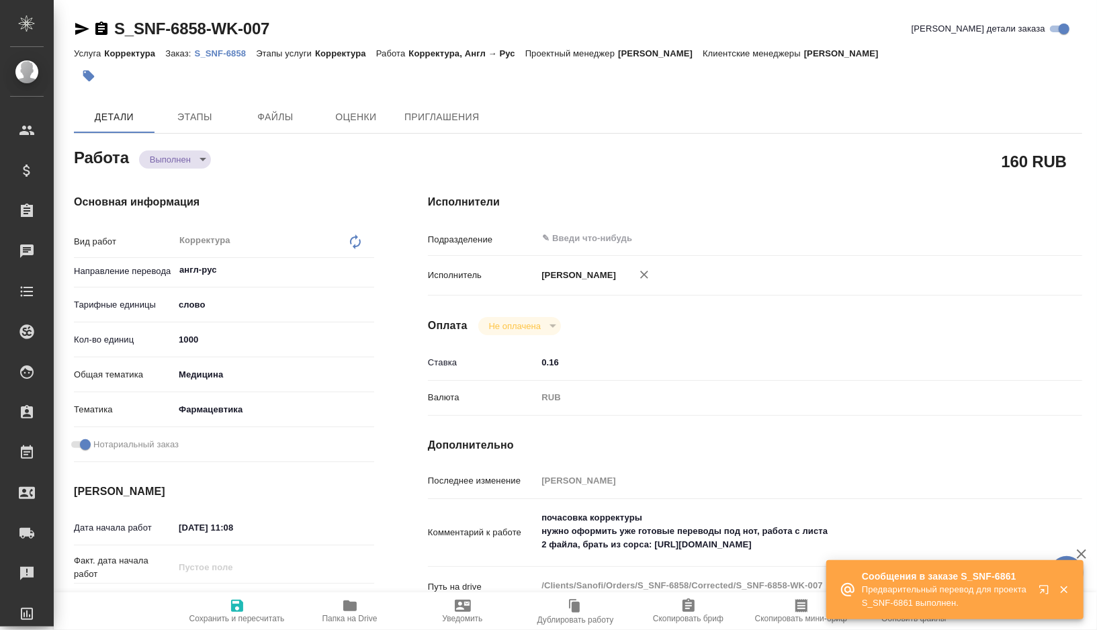
type textarea "x"
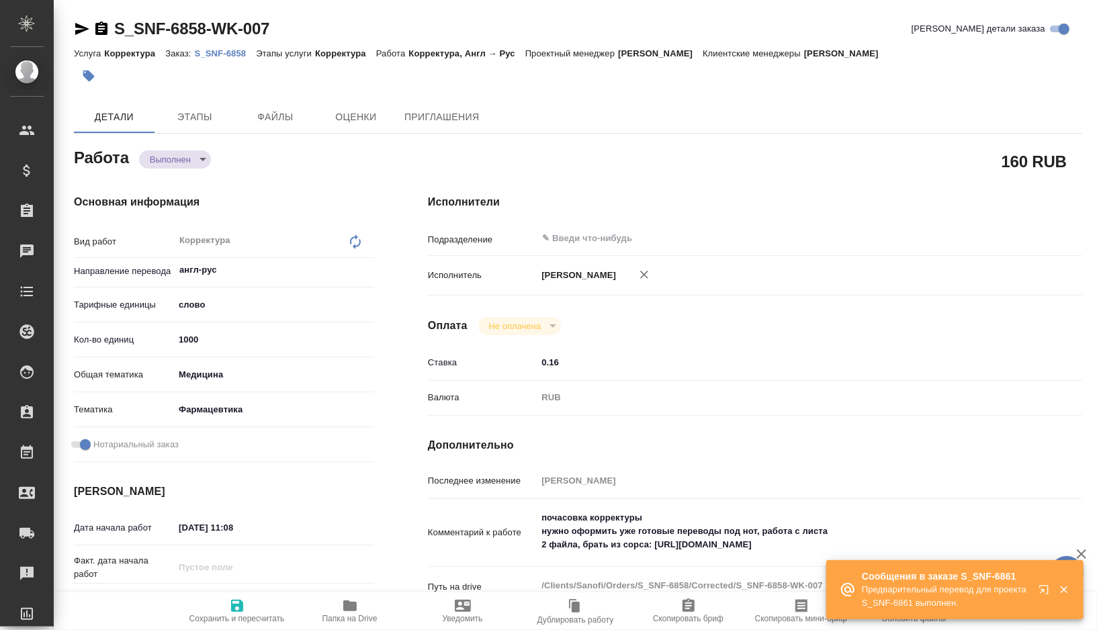
type textarea "x"
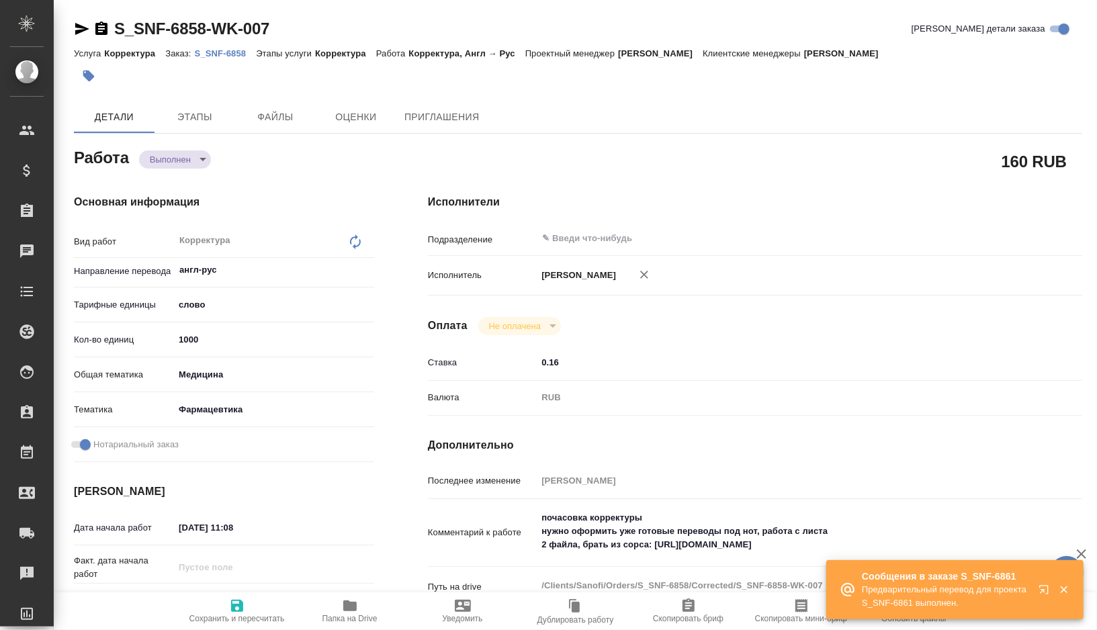
type textarea "x"
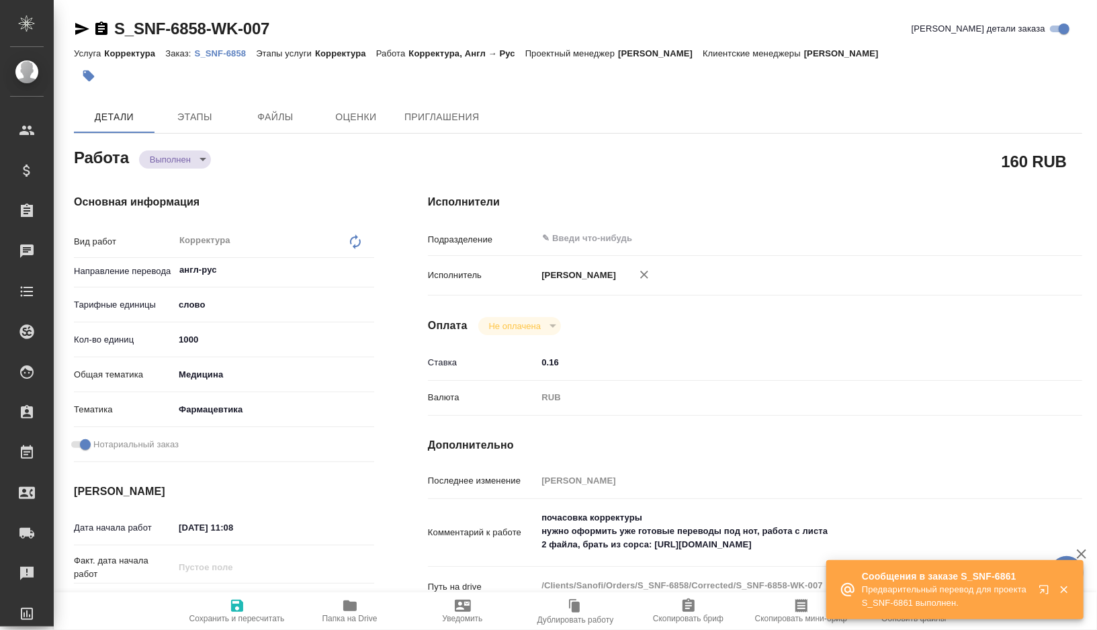
type textarea "x"
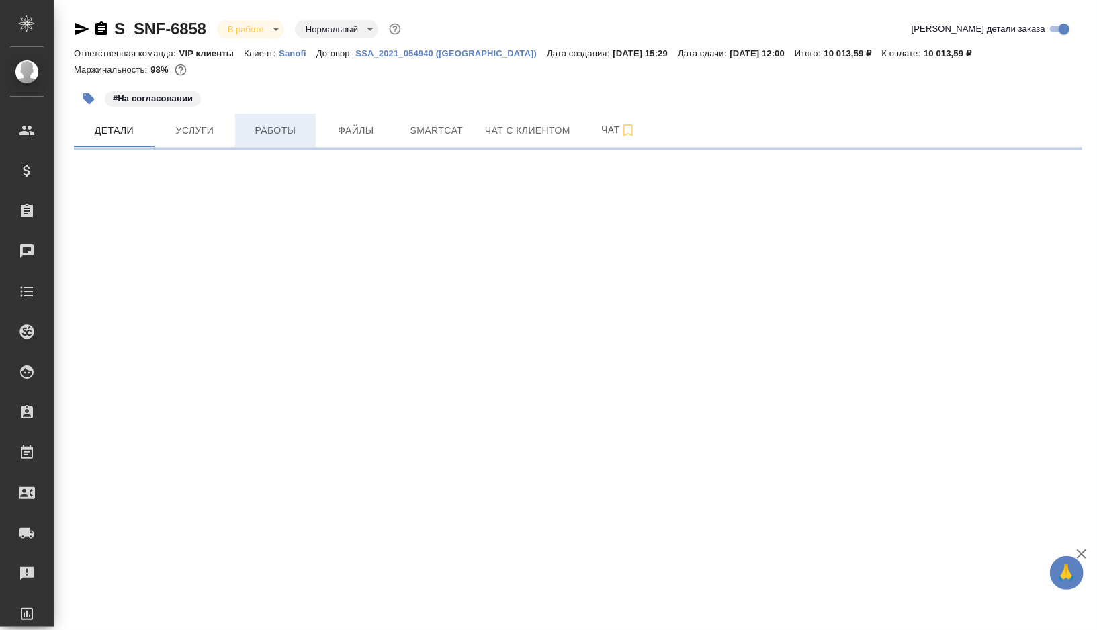
click at [278, 130] on span "Работы" at bounding box center [275, 130] width 65 height 17
select select "RU"
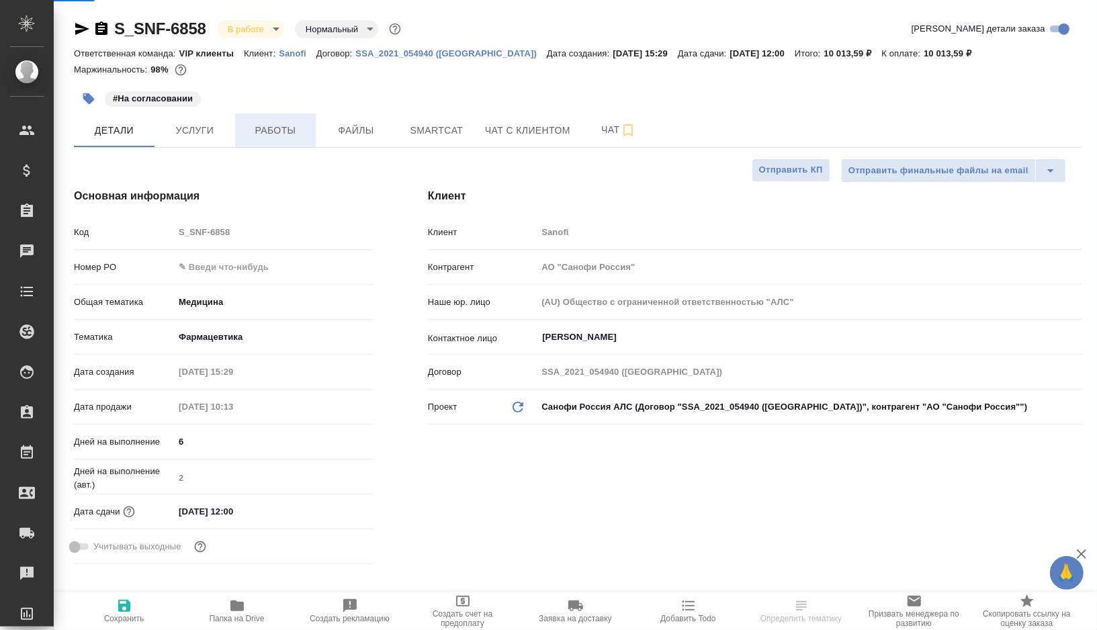
type textarea "x"
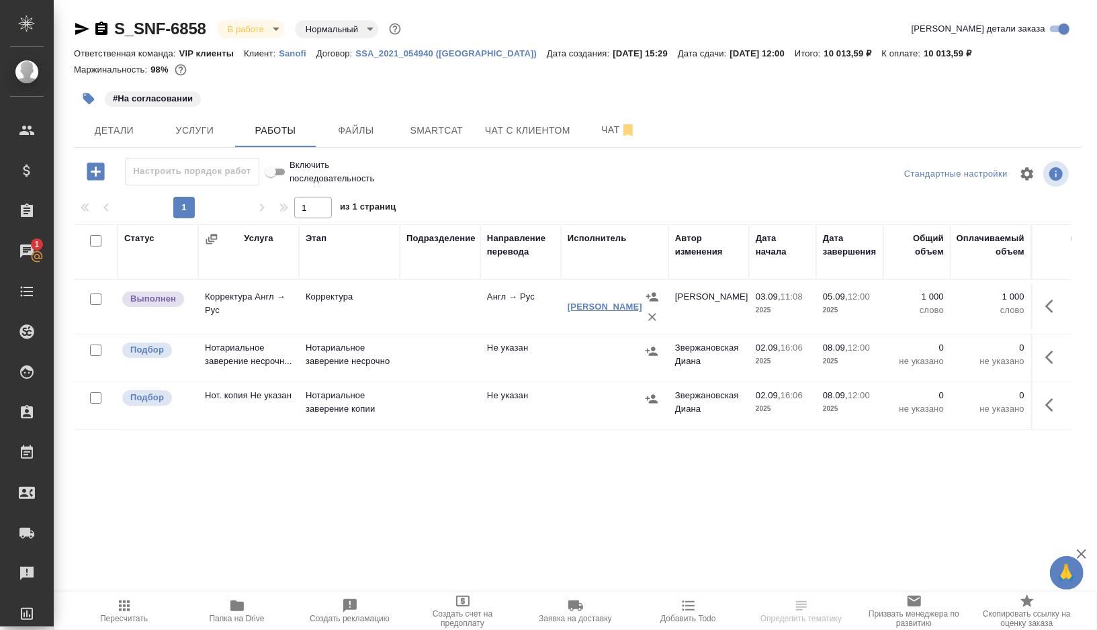
click at [587, 309] on link "[PERSON_NAME]" at bounding box center [605, 307] width 75 height 10
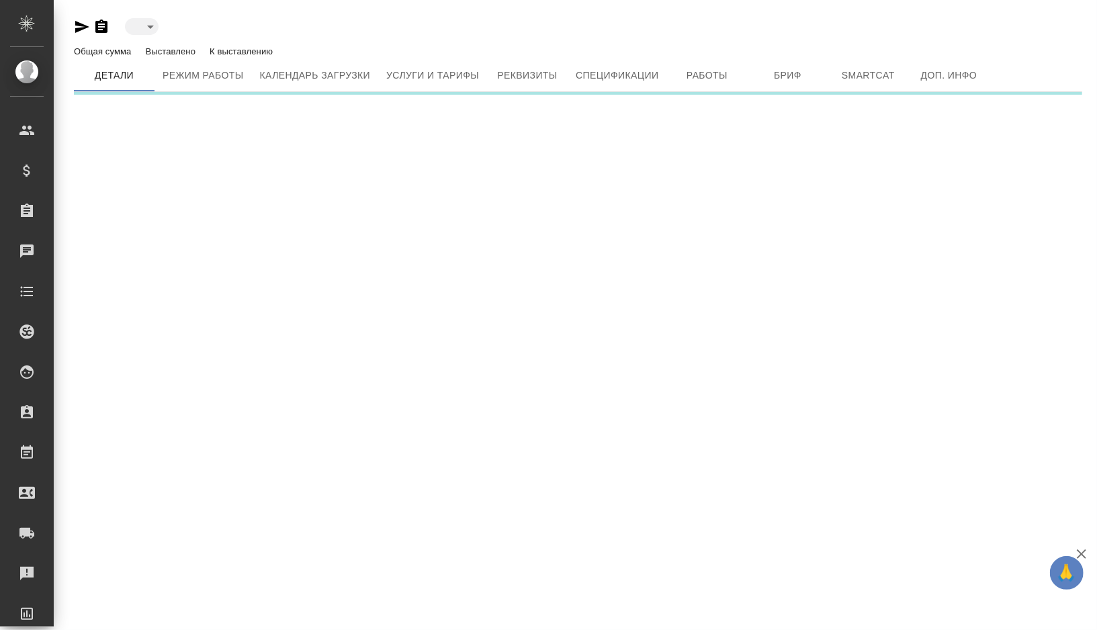
type input "active"
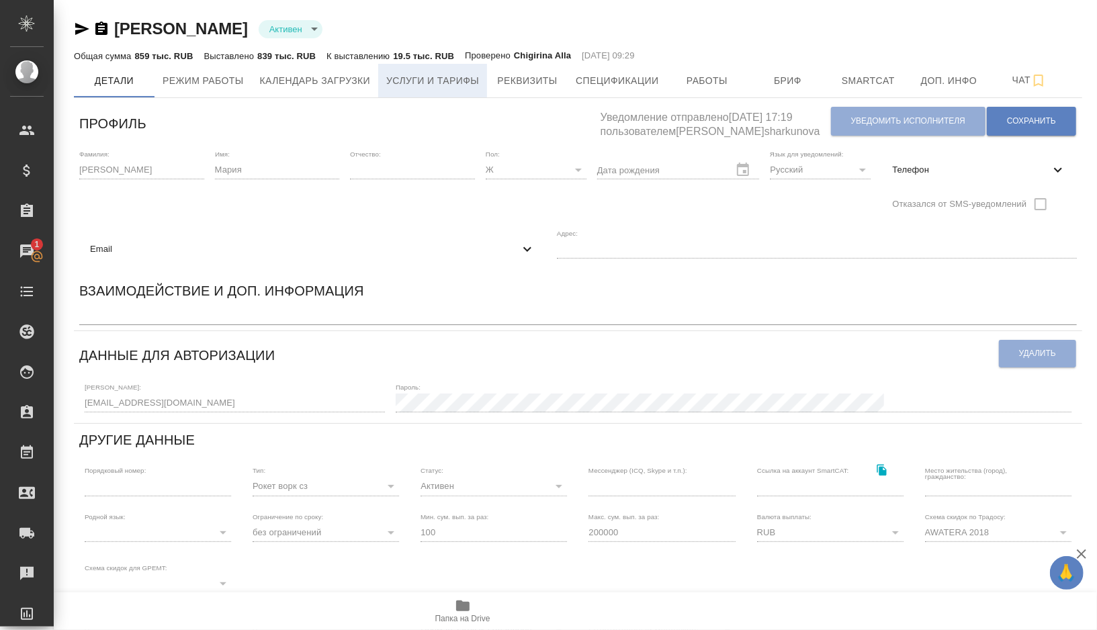
click at [466, 85] on span "Услуги и тарифы" at bounding box center [432, 81] width 93 height 17
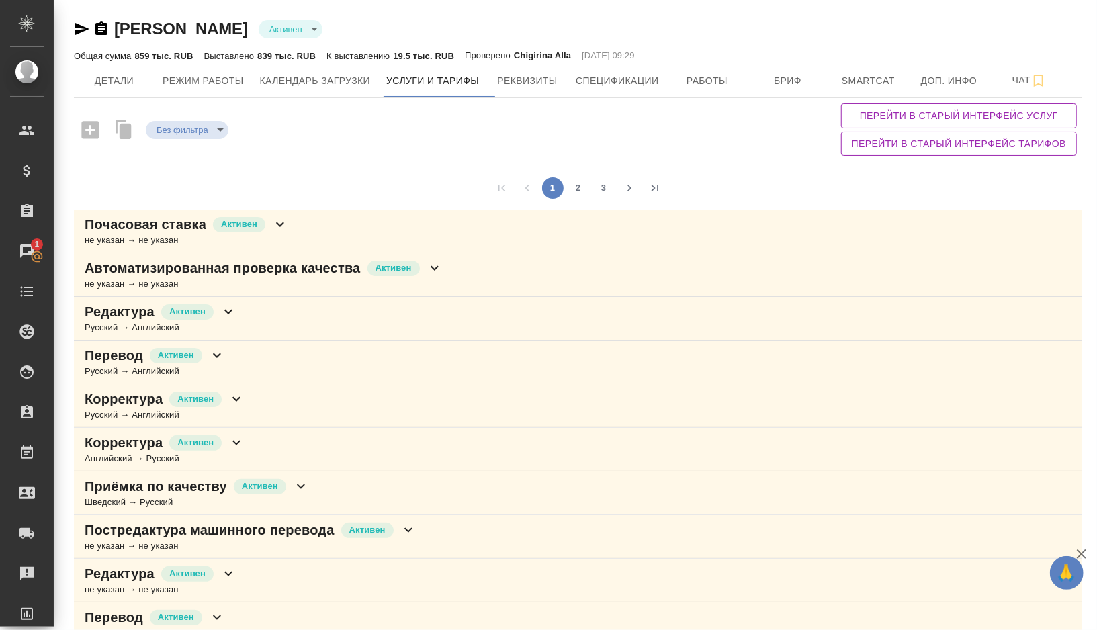
click at [282, 219] on icon at bounding box center [280, 224] width 16 height 16
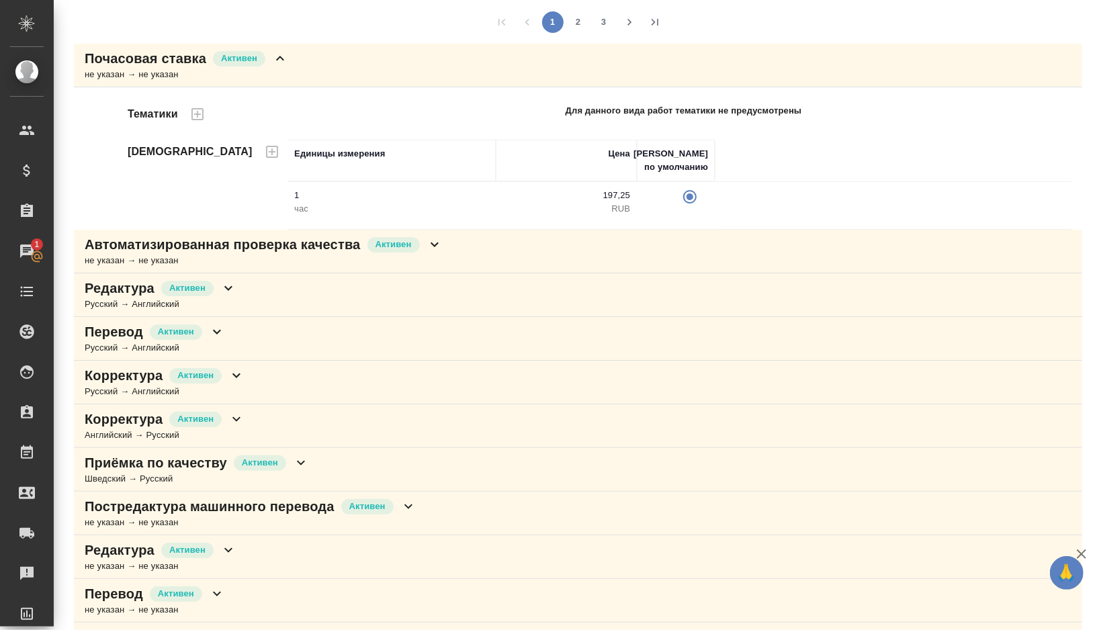
scroll to position [157, 0]
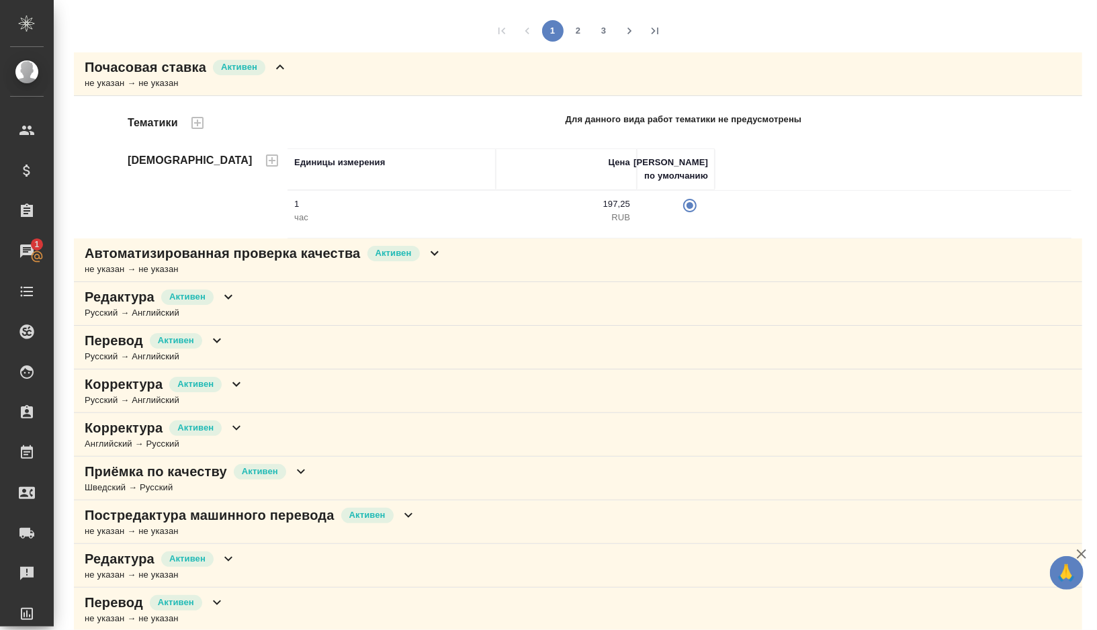
click at [241, 423] on icon at bounding box center [236, 428] width 16 height 16
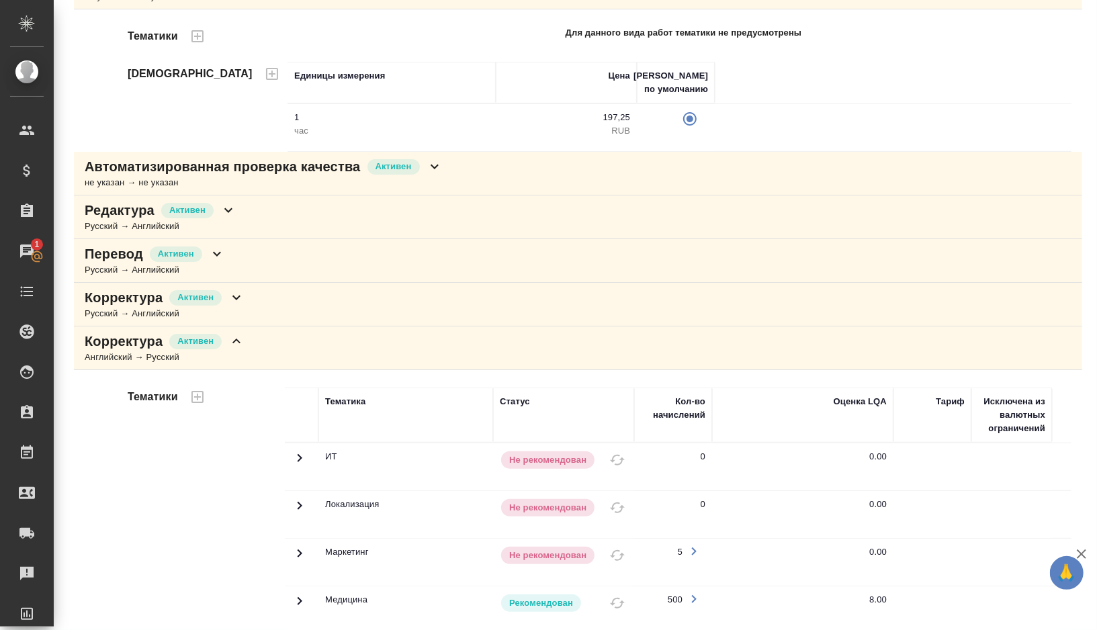
scroll to position [0, 0]
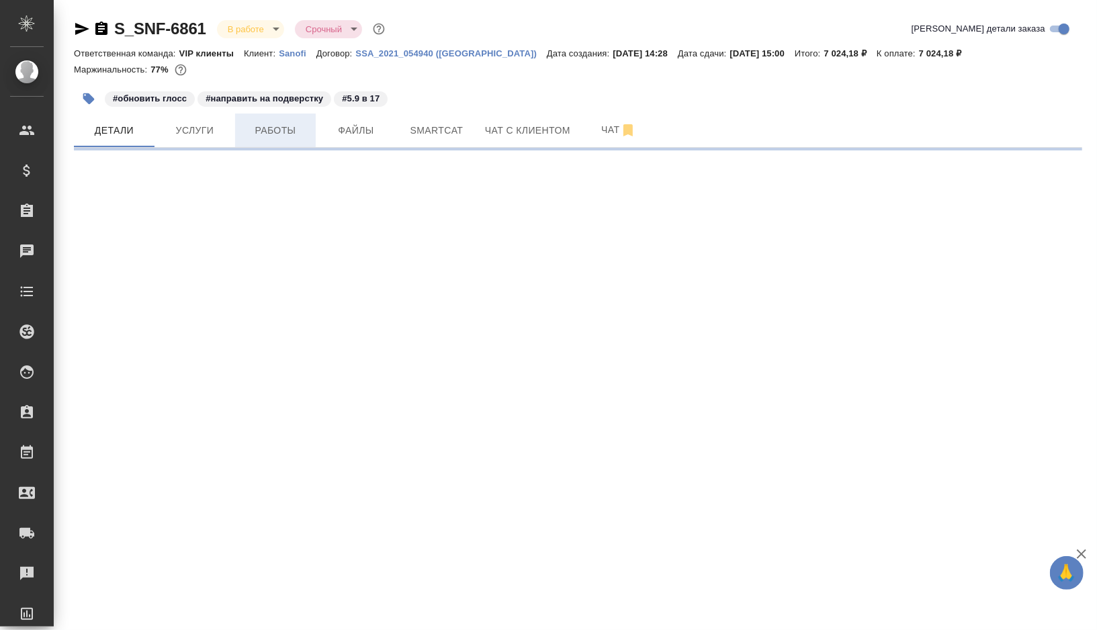
click at [289, 134] on span "Работы" at bounding box center [275, 130] width 65 height 17
select select "RU"
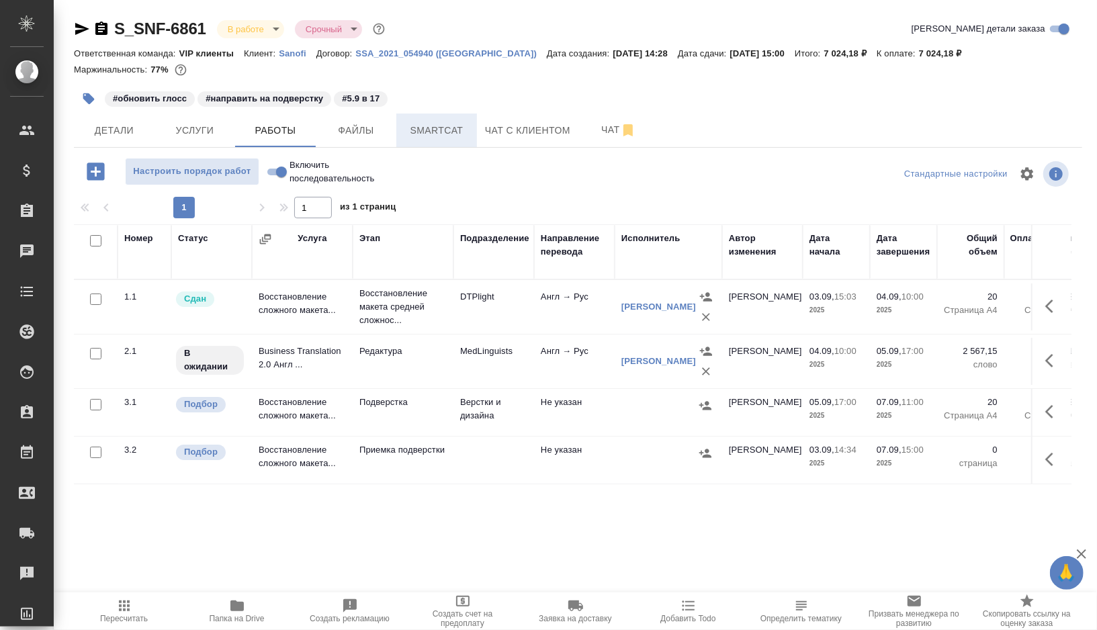
click at [448, 141] on button "Smartcat" at bounding box center [436, 131] width 81 height 34
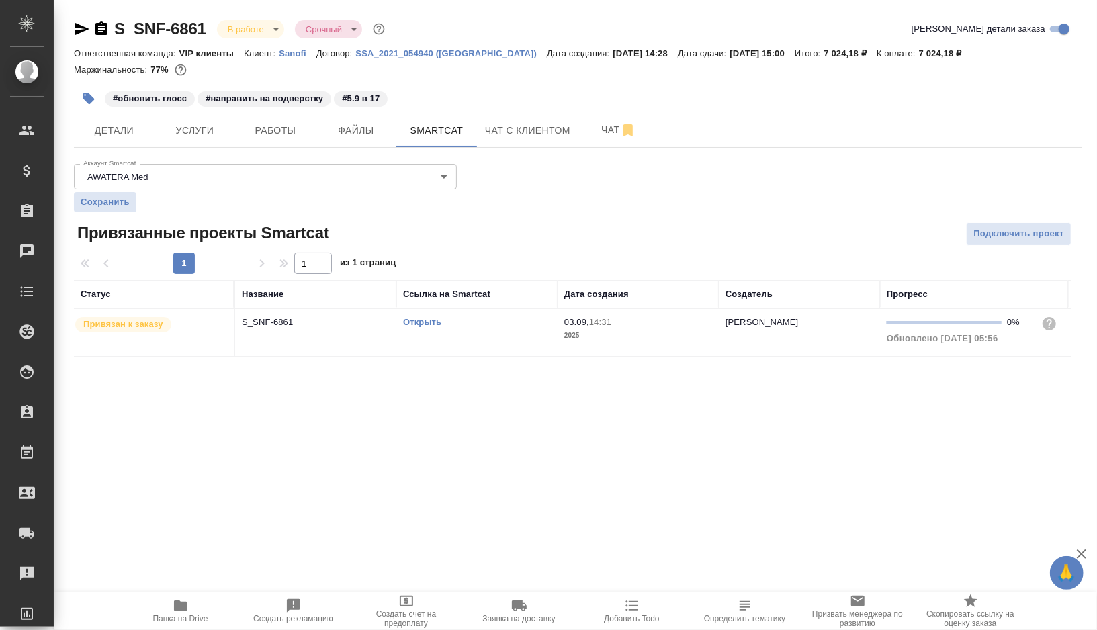
click at [423, 321] on link "Открыть" at bounding box center [422, 322] width 38 height 10
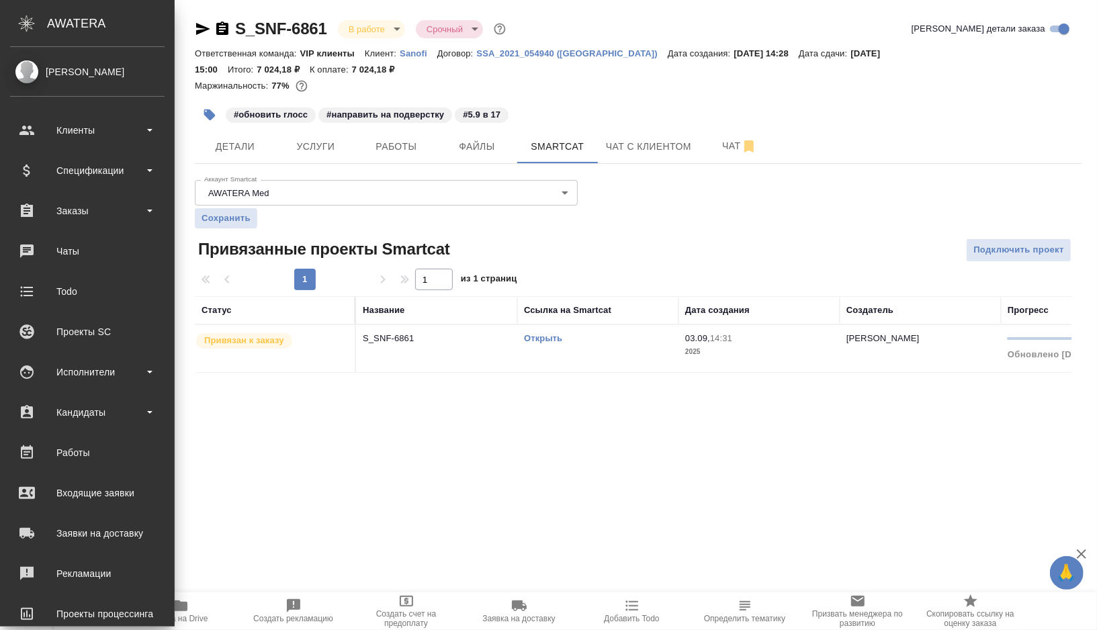
click at [79, 97] on div "Gorshkova Valentina Клиенты Спецификации Заказы 0 Чаты Todo Проекты SC Исполнит…" at bounding box center [87, 337] width 175 height 580
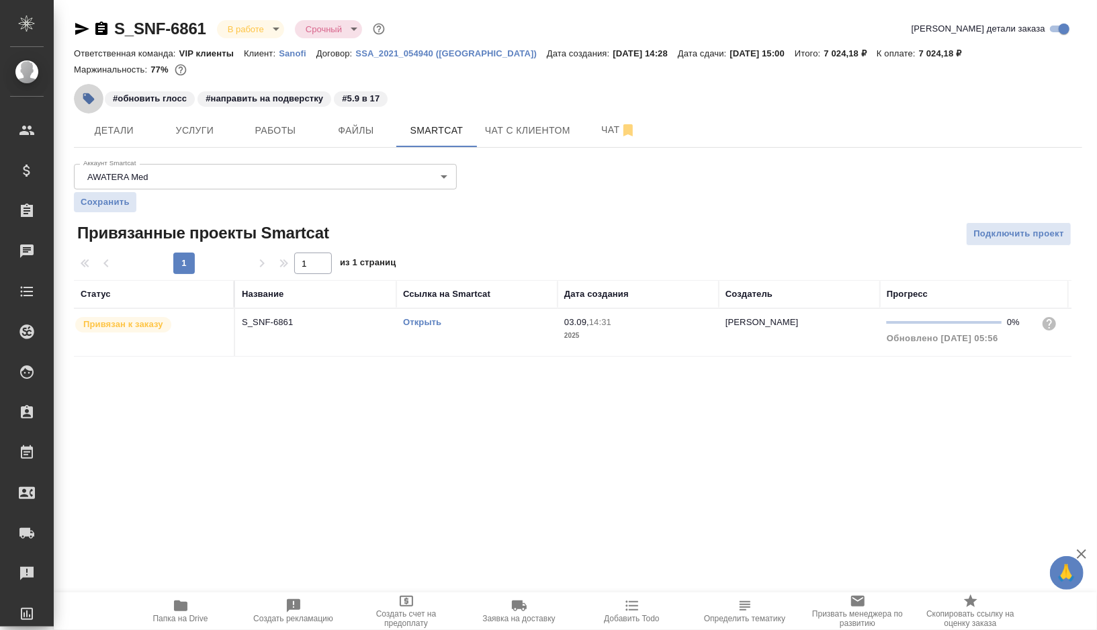
click at [85, 99] on icon "button" at bounding box center [88, 98] width 11 height 11
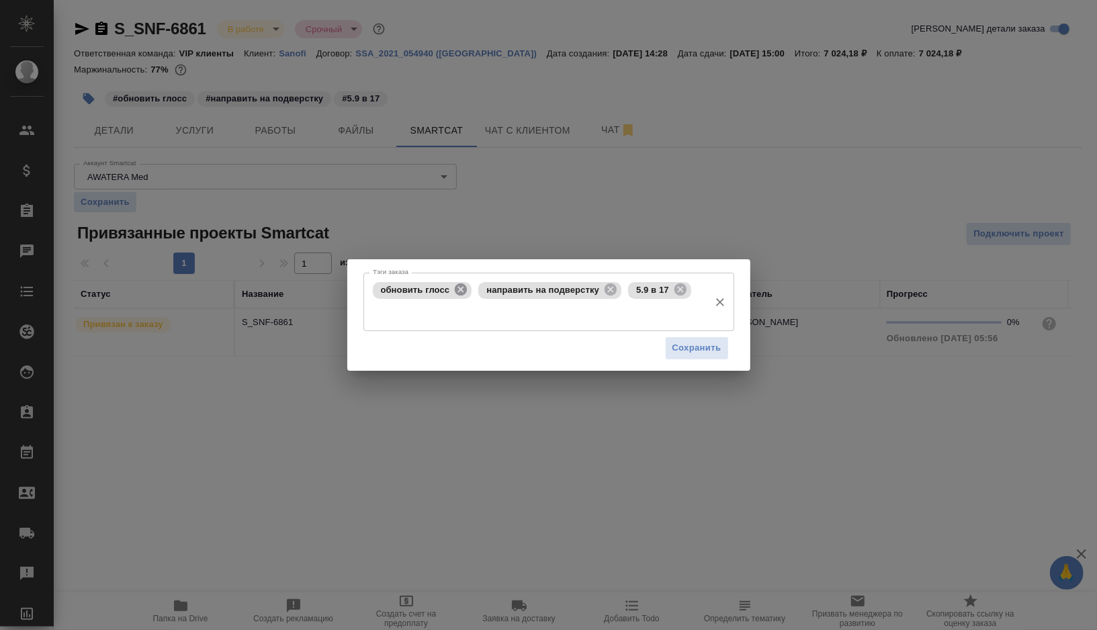
click at [462, 287] on icon at bounding box center [461, 290] width 12 height 12
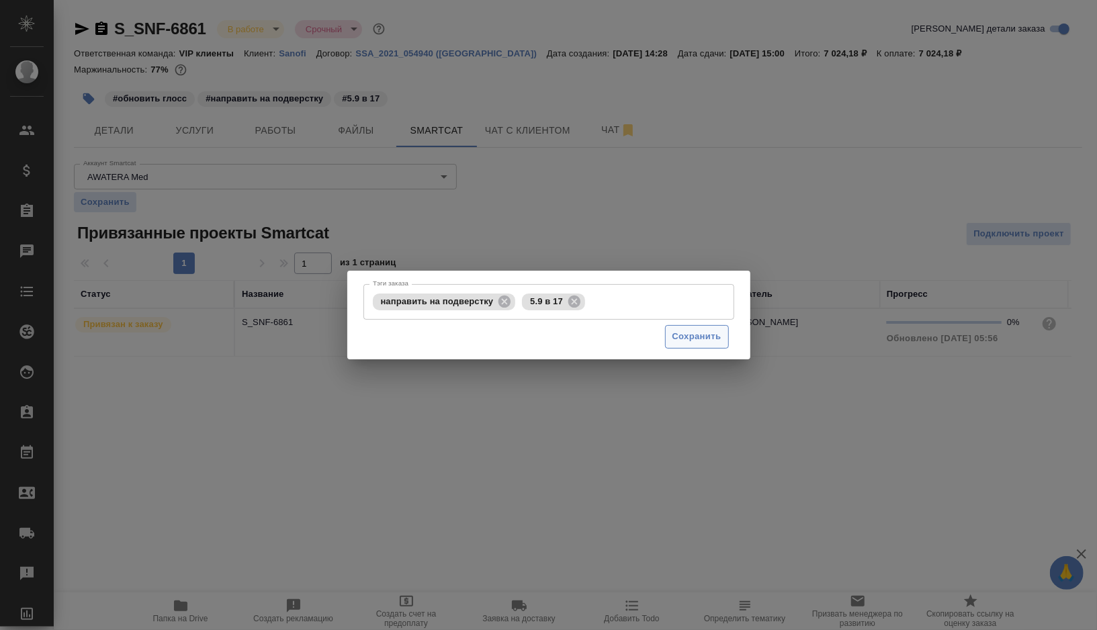
click at [679, 334] on span "Сохранить" at bounding box center [697, 336] width 49 height 15
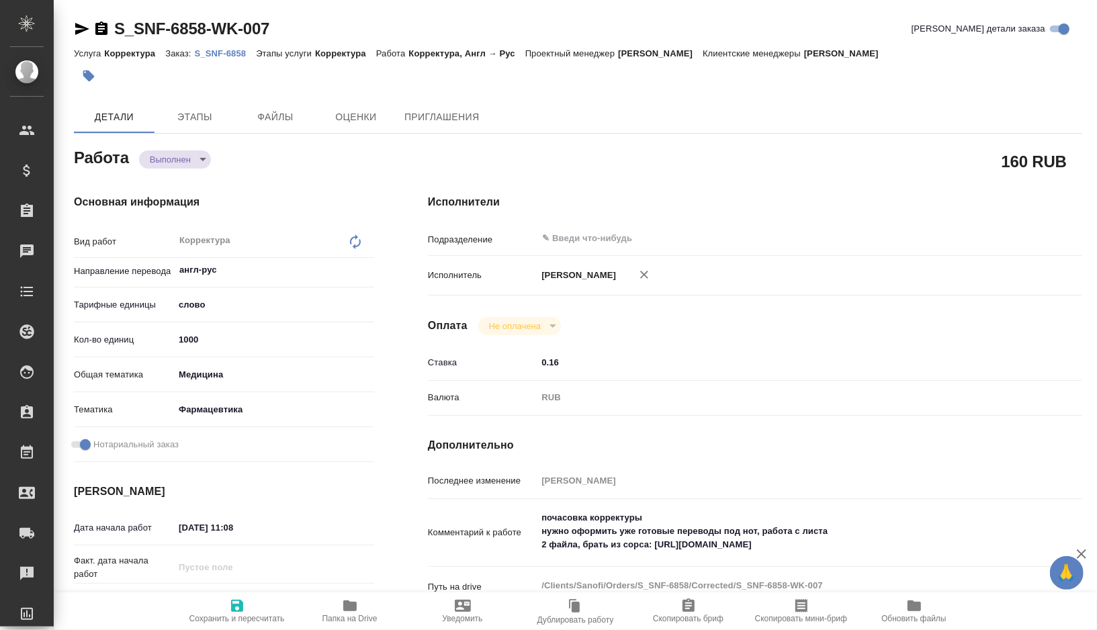
type textarea "x"
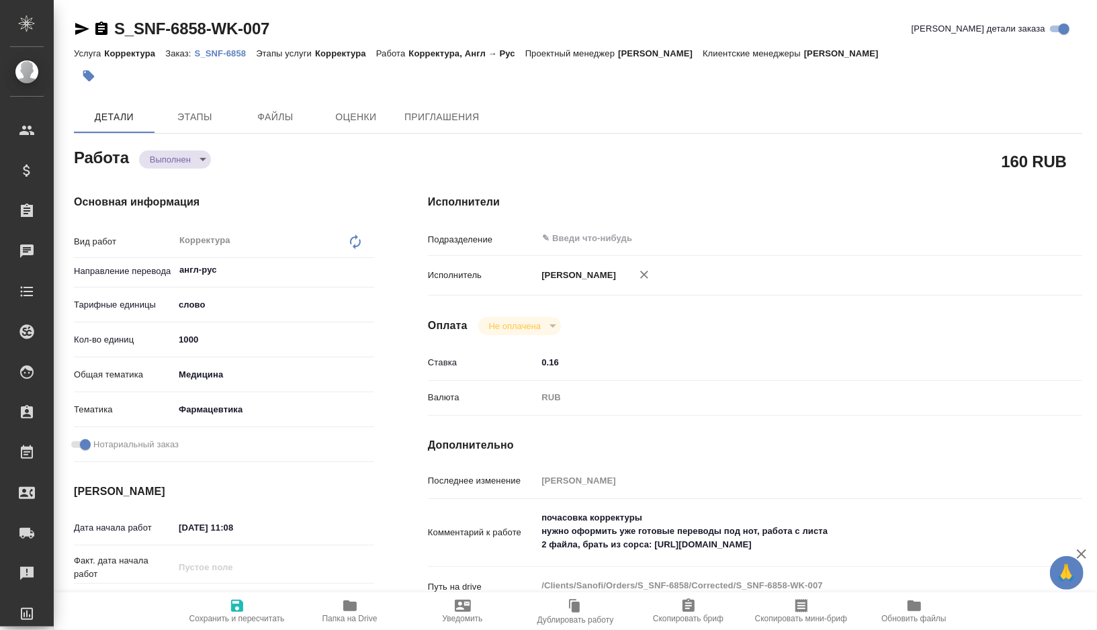
type textarea "x"
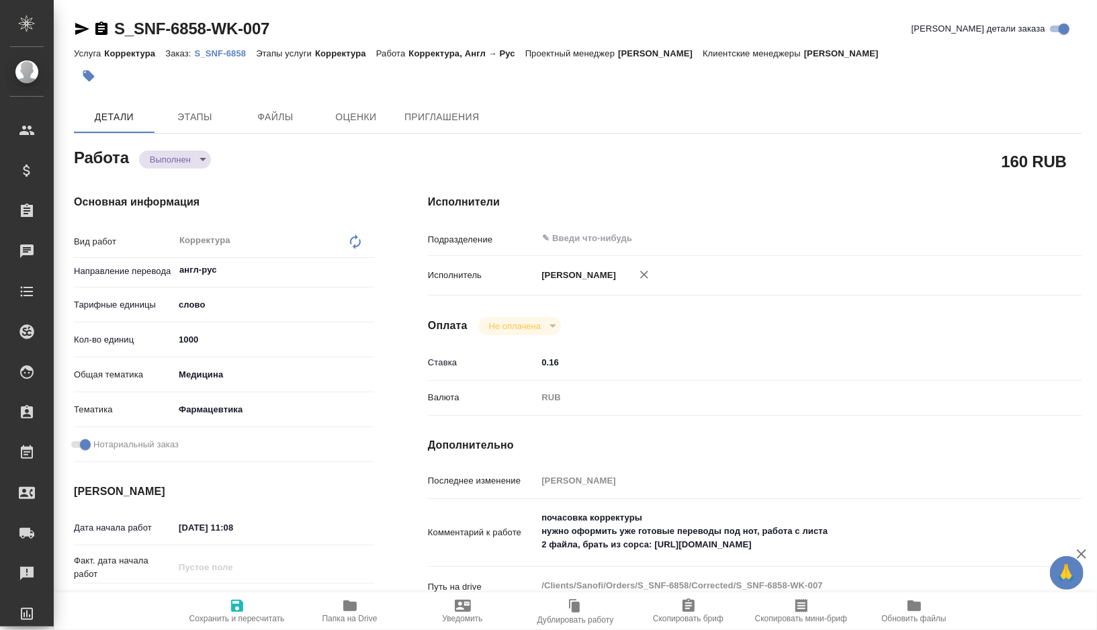
type textarea "x"
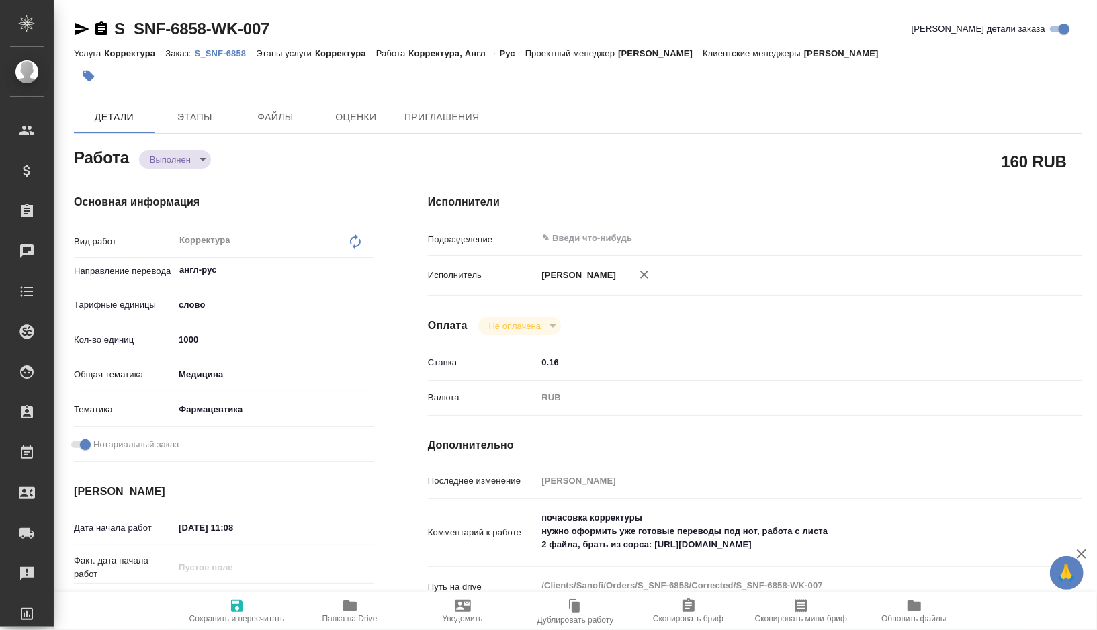
type textarea "x"
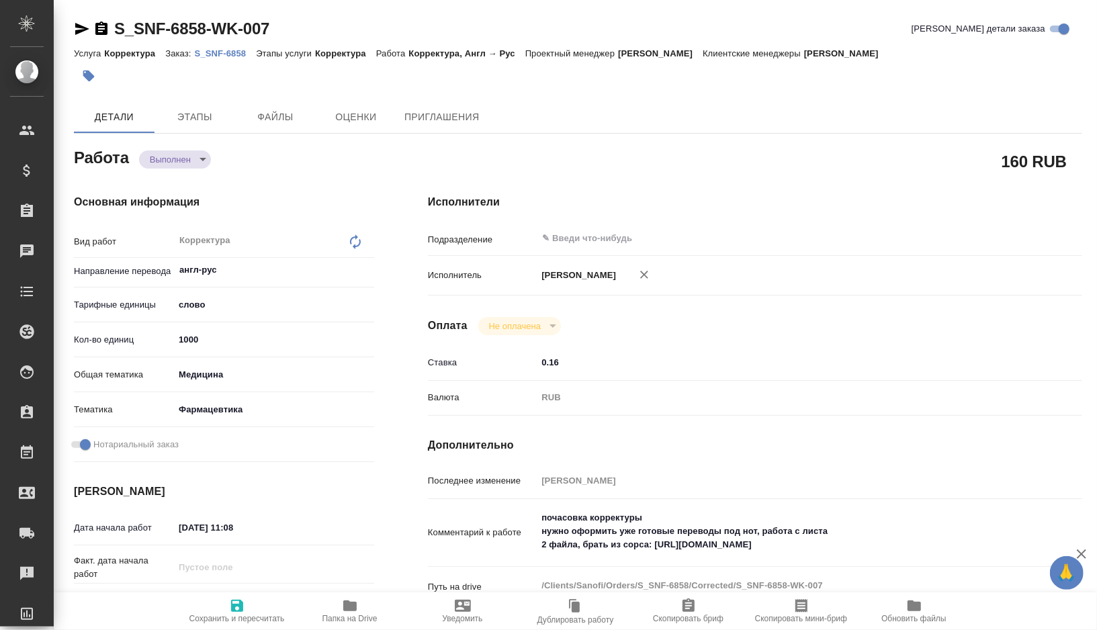
type textarea "x"
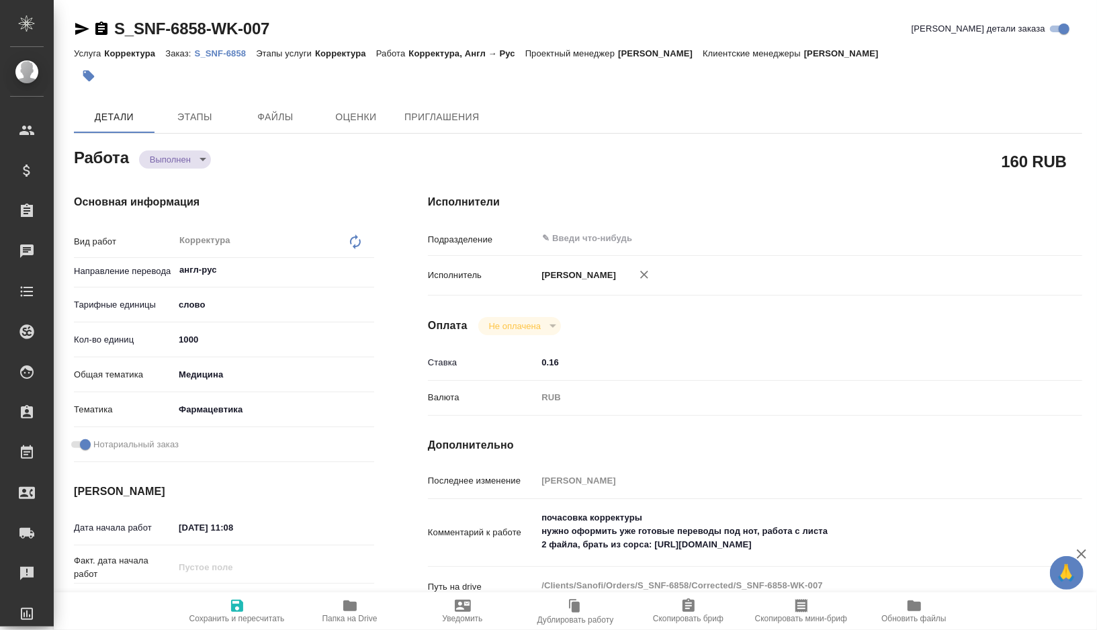
type textarea "x"
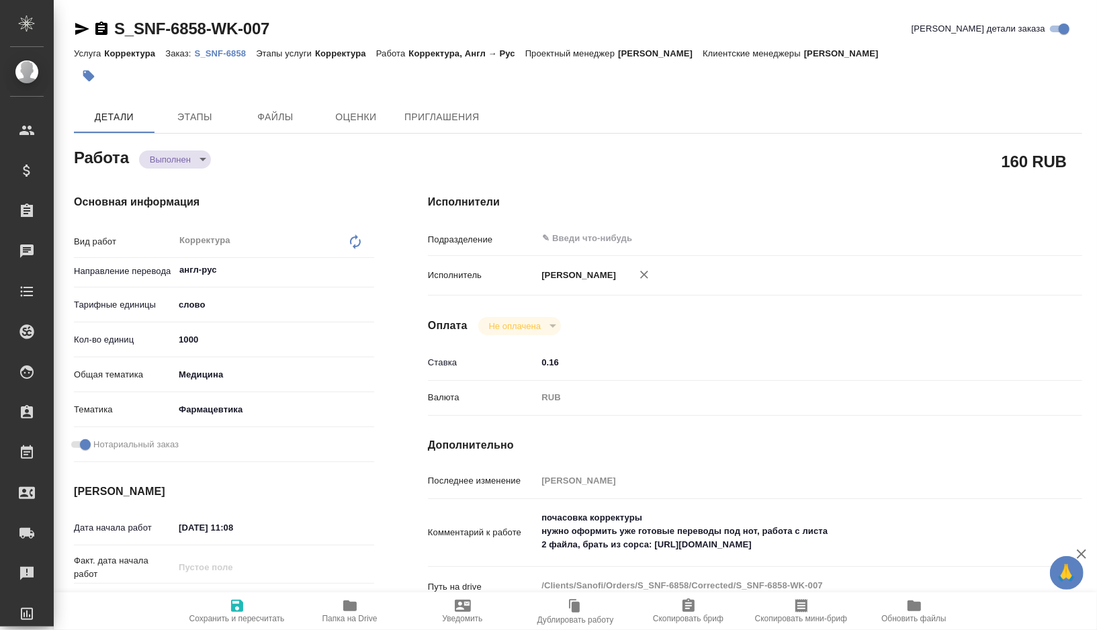
click at [236, 342] on input "1000" at bounding box center [274, 339] width 200 height 19
type textarea "x"
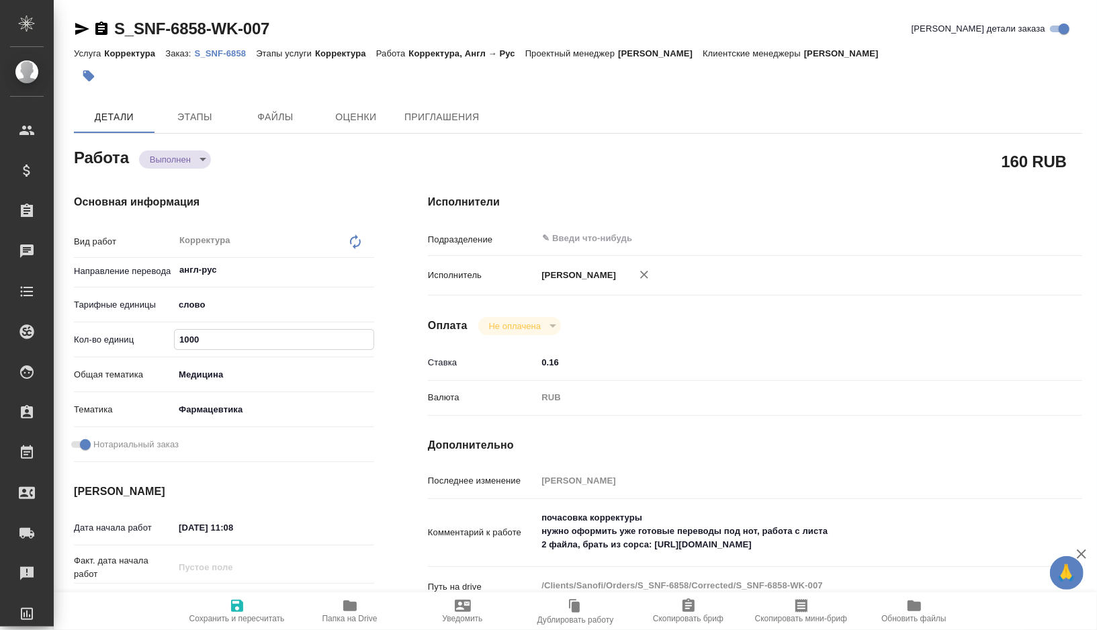
type textarea "x"
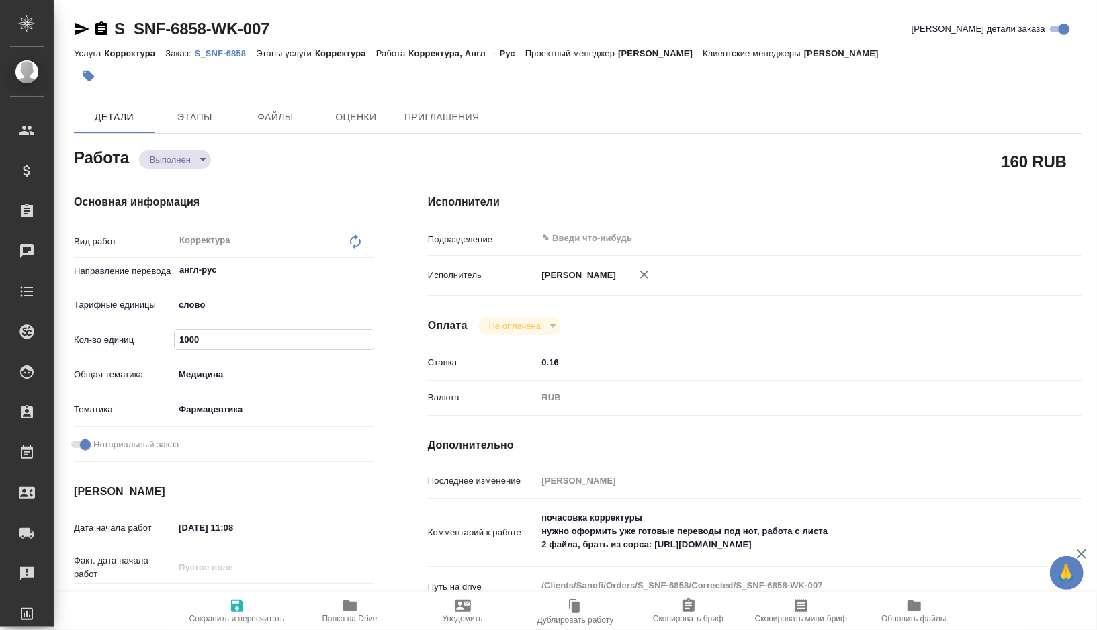
type textarea "x"
type input "100"
type textarea "x"
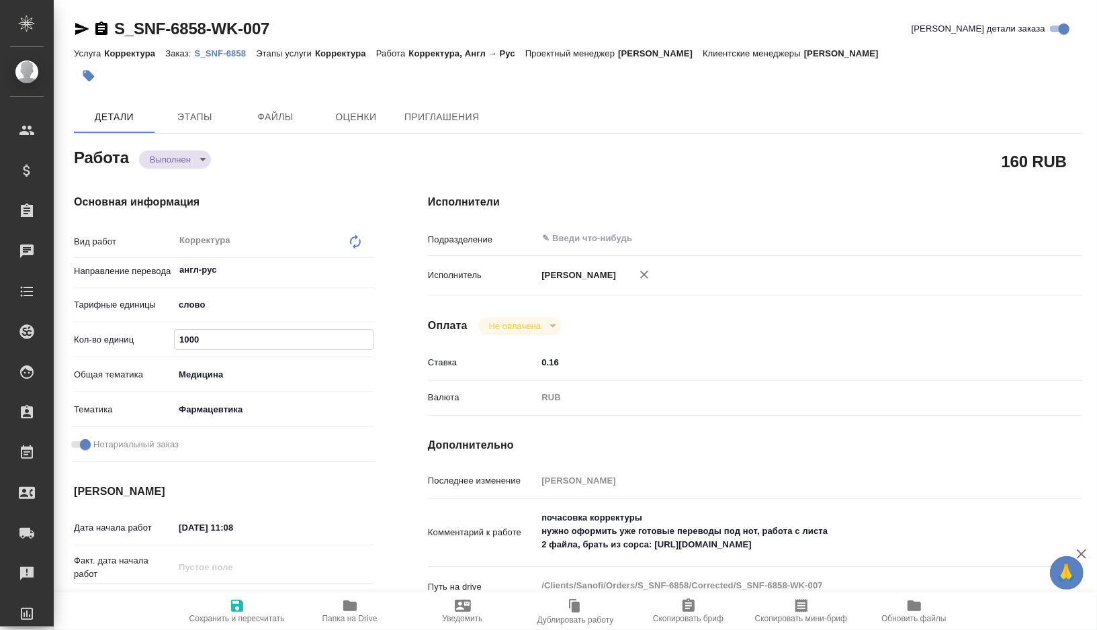
type textarea "x"
type input "10"
type textarea "x"
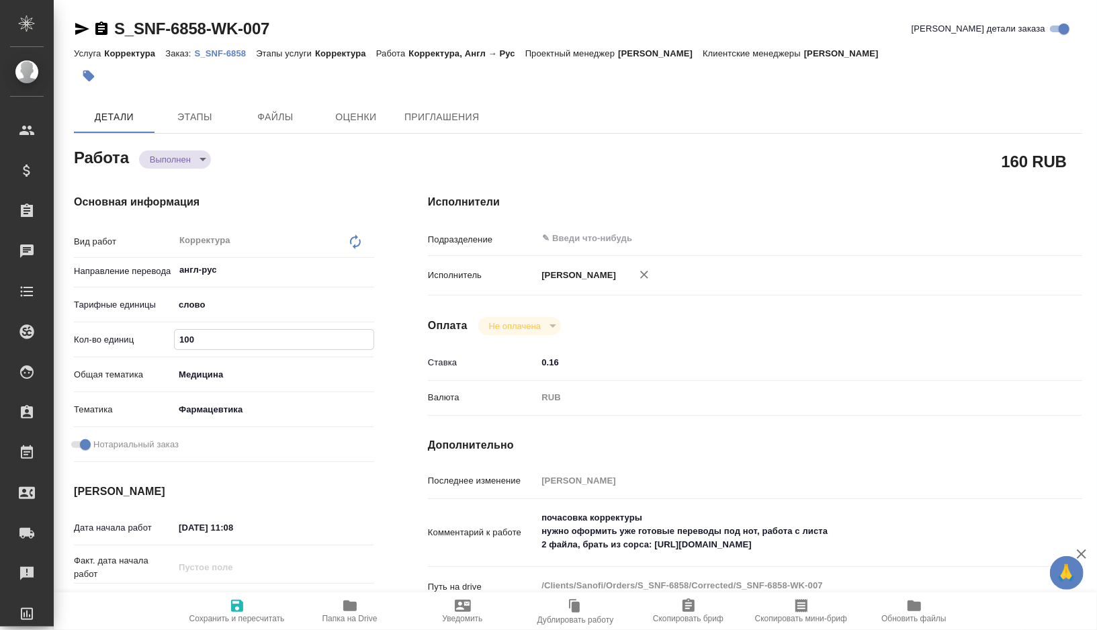
type textarea "x"
type input "1"
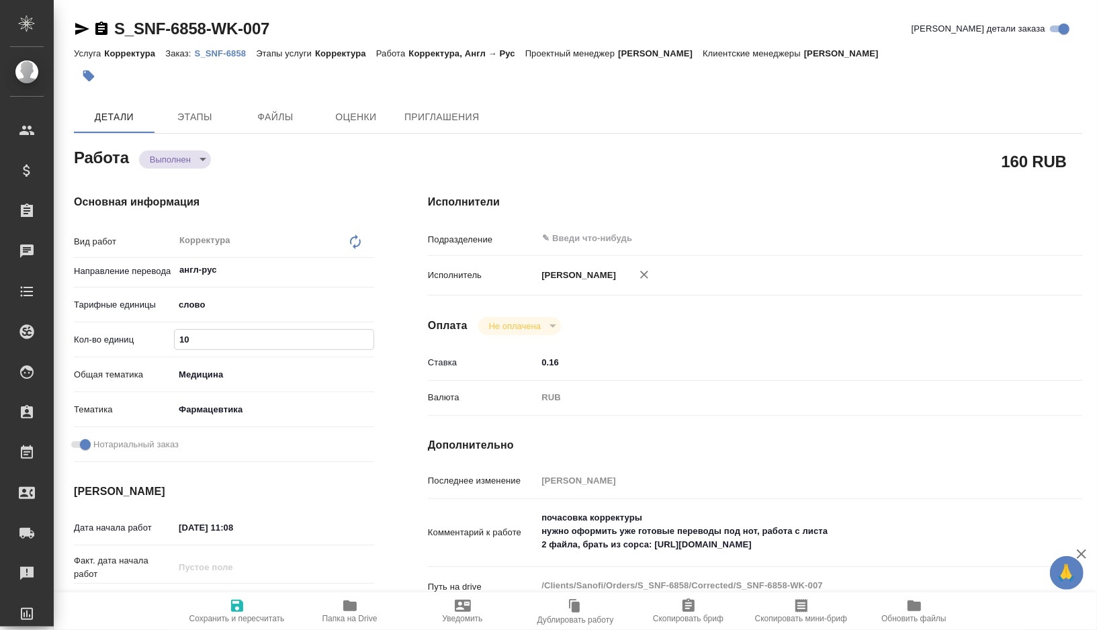
type textarea "x"
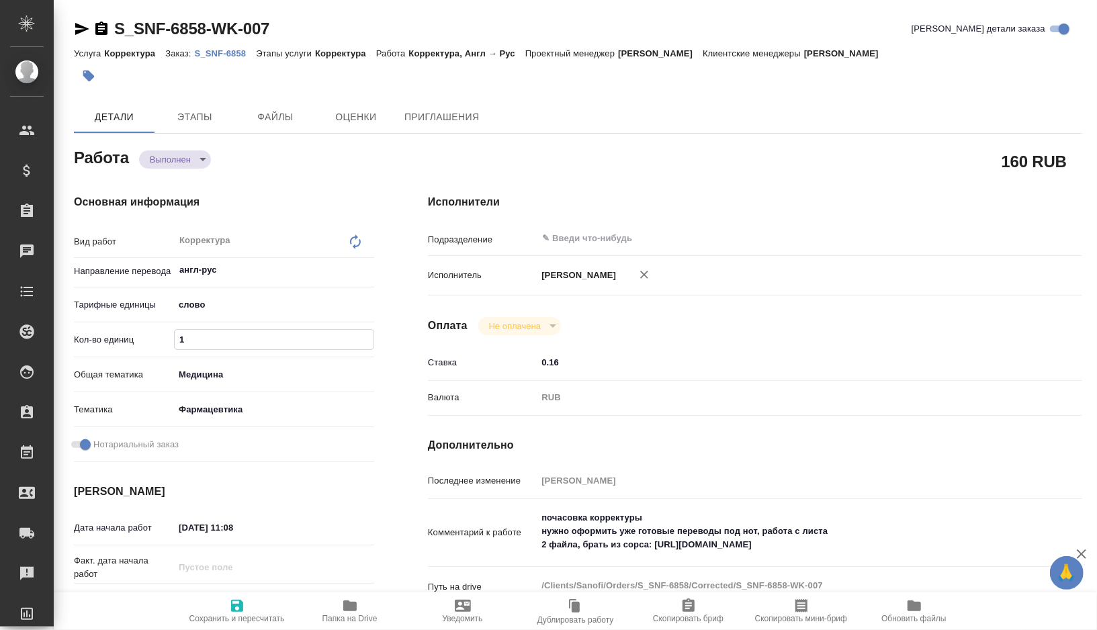
type input "12"
type textarea "x"
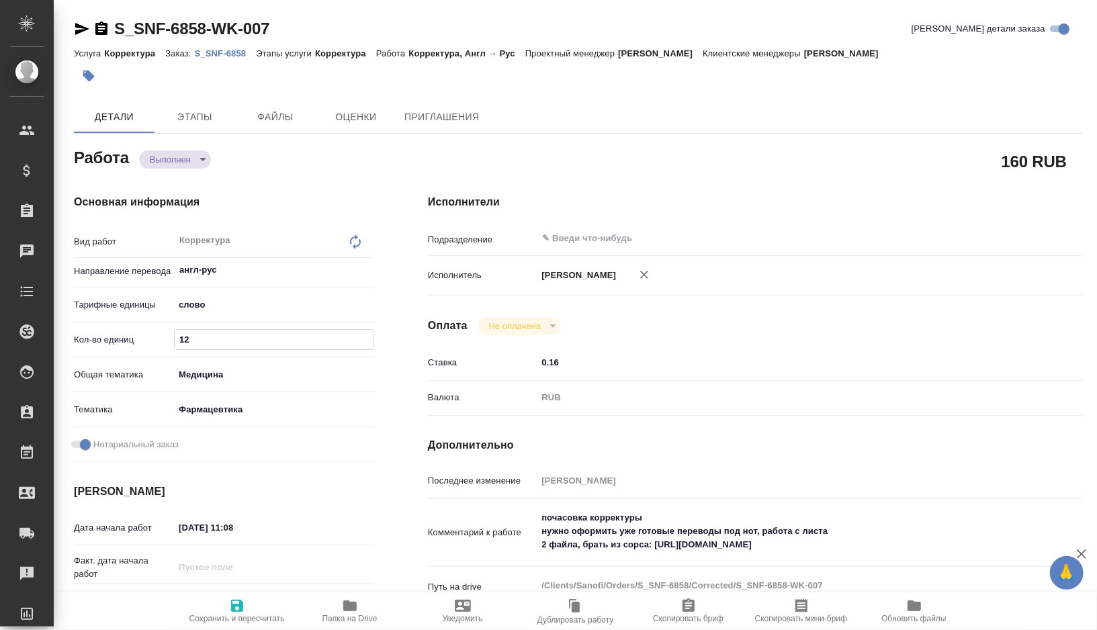
type textarea "x"
type input "123"
type textarea "x"
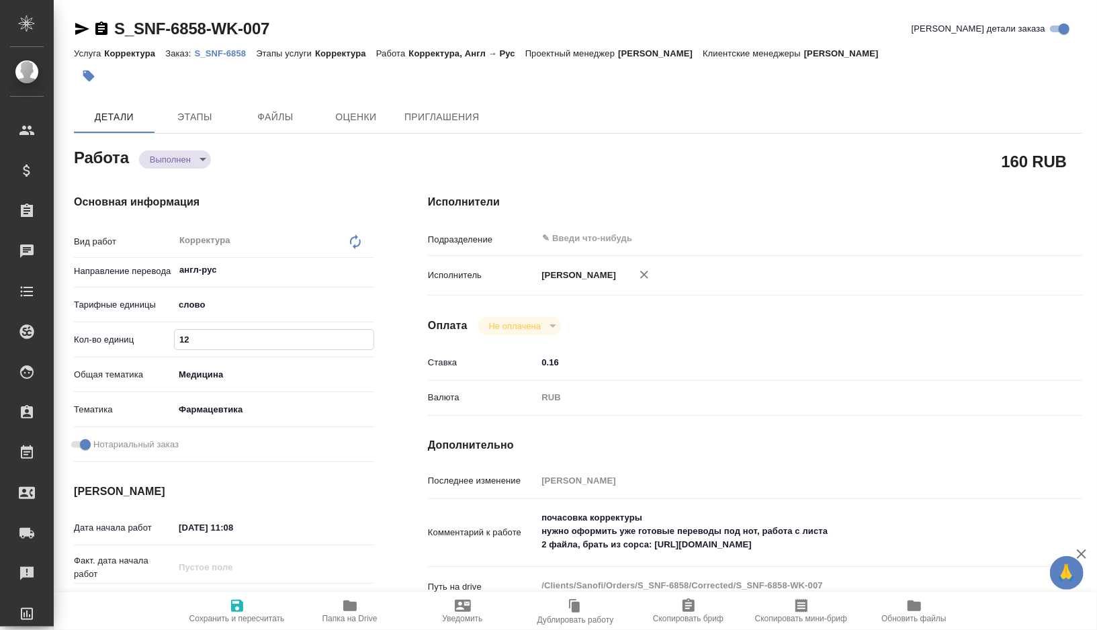
type textarea "x"
type input "1233"
type textarea "x"
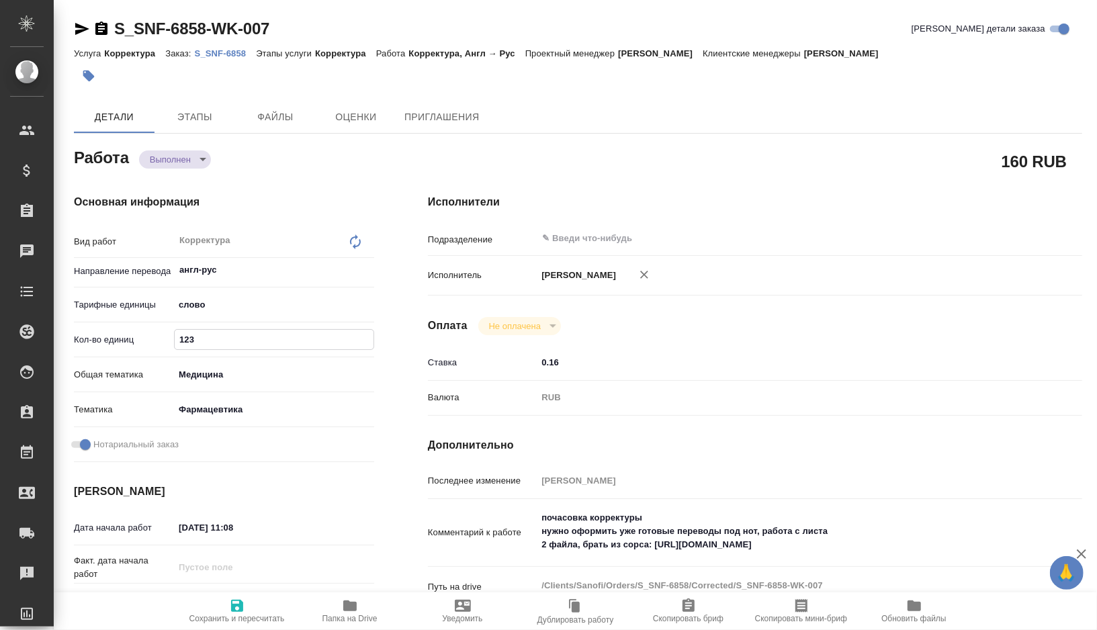
type textarea "x"
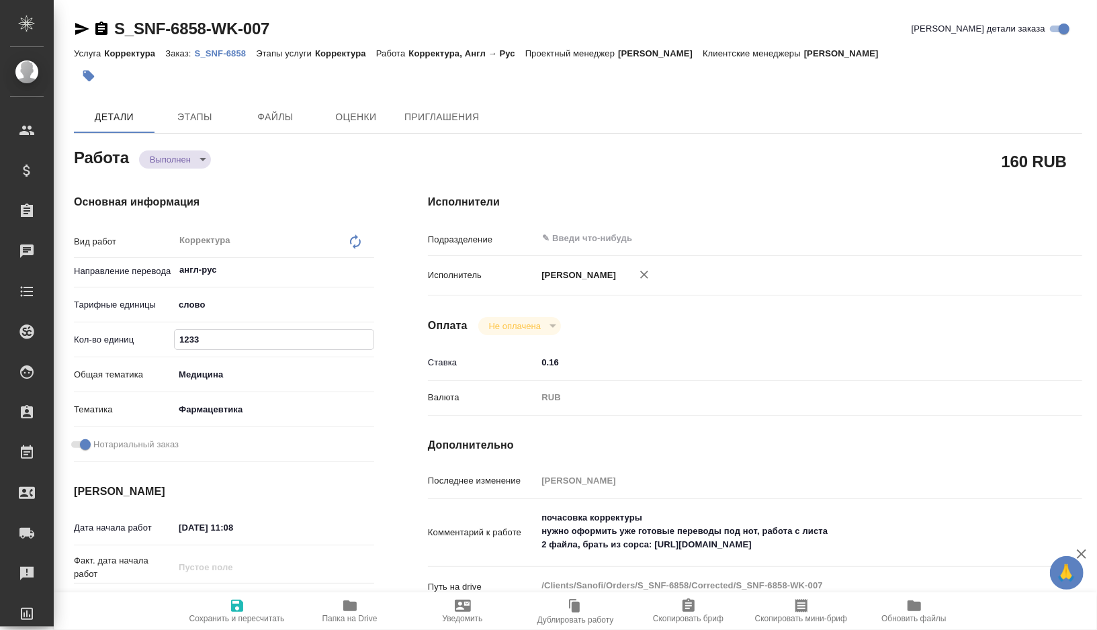
type textarea "x"
type input "1233"
click at [226, 605] on span "Сохранить и пересчитать" at bounding box center [237, 611] width 97 height 26
type textarea "x"
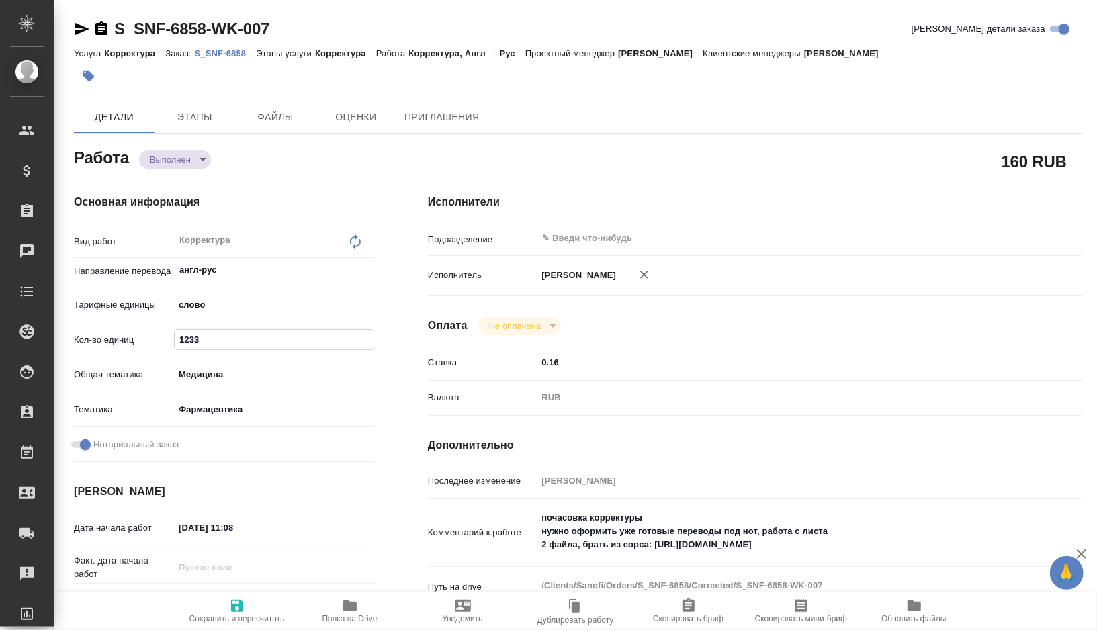
type textarea "x"
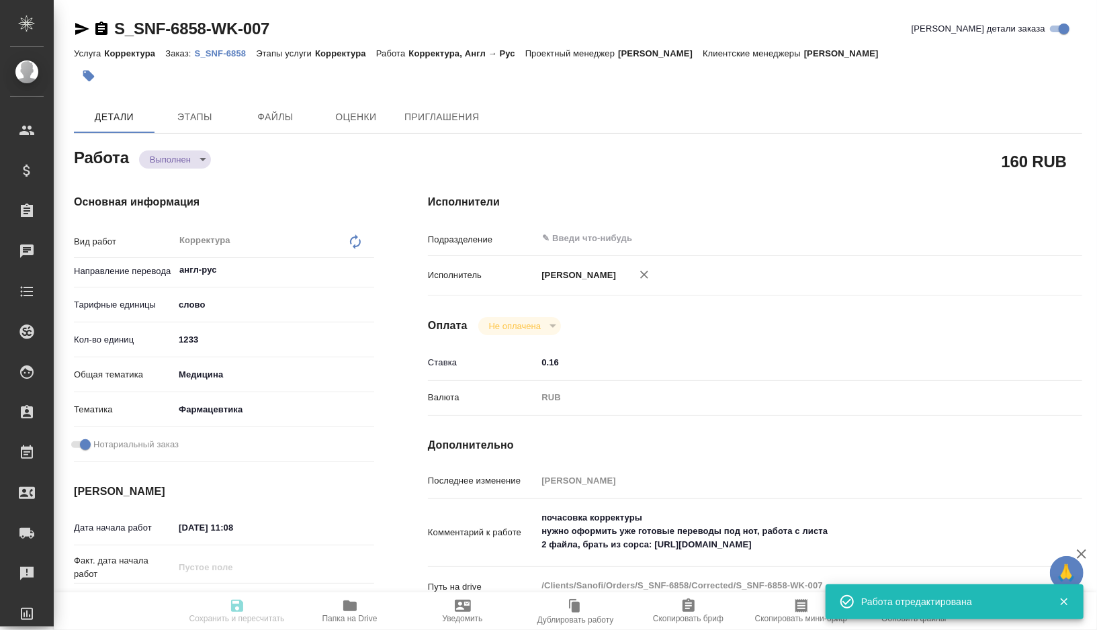
type textarea "x"
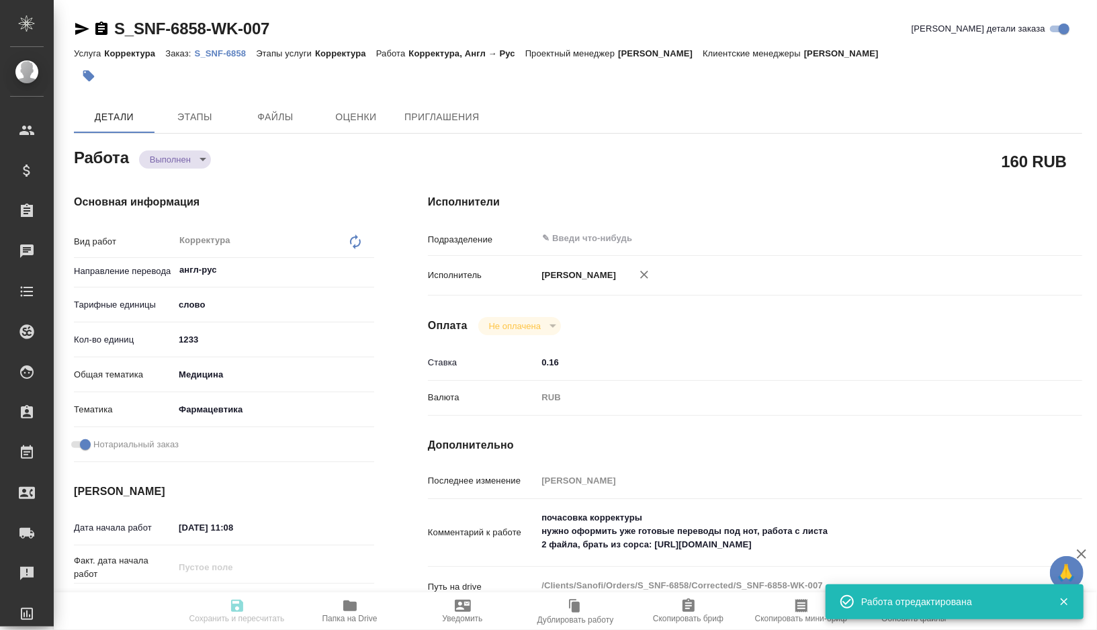
type textarea "x"
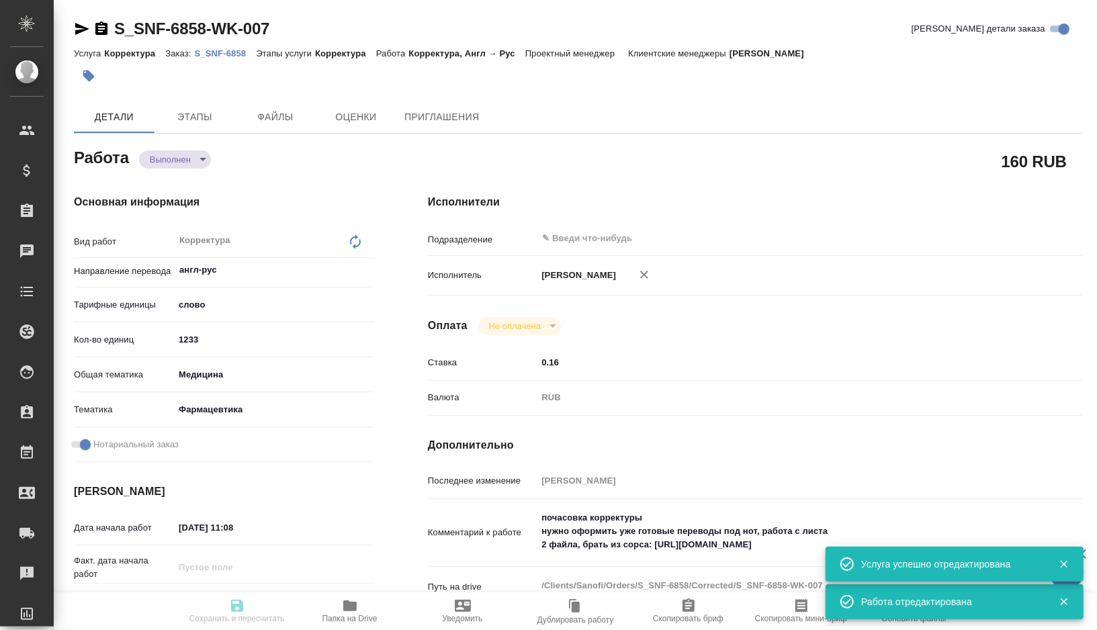
type input "completed"
type textarea "Корректура"
type textarea "x"
type input "англ-рус"
type input "5a8b1489cc6b4906c91bfd90"
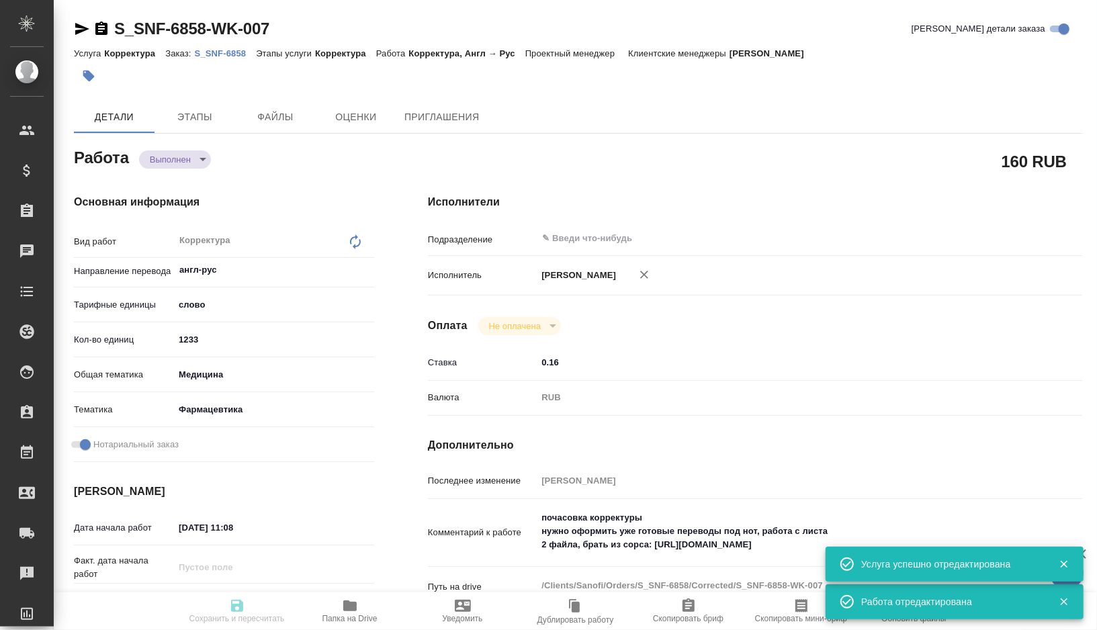
type input "1233"
type input "med"
type input "6149832f2b7be24903fd7a82"
checkbox input "true"
type input "03.09.2025 11:08"
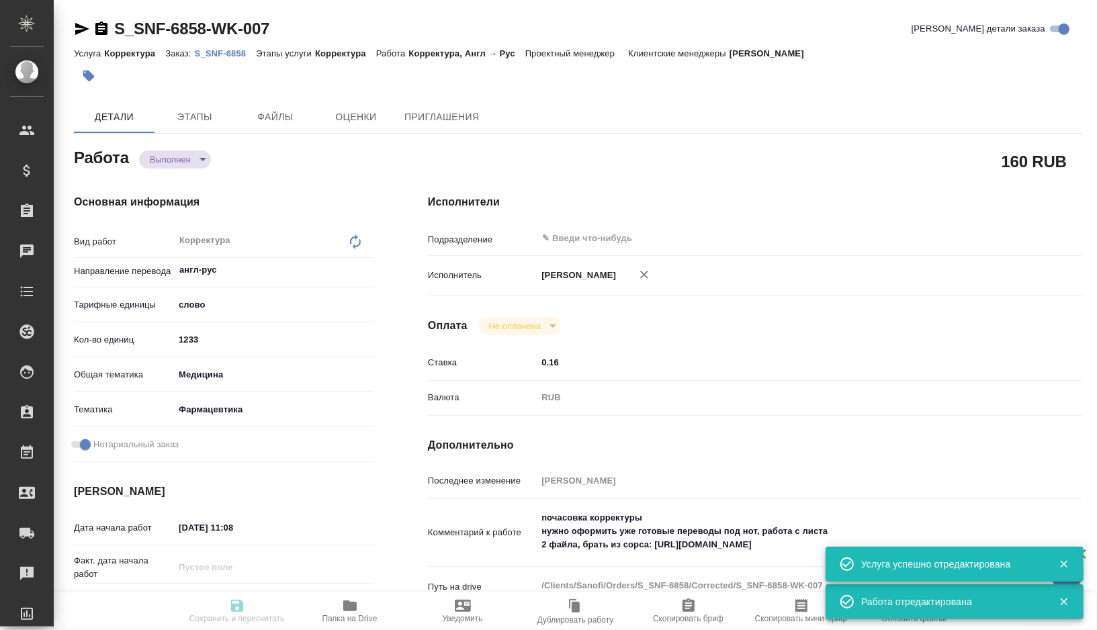
type input "05.09.2025 12:00"
type input "04.09.2025 03:34"
type input "08.09.2025 12:00"
type input "notPayed"
type input "0.16"
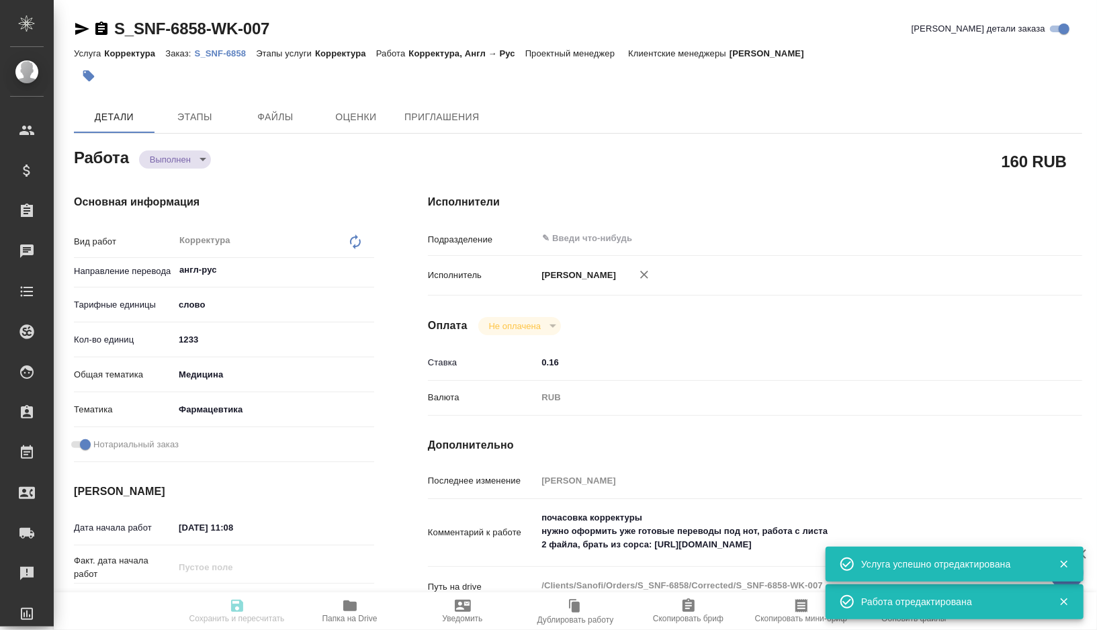
type input "RUB"
type input "[PERSON_NAME]"
type textarea "почасовка корректуры нужно оформить уже готовые переводы под нот, работа с лист…"
type textarea "x"
type textarea "/Clients/Sanofi/Orders/S_SNF-6858/Corrected/S_SNF-6858-WK-007"
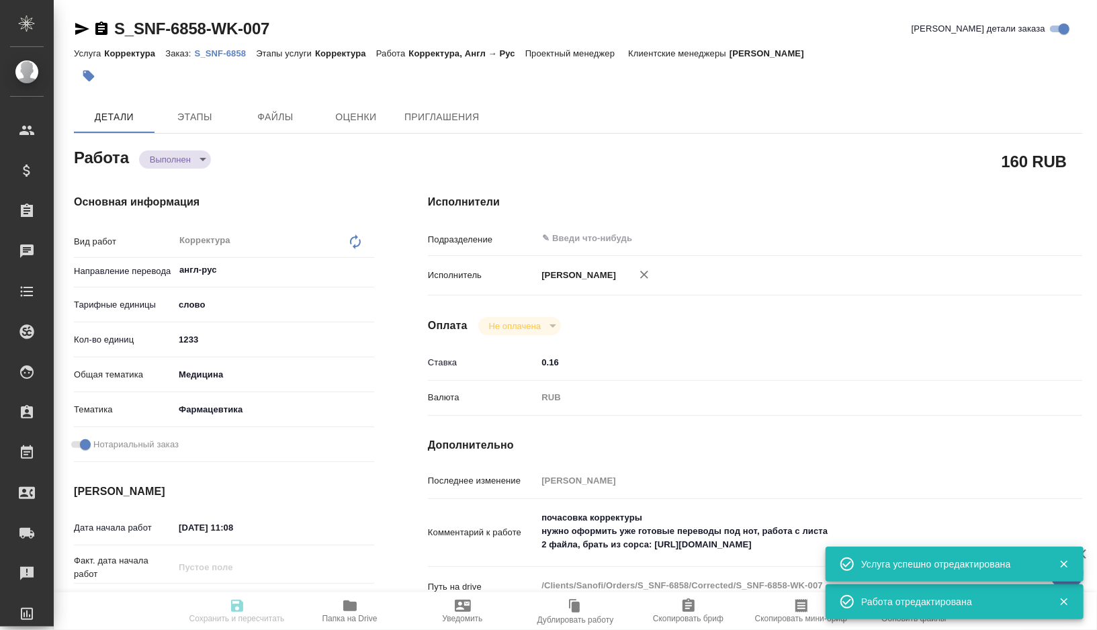
type textarea "x"
type input "S_SNF-6858"
type input "Корректура"
type input "[PERSON_NAME]"
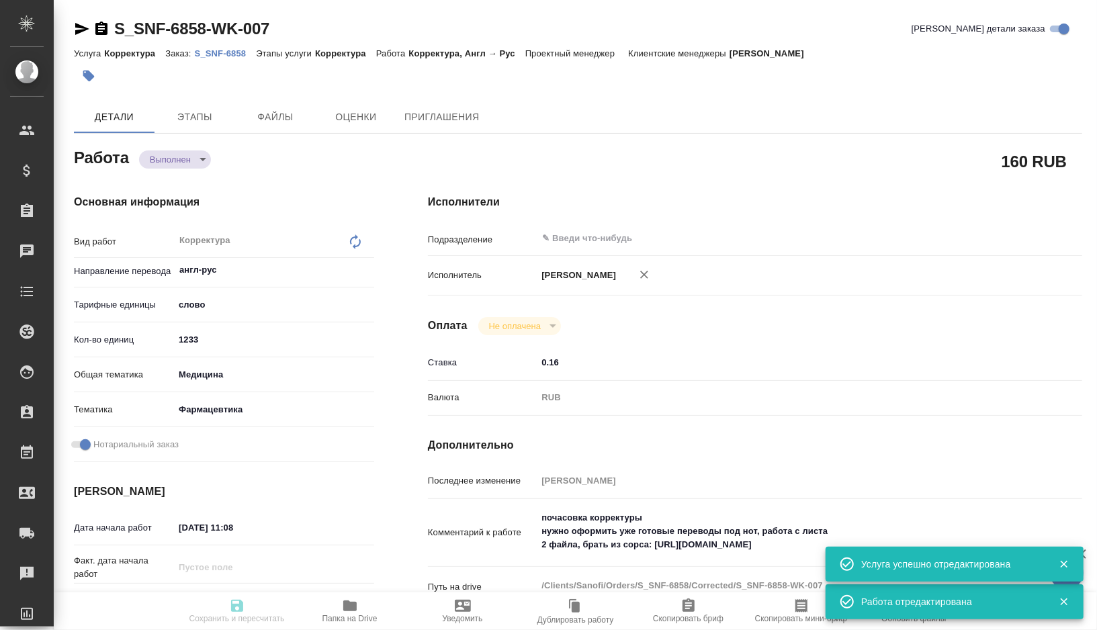
type input "/Clients/Sanofi/Orders/S_SNF-6858"
type textarea "x"
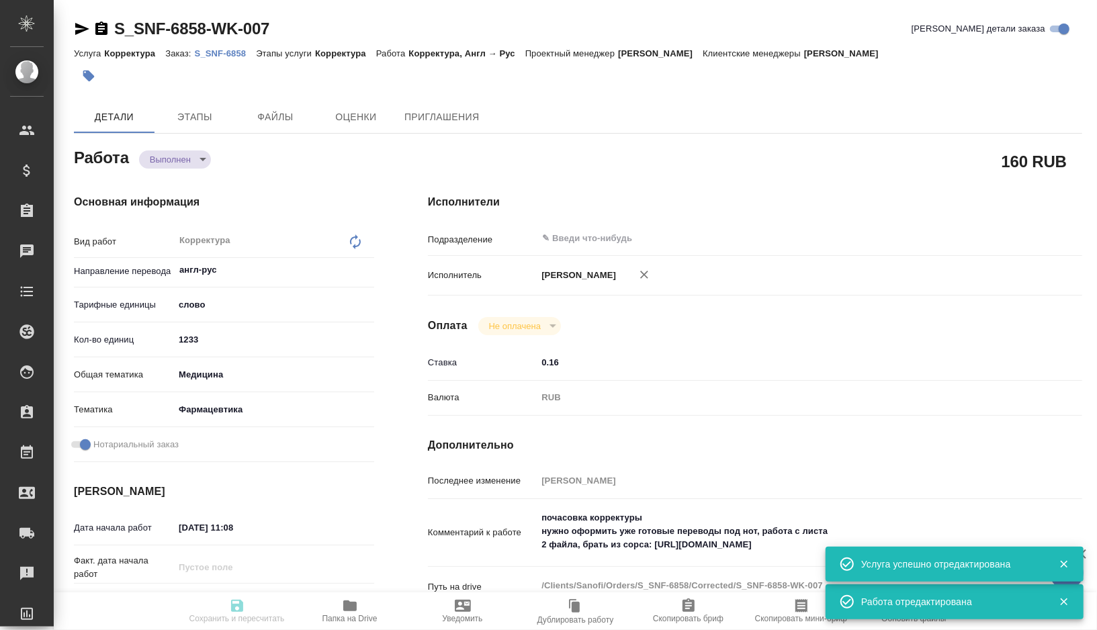
type textarea "x"
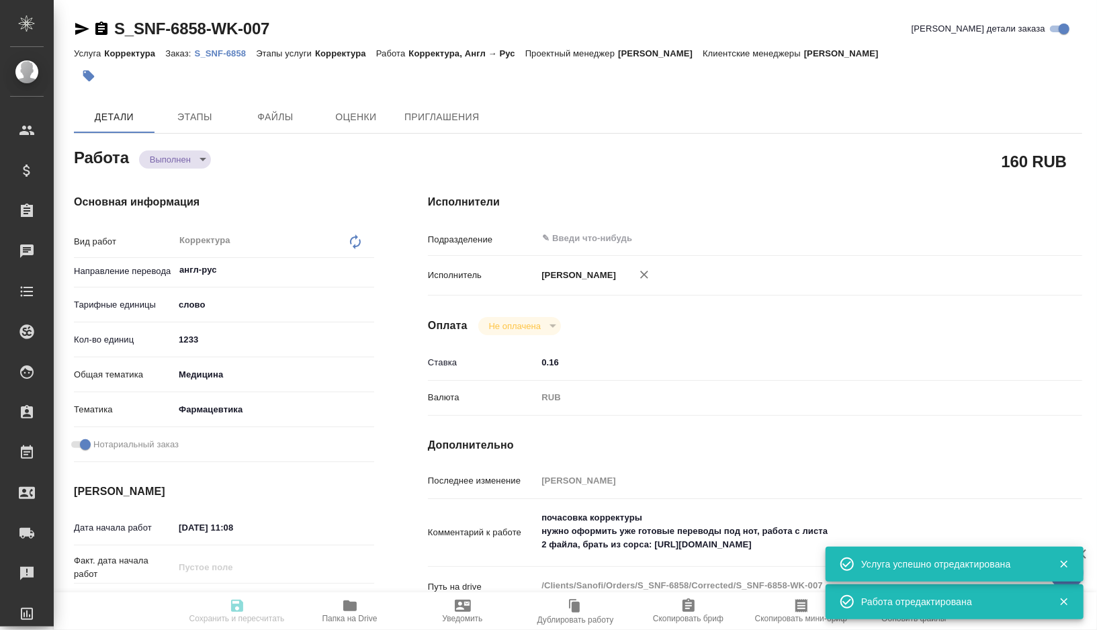
type textarea "x"
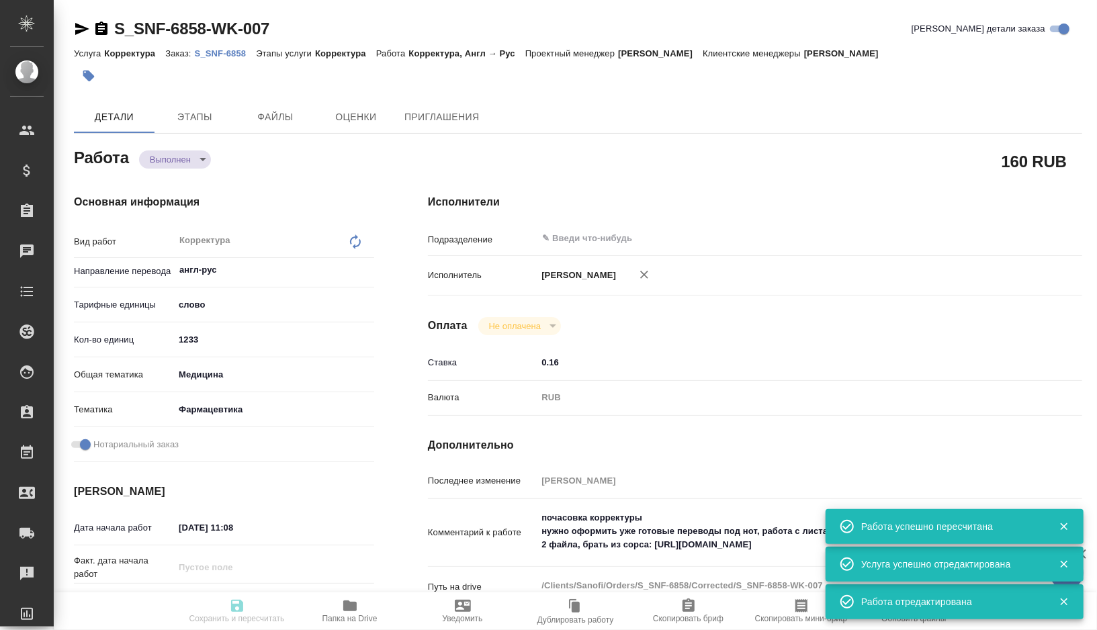
type textarea "x"
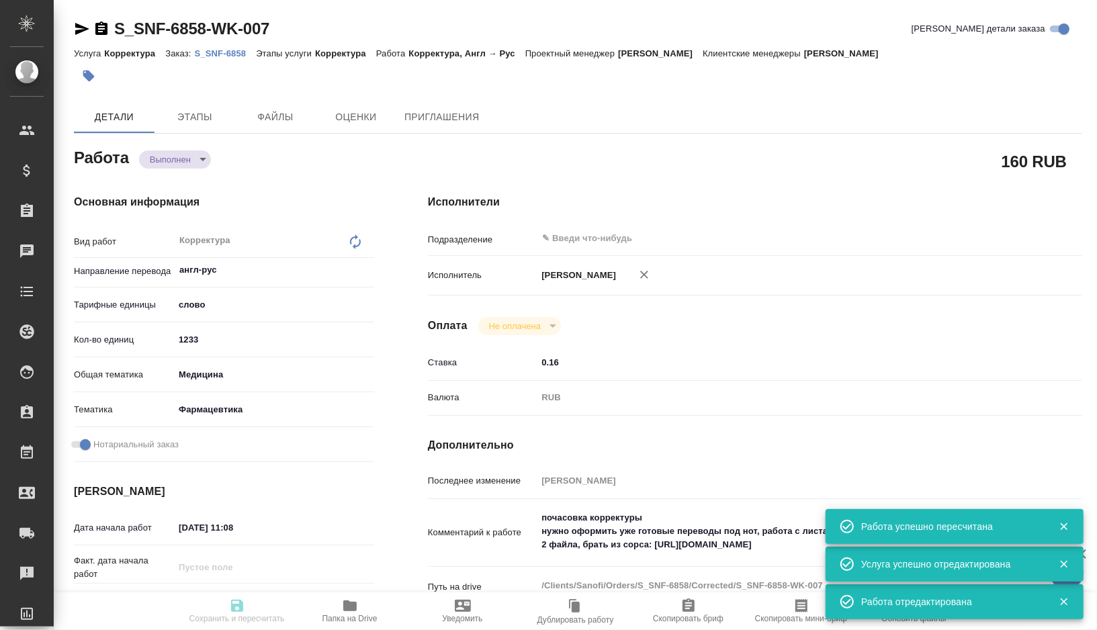
type textarea "x"
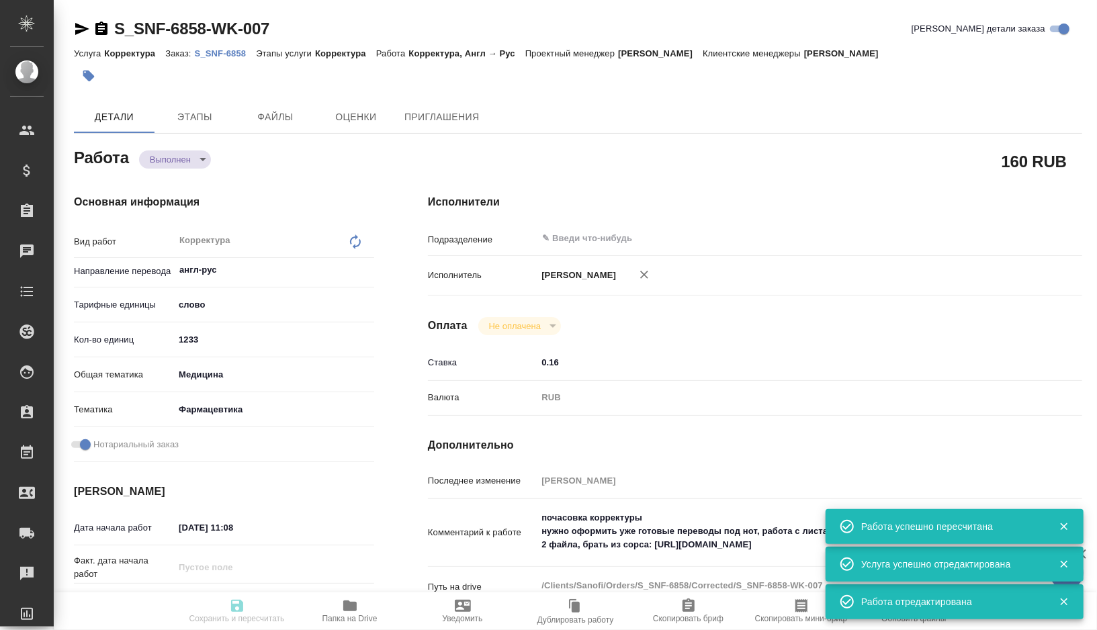
type textarea "x"
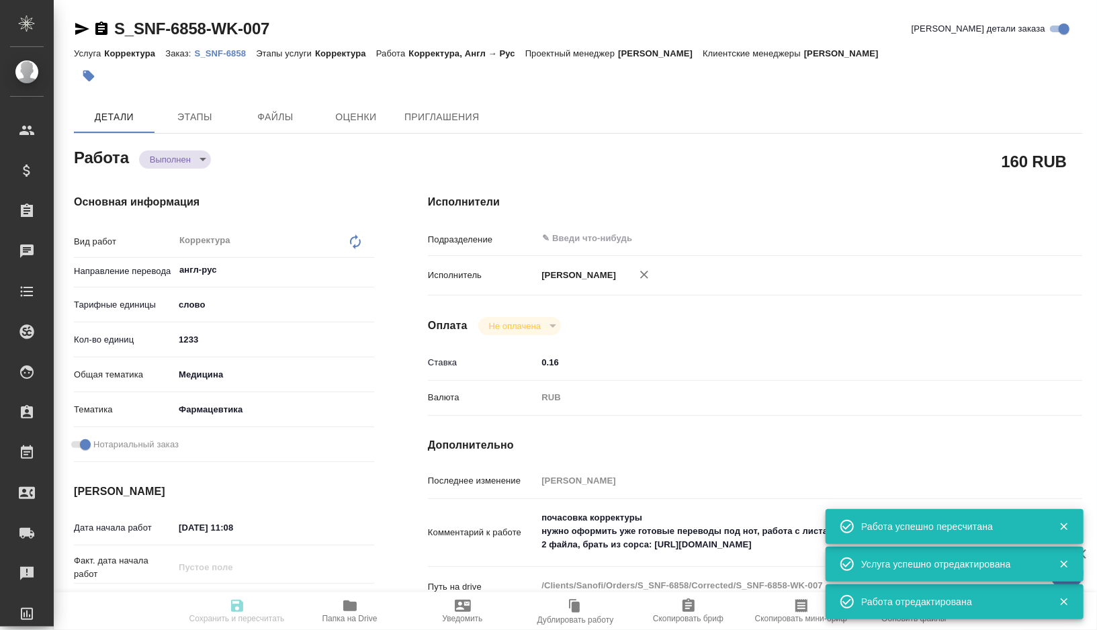
type input "completed"
type textarea "Корректура"
type textarea "x"
type input "англ-рус"
type input "5a8b1489cc6b4906c91bfd90"
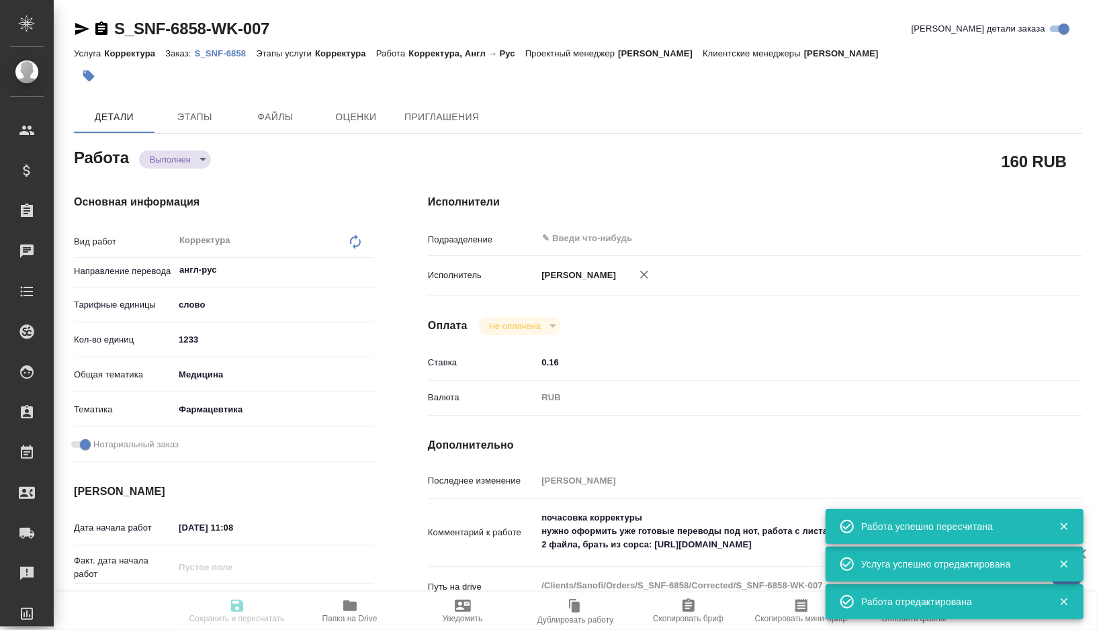
type input "1233"
type input "med"
type input "6149832f2b7be24903fd7a82"
checkbox input "true"
type input "03.09.2025 11:08"
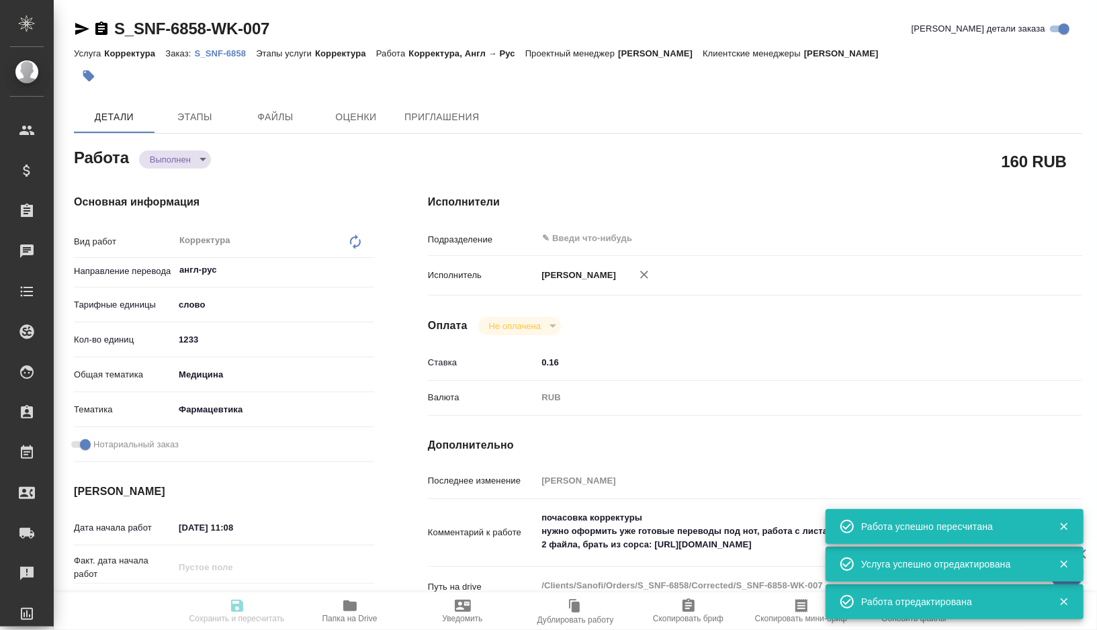
type input "05.09.2025 12:00"
type input "04.09.2025 03:34"
type input "08.09.2025 12:00"
type input "notPayed"
type input "0.16"
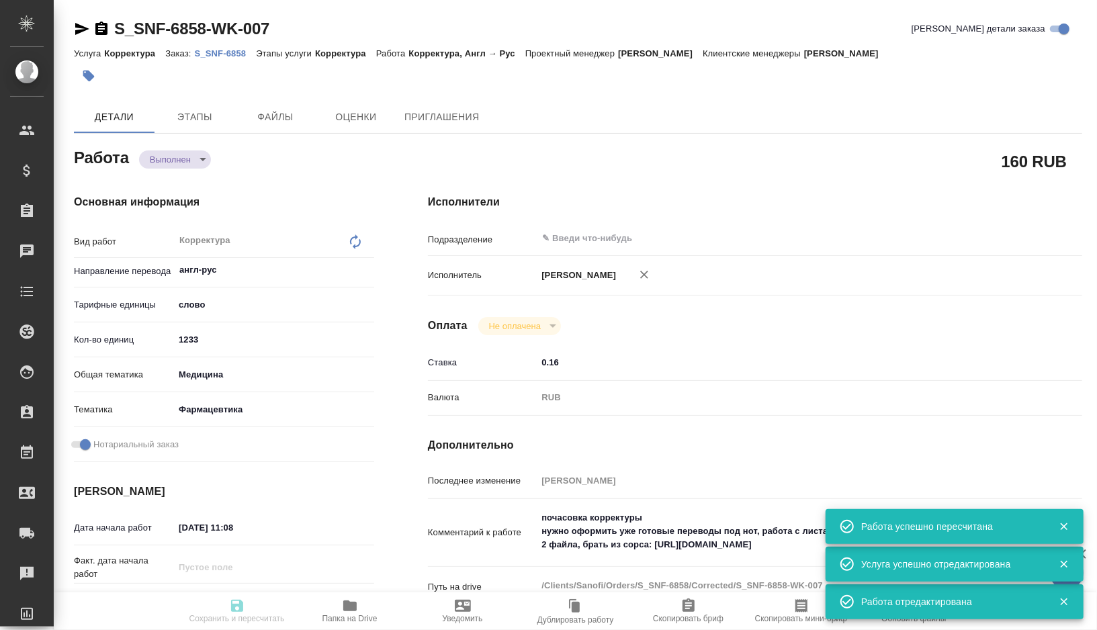
type input "RUB"
type input "[PERSON_NAME]"
type textarea "почасовка корректуры нужно оформить уже готовые переводы под нот, работа с лист…"
type textarea "x"
type textarea "/Clients/Sanofi/Orders/S_SNF-6858/Corrected/S_SNF-6858-WK-007"
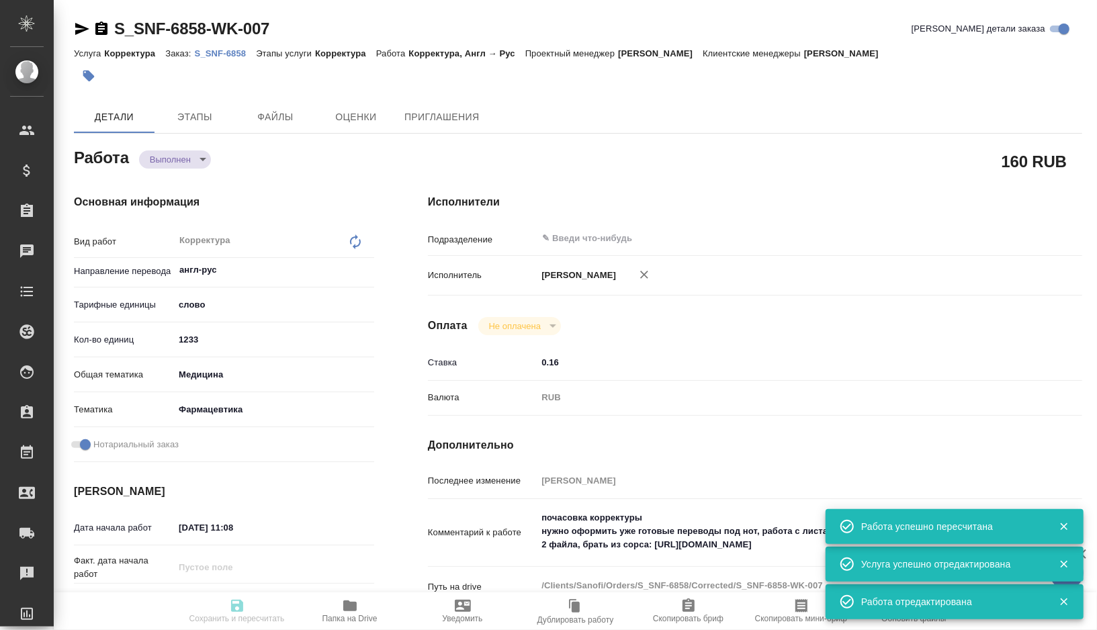
type textarea "x"
type input "S_SNF-6858"
type input "Корректура"
type input "[PERSON_NAME]"
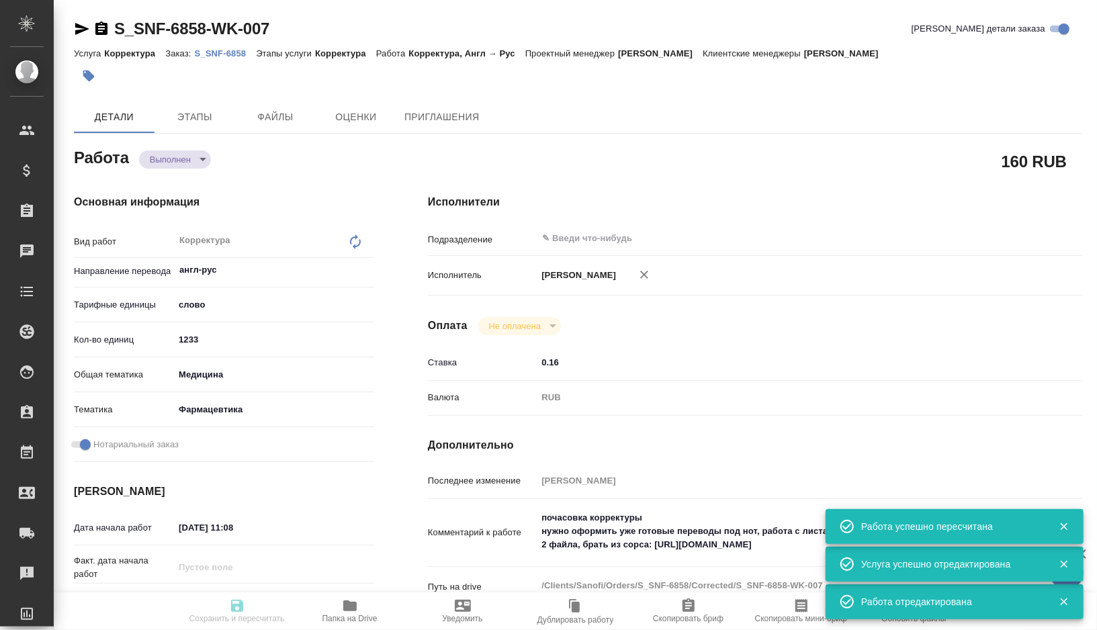
type input "/Clients/Sanofi/Orders/S_SNF-6858"
type textarea "x"
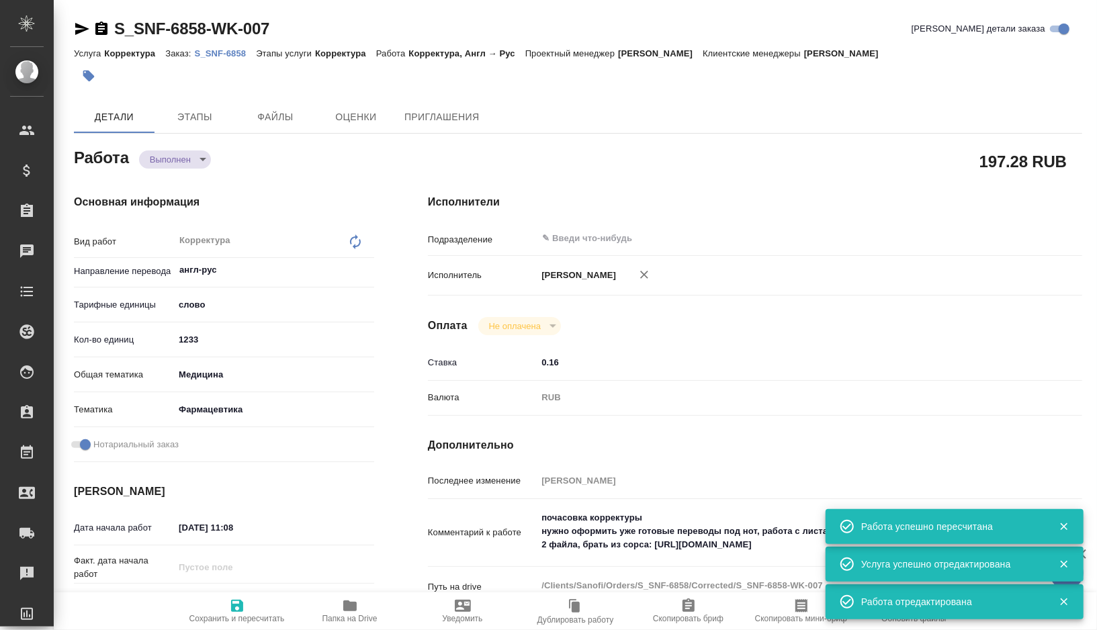
type textarea "x"
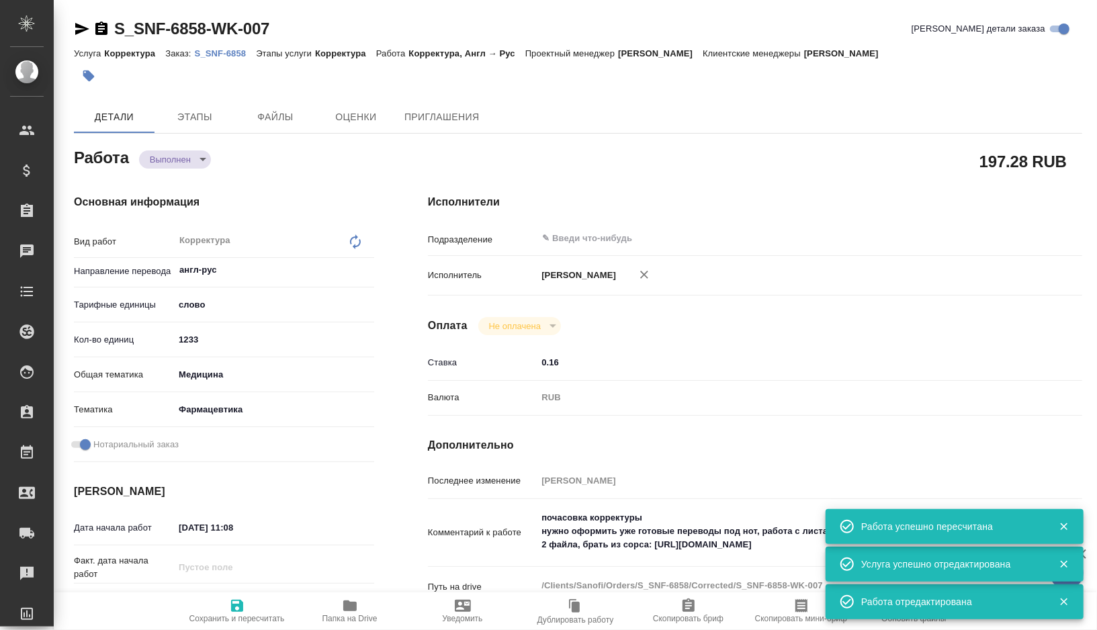
type textarea "x"
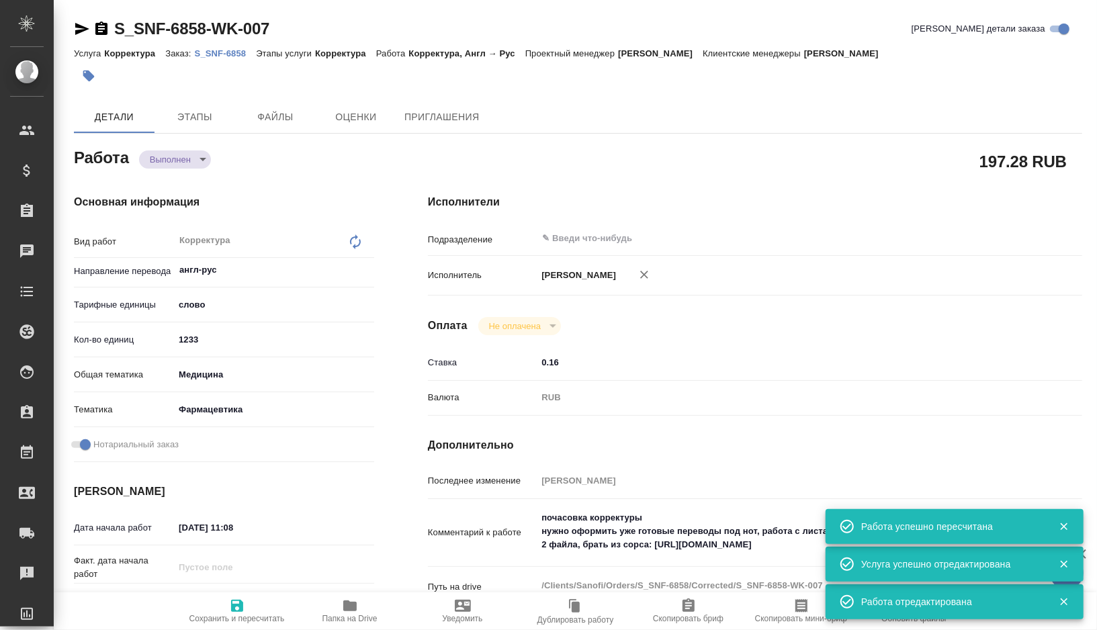
type textarea "x"
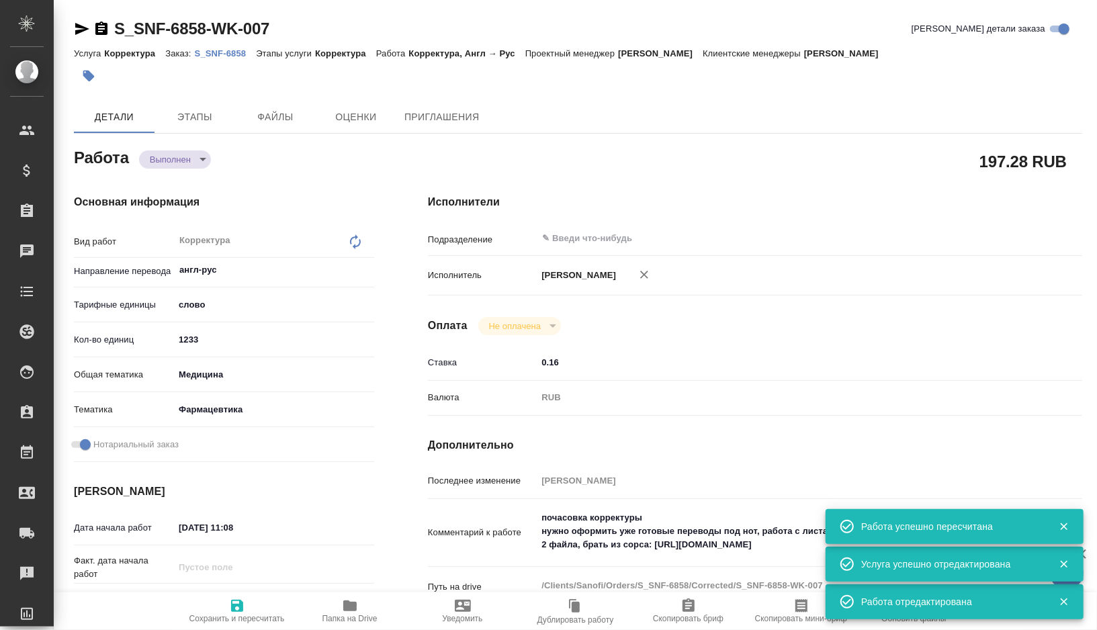
type textarea "x"
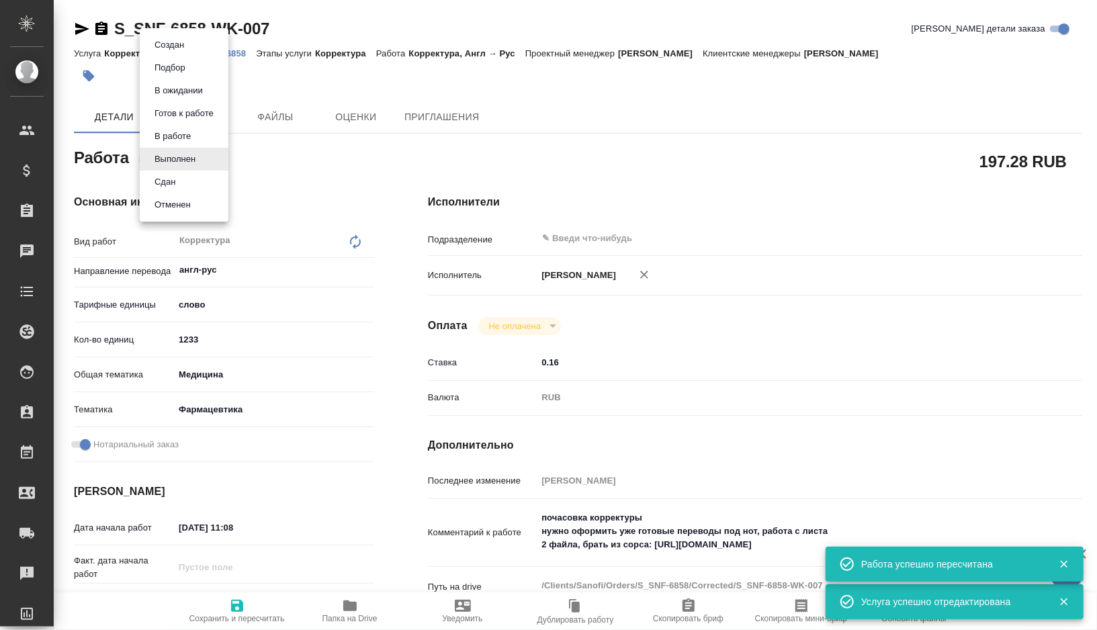
click at [201, 166] on body "🙏 .cls-1 fill:#fff; AWATERA Gorshkova Valentina Клиенты Спецификации Заказы 0 Ч…" at bounding box center [548, 315] width 1097 height 630
click at [173, 185] on button "Сдан" at bounding box center [165, 182] width 29 height 15
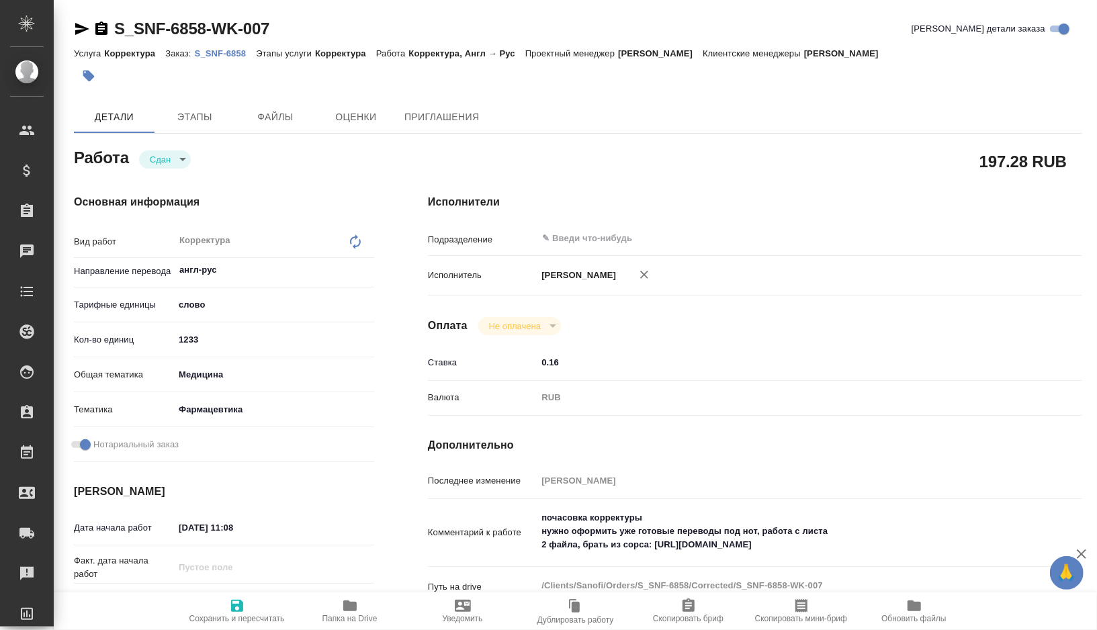
type textarea "x"
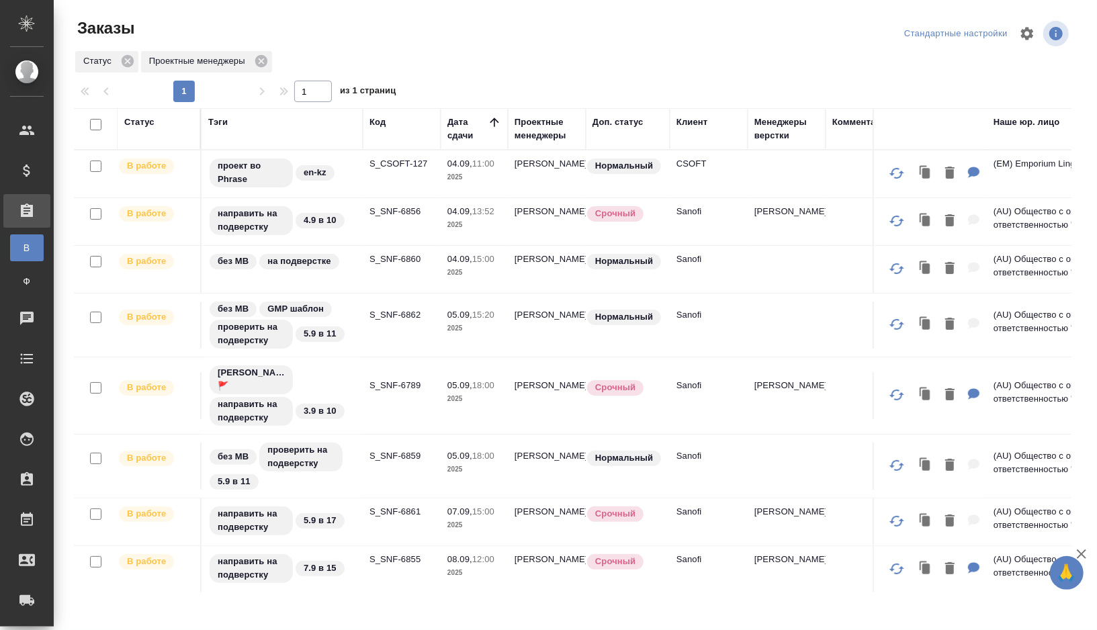
click at [379, 121] on div "Код" at bounding box center [378, 122] width 16 height 13
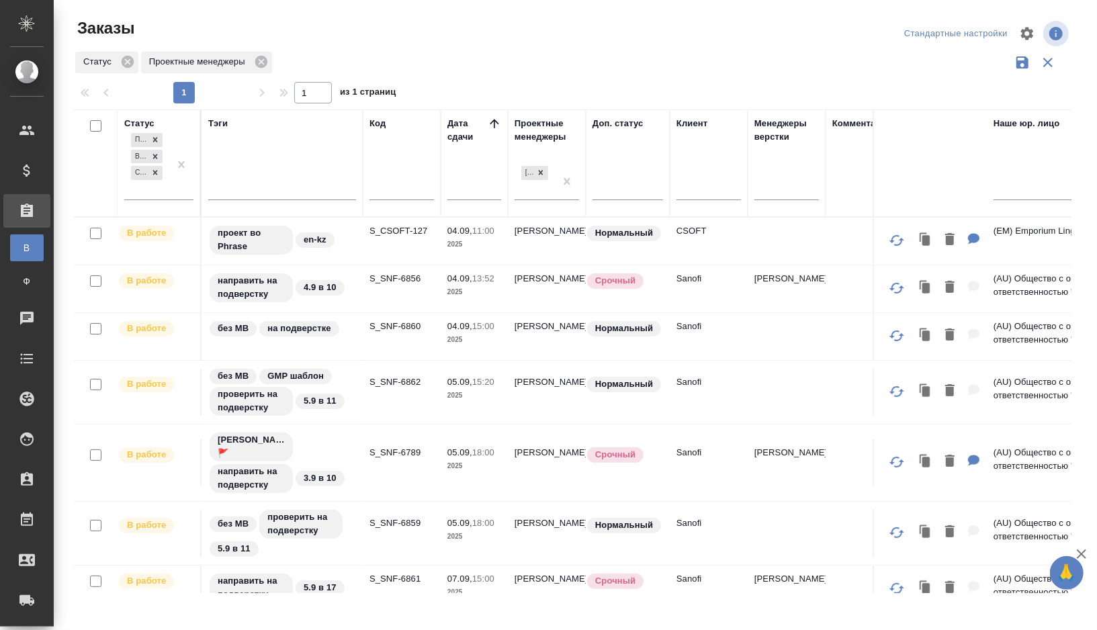
click at [393, 200] on div at bounding box center [402, 192] width 65 height 33
click at [390, 189] on input "text" at bounding box center [402, 191] width 65 height 17
click at [176, 194] on div at bounding box center [181, 164] width 24 height 69
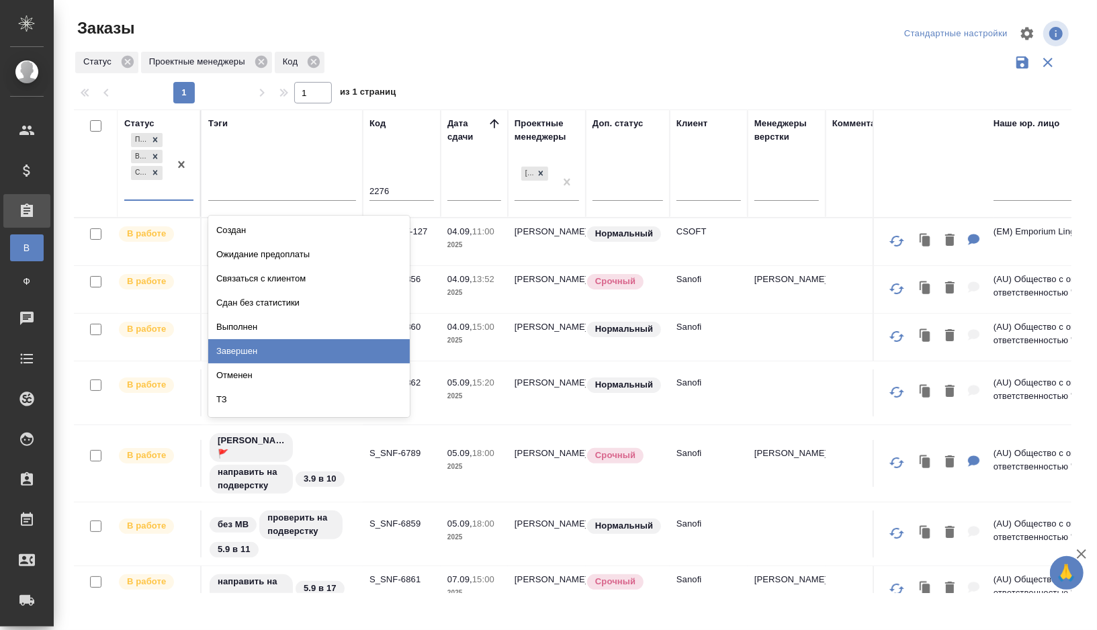
click at [288, 360] on div "Завершен" at bounding box center [309, 351] width 202 height 24
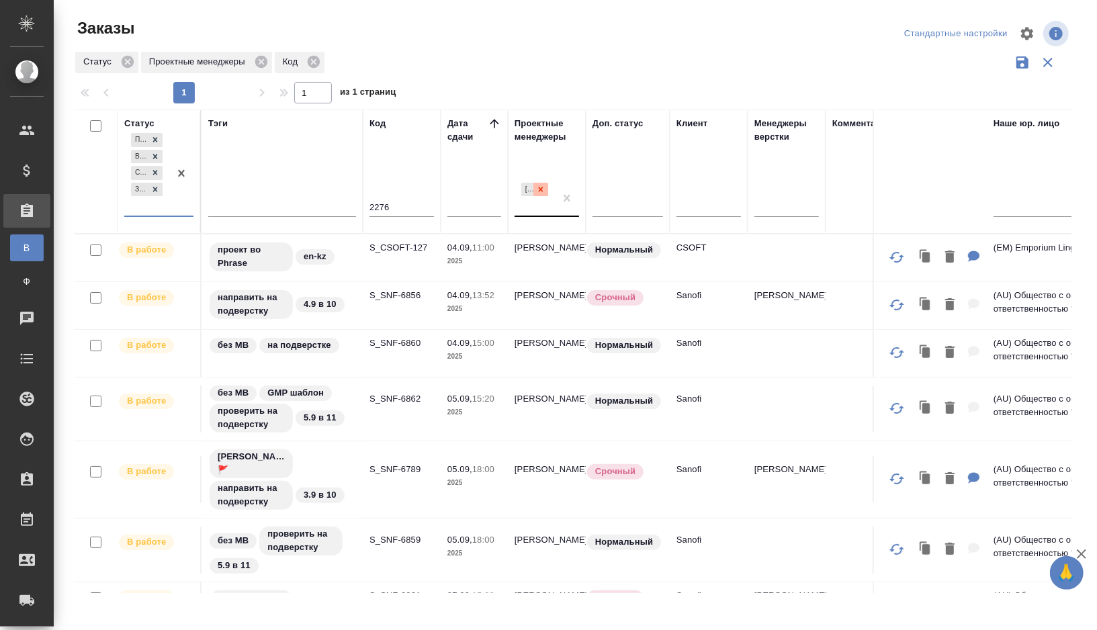
click at [540, 187] on icon at bounding box center [540, 189] width 9 height 9
drag, startPoint x: 398, startPoint y: 207, endPoint x: 351, endPoint y: 207, distance: 47.0
click at [351, 207] on tr "Статус Подтвержден В работе Согласование КП Завершен Тэги Код 2276 Дата сдачи П…" at bounding box center [939, 172] width 1730 height 124
paste input "S_SNDZ-"
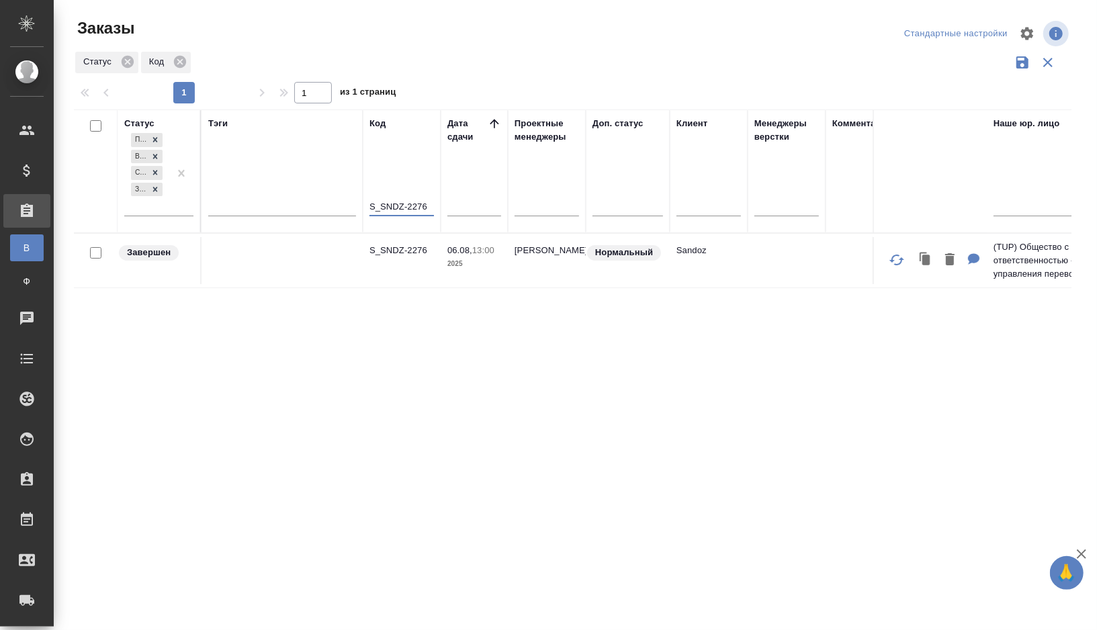
type input "S_SNDZ-2276"
click at [319, 263] on td at bounding box center [282, 260] width 161 height 47
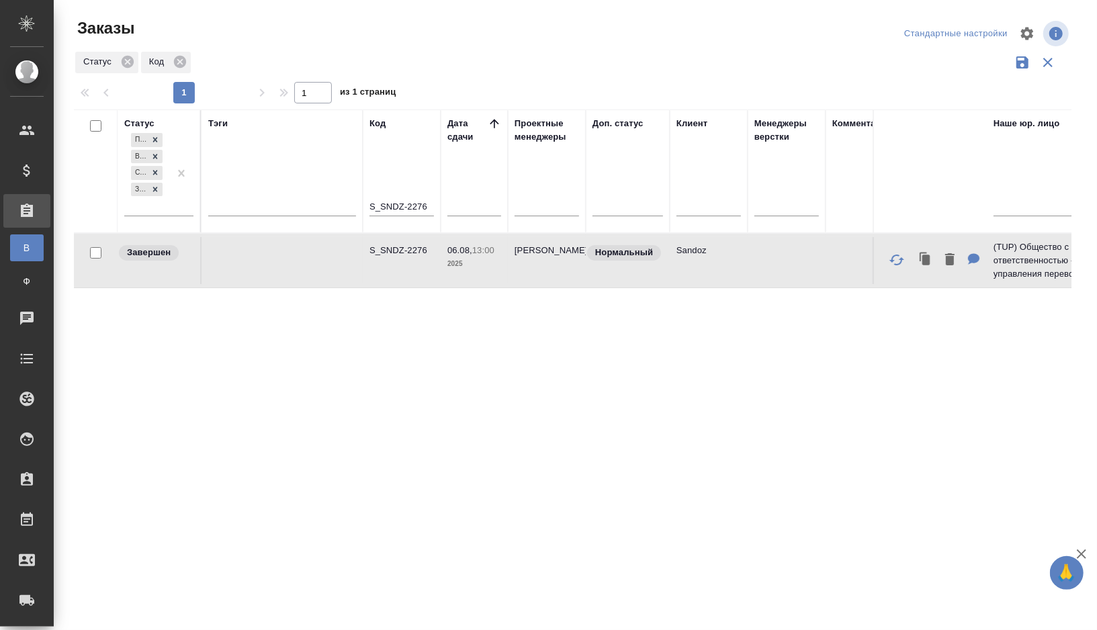
click at [319, 263] on td at bounding box center [282, 260] width 161 height 47
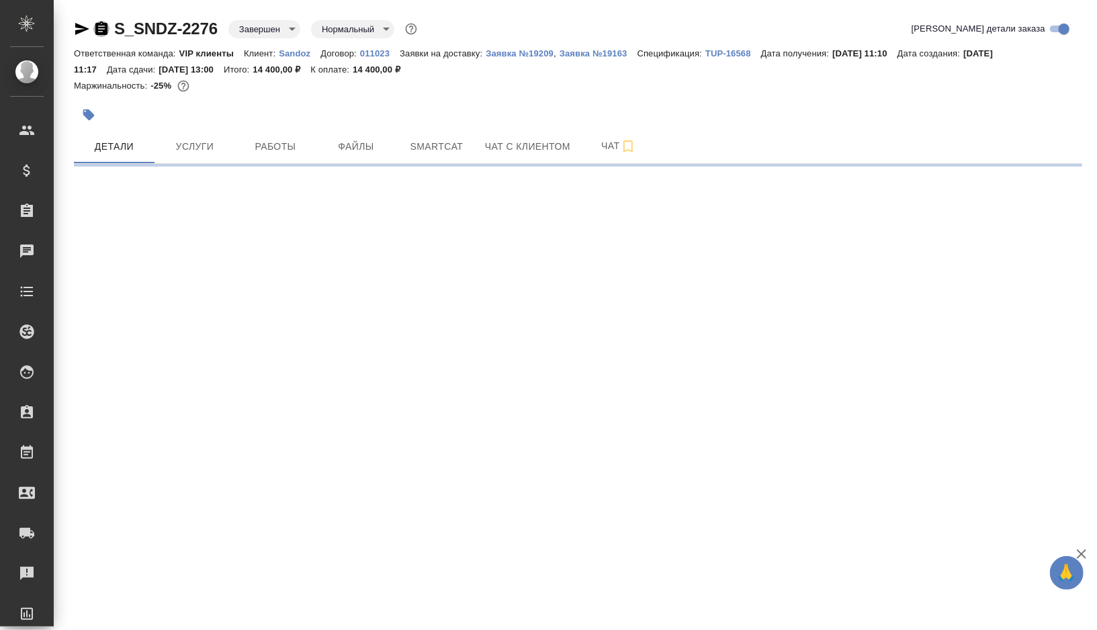
click at [101, 28] on icon "button" at bounding box center [101, 29] width 16 height 16
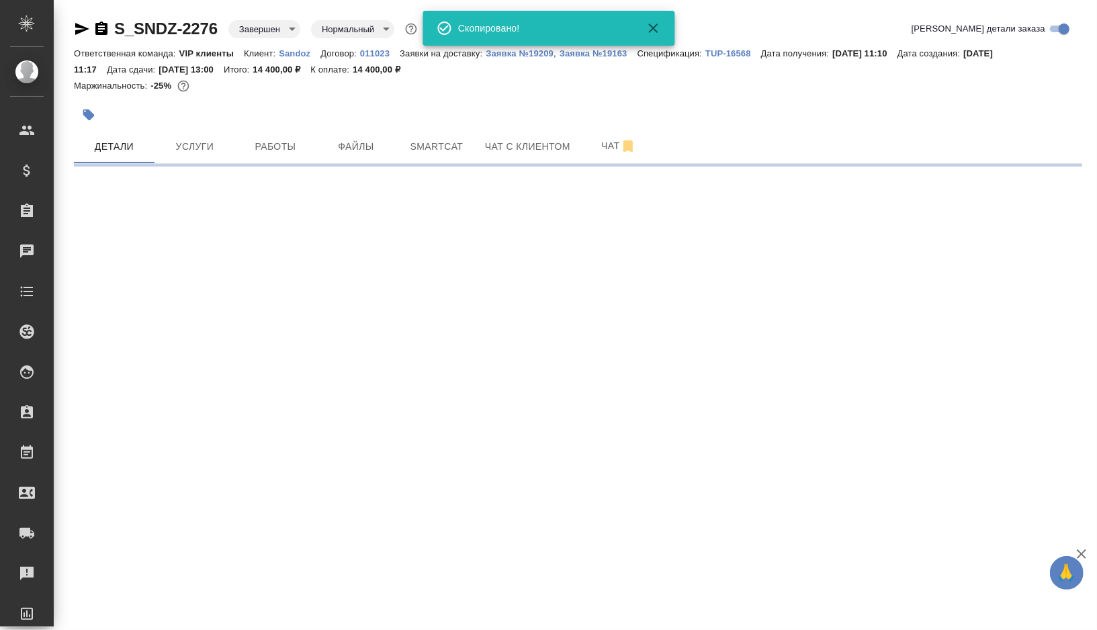
select select "RU"
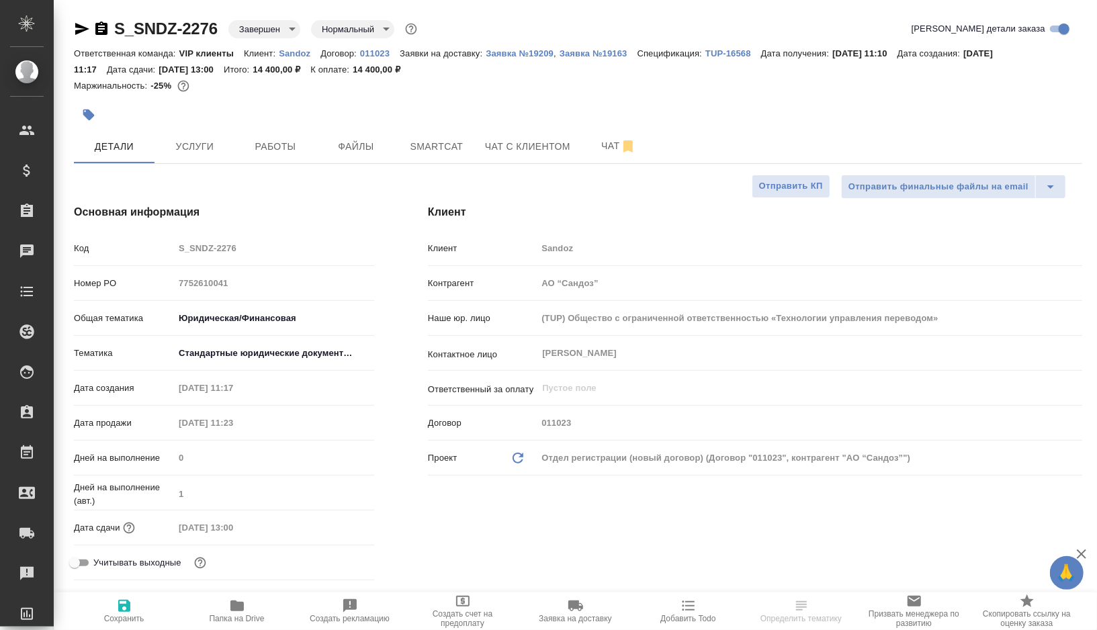
click at [77, 31] on icon "button" at bounding box center [82, 29] width 14 height 12
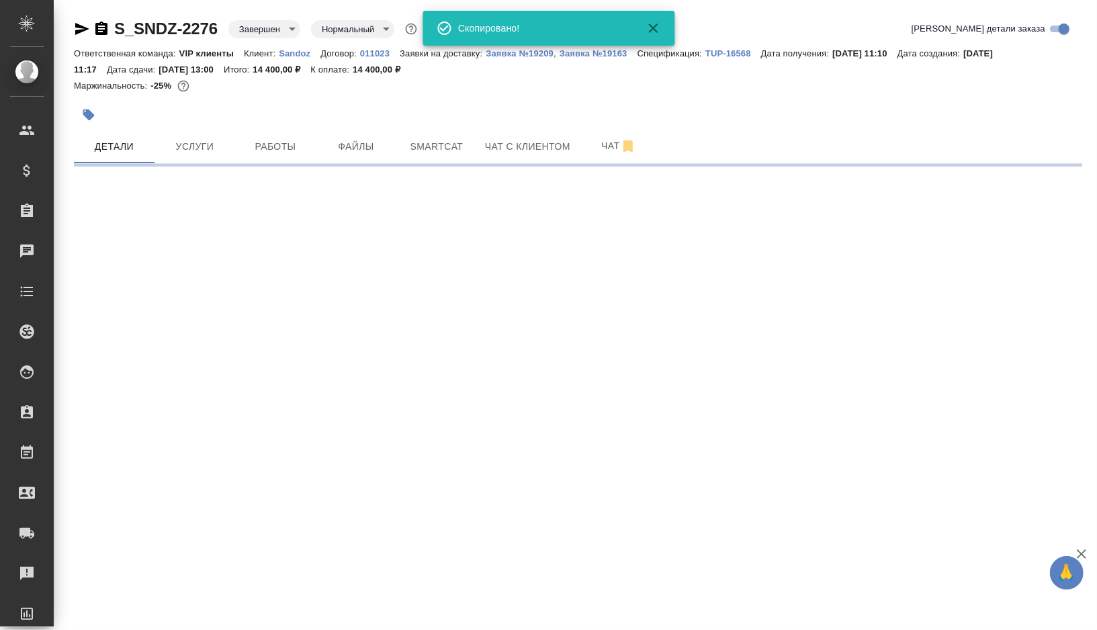
select select "RU"
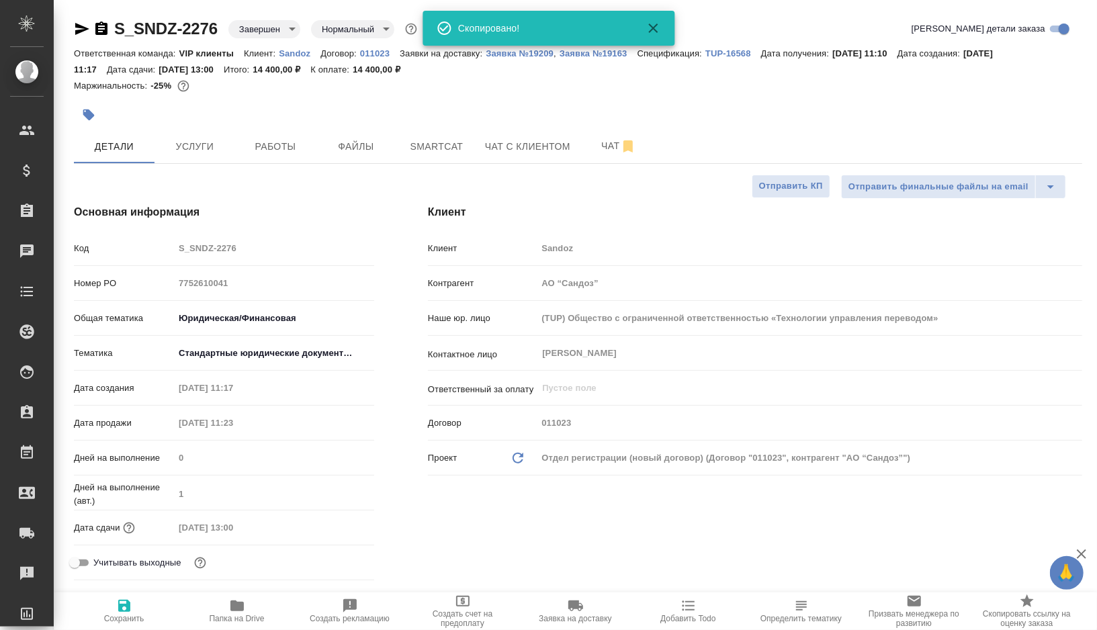
type textarea "x"
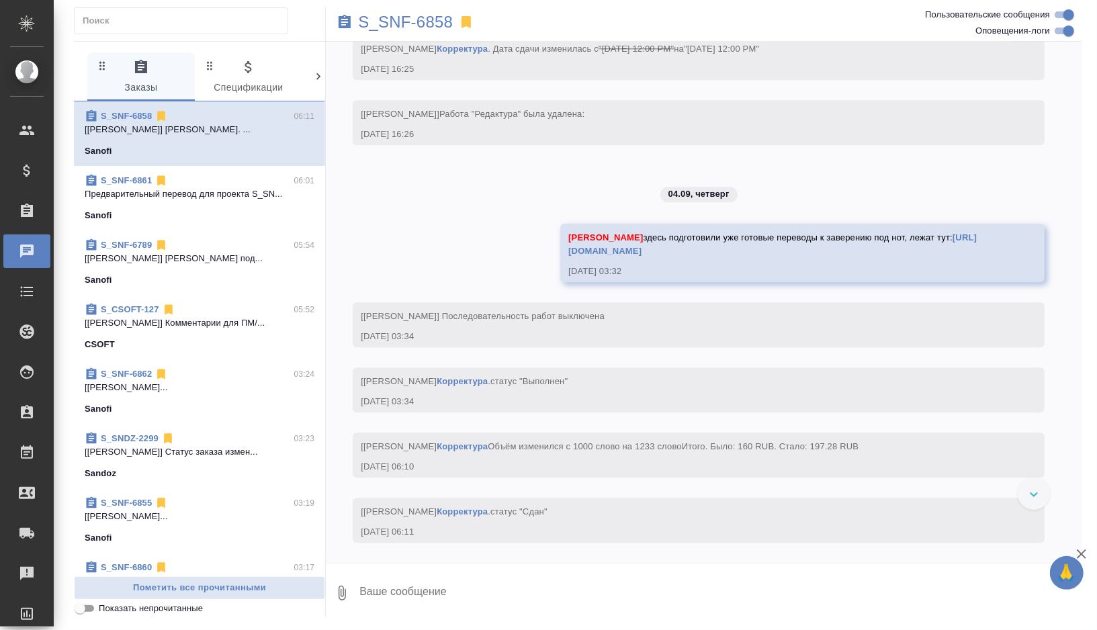
scroll to position [2415, 0]
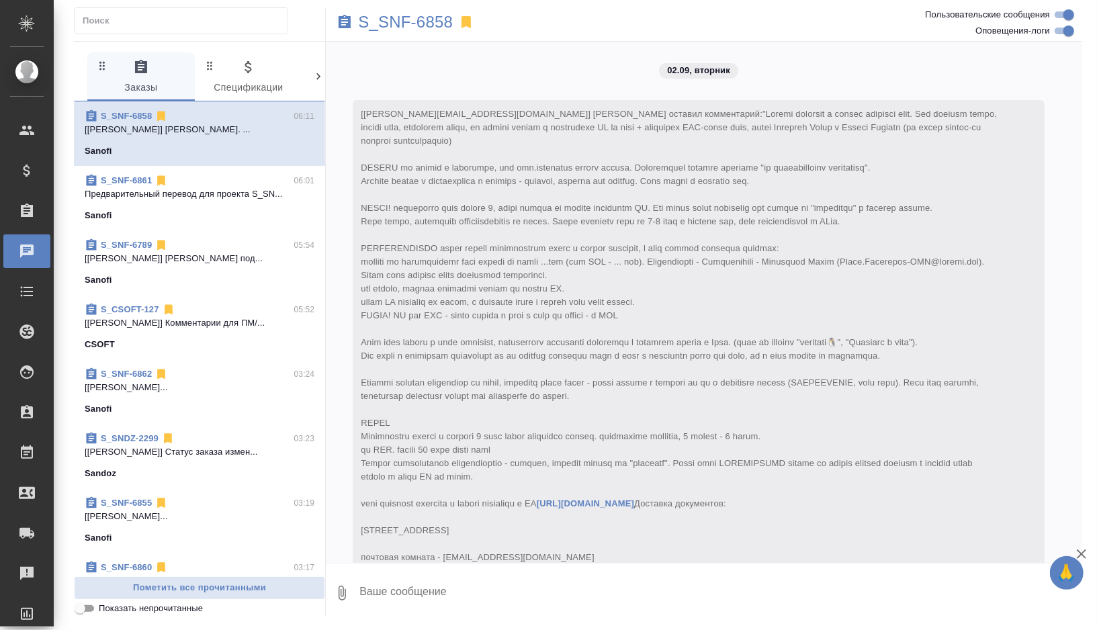
scroll to position [2415, 0]
